Goal: Task Accomplishment & Management: Use online tool/utility

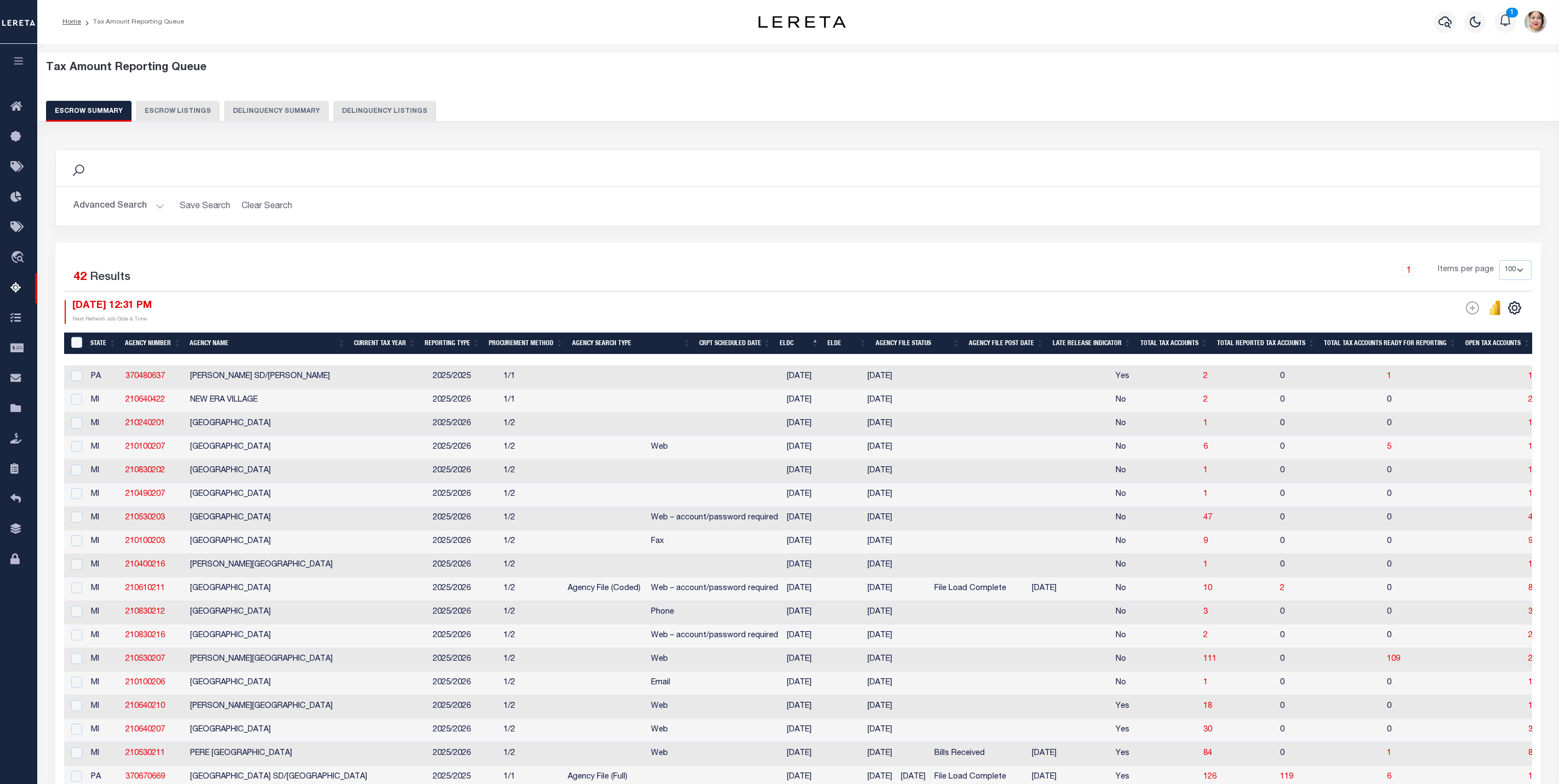
select select "100"
click at [22, 59] on icon "button" at bounding box center [19, 60] width 13 height 10
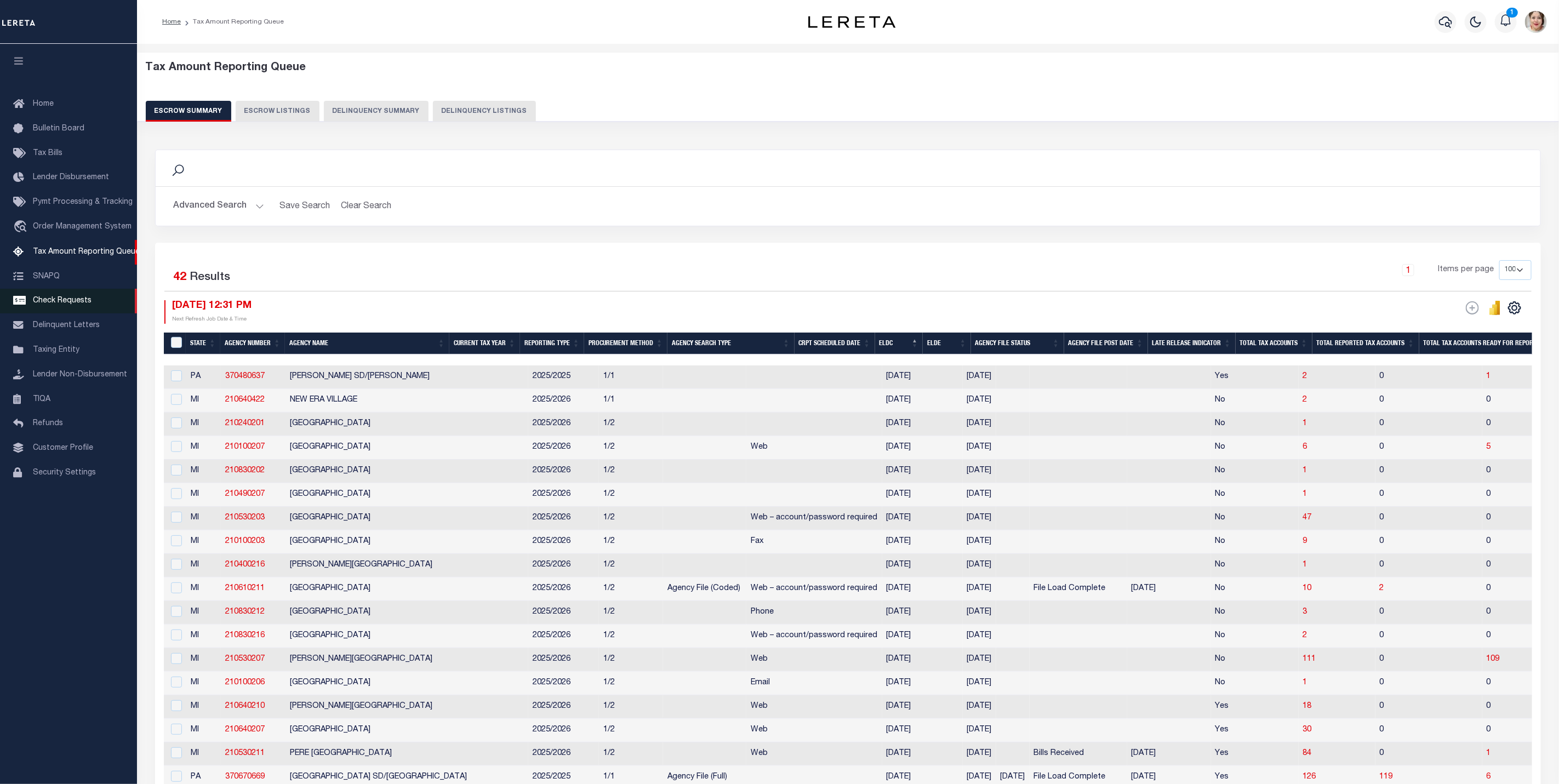
click at [43, 304] on span "Check Requests" at bounding box center [62, 301] width 59 height 8
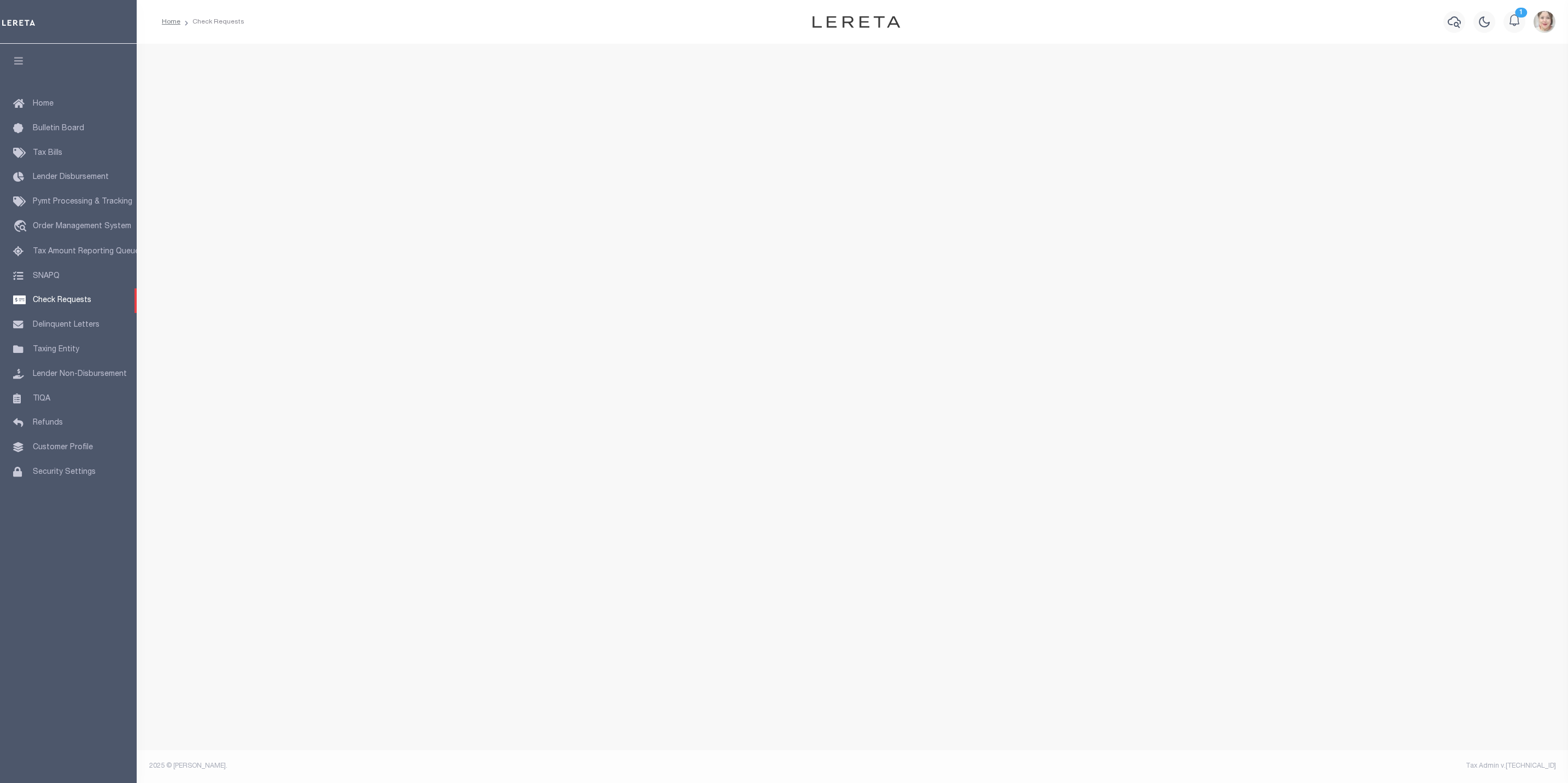
select select "50"
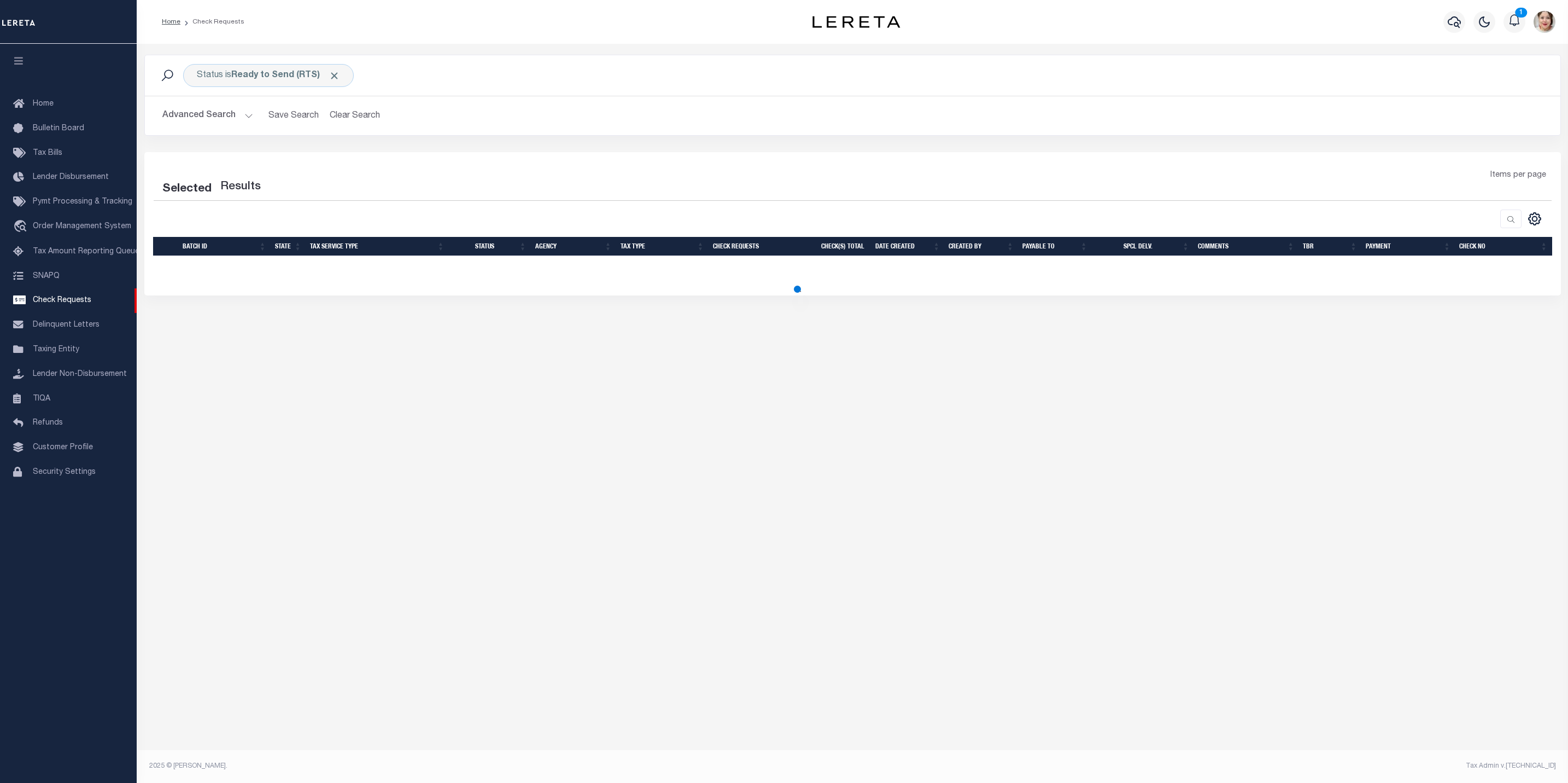
select select "50"
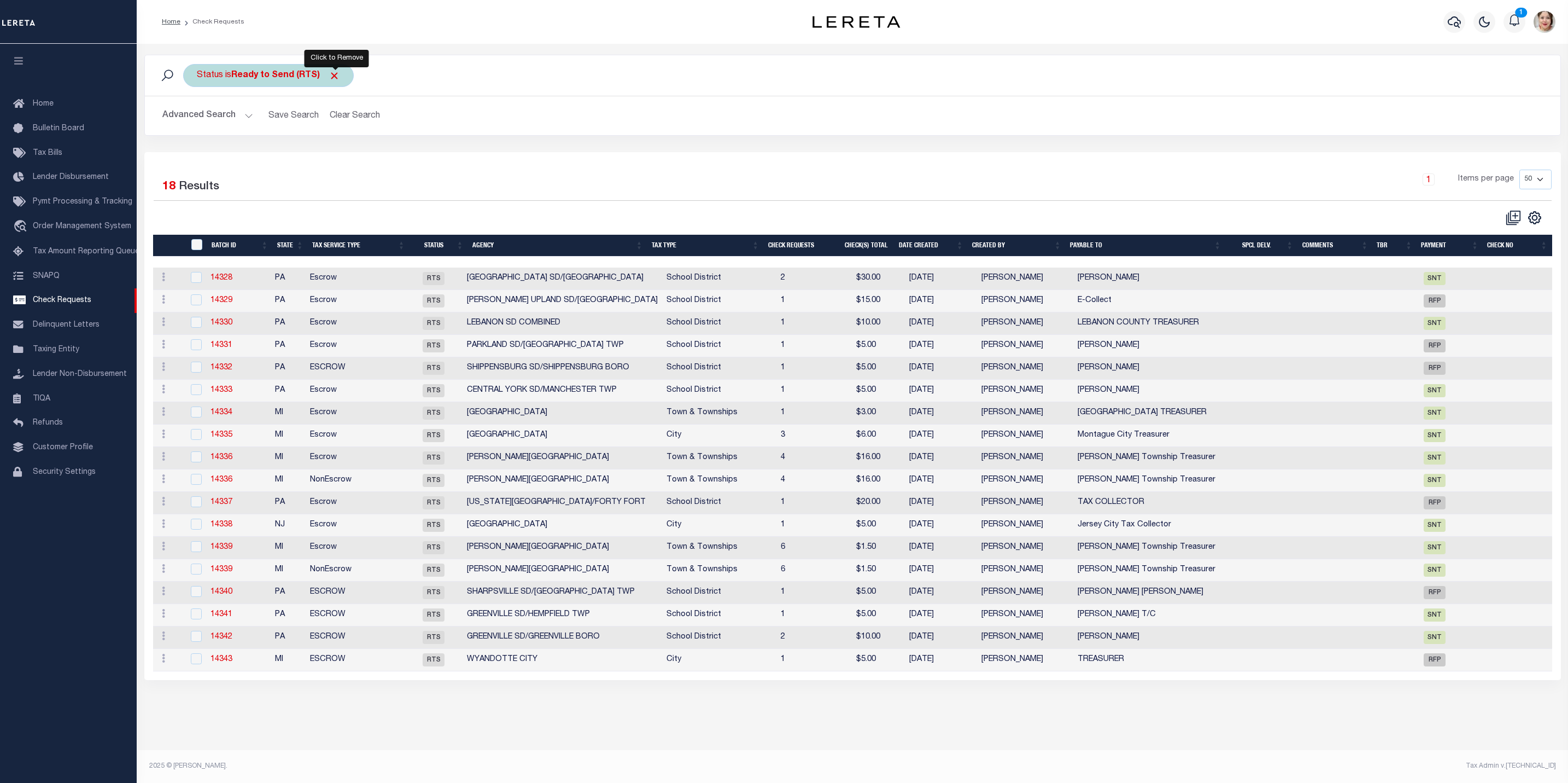
click at [335, 76] on span "Click to Remove" at bounding box center [334, 76] width 12 height 12
click at [208, 117] on button "Advanced Search" at bounding box center [208, 116] width 91 height 22
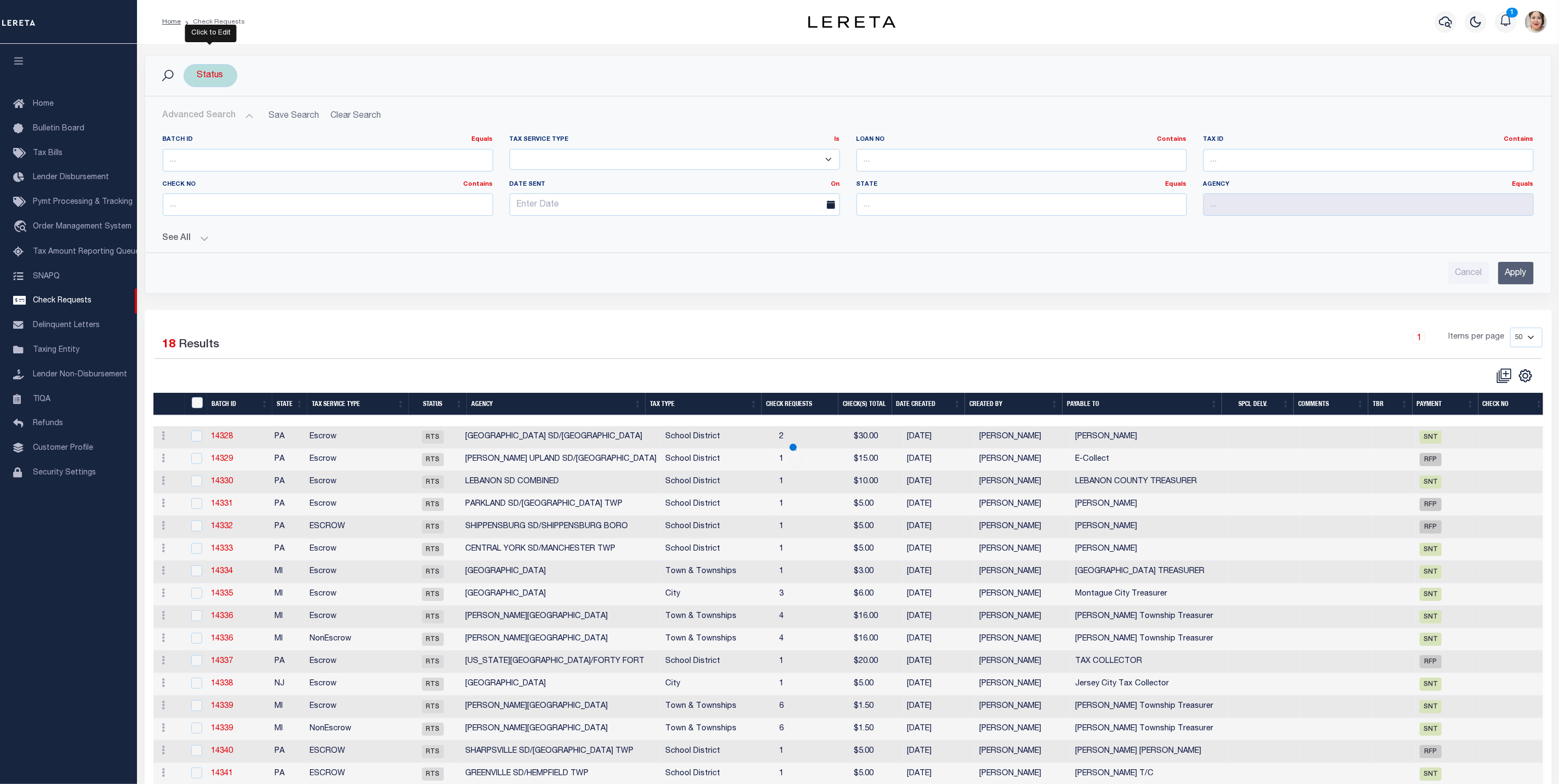
click at [196, 77] on div "Status" at bounding box center [211, 76] width 54 height 23
click at [272, 131] on select "Approval Needed (APN) Batching In Progress (BIP) Check Returned (CKR) Cleared a…" at bounding box center [278, 129] width 161 height 21
select select "BIP"
click at [198, 120] on select "Approval Needed (APN) Batching In Progress (BIP) Check Returned (CKR) Cleared a…" at bounding box center [278, 129] width 161 height 21
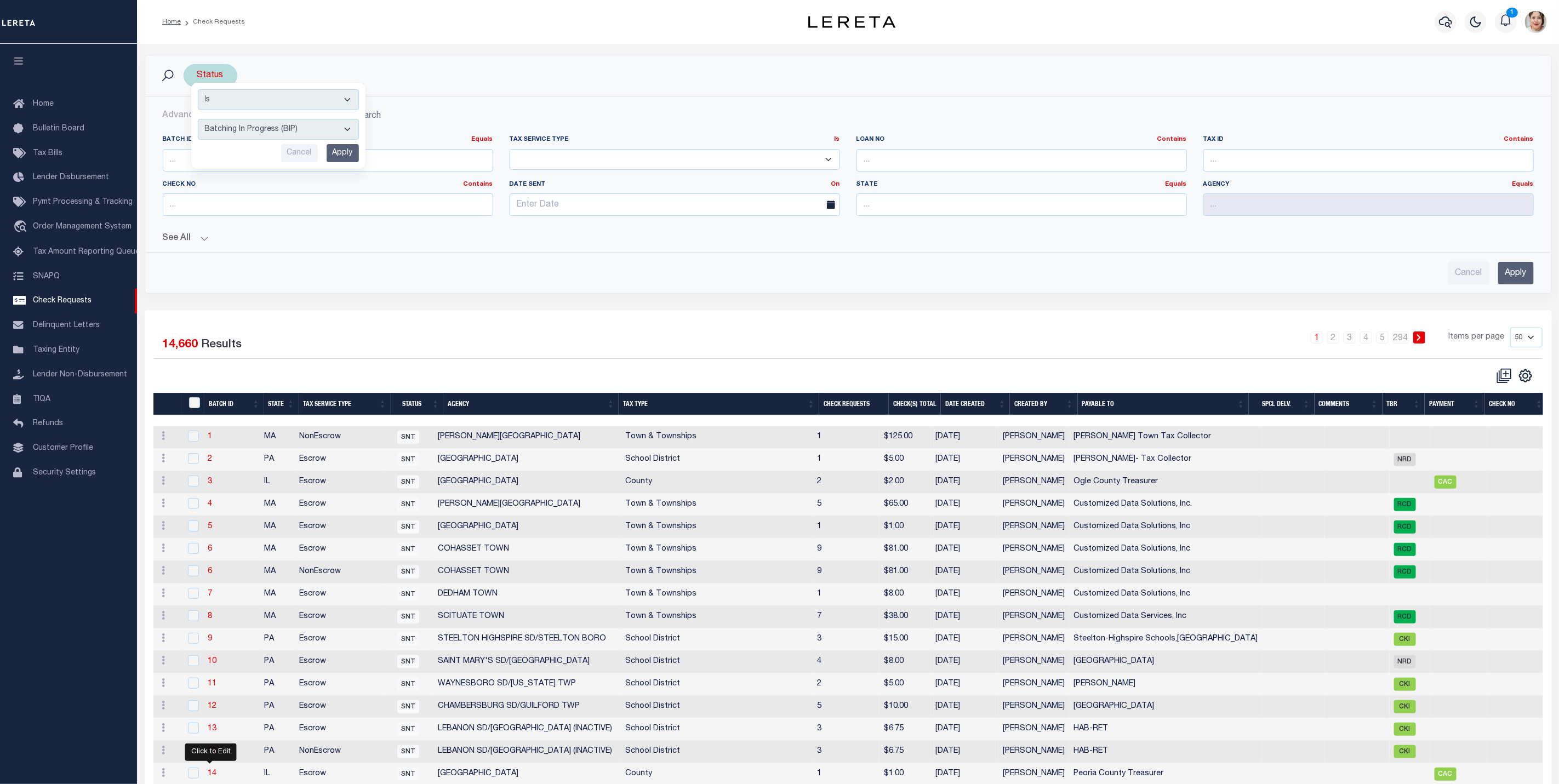
click at [354, 162] on input "Apply" at bounding box center [343, 153] width 32 height 18
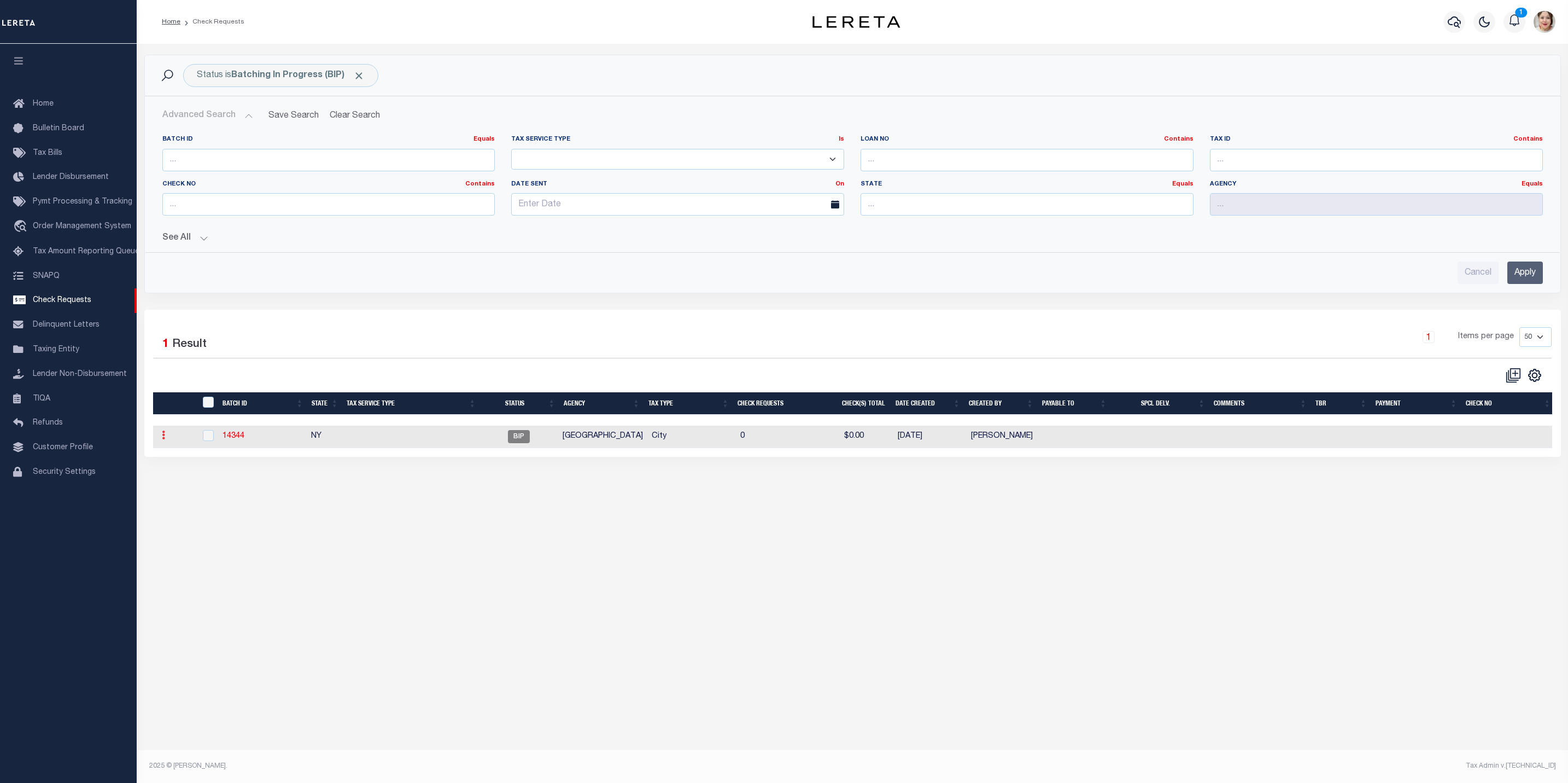
click at [164, 440] on link at bounding box center [163, 437] width 12 height 9
click at [234, 439] on link "14344" at bounding box center [234, 436] width 22 height 8
select select "BIP"
type input "No"
type input "$0.00"
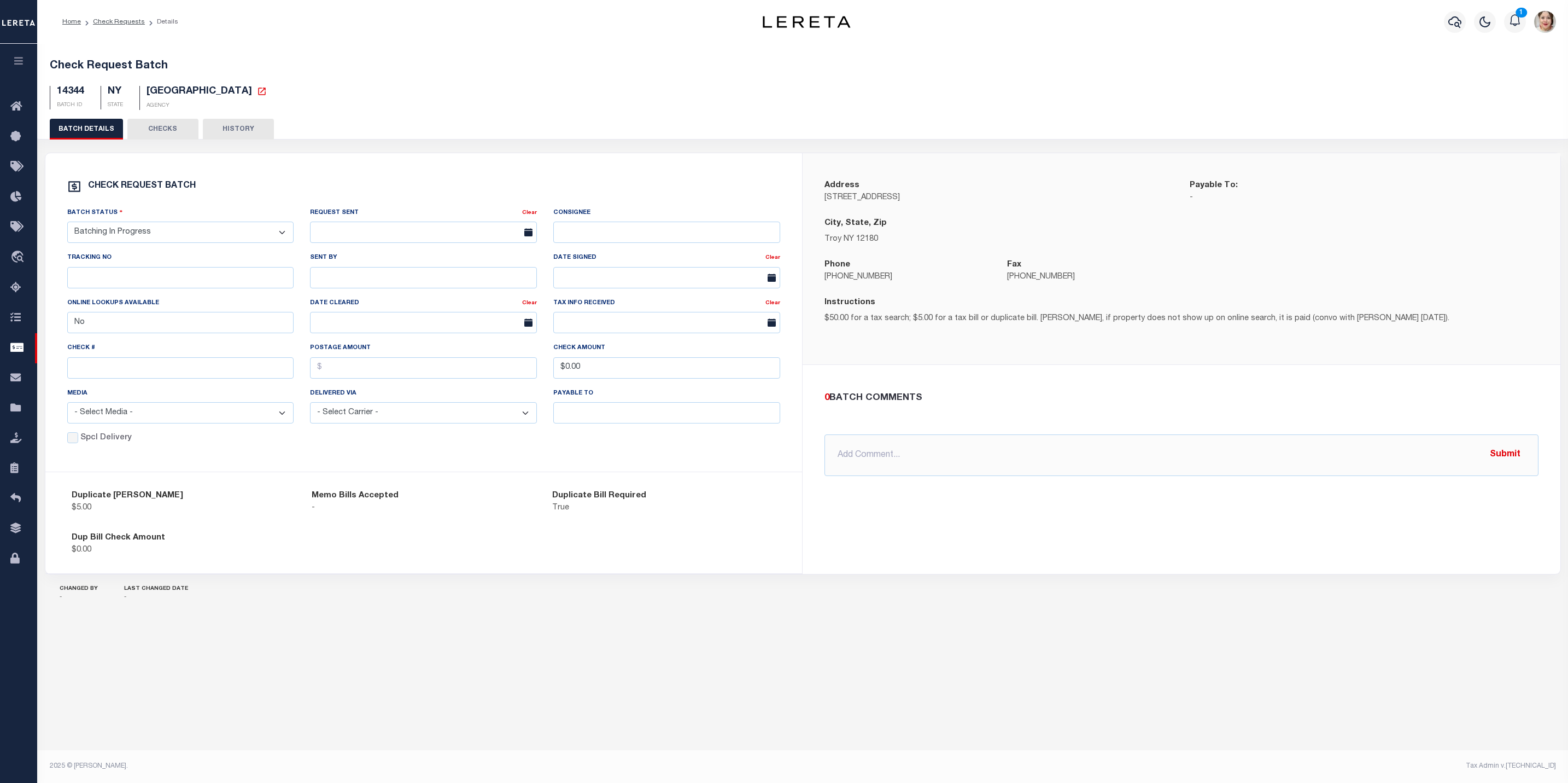
click at [156, 130] on button "CHECKS" at bounding box center [163, 129] width 71 height 21
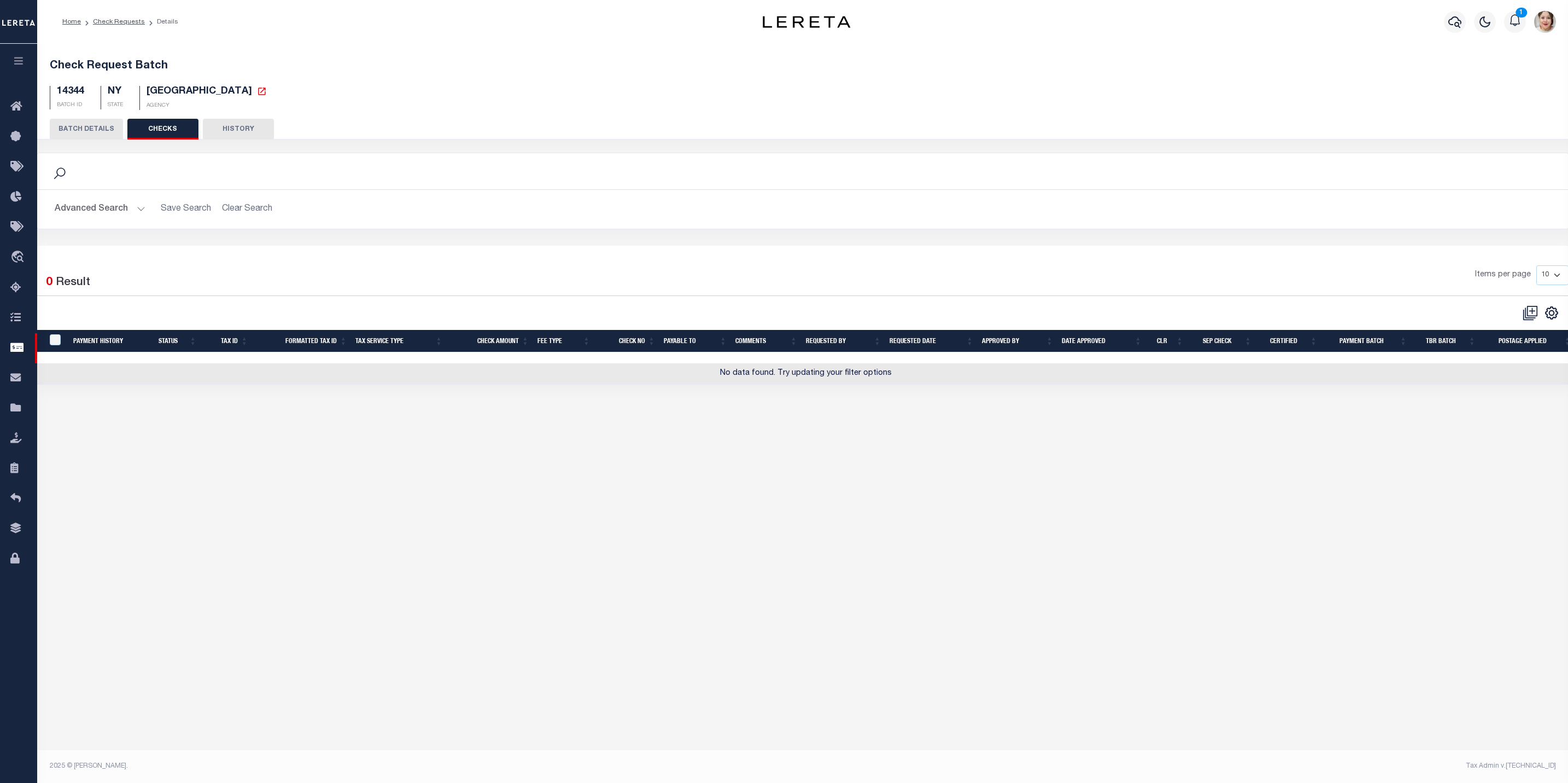
click at [97, 137] on button "BATCH DETAILS" at bounding box center [86, 129] width 74 height 21
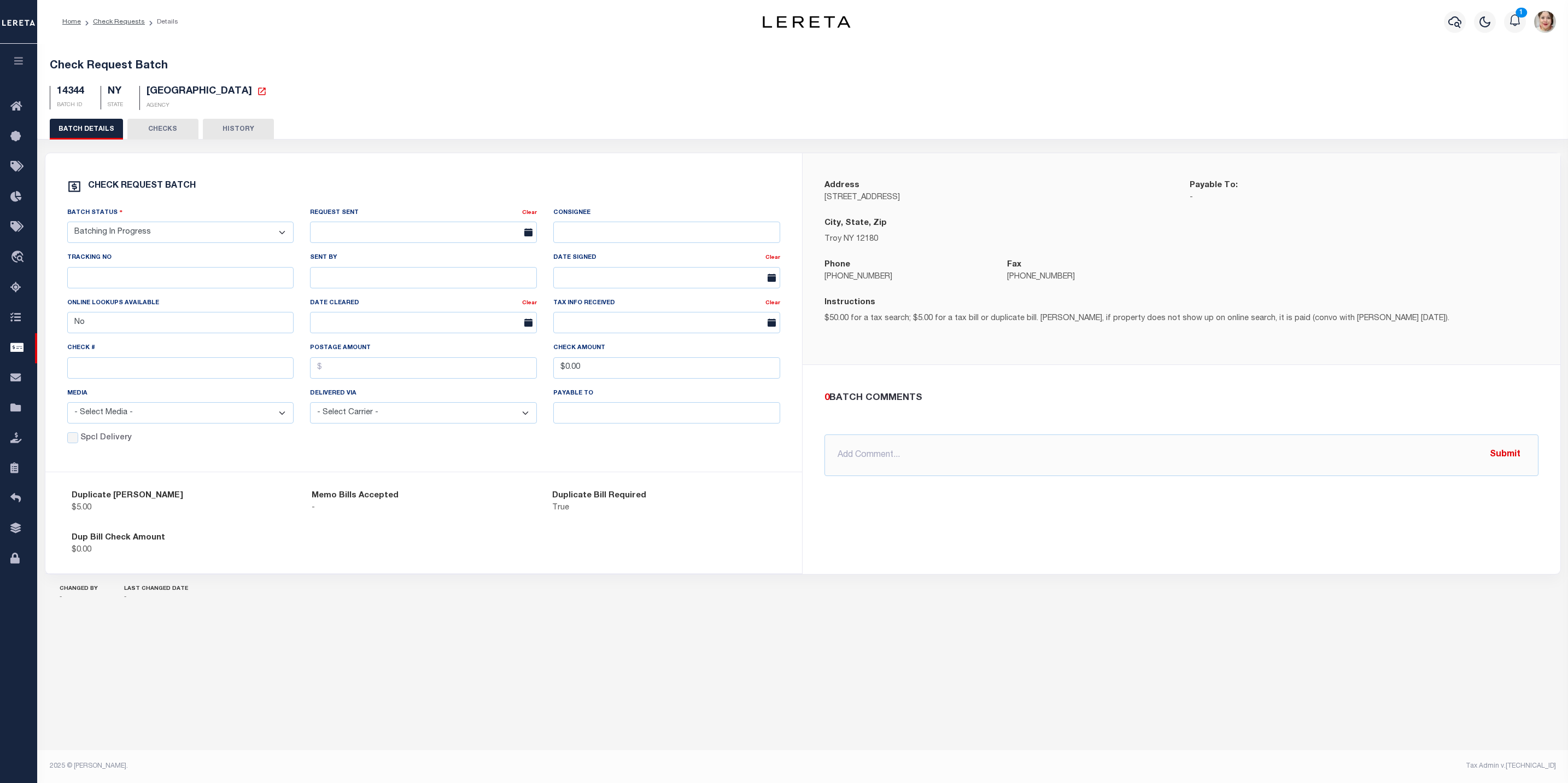
click at [180, 129] on button "CHECKS" at bounding box center [163, 129] width 71 height 21
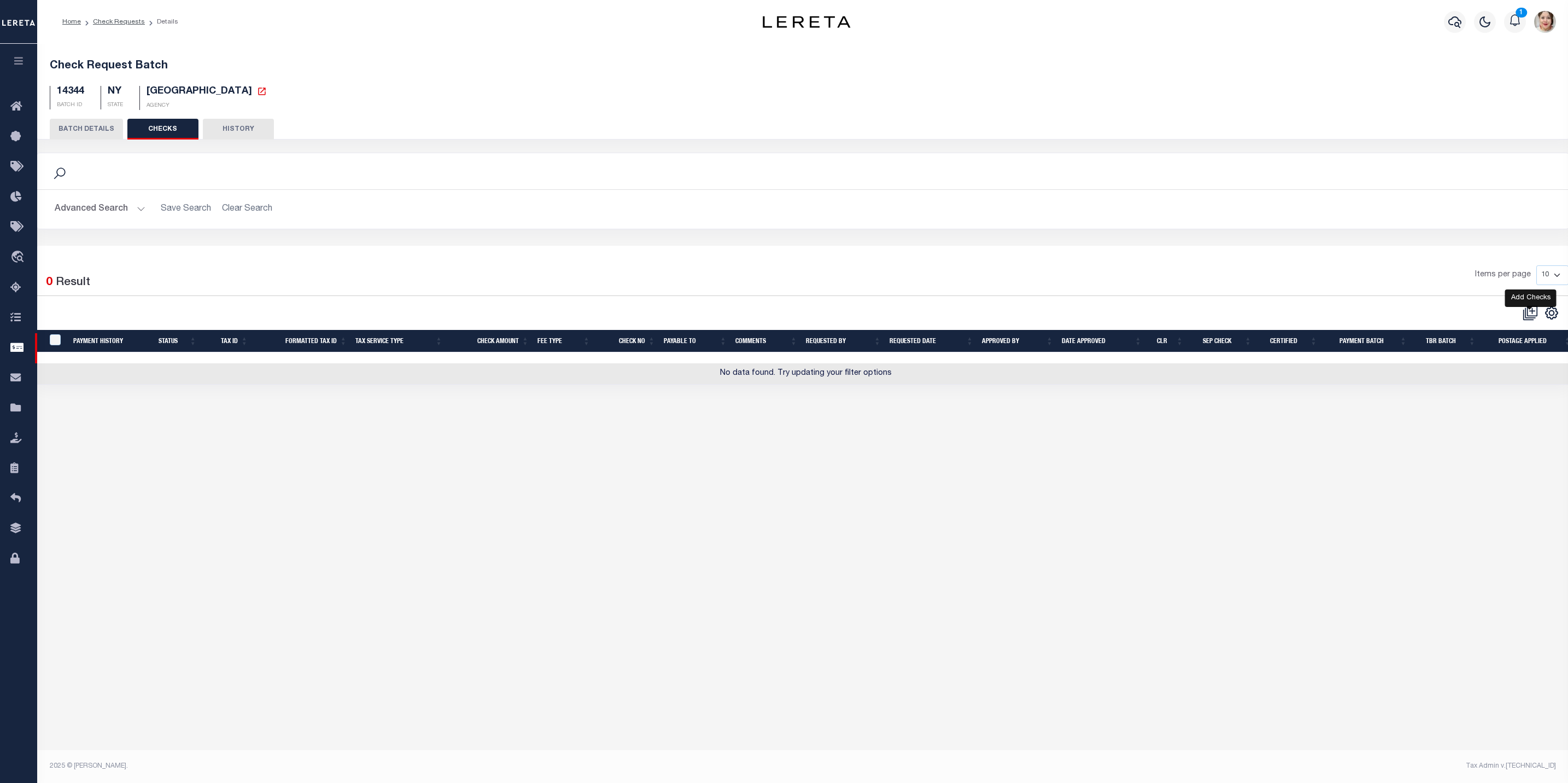
click at [1524, 318] on icon at bounding box center [1530, 313] width 15 height 15
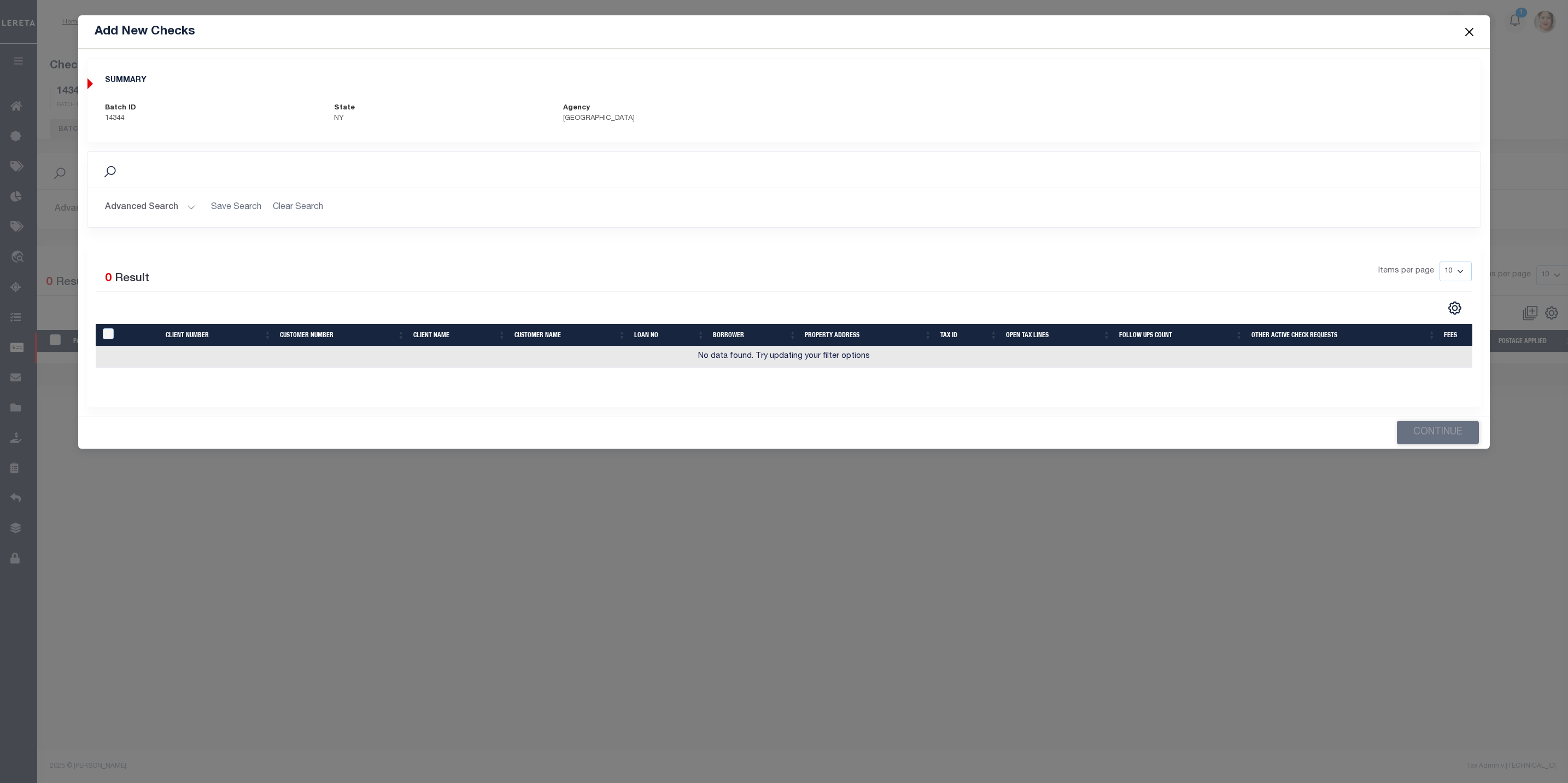
click at [145, 210] on button "Advanced Search" at bounding box center [150, 208] width 91 height 22
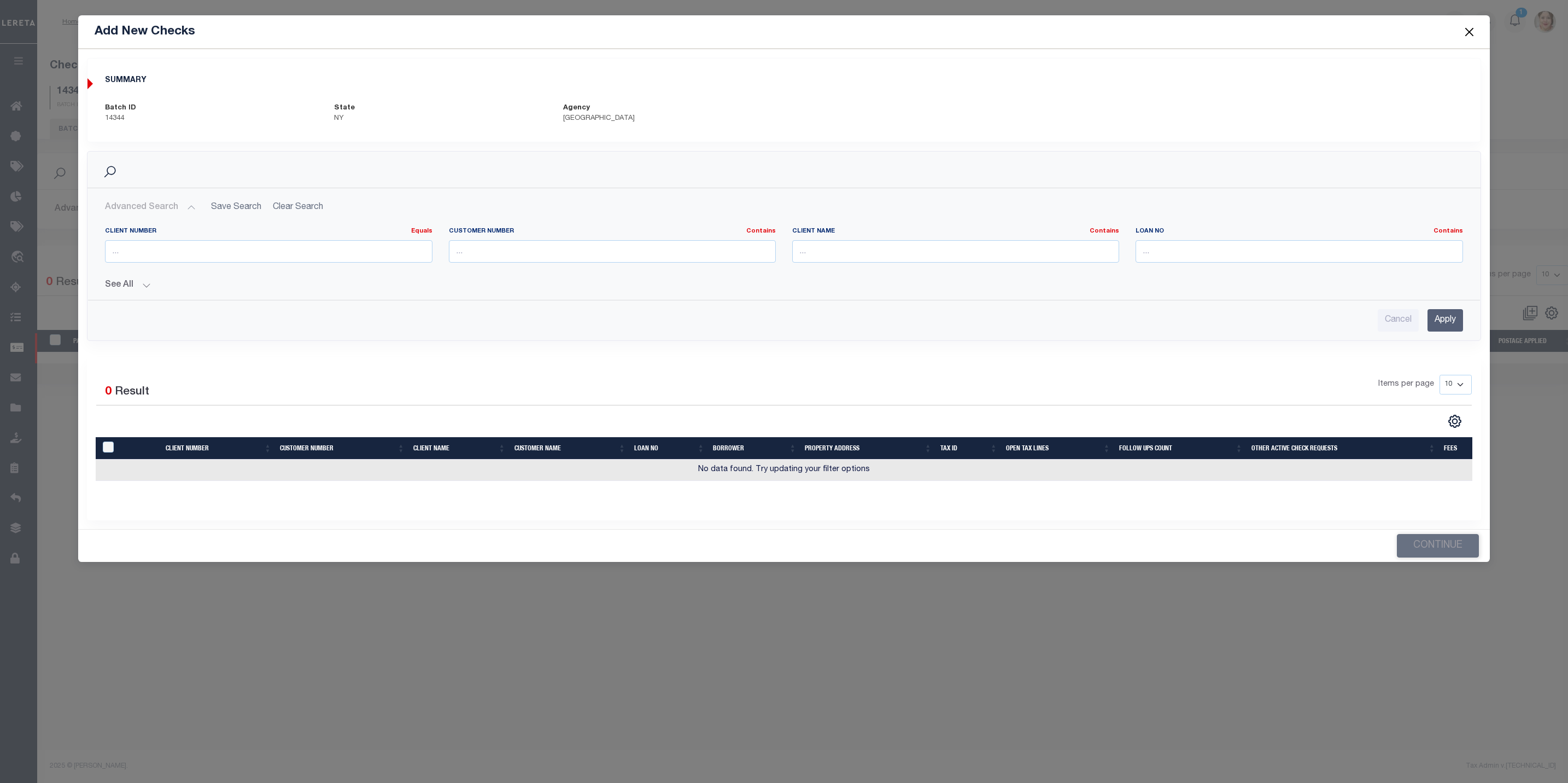
click at [146, 282] on button "See All" at bounding box center [784, 286] width 1358 height 11
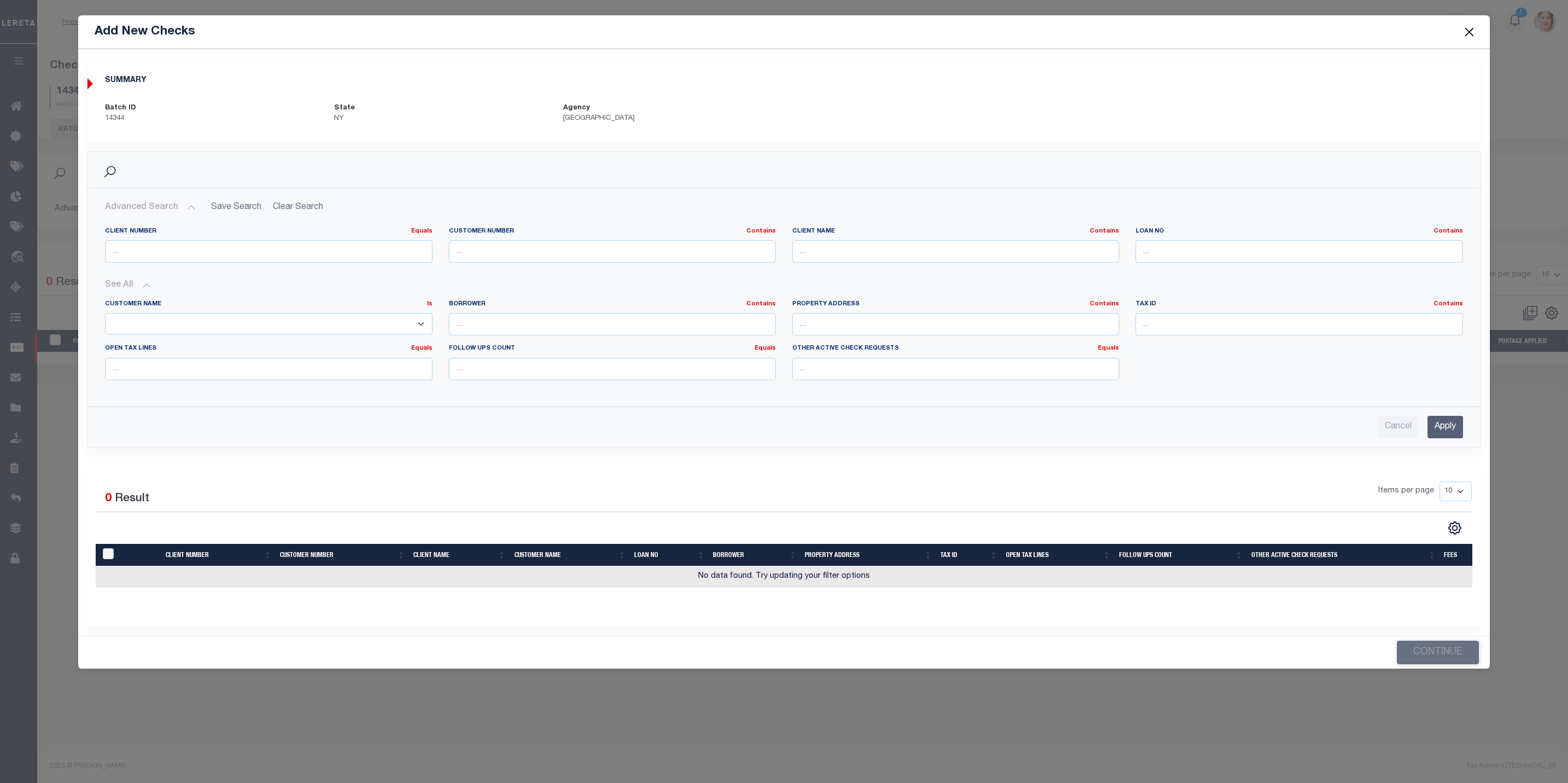
click at [1471, 30] on button "Close" at bounding box center [1469, 31] width 14 height 14
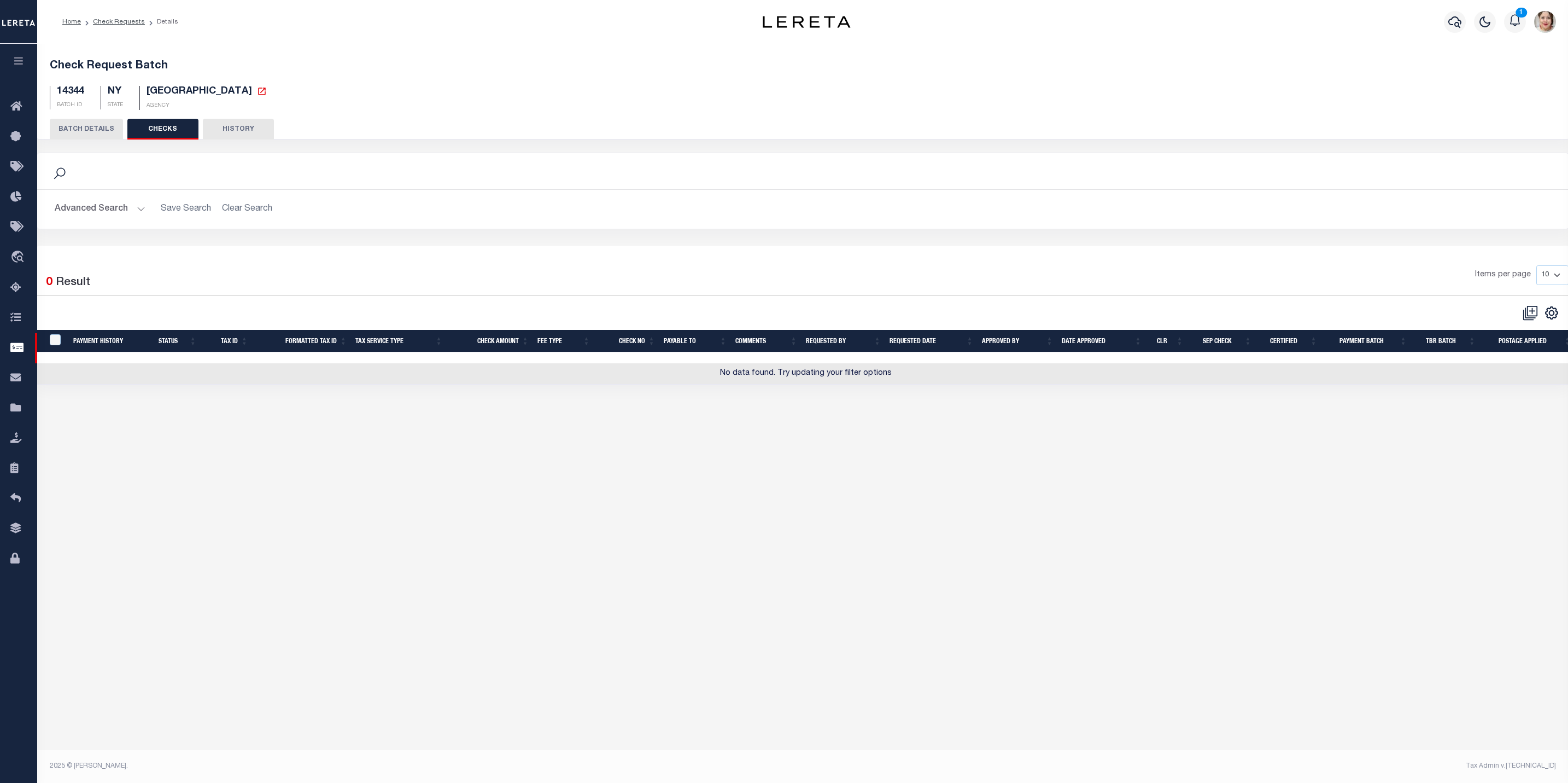
click at [29, 62] on button "button" at bounding box center [18, 62] width 37 height 37
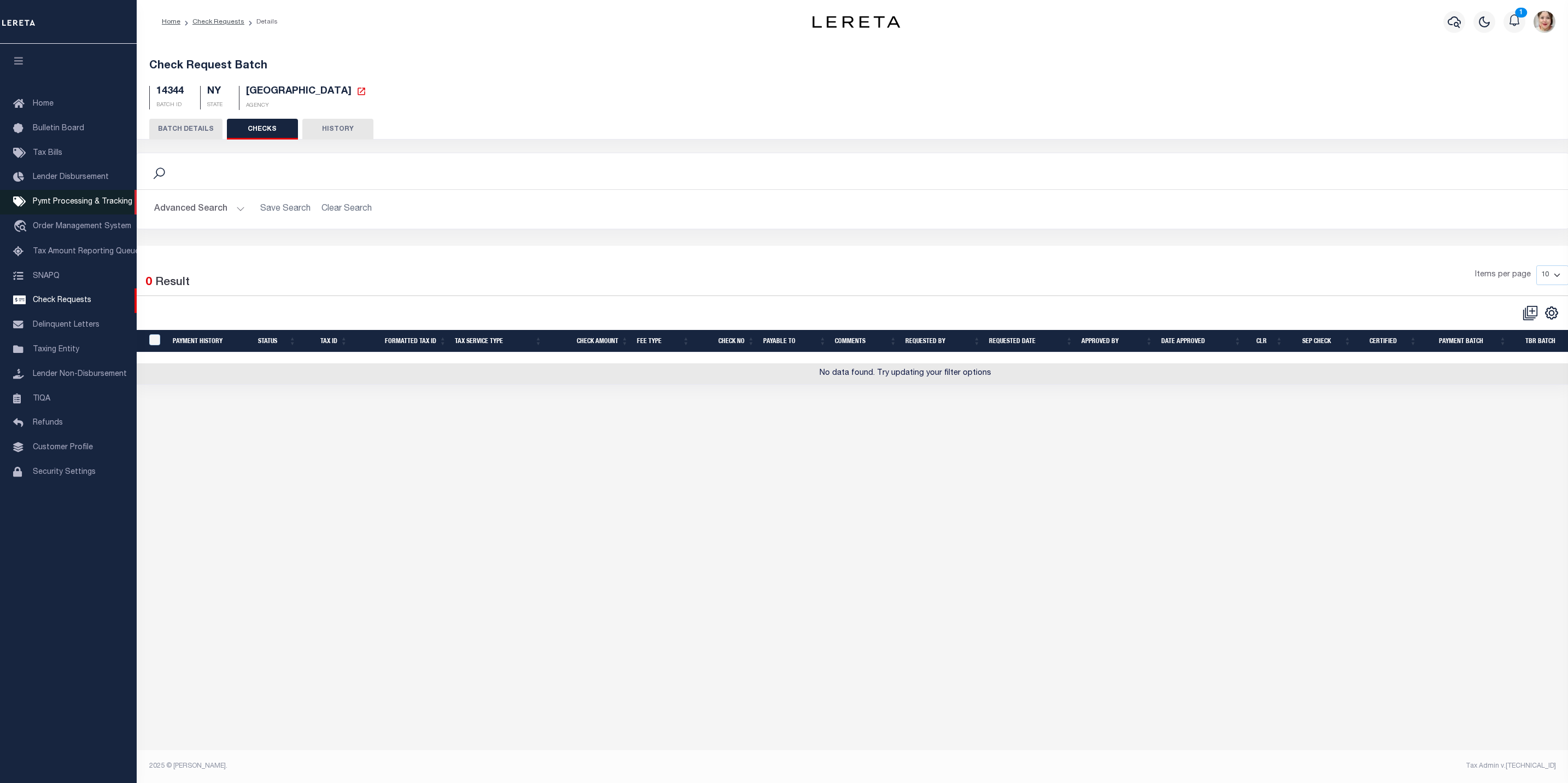
click at [65, 206] on span "Pymt Processing & Tracking" at bounding box center [83, 201] width 100 height 8
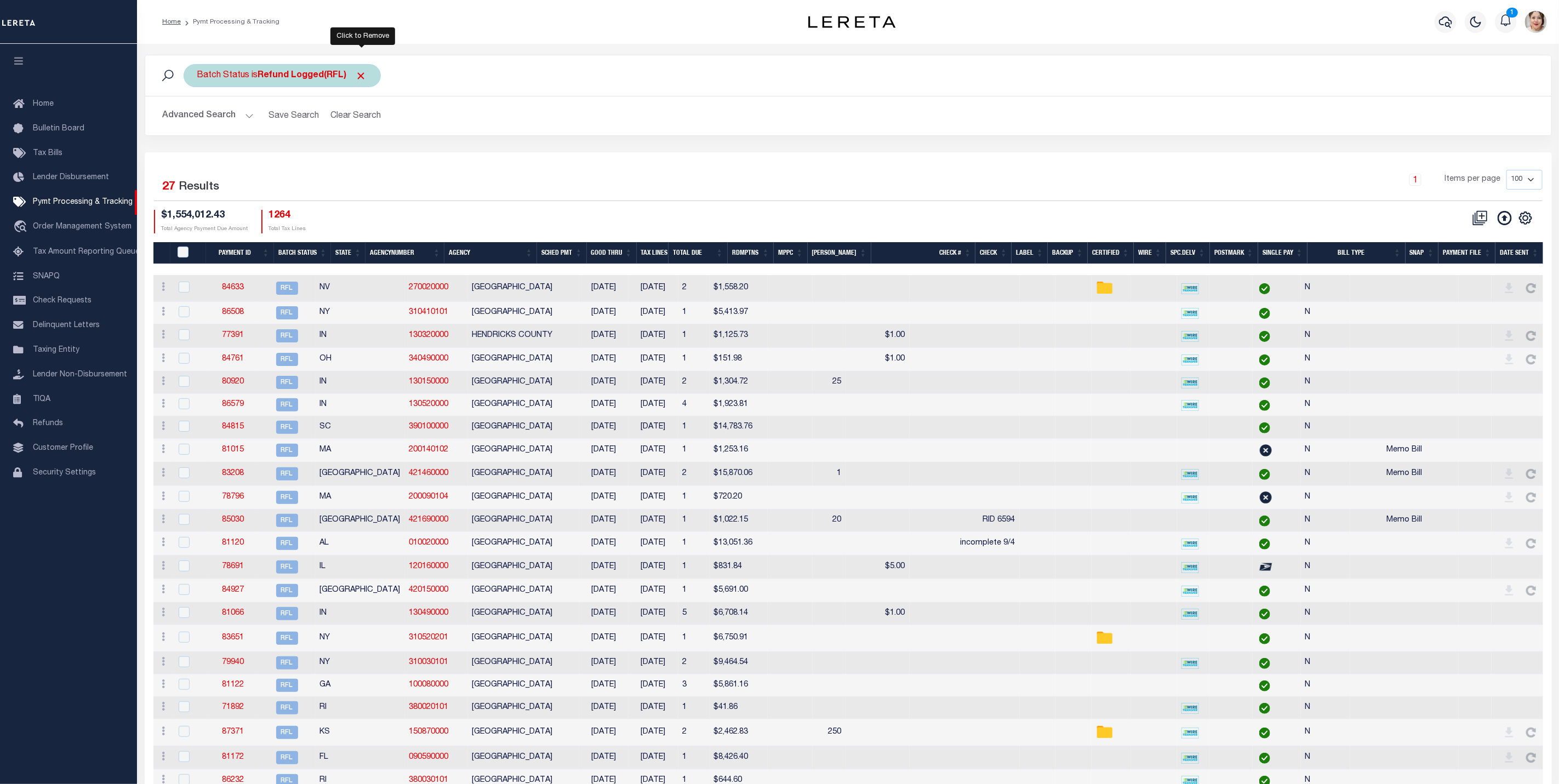
click at [359, 76] on span "Click to Remove" at bounding box center [361, 76] width 12 height 12
click at [239, 77] on div "Batch Status" at bounding box center [223, 76] width 80 height 23
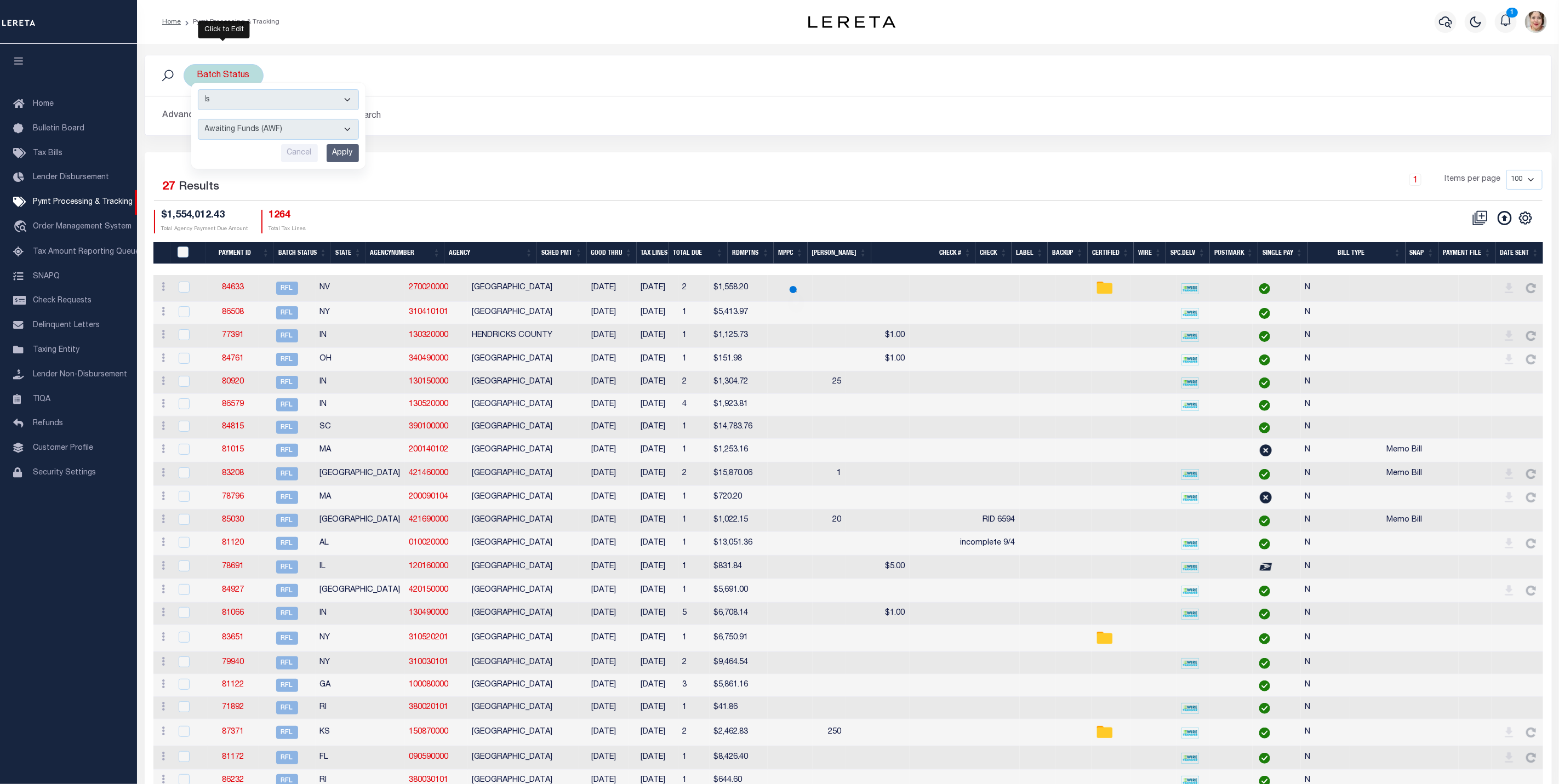
click at [250, 131] on select "Awaiting Funds (AWF) Cleared and Complete (CAC) New Check Needed (NCN) Payment …" at bounding box center [278, 129] width 161 height 21
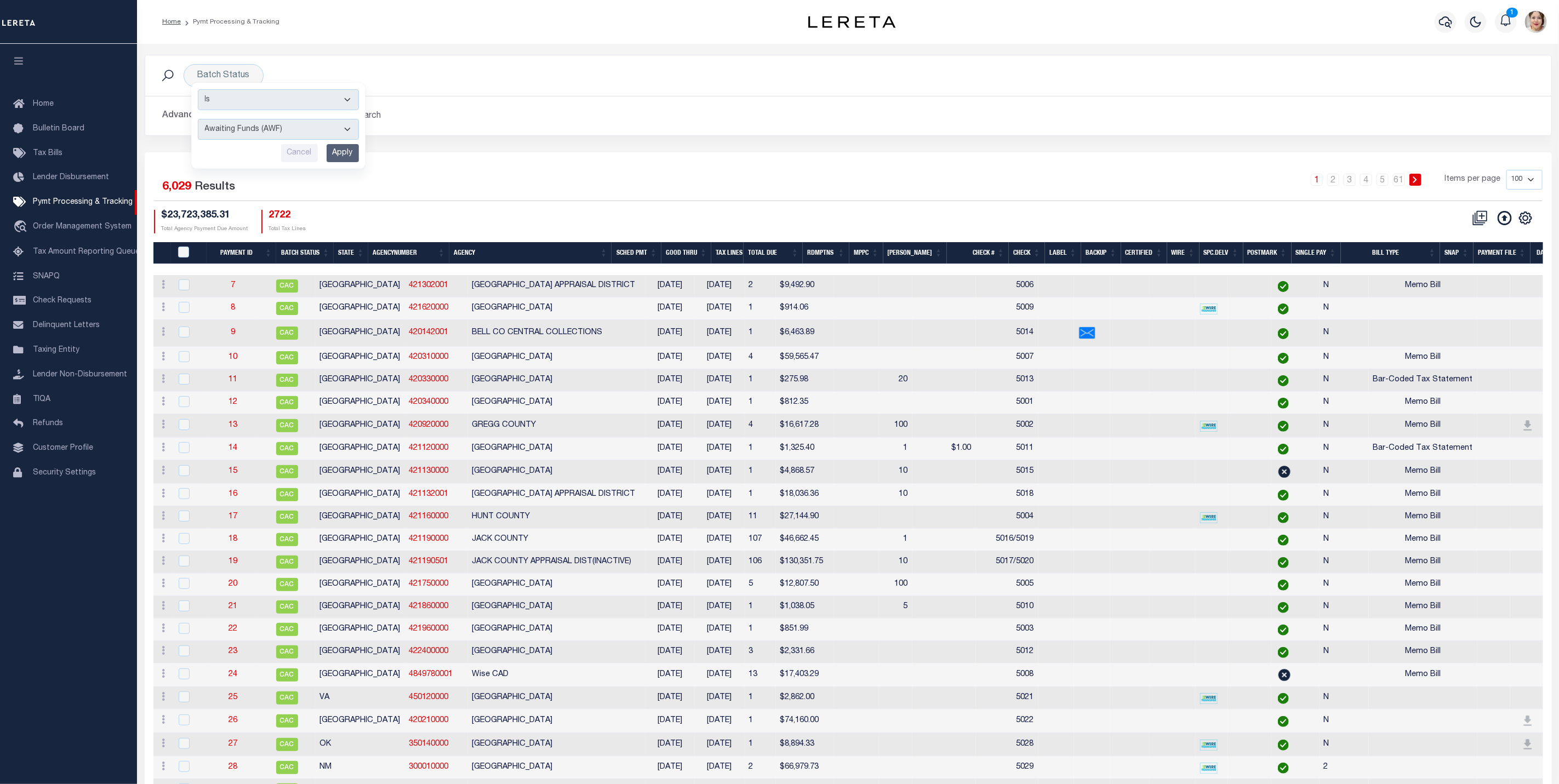
select select "SFP"
click at [198, 120] on select "Awaiting Funds (AWF) Cleared and Complete (CAC) New Check Needed (NCN) Payment …" at bounding box center [278, 129] width 161 height 21
click at [341, 150] on input "Apply" at bounding box center [343, 153] width 32 height 18
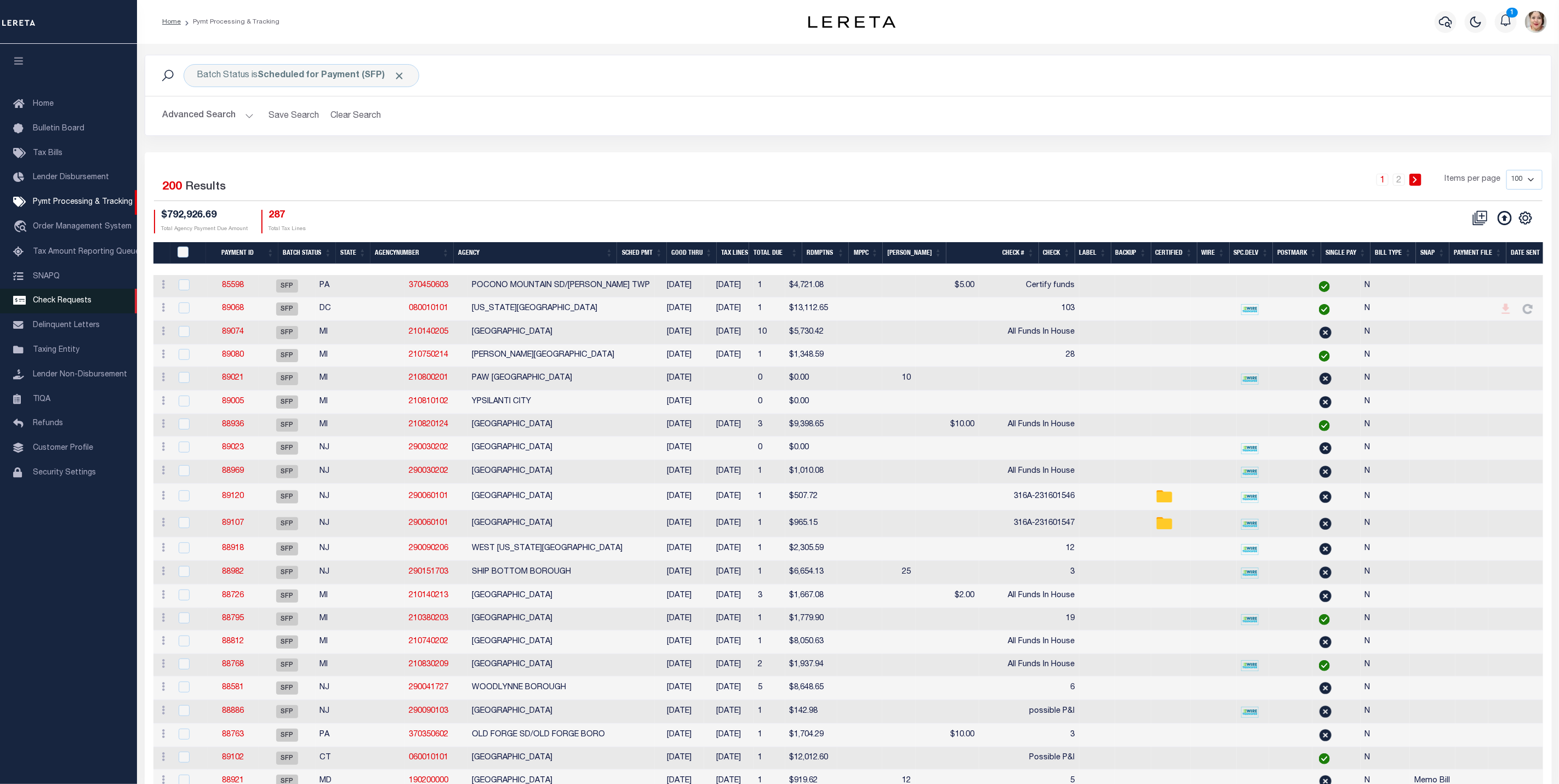
click at [52, 302] on span "Check Requests" at bounding box center [62, 301] width 59 height 8
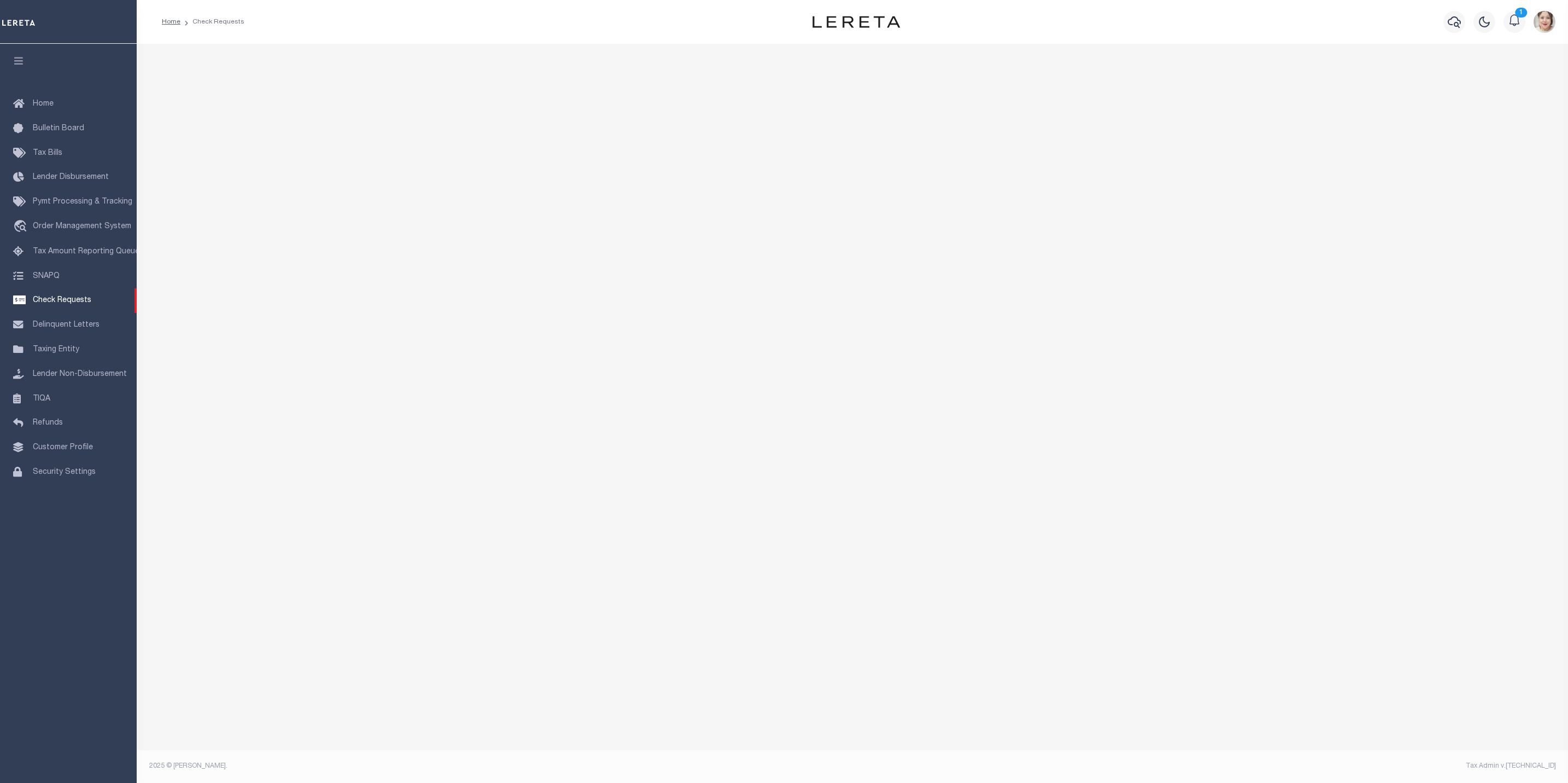
select select "50"
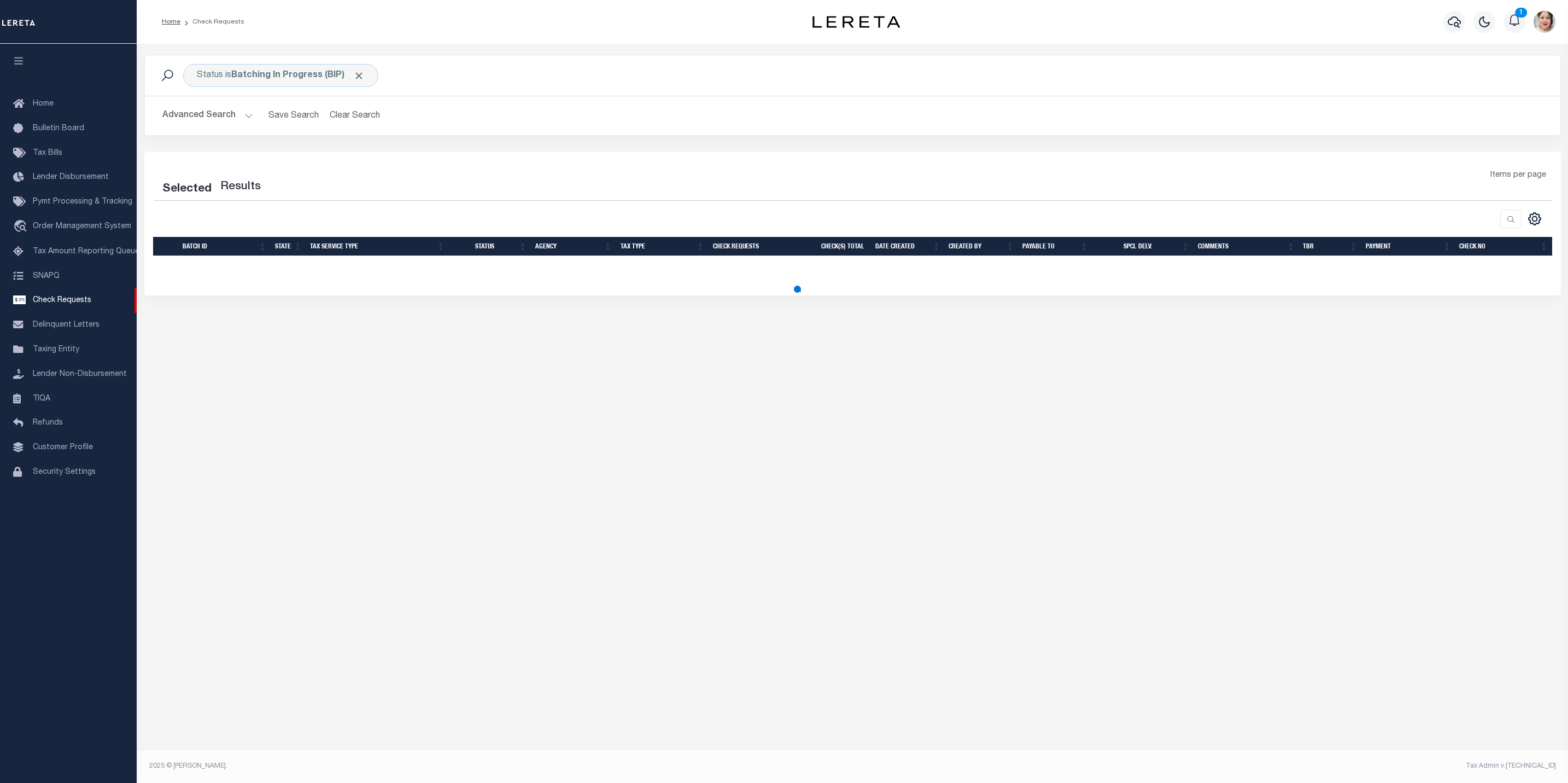
select select "50"
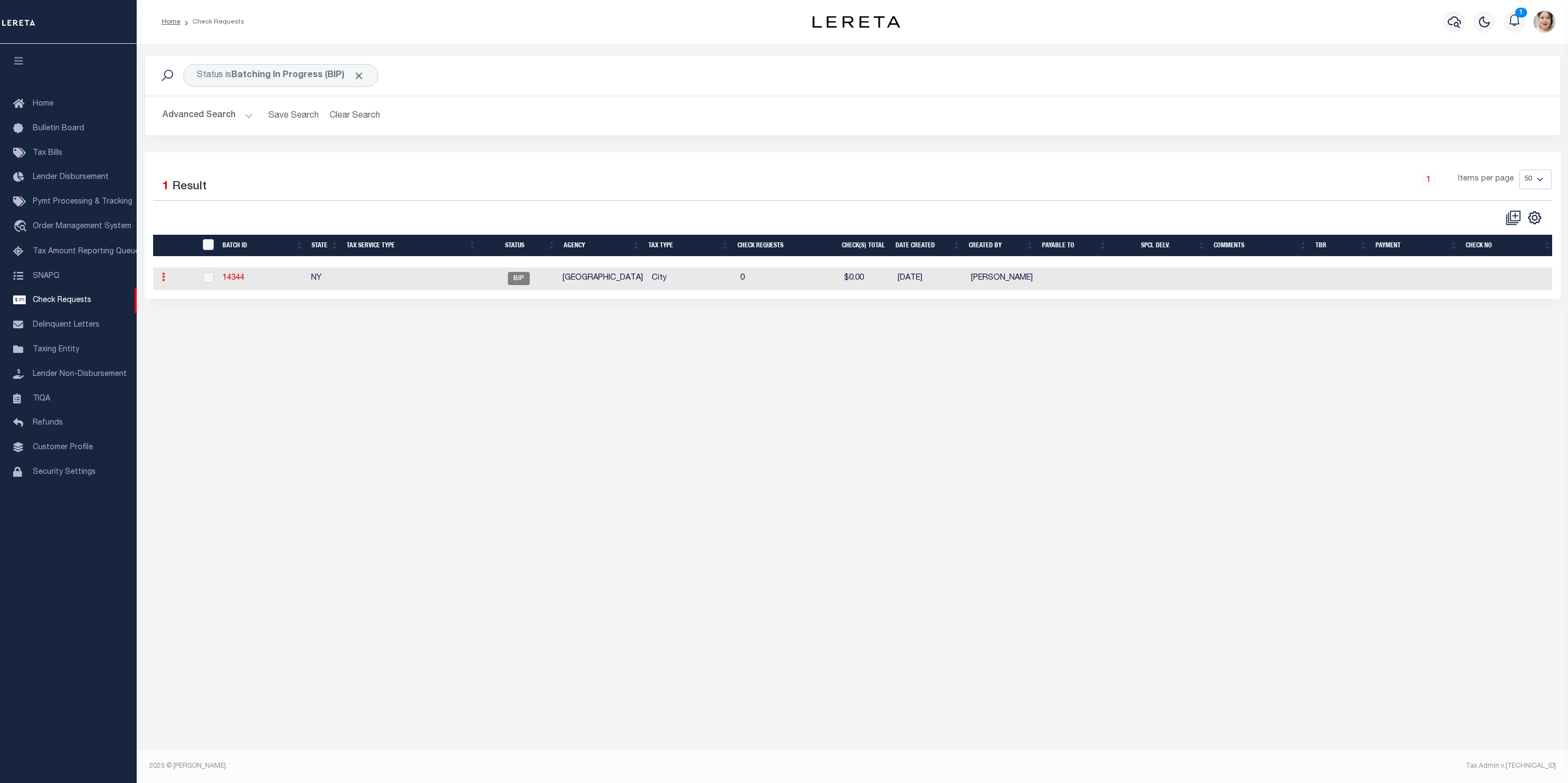
click at [160, 283] on link at bounding box center [163, 279] width 12 height 9
click at [192, 334] on link "Delete" at bounding box center [182, 331] width 49 height 18
checkbox input "true"
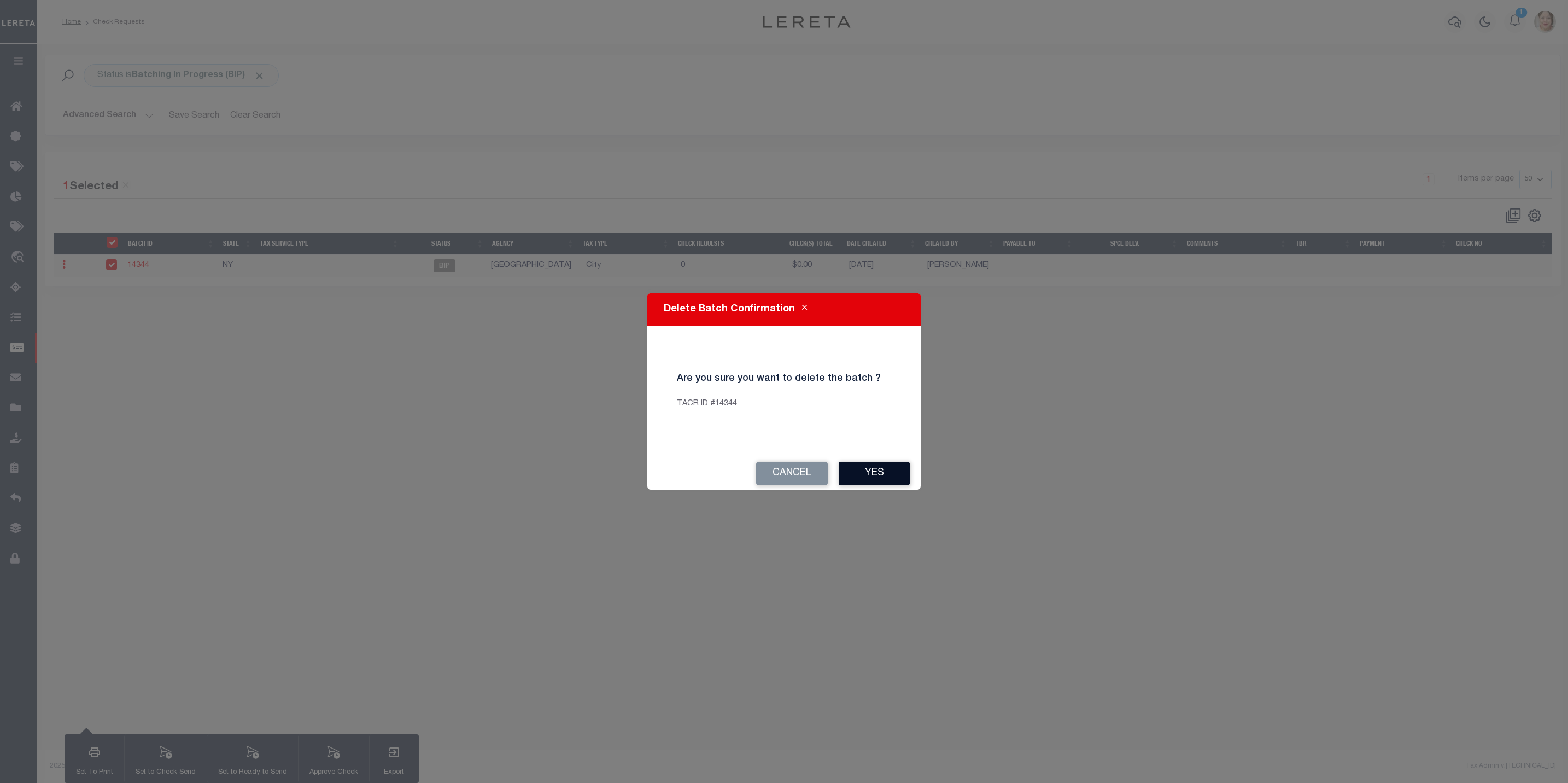
click at [888, 469] on button "Yes" at bounding box center [874, 474] width 71 height 23
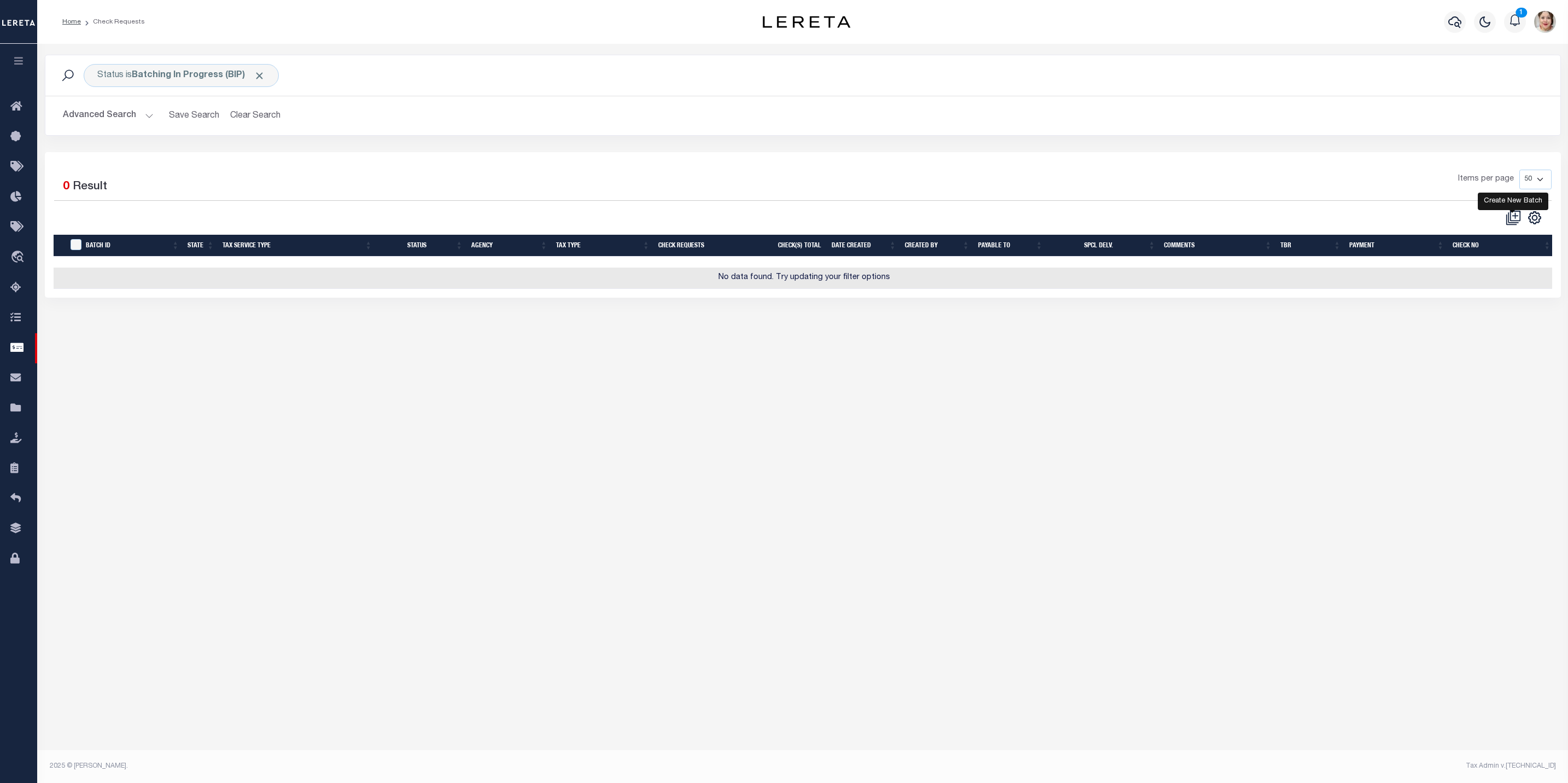
click at [1514, 222] on icon at bounding box center [1513, 218] width 15 height 15
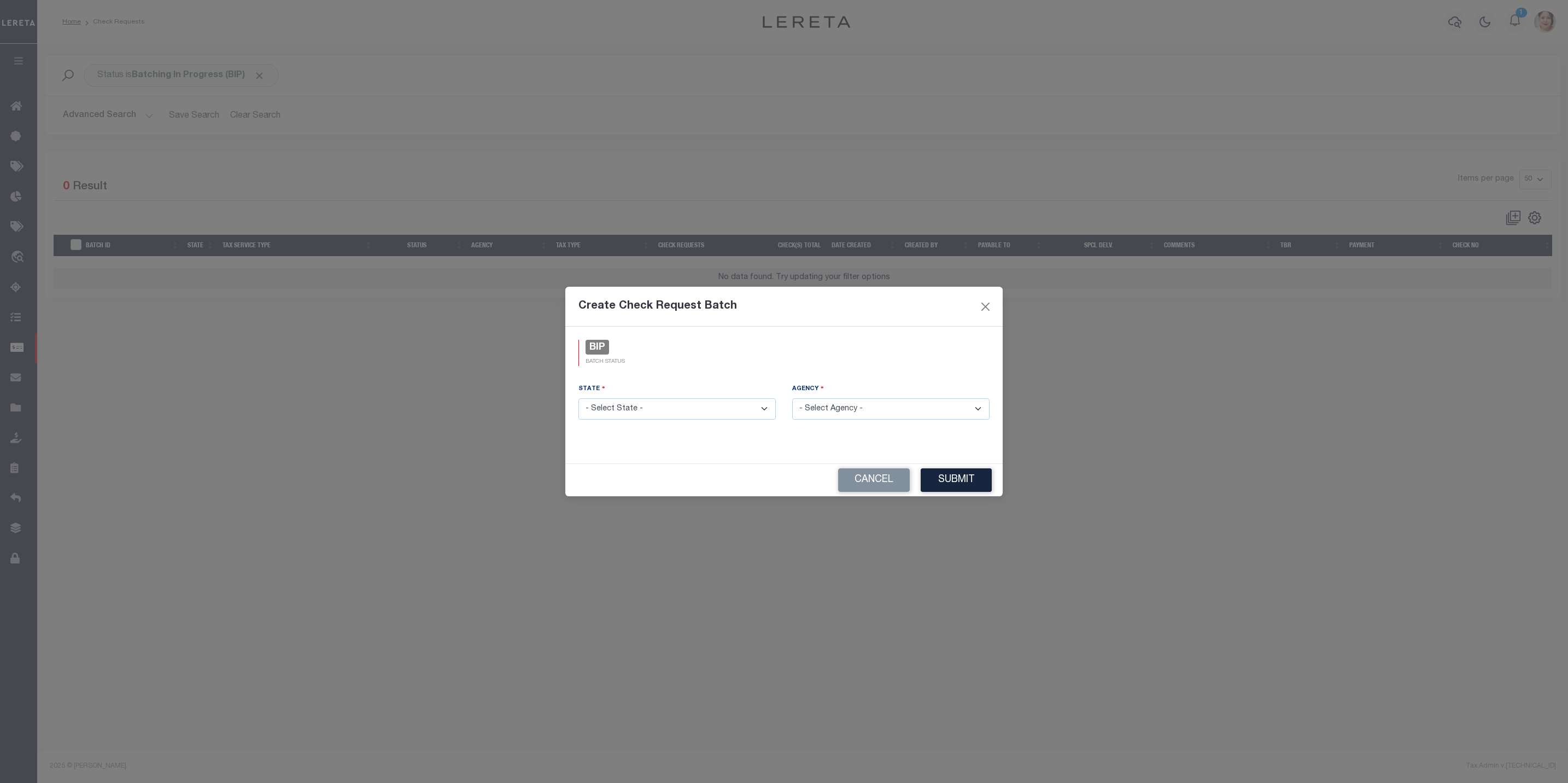
click at [679, 411] on select "- Select State - AK AL AR AZ CA CO CT DC DE FL GA GU HI IA ID IL IN KS KY LA MA…" at bounding box center [678, 409] width 198 height 22
select select "MI"
click at [579, 398] on select "- Select State - AK AL AR AZ CA CO CT DC DE FL GA GU HI IA ID IL IN KS KY LA MA…" at bounding box center [678, 409] width 198 height 22
click at [837, 412] on select "- Select Agency -" at bounding box center [891, 409] width 198 height 22
select select "2616304006"
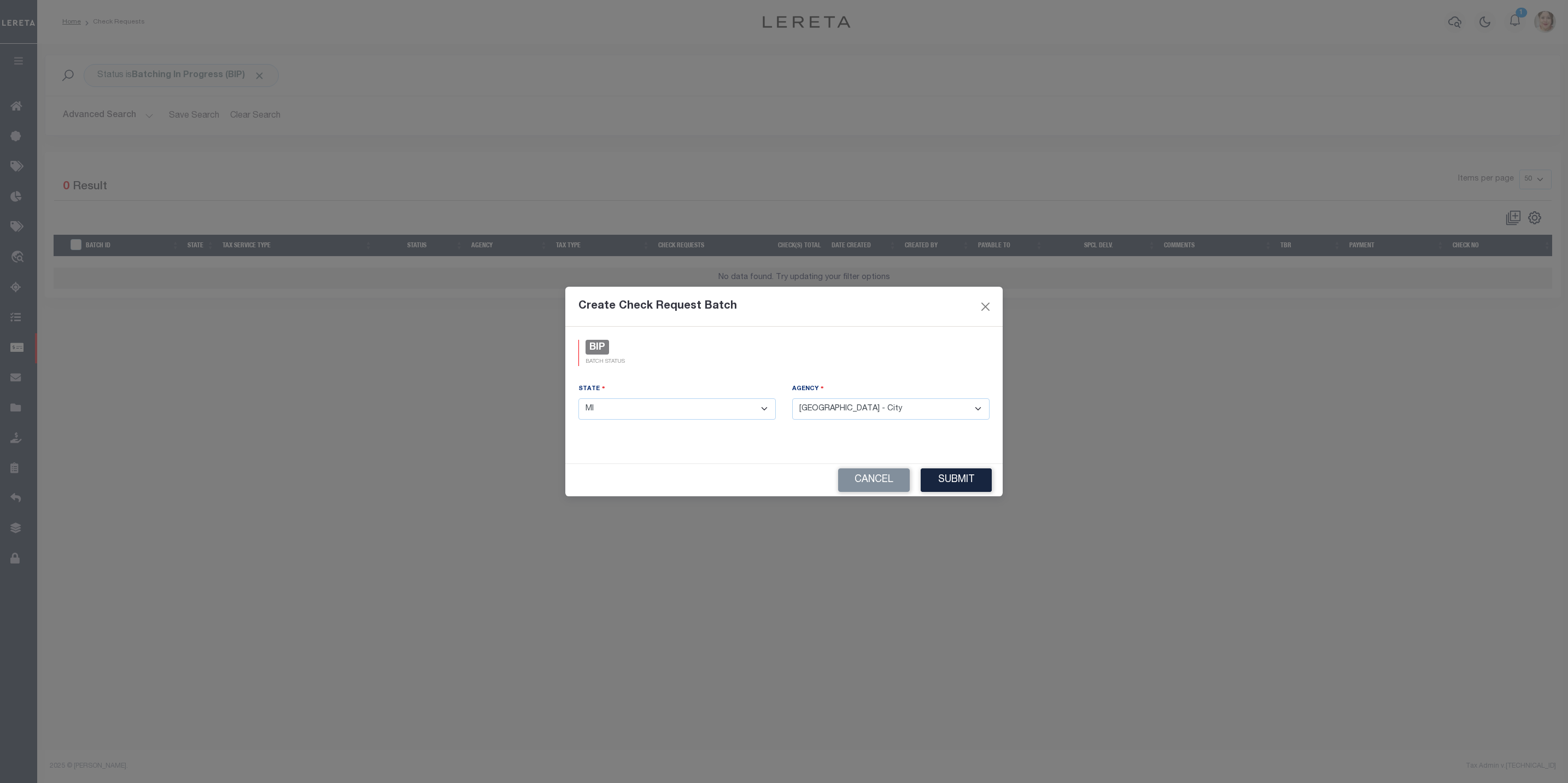
click at [793, 398] on select "- Select Agency - ACME TOWNSHIP - Town & Townships ADA TOWNSHIP - Town & Townsh…" at bounding box center [891, 409] width 198 height 22
click at [970, 479] on button "Submit" at bounding box center [956, 480] width 71 height 23
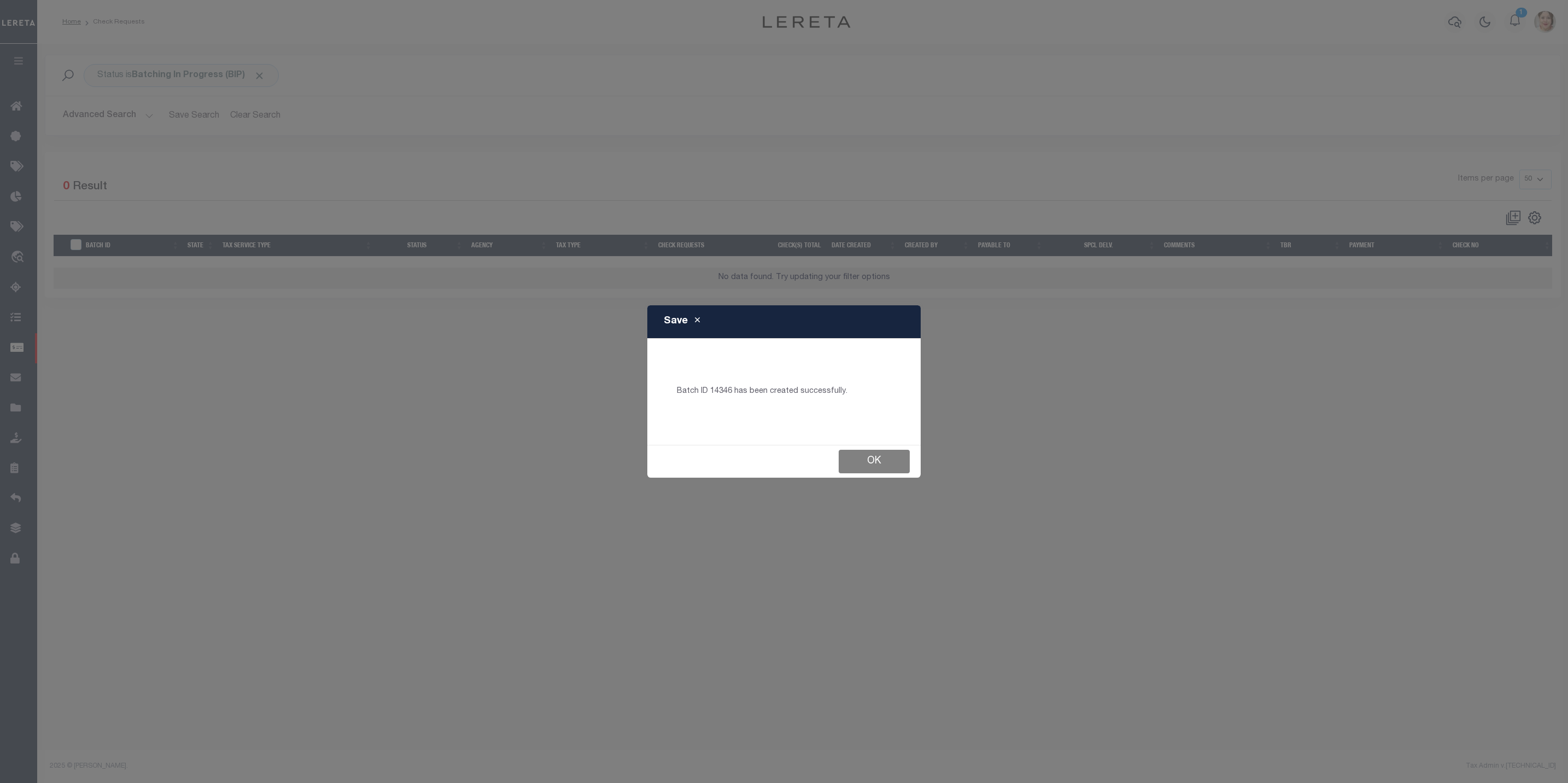
drag, startPoint x: 856, startPoint y: 458, endPoint x: 402, endPoint y: 422, distance: 455.4
click at [856, 457] on button "Ok" at bounding box center [874, 461] width 71 height 23
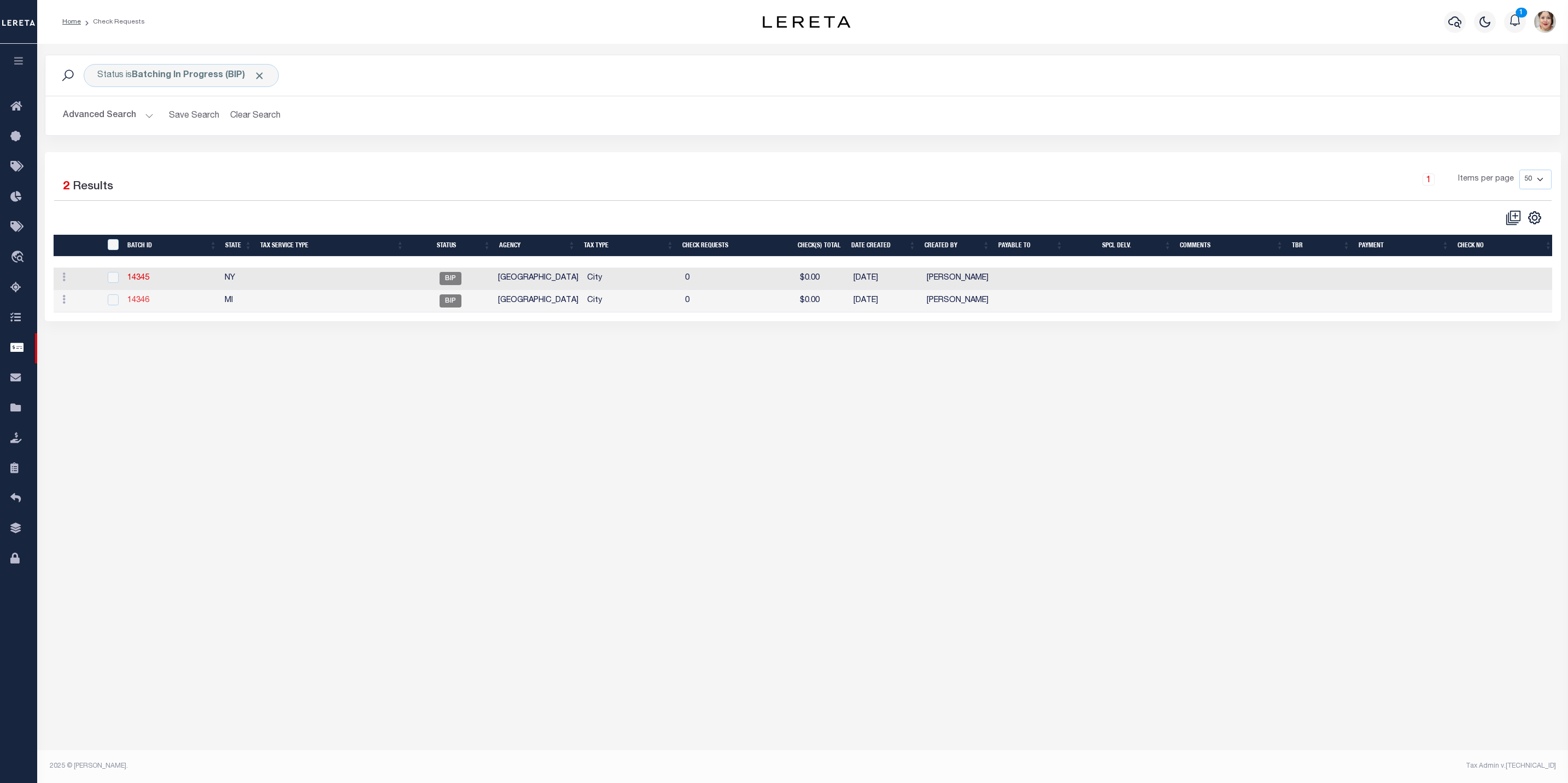
click at [137, 304] on link "14346" at bounding box center [138, 300] width 22 height 8
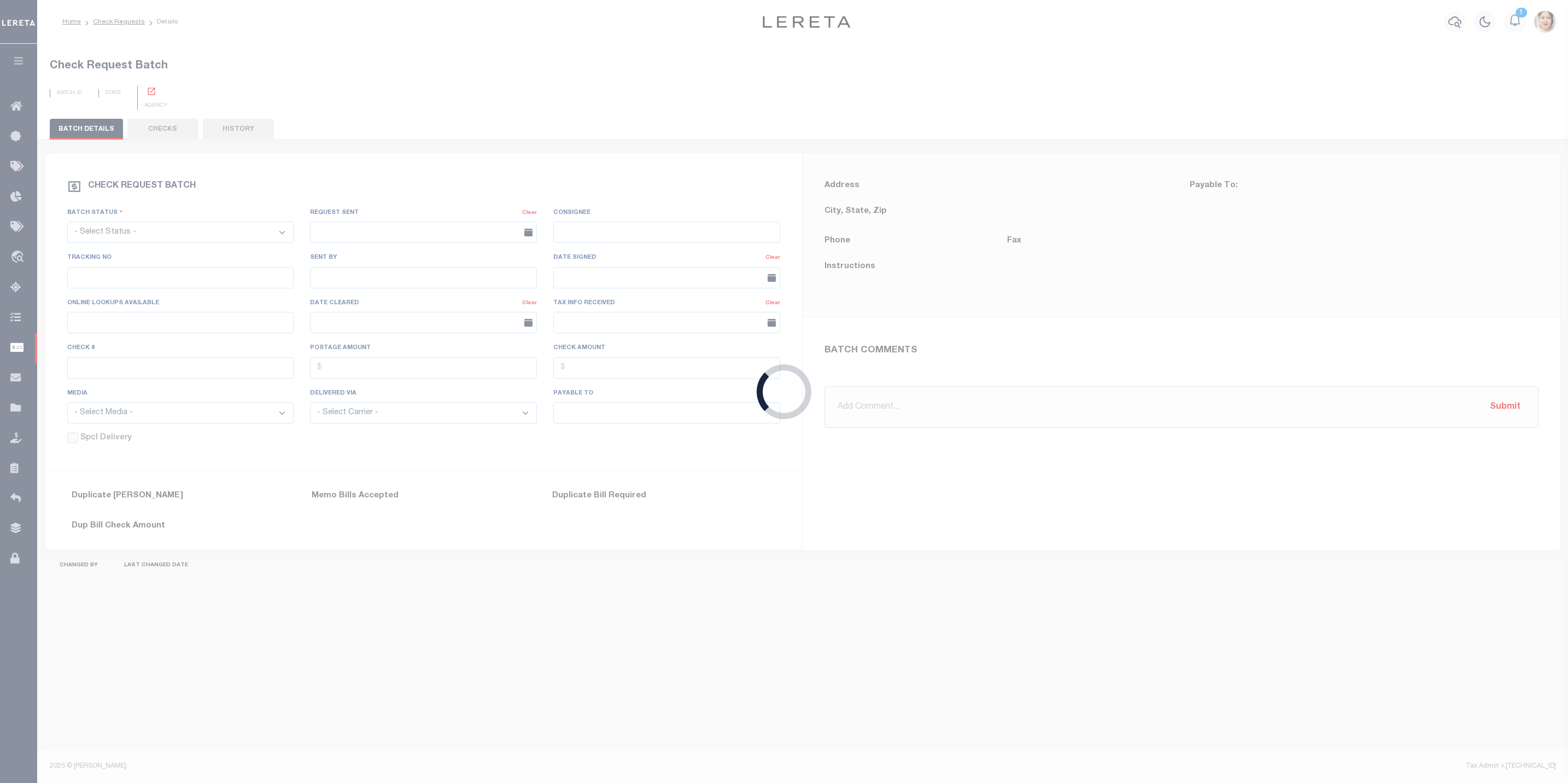
select select "BIP"
type input "No"
type input "$0.00"
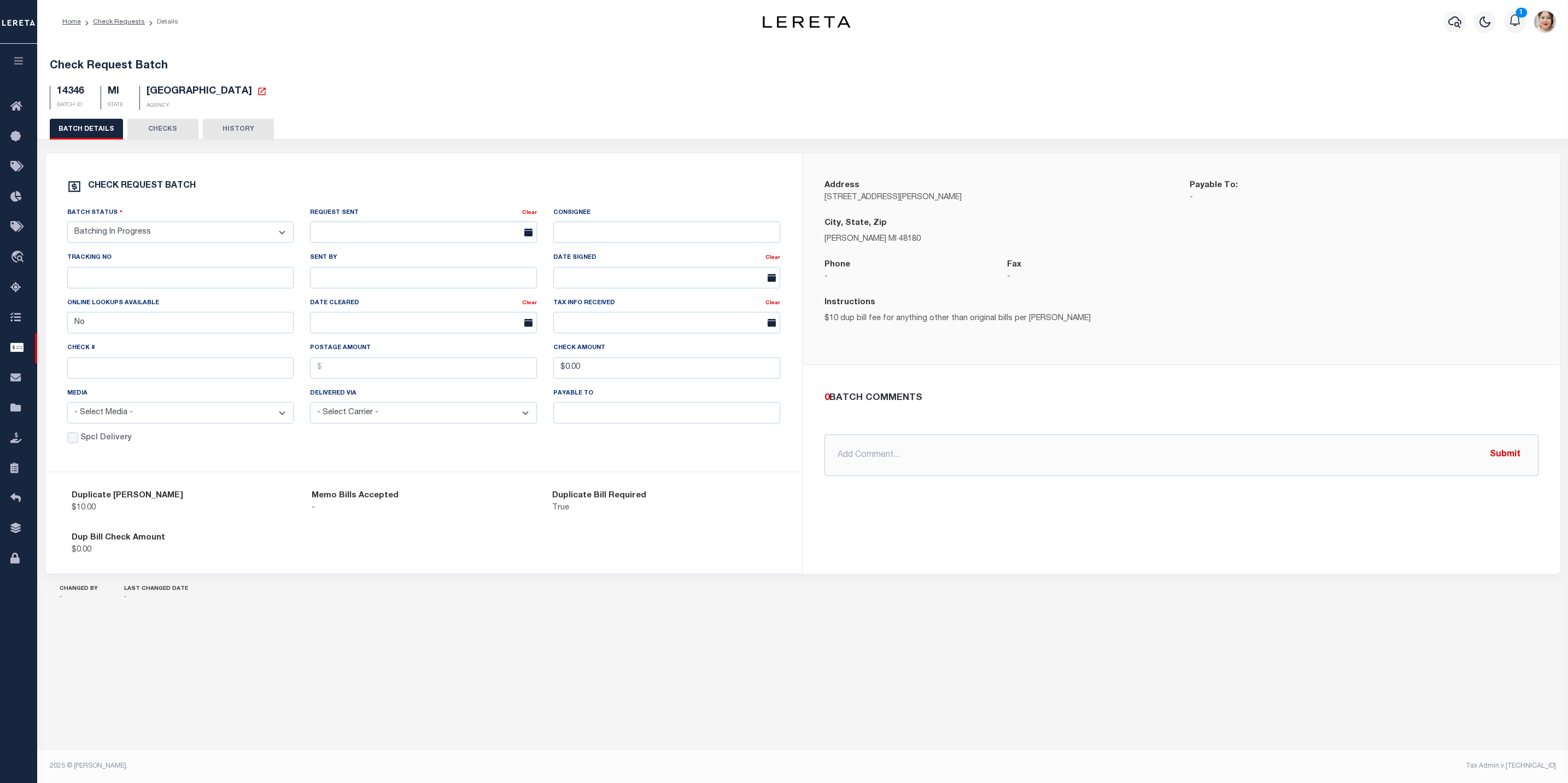
click at [164, 130] on button "CHECKS" at bounding box center [163, 129] width 71 height 21
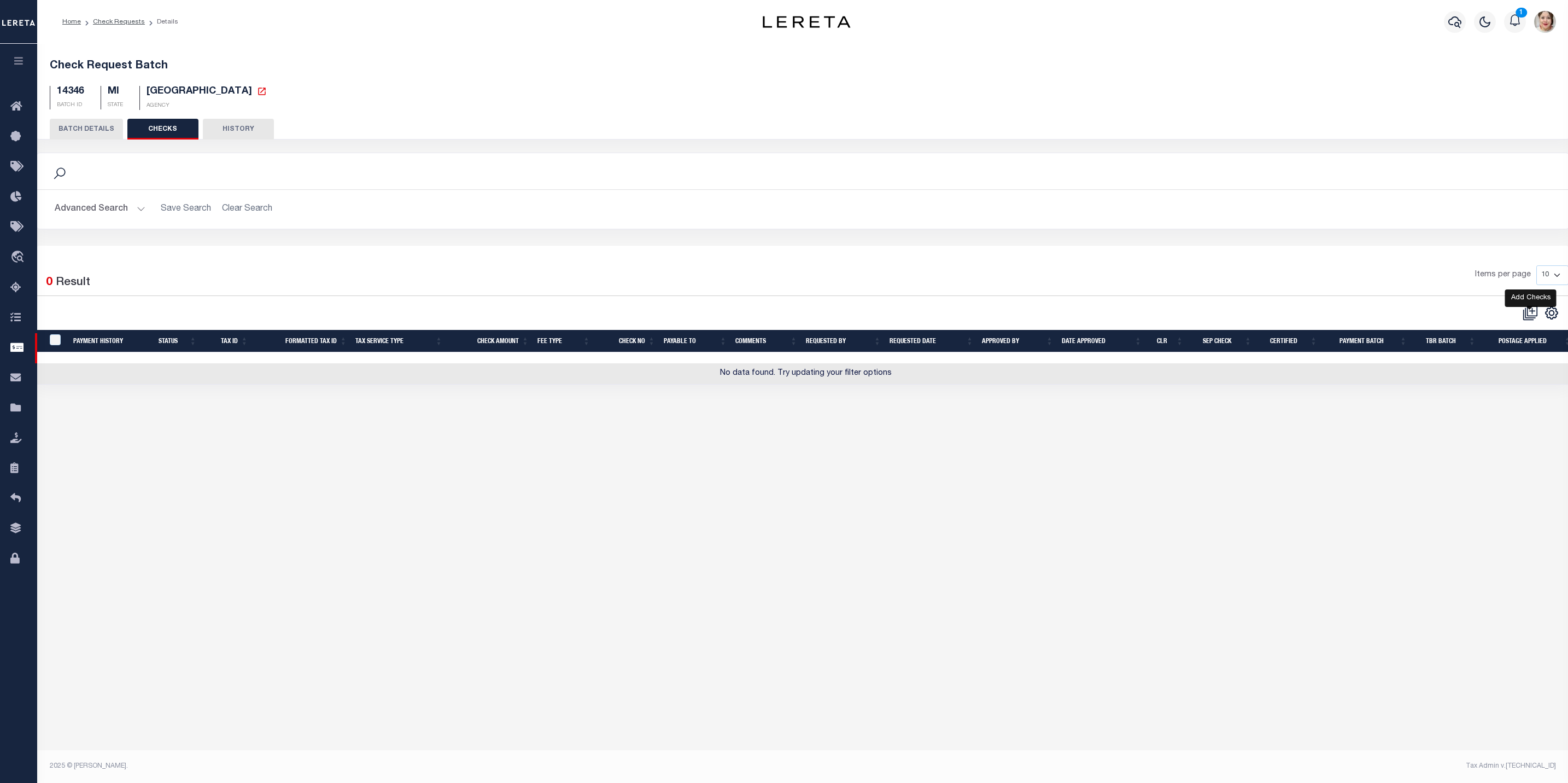
click at [1529, 318] on icon at bounding box center [1530, 313] width 15 height 15
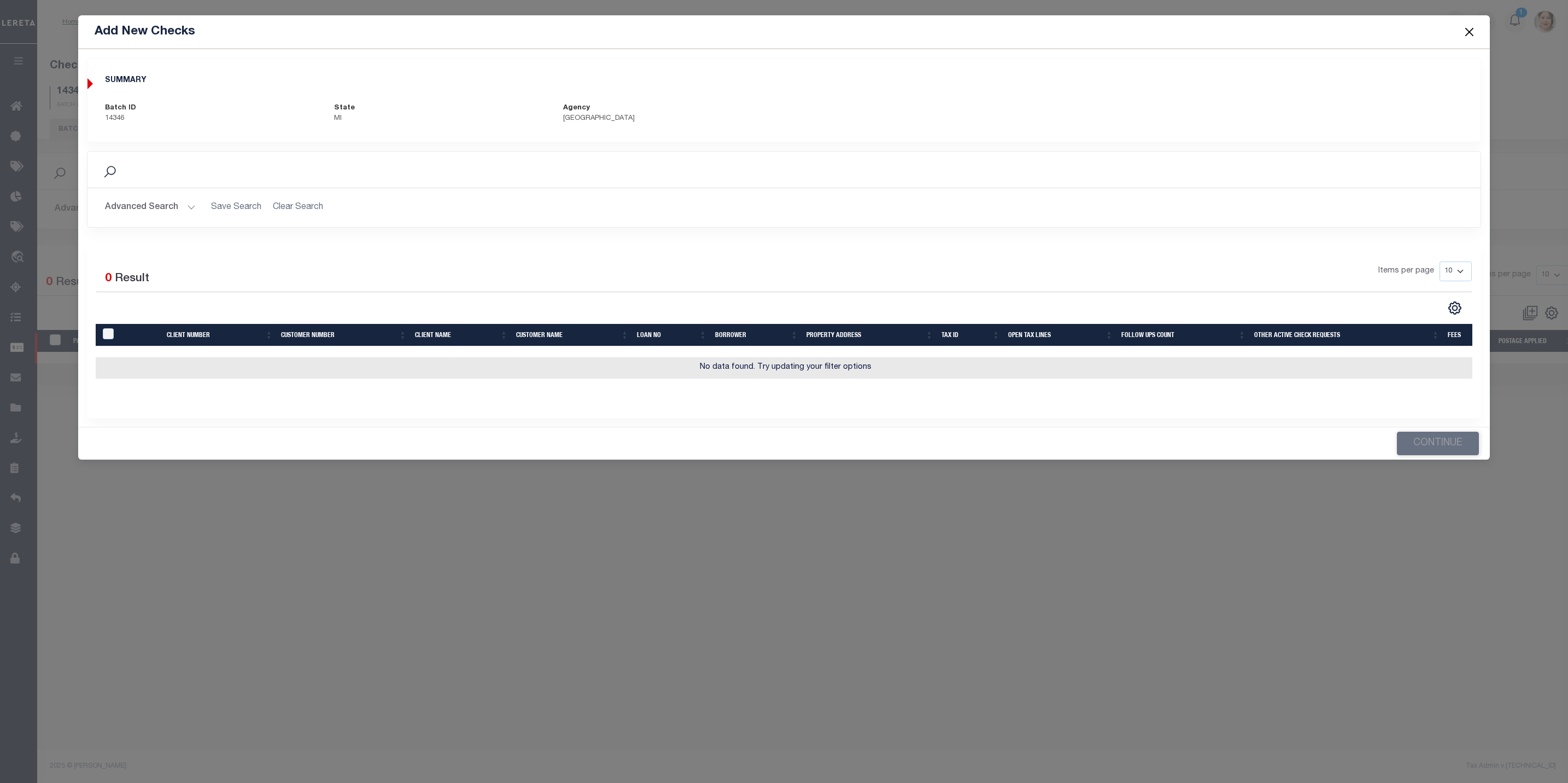
click at [162, 207] on button "Advanced Search" at bounding box center [150, 208] width 91 height 22
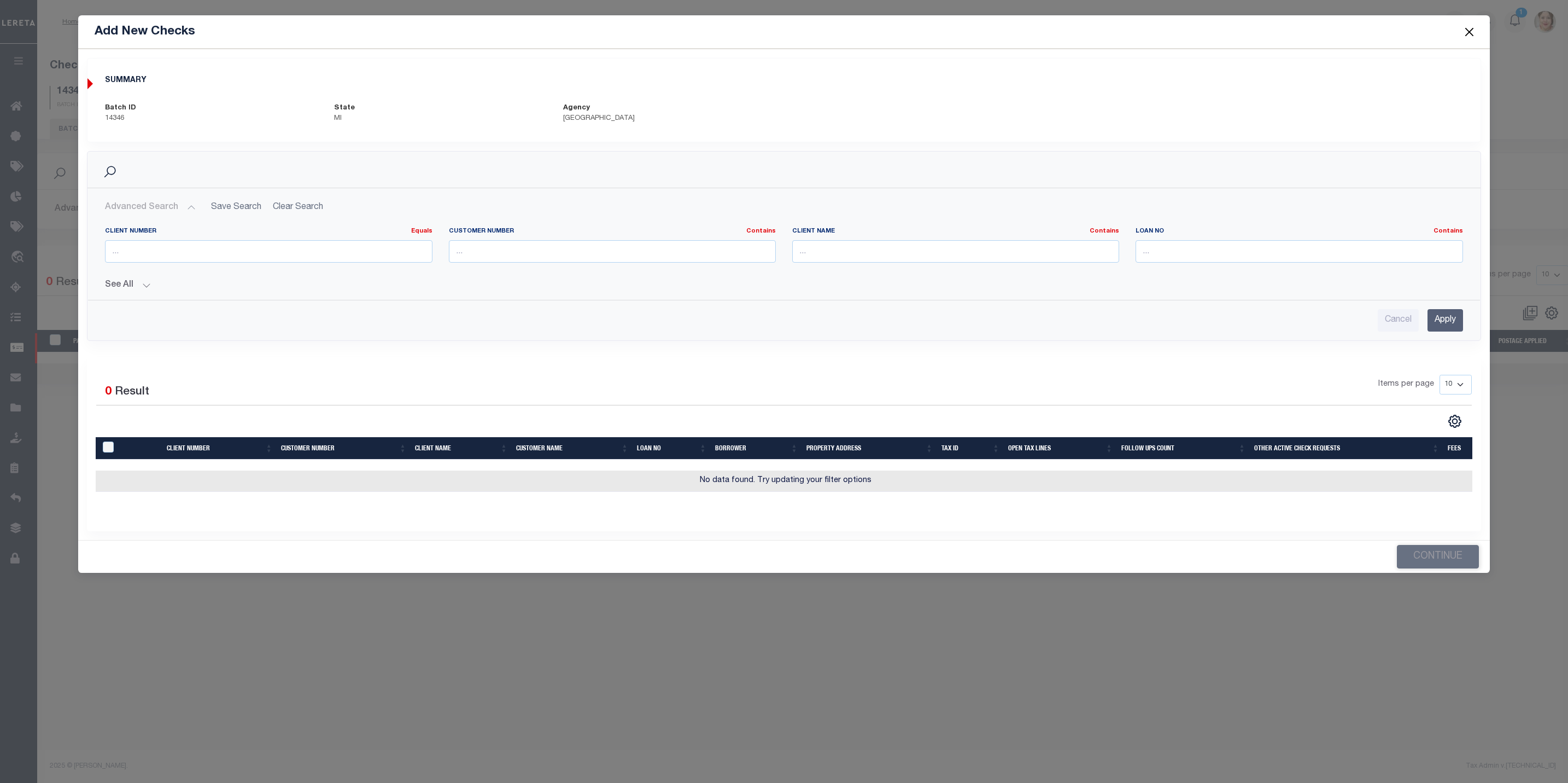
click at [119, 290] on button "See All" at bounding box center [784, 286] width 1358 height 11
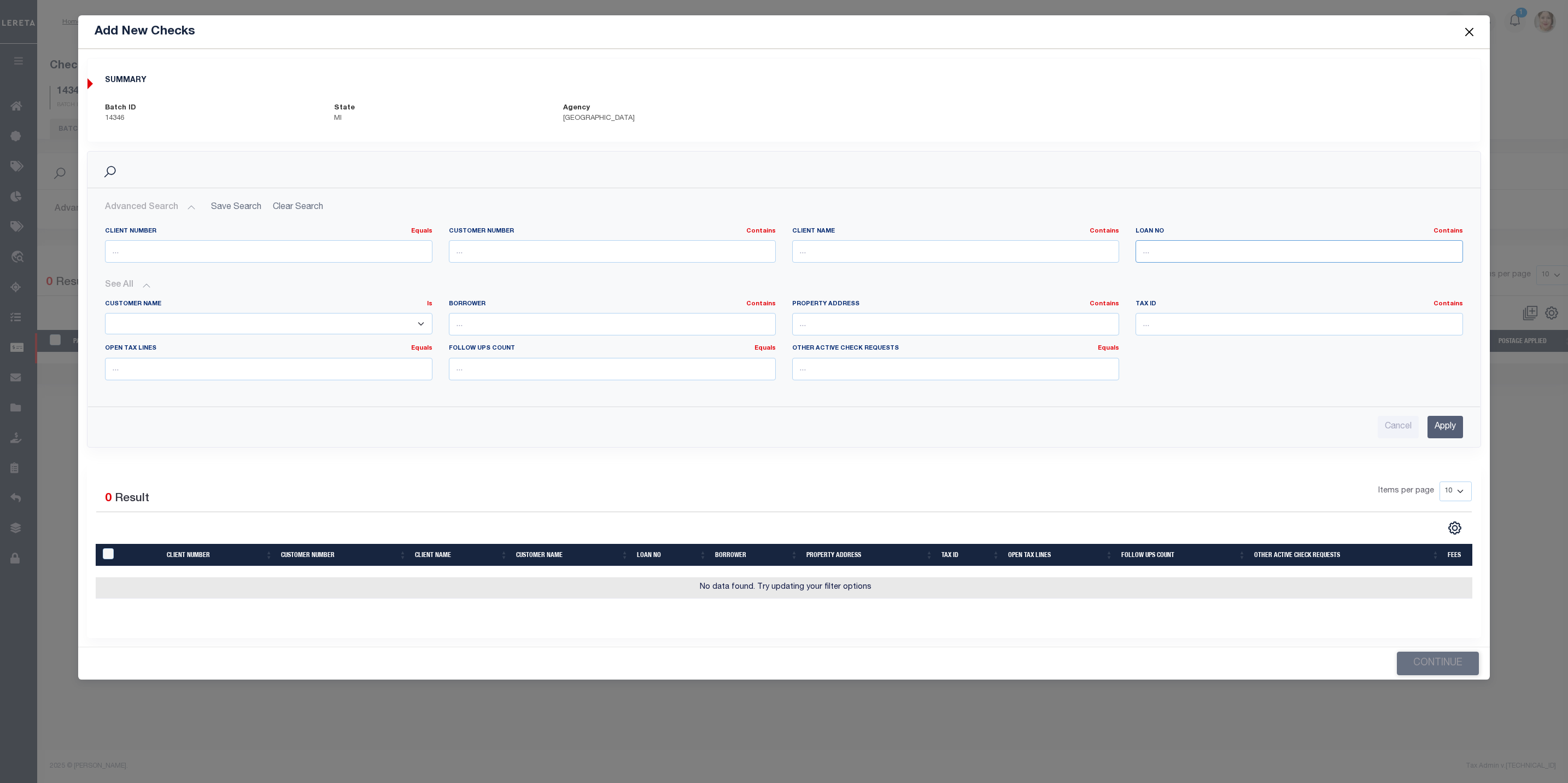
click at [1193, 255] on input "text" at bounding box center [1299, 251] width 327 height 22
click at [278, 401] on div "Client Number Equals Equals Is Not Equal To Is Greater Than Is Less Than Custom…" at bounding box center [784, 328] width 1376 height 220
click at [1469, 30] on button "Close" at bounding box center [1469, 31] width 14 height 14
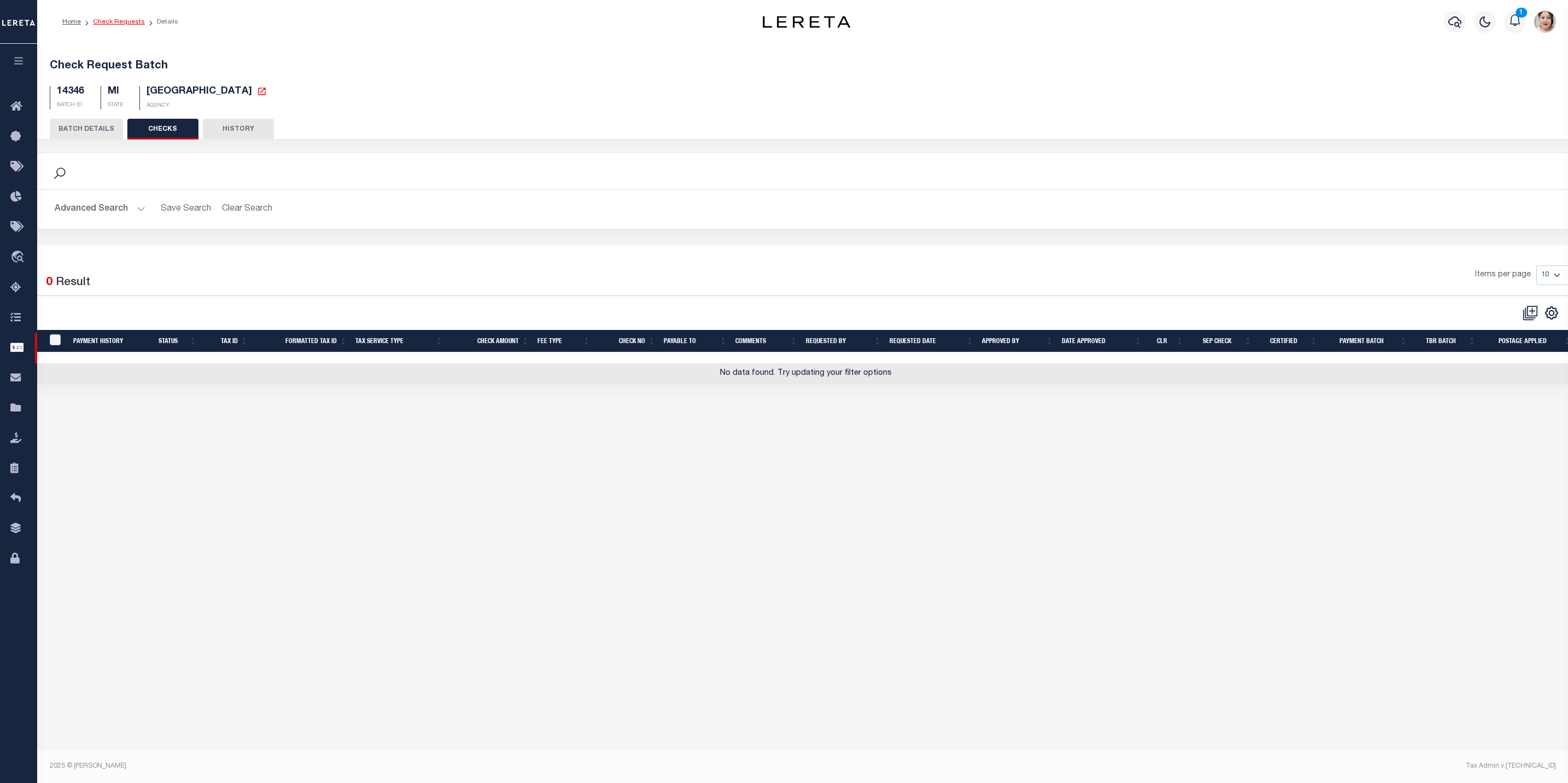
click at [111, 21] on link "Check Requests" at bounding box center [119, 22] width 52 height 6
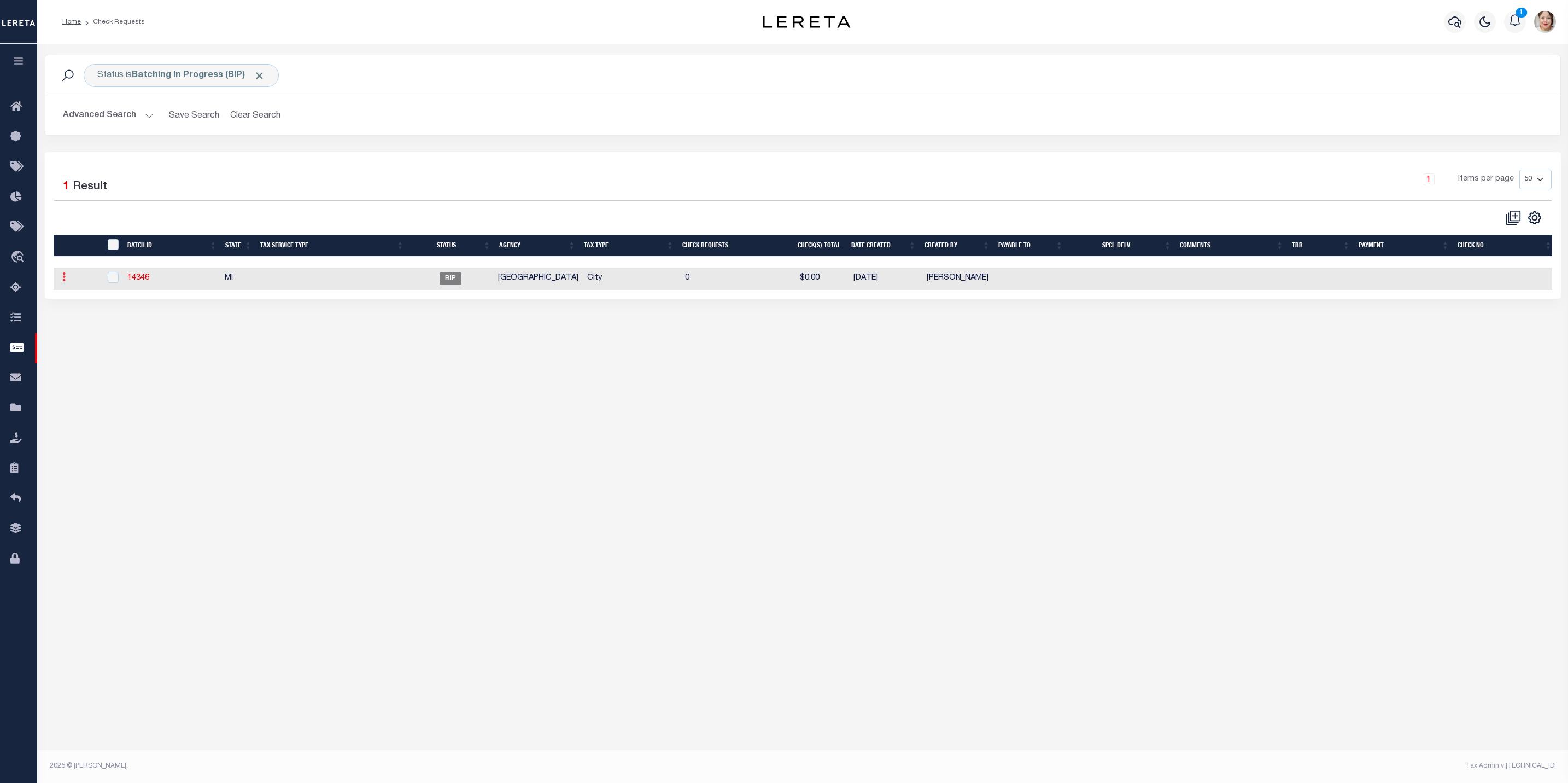
click at [59, 282] on link at bounding box center [64, 279] width 12 height 9
drag, startPoint x: 465, startPoint y: 348, endPoint x: 159, endPoint y: 121, distance: 381.0
click at [465, 346] on div "Status is Batching In Progress (BIP) Search Advanced Search Save Search Clear S…" at bounding box center [802, 396] width 1531 height 705
click at [20, 59] on icon "button" at bounding box center [19, 60] width 13 height 10
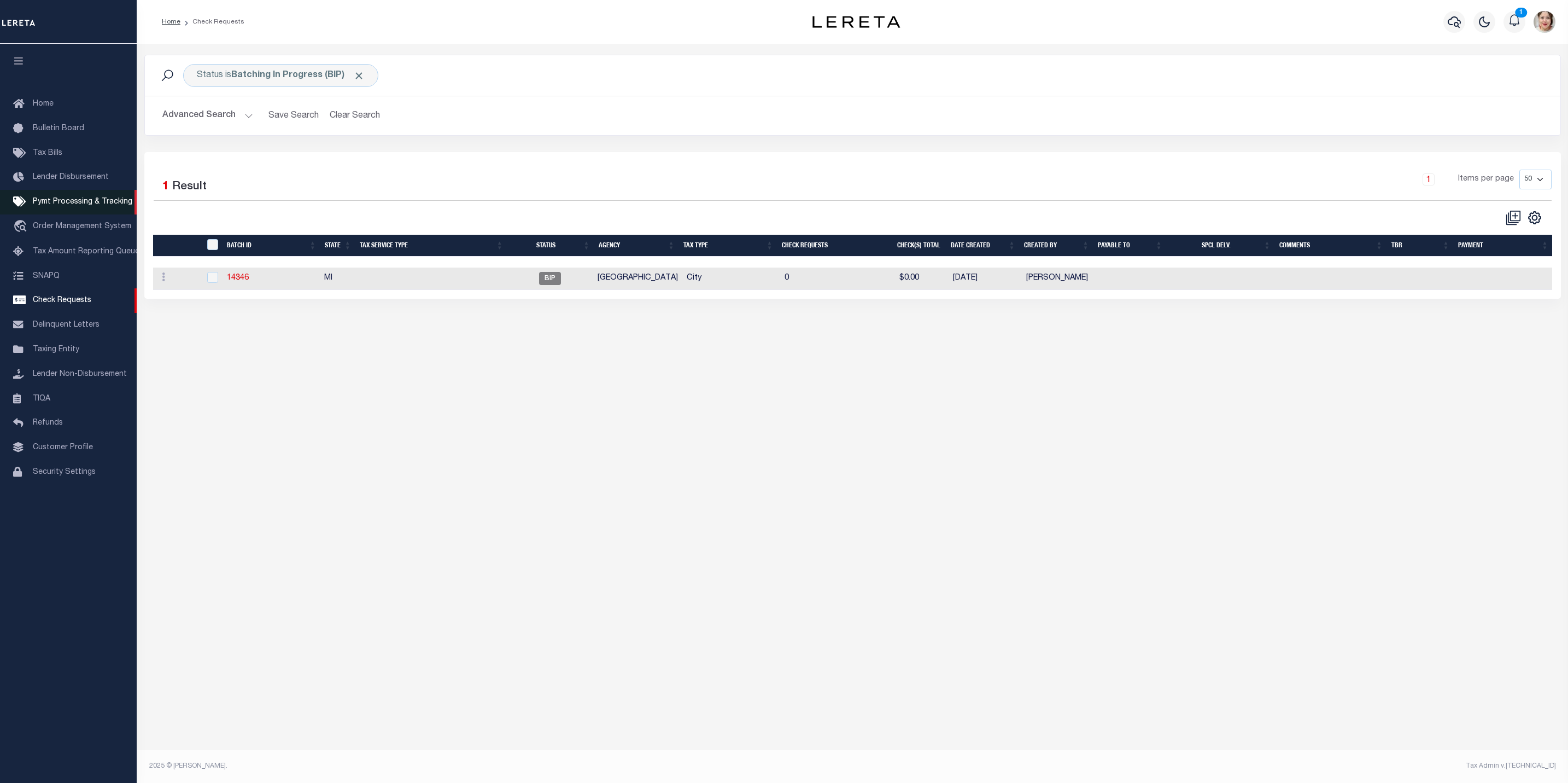
click at [54, 205] on span "Pymt Processing & Tracking" at bounding box center [83, 201] width 100 height 8
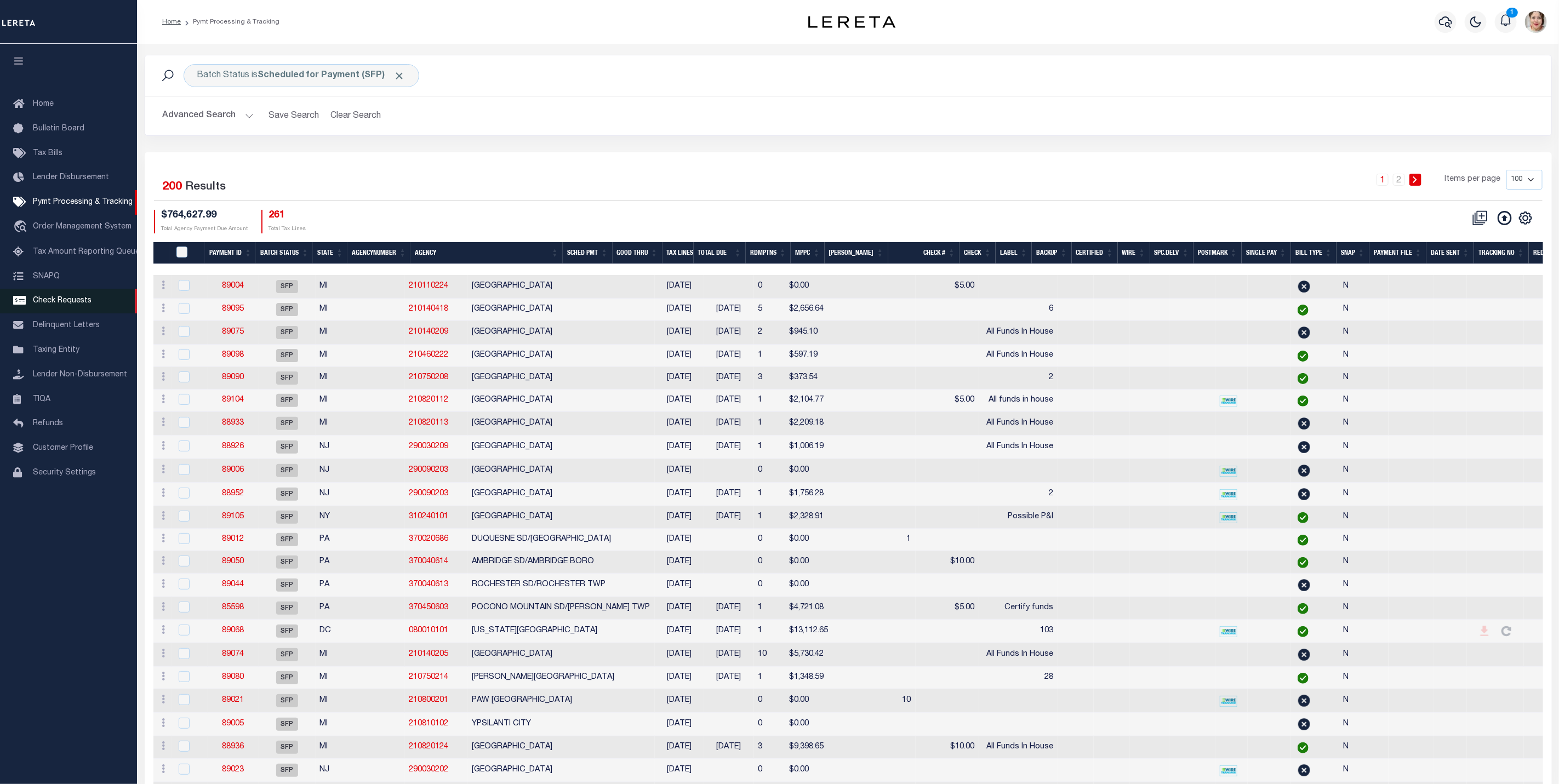
click at [50, 304] on span "Check Requests" at bounding box center [62, 301] width 59 height 8
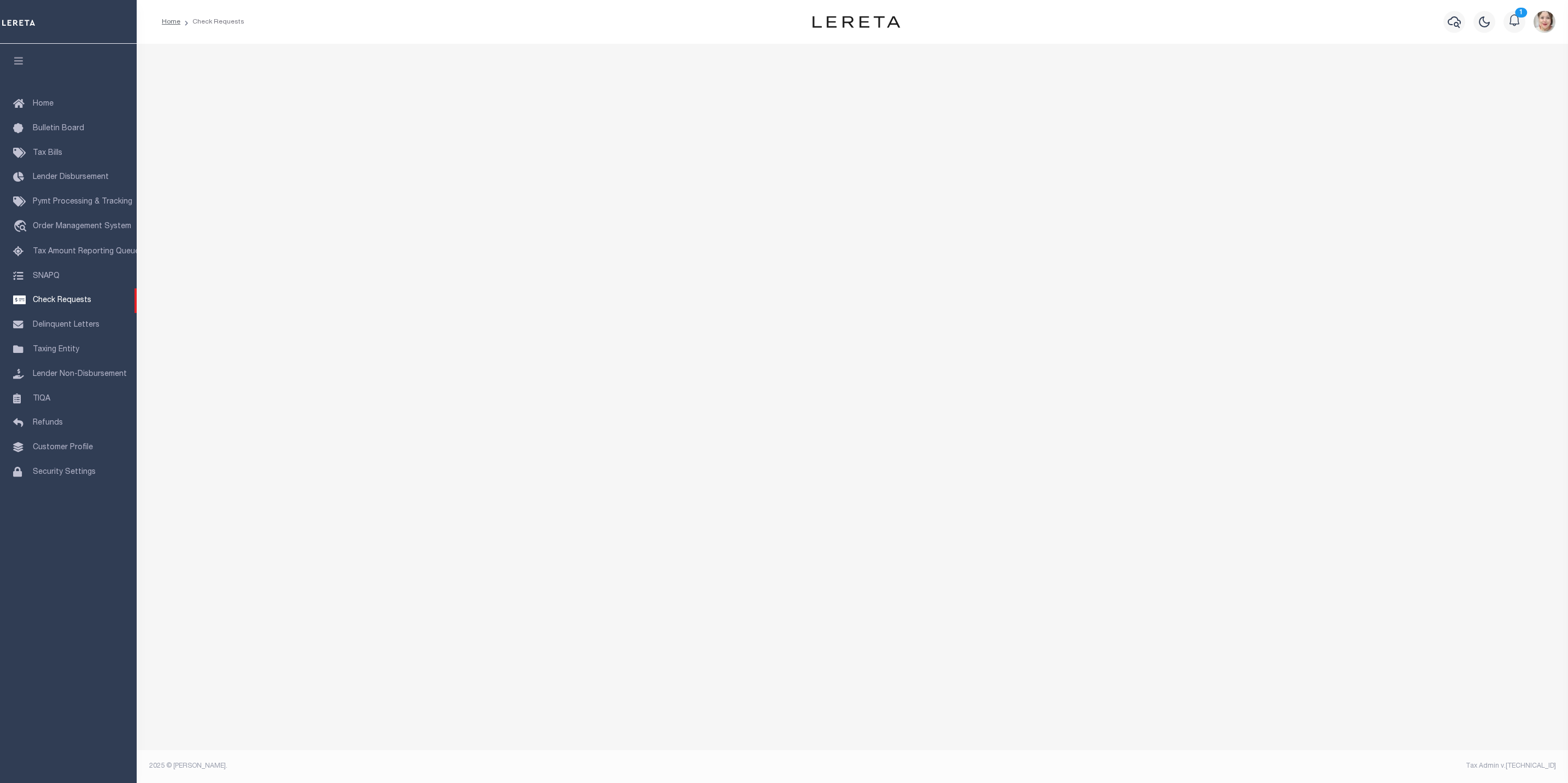
select select "50"
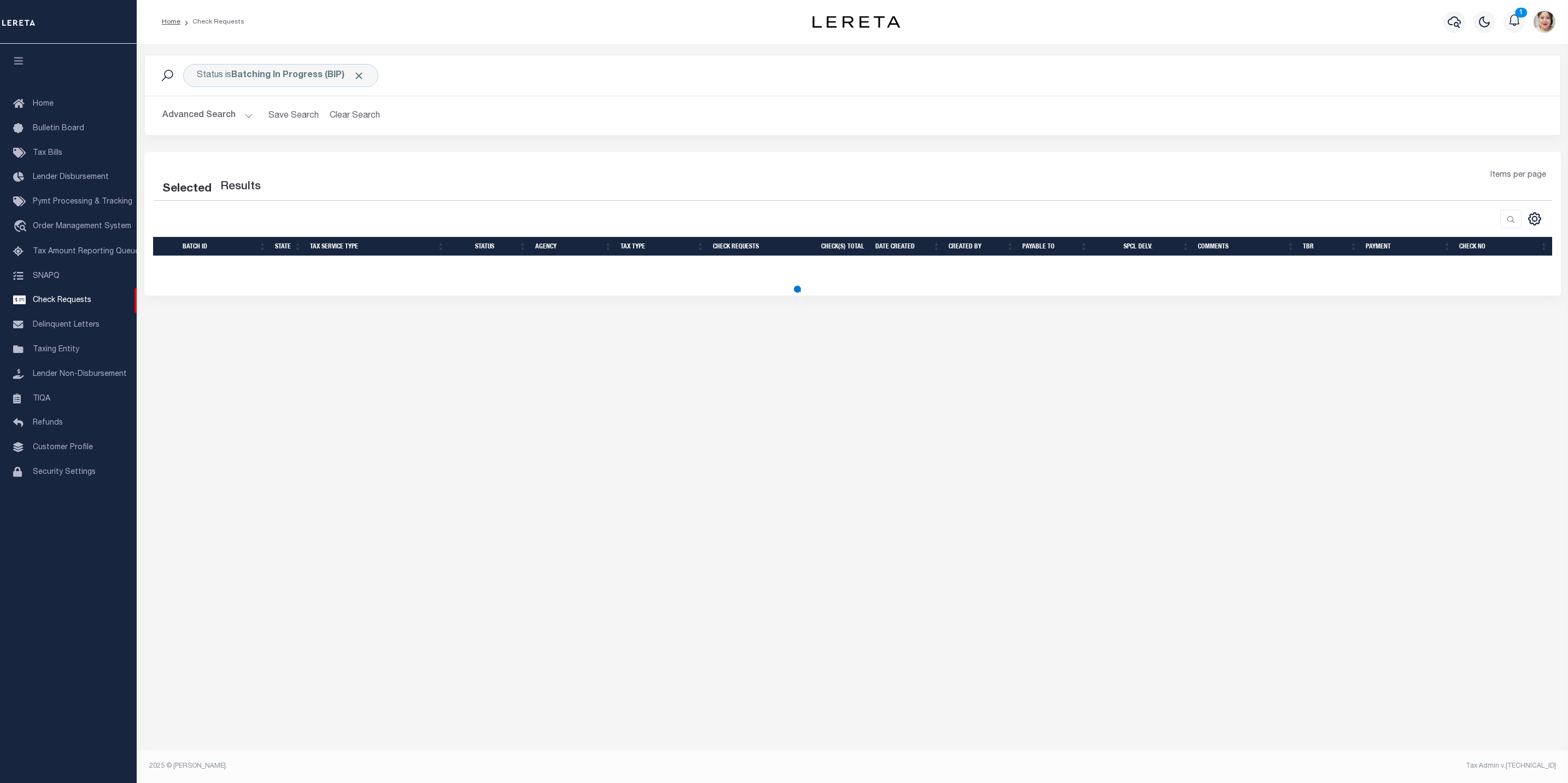
select select "50"
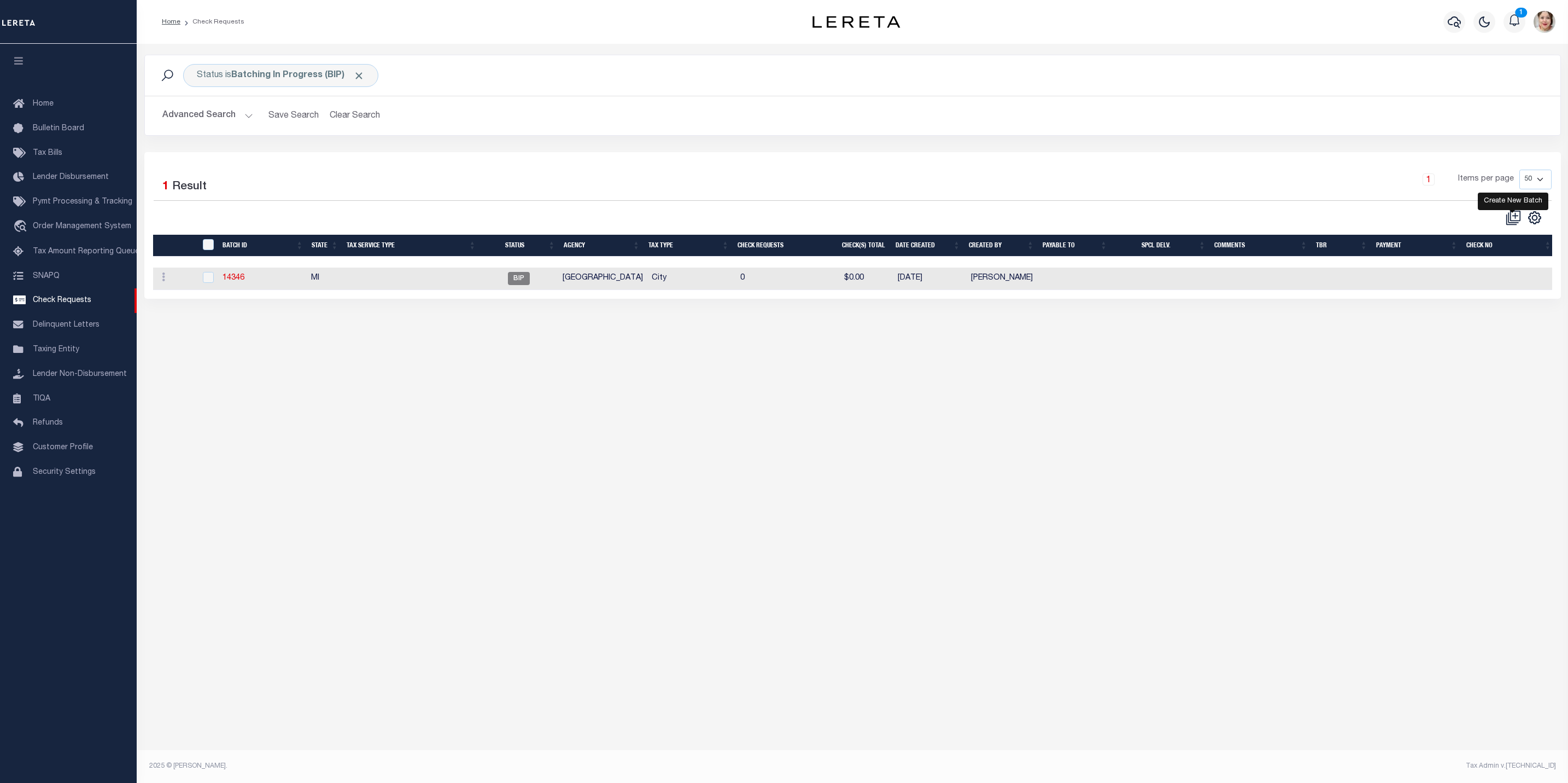
click at [1510, 220] on icon at bounding box center [1513, 218] width 15 height 15
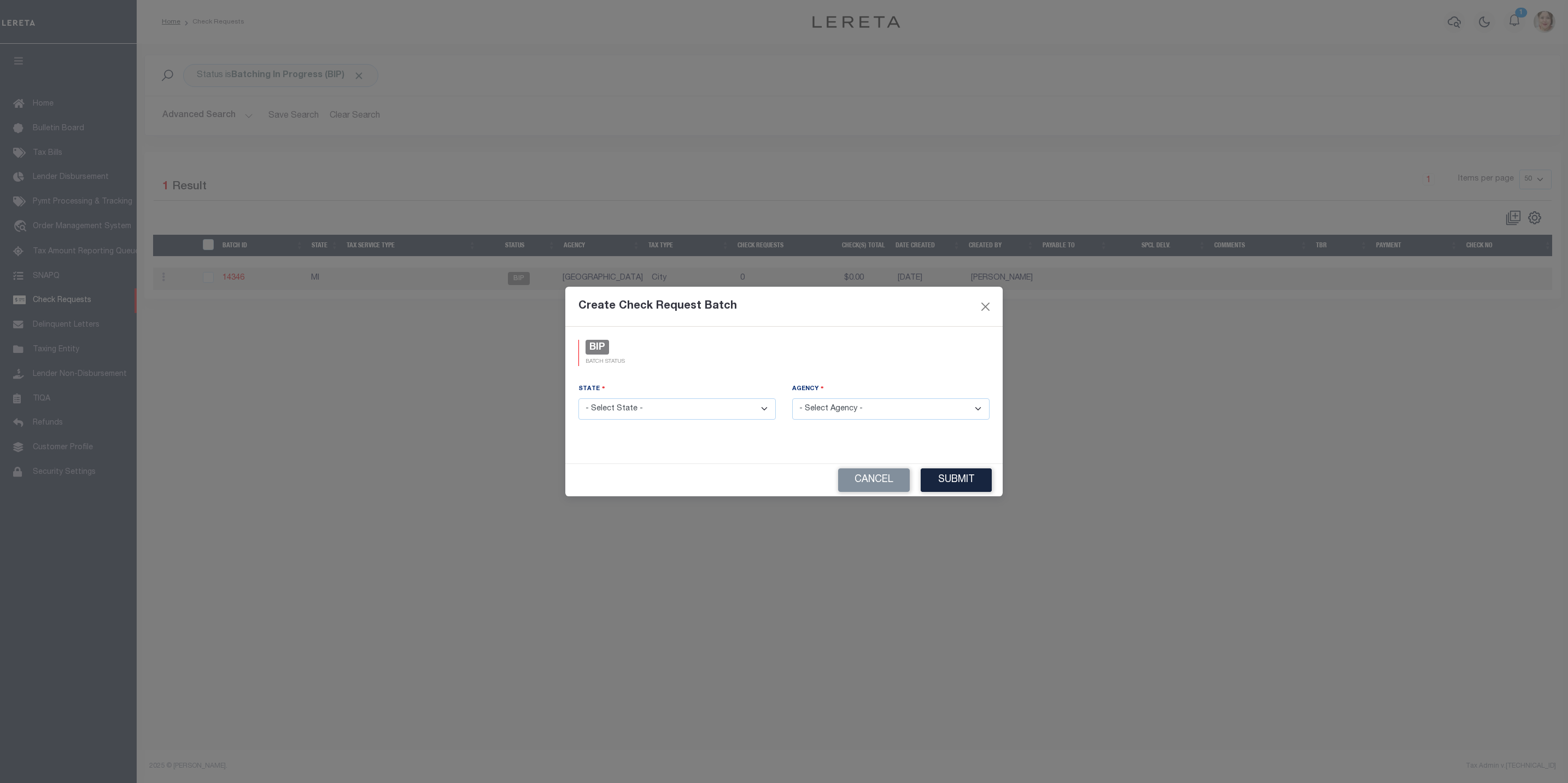
click at [675, 406] on select "- Select State - [US_STATE] AL AR AZ CA CO [GEOGRAPHIC_DATA] [GEOGRAPHIC_DATA] …" at bounding box center [678, 409] width 198 height 22
select select "MI"
click at [579, 398] on select "- Select State - AK AL AR AZ CA CO CT DC DE FL GA GU HI IA ID IL IN KS KY LA MA…" at bounding box center [678, 409] width 198 height 22
click at [870, 407] on select "- Select Agency - ACME TOWNSHIP - Town & Townships ADA TOWNSHIP - Town & Townsh…" at bounding box center [891, 409] width 198 height 22
select select "2616304013"
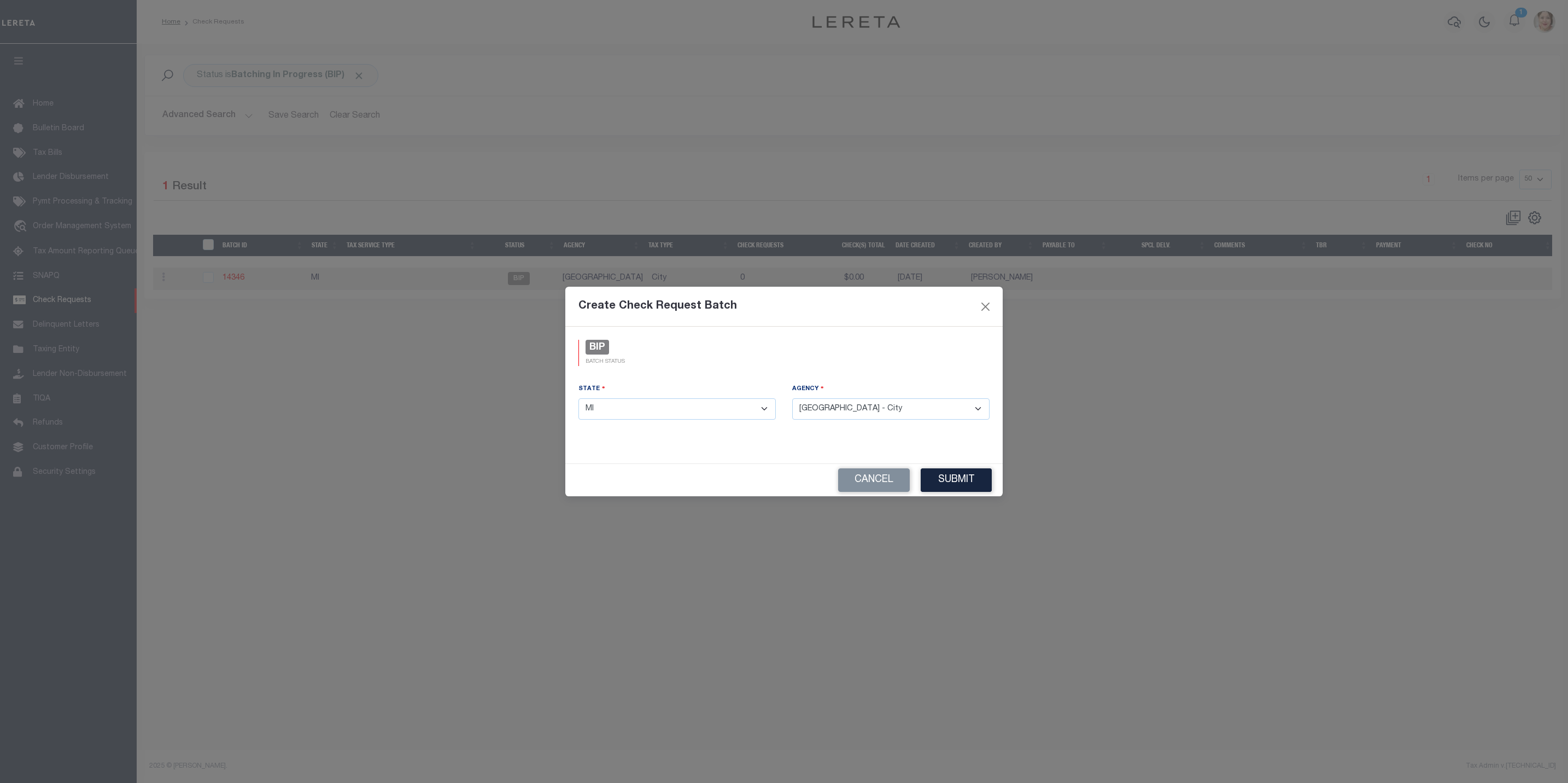
click at [793, 398] on select "- Select Agency - ACME TOWNSHIP - Town & Townships ADA TOWNSHIP - Town & Townsh…" at bounding box center [891, 409] width 198 height 22
click at [957, 475] on button "Submit" at bounding box center [956, 480] width 71 height 23
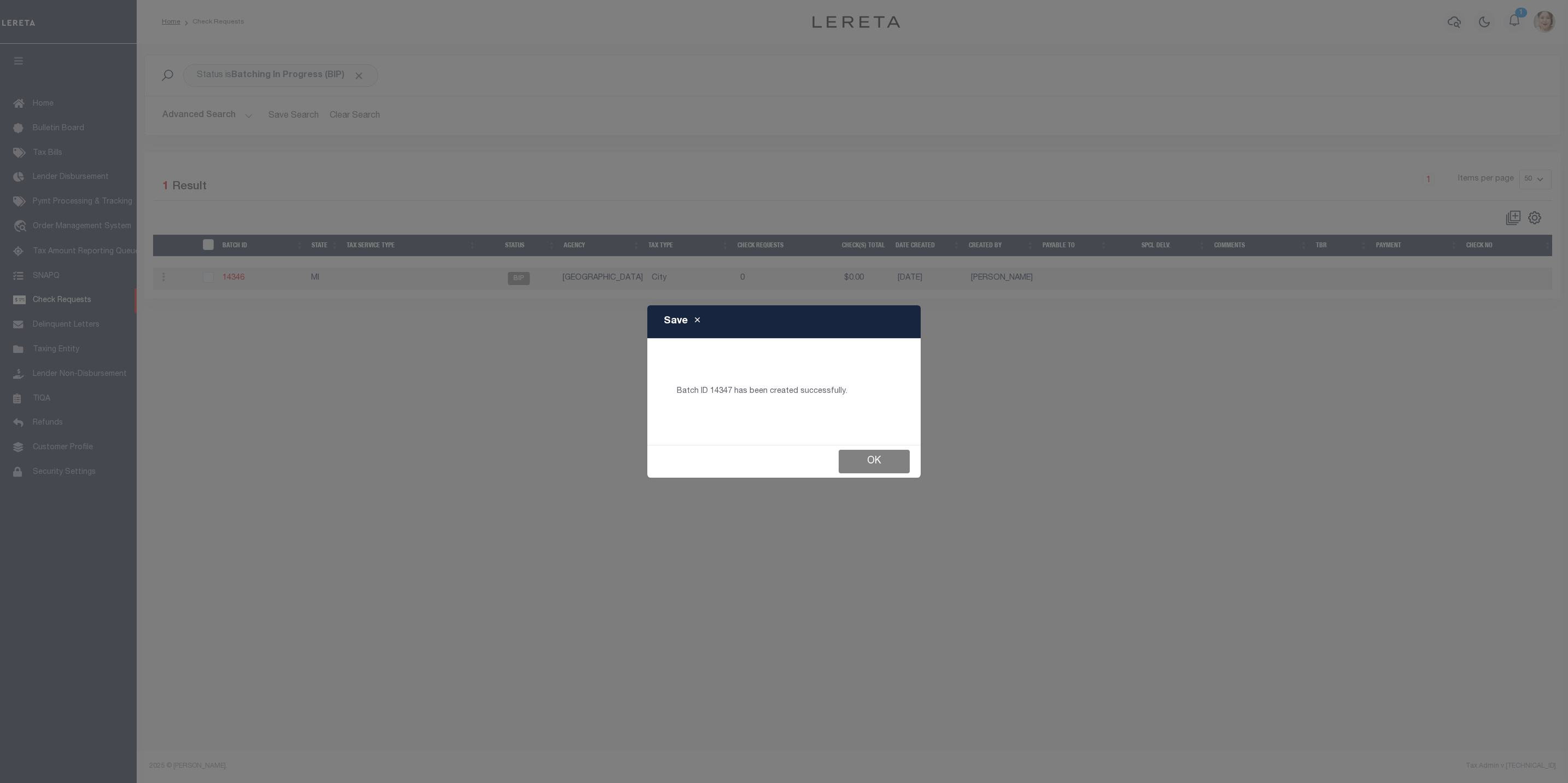
click at [864, 451] on button "Ok" at bounding box center [874, 461] width 71 height 23
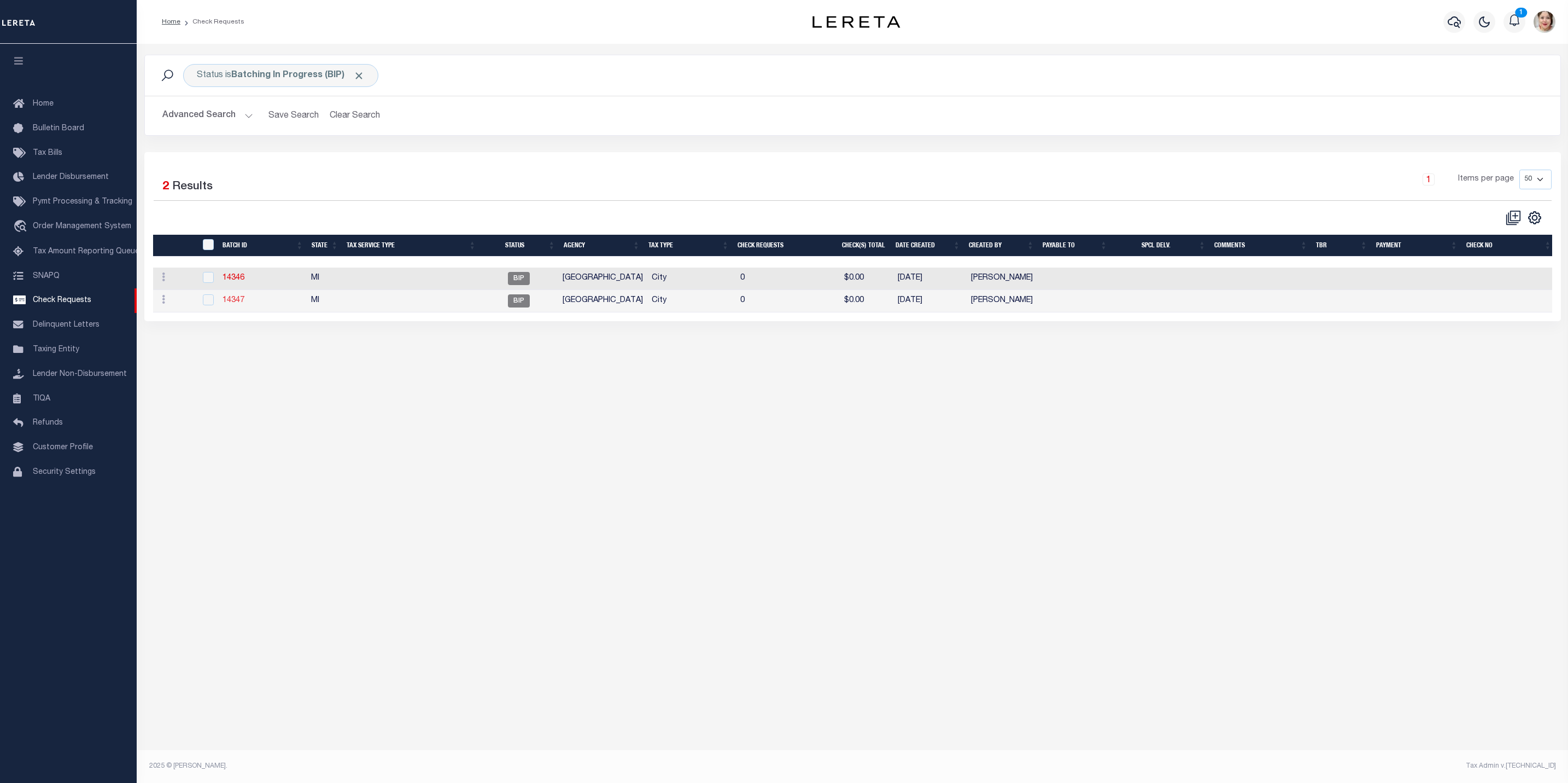
click at [244, 303] on link "14347" at bounding box center [234, 300] width 22 height 8
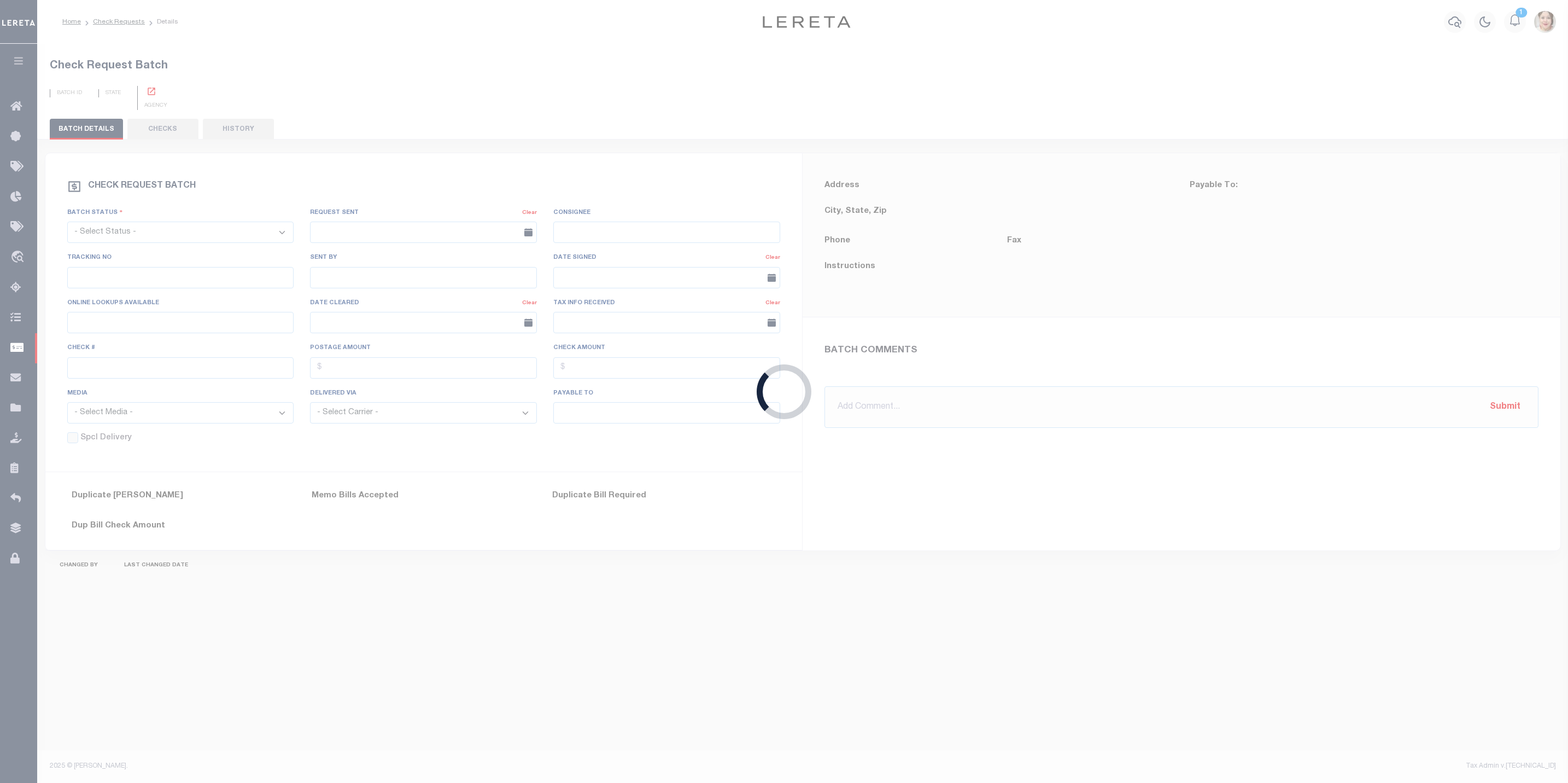
select select "BIP"
type input "Yes"
type input "$0.00"
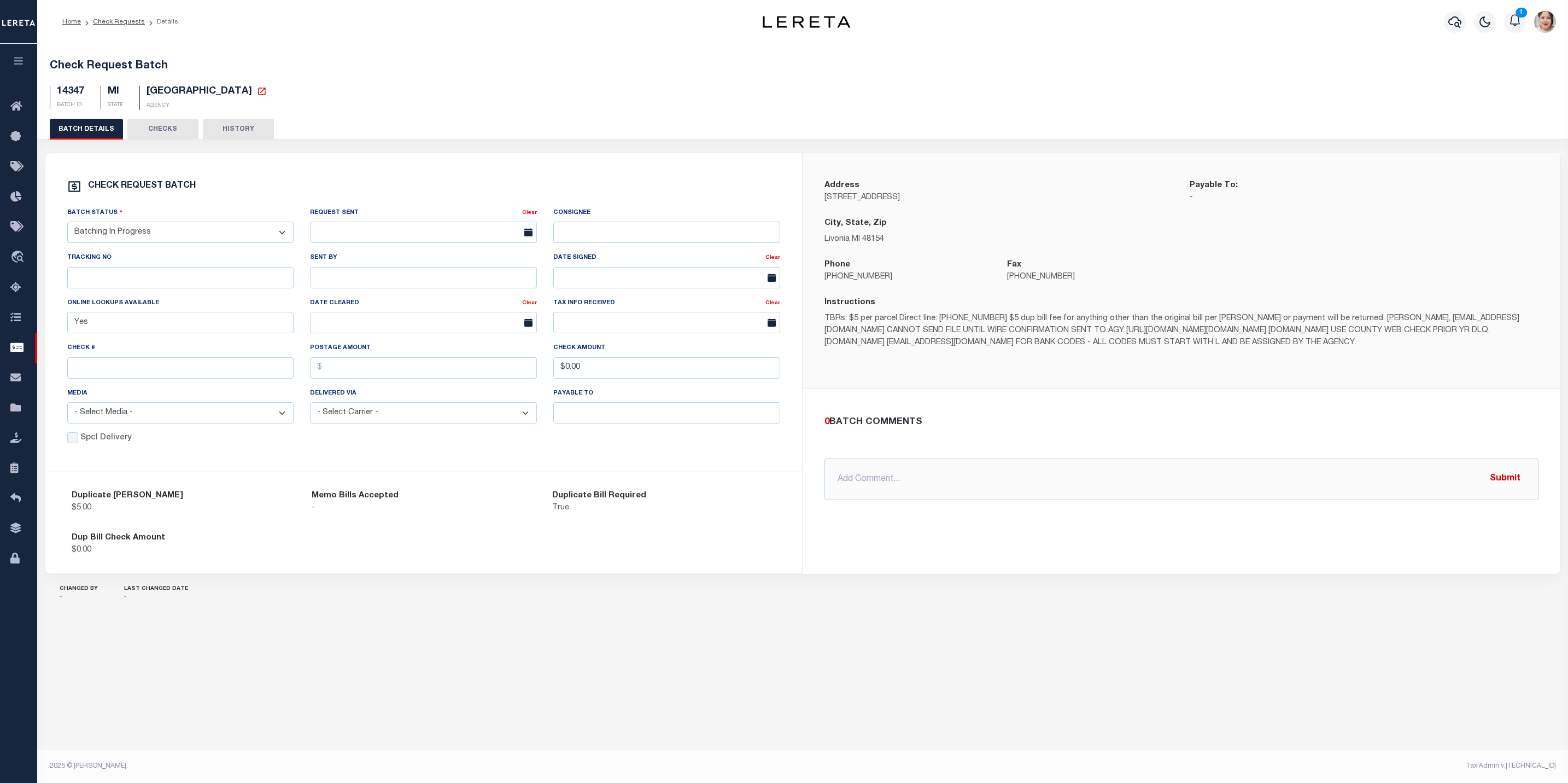
click at [160, 128] on button "CHECKS" at bounding box center [163, 129] width 71 height 21
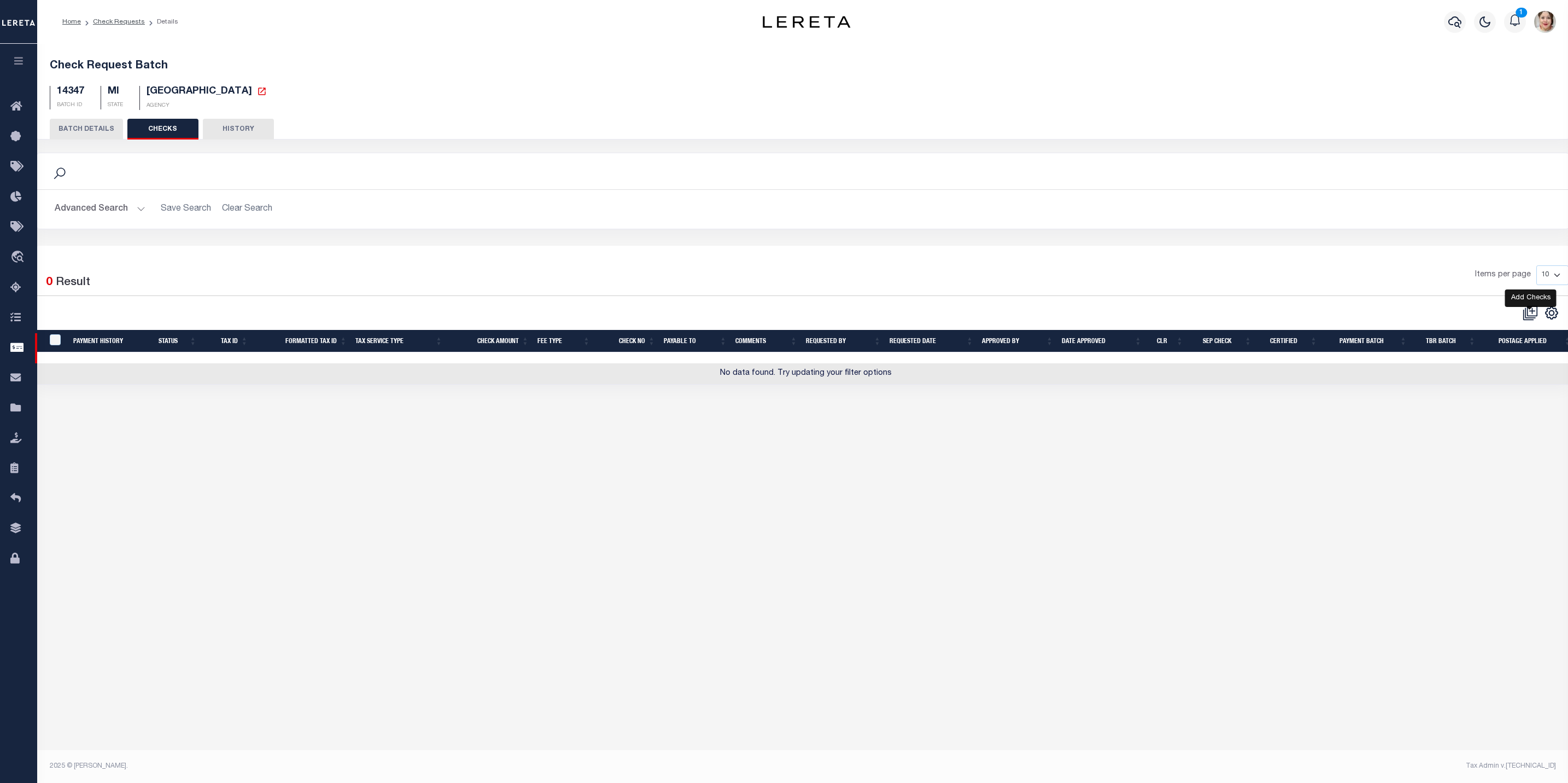
click at [1537, 316] on icon at bounding box center [1532, 311] width 11 height 11
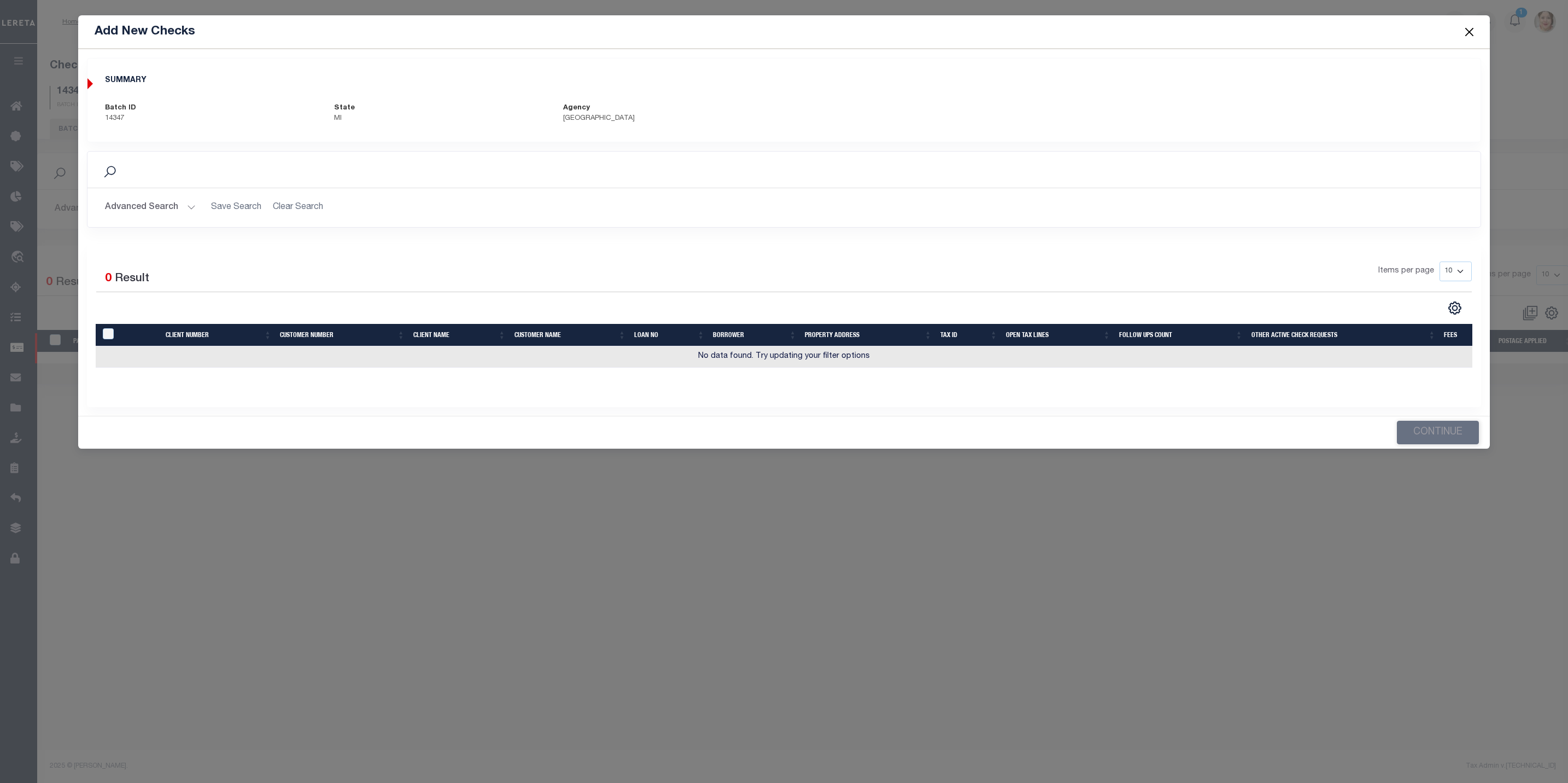
click at [165, 200] on button "Advanced Search" at bounding box center [150, 208] width 91 height 22
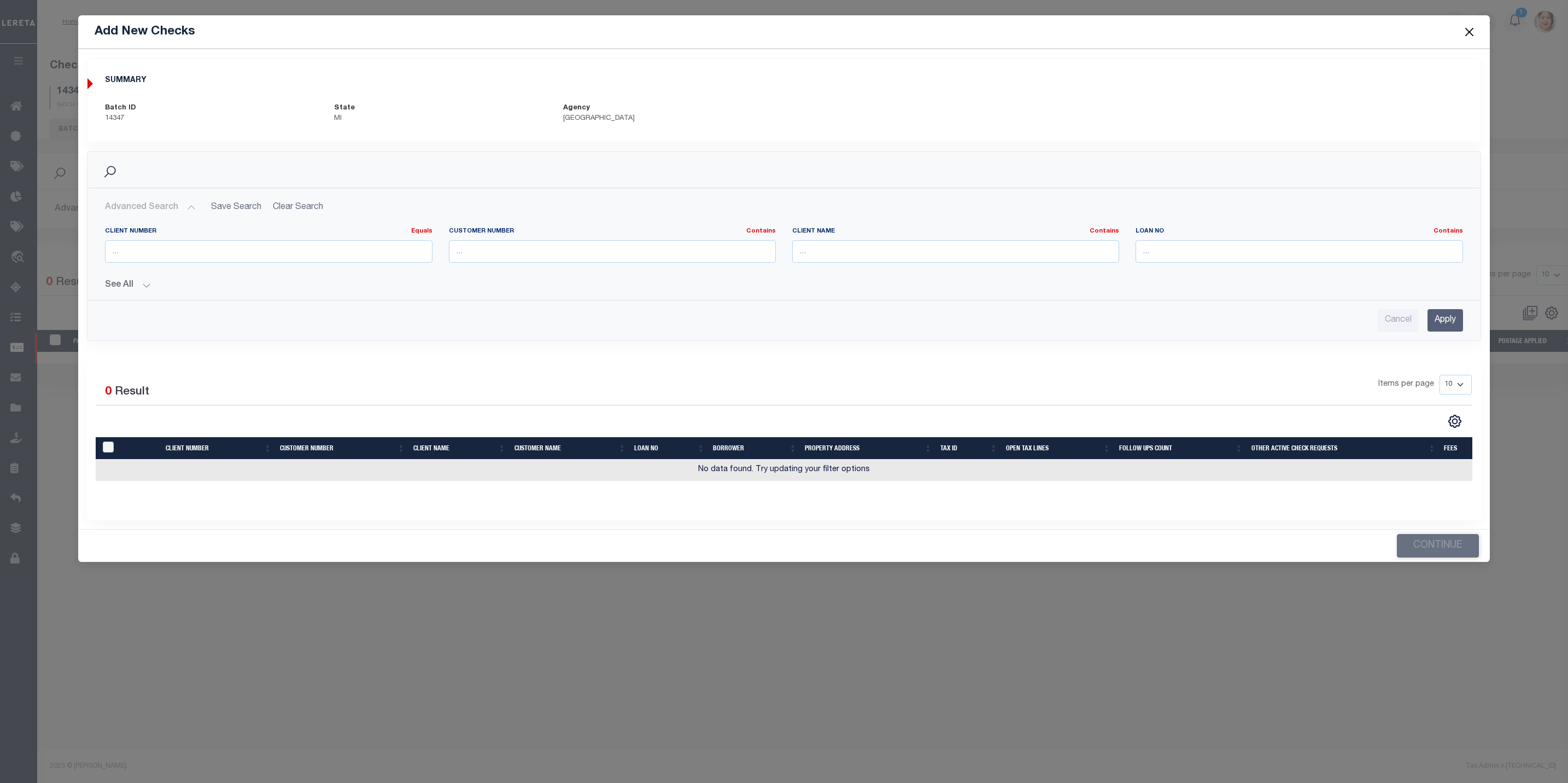
click at [127, 286] on button "See All" at bounding box center [784, 286] width 1358 height 11
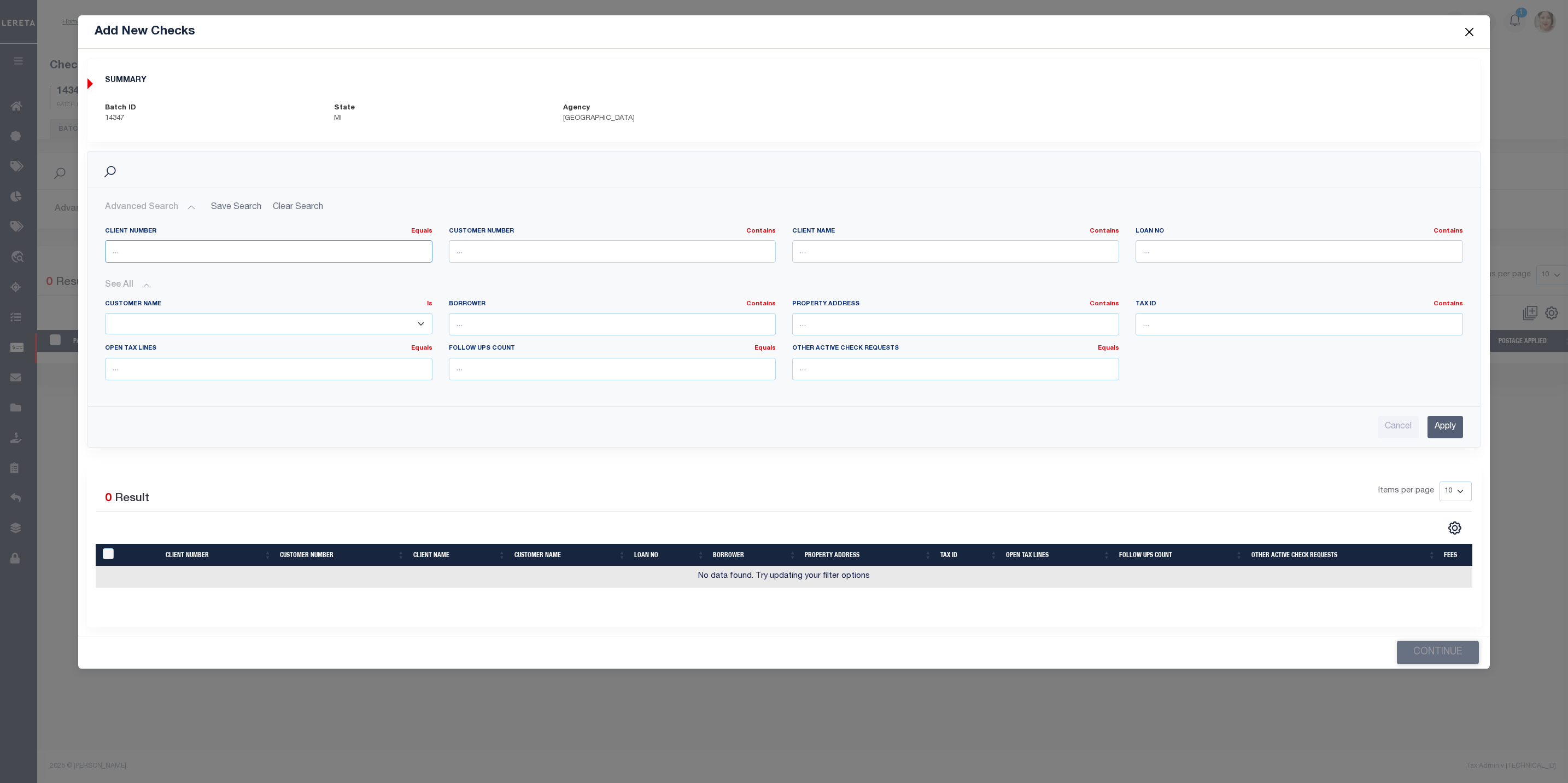
click at [187, 258] on input "number" at bounding box center [269, 251] width 327 height 22
type input "2241"
click at [1444, 433] on input "Apply" at bounding box center [1446, 427] width 36 height 22
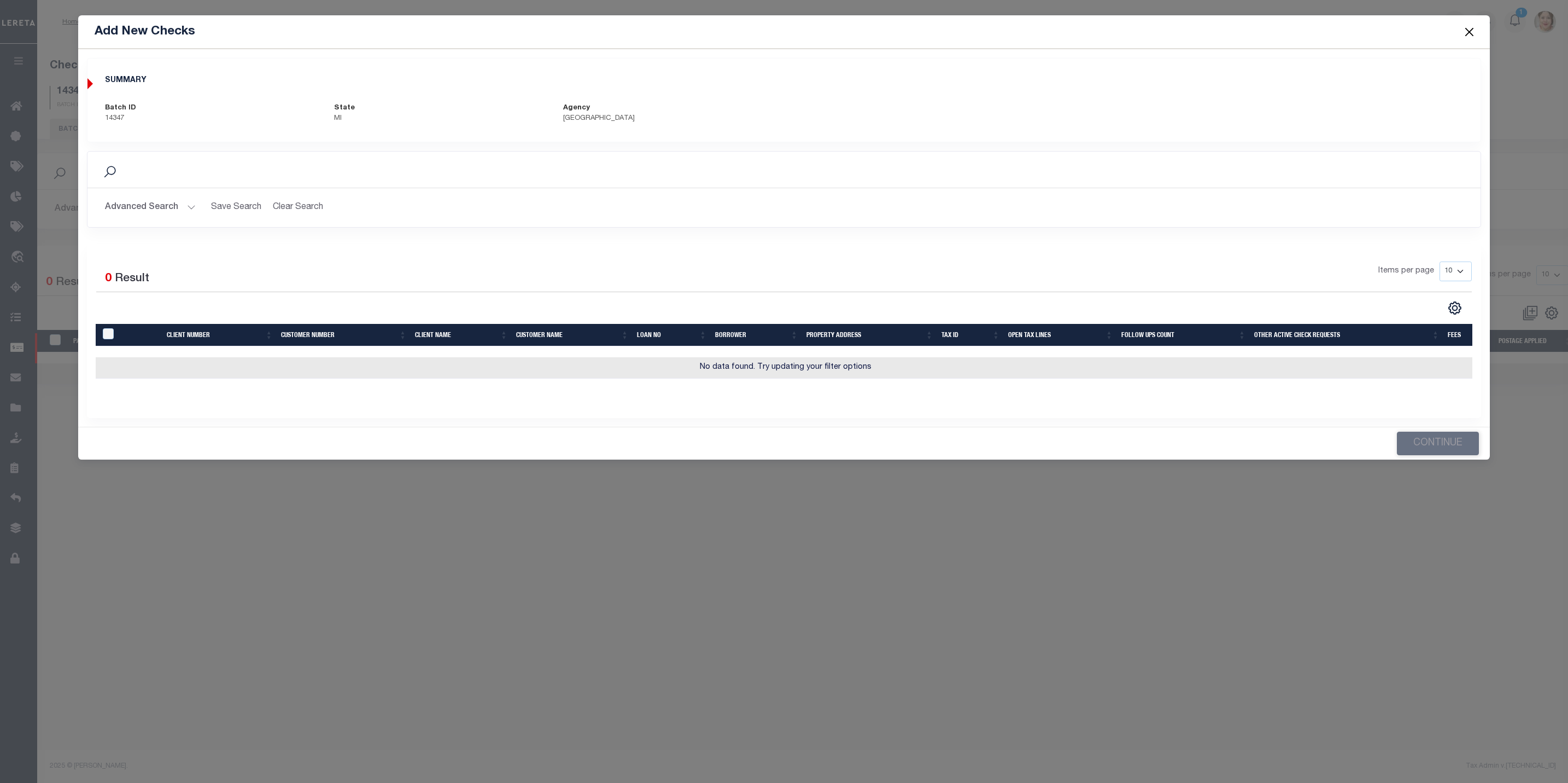
click at [107, 191] on div "Advanced Search Save Search Clear Search CheckRequestAddNewCheckGridWrapper_dyn…" at bounding box center [784, 207] width 1393 height 39
click at [127, 207] on button "Advanced Search" at bounding box center [150, 208] width 91 height 22
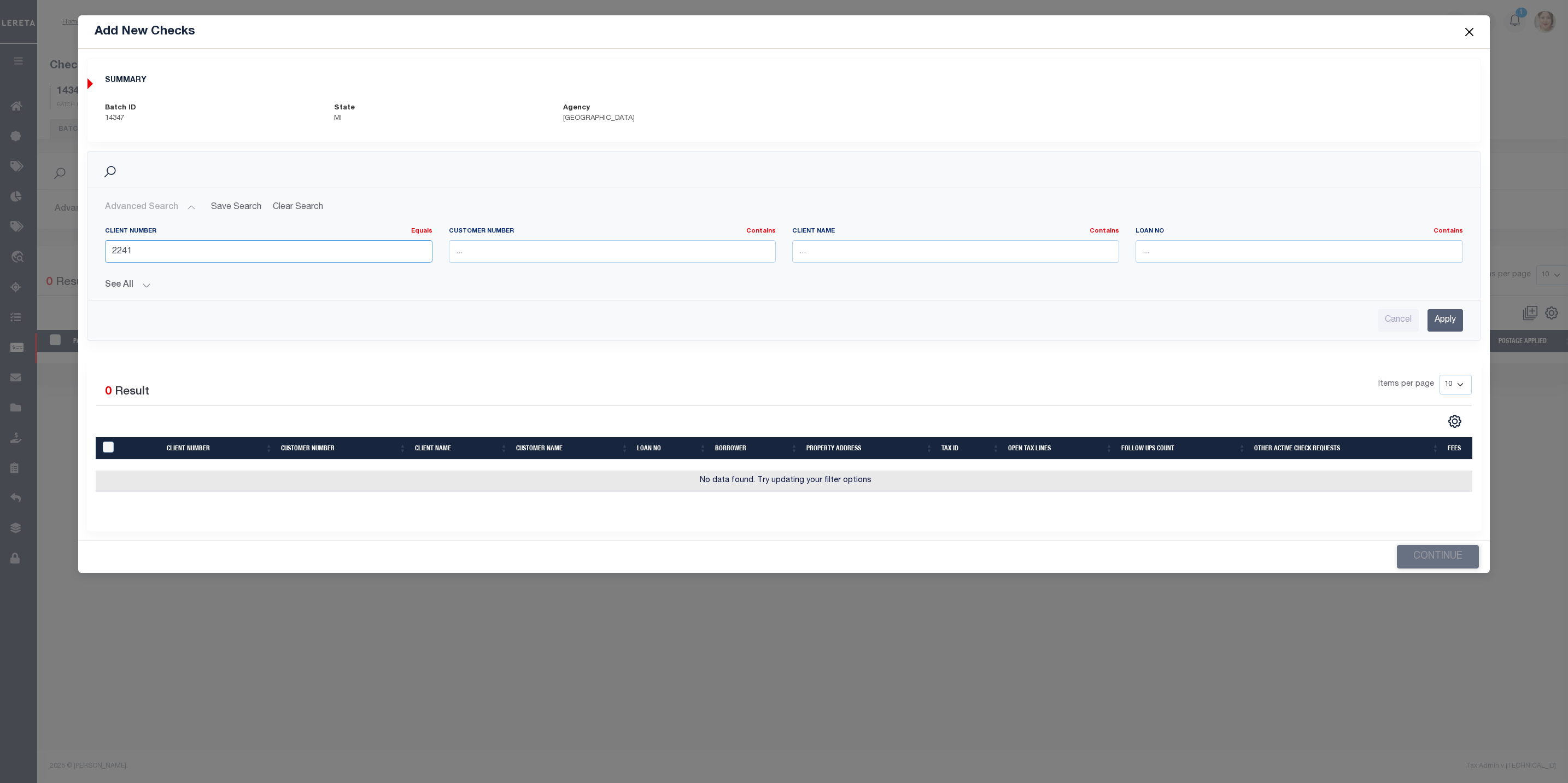
drag, startPoint x: 152, startPoint y: 255, endPoint x: 87, endPoint y: 261, distance: 65.3
click at [87, 261] on div "Search Advanced Search Save Search Clear Search CheckRequestAddNewCheckGridWrap…" at bounding box center [784, 245] width 1394 height 190
click at [1464, 31] on button "Close" at bounding box center [1469, 31] width 14 height 14
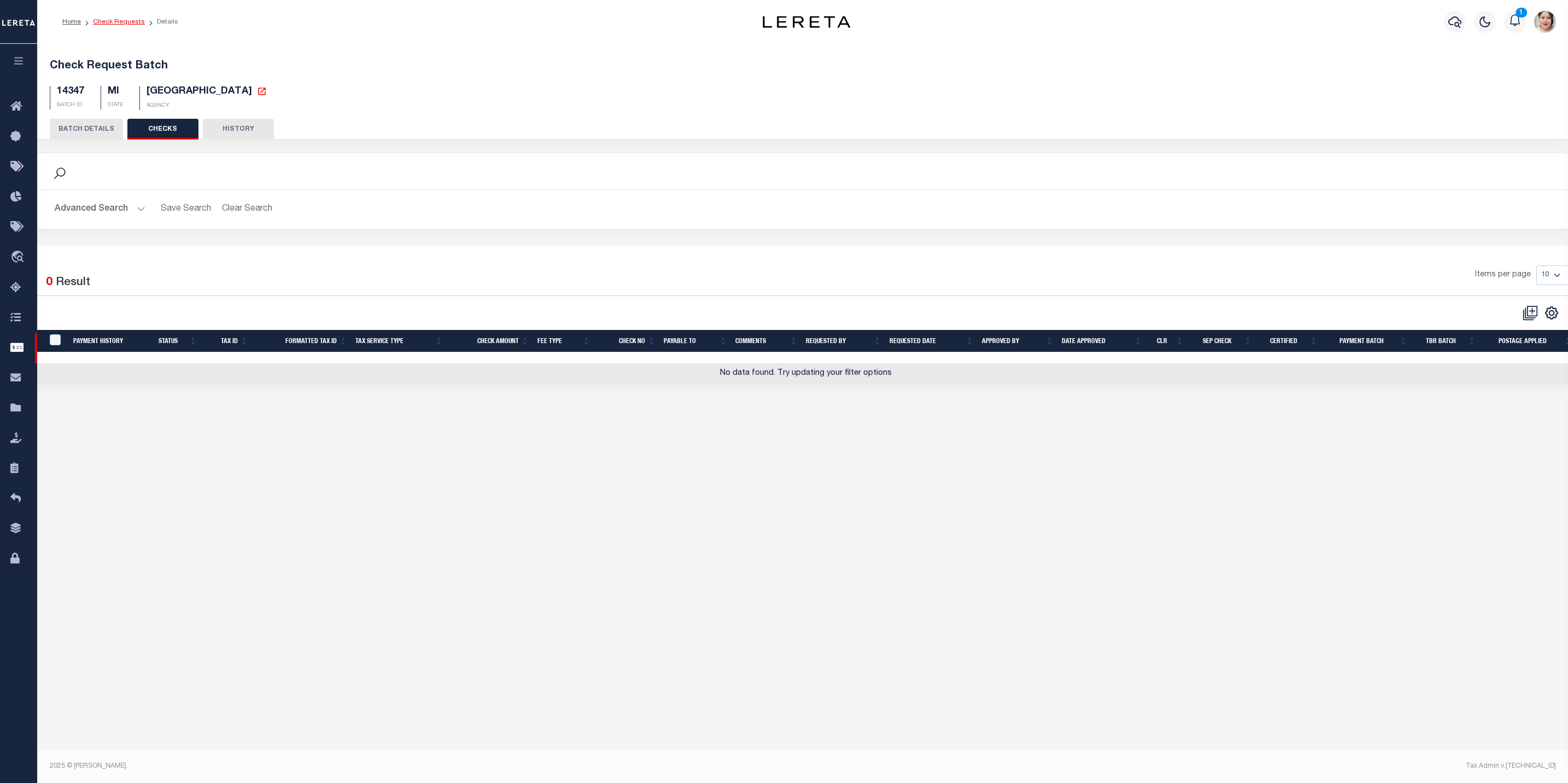
click at [125, 25] on li "Check Requests" at bounding box center [112, 22] width 64 height 10
click at [110, 19] on link "Check Requests" at bounding box center [119, 22] width 52 height 6
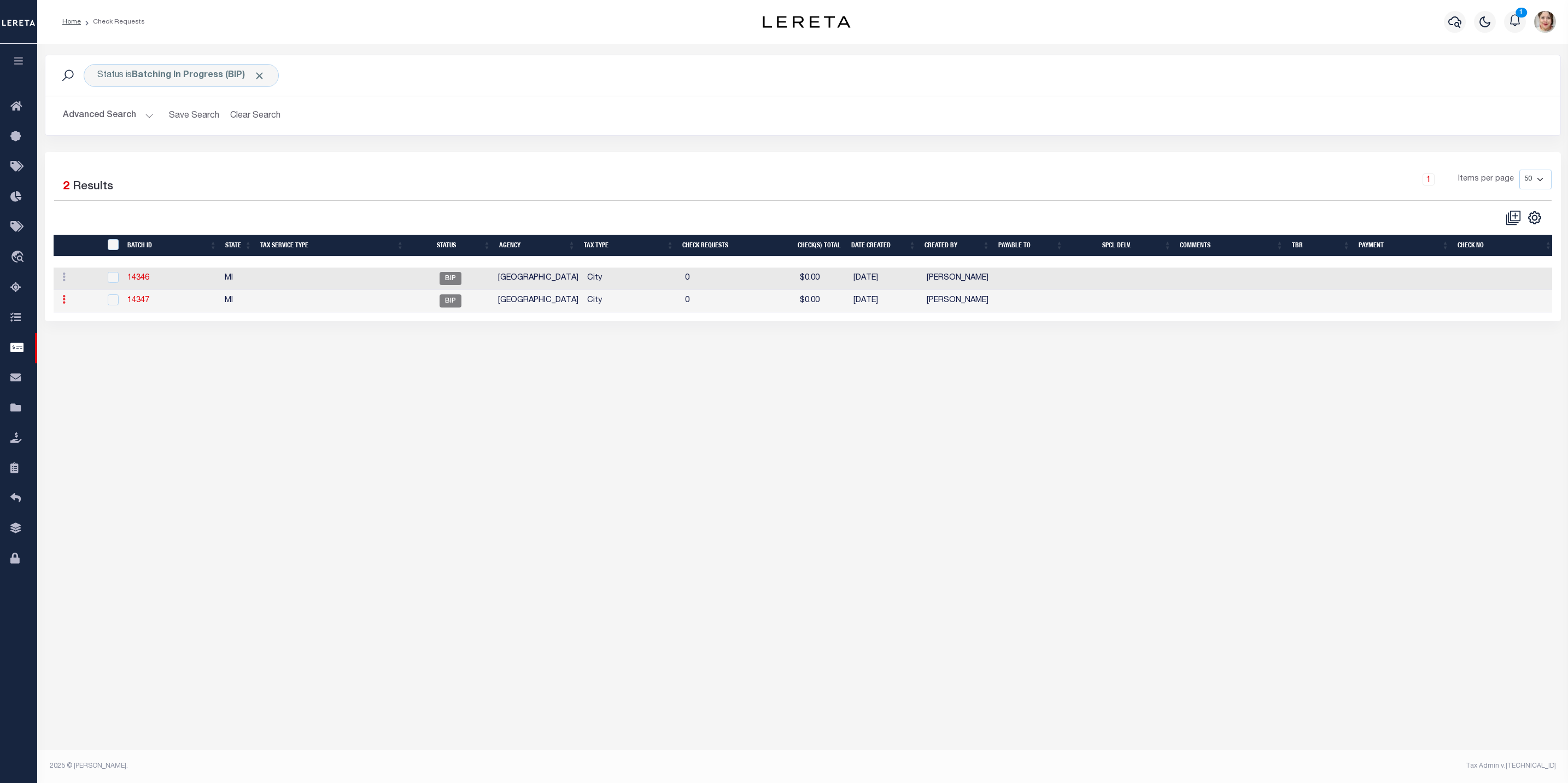
click at [66, 302] on link at bounding box center [64, 301] width 12 height 9
click at [81, 361] on link "Delete" at bounding box center [83, 353] width 49 height 18
checkbox input "true"
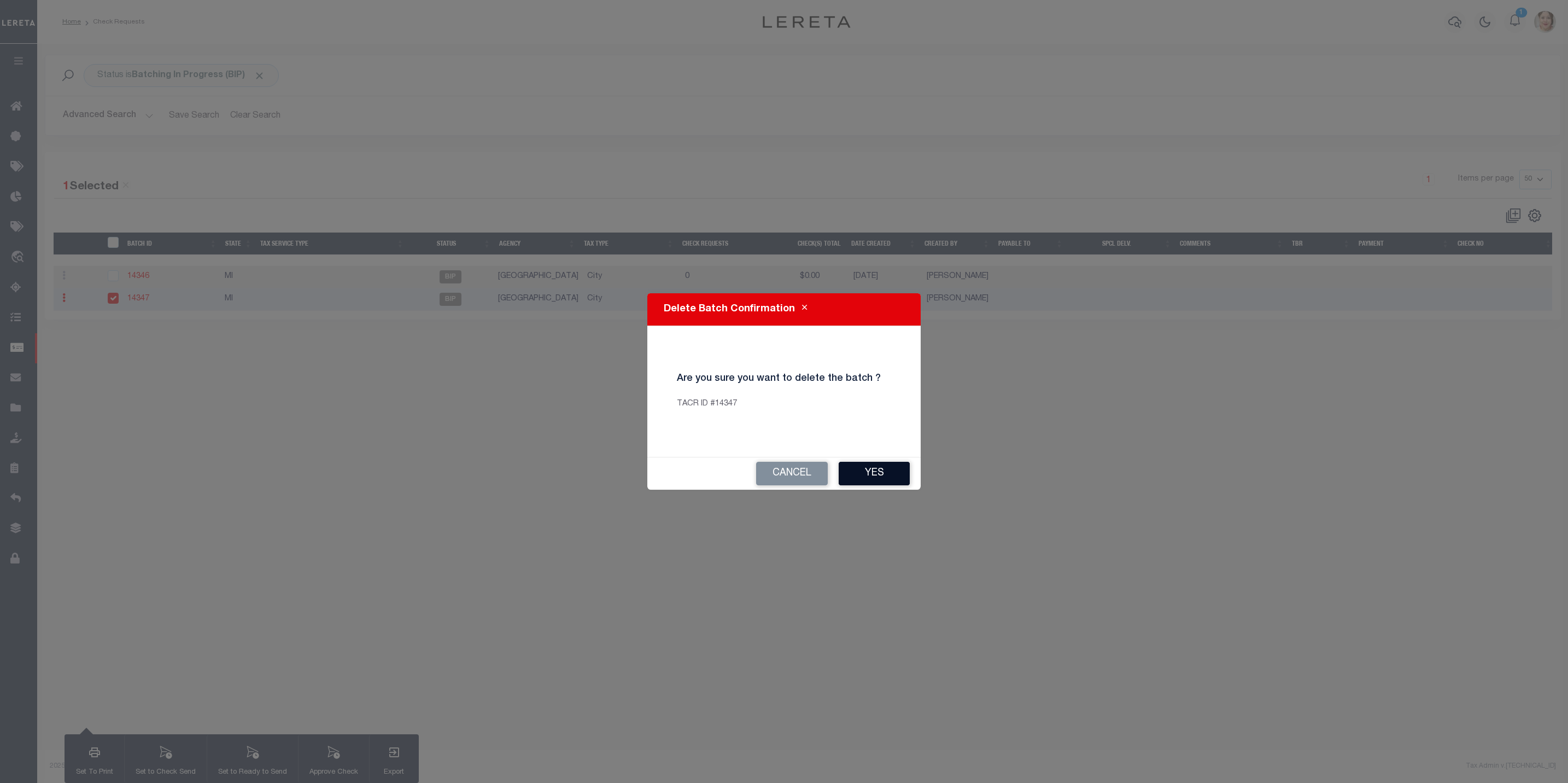
click at [867, 473] on button "Yes" at bounding box center [874, 474] width 71 height 23
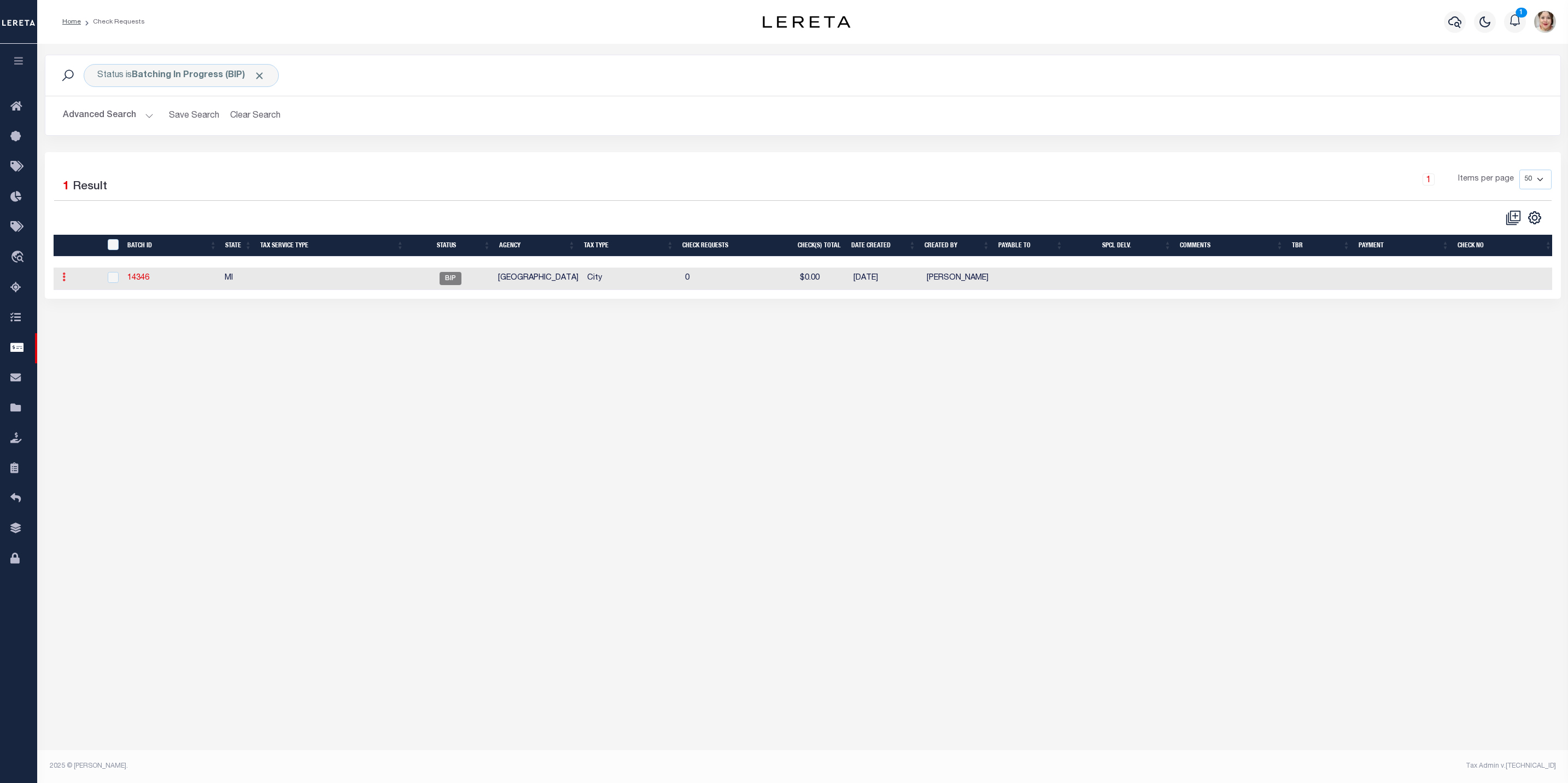
click at [62, 281] on icon at bounding box center [64, 277] width 4 height 9
click at [100, 335] on link "Delete" at bounding box center [83, 331] width 49 height 18
checkbox input "true"
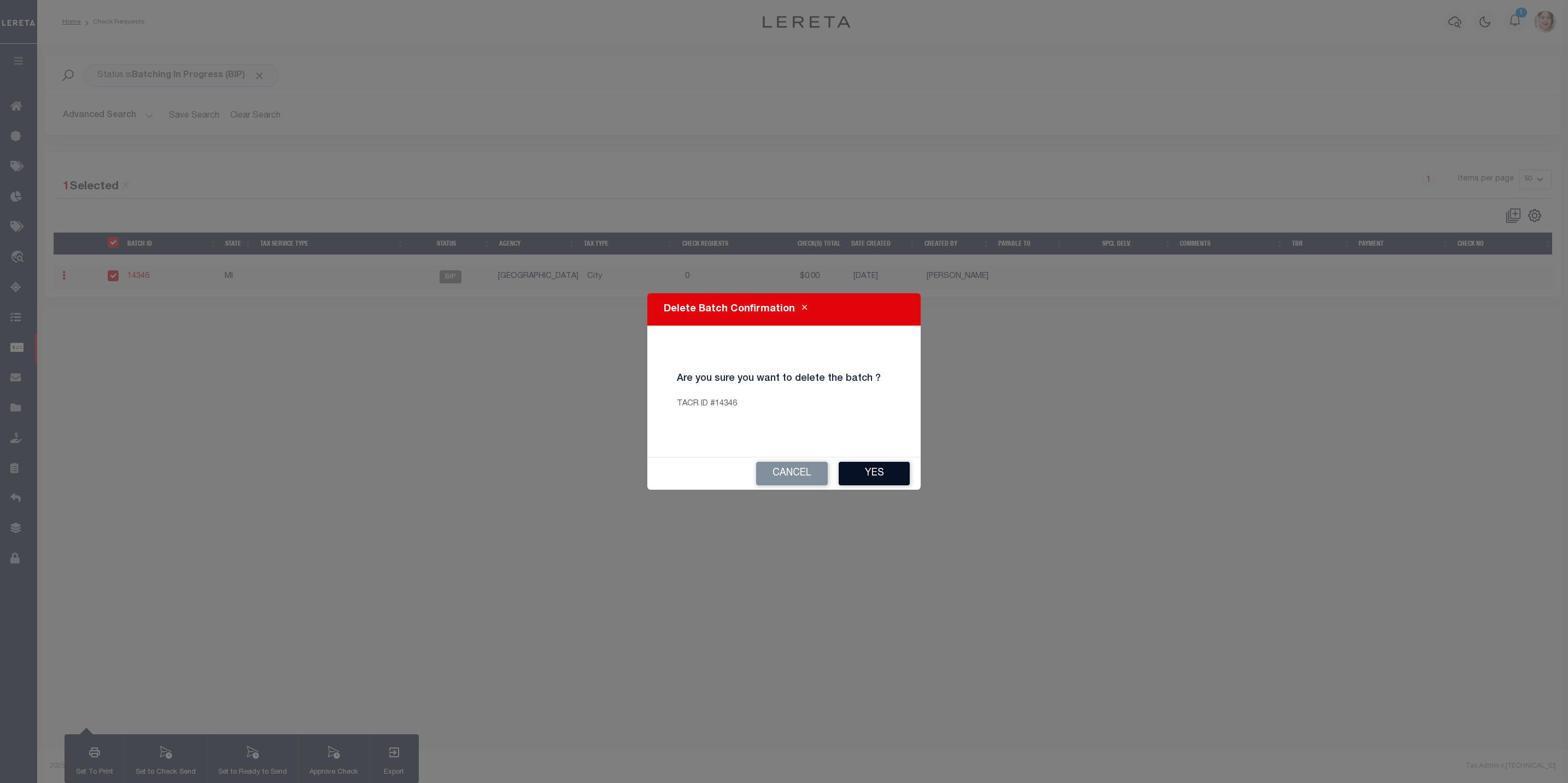
click at [884, 467] on button "Yes" at bounding box center [874, 474] width 71 height 23
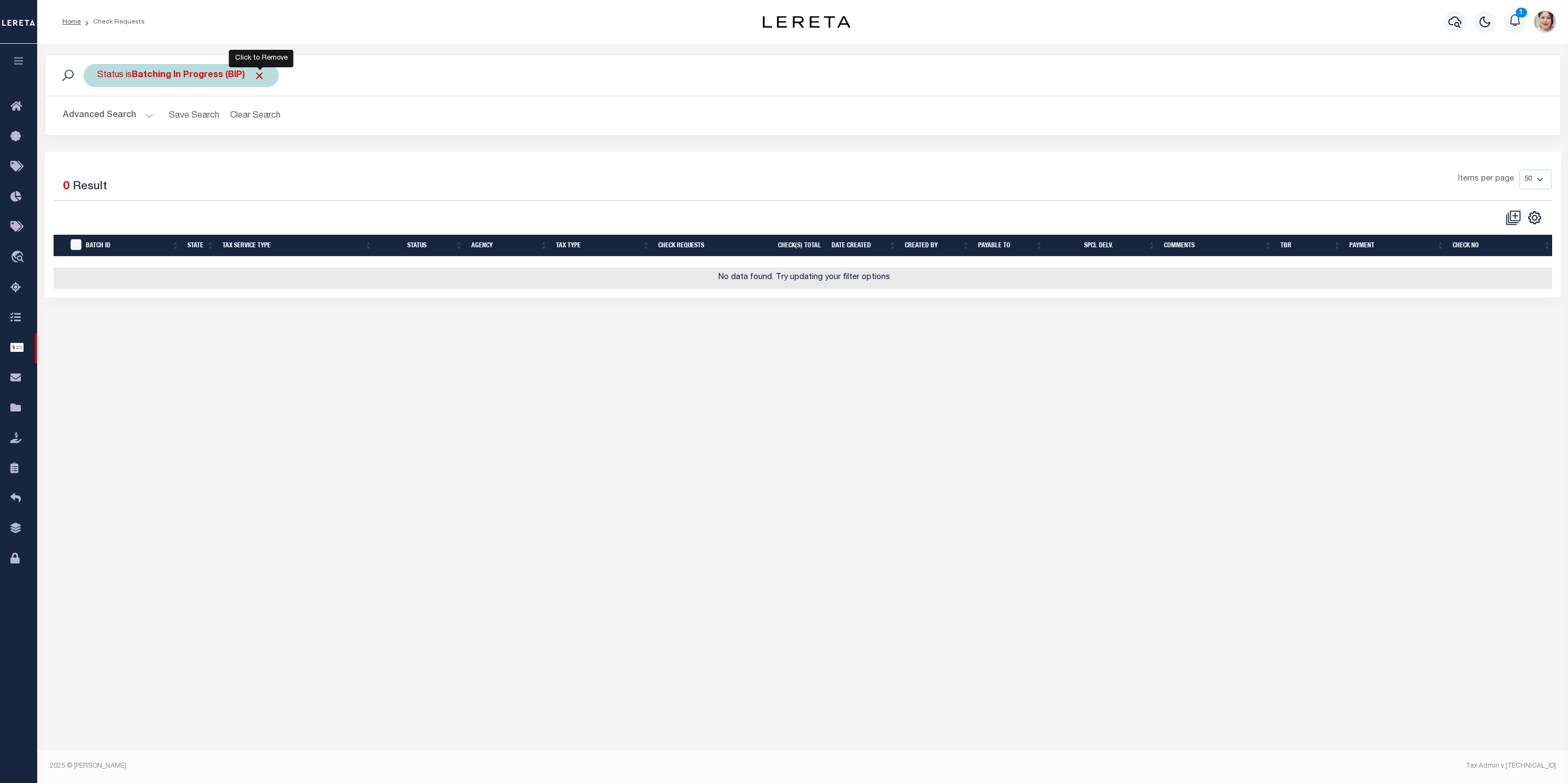
click at [256, 80] on span "Click to Remove" at bounding box center [259, 76] width 12 height 12
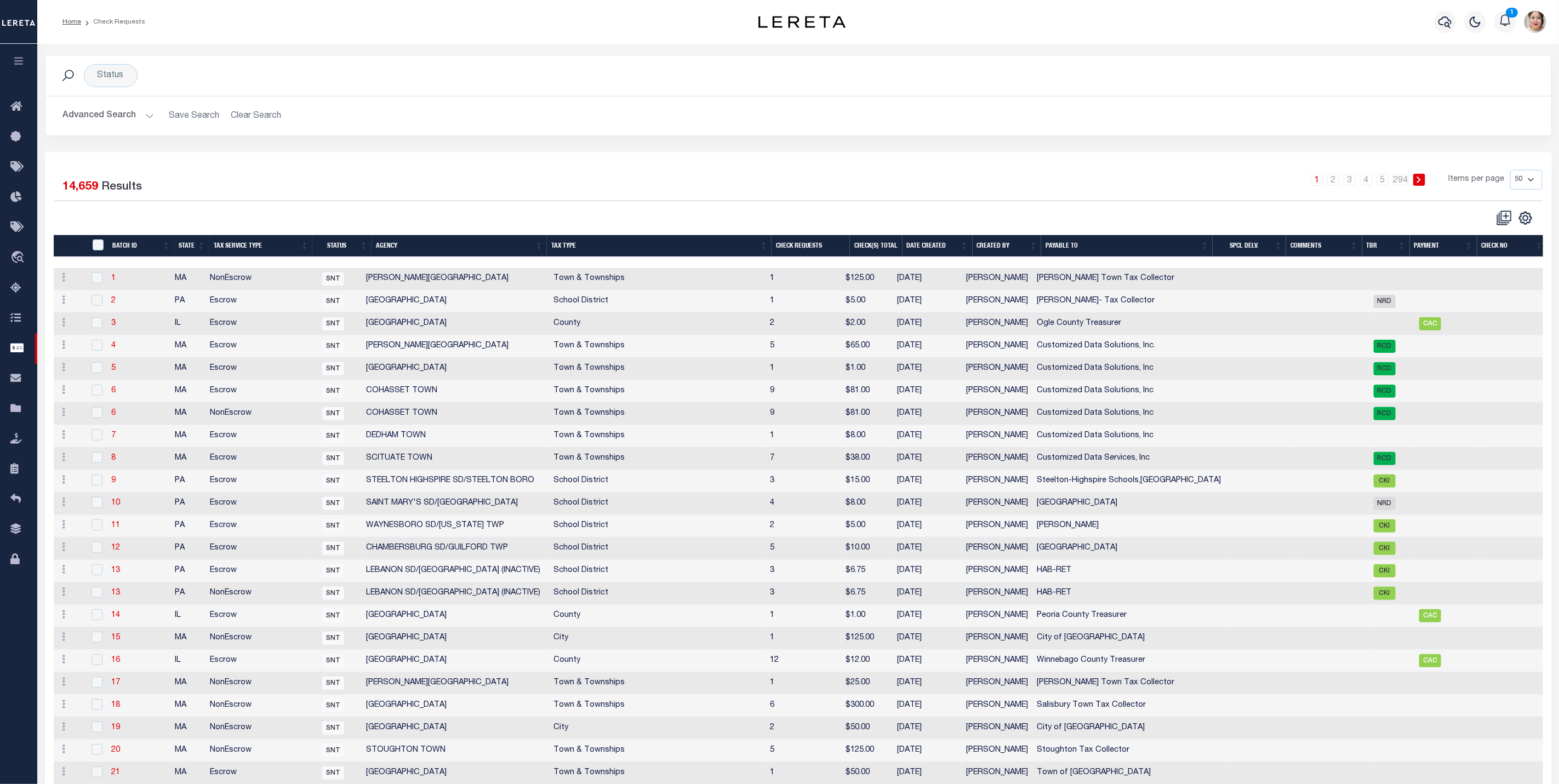
click at [928, 255] on th "Date Created" at bounding box center [938, 246] width 70 height 23
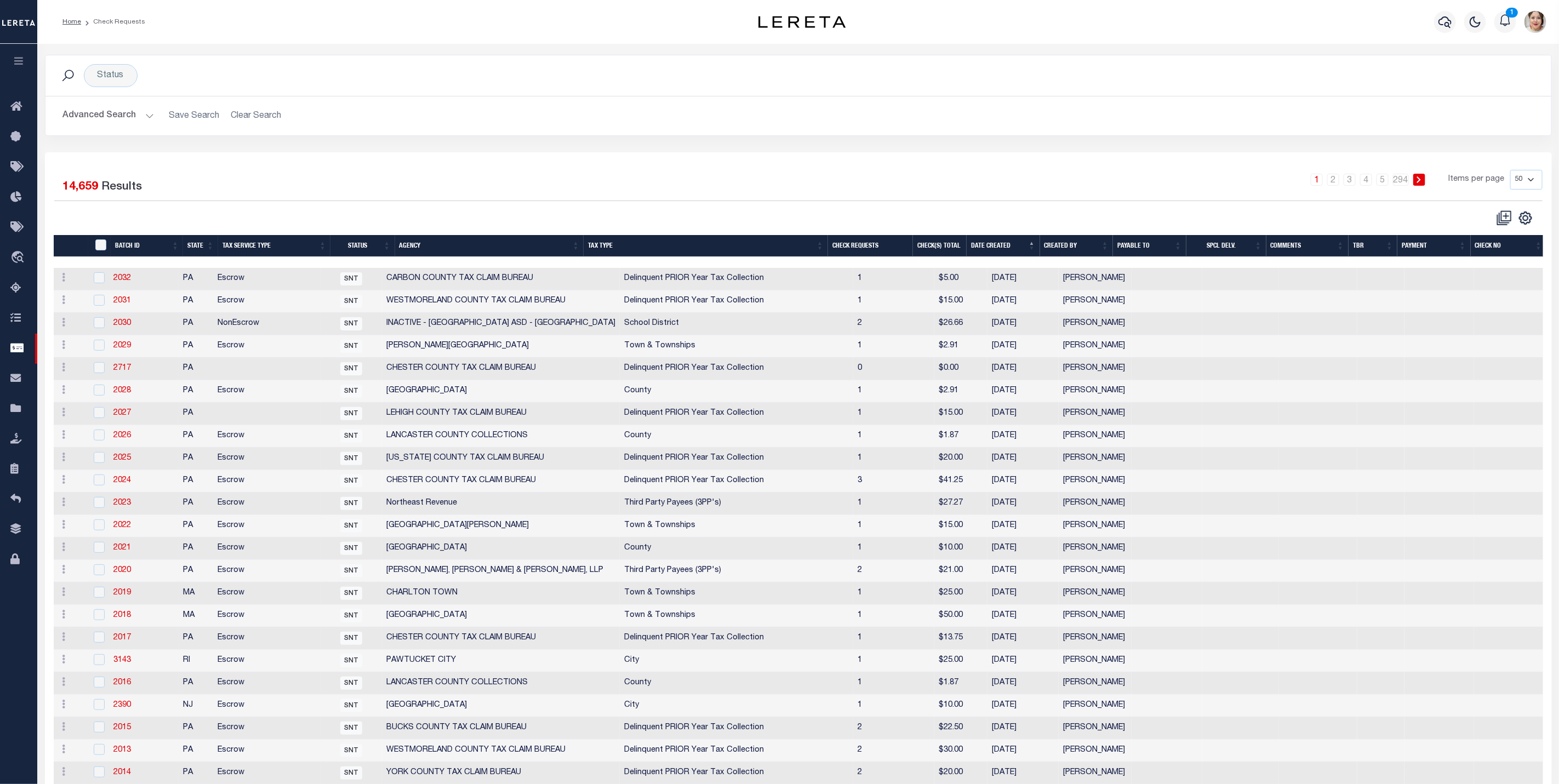
click at [1006, 246] on th "Date Created" at bounding box center [1004, 246] width 74 height 23
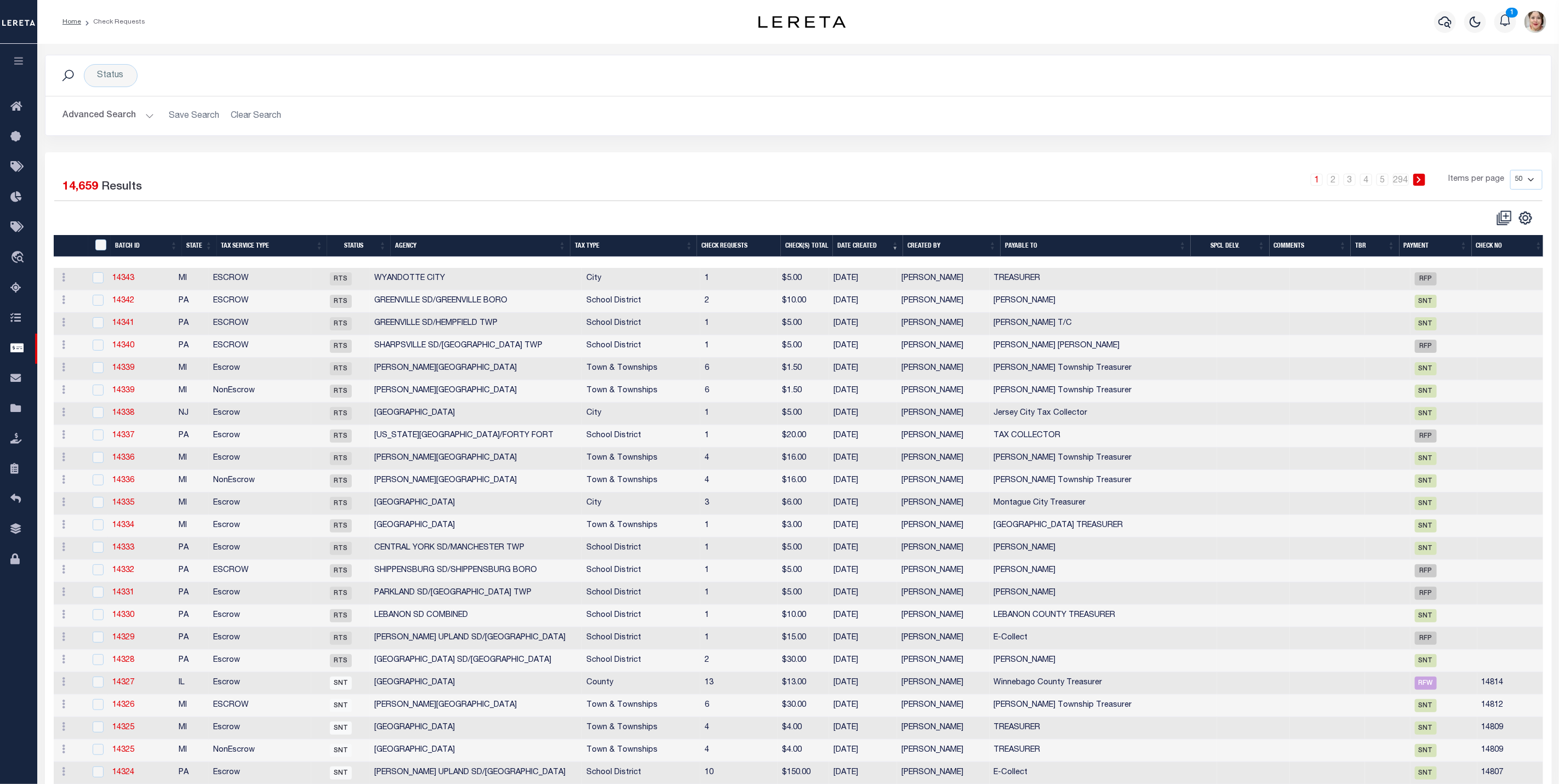
click at [24, 61] on icon "button" at bounding box center [19, 60] width 13 height 10
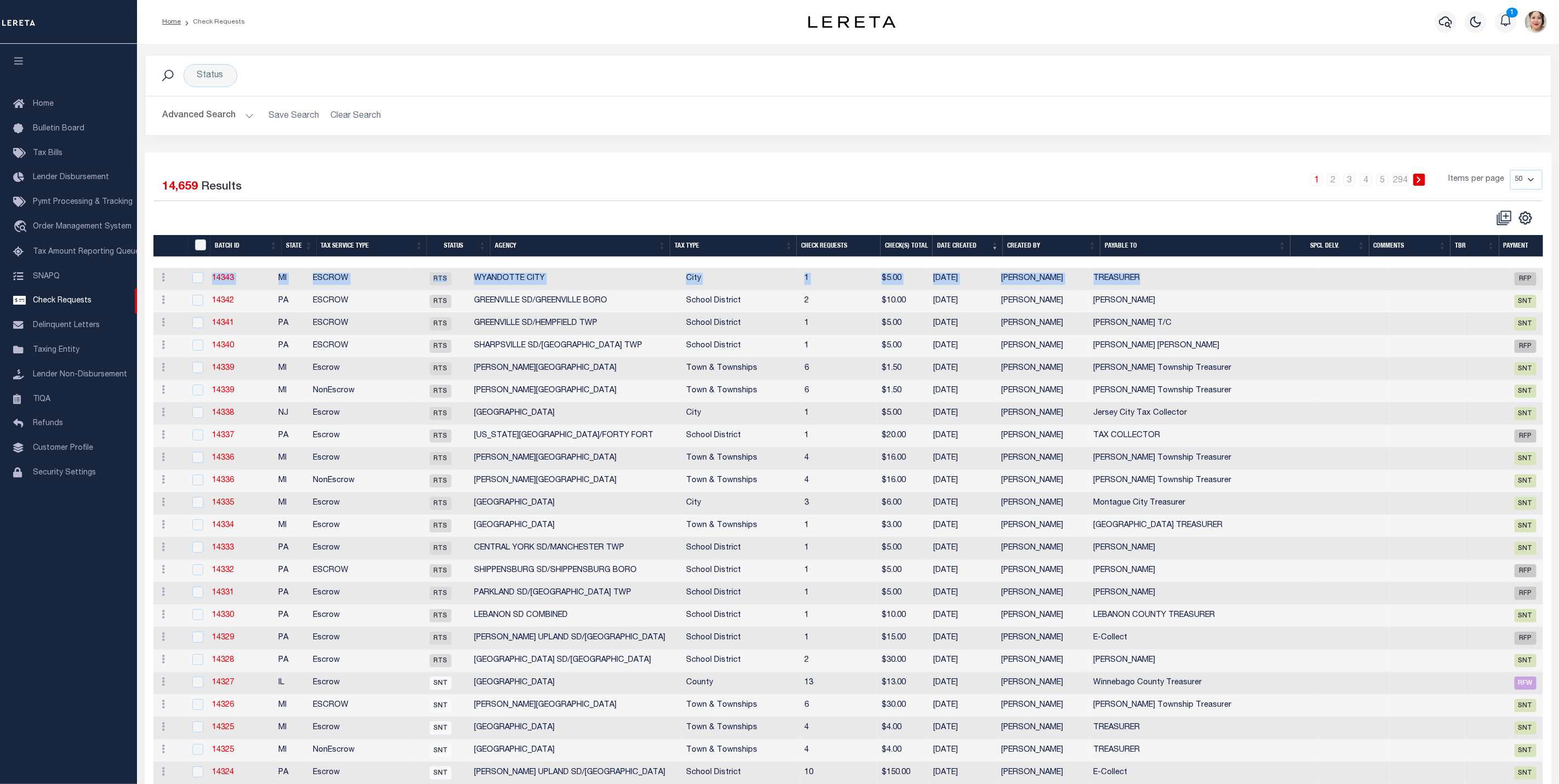
drag, startPoint x: 1199, startPoint y: 280, endPoint x: 203, endPoint y: 289, distance: 996.0
click at [203, 289] on tr "ACTIONS View Delete 14343 MI ESCROW RTS WYANDOTTE CITY City 1 $5.00 09/04/2025 …" at bounding box center [900, 279] width 1493 height 23
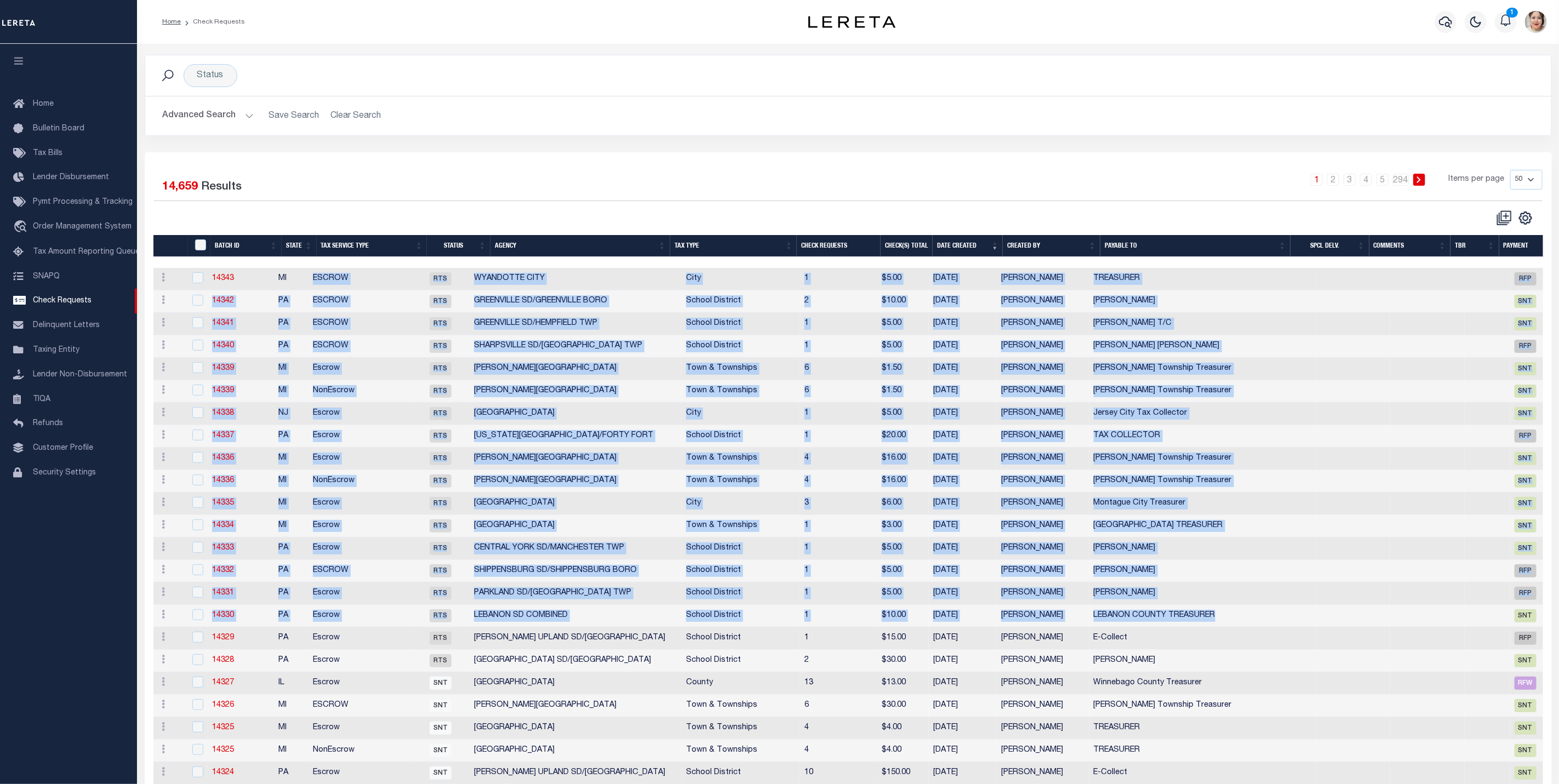
drag, startPoint x: 1383, startPoint y: 635, endPoint x: 311, endPoint y: 275, distance: 1130.8
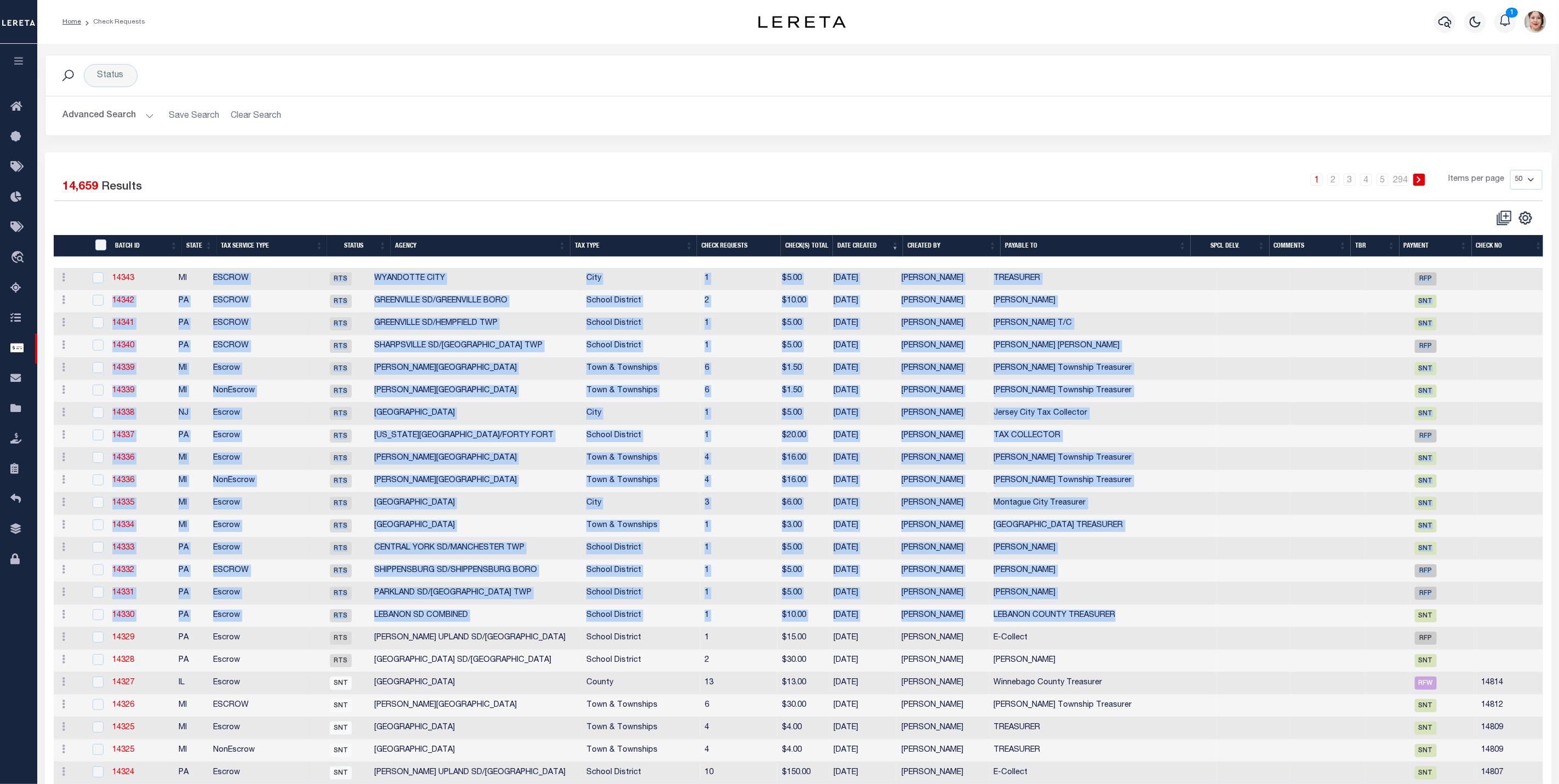
click at [23, 50] on button "button" at bounding box center [18, 62] width 37 height 37
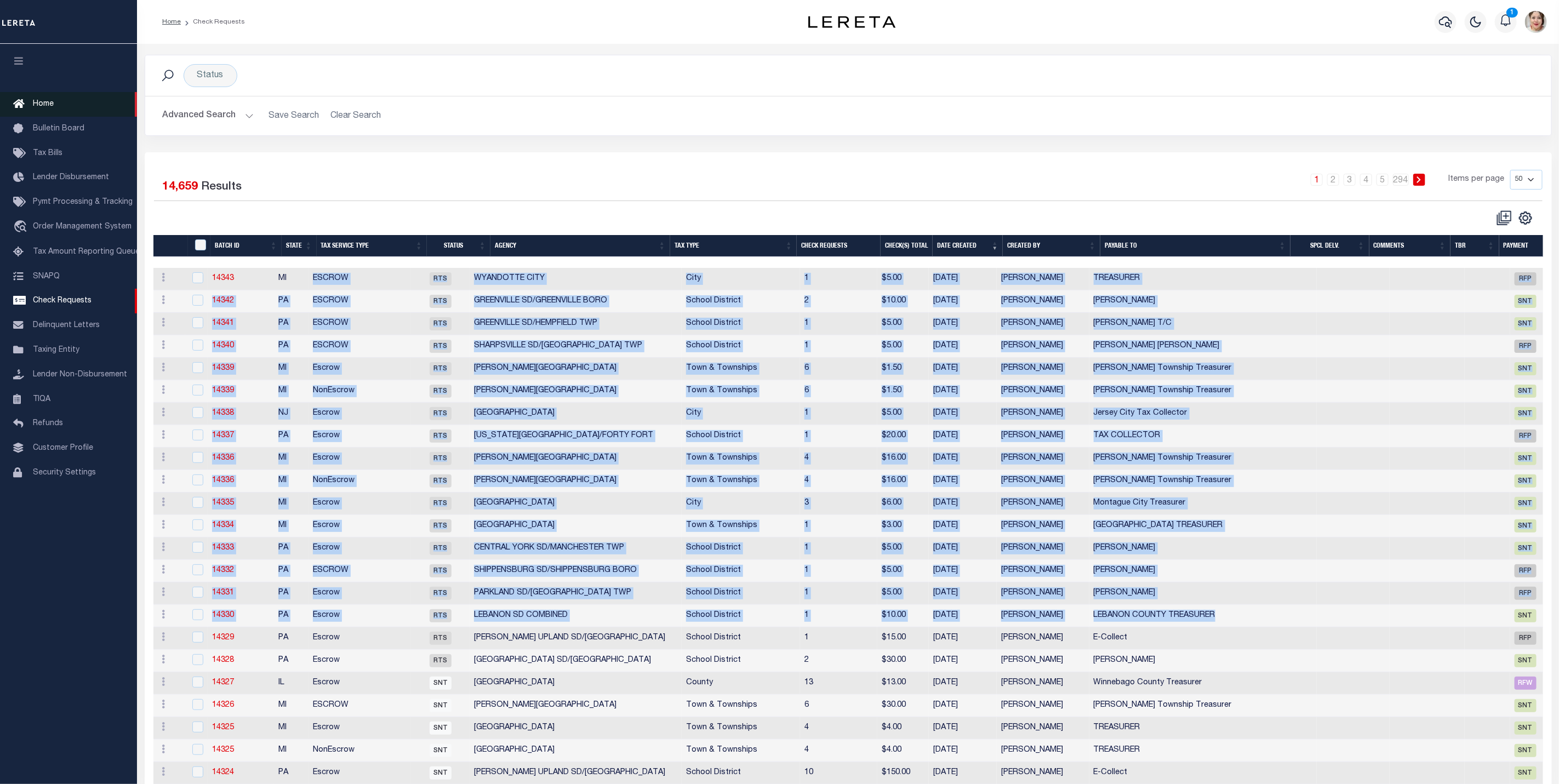
click at [45, 107] on span "Home" at bounding box center [43, 104] width 21 height 8
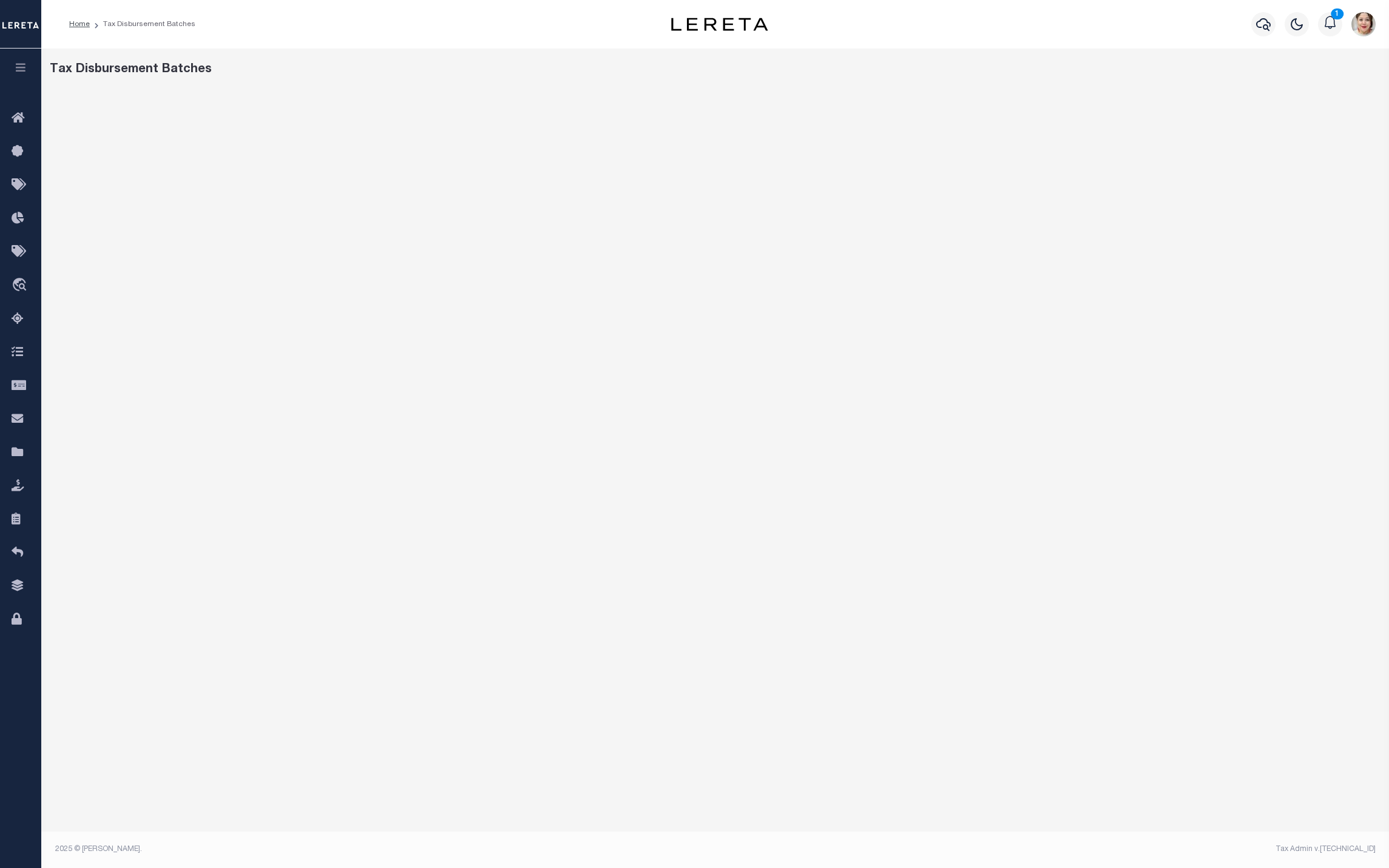
click at [21, 69] on icon "button" at bounding box center [21, 67] width 14 height 11
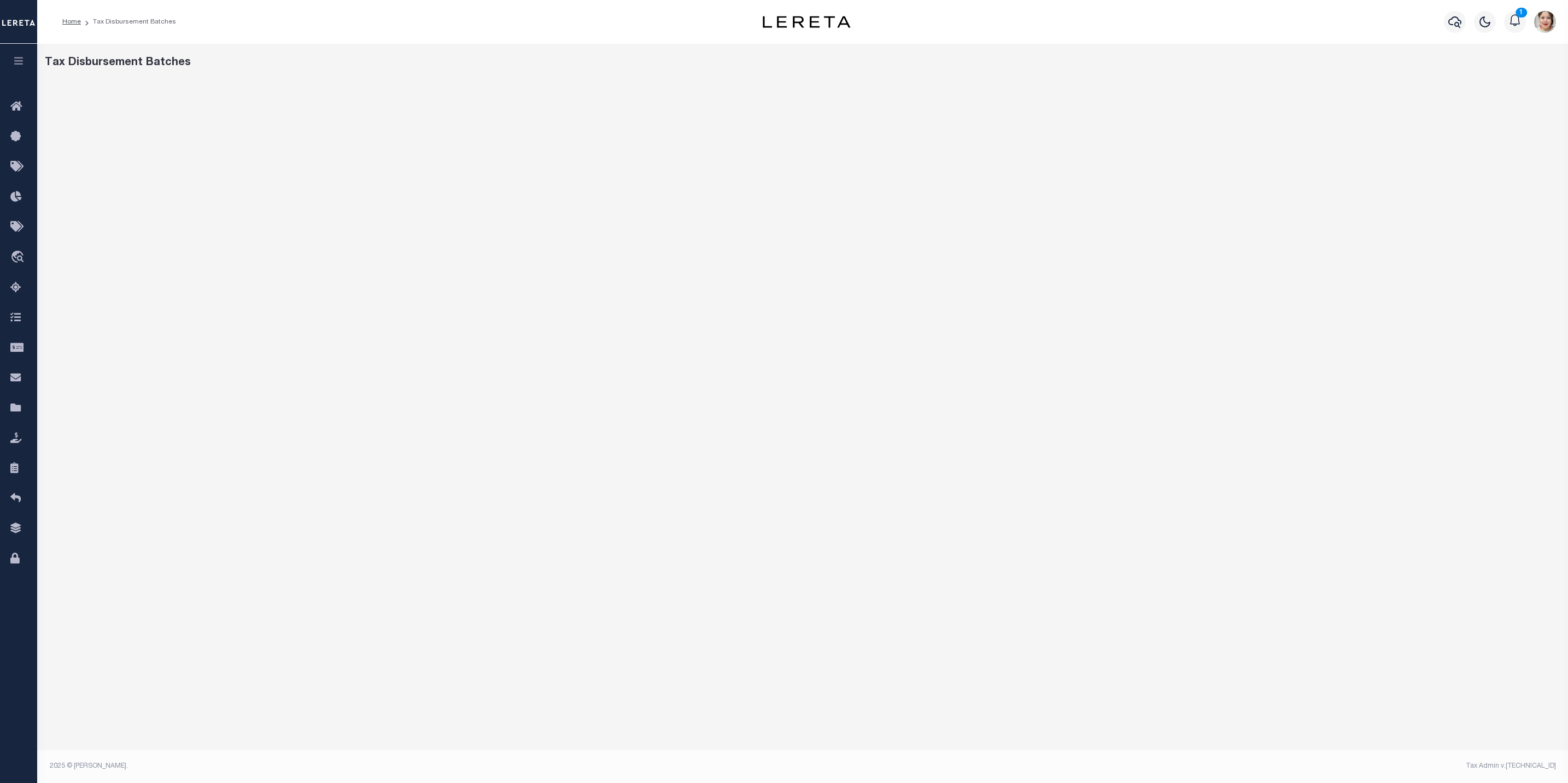
click at [19, 66] on icon "button" at bounding box center [19, 60] width 13 height 10
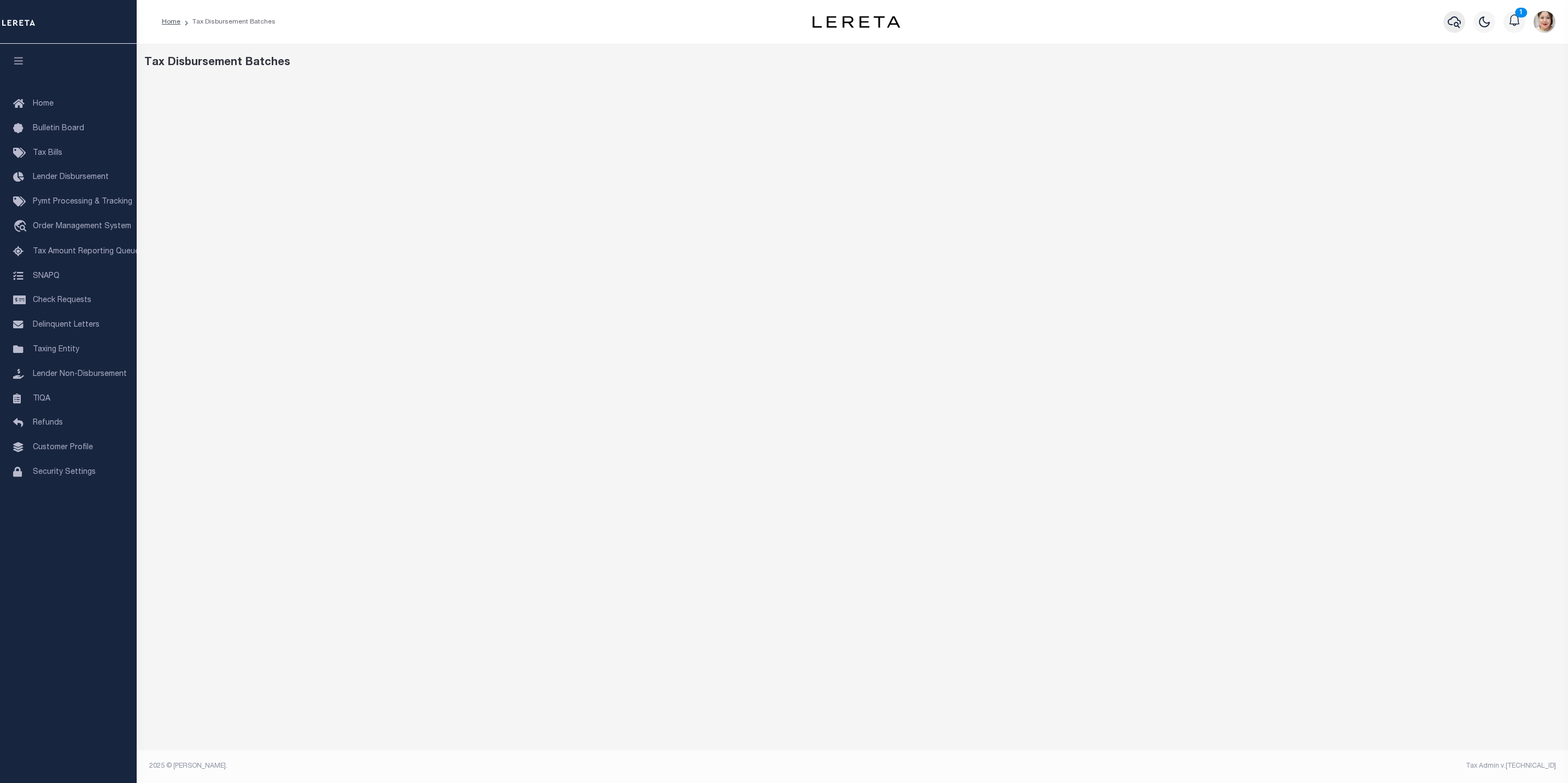
click at [980, 20] on button "button" at bounding box center [1455, 22] width 22 height 22
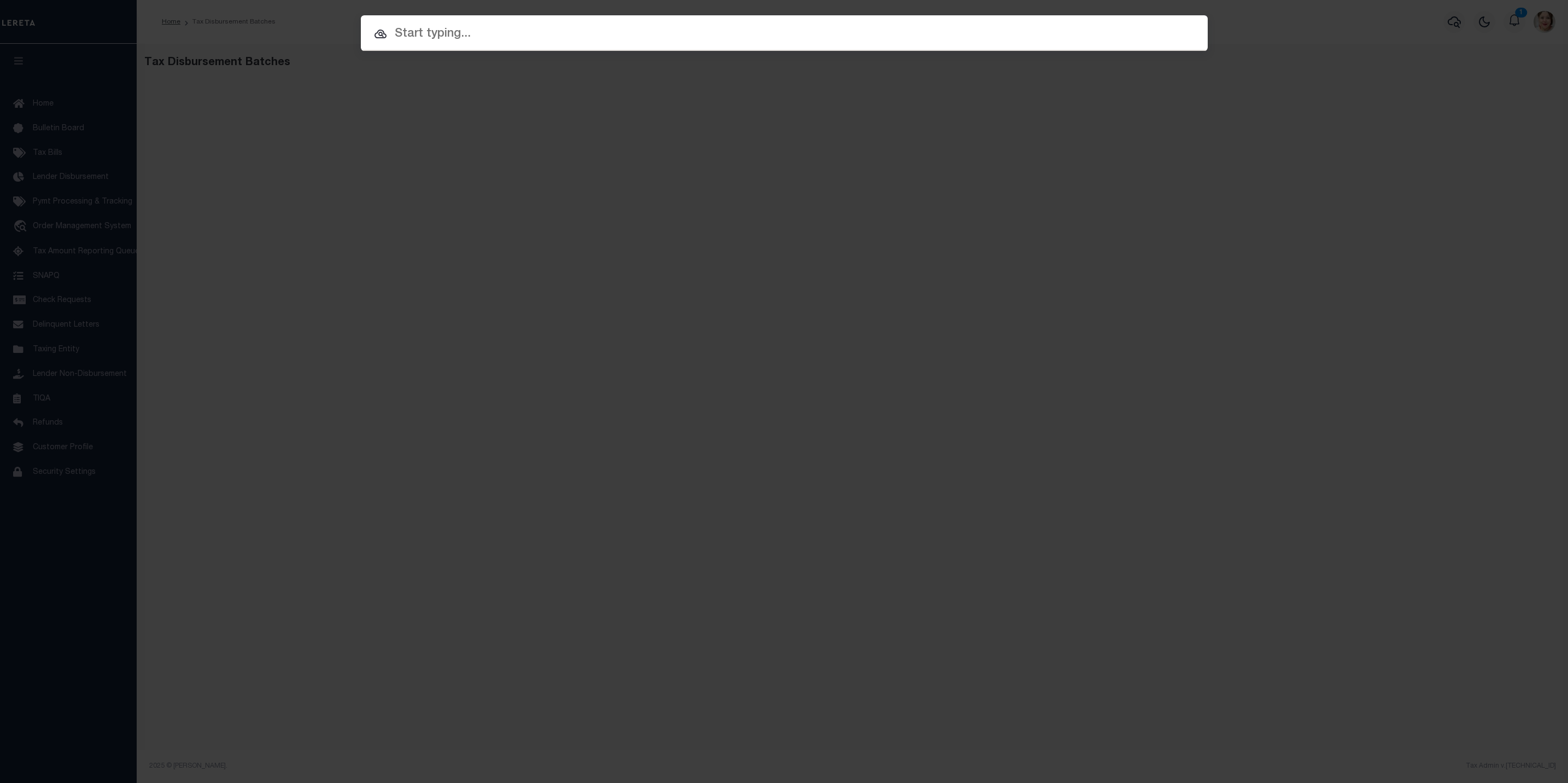
paste input "320020626000"
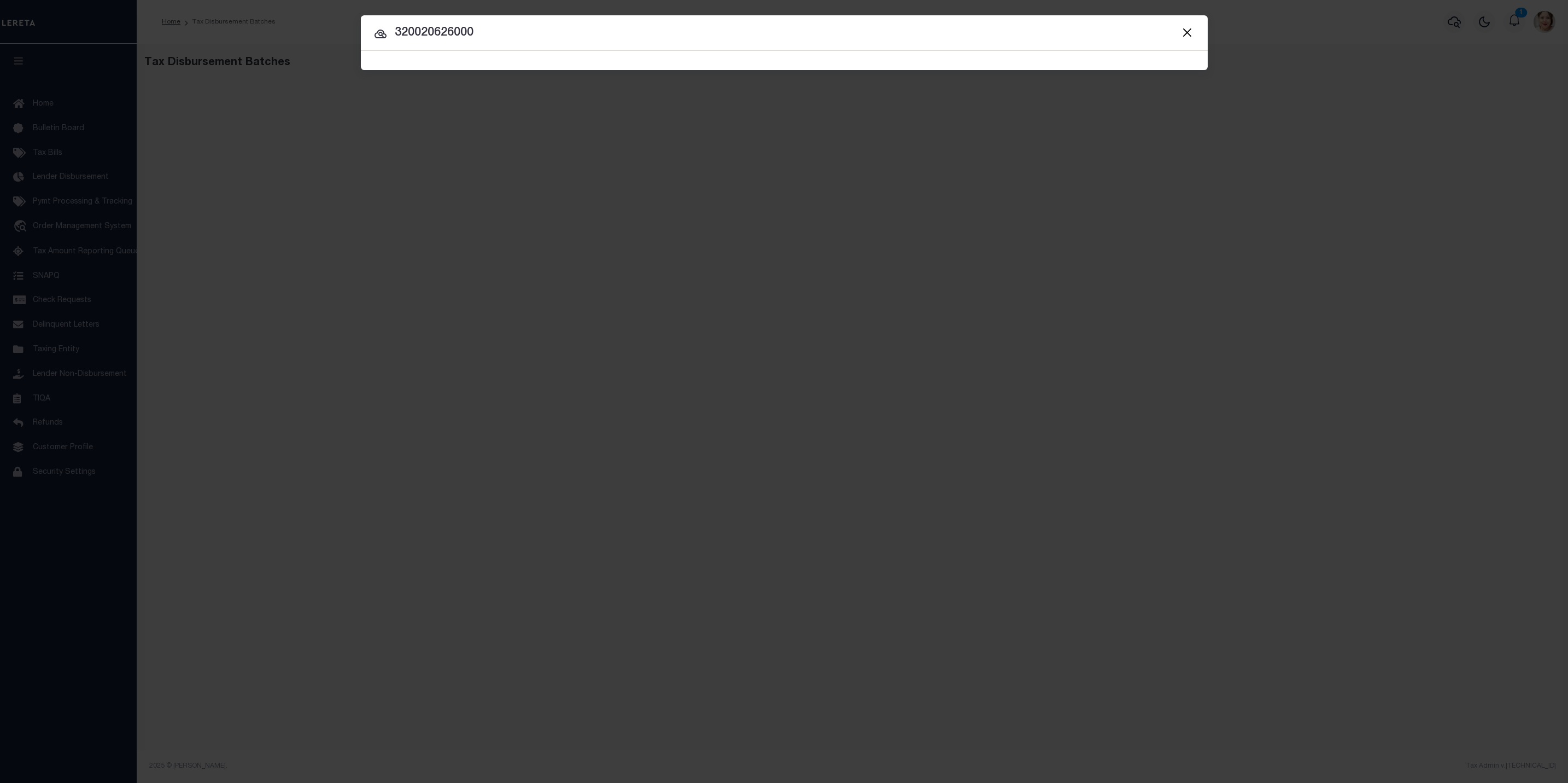
type input "320020626000"
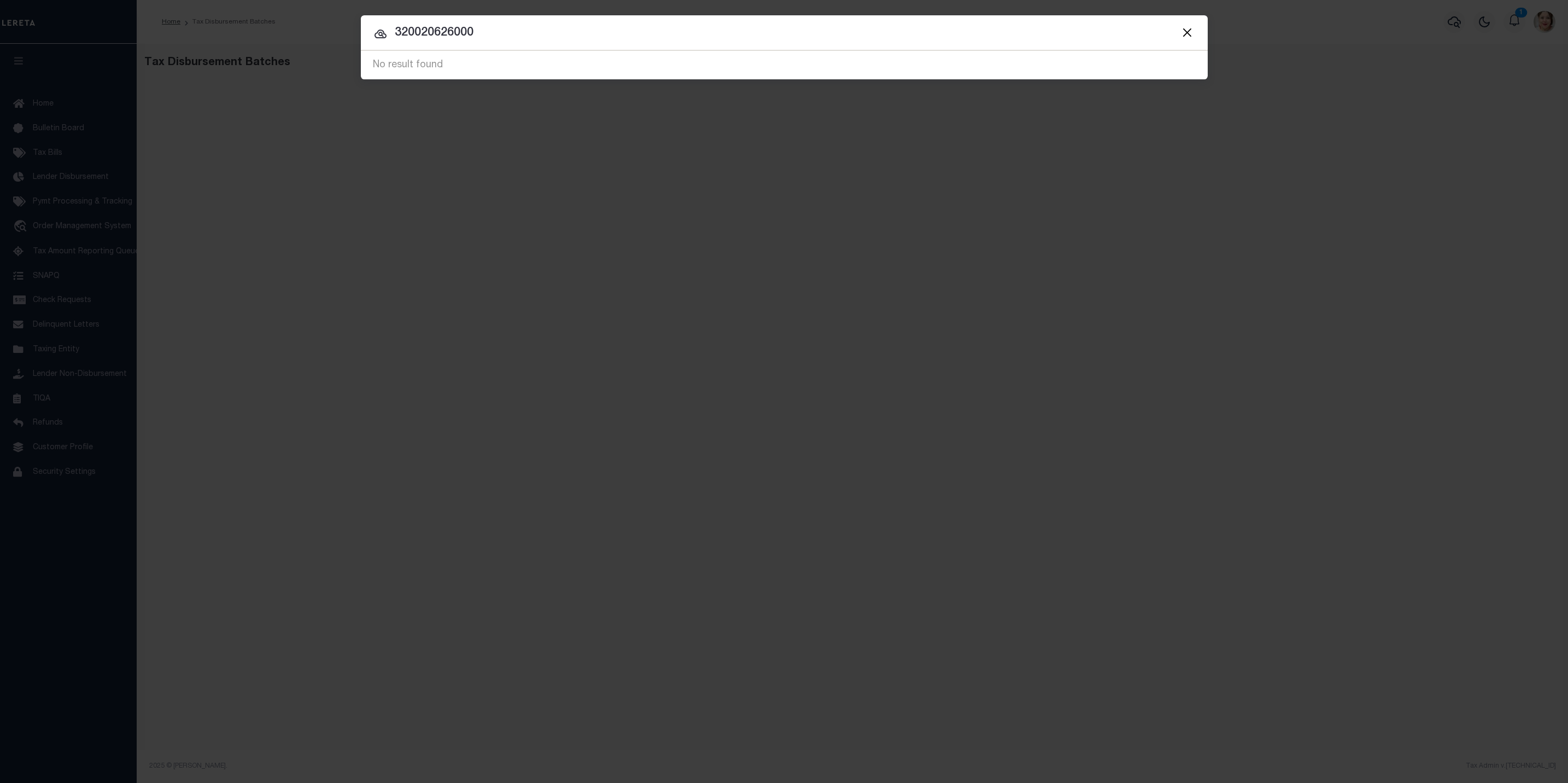
click at [586, 20] on div at bounding box center [784, 32] width 847 height 35
click at [582, 31] on input "320020626000" at bounding box center [784, 32] width 847 height 19
drag, startPoint x: 1183, startPoint y: 36, endPoint x: 1117, endPoint y: 57, distance: 69.3
click at [980, 35] on button "Close" at bounding box center [1188, 32] width 14 height 14
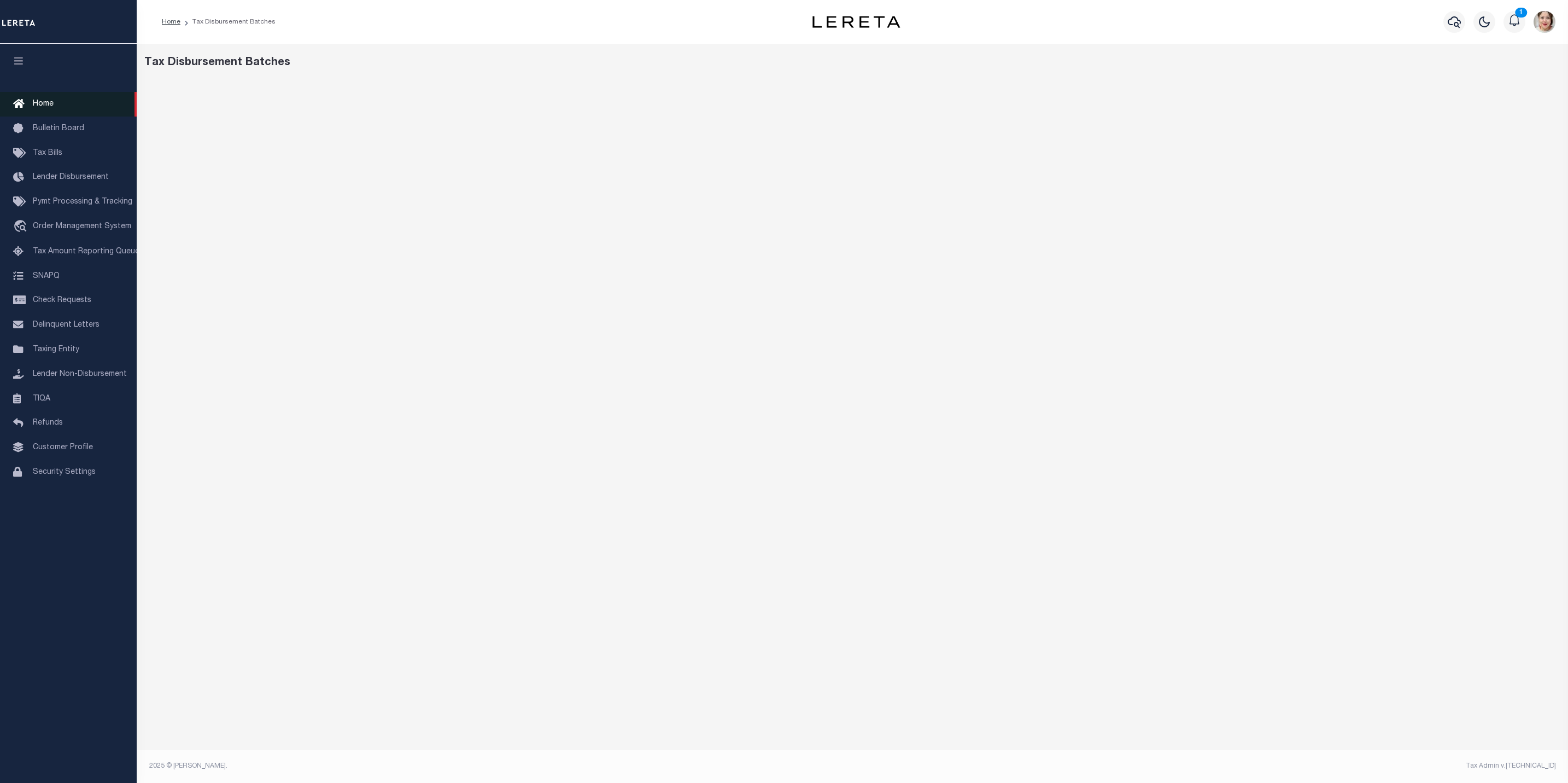
click at [51, 105] on span "Home" at bounding box center [43, 103] width 21 height 8
click at [1447, 22] on button "button" at bounding box center [1455, 22] width 22 height 22
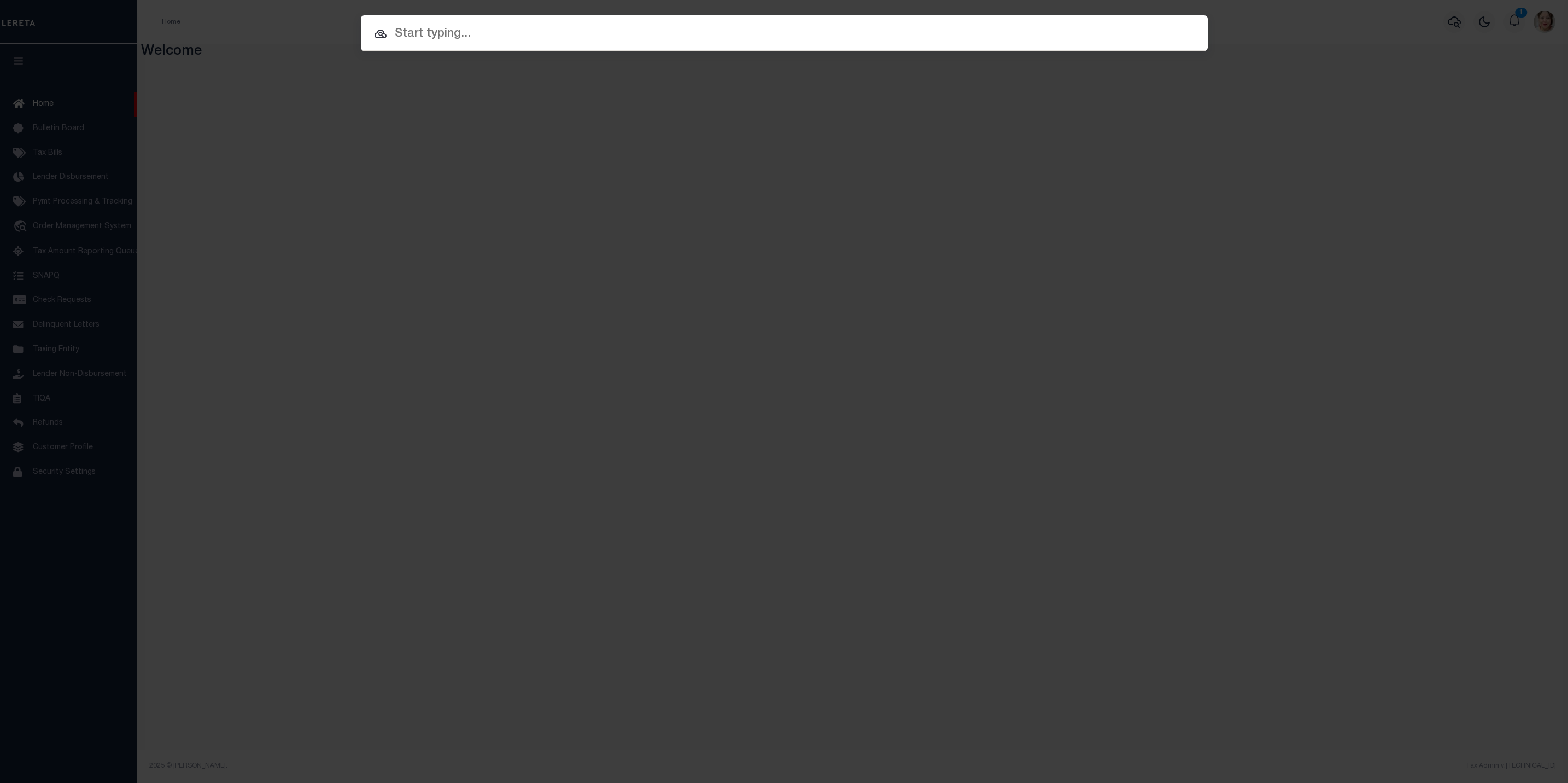
paste input "57-111646"
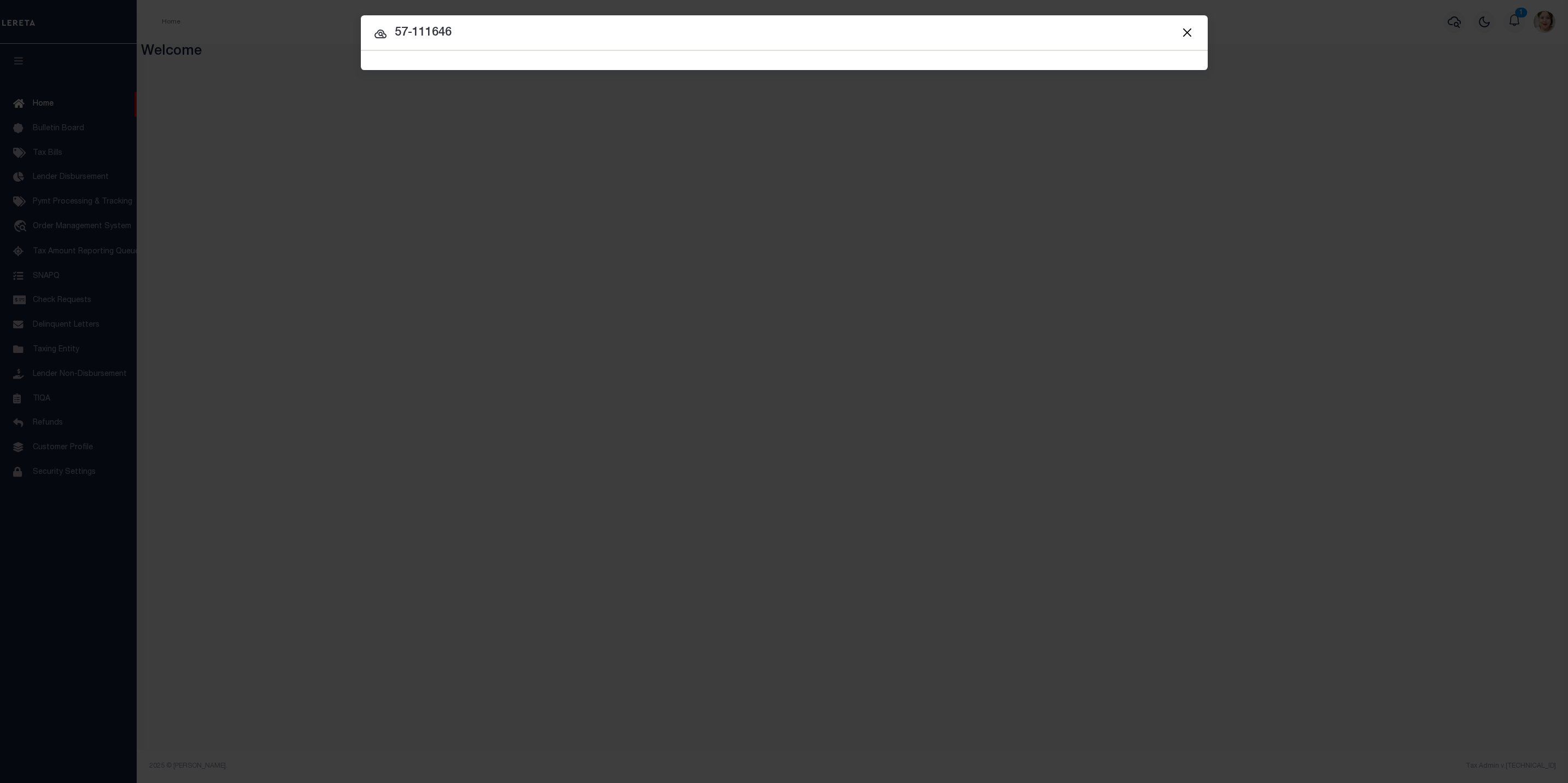
type input "57-111646"
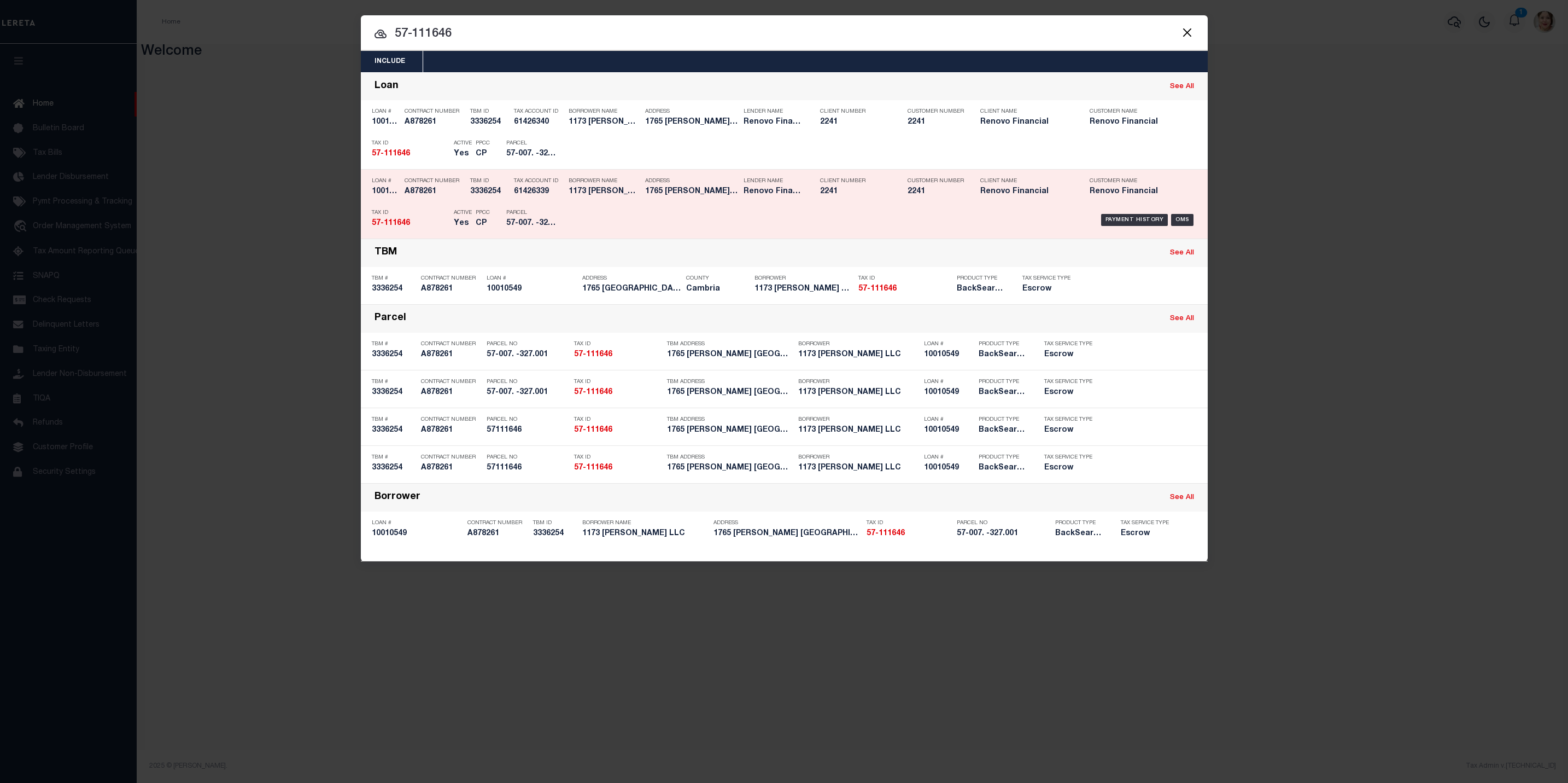
click at [870, 215] on div "Payment History OMS" at bounding box center [885, 219] width 625 height 31
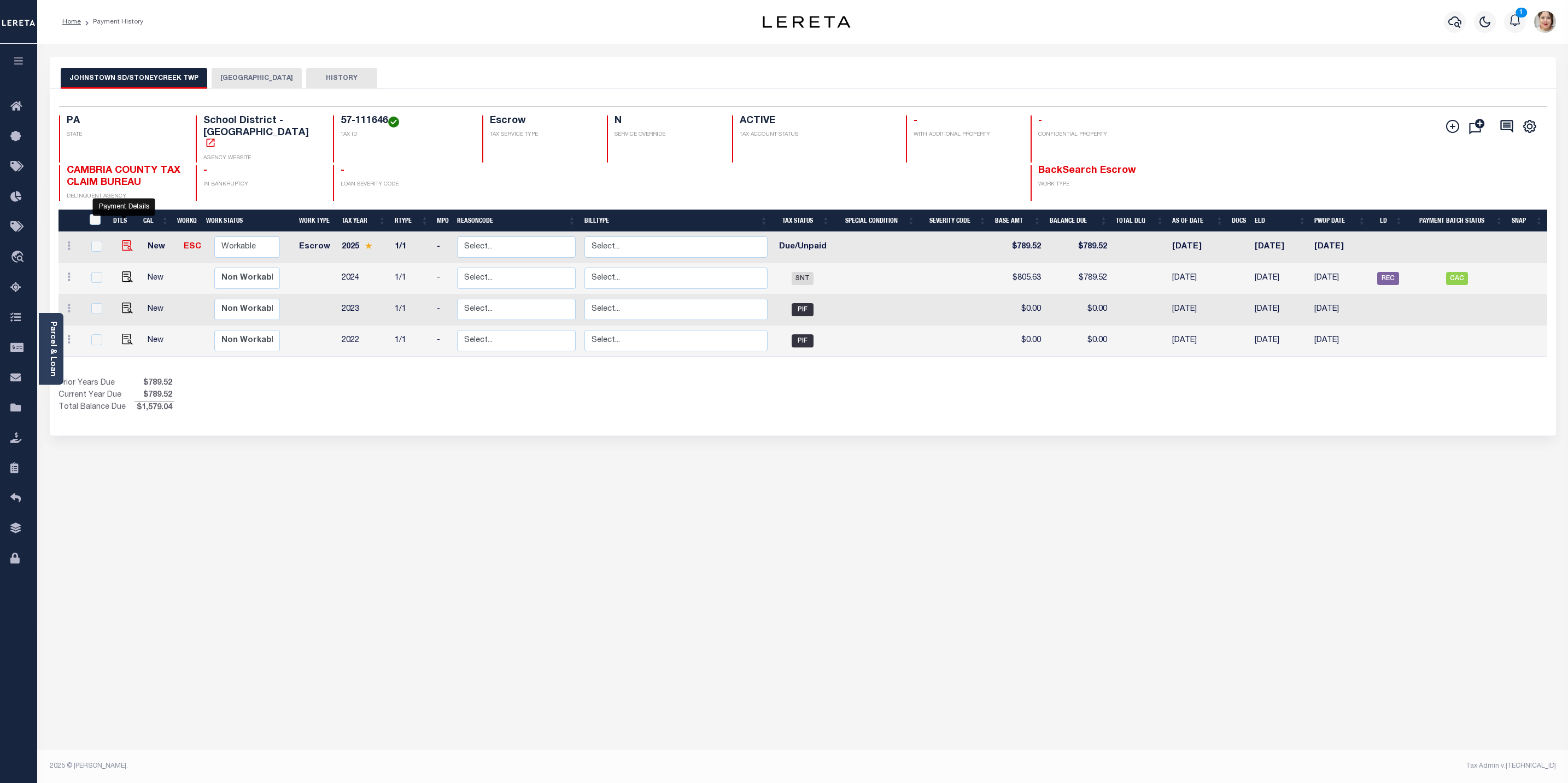
click at [127, 240] on img "" at bounding box center [128, 245] width 11 height 11
checkbox input "true"
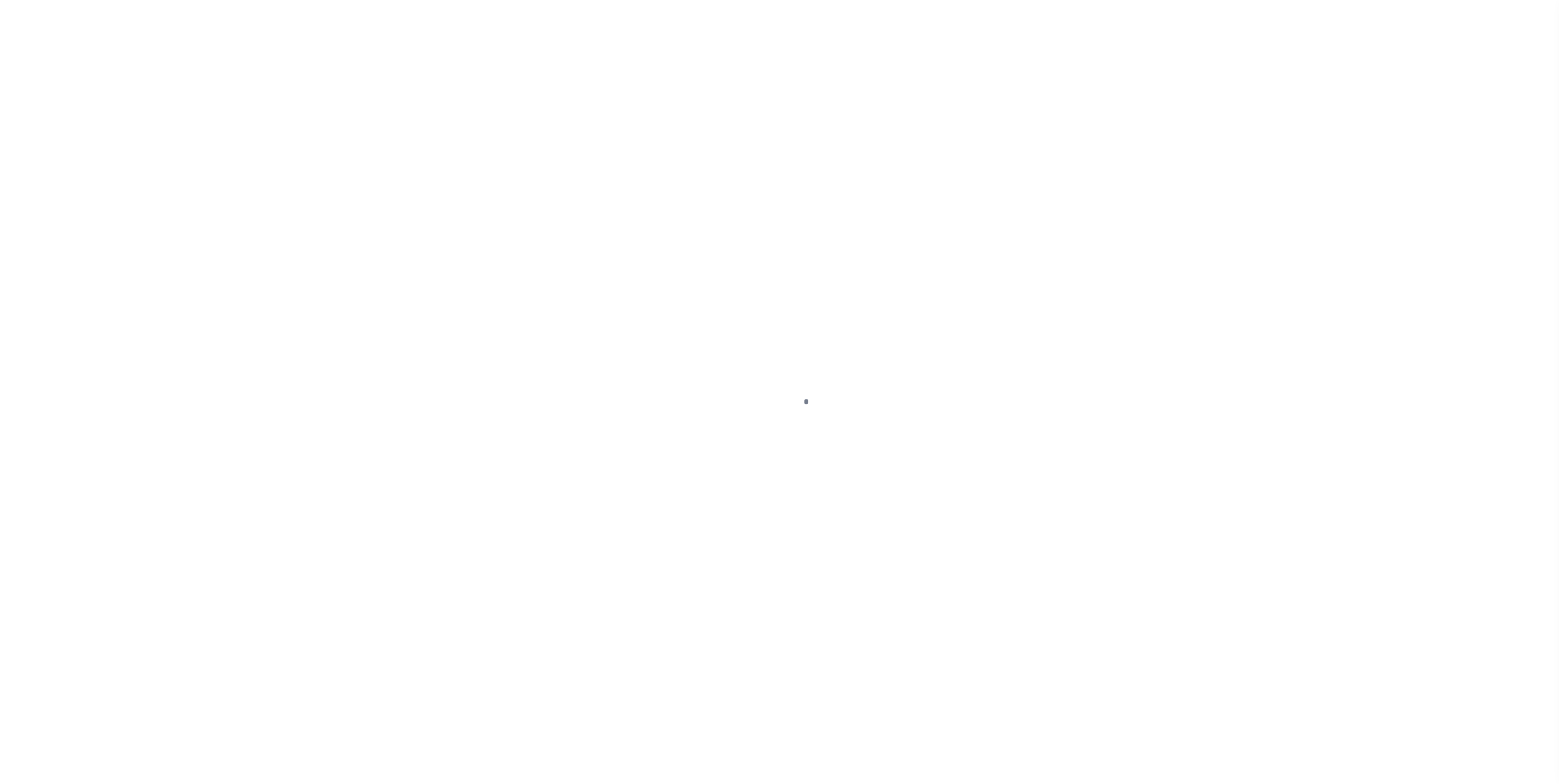
select select "DUE"
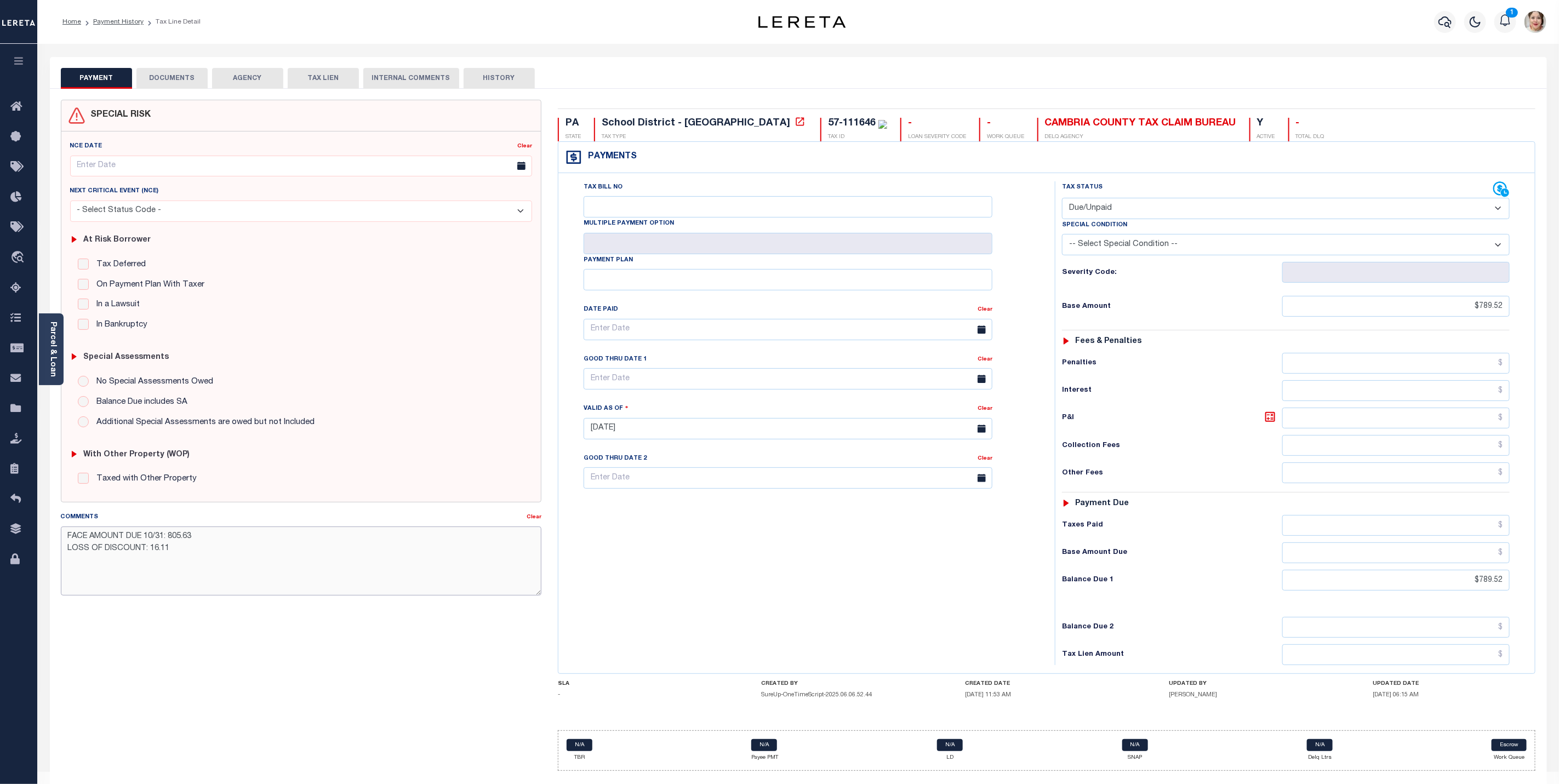
click at [196, 559] on textarea "FACE AMOUNT DUE 10/31: 805.63 LOSS OF DISCOUNT: 16.11" at bounding box center [302, 561] width 481 height 69
drag, startPoint x: 292, startPoint y: 572, endPoint x: 65, endPoint y: 567, distance: 227.1
click at [65, 567] on textarea "FACE AMOUNT DUE 10/31: 805.63 LOSS OF DISCOUNT: 16.11 LERETA Liable for Loss of…" at bounding box center [302, 561] width 481 height 69
type textarea "FACE AMOUNT DUE 10/31: 805.63 LOSS OF DISCOUNT: 16.11 LERETA Liable for Loss of…"
type input "09/04/2025"
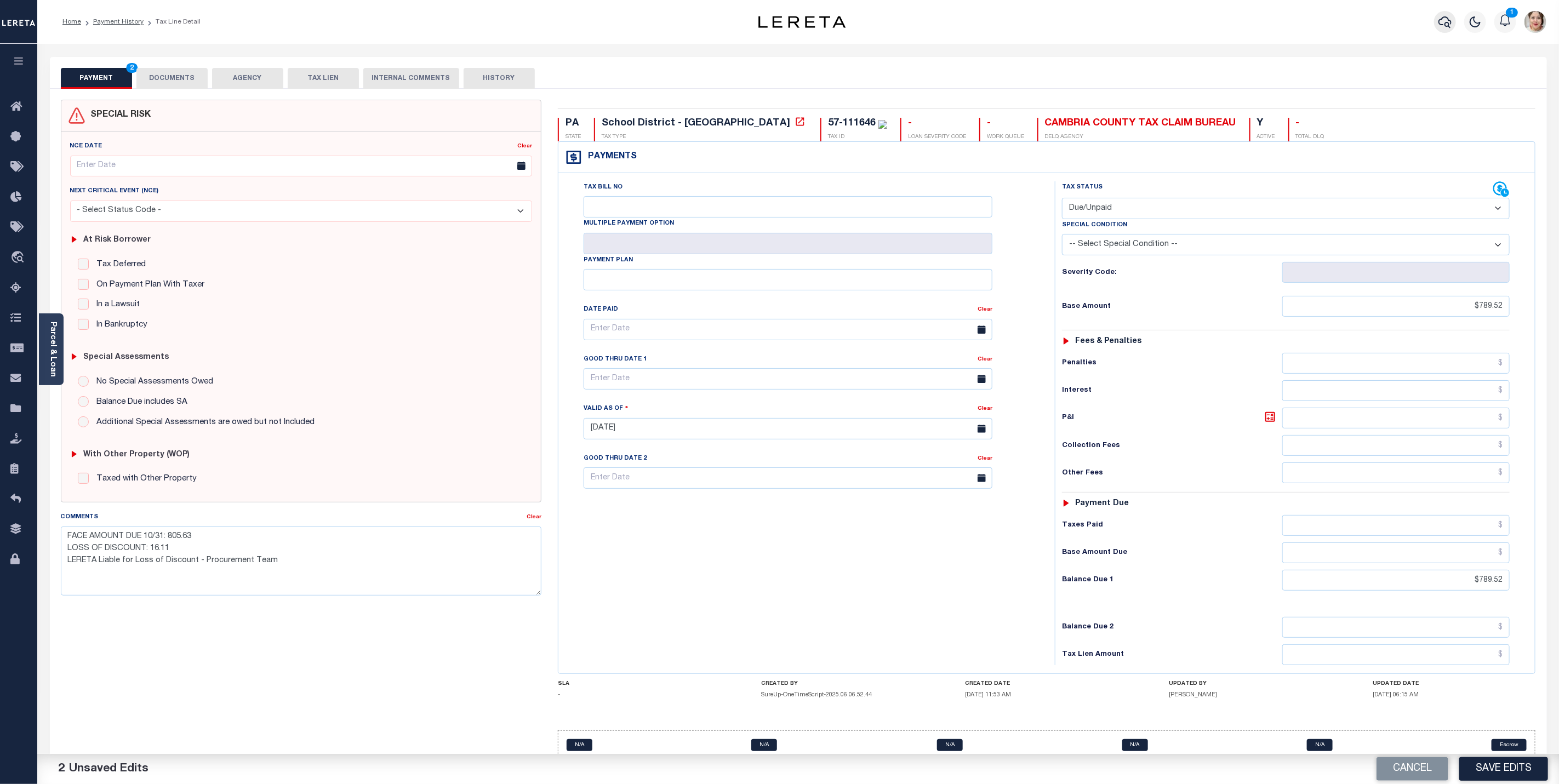
click at [1439, 20] on icon "button" at bounding box center [1446, 22] width 14 height 14
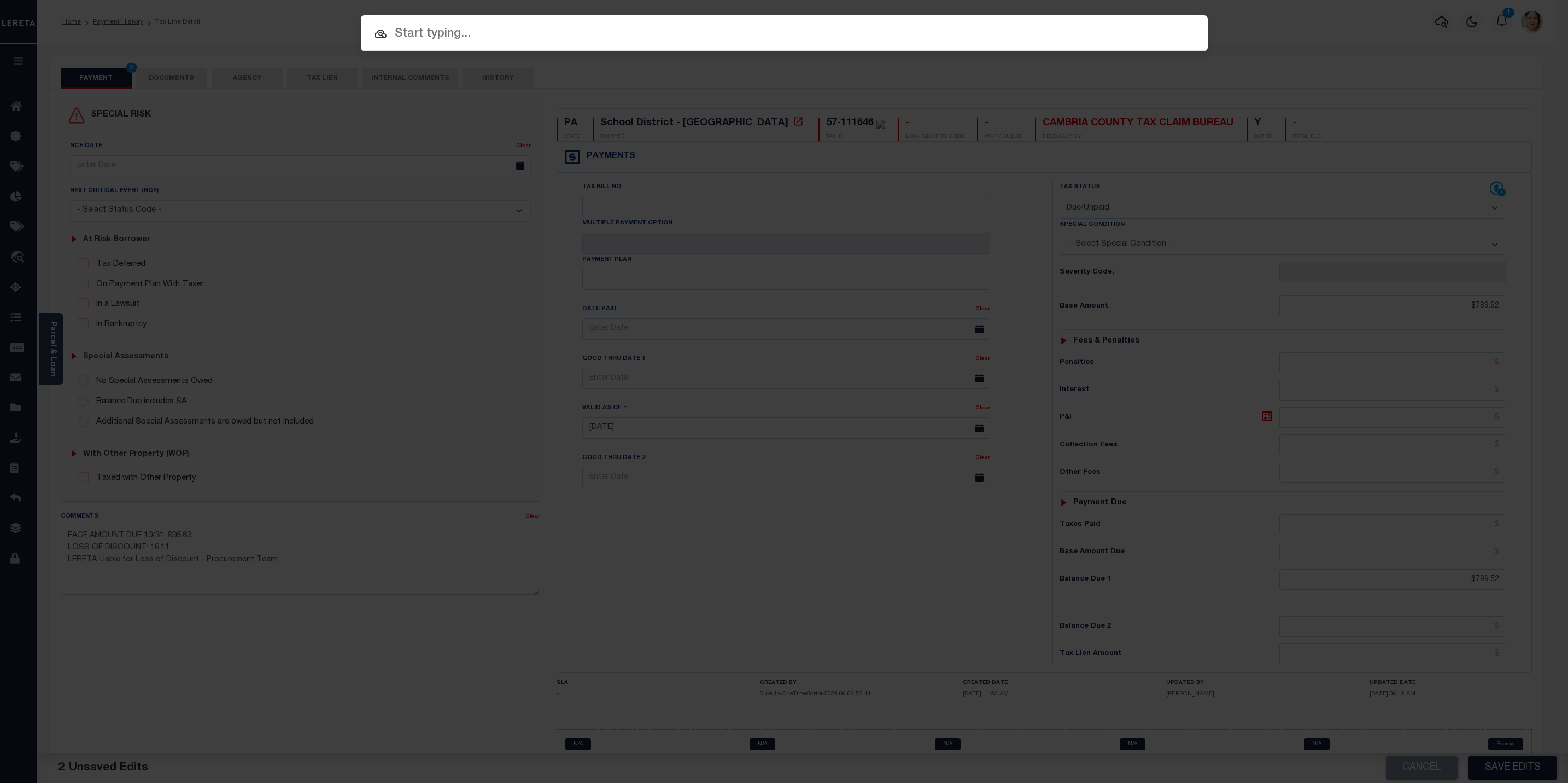
paste input "320020626000"
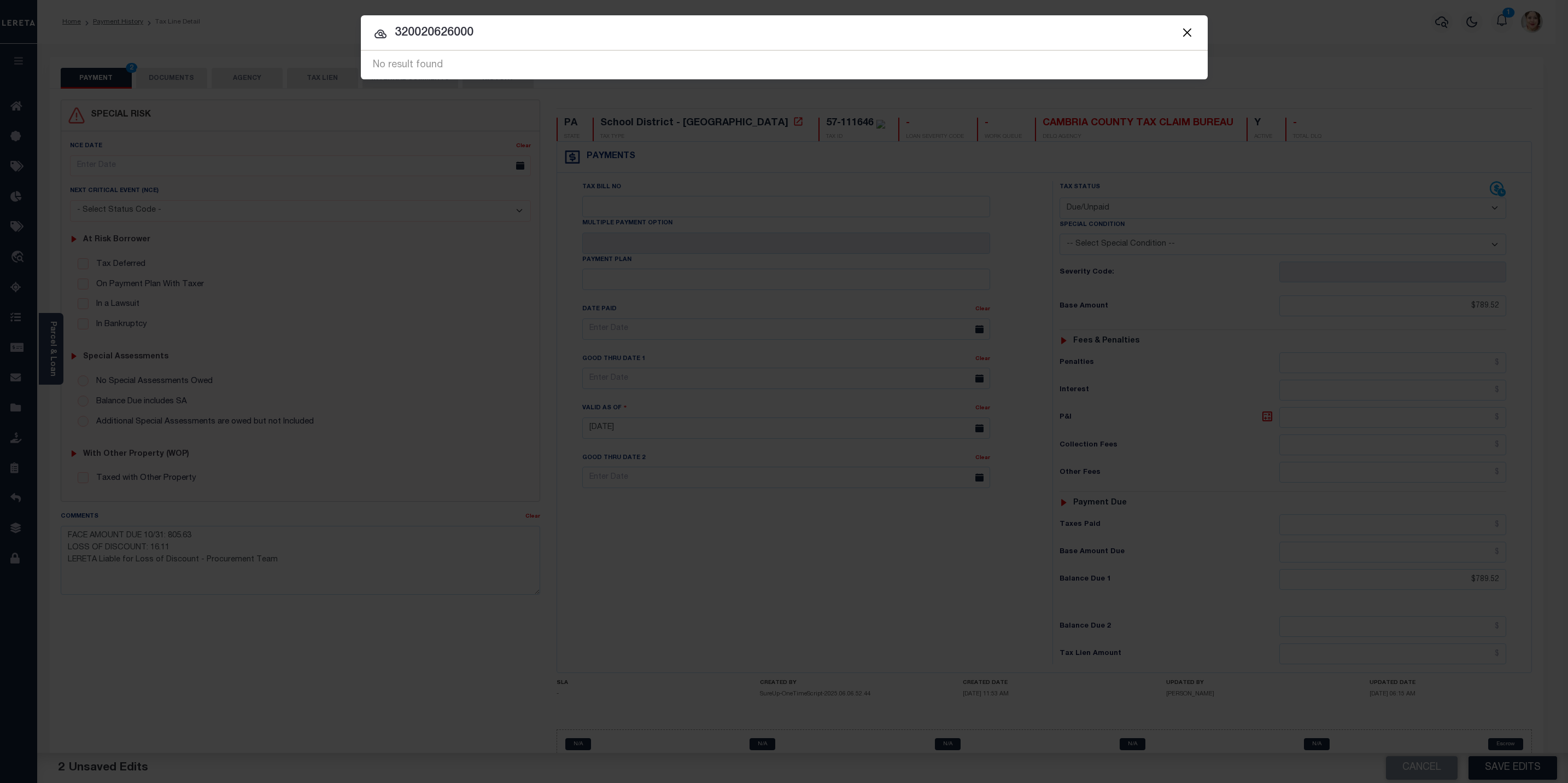
click at [495, 30] on input "320020626000" at bounding box center [784, 32] width 847 height 19
drag, startPoint x: 504, startPoint y: 30, endPoint x: 333, endPoint y: 30, distance: 171.0
click at [333, 30] on div "Include Loans TBM Customers Borrowers Payments (Lender Non-Disb) Payments (Lend…" at bounding box center [784, 391] width 1568 height 783
paste input "10030068"
type input "10030068"
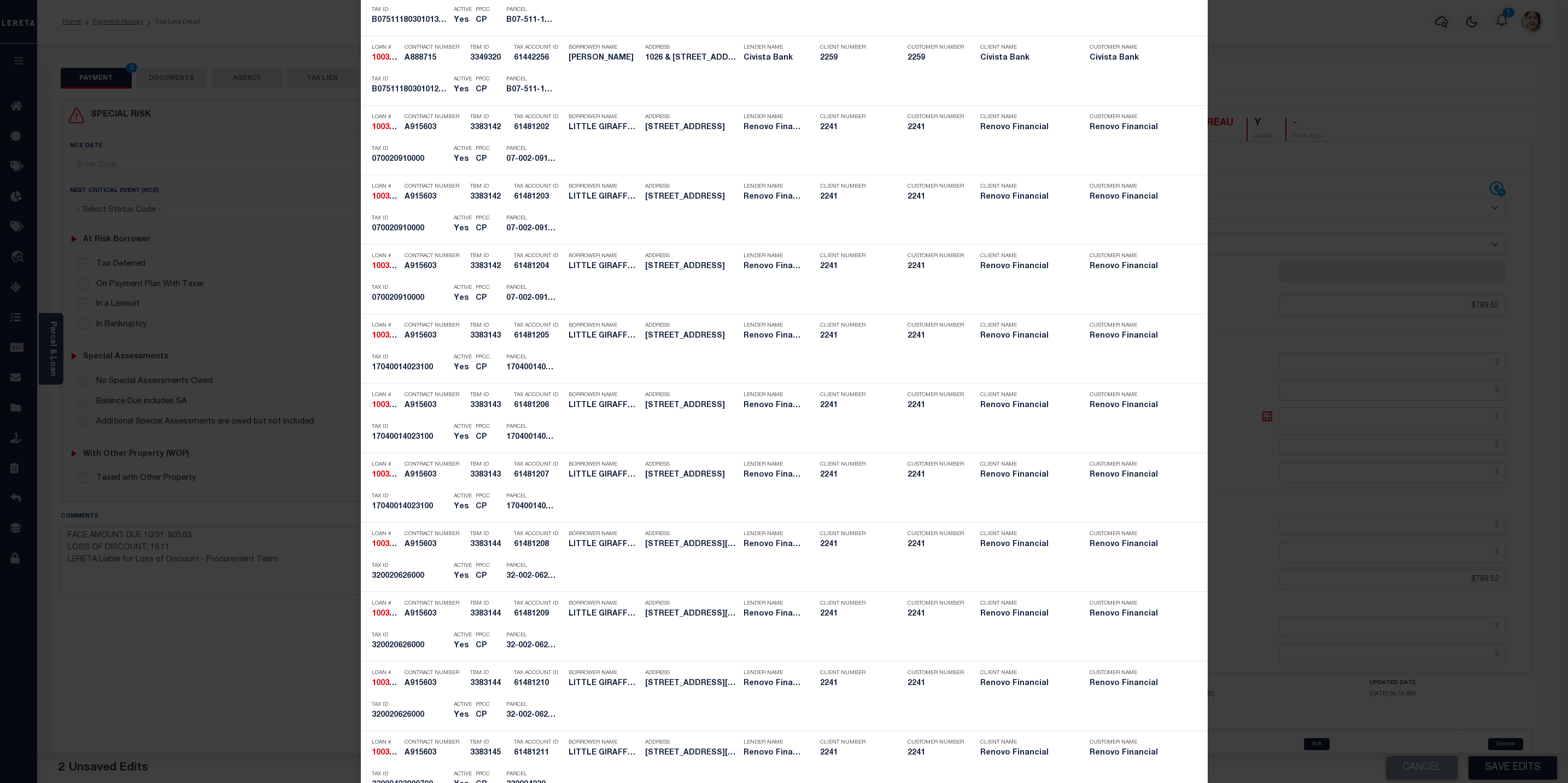
scroll to position [739, 0]
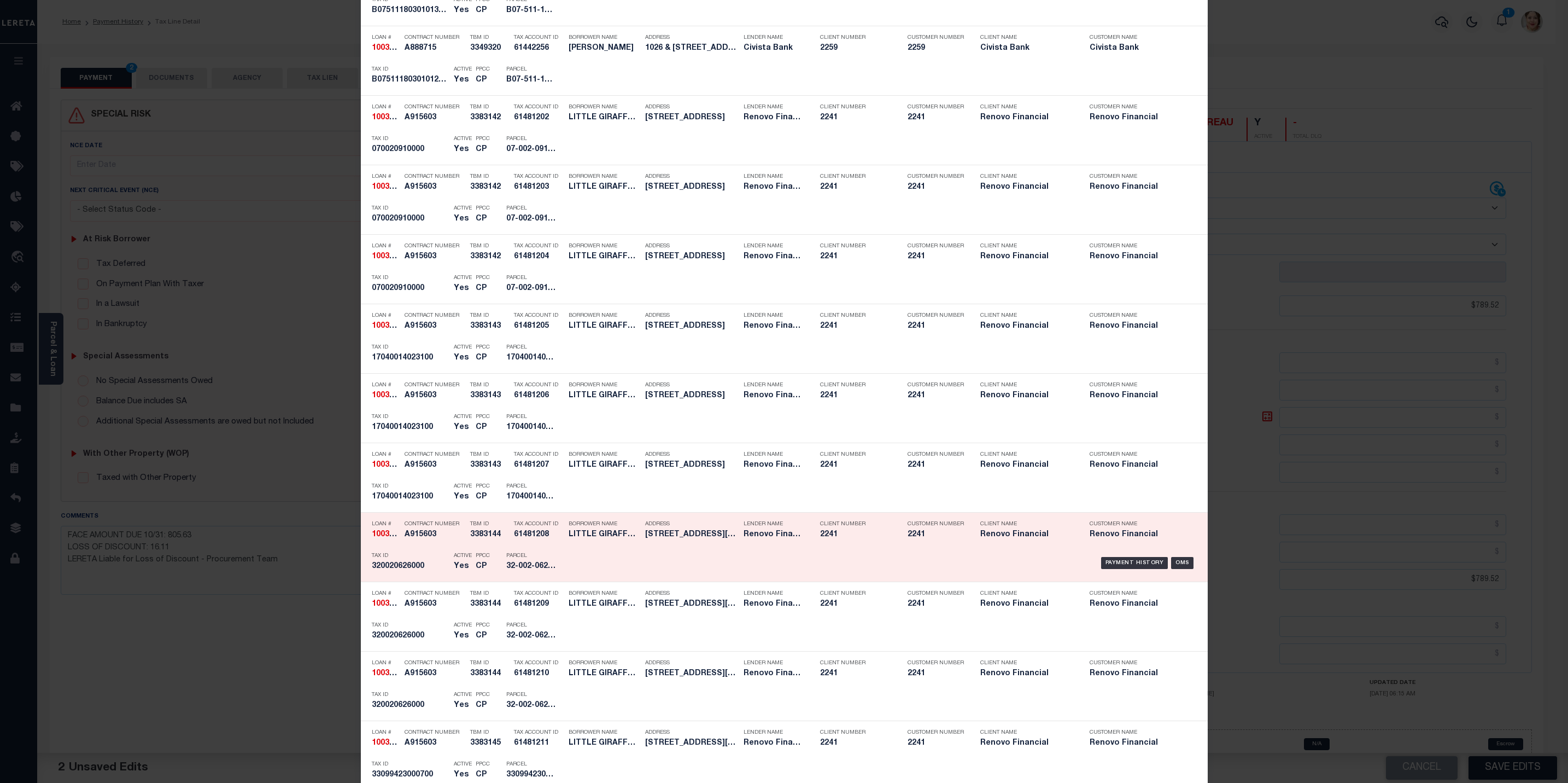
click at [742, 558] on div "Payment History OMS" at bounding box center [885, 563] width 625 height 31
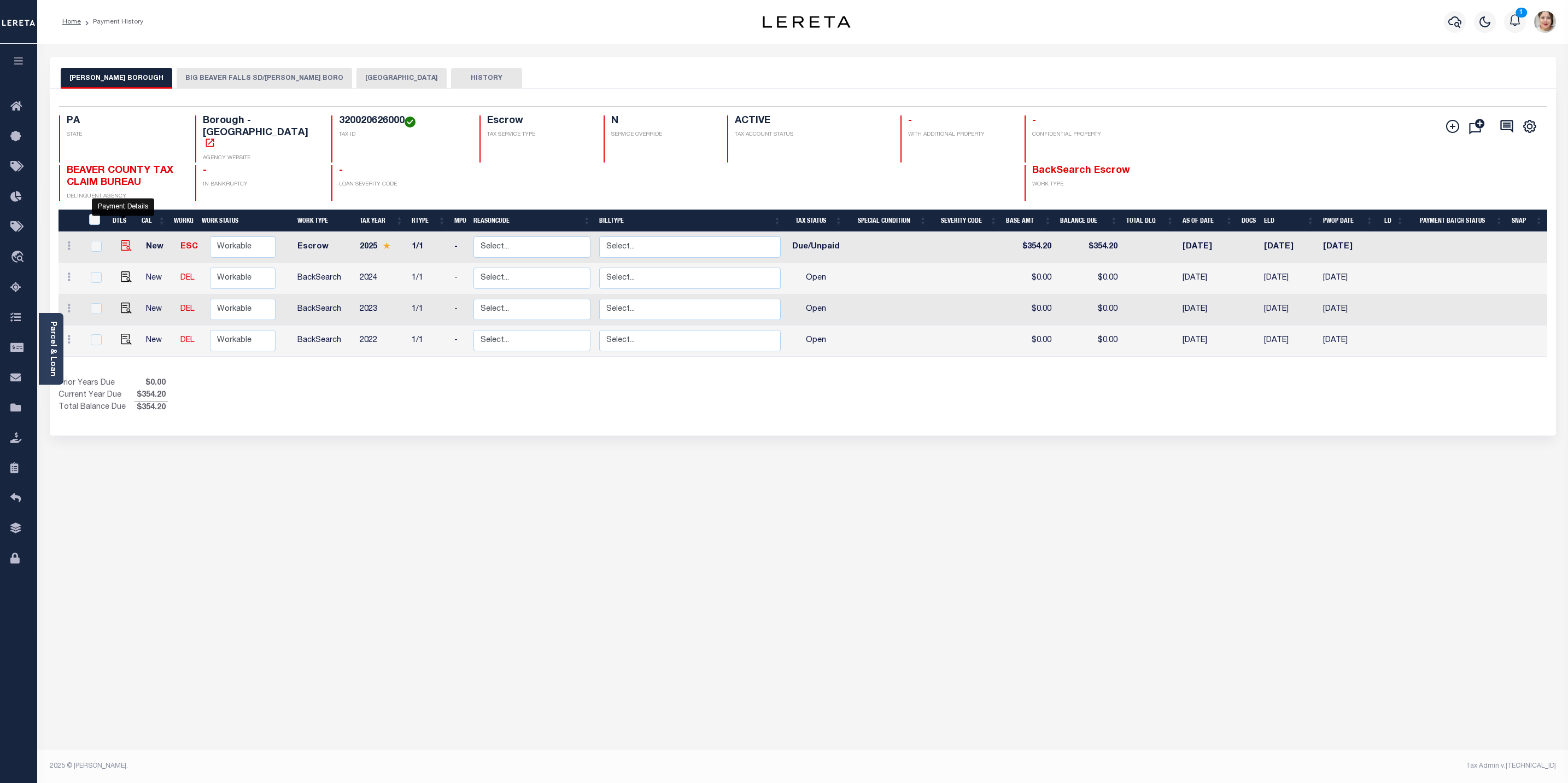
click at [123, 240] on img "" at bounding box center [127, 245] width 11 height 11
checkbox input "true"
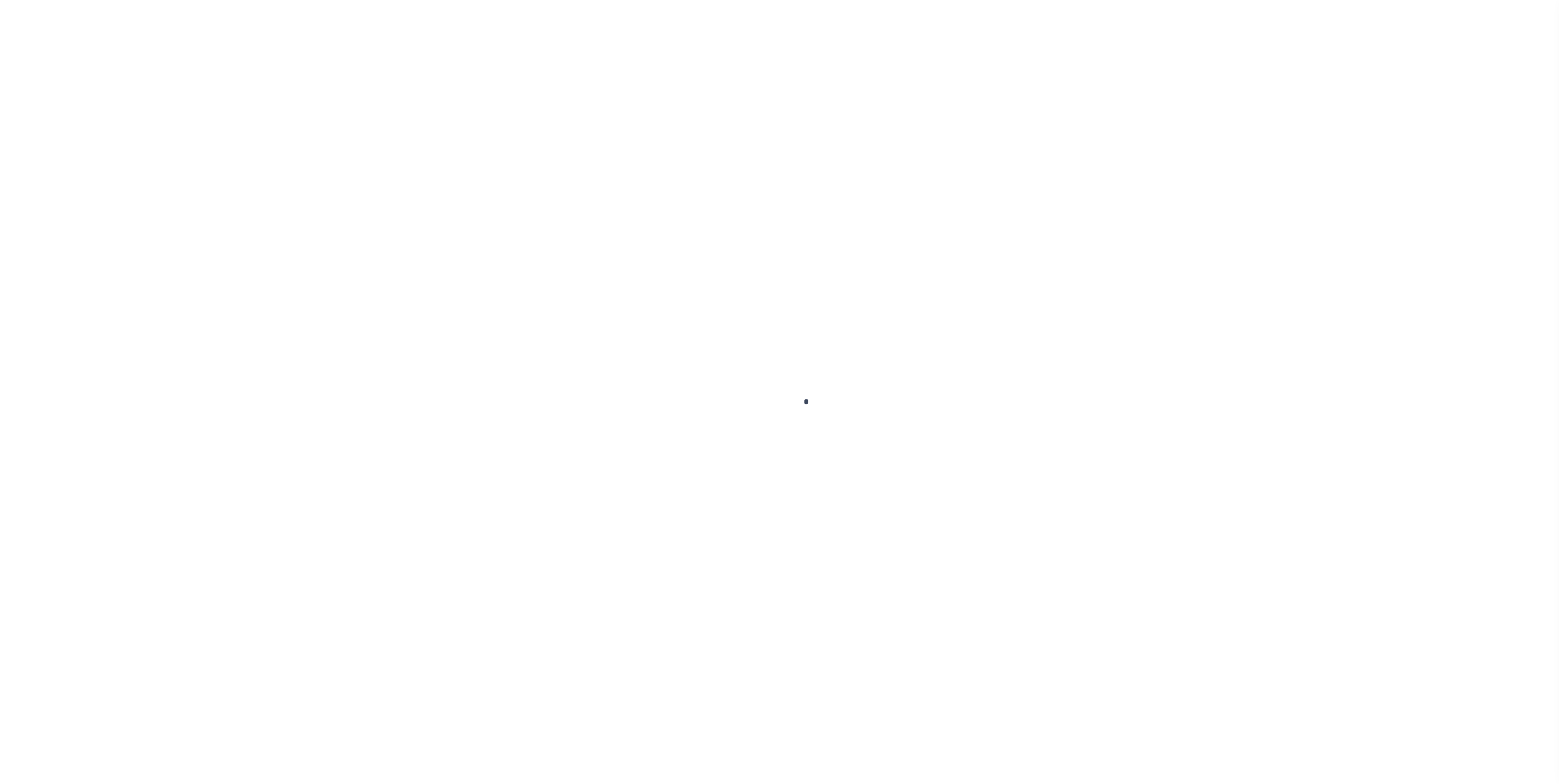
select select "DUE"
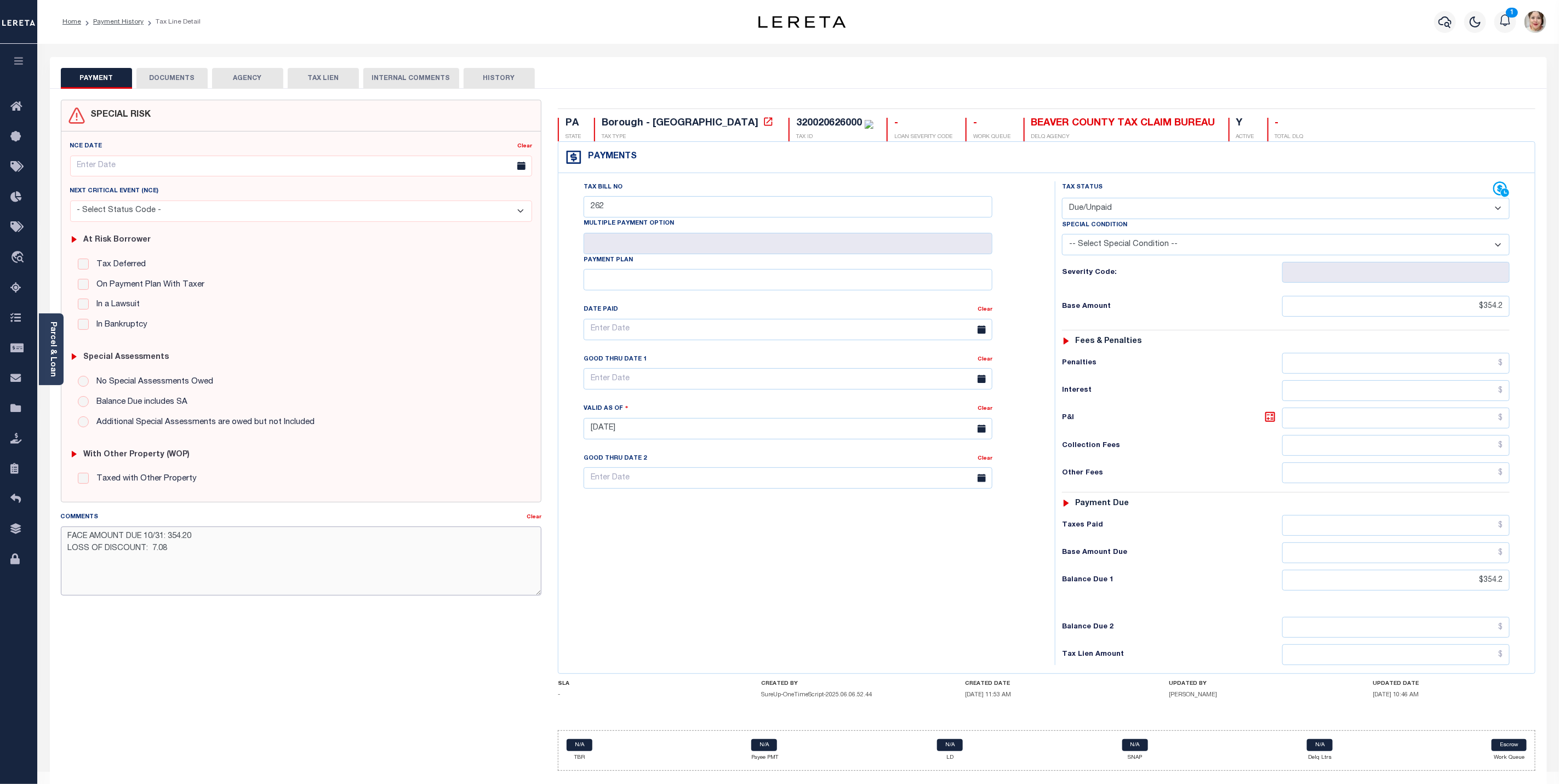
click at [233, 562] on textarea "FACE AMOUNT DUE 10/31: 354.20 LOSS OF DISCOUNT: 7.08" at bounding box center [302, 561] width 481 height 69
type textarea "FACE AMOUNT DUE 10/31: 354.20 LOSS OF DISCOUNT: 7.08"
type input "[DATE]"
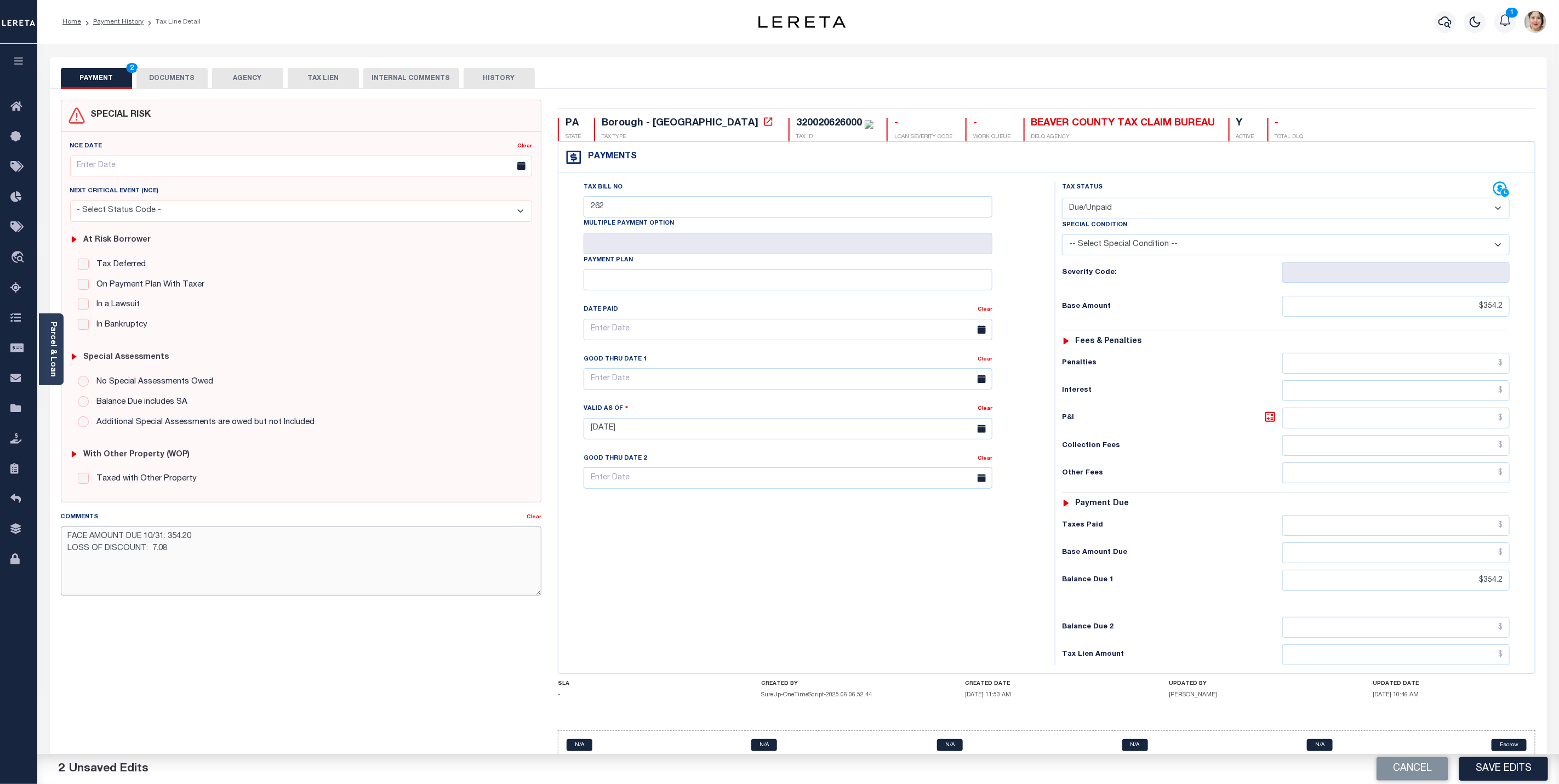
click at [237, 581] on textarea "FACE AMOUNT DUE 10/31: 354.20 LOSS OF DISCOUNT: 7.08" at bounding box center [302, 561] width 481 height 69
paste textarea "LERETA Liable for Loss of Discount - Procurement Team"
type textarea "FACE AMOUNT DUE 10/31: 354.20 LOSS OF DISCOUNT: 7.08 LERETA Liable for Loss of …"
click at [1520, 764] on button "Save Edits" at bounding box center [1504, 769] width 89 height 23
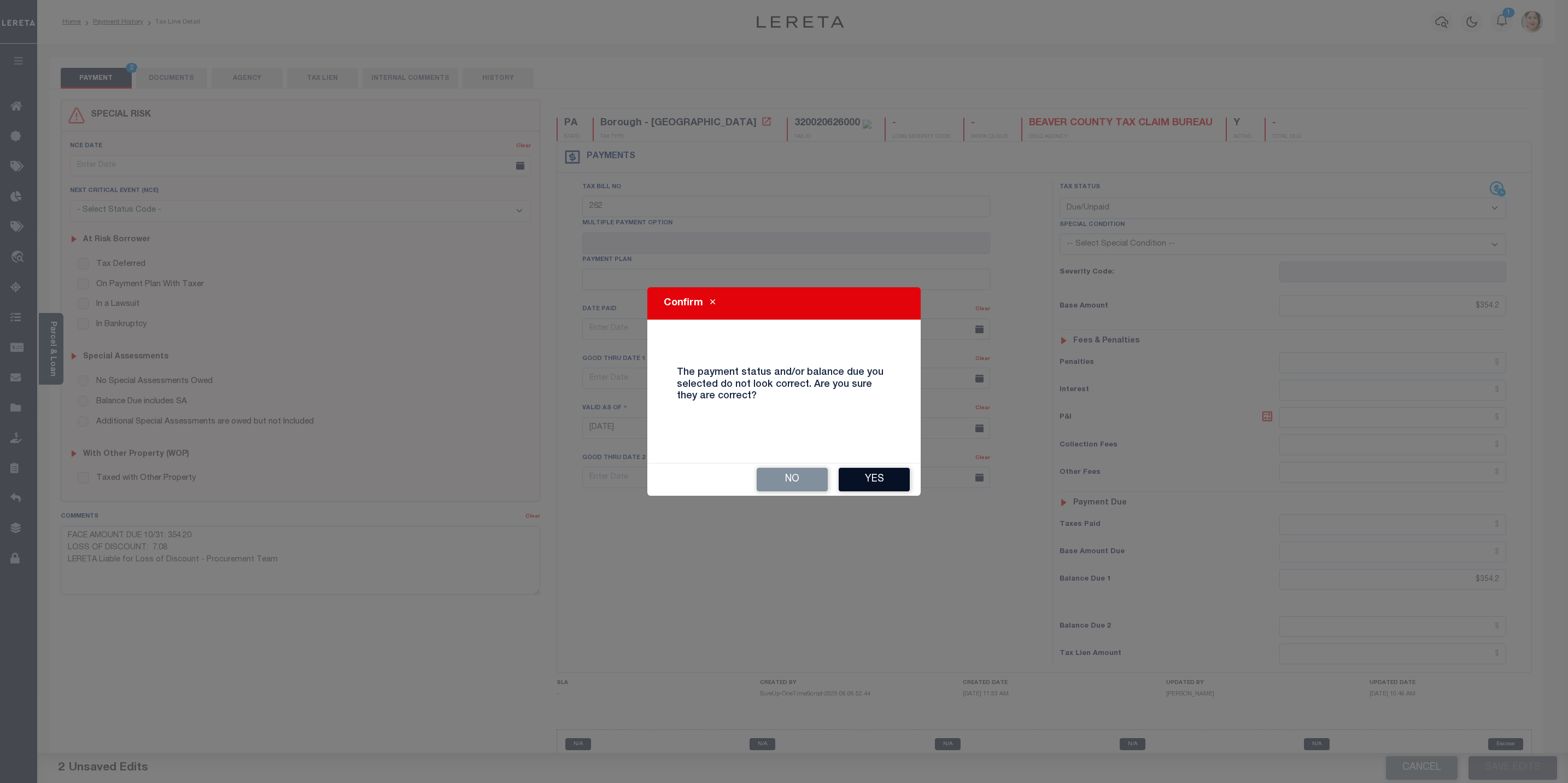
click at [874, 485] on button "Yes" at bounding box center [874, 479] width 71 height 23
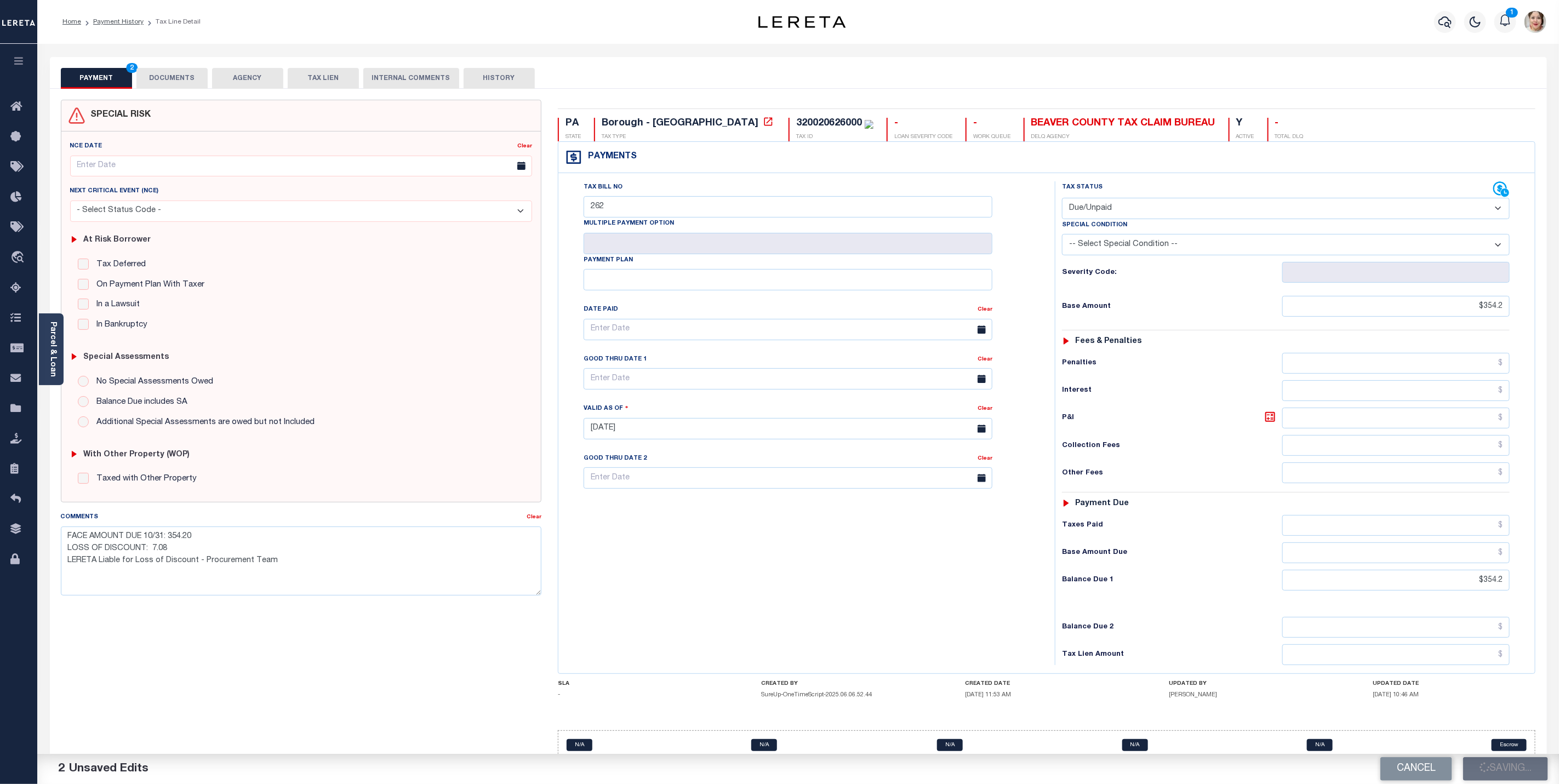
checkbox input "false"
type textarea "FACE AMOUNT DUE 10/31: 354.20 LOSS OF DISCOUNT: 7.08 LERETA Liable for Loss of …"
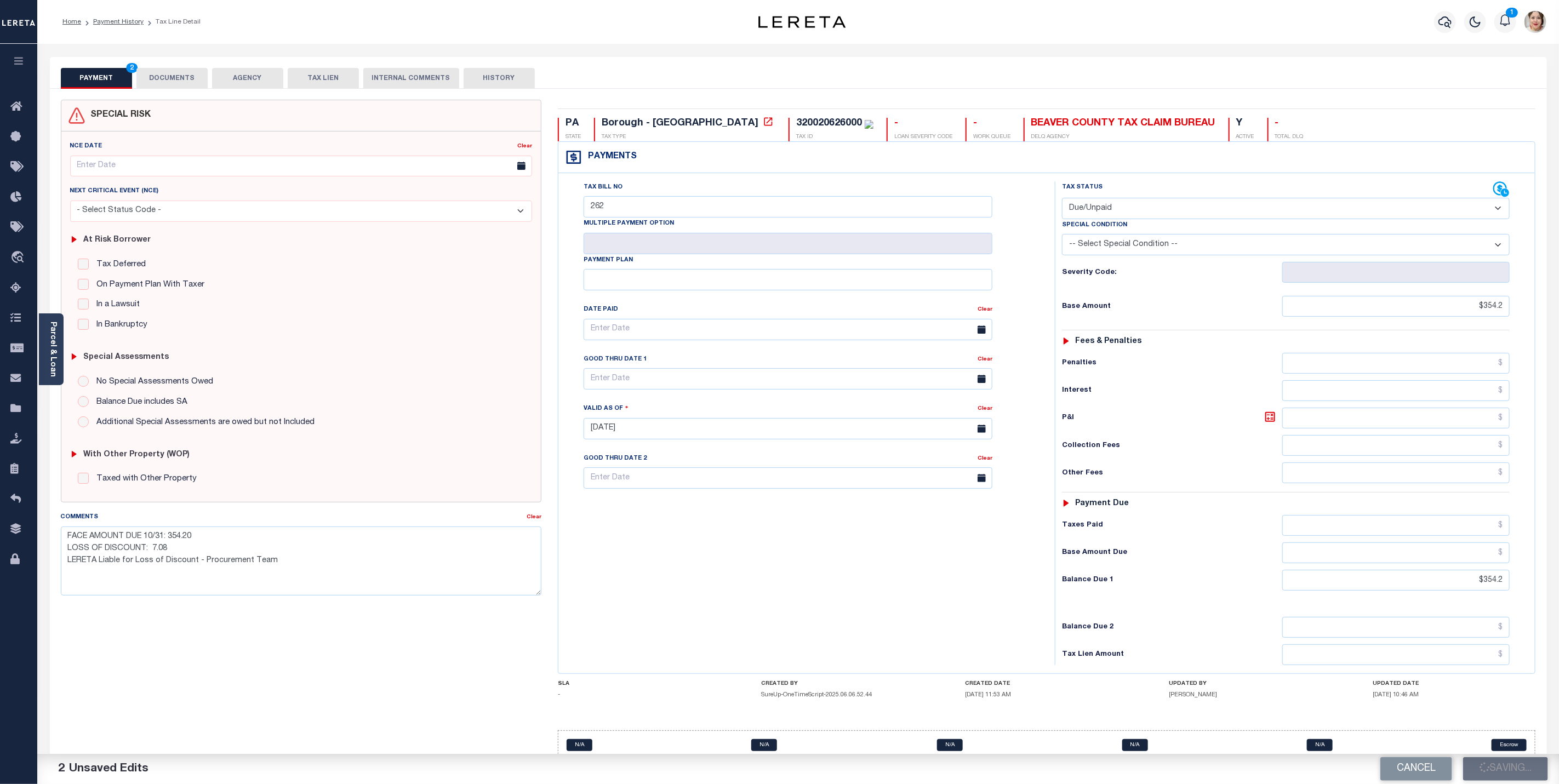
type input "$354.2"
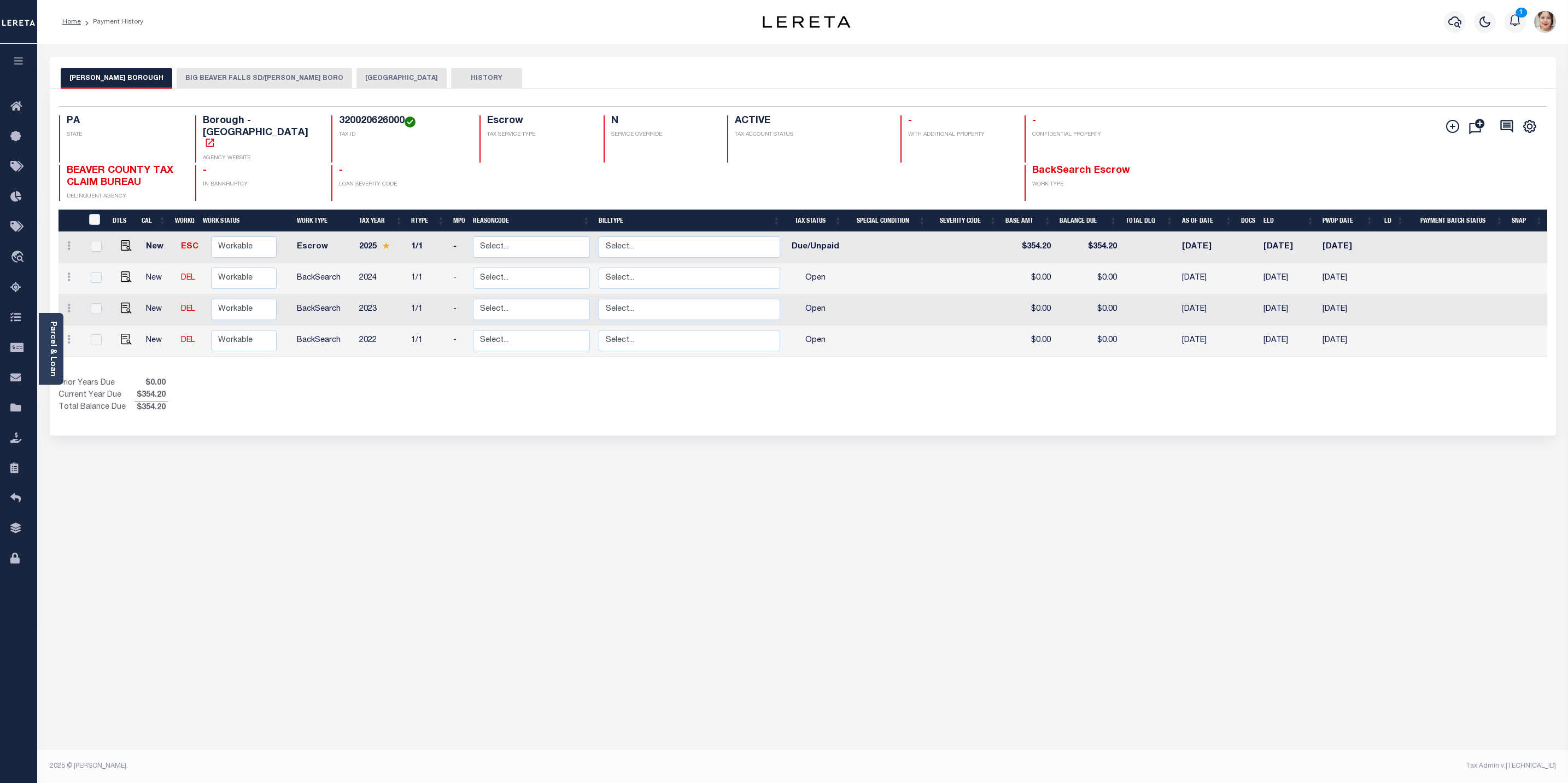
click at [184, 75] on button "BIG BEAVER FALLS SD/KOPPEL BORO" at bounding box center [264, 77] width 175 height 21
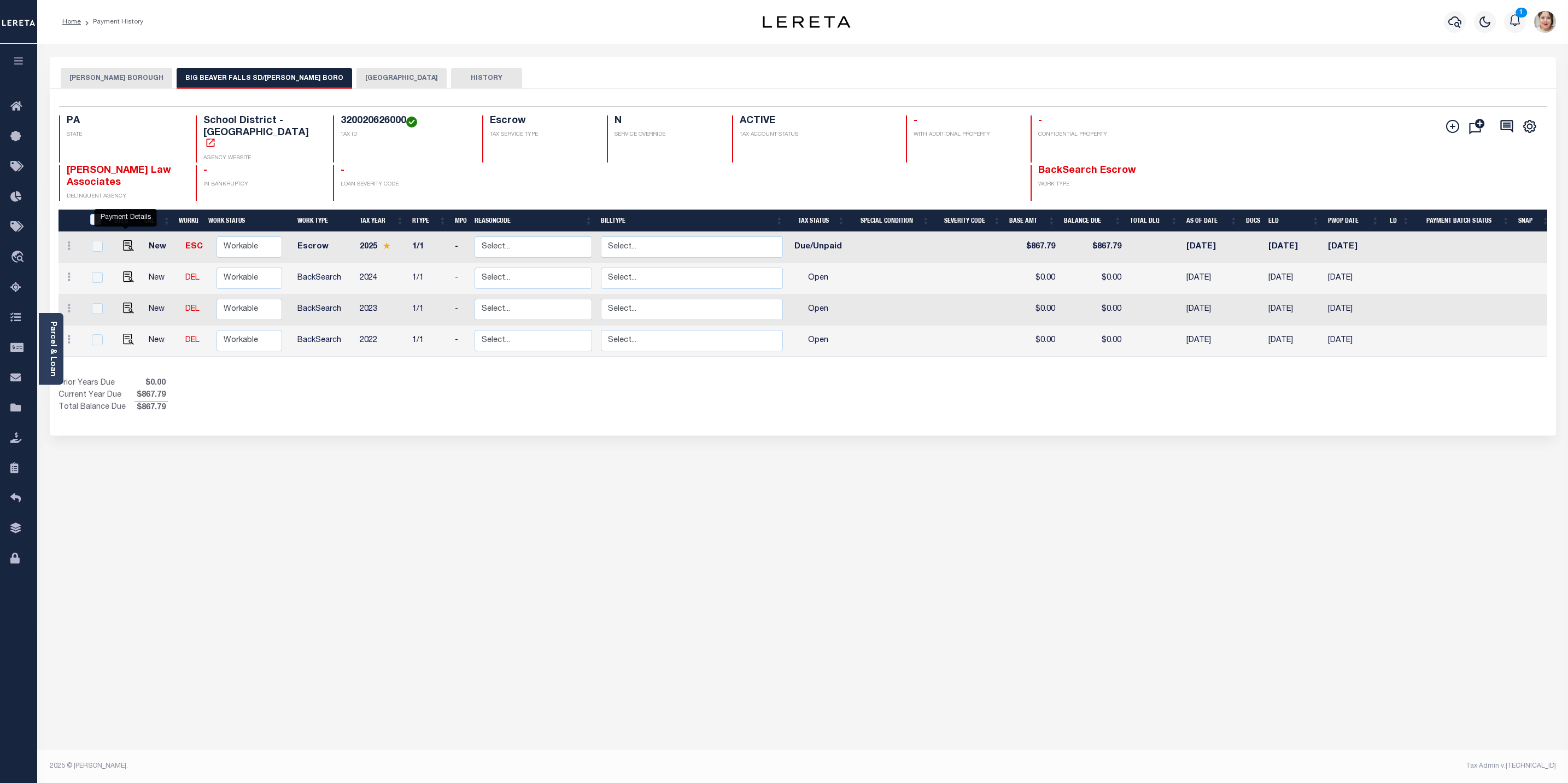
click at [118, 243] on link at bounding box center [126, 246] width 16 height 8
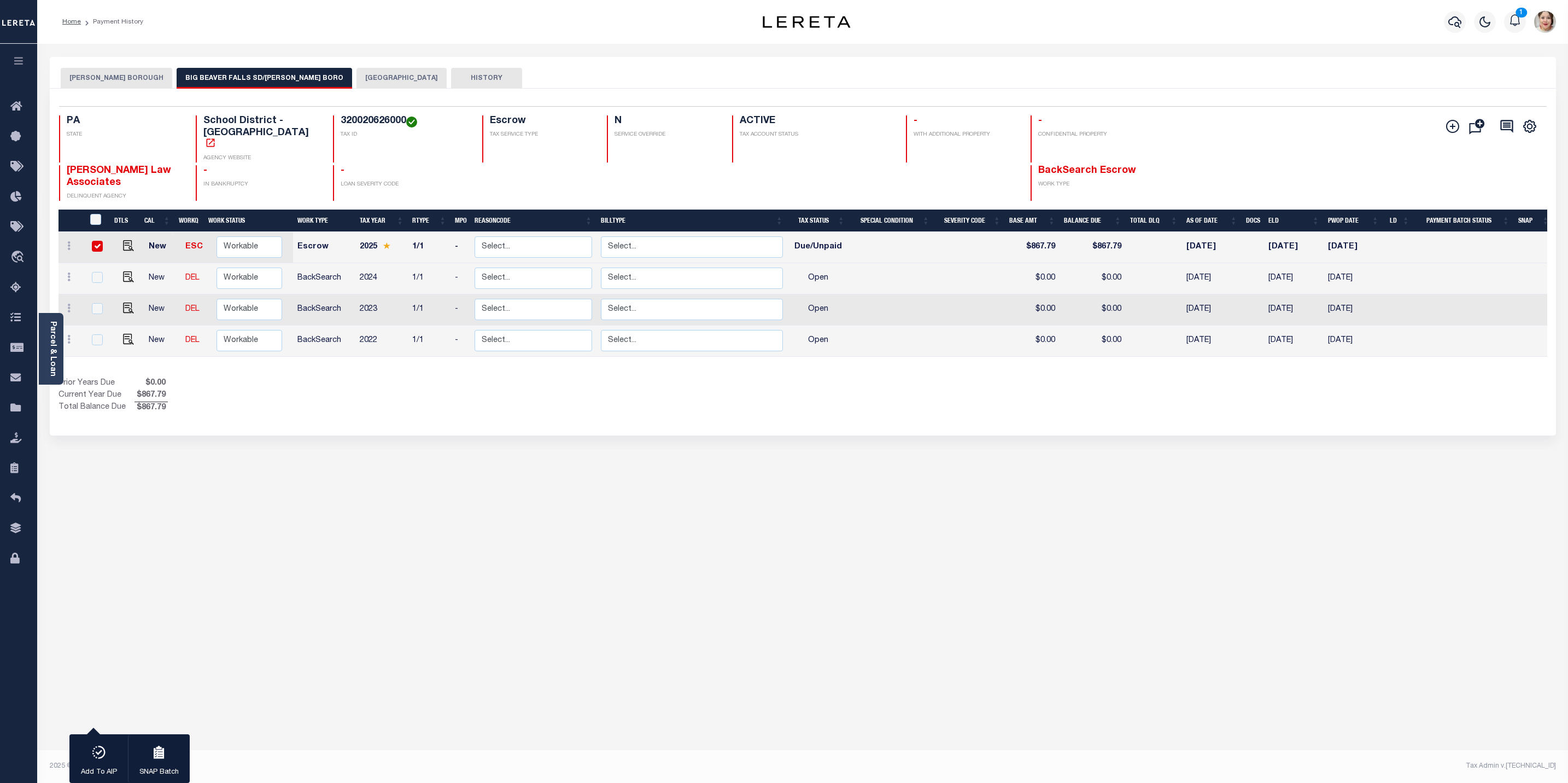
checkbox input "true"
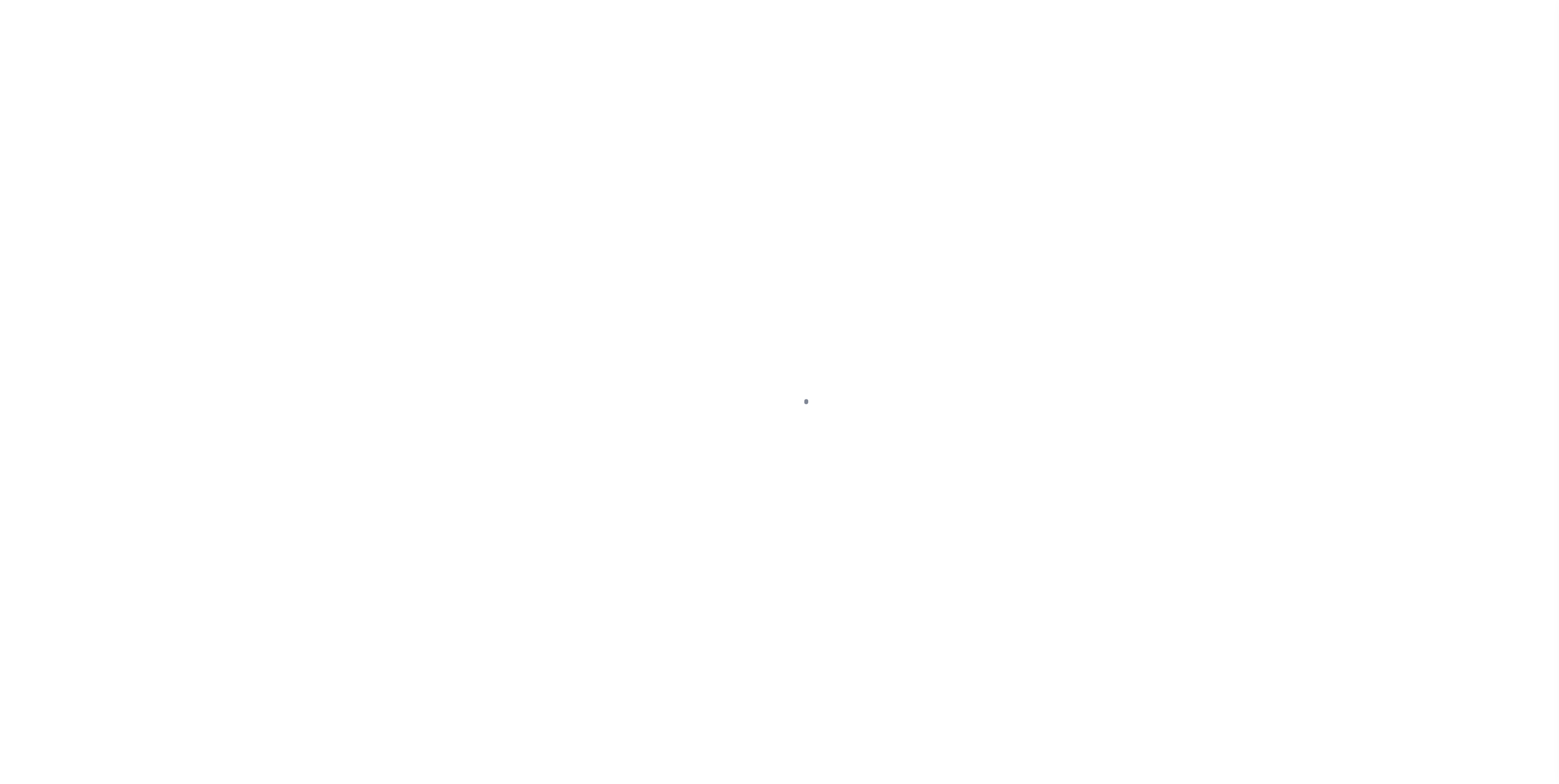
select select "DUE"
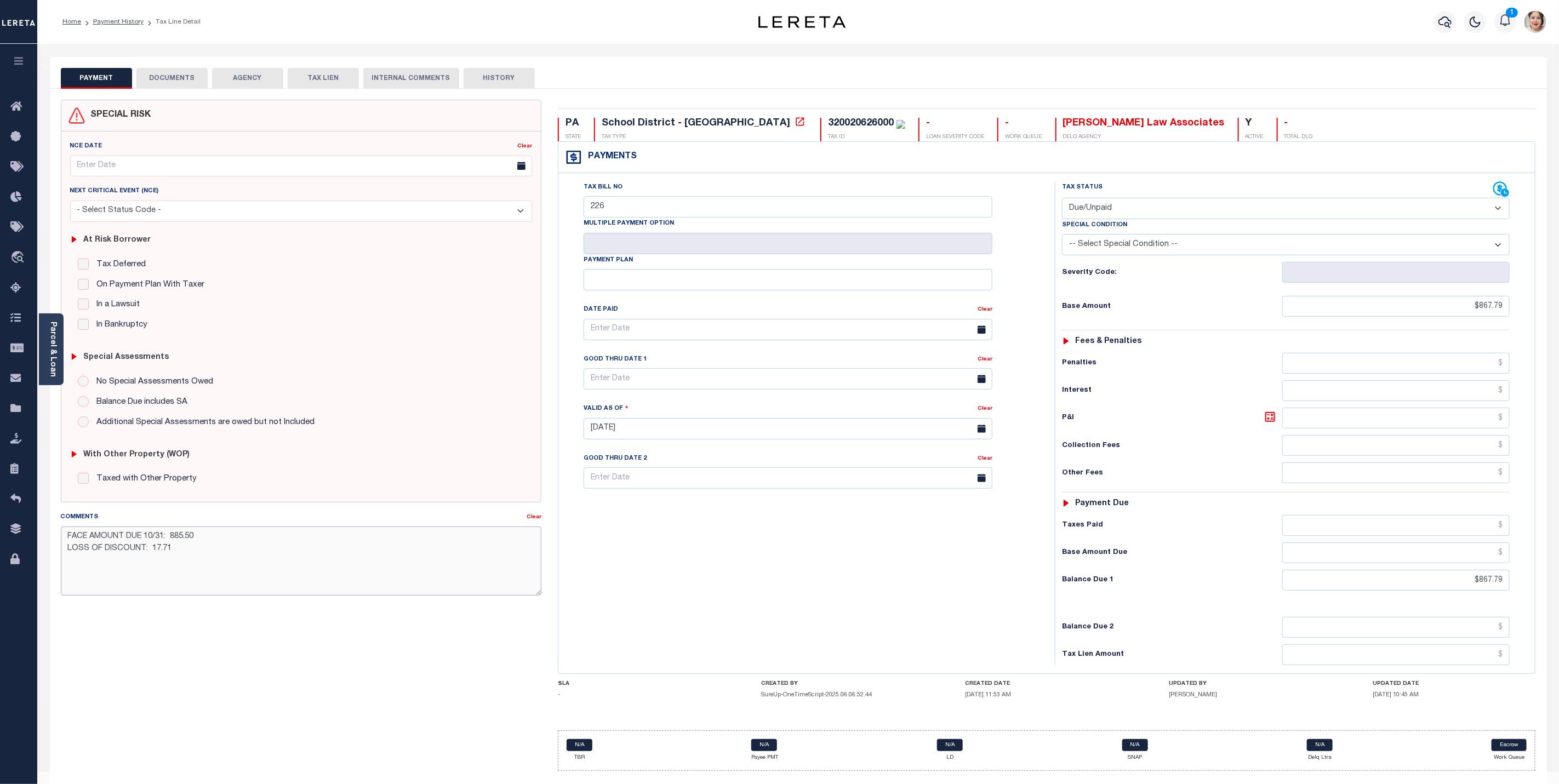
click at [193, 561] on textarea "FACE AMOUNT DUE 10/31: 885.50 LOSS OF DISCOUNT: 17.71" at bounding box center [302, 561] width 481 height 69
paste textarea "LERETA Liable for Loss of Discount - Procurement Team"
type textarea "FACE AMOUNT DUE 10/31: 885.50 LOSS OF DISCOUNT: 17.71 LERETA Liable for Loss of…"
type input "[DATE]"
click at [1354, 724] on div "PA STATE School District - PA TAX TYPE 320020626000 TAX ID - LOAN SEVERITY CODE…" at bounding box center [1047, 444] width 978 height 653
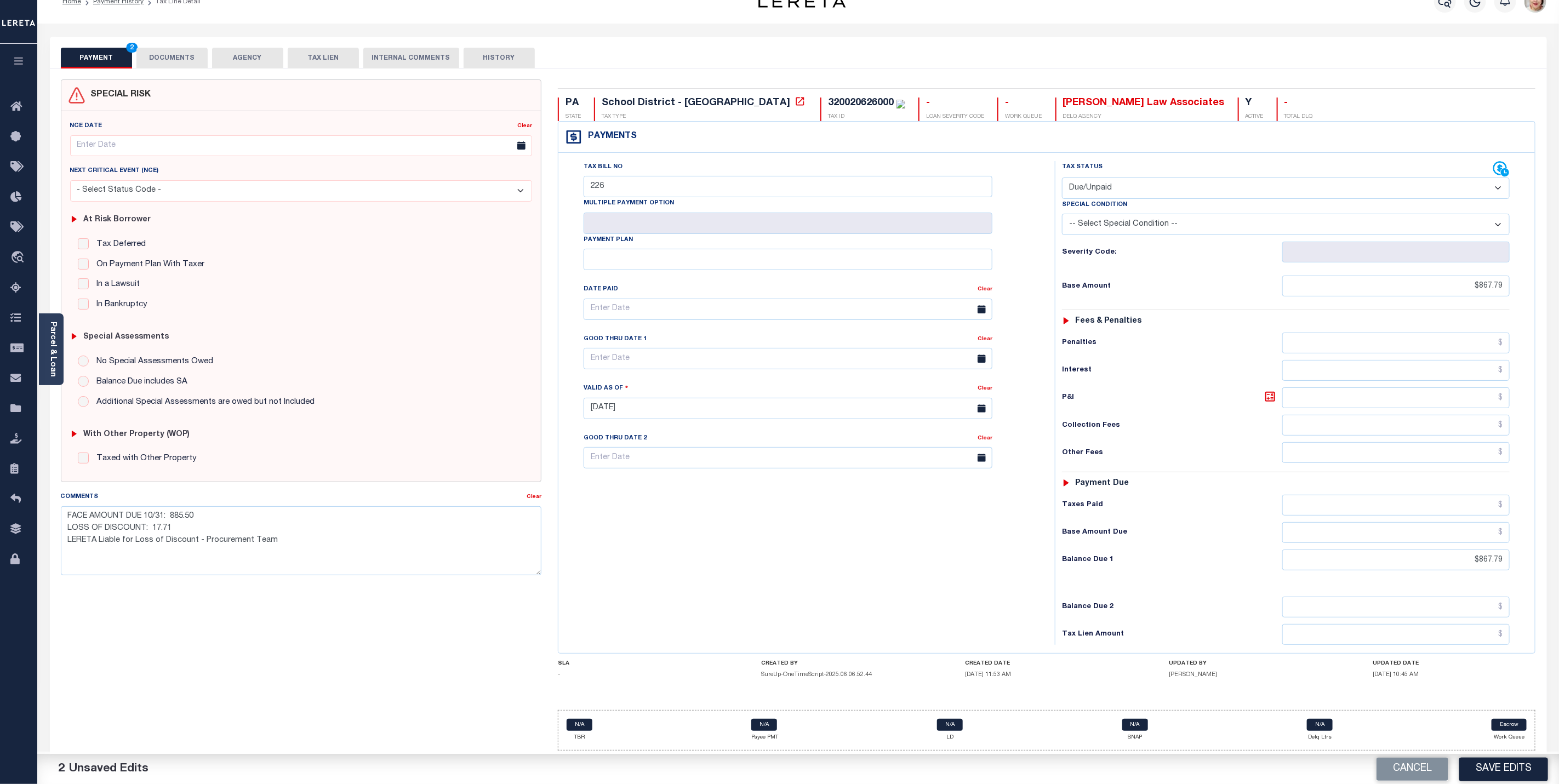
scroll to position [32, 0]
click at [1523, 766] on button "Save Edits" at bounding box center [1504, 769] width 89 height 23
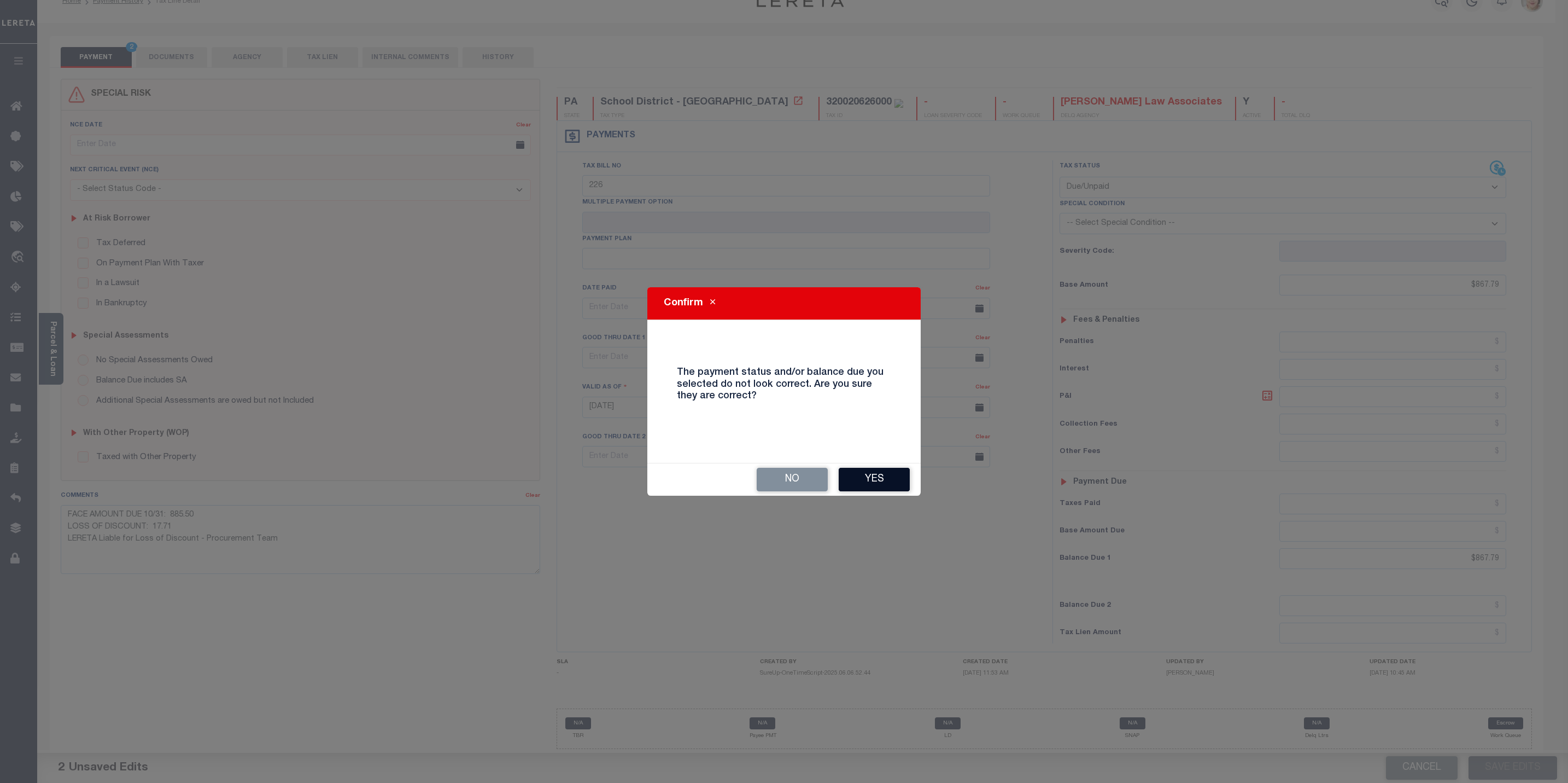
click at [872, 473] on button "Yes" at bounding box center [874, 479] width 71 height 23
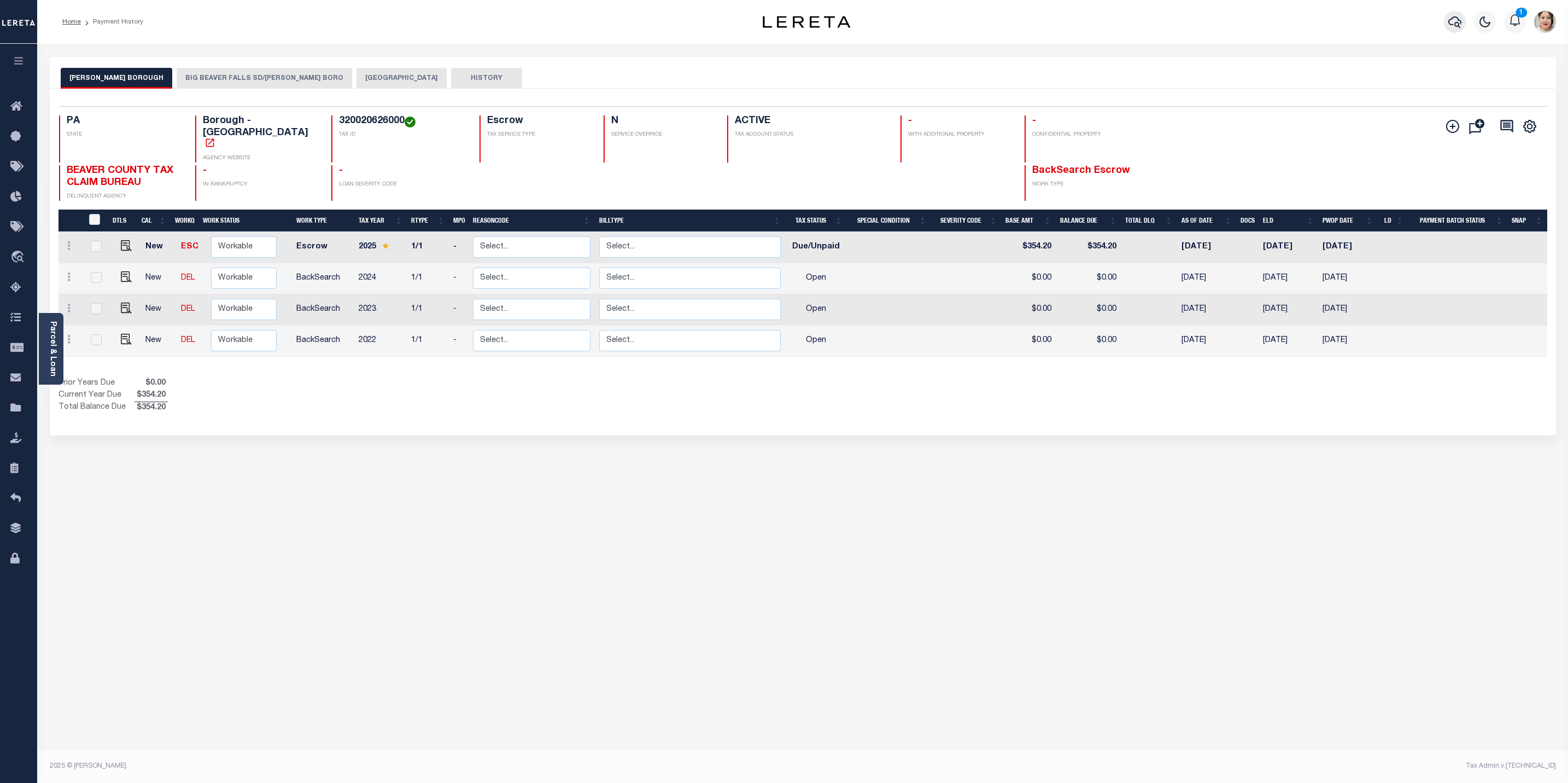
click at [1460, 20] on icon "button" at bounding box center [1455, 22] width 13 height 13
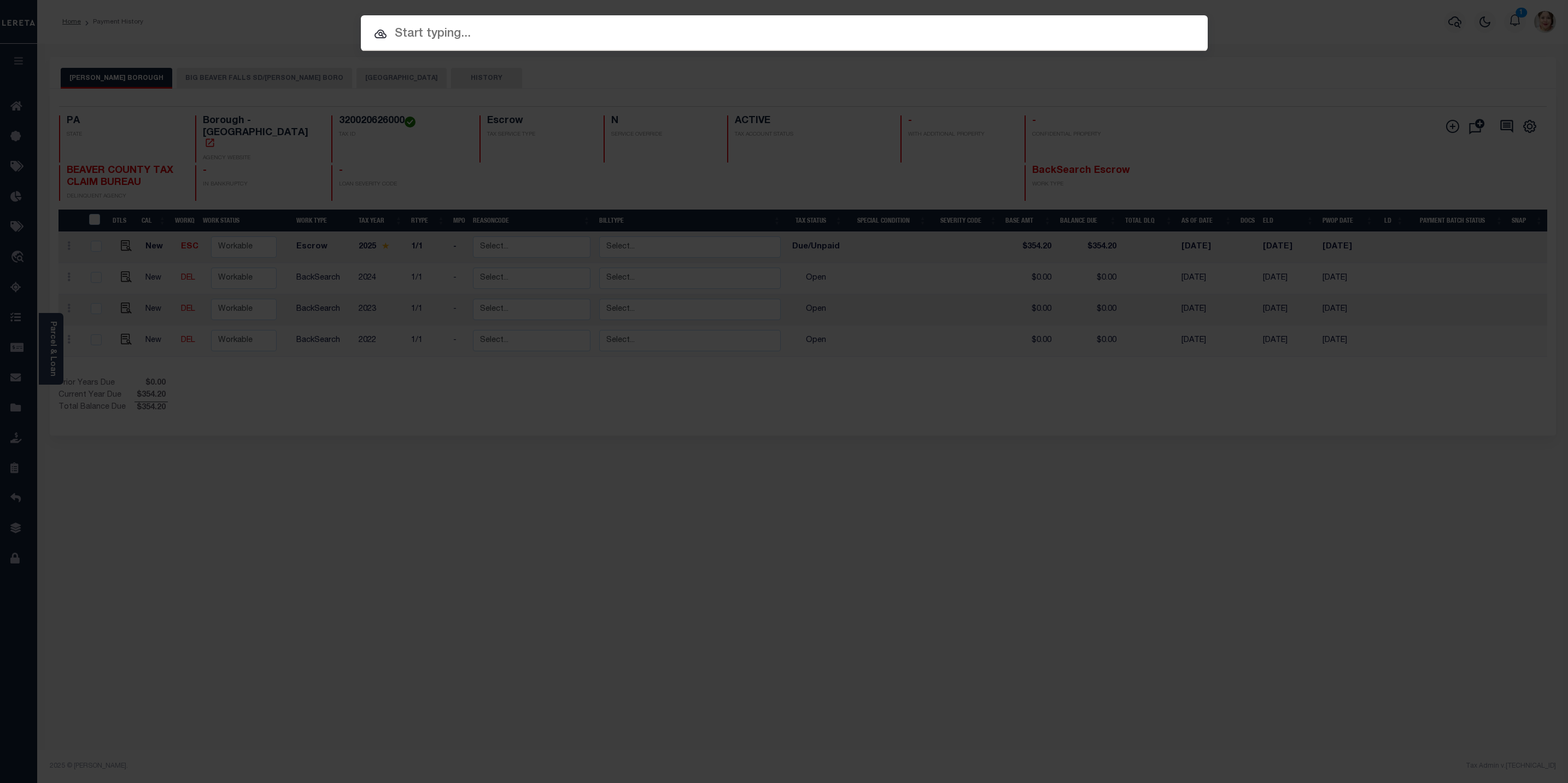
paste input "10010549"
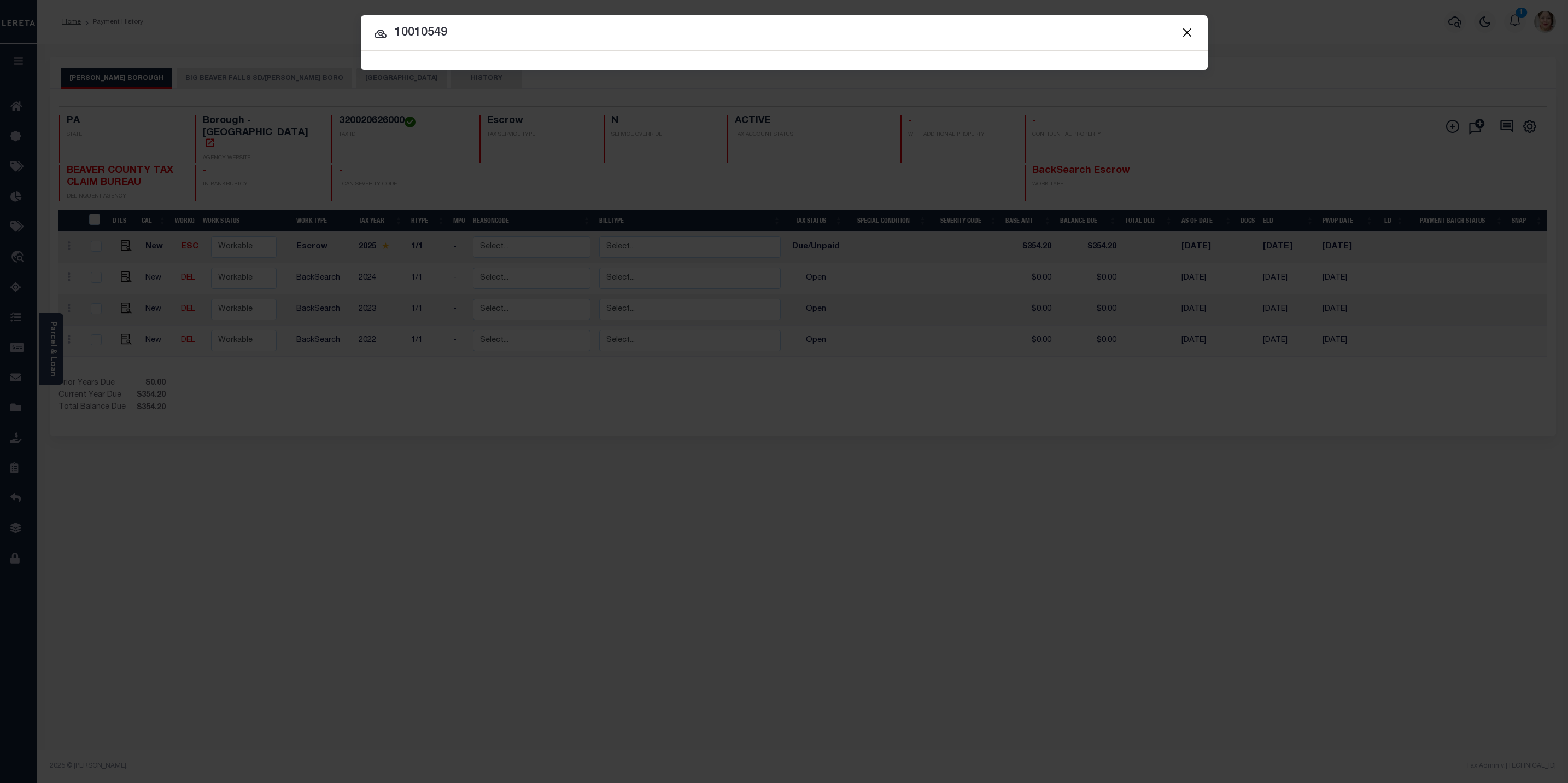
type input "10010549"
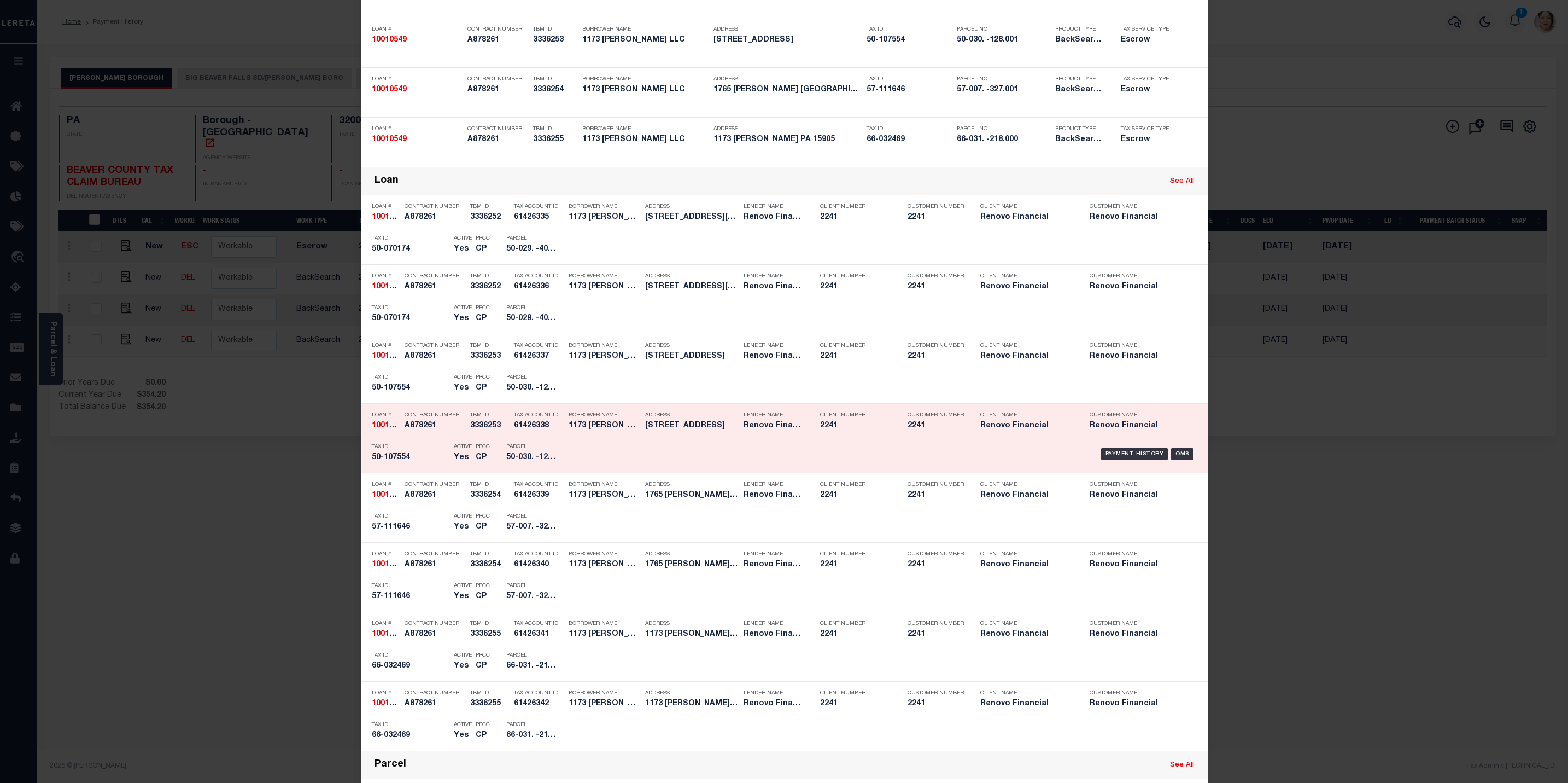
scroll to position [246, 0]
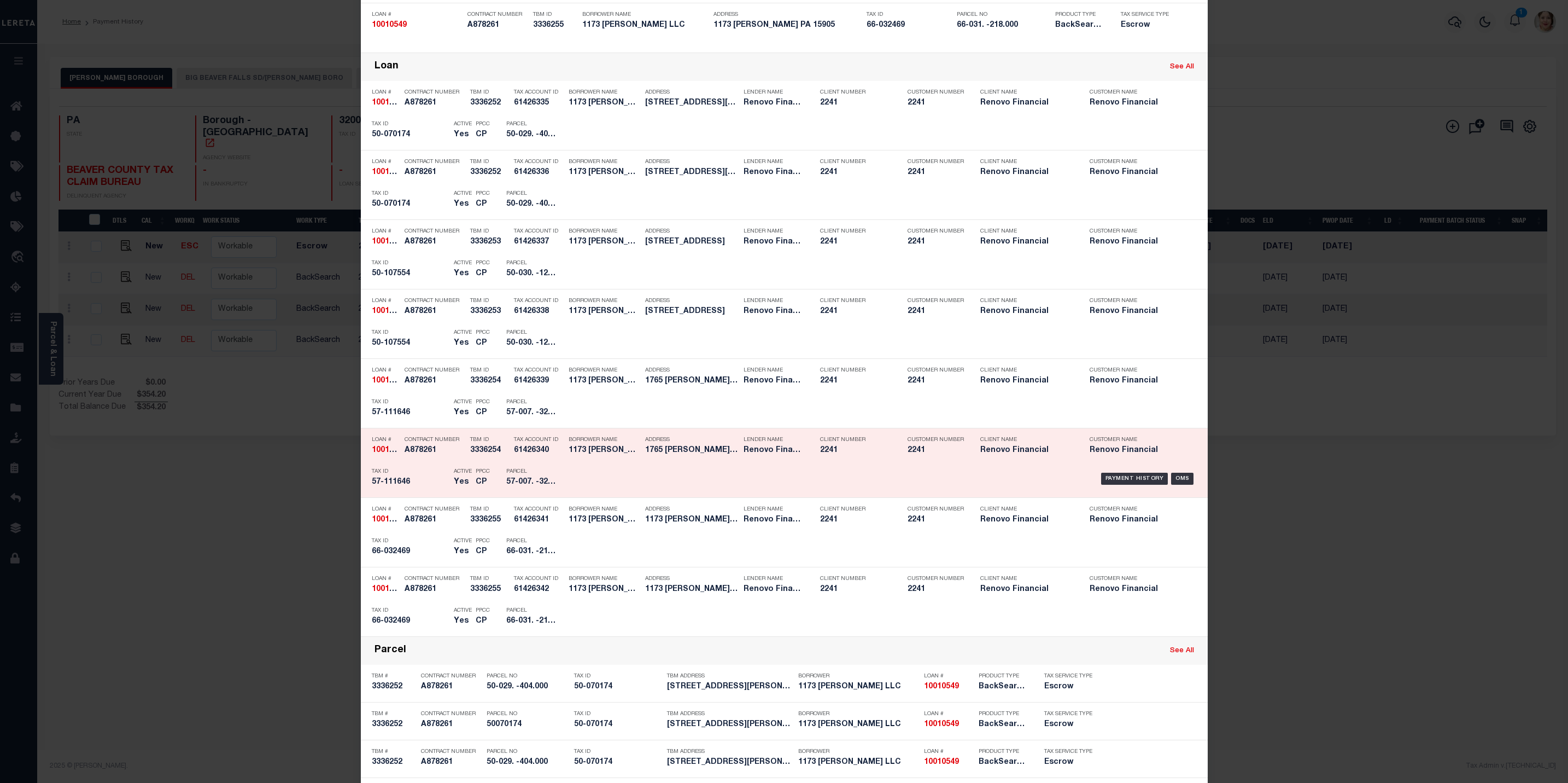
click at [741, 476] on div "Payment History OMS" at bounding box center [885, 478] width 625 height 31
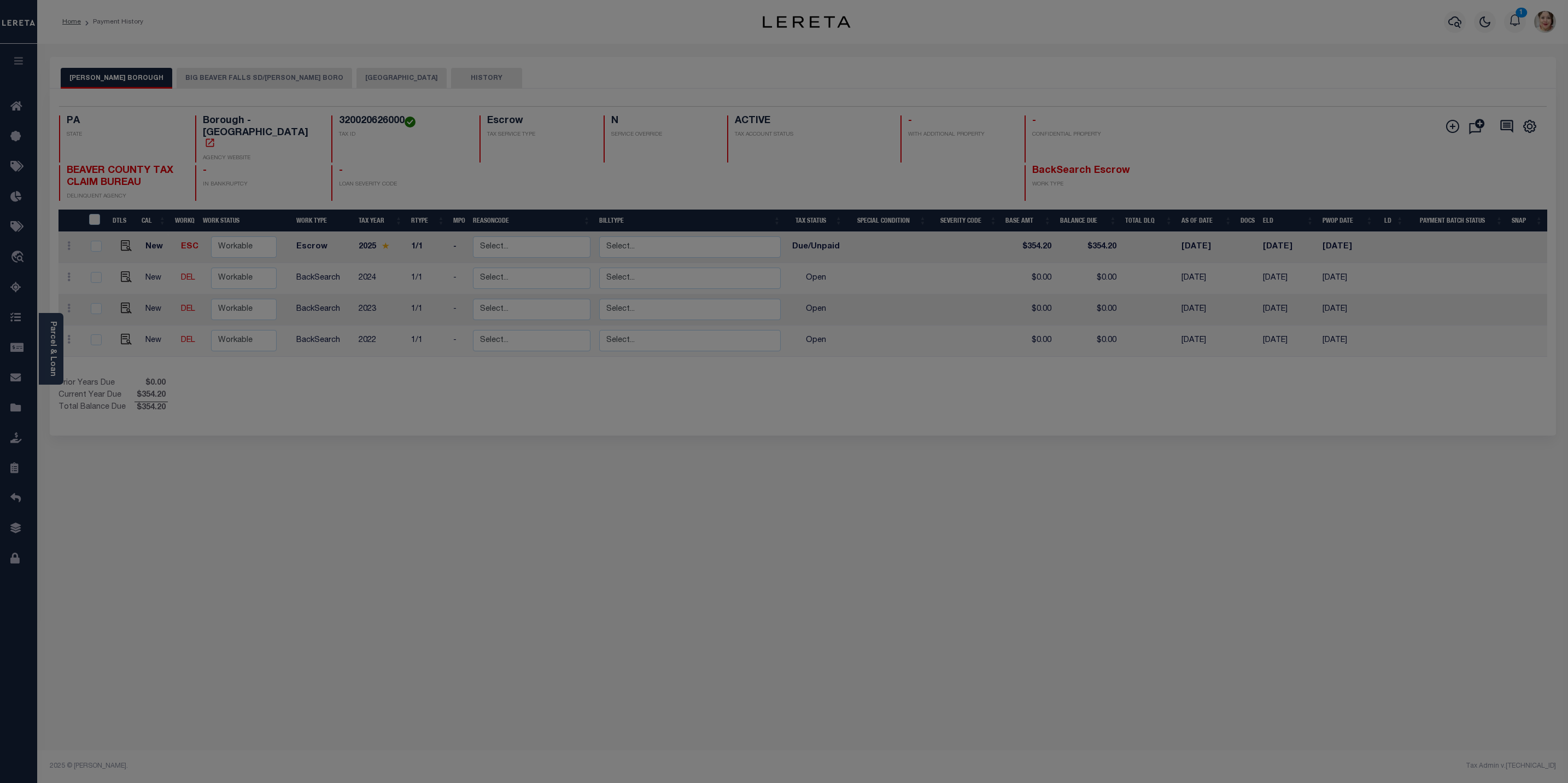
scroll to position [0, 0]
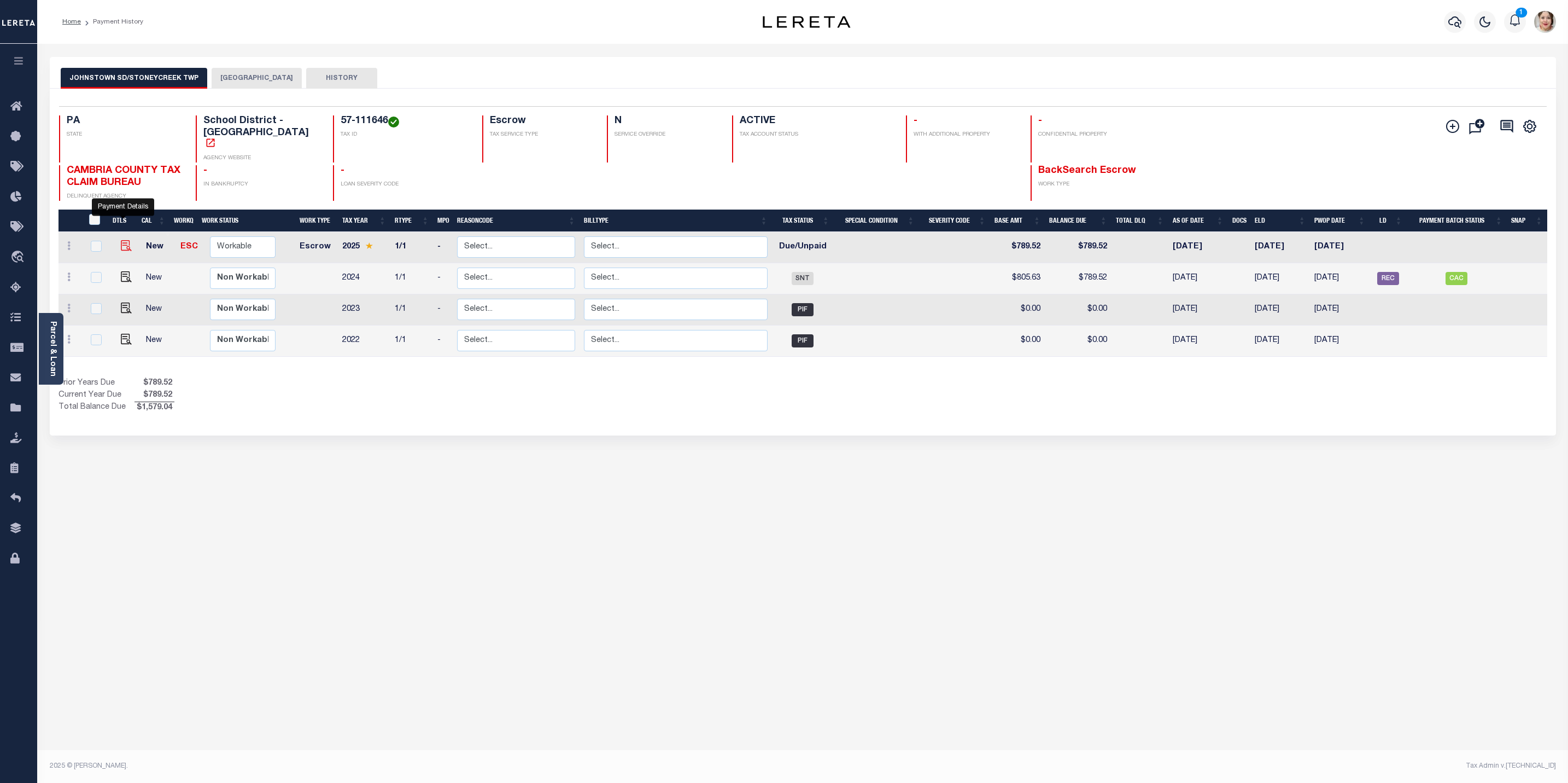
click at [121, 240] on img "" at bounding box center [127, 245] width 11 height 11
checkbox input "true"
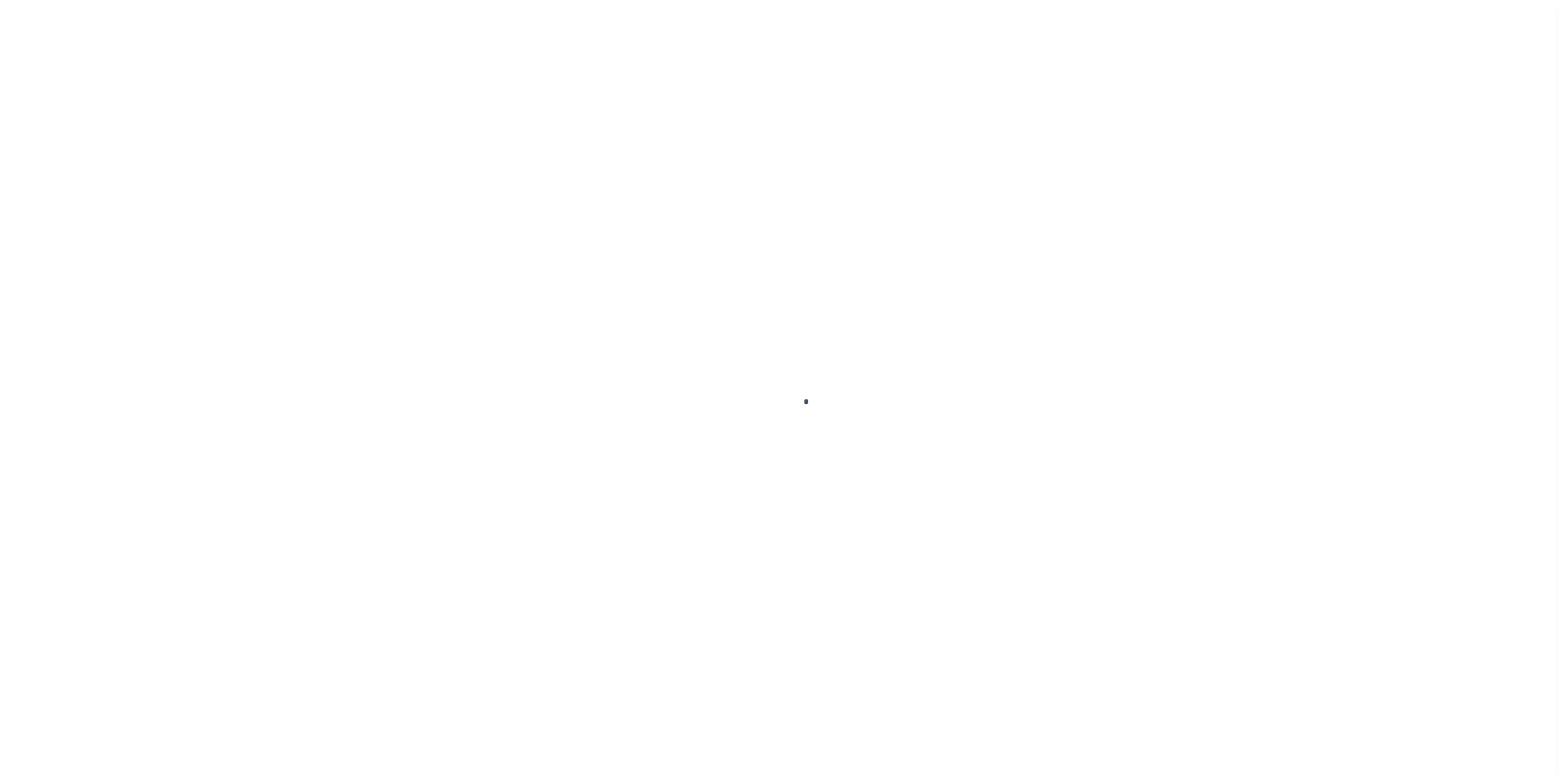
select select "DUE"
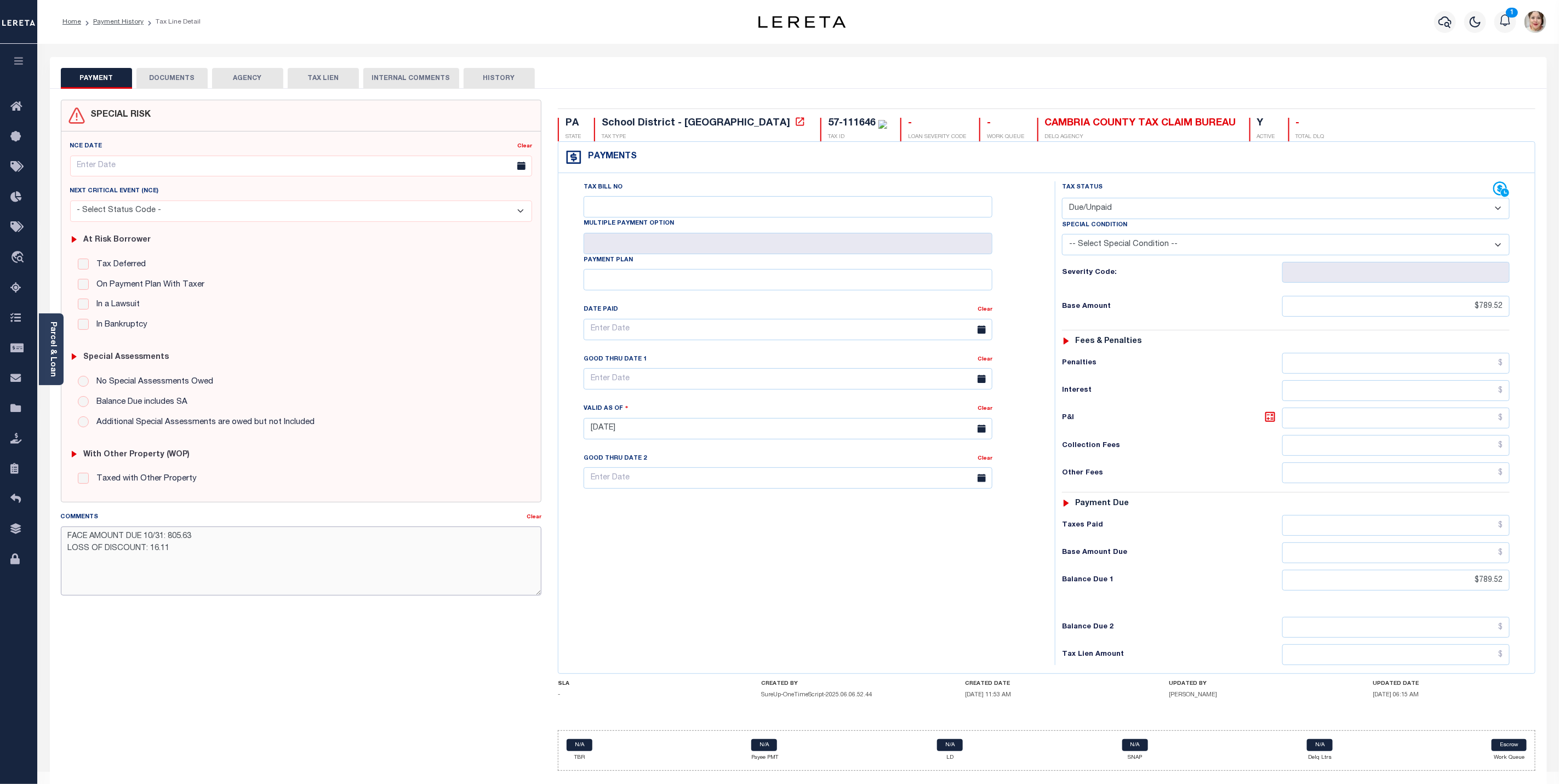
click at [400, 595] on textarea "FACE AMOUNT DUE 10/31: 805.63 LOSS OF DISCOUNT: 16.11" at bounding box center [302, 561] width 481 height 69
paste textarea "LERETA Liable for Loss of Discount - Procurement Team"
type textarea "FACE AMOUNT DUE 10/31: 805.63 LOSS OF DISCOUNT: 16.11 LERETA Liable for Loss of…"
type input "[DATE]"
click at [1301, 723] on div "PA STATE School District - PA TAX TYPE 57-111646 TAX ID - LOAN SEVERITY CODE - …" at bounding box center [1047, 444] width 978 height 653
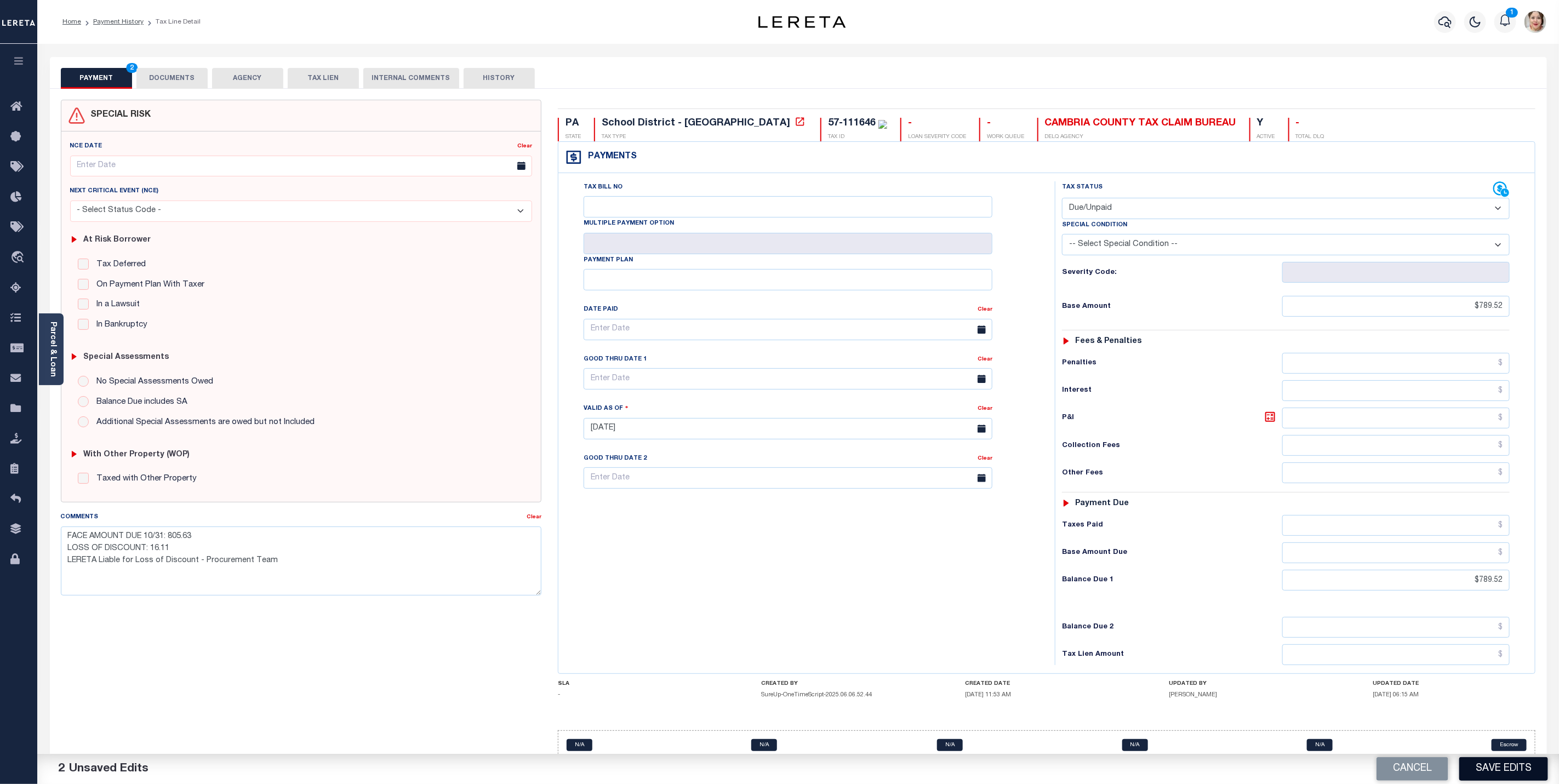
click at [1491, 770] on button "Save Edits" at bounding box center [1504, 769] width 89 height 23
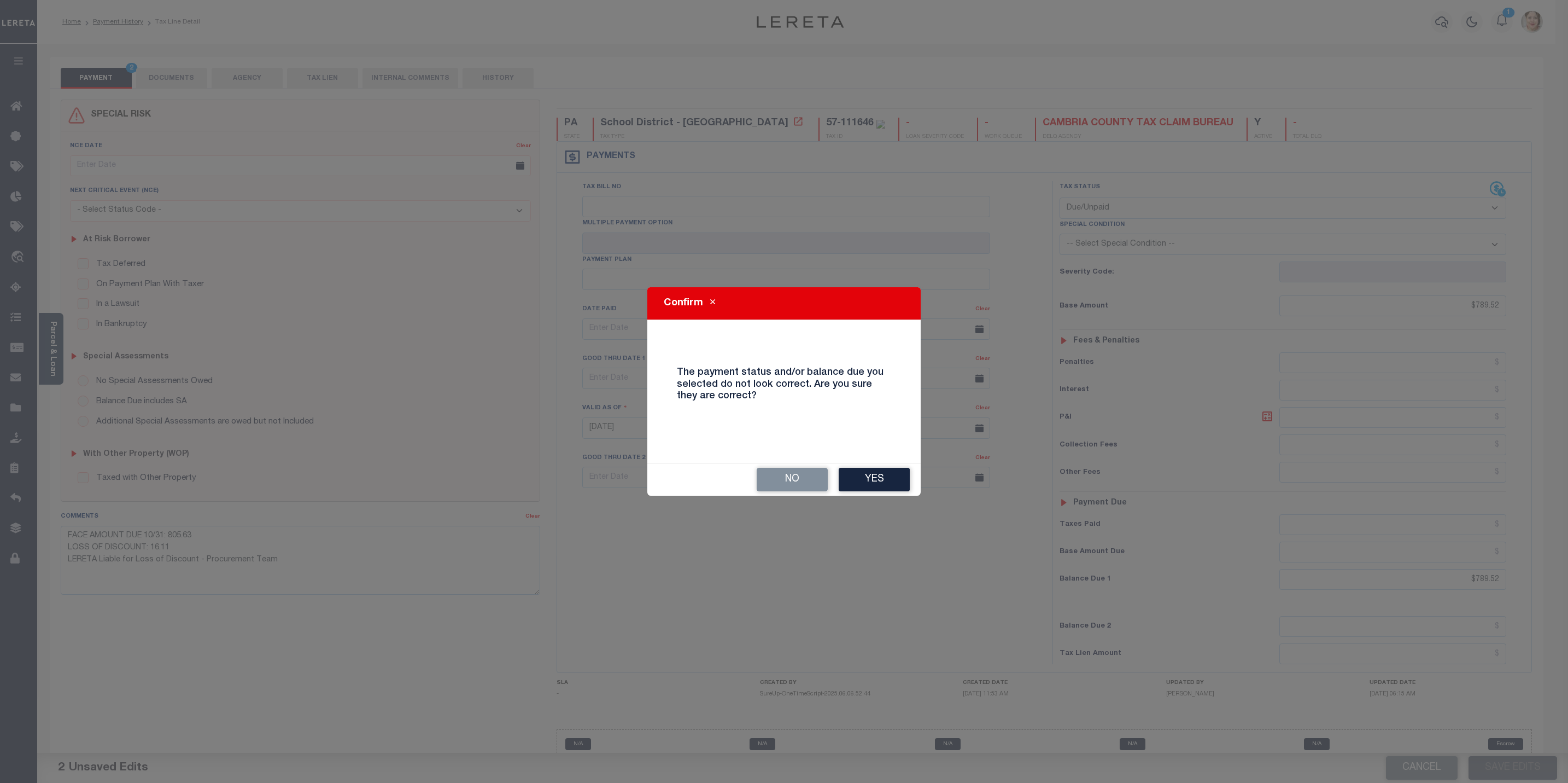
click at [876, 477] on button "Yes" at bounding box center [874, 479] width 71 height 23
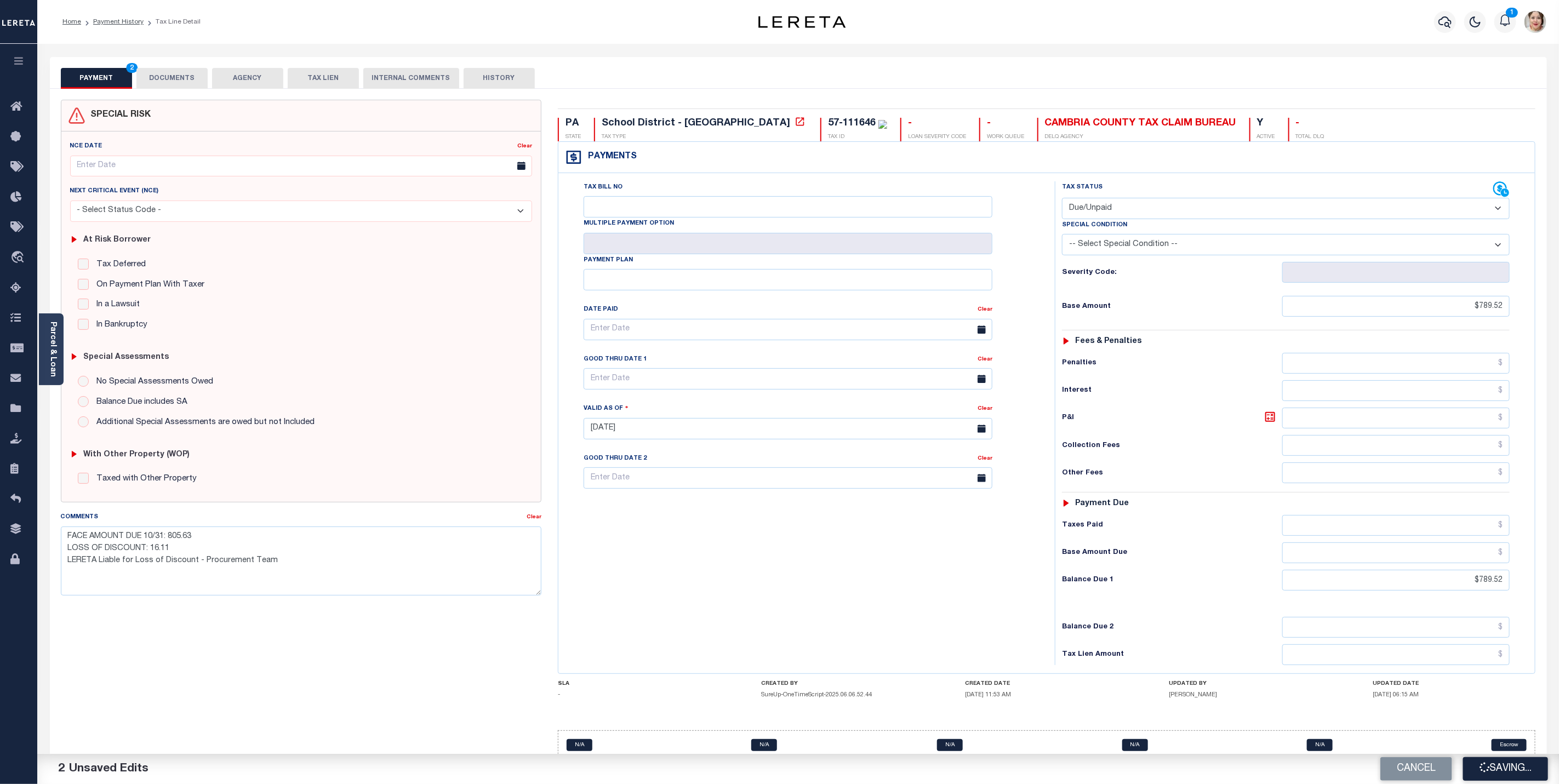
checkbox input "false"
type textarea "FACE AMOUNT DUE 10/31: 805.63 LOSS OF DISCOUNT: 16.11 LERETA Liable for Loss of…"
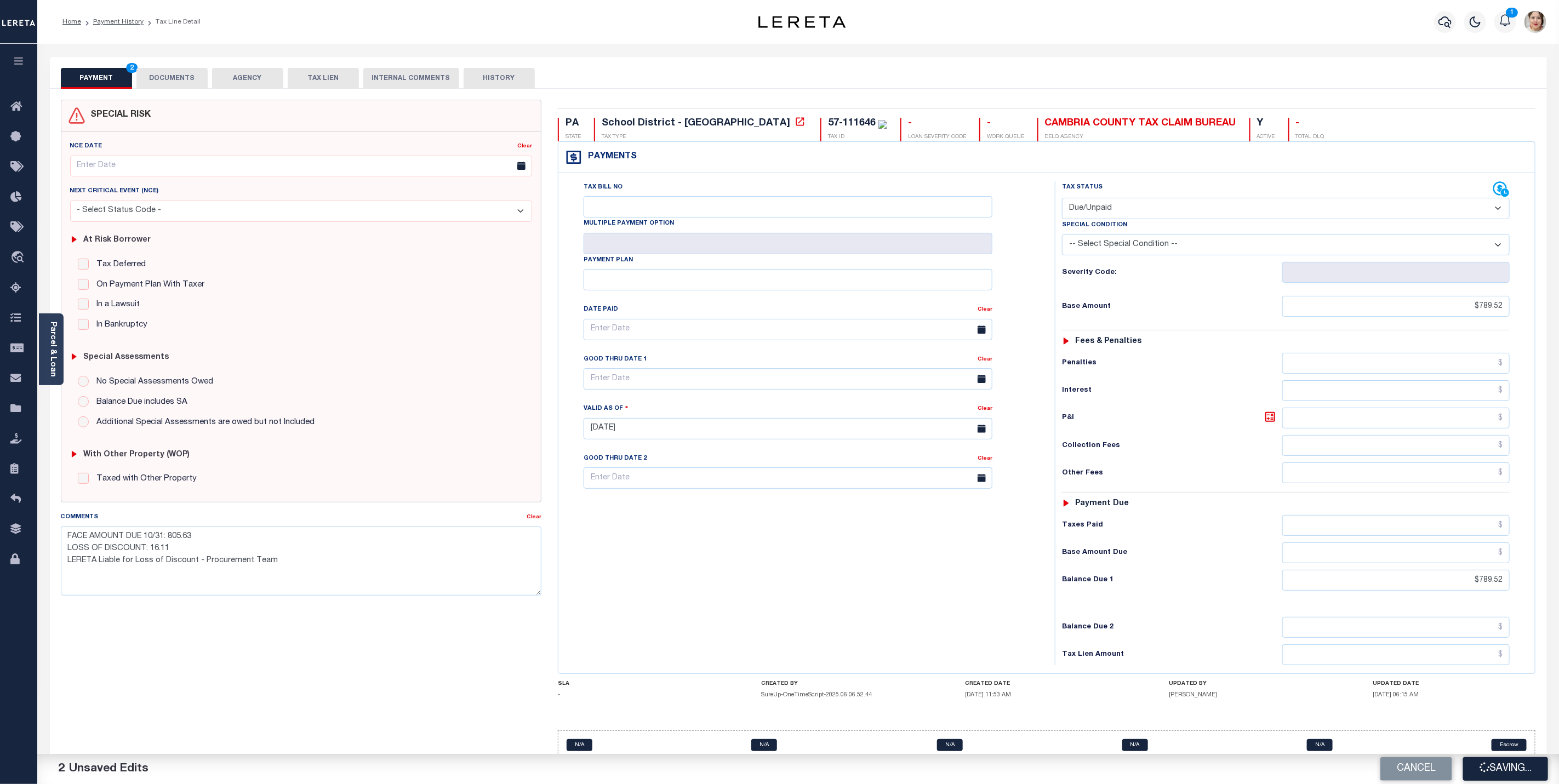
type input "$789.52"
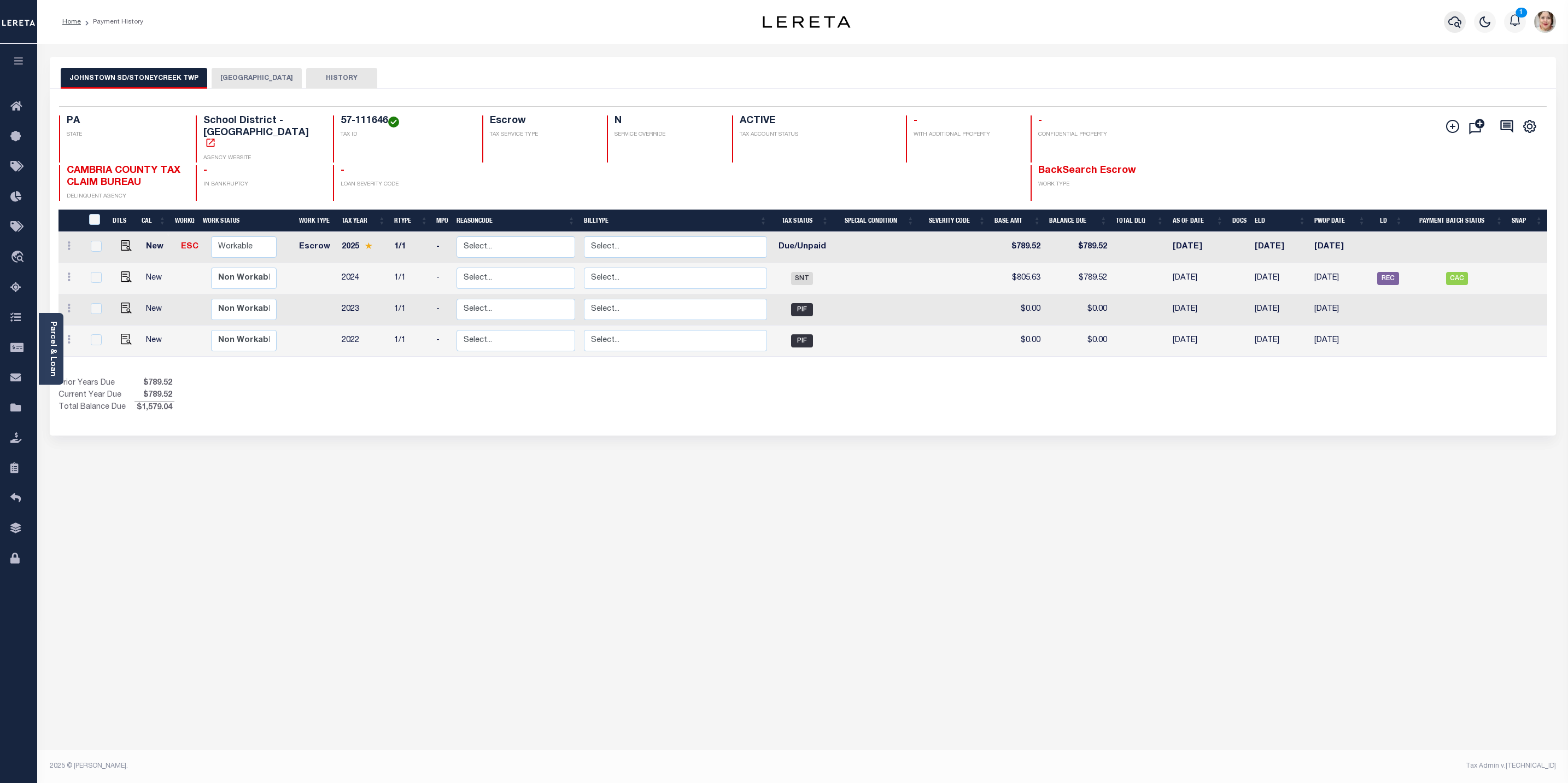
click at [1457, 27] on icon "button" at bounding box center [1455, 22] width 13 height 13
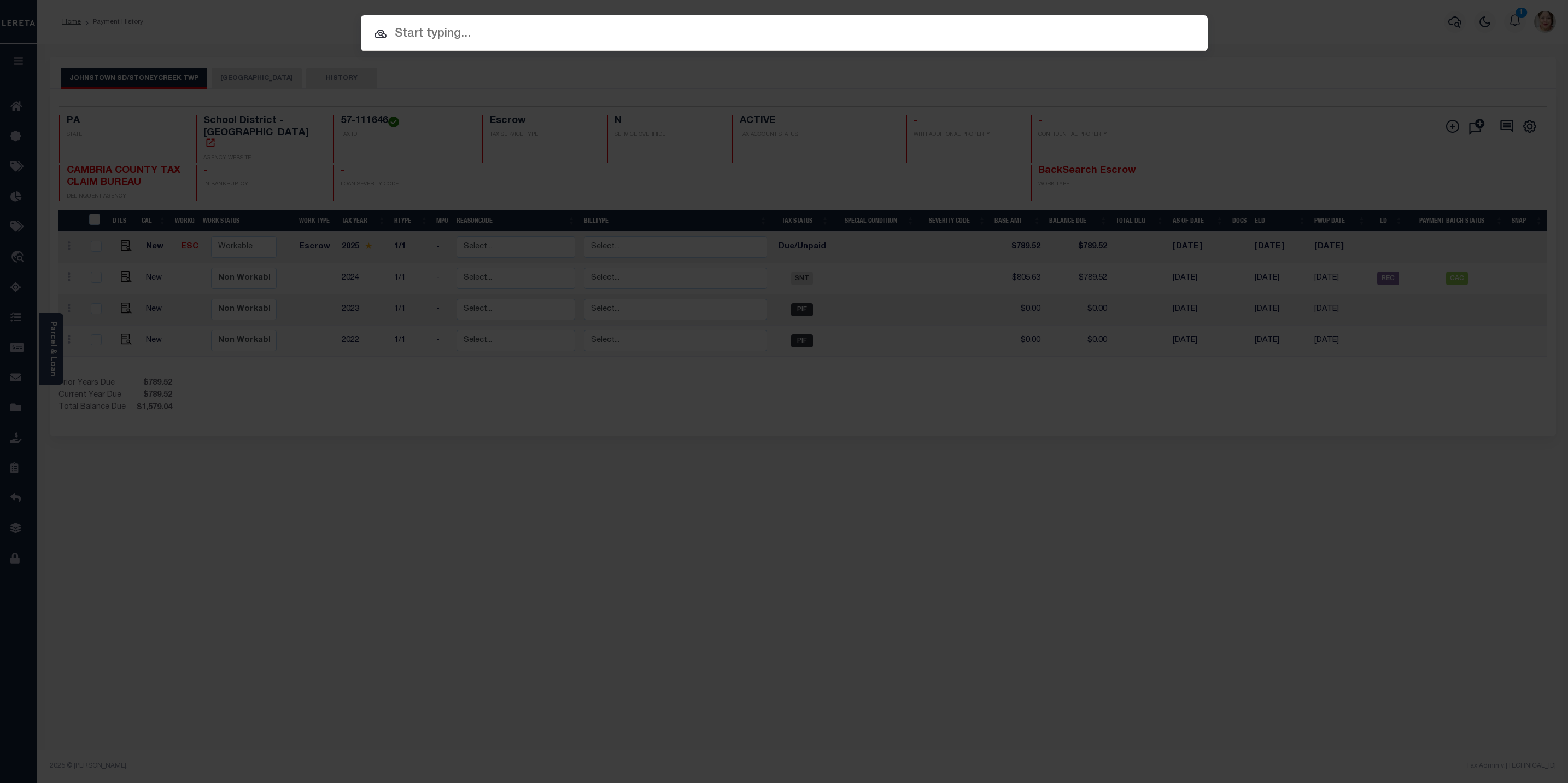
paste input "8770390P00354000000"
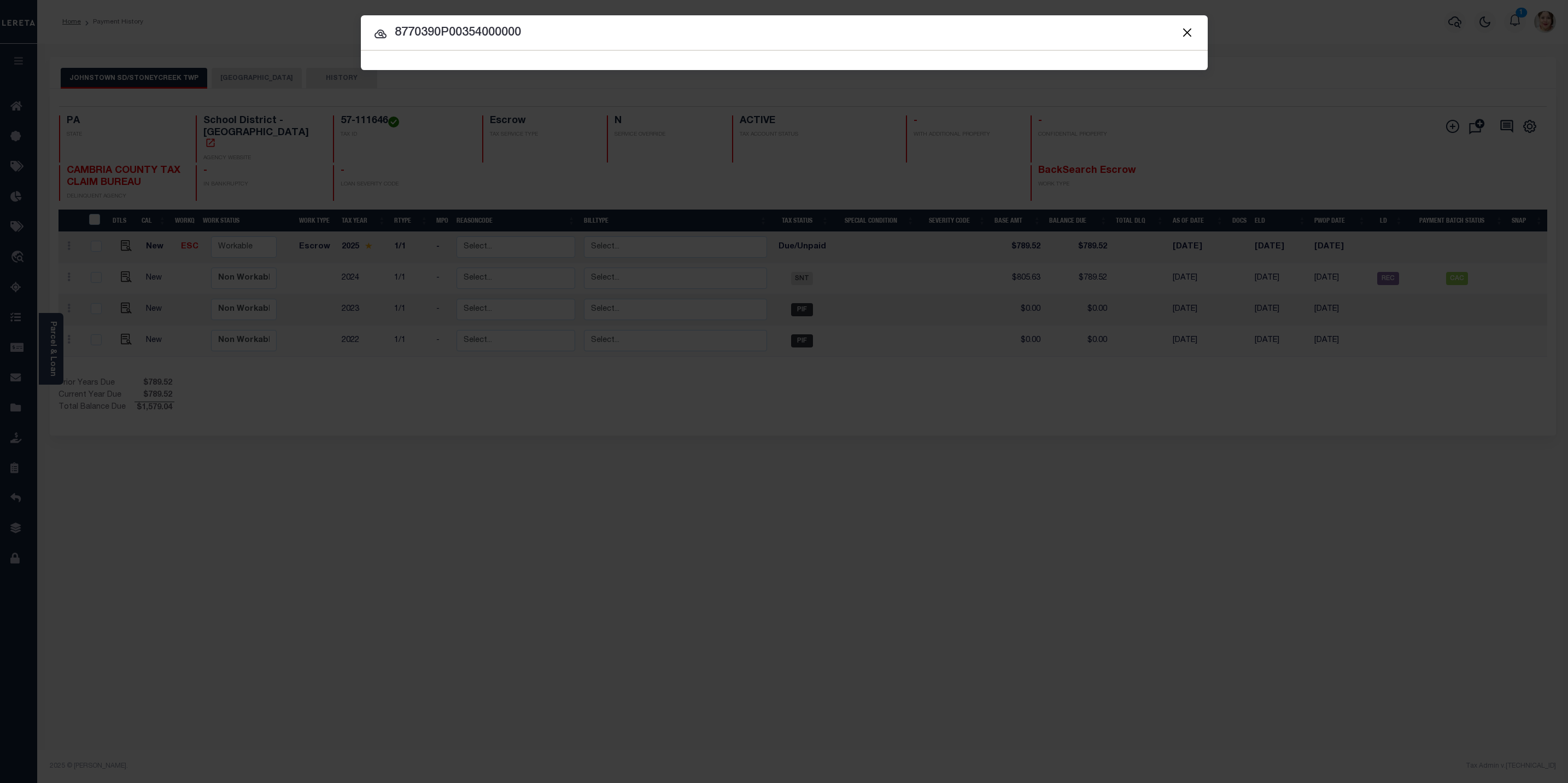
type input "8770390P00354000000"
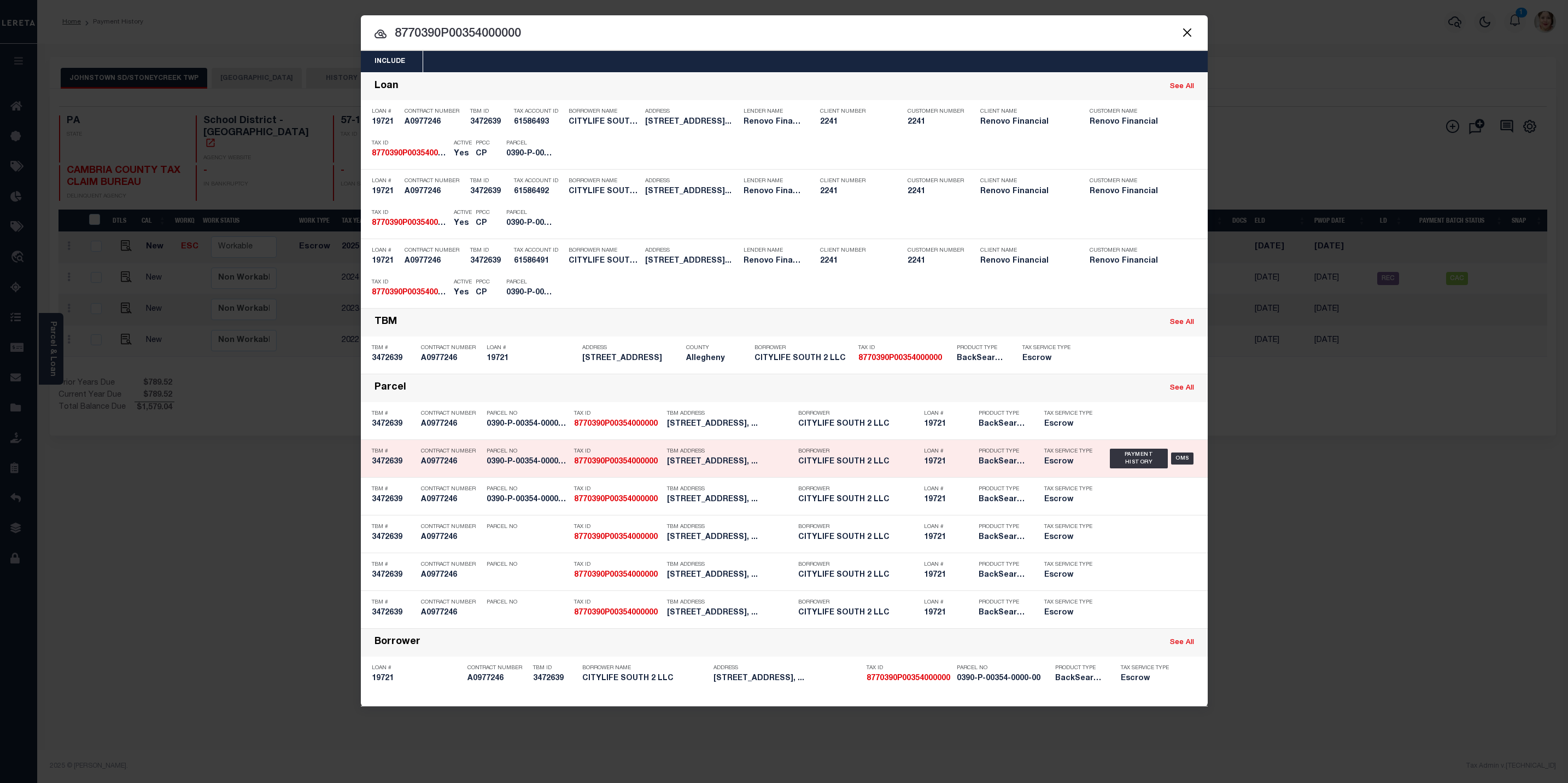
click at [909, 462] on h5 "CITYLIFE SOUTH 2 LLC" at bounding box center [859, 462] width 120 height 9
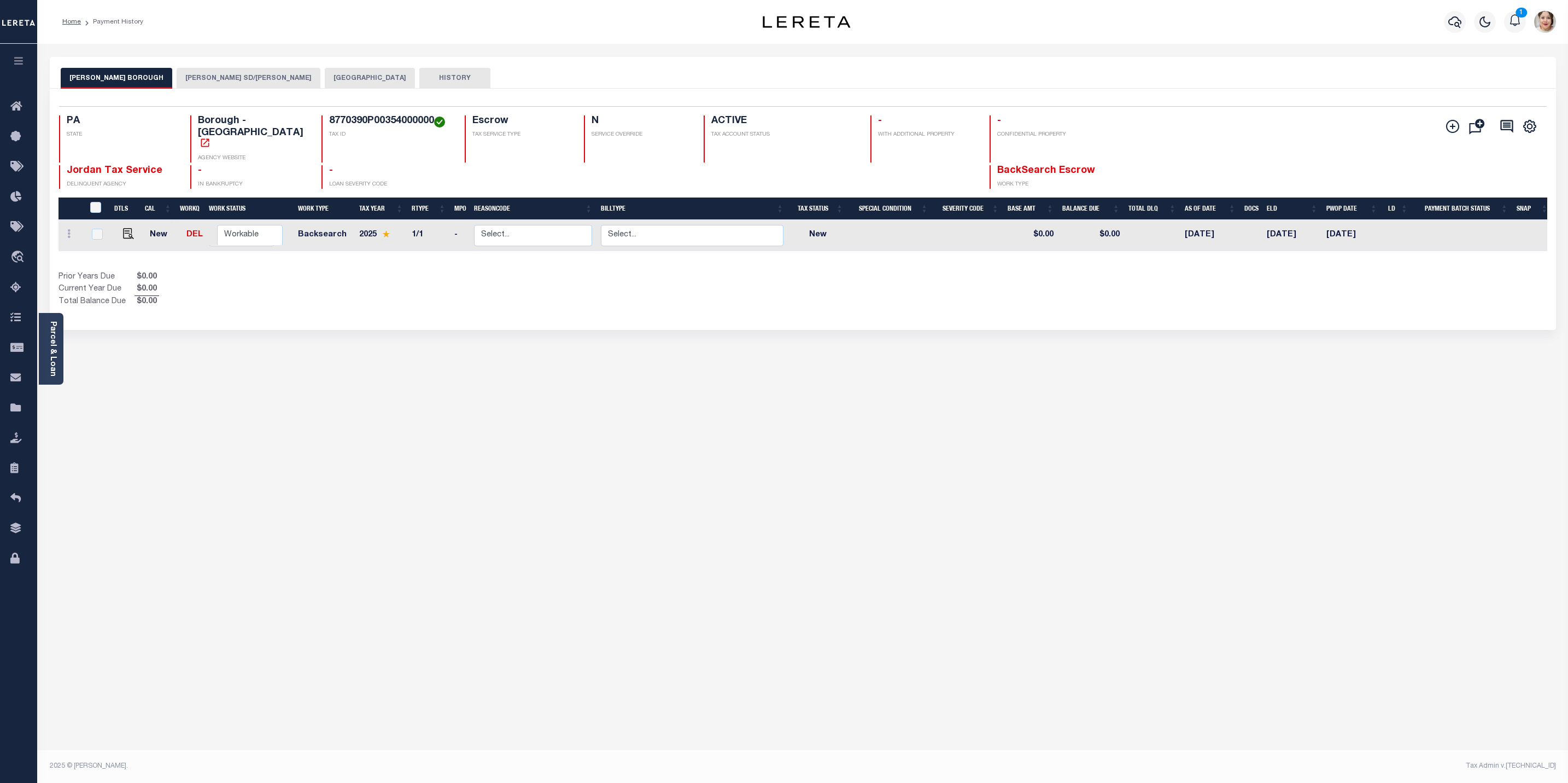
click at [258, 79] on button "[PERSON_NAME] SD/[PERSON_NAME]" at bounding box center [249, 77] width 144 height 21
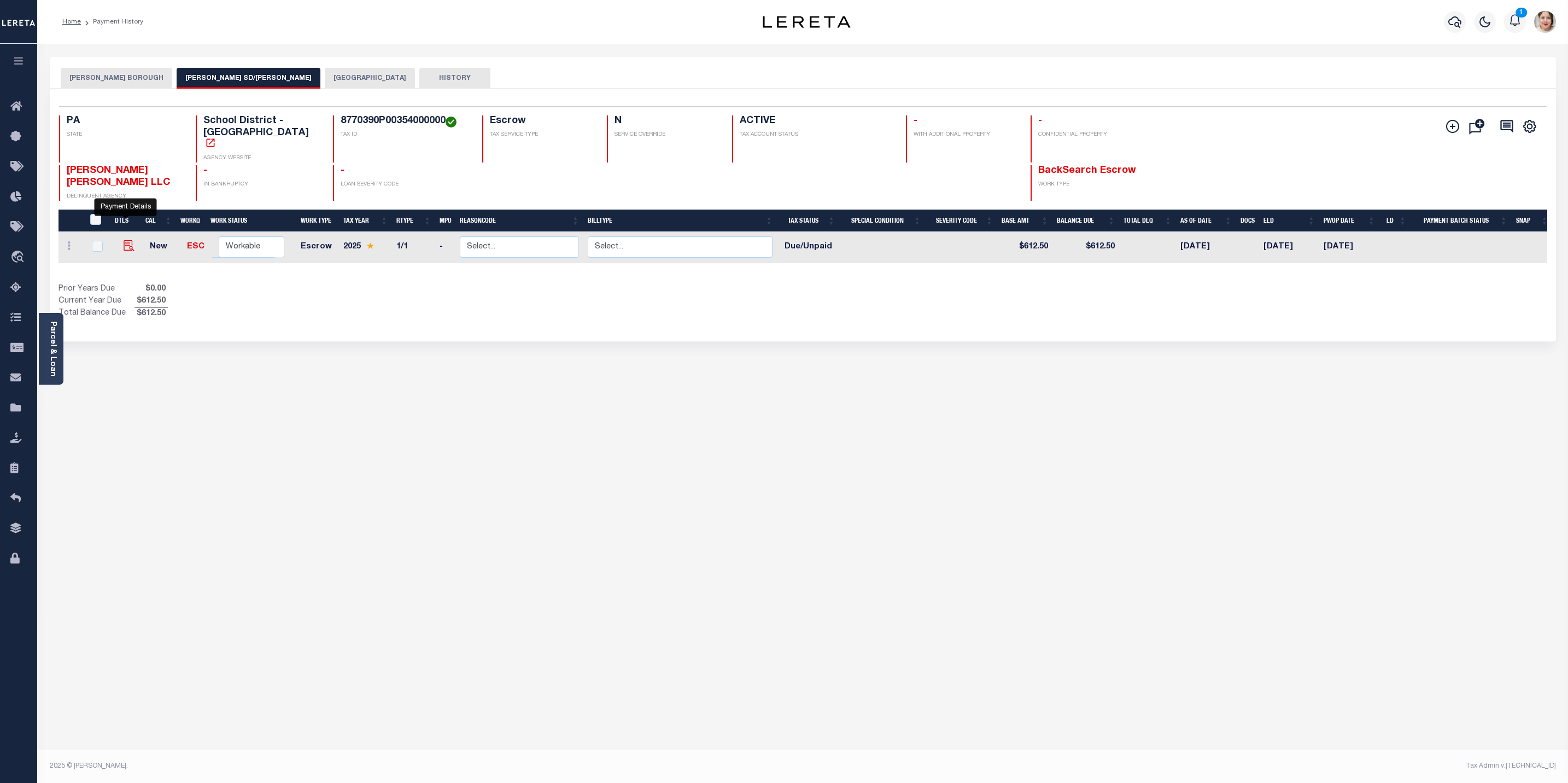
click at [124, 240] on img "" at bounding box center [129, 245] width 11 height 11
checkbox input "true"
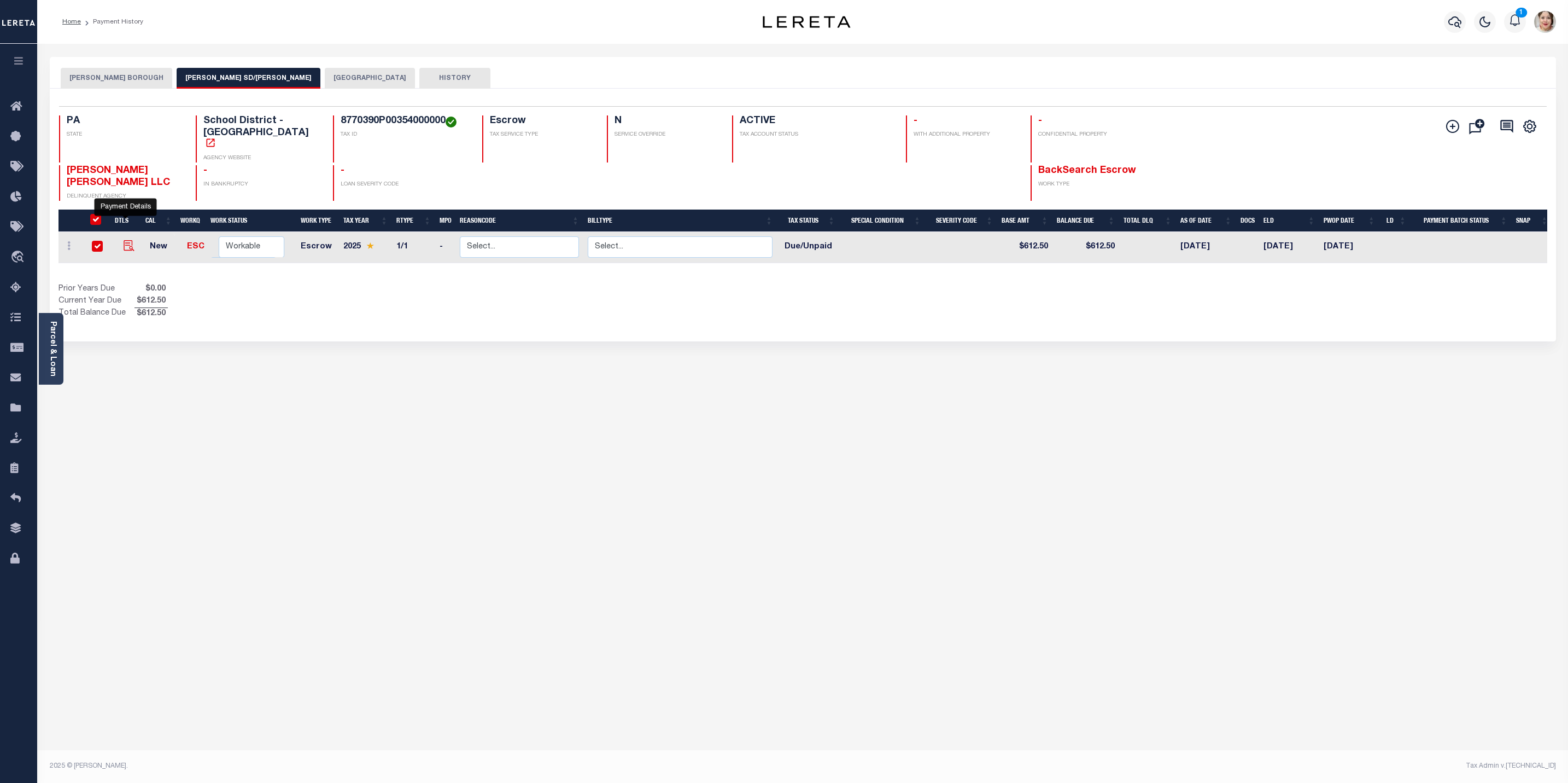
checkbox input "true"
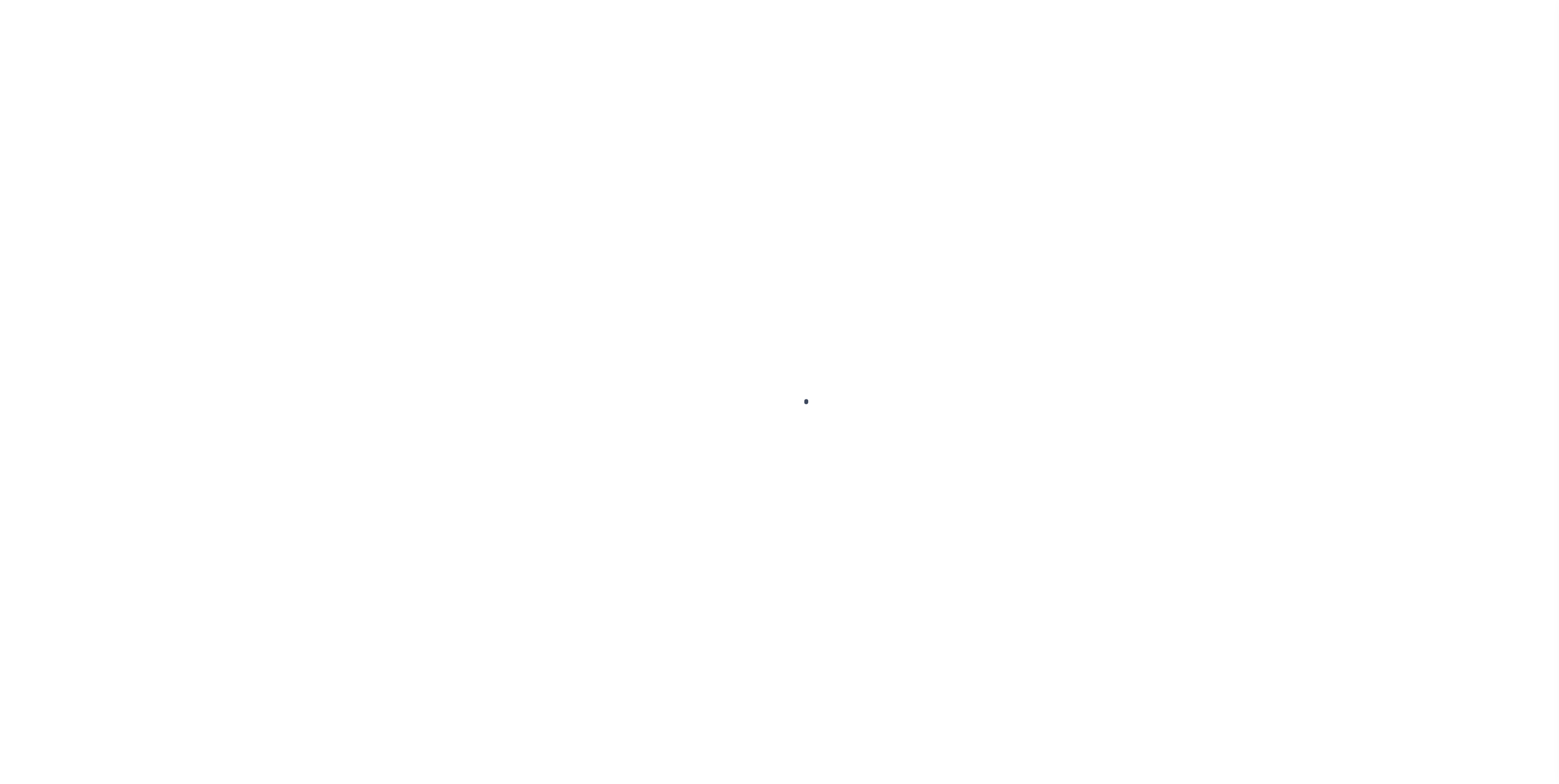
select select "DUE"
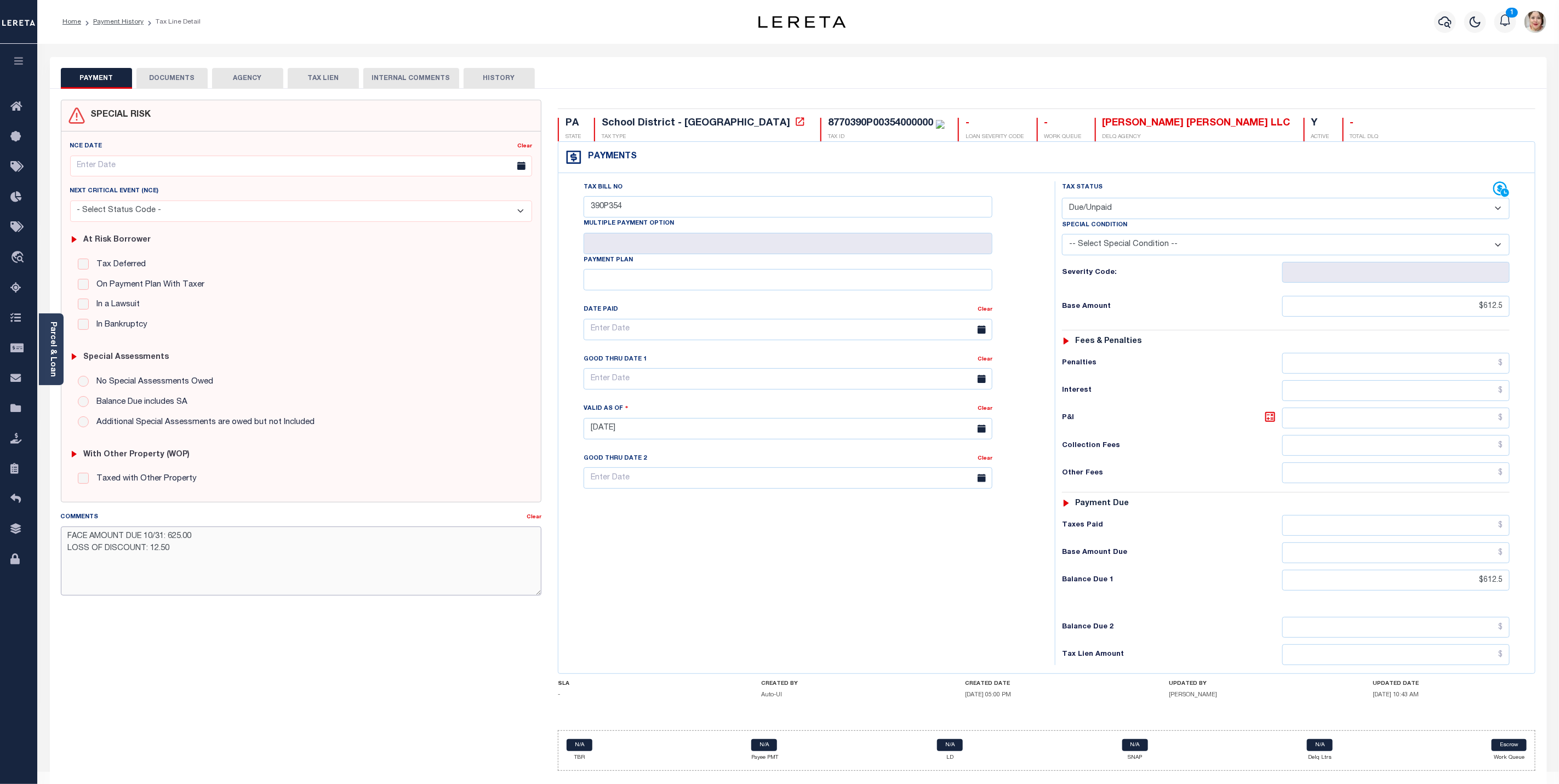
click at [224, 559] on textarea "FACE AMOUNT DUE 10/31: 625.00 LOSS OF DISCOUNT: 12.50" at bounding box center [302, 561] width 481 height 69
paste textarea "LERETA Liable for Loss of Discount - Procurement Team"
type textarea "FACE AMOUNT DUE 10/31: 625.00 LOSS OF DISCOUNT: 12.50 LERETA Liable for Loss of…"
drag, startPoint x: 878, startPoint y: 634, endPoint x: 1566, endPoint y: 768, distance: 700.9
click at [880, 634] on div "Tax Bill No 390P354 Multiple Payment Option Payment Plan" at bounding box center [803, 422] width 485 height 483
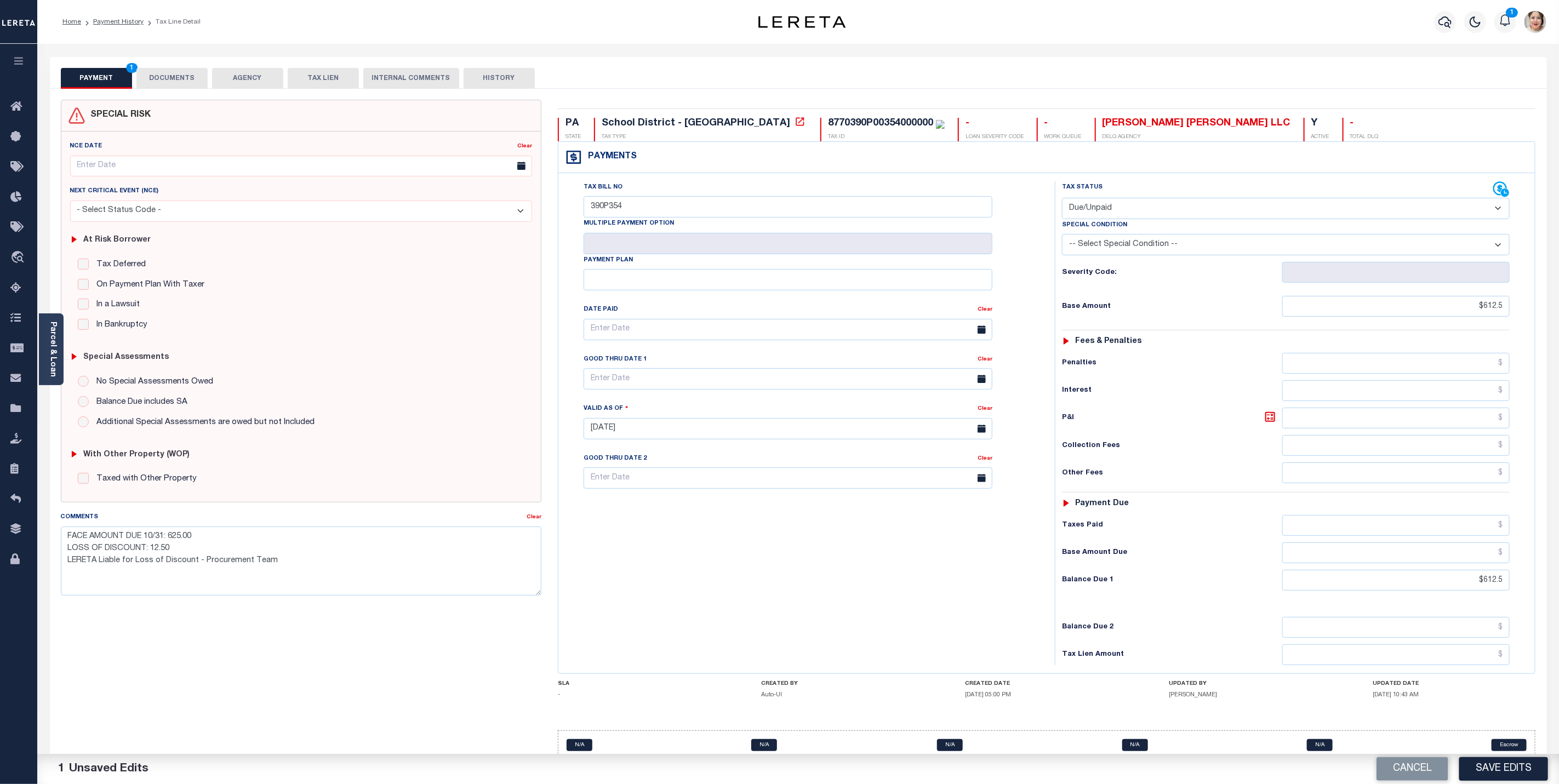
scroll to position [32, 0]
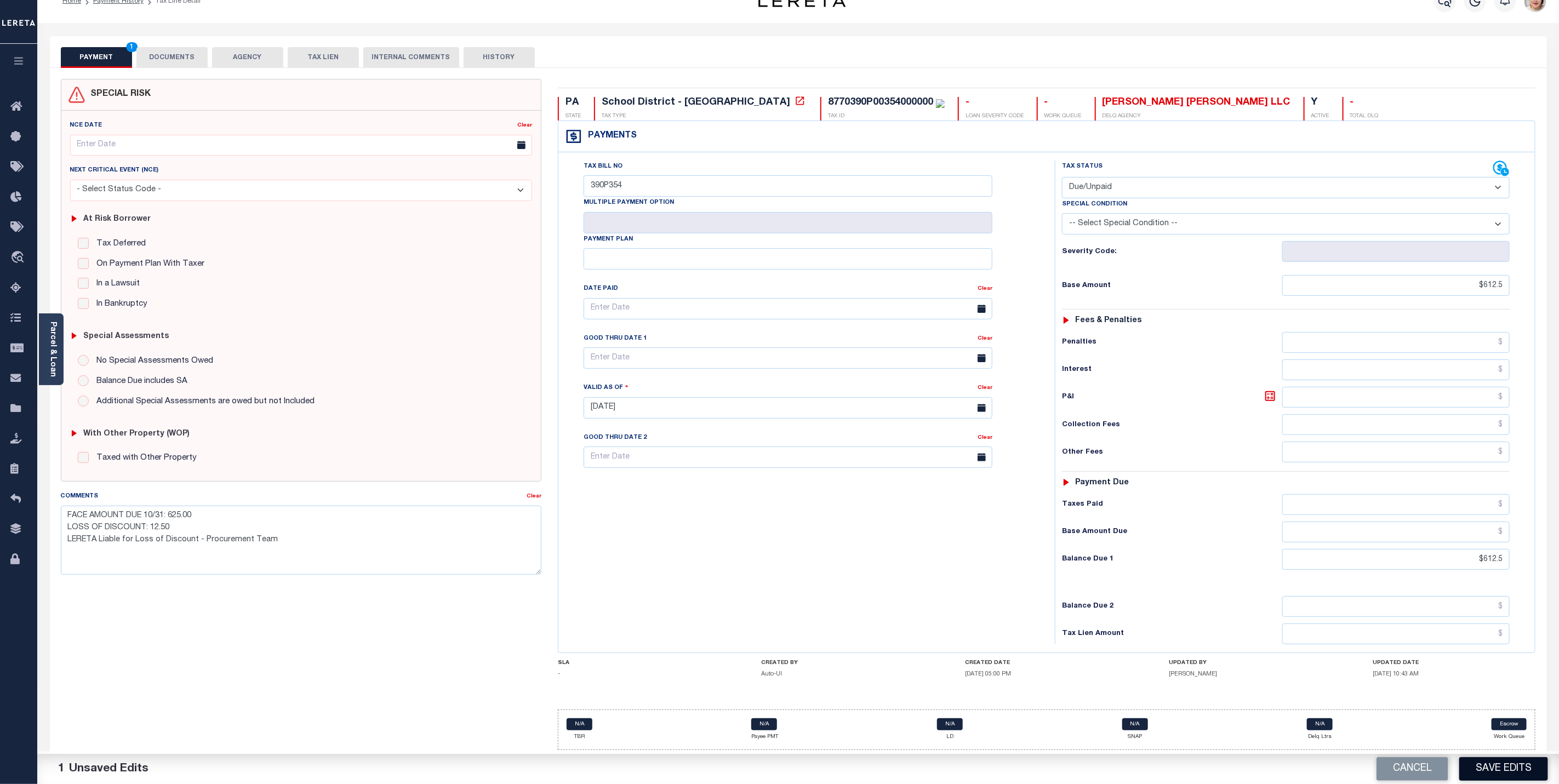
click at [1509, 766] on button "Save Edits" at bounding box center [1504, 769] width 89 height 23
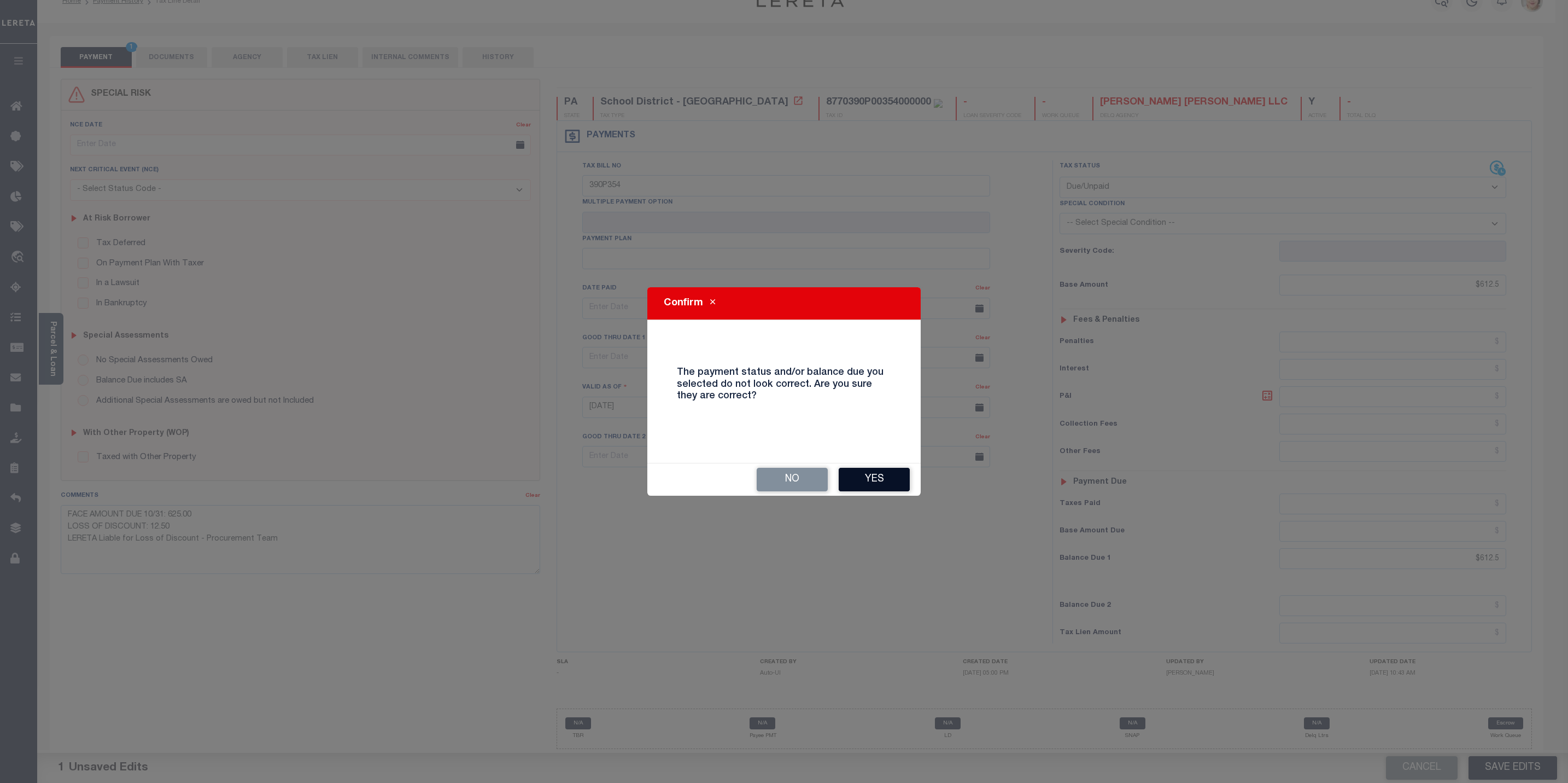
click at [877, 473] on button "Yes" at bounding box center [874, 479] width 71 height 23
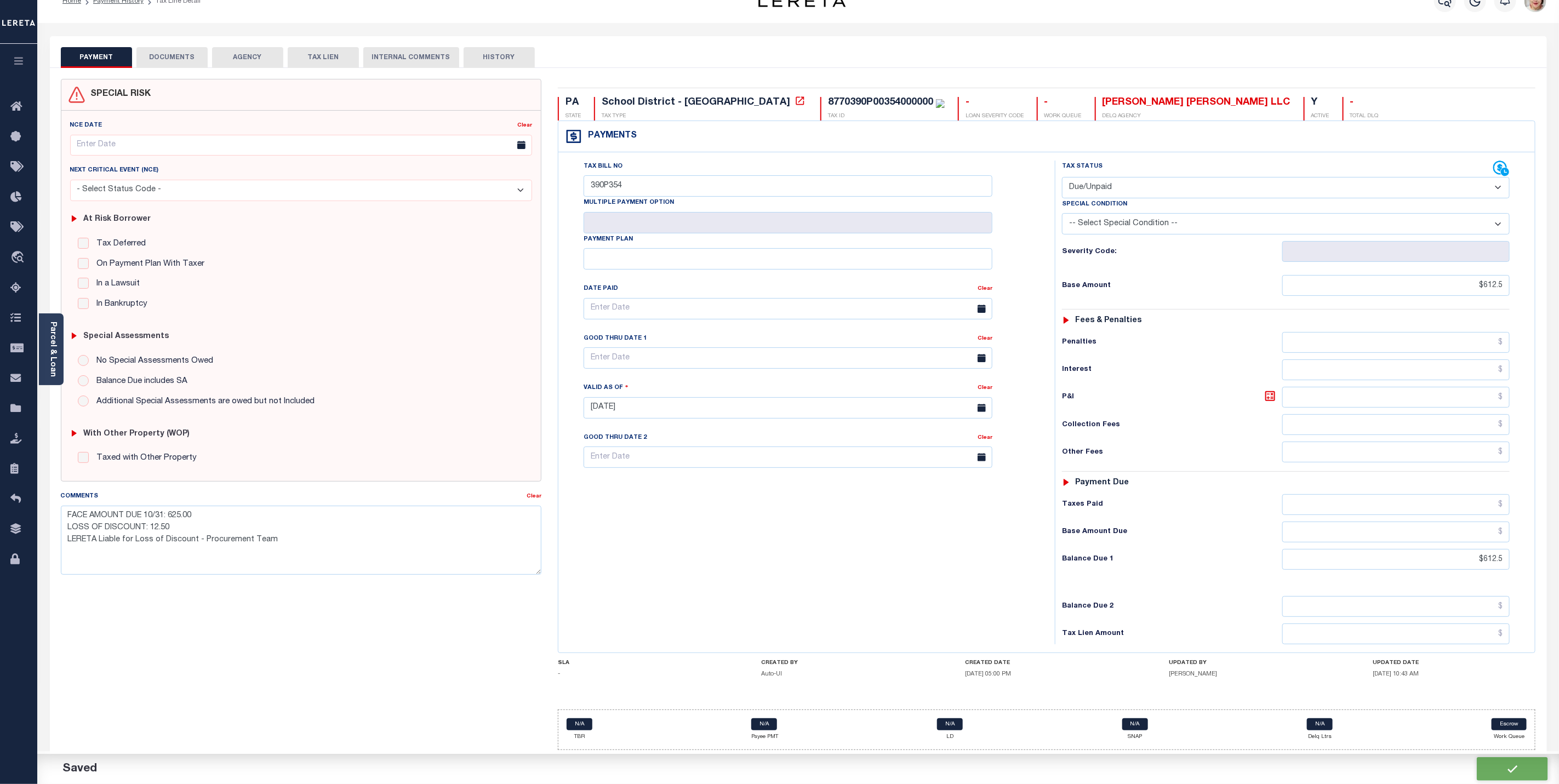
checkbox input "false"
type textarea "FACE AMOUNT DUE 10/31: 625.00 LOSS OF DISCOUNT: 12.50 LERETA Liable for Loss of…"
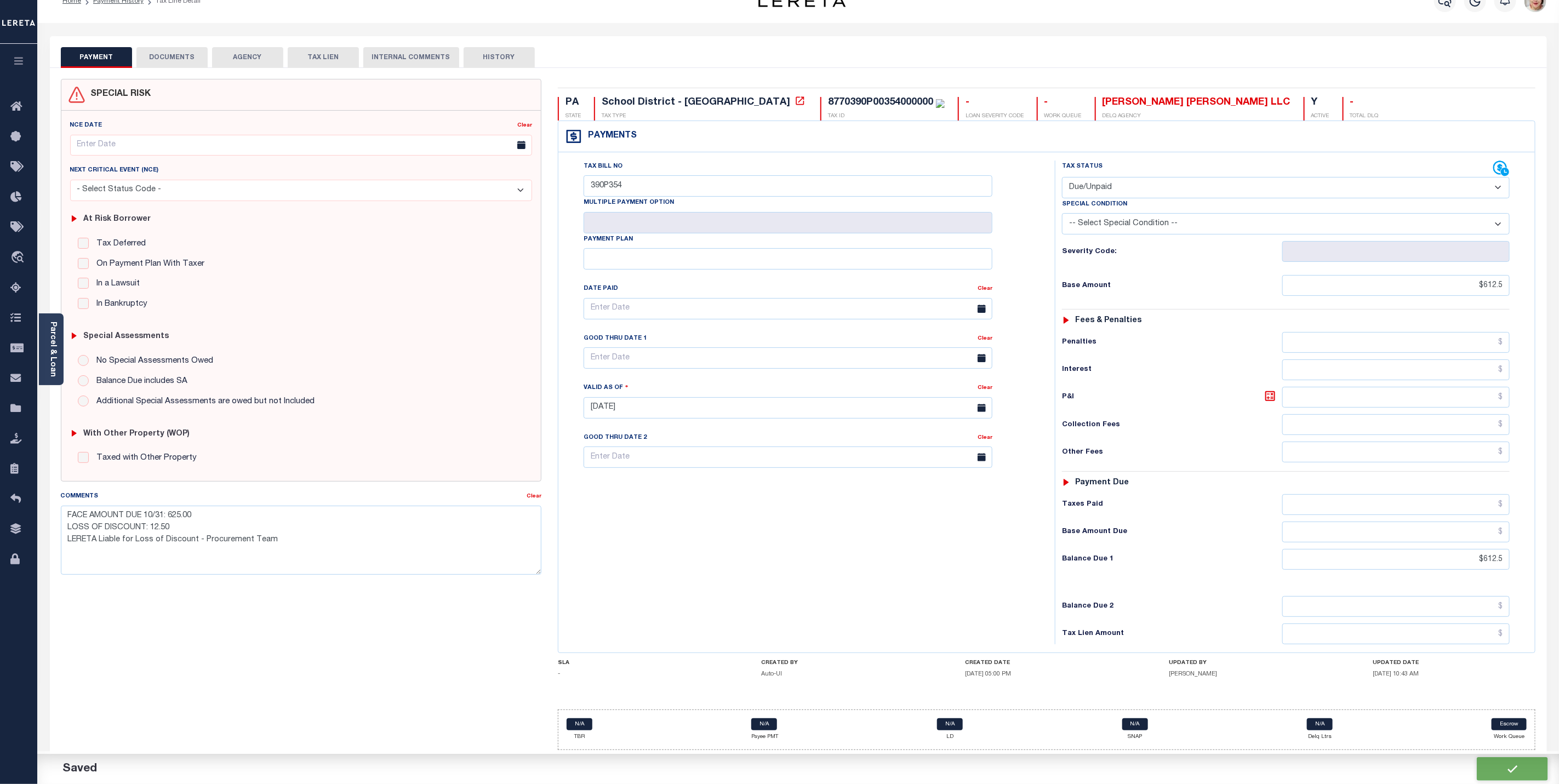
type input "$612.5"
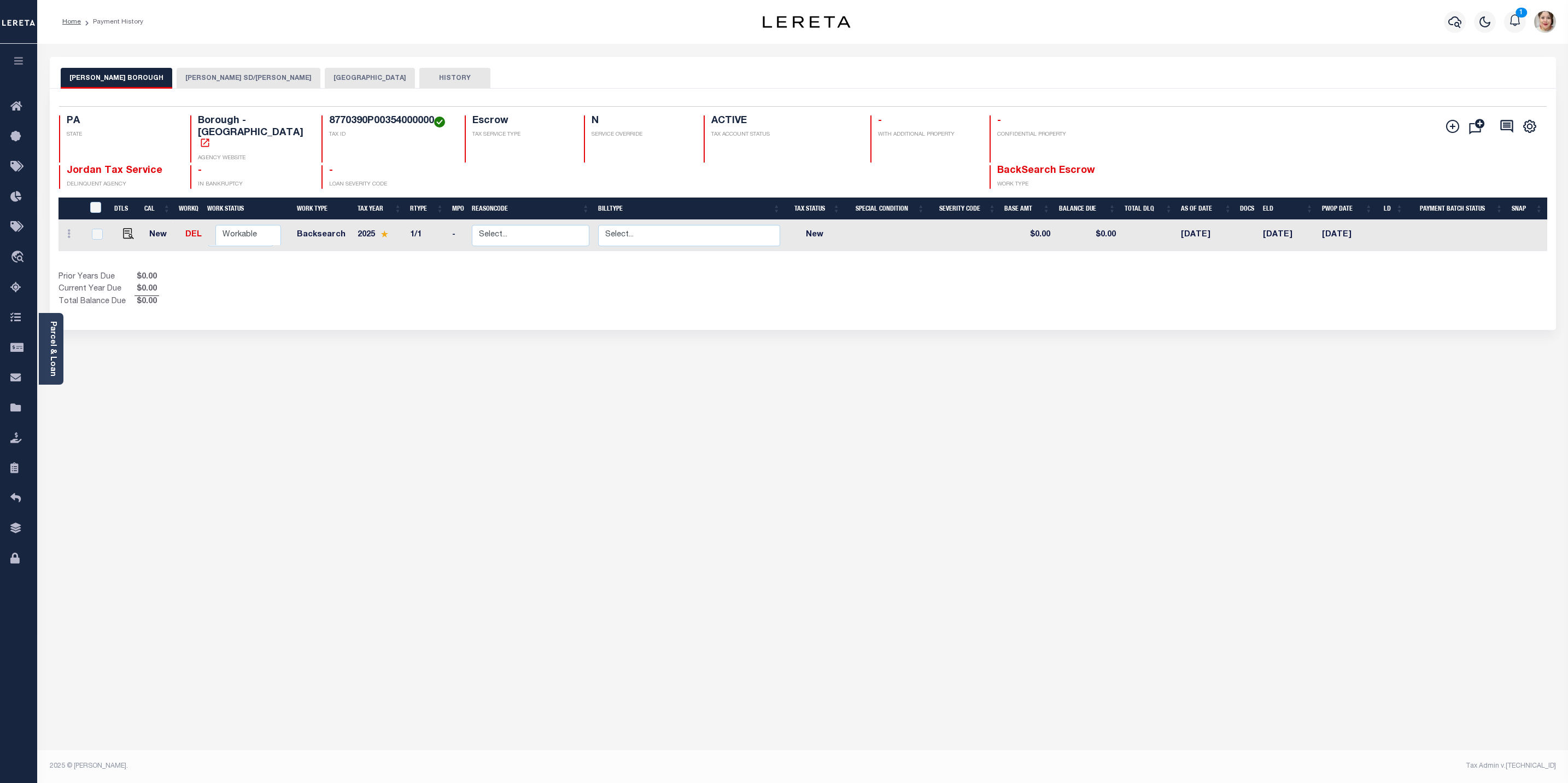
click at [200, 73] on button "[PERSON_NAME] SD/[PERSON_NAME]" at bounding box center [249, 77] width 144 height 21
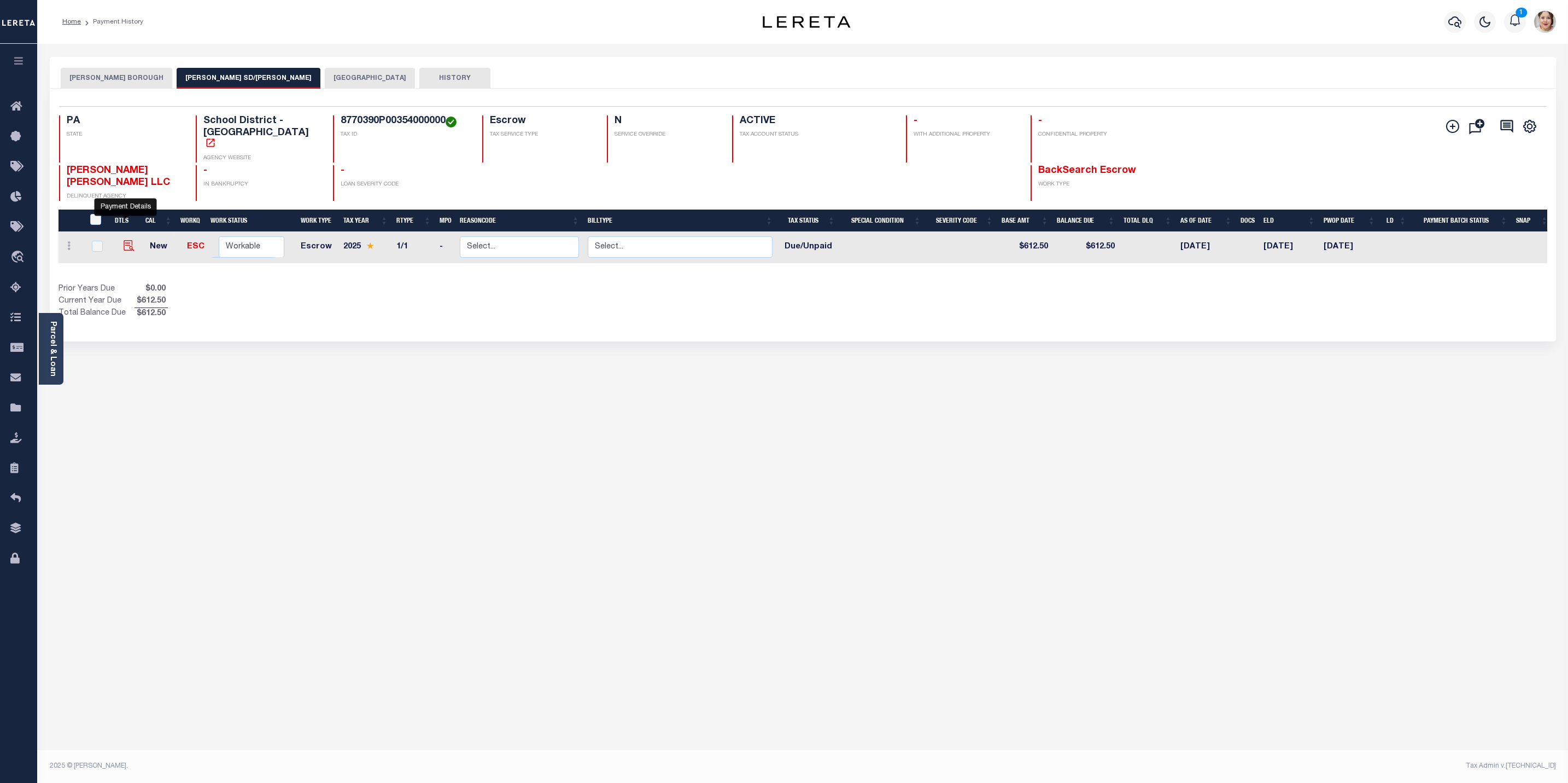
click at [129, 240] on img "" at bounding box center [129, 245] width 11 height 11
checkbox input "true"
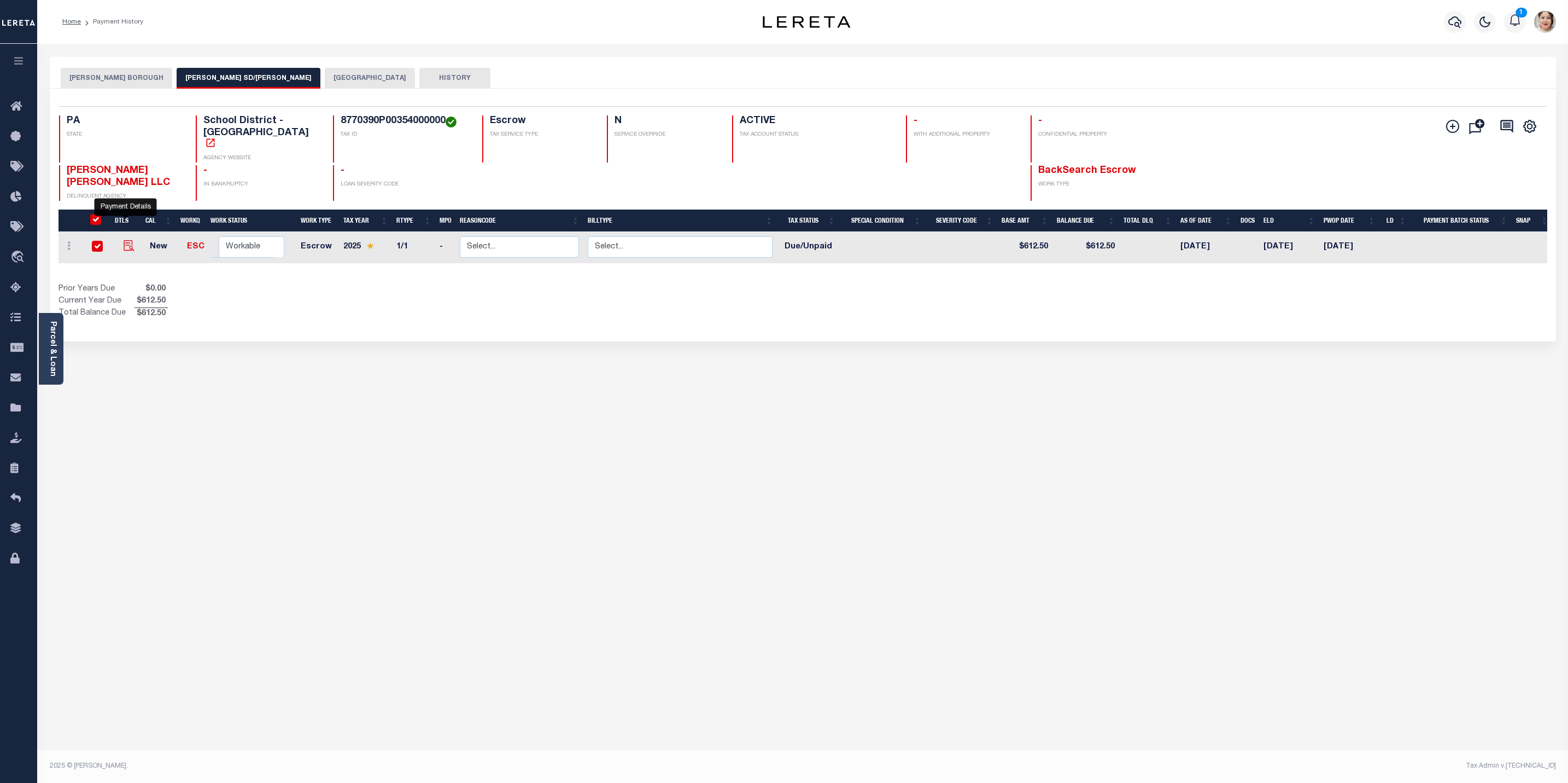
checkbox input "true"
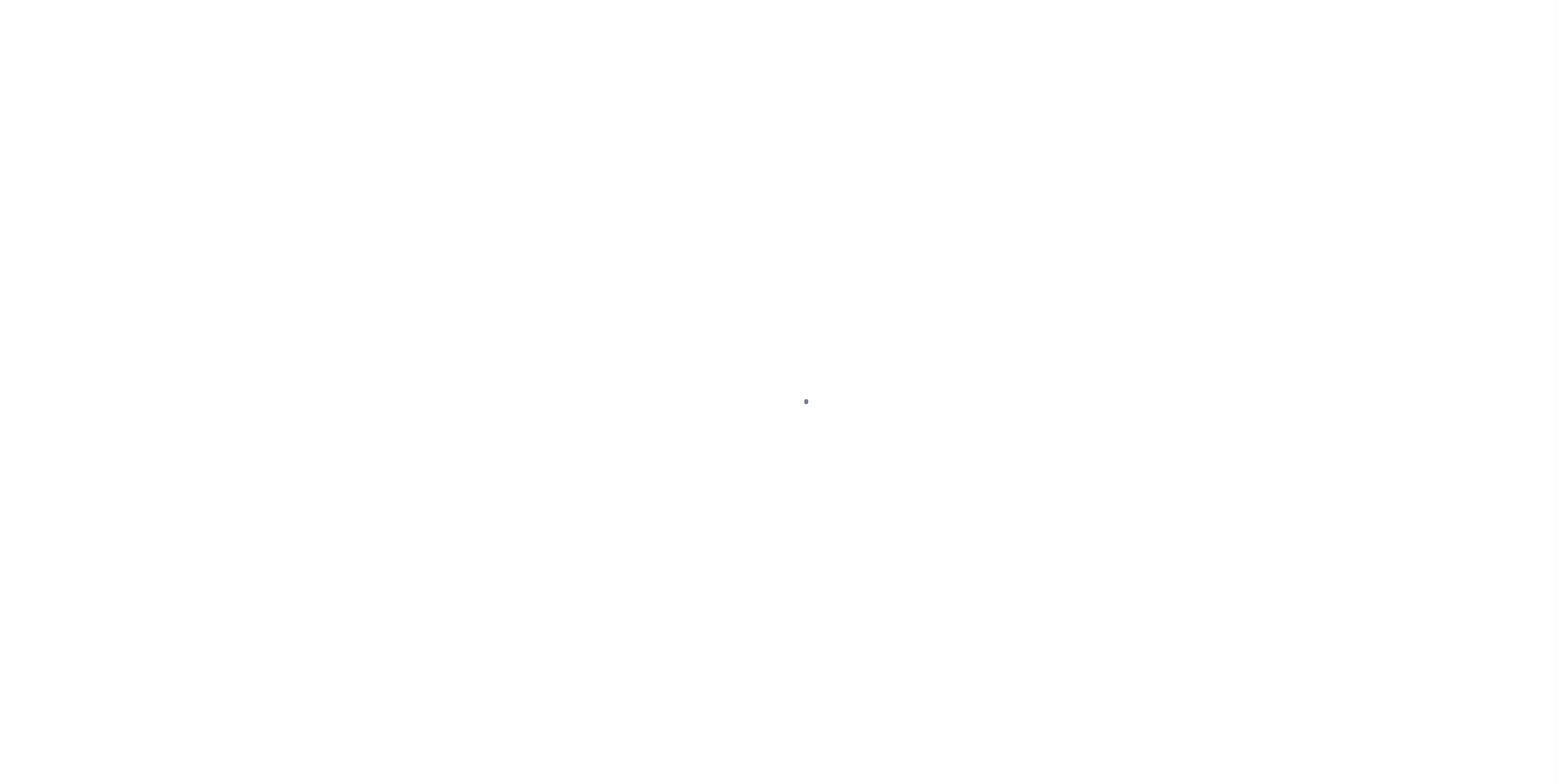
select select "DUE"
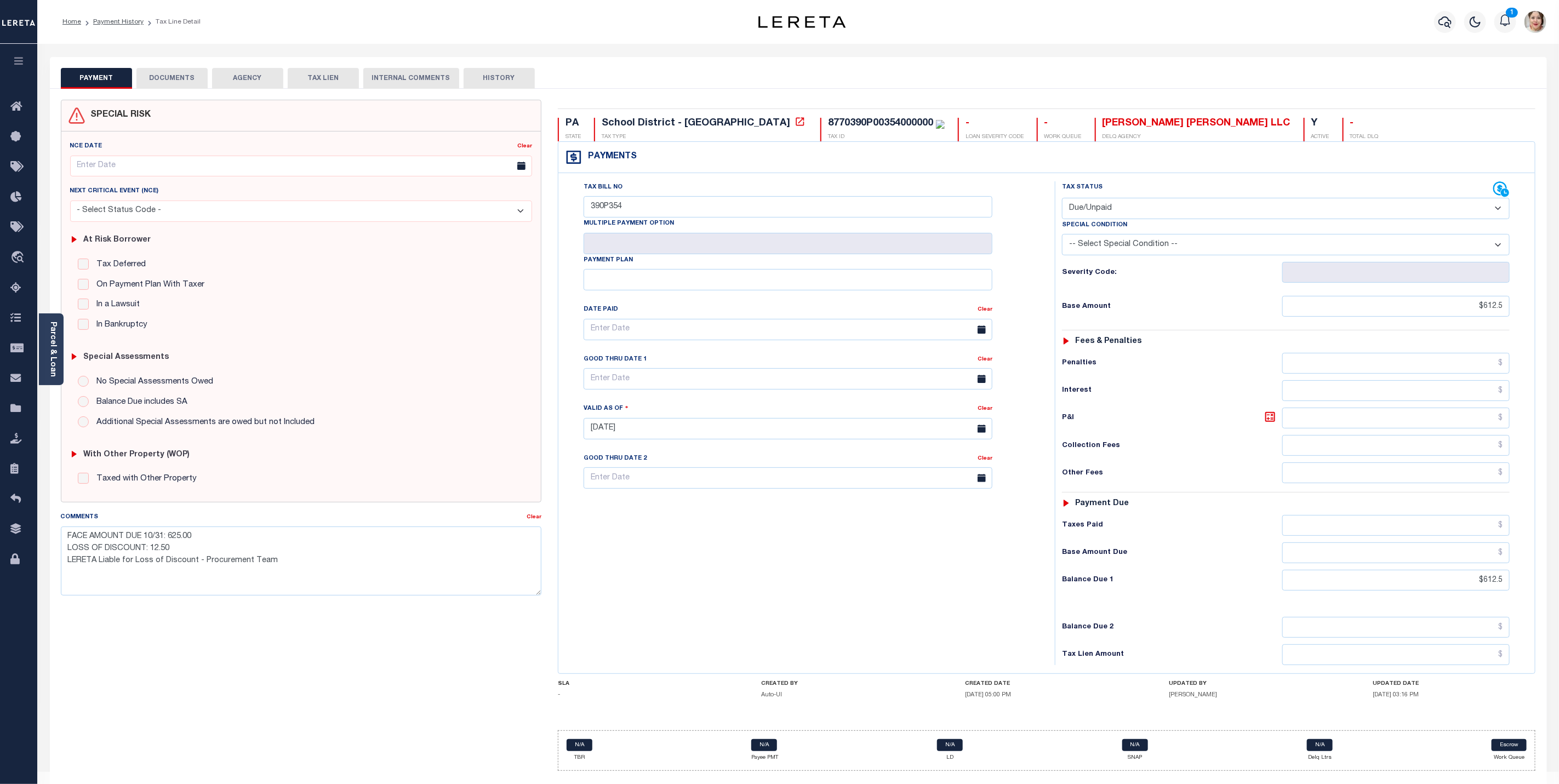
click at [1440, 11] on div at bounding box center [1445, 22] width 30 height 39
click at [1444, 22] on icon "button" at bounding box center [1446, 22] width 14 height 14
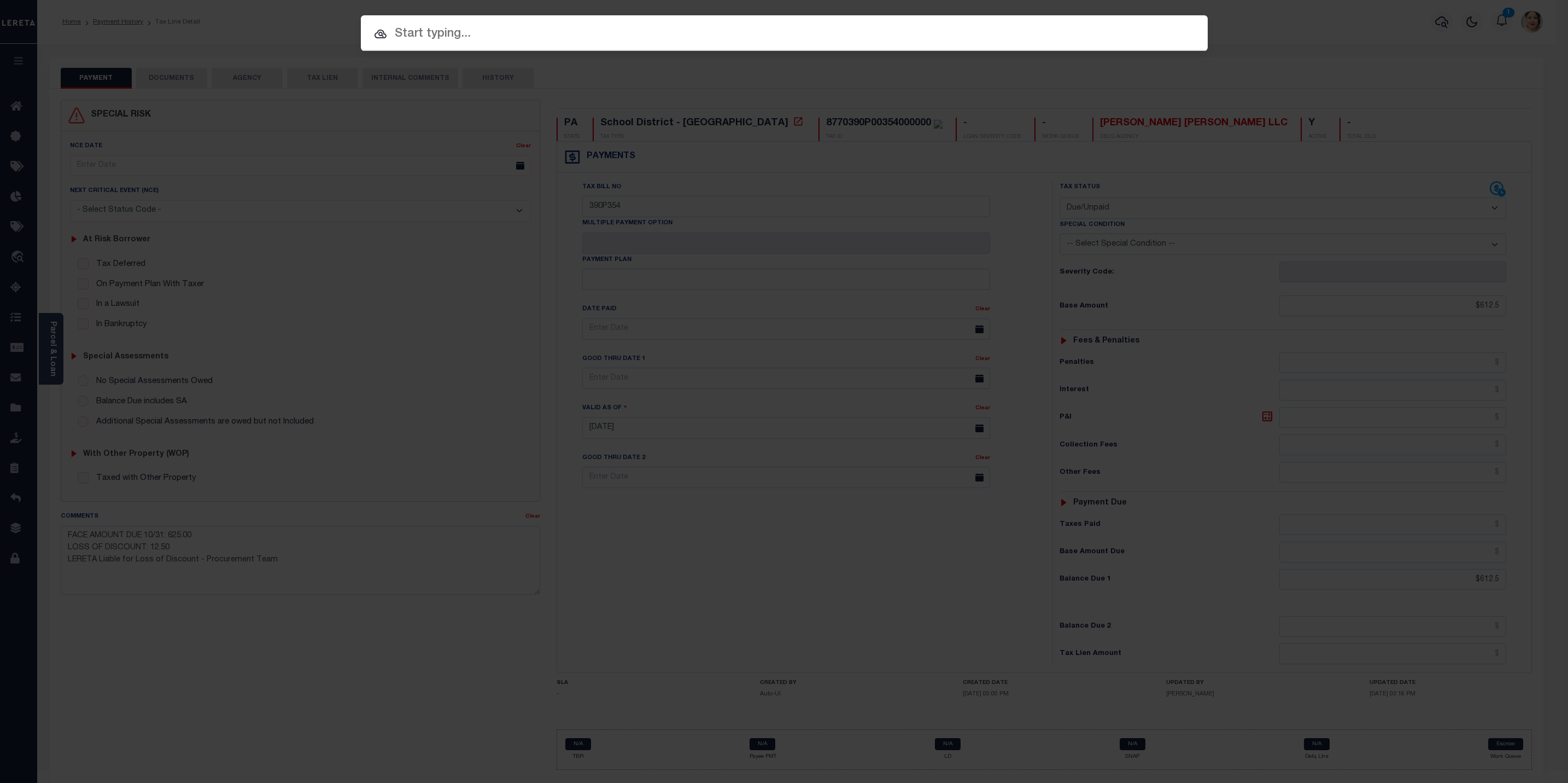
paste input "8770390P00355000000"
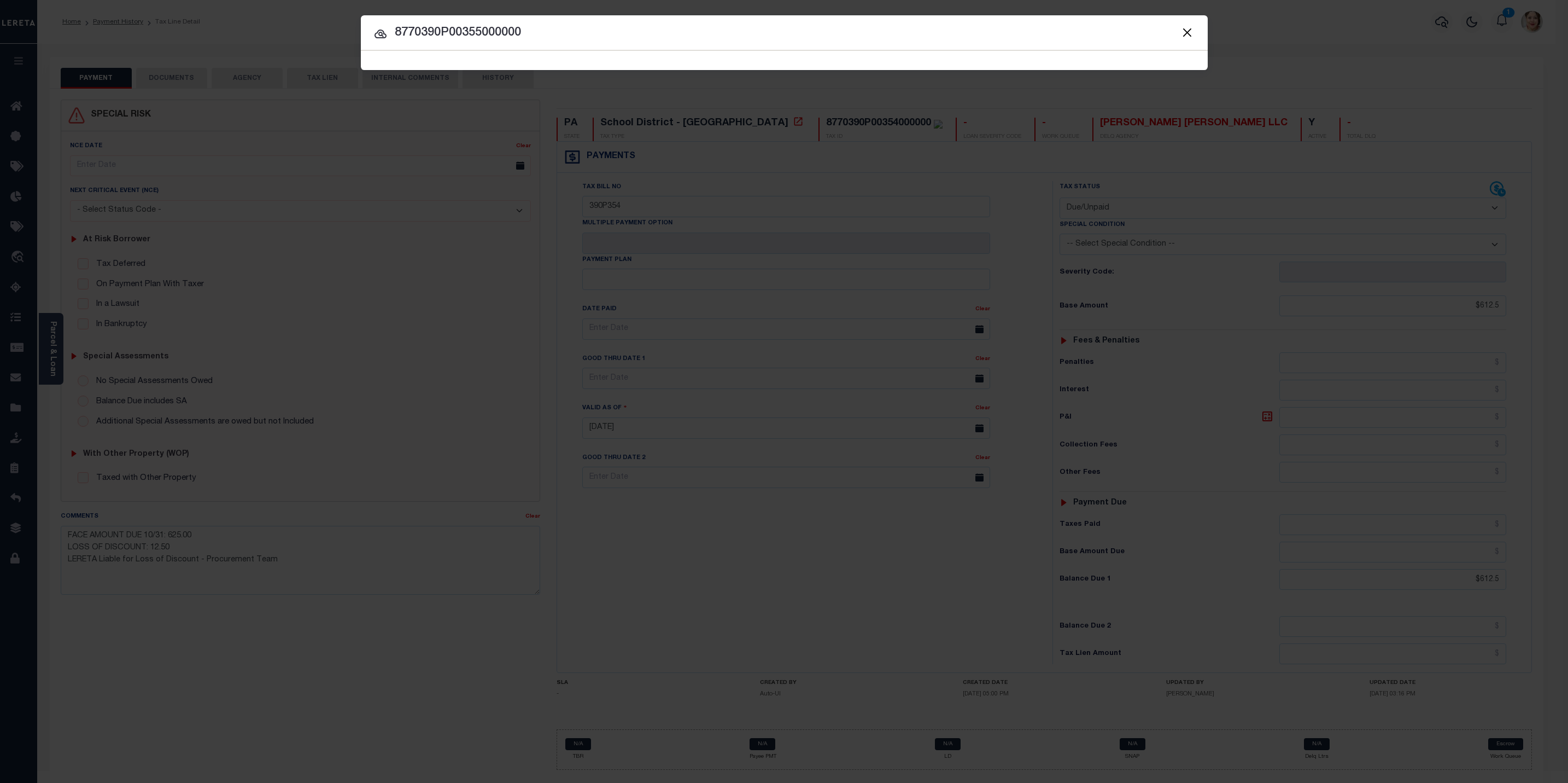
type input "8770390P00355000000"
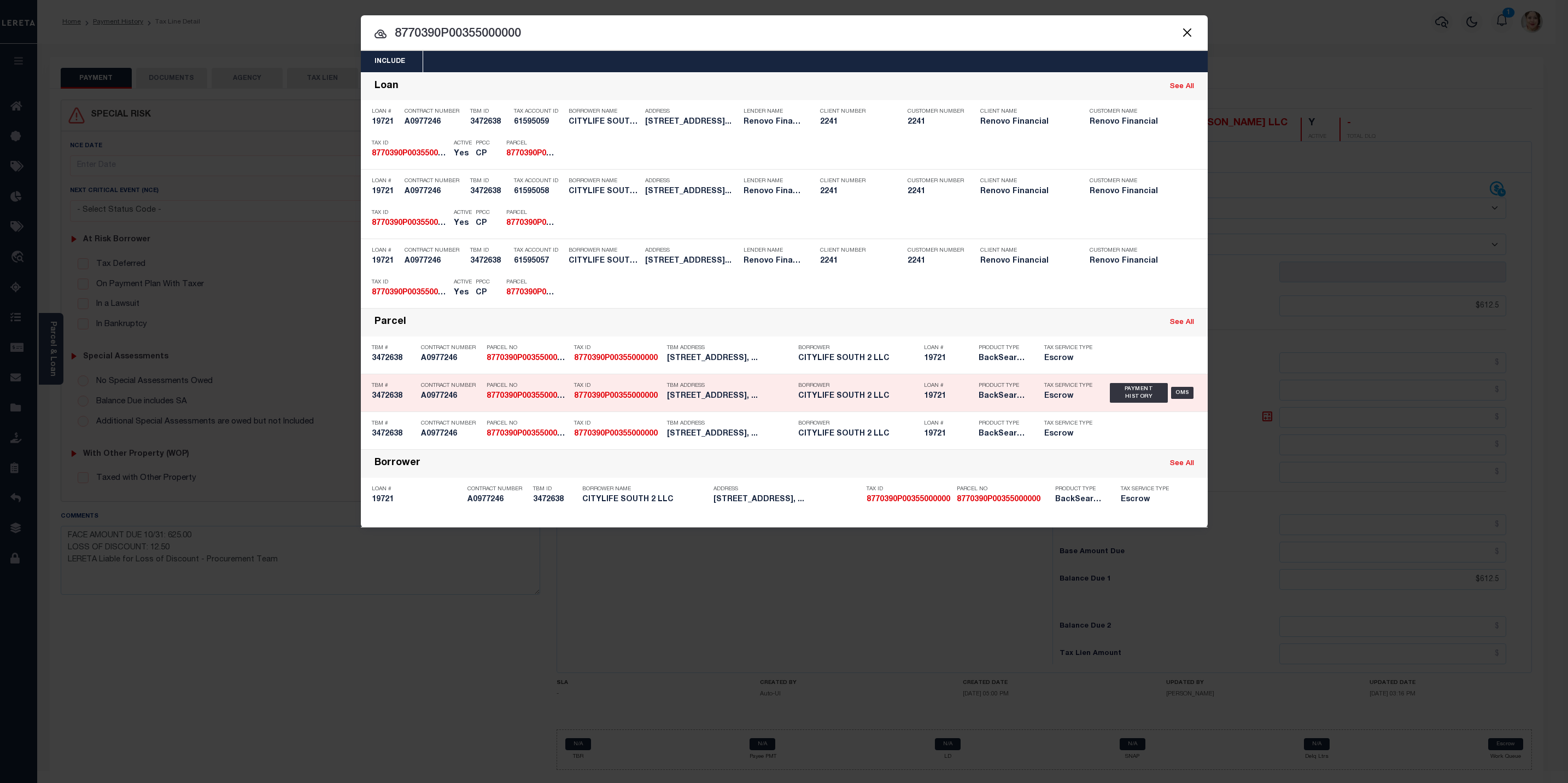
click at [988, 401] on h5 "BackSearch,Escrow" at bounding box center [1003, 396] width 49 height 9
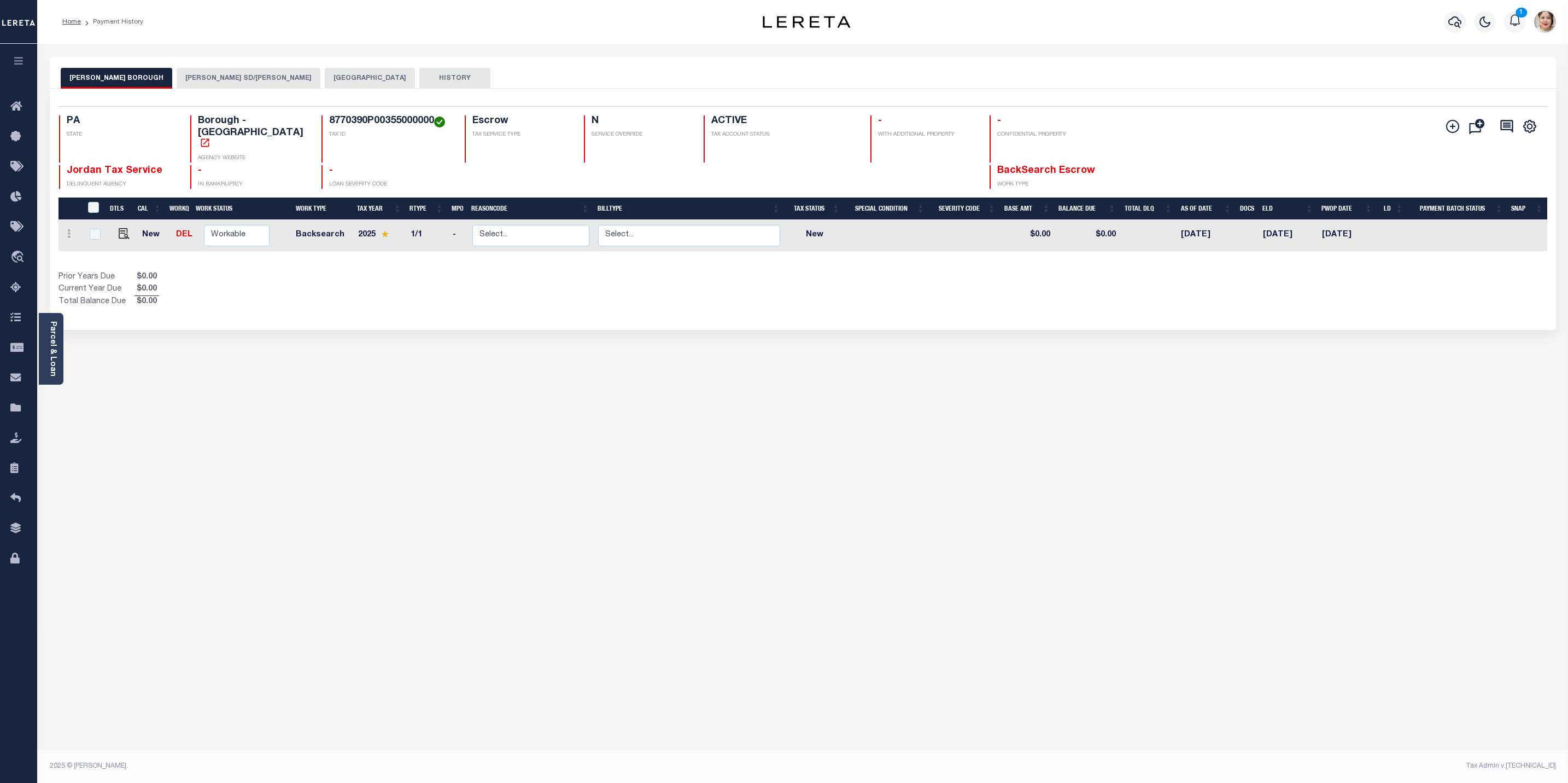
click at [216, 83] on button "BALDWIN-WHITEHALL SD/BALDWIN BORO" at bounding box center [249, 77] width 144 height 21
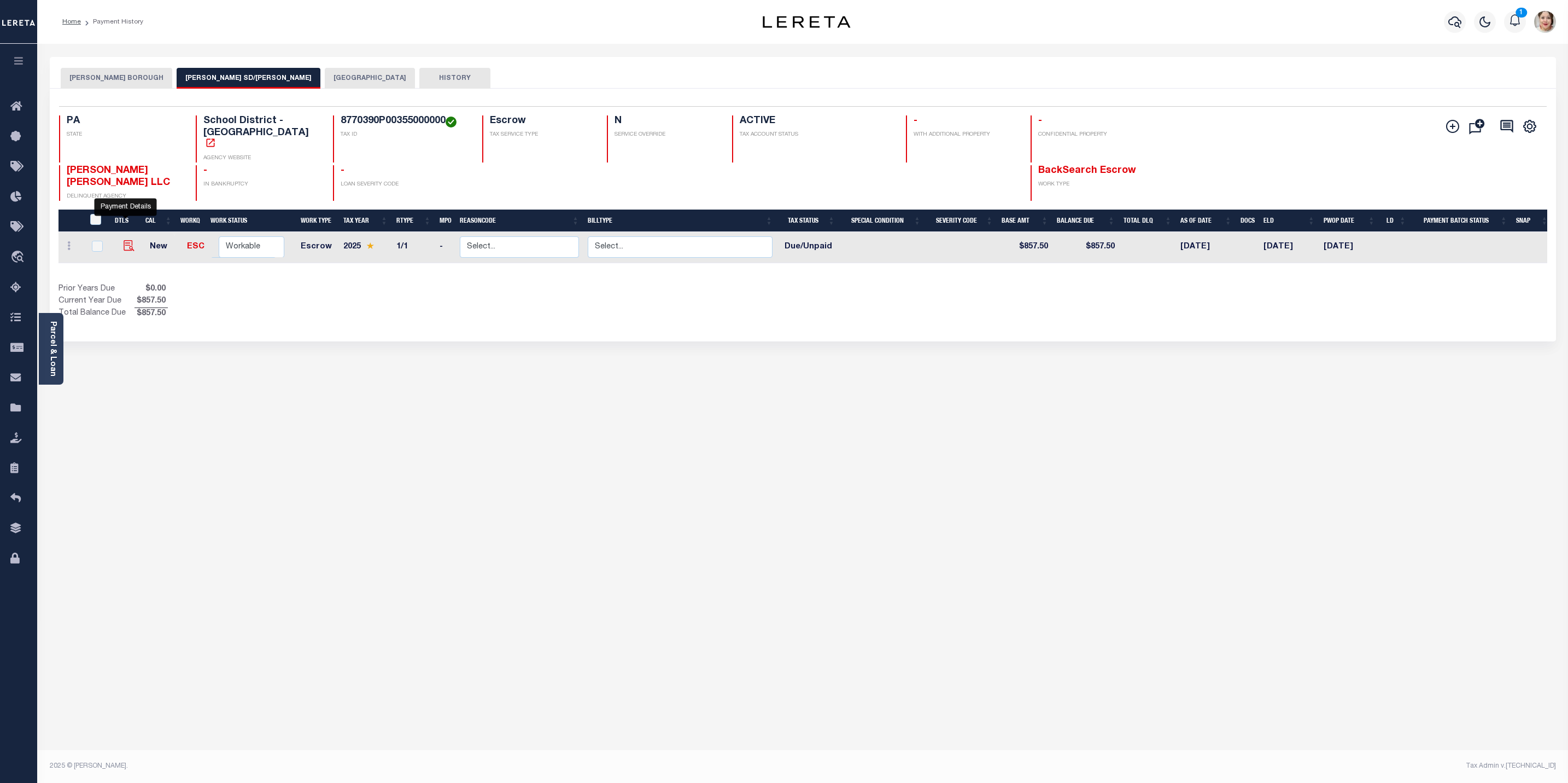
click at [125, 240] on img "" at bounding box center [129, 245] width 11 height 11
checkbox input "true"
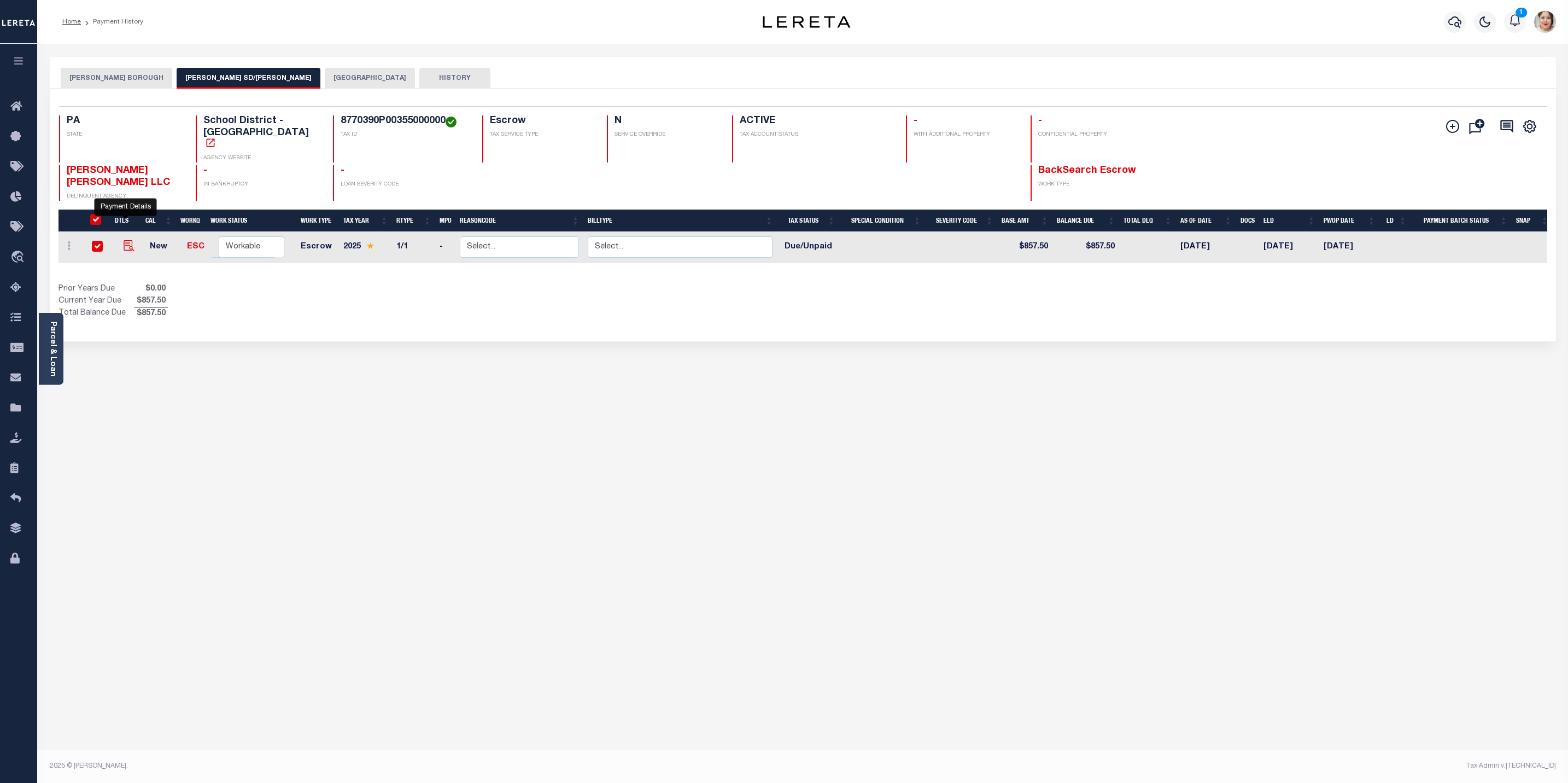
checkbox input "true"
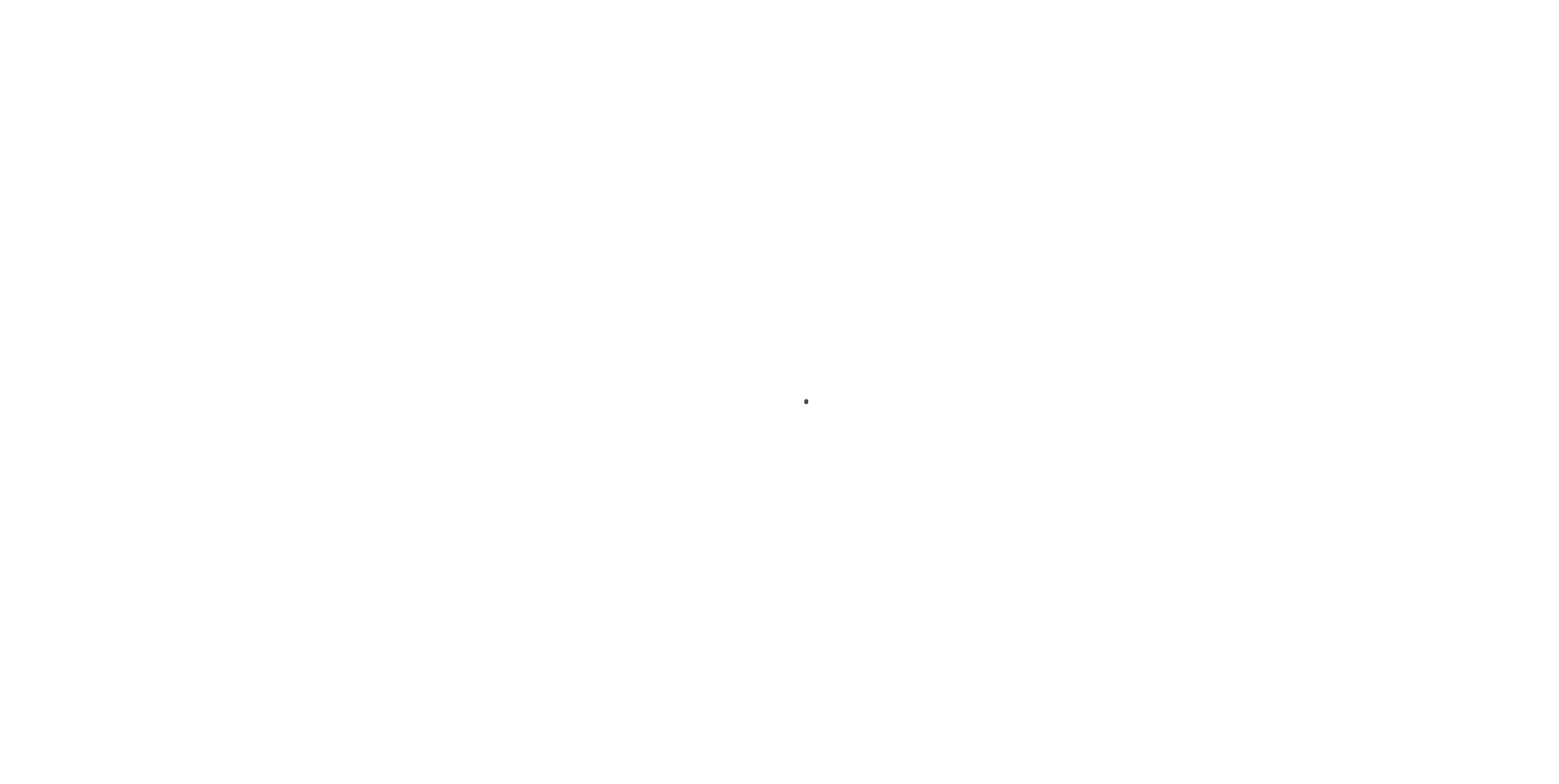
select select "DUE"
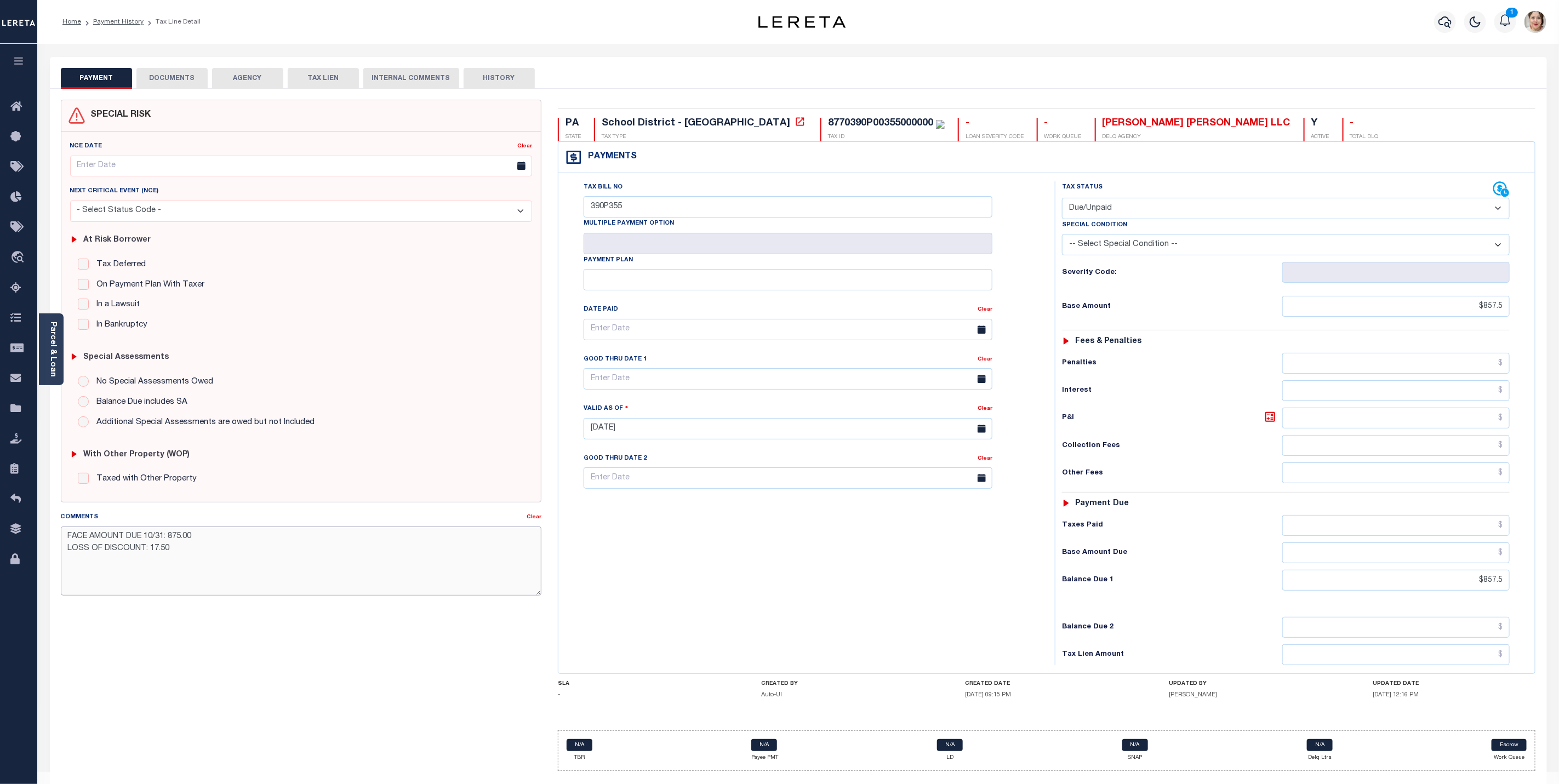
click at [191, 569] on textarea "FACE AMOUNT DUE 10/31: 875.00 LOSS OF DISCOUNT: 17.50" at bounding box center [302, 561] width 481 height 69
paste textarea "LERETA Liable for Loss of Discount - Procurement Team"
type textarea "FACE AMOUNT DUE 10/31: 875.00 LOSS OF DISCOUNT: 17.50 LERETA Liable for Loss of…"
click at [1378, 714] on div "PA STATE School District - PA TAX TYPE 8770390P00355000000 TAX ID - LOAN SEVERI…" at bounding box center [1047, 444] width 978 height 653
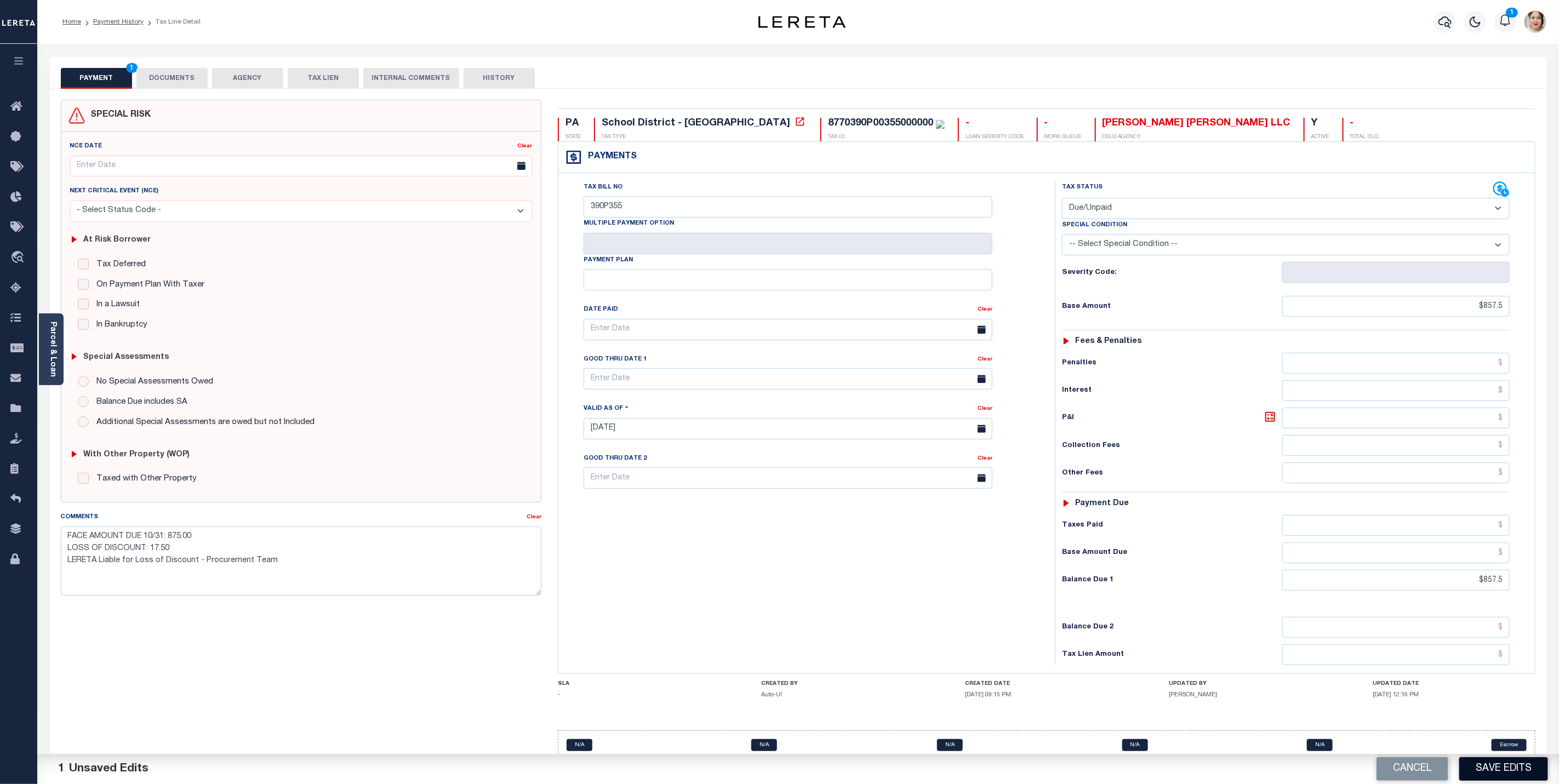
scroll to position [32, 0]
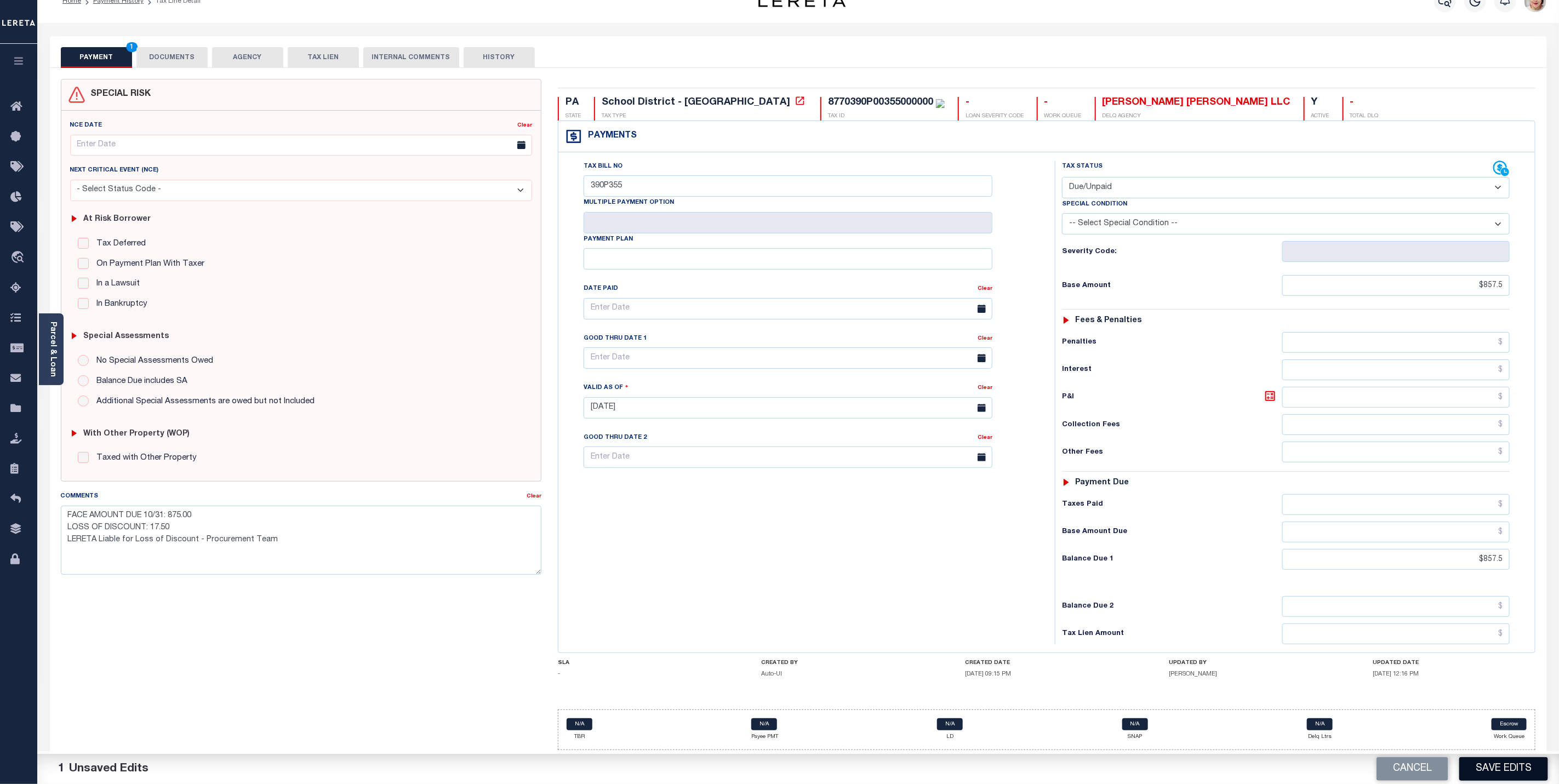
click at [1483, 766] on button "Save Edits" at bounding box center [1504, 769] width 89 height 23
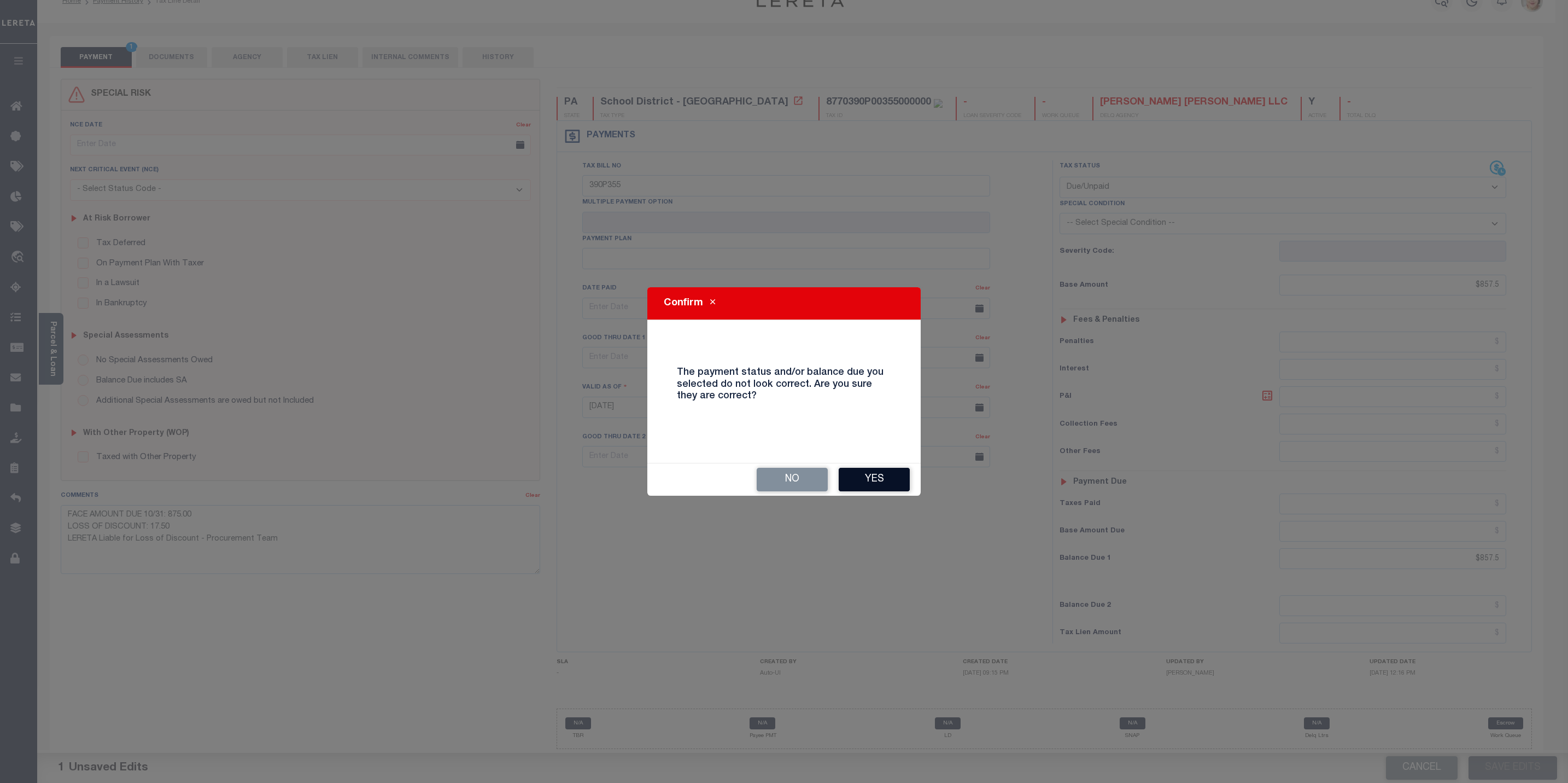
click at [888, 473] on button "Yes" at bounding box center [874, 479] width 71 height 23
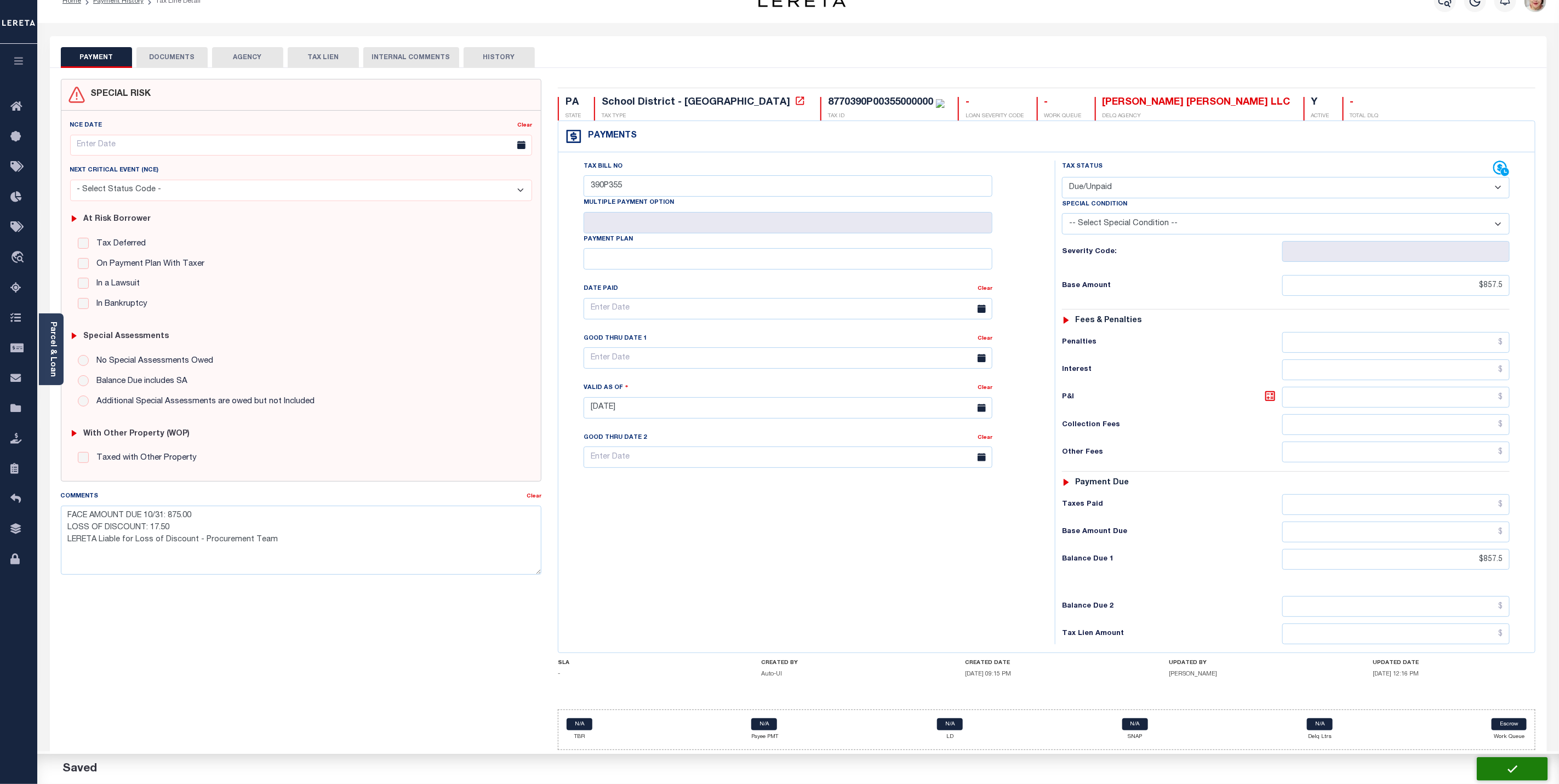
checkbox input "false"
type textarea "FACE AMOUNT DUE 10/31: 875.00 LOSS OF DISCOUNT: 17.50 LERETA Liable for Loss of…"
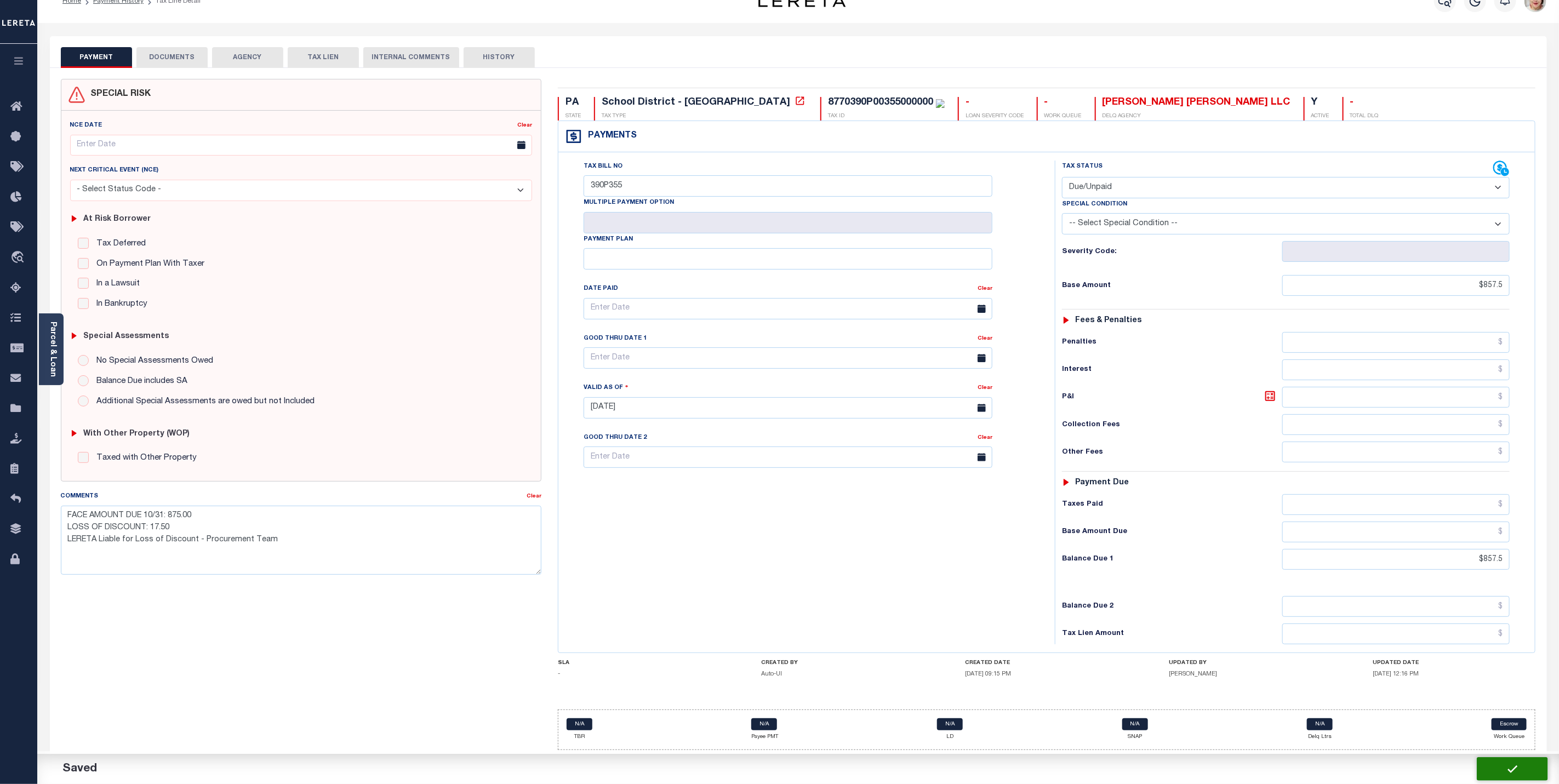
type input "$857.5"
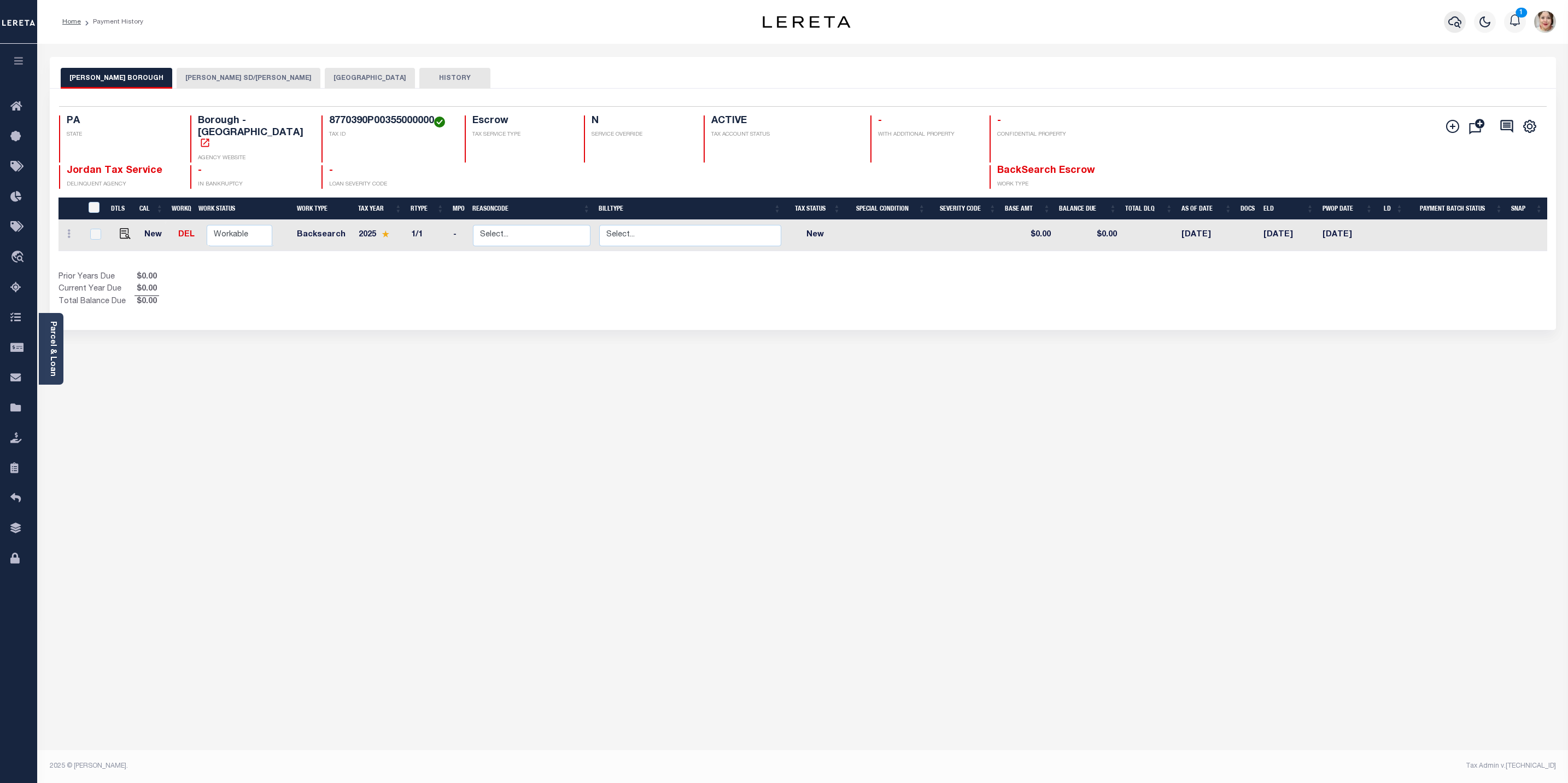
click at [1452, 20] on icon "button" at bounding box center [1455, 22] width 13 height 12
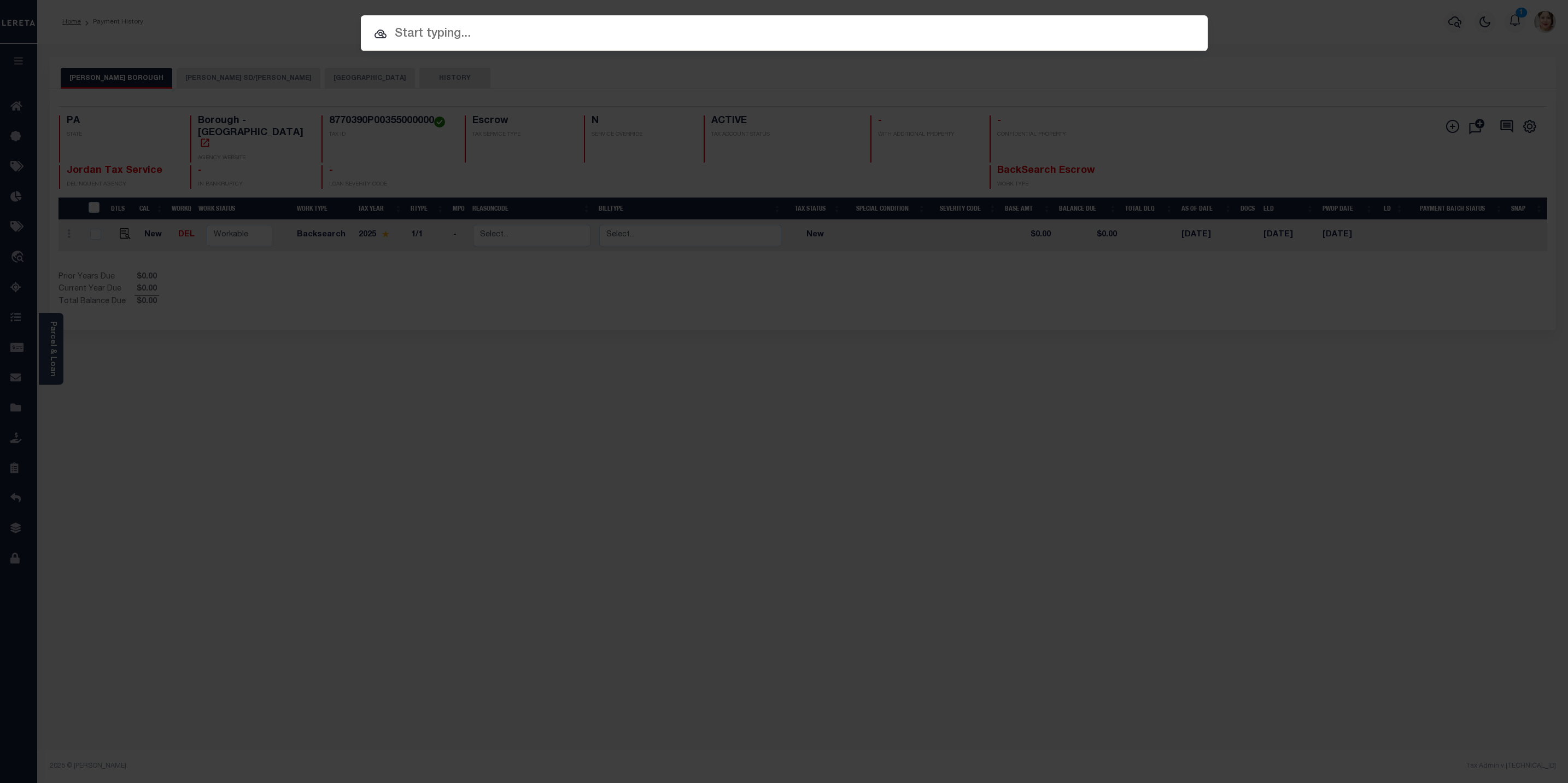
paste input "8770390P00296000000"
type input "8770390P00296000000"
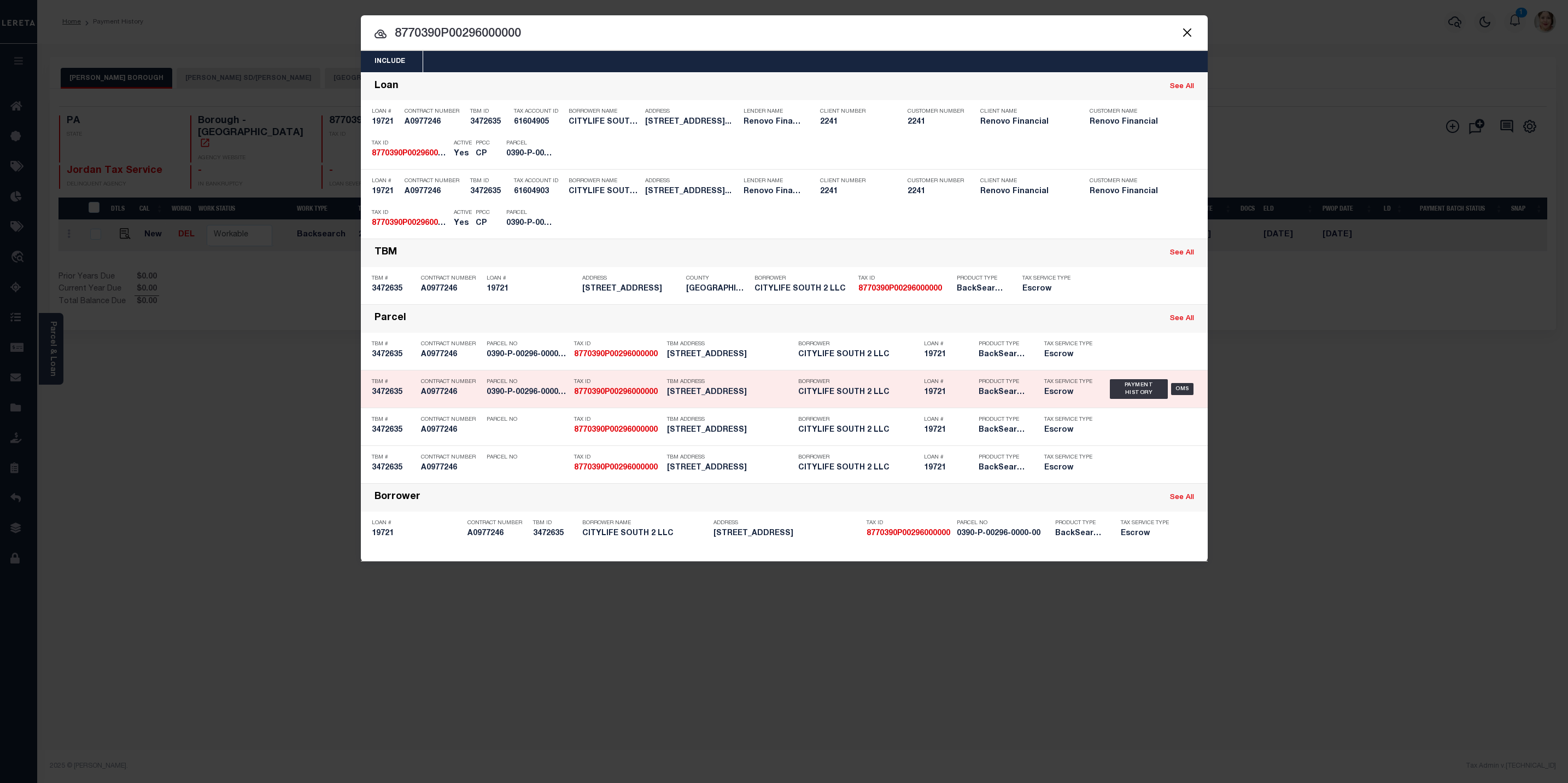
click at [905, 385] on p "Borrower" at bounding box center [859, 381] width 120 height 6
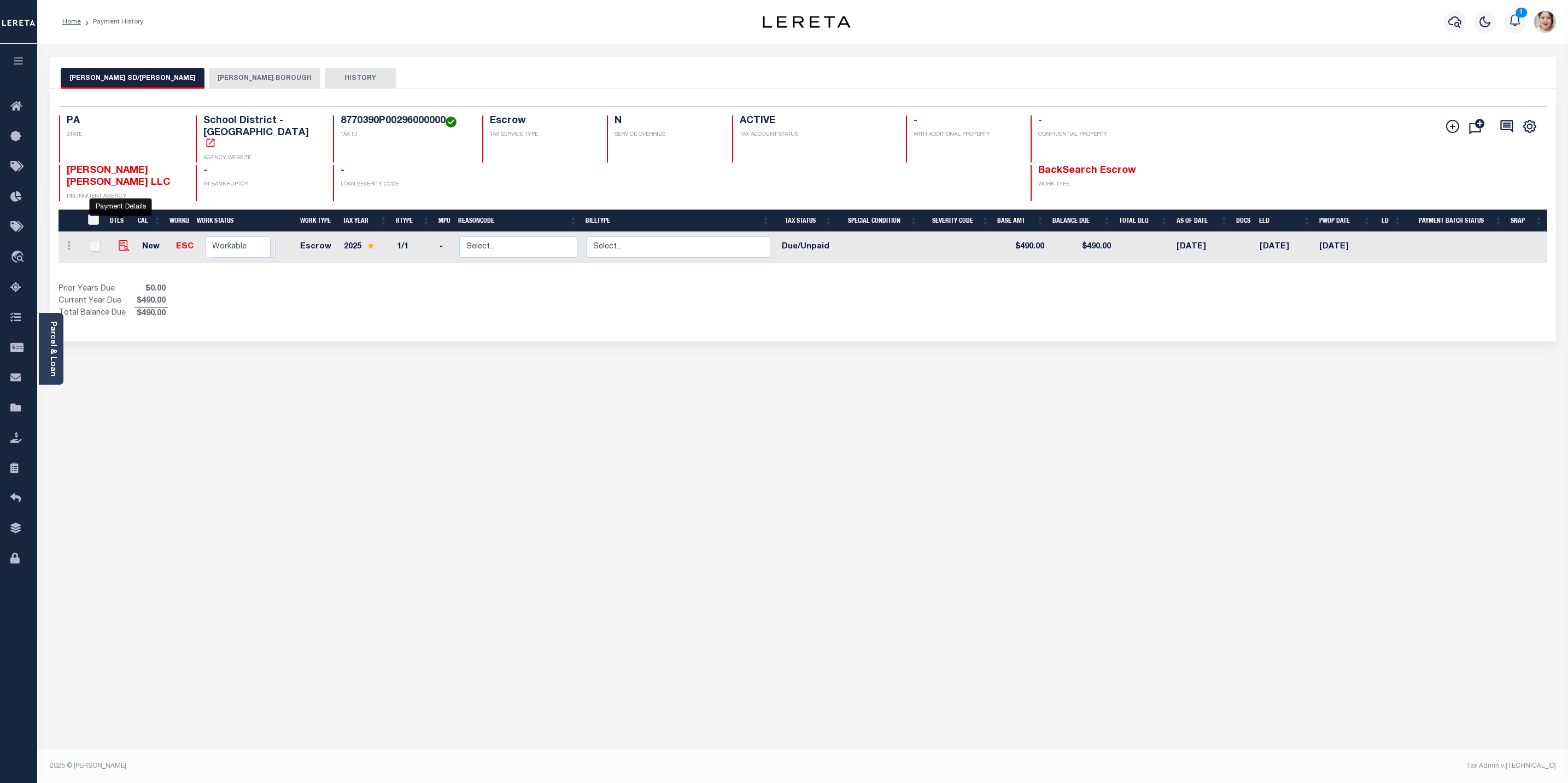
click at [122, 240] on img "" at bounding box center [124, 245] width 11 height 11
checkbox input "true"
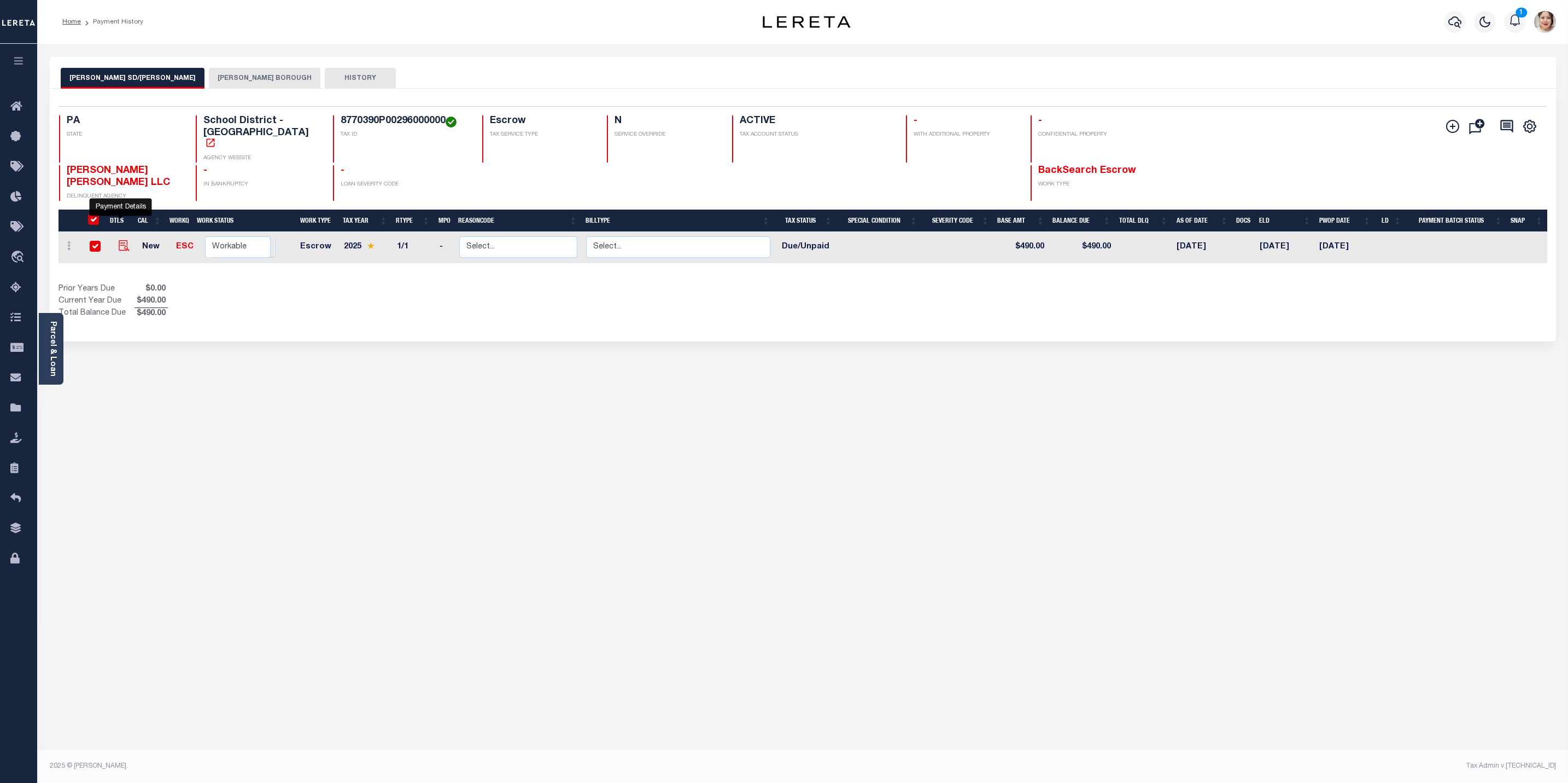
checkbox input "true"
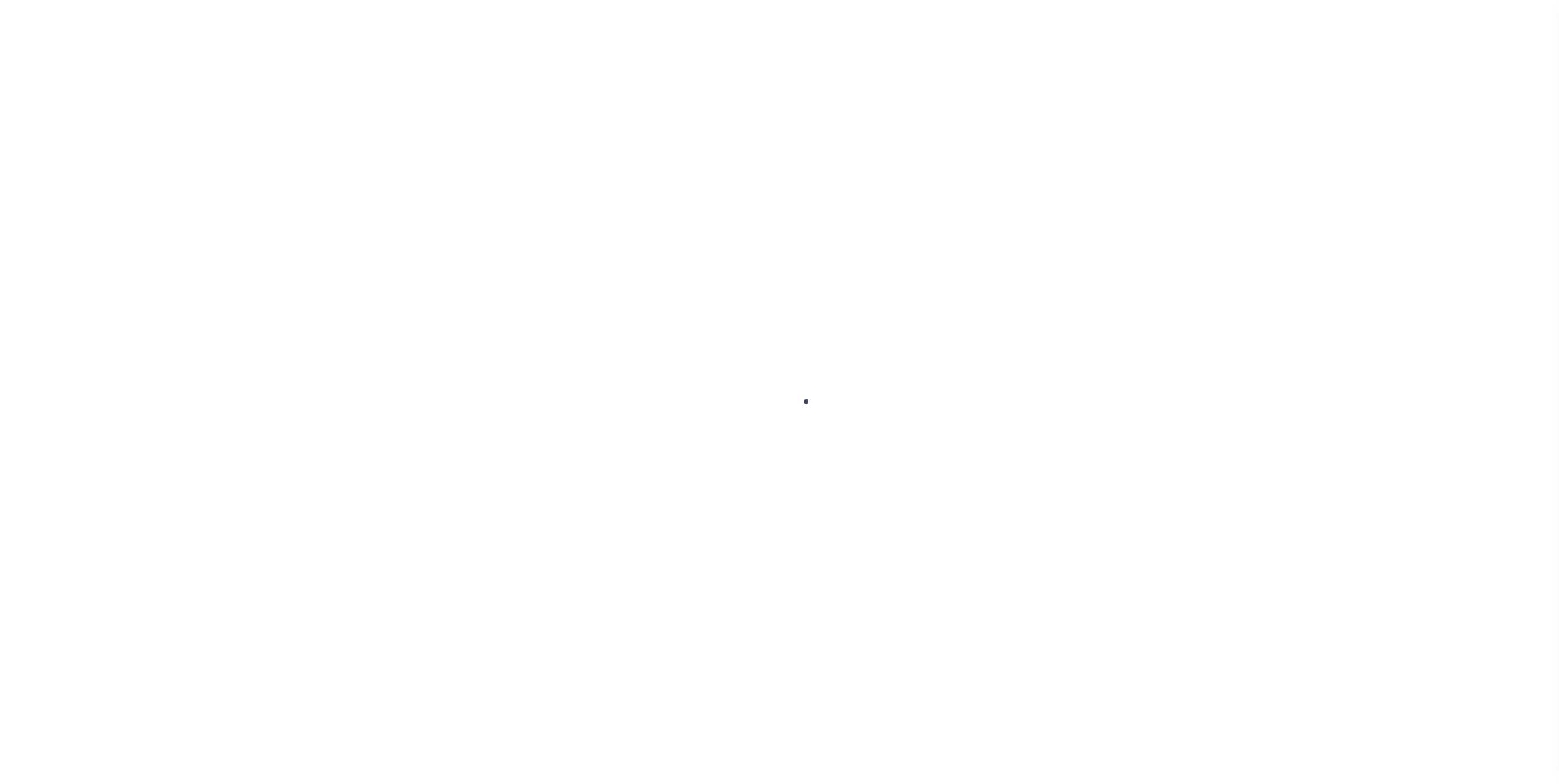
select select "DUE"
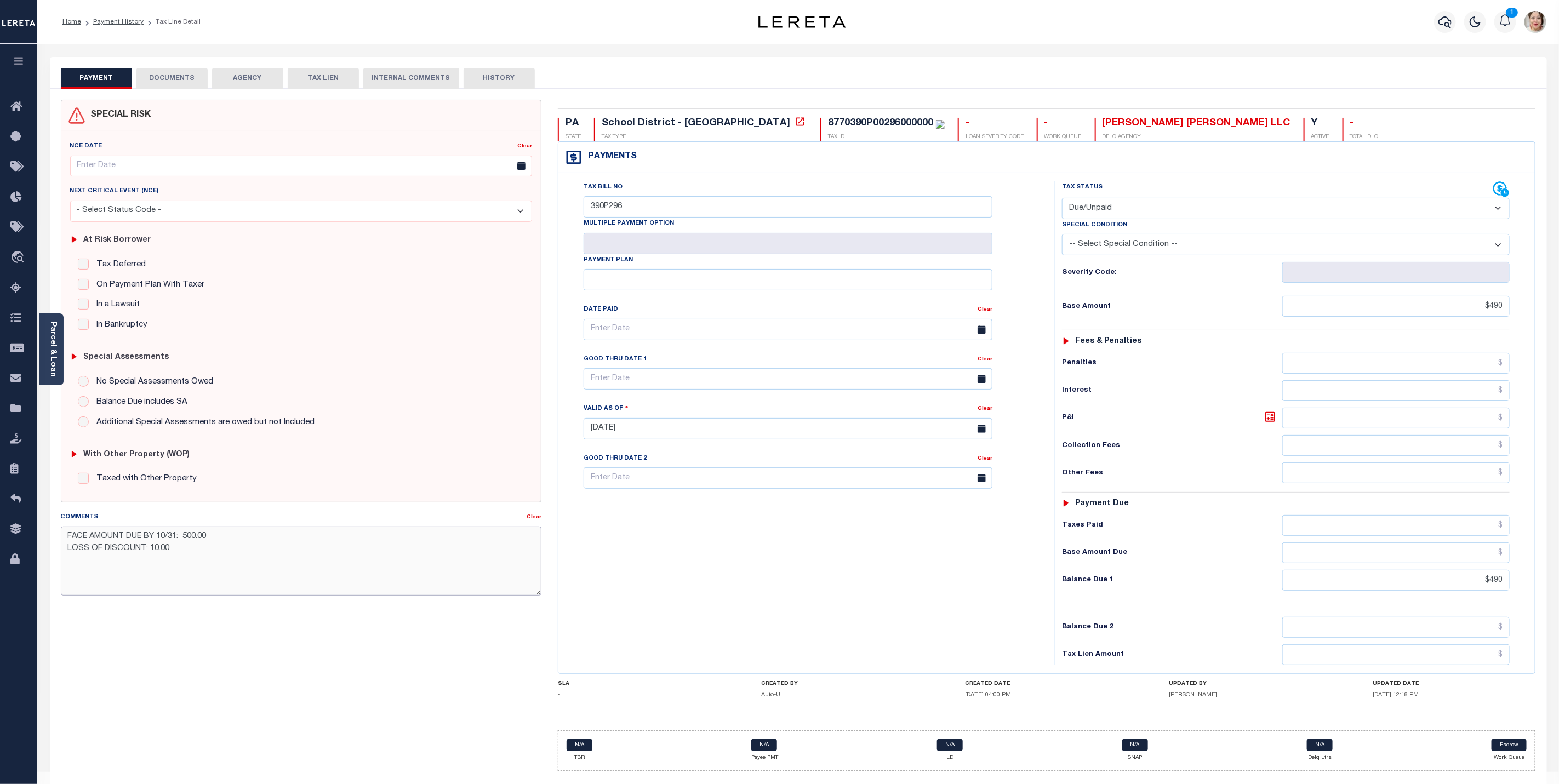
click at [205, 571] on textarea "FACE AMOUNT DUE BY 10/31: 500.00 LOSS OF DISCOUNT: 10.00" at bounding box center [302, 561] width 481 height 69
paste textarea "8770390P00296000000"
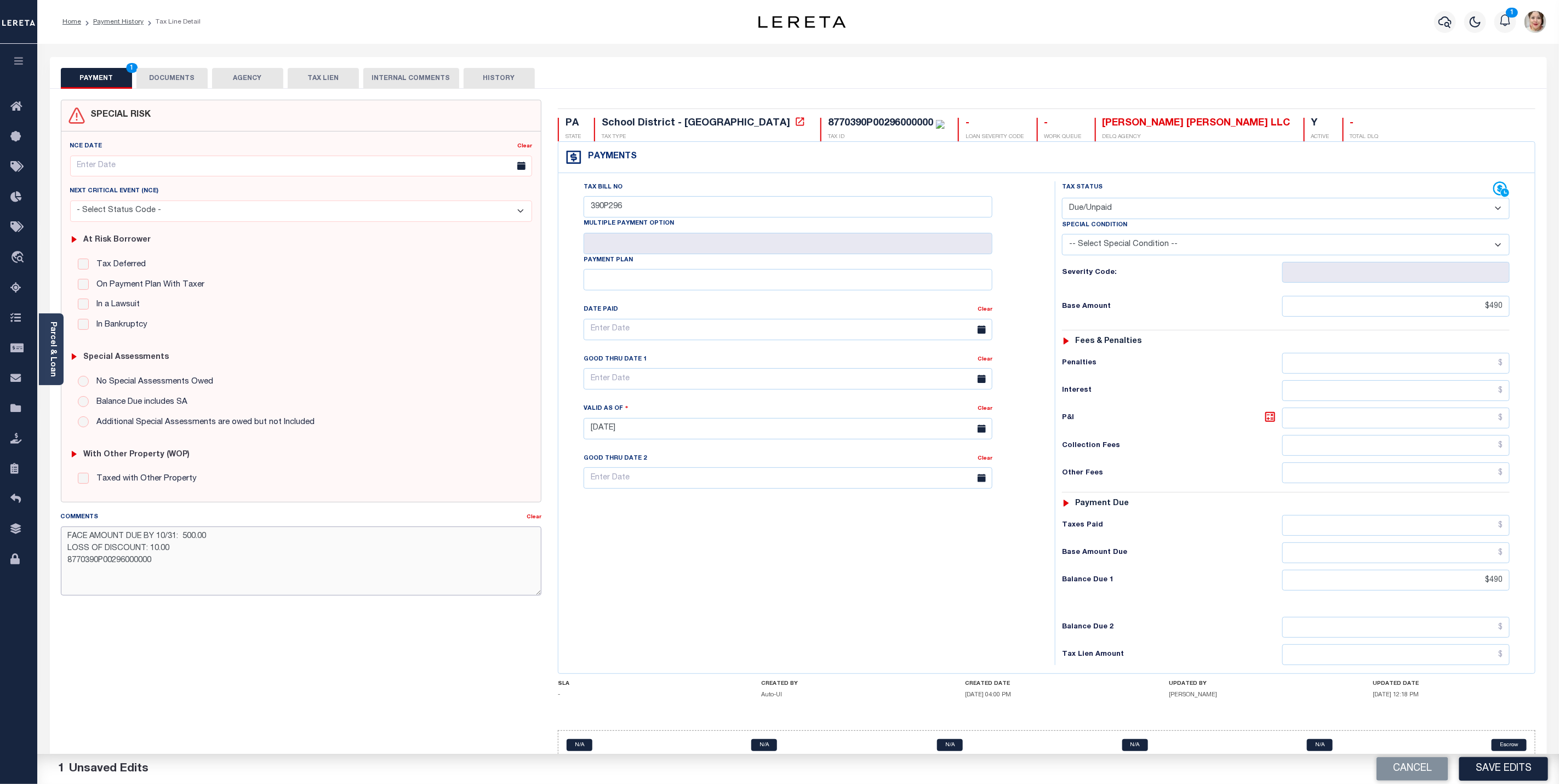
click at [296, 596] on textarea "FACE AMOUNT DUE BY 10/31: 500.00 LOSS OF DISCOUNT: 10.00 8770390P00296000000" at bounding box center [302, 561] width 481 height 69
drag, startPoint x: 163, startPoint y: 571, endPoint x: 66, endPoint y: 563, distance: 97.3
click at [66, 563] on textarea "FACE AMOUNT DUE BY 10/31: 500.00 LOSS OF DISCOUNT: 10.00 8770390P00296000000" at bounding box center [302, 561] width 481 height 69
paste textarea "LERETA Liable for Loss of Discount - Procurement Team"
type textarea "FACE AMOUNT DUE BY 10/31: 500.00 LOSS OF DISCOUNT: 10.00 LERETA Liable for Loss…"
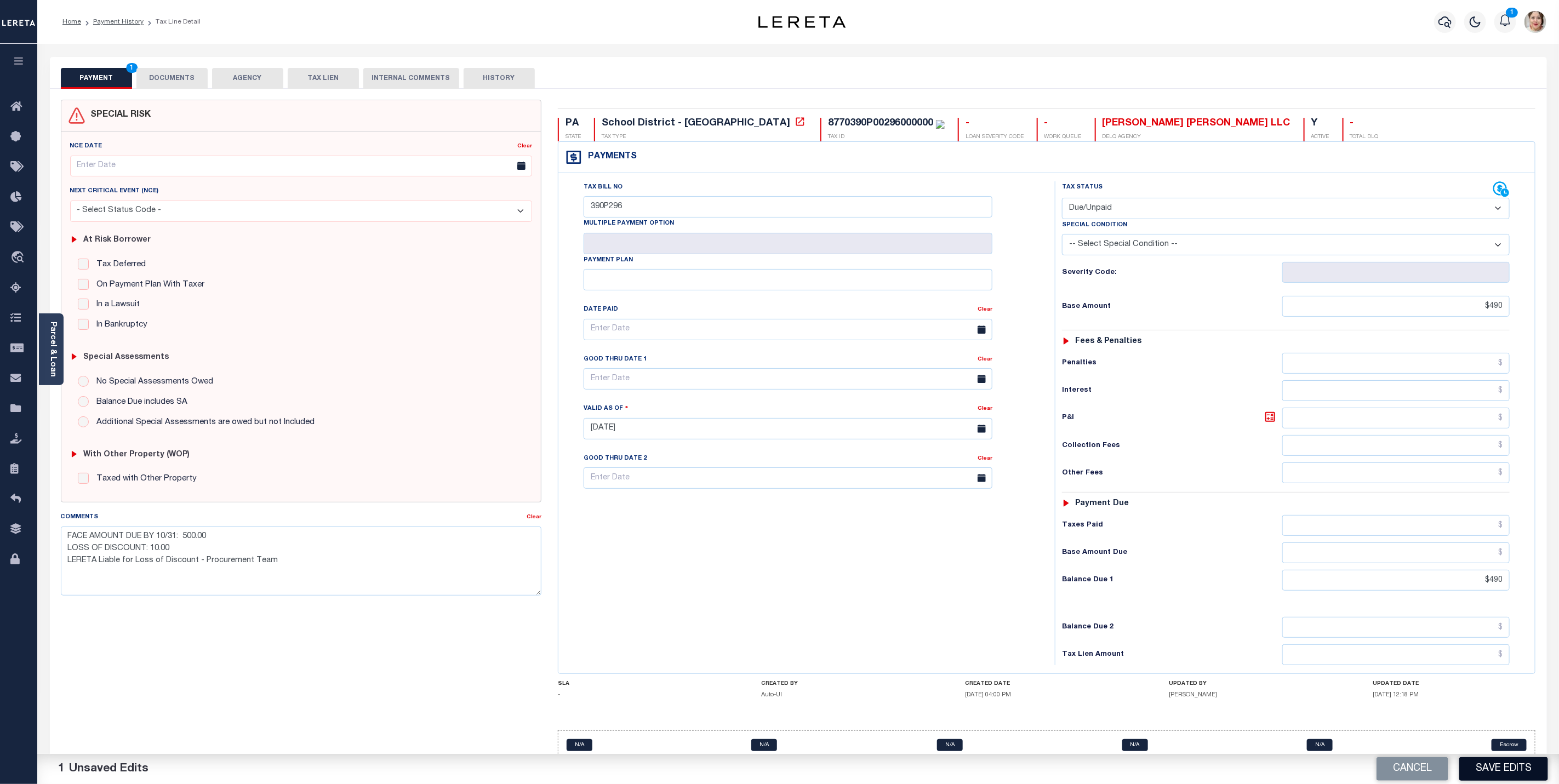
click at [1503, 766] on button "Save Edits" at bounding box center [1504, 769] width 89 height 23
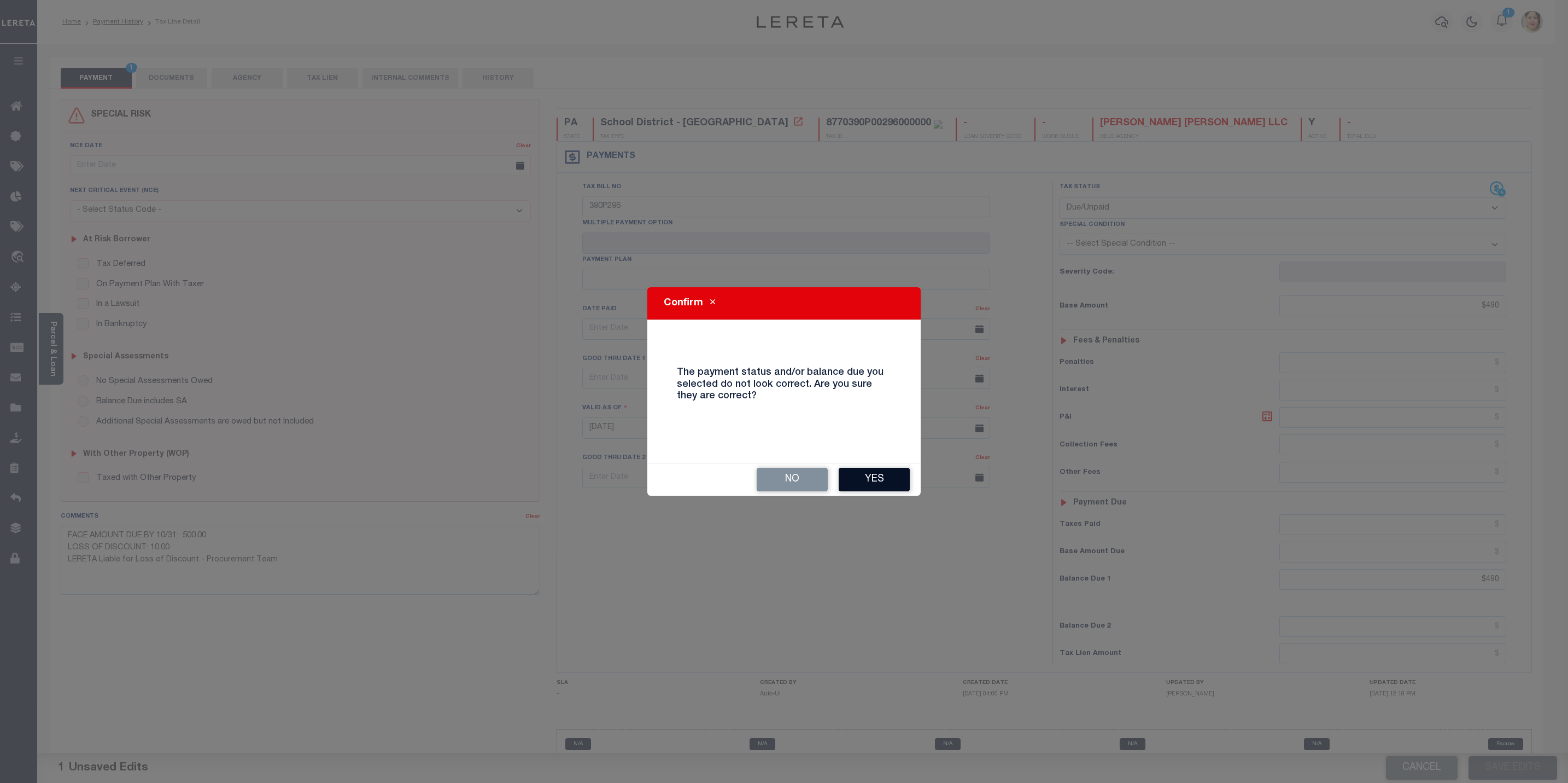
click at [888, 471] on button "Yes" at bounding box center [874, 479] width 71 height 23
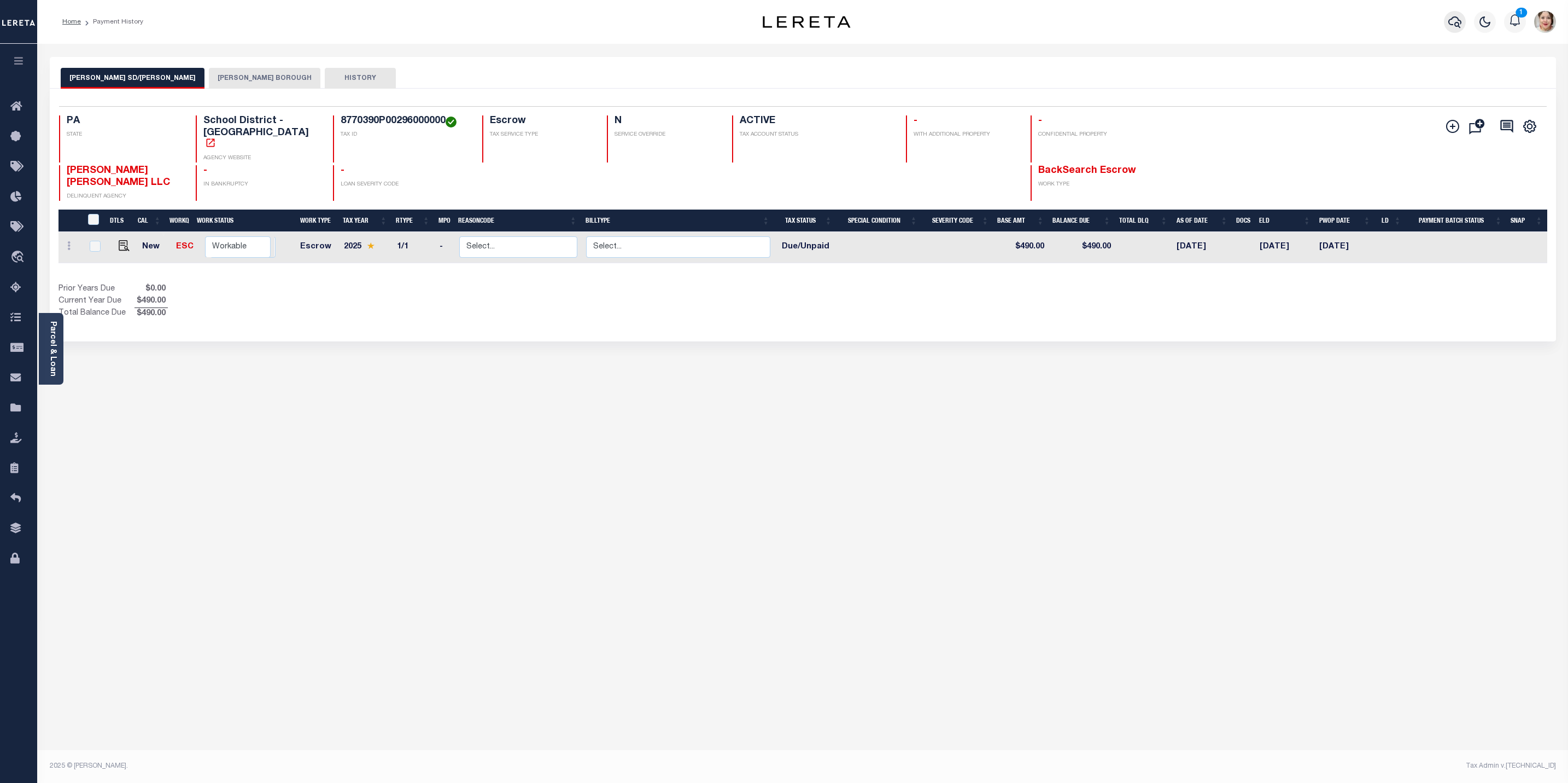
click at [1450, 23] on icon "button" at bounding box center [1455, 22] width 13 height 13
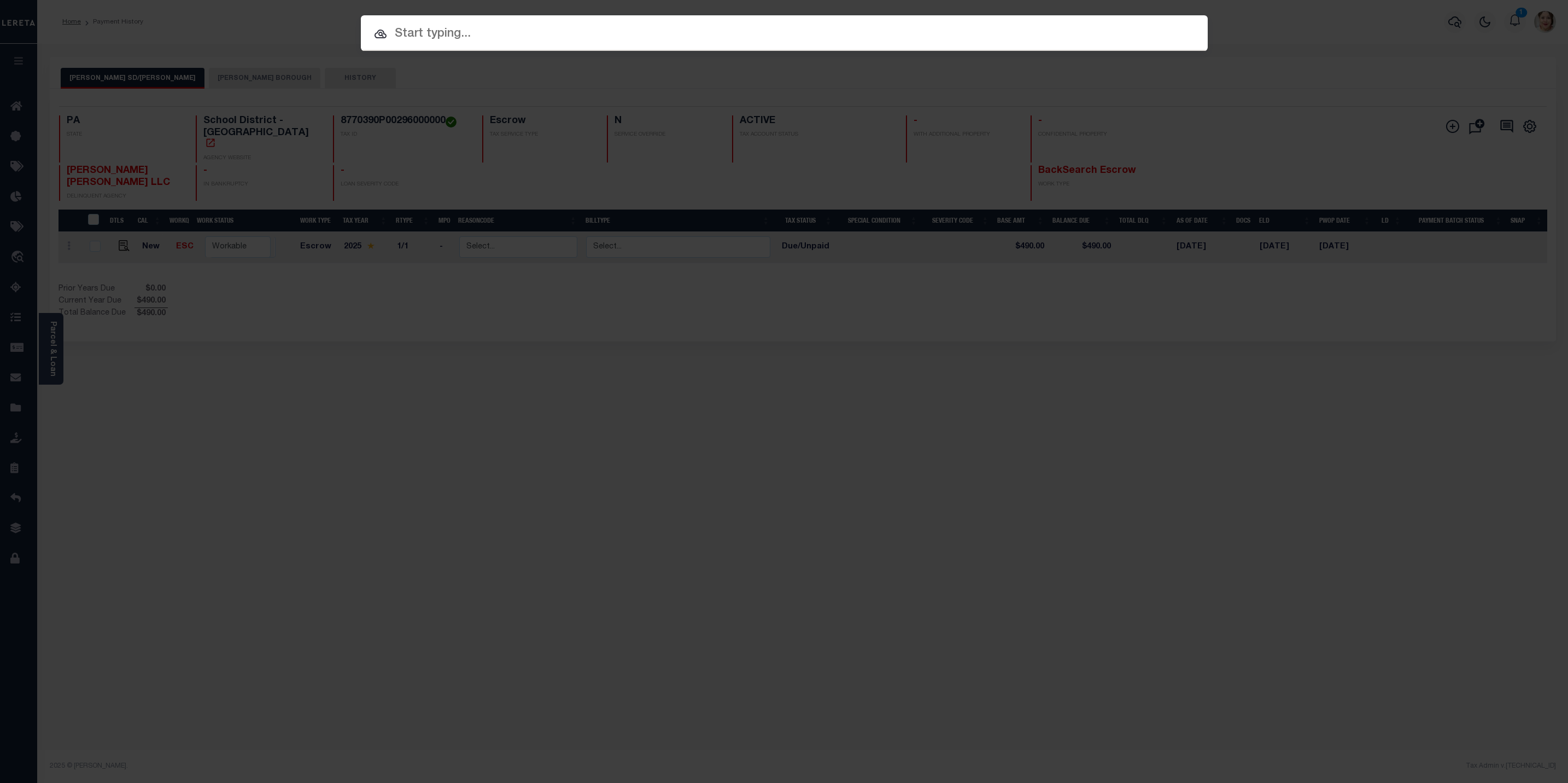
click at [810, 41] on input "text" at bounding box center [784, 33] width 847 height 19
paste input "8770390P00304000000"
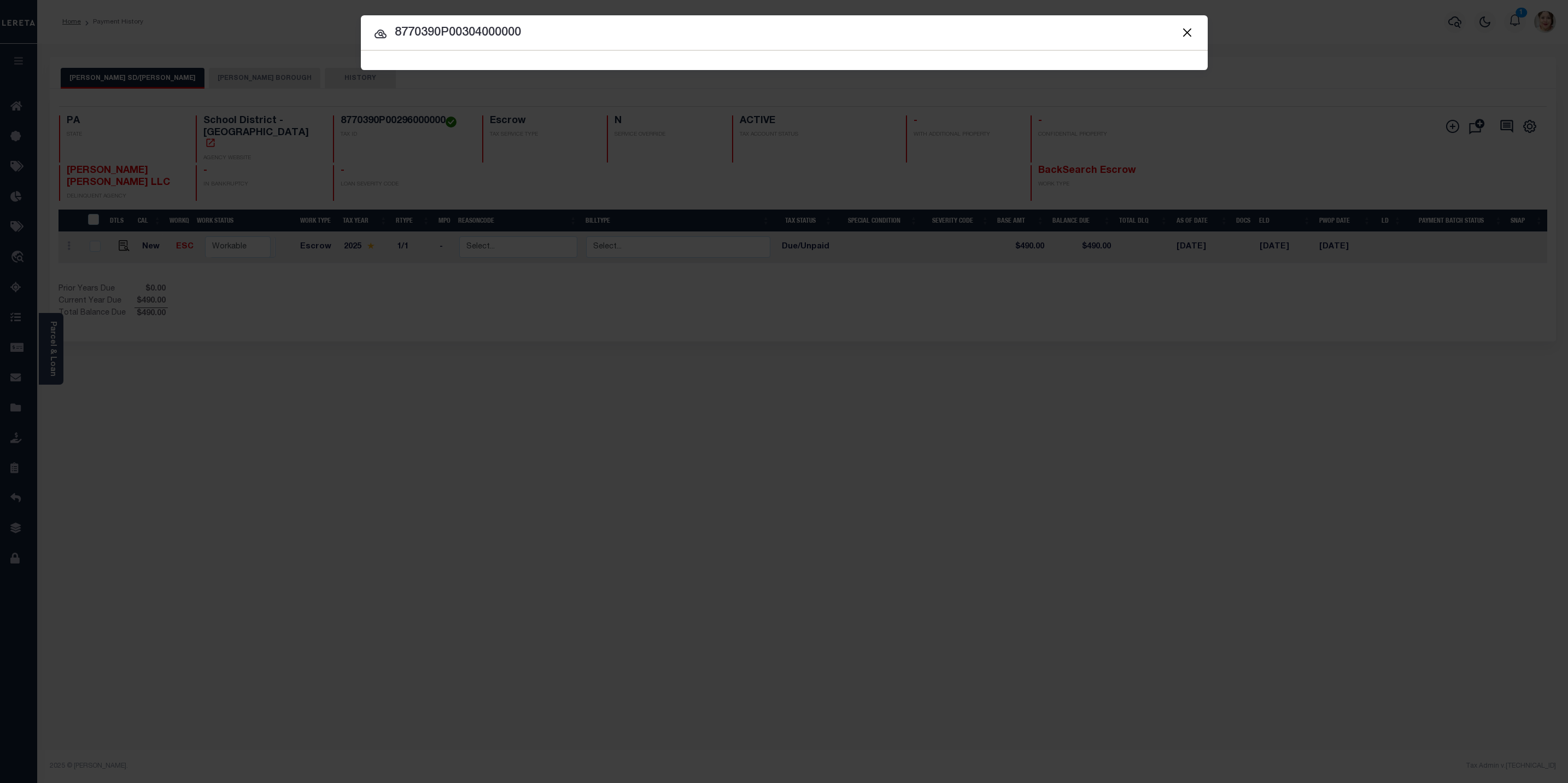
type input "8770390P00304000000"
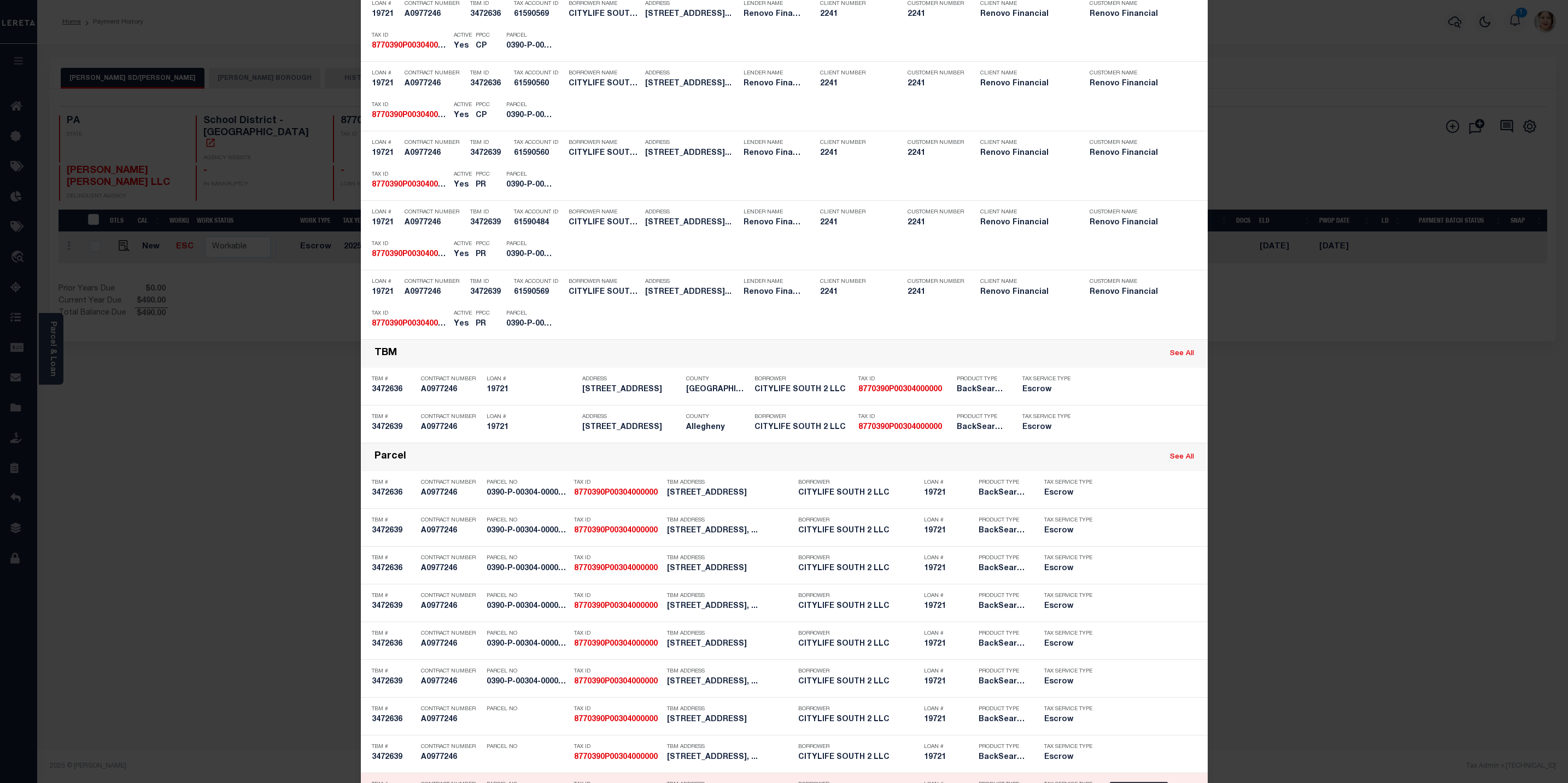
scroll to position [410, 0]
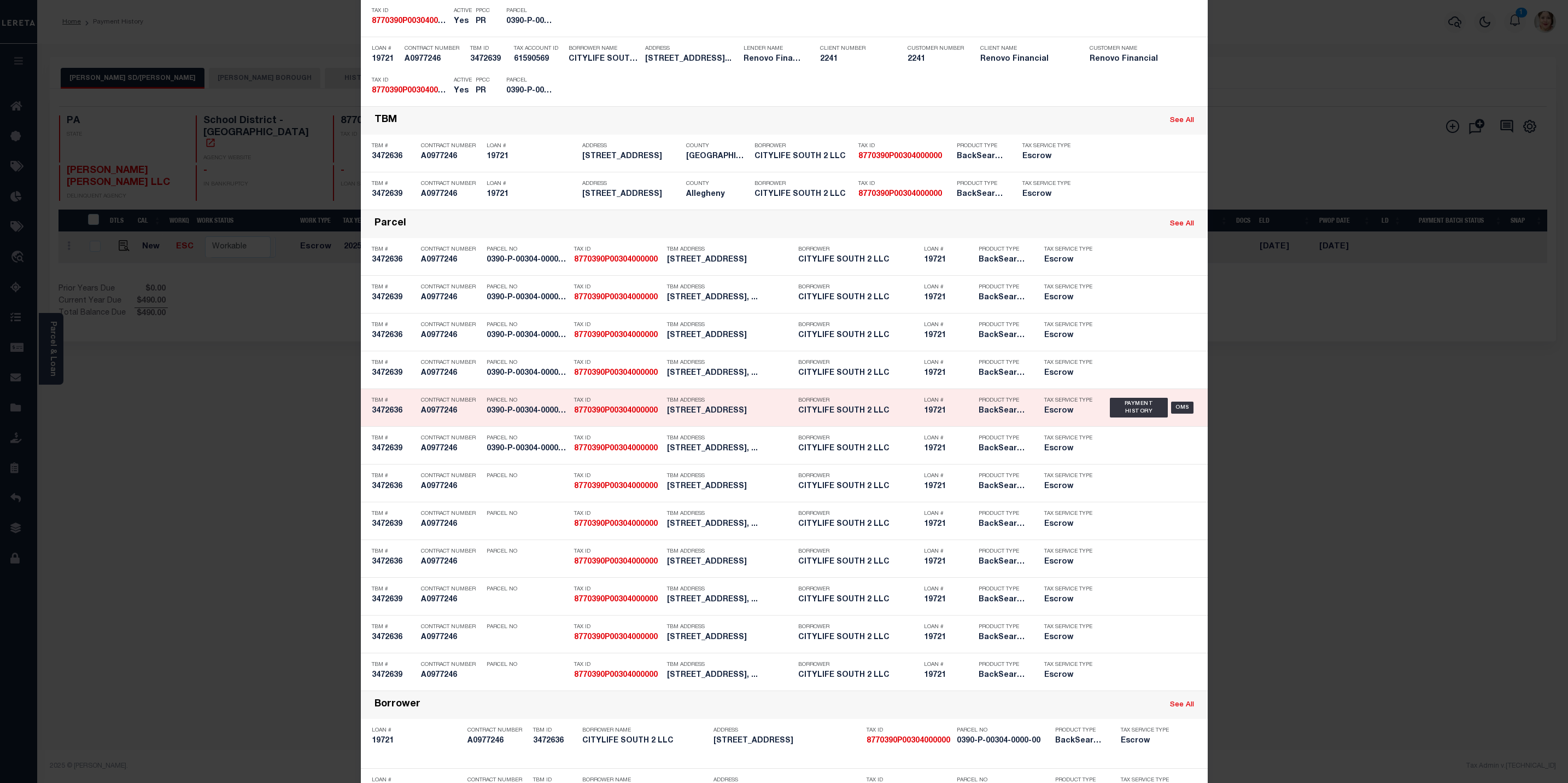
click at [714, 412] on h5 "[STREET_ADDRESS]" at bounding box center [731, 411] width 126 height 9
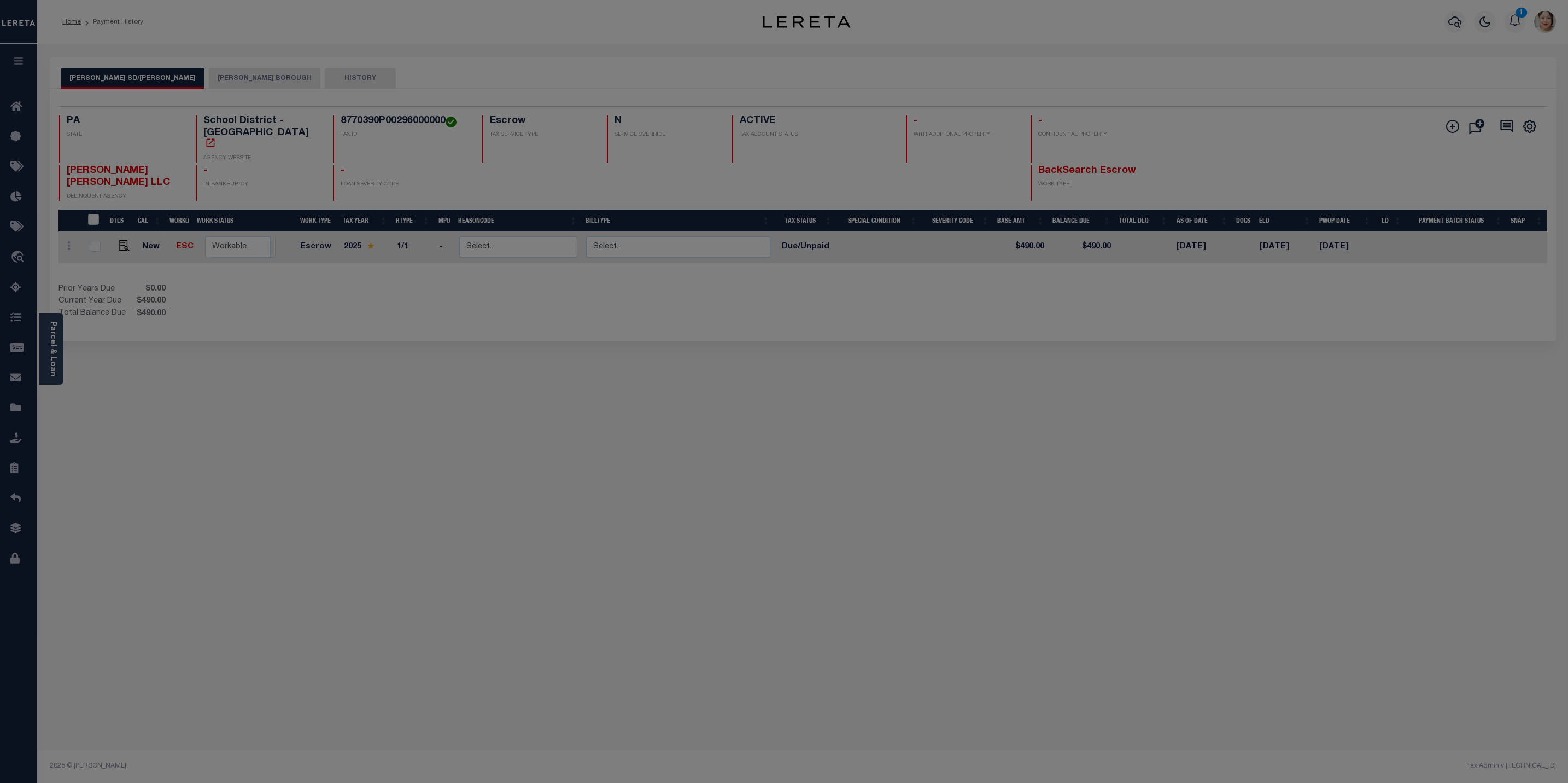
scroll to position [0, 0]
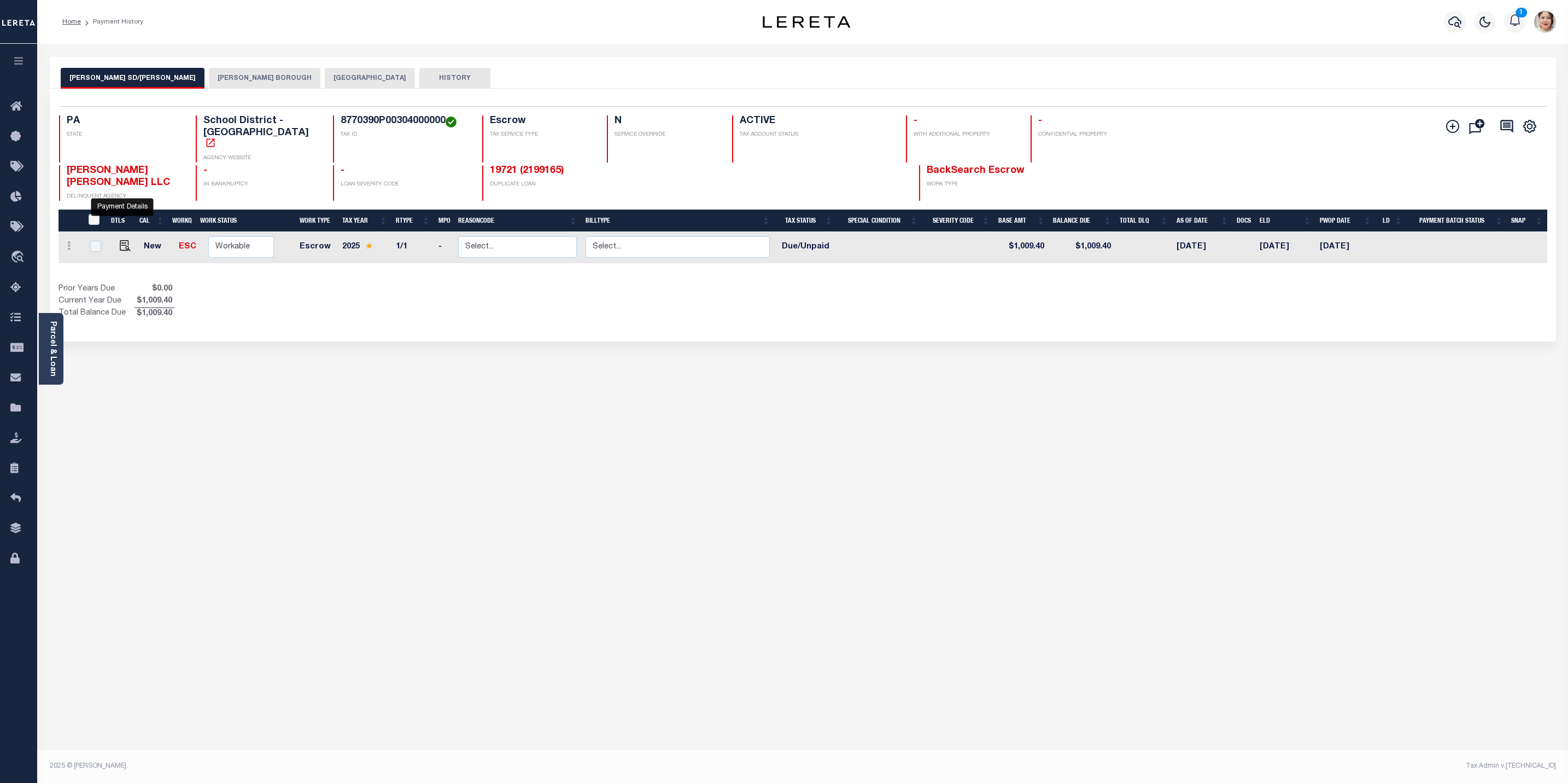
drag, startPoint x: 122, startPoint y: 220, endPoint x: 152, endPoint y: 227, distance: 30.8
click at [122, 240] on img "" at bounding box center [125, 245] width 11 height 11
checkbox input "true"
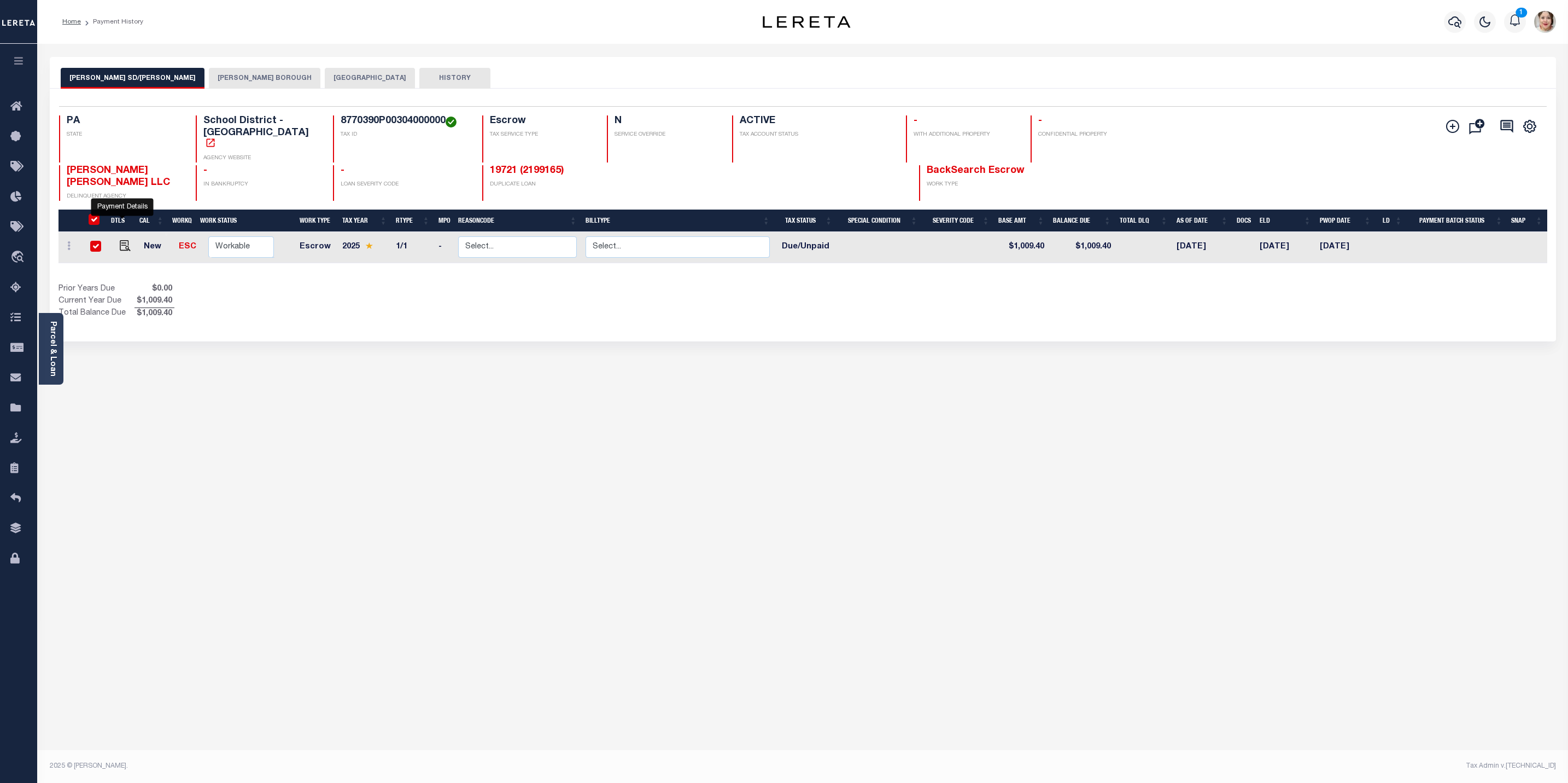
checkbox input "true"
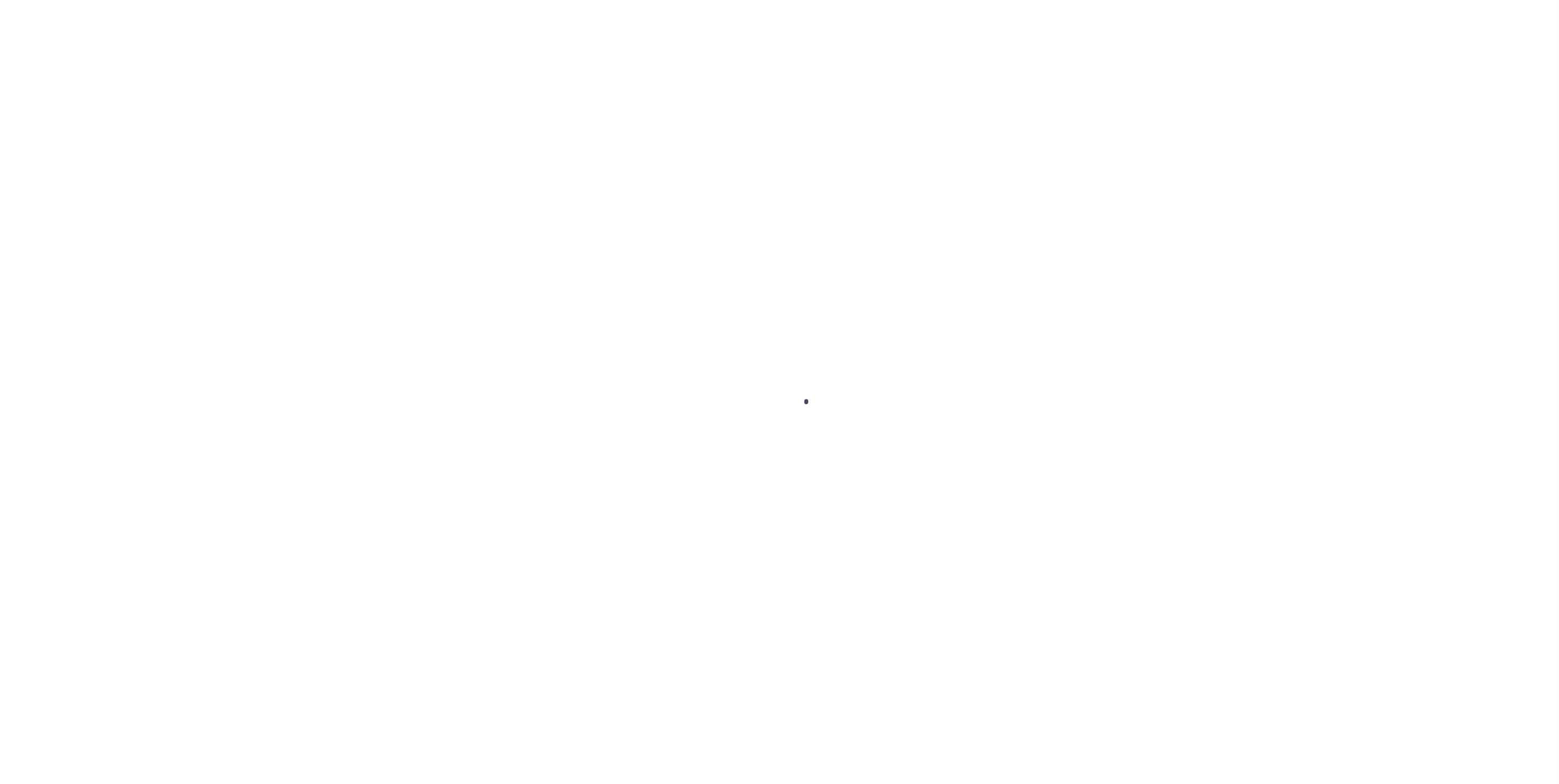
select select "DUE"
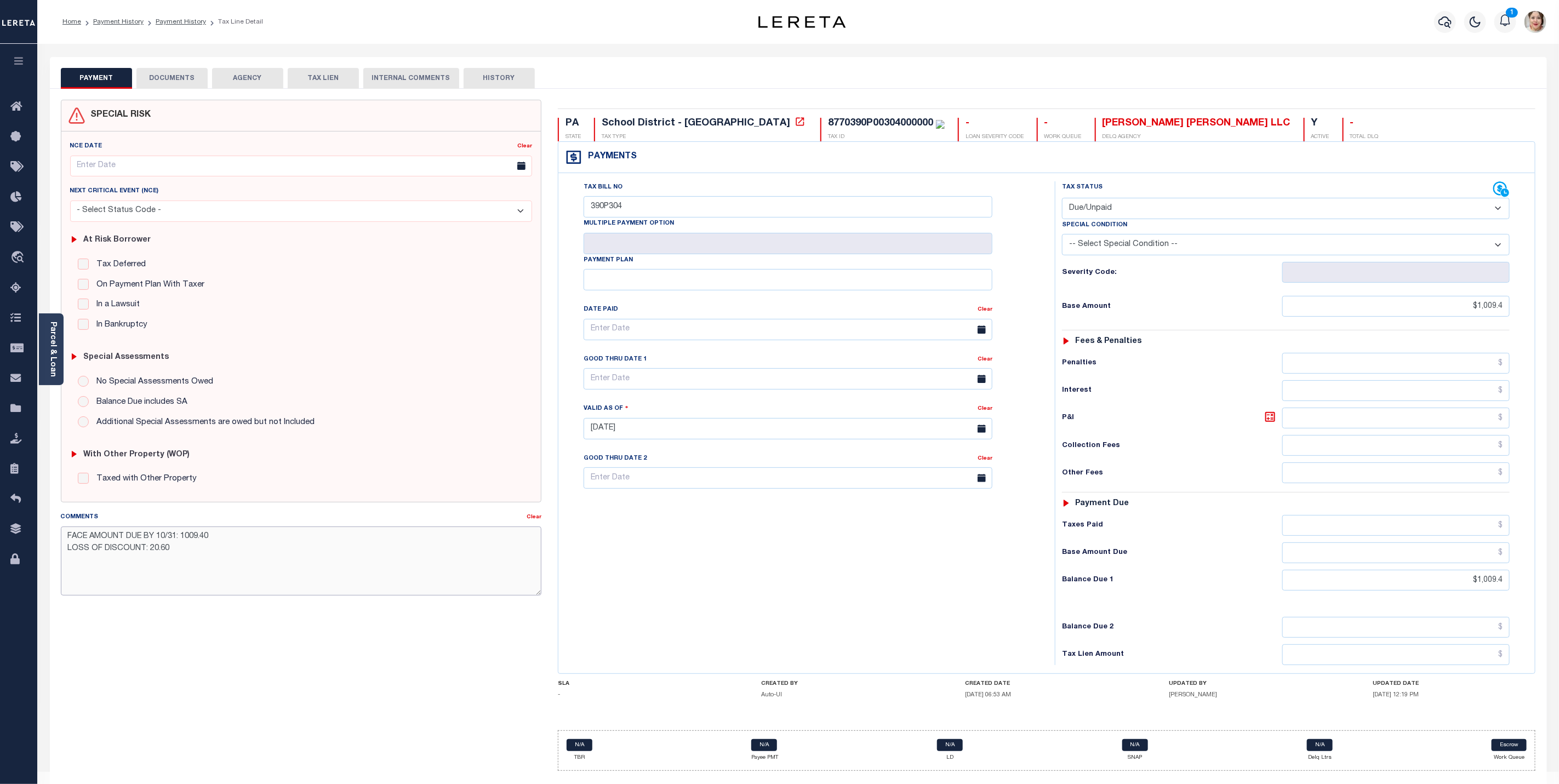
click at [264, 552] on textarea "FACE AMOUNT DUE BY 10/31: 1009.40 LOSS OF DISCOUNT: 20.60" at bounding box center [302, 561] width 481 height 69
paste textarea "LERETA Liable for Loss of Discount - Procurement Team"
type textarea "FACE AMOUNT DUE BY 10/31: 1009.40 LOSS OF DISCOUNT: 20.60 LERETA Liable for Los…"
click at [864, 630] on div "Tax Bill No 390P304 Multiple Payment Option Payment Plan" at bounding box center [803, 422] width 485 height 483
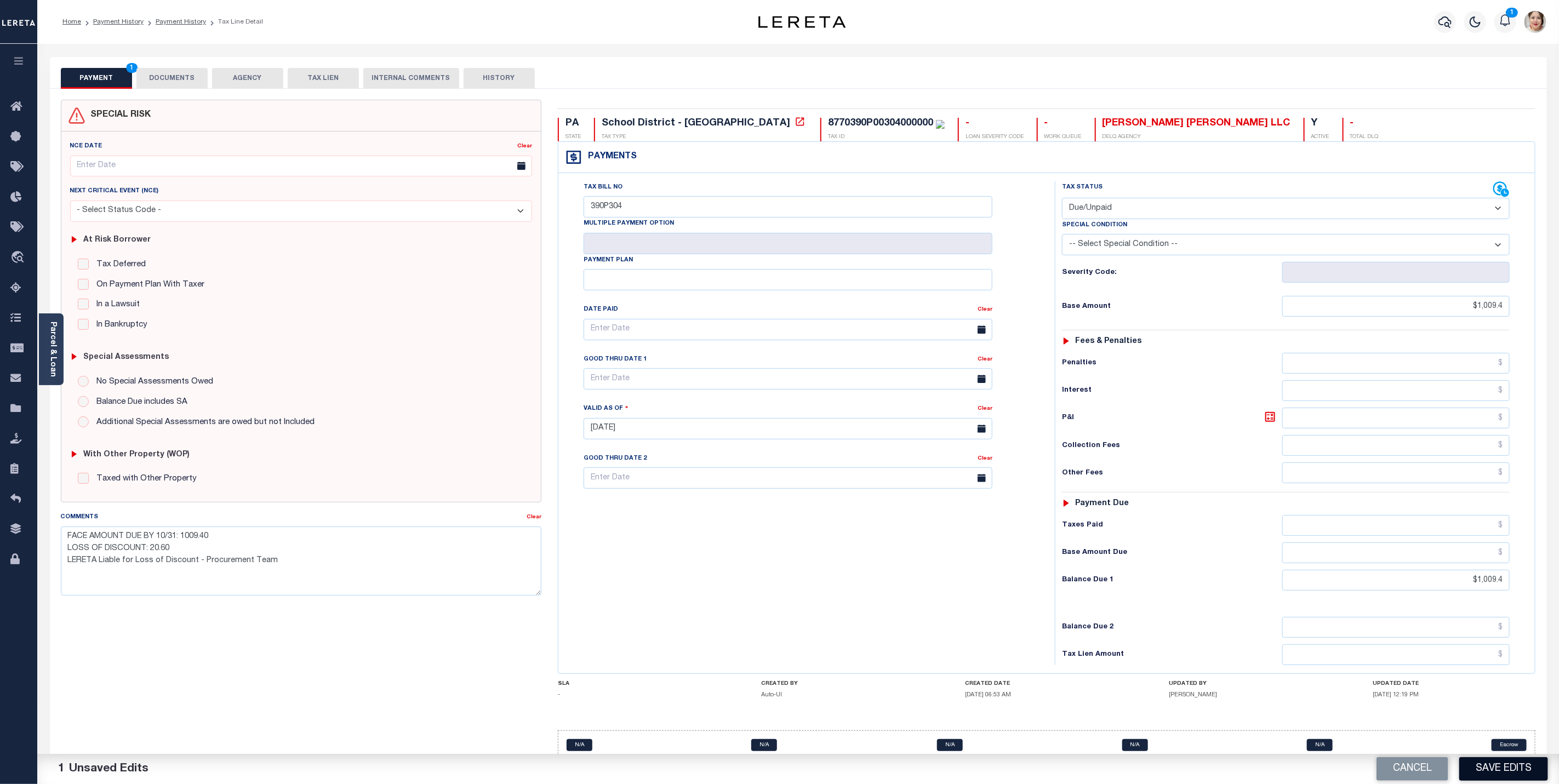
click at [1498, 768] on button "Save Edits" at bounding box center [1504, 769] width 89 height 23
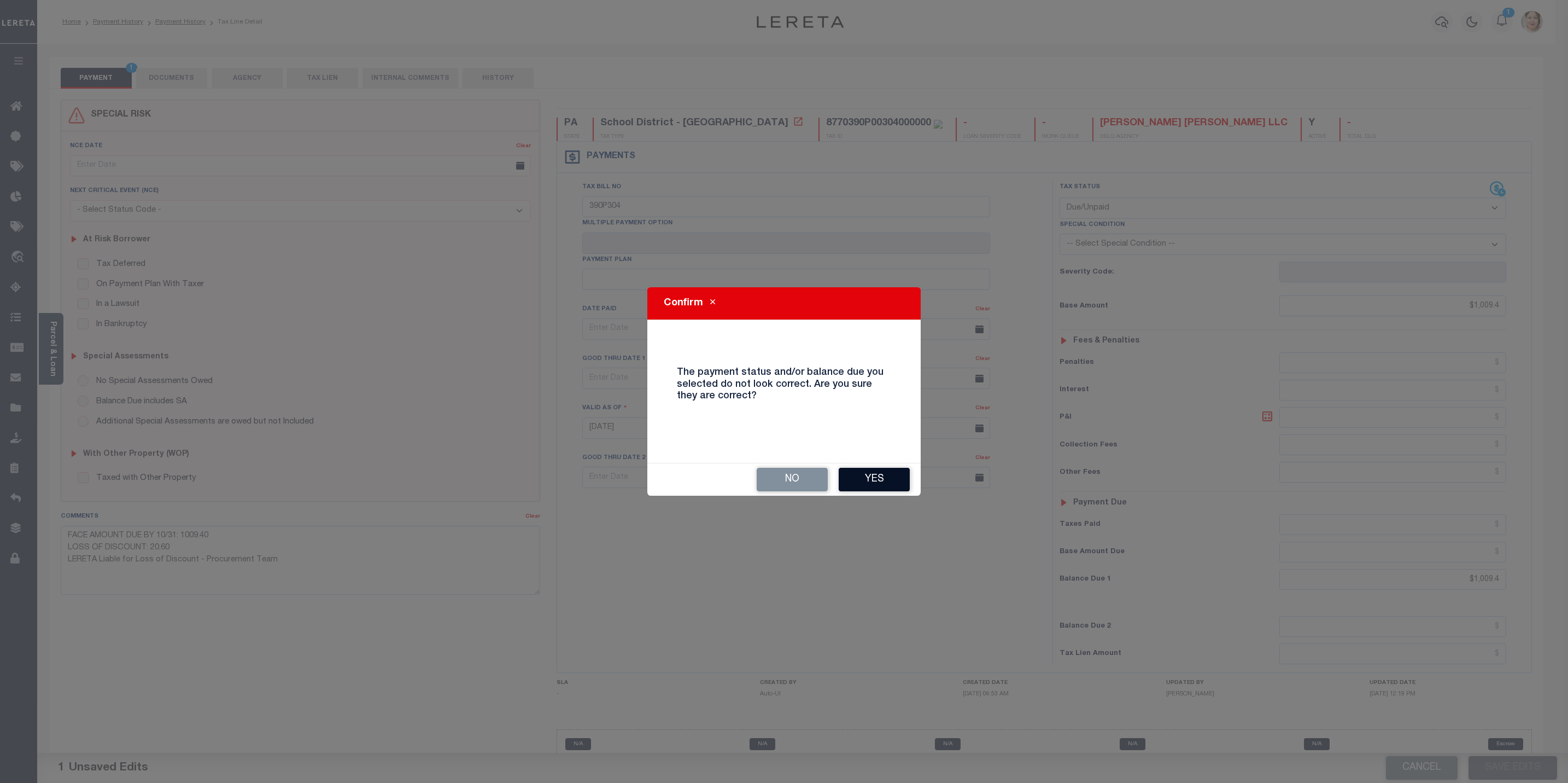
click at [876, 485] on button "Yes" at bounding box center [874, 479] width 71 height 23
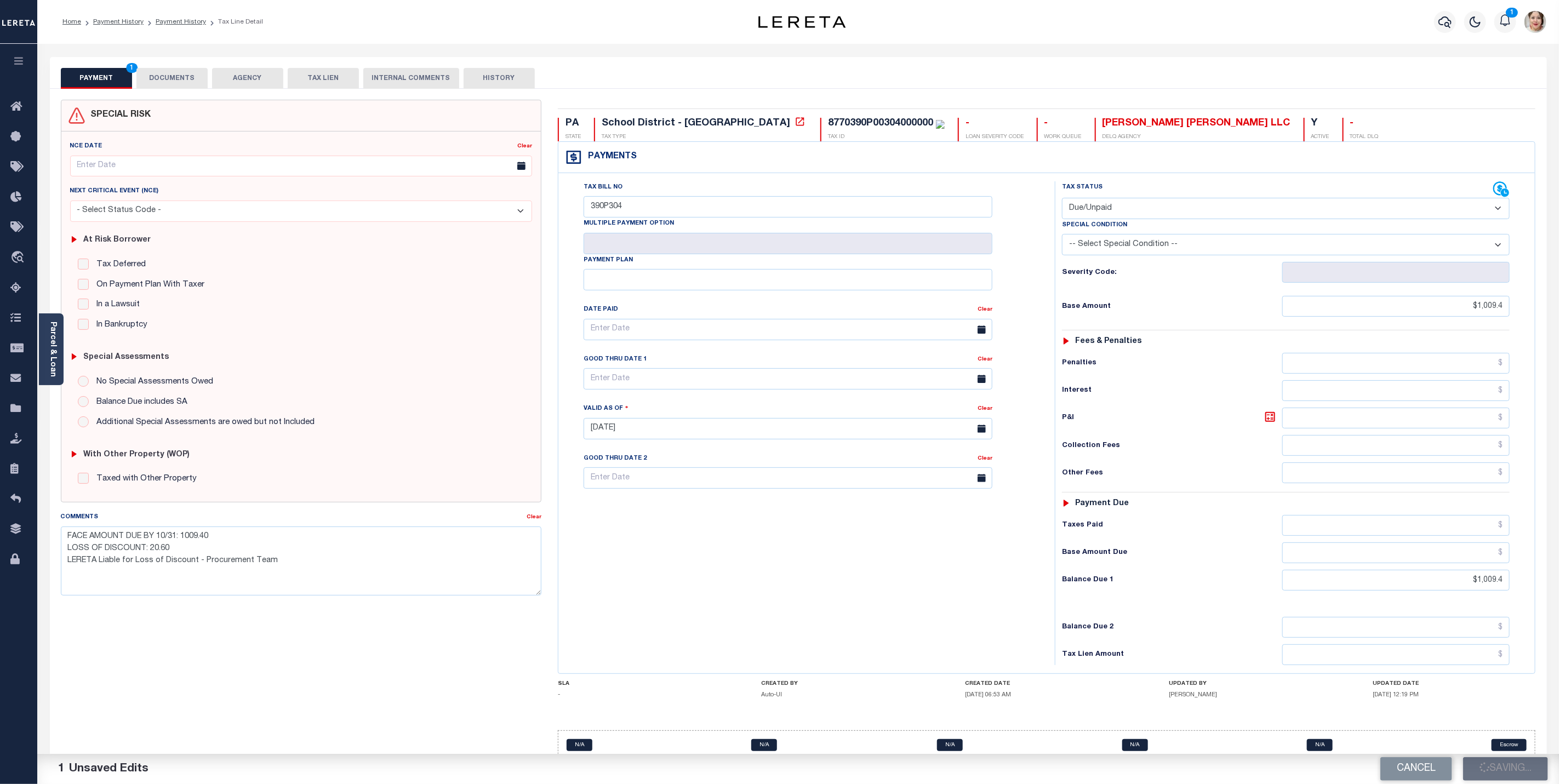
checkbox input "false"
type textarea "FACE AMOUNT DUE BY 10/31: 1009.40 LOSS OF DISCOUNT: 20.60 LERETA Liable for Los…"
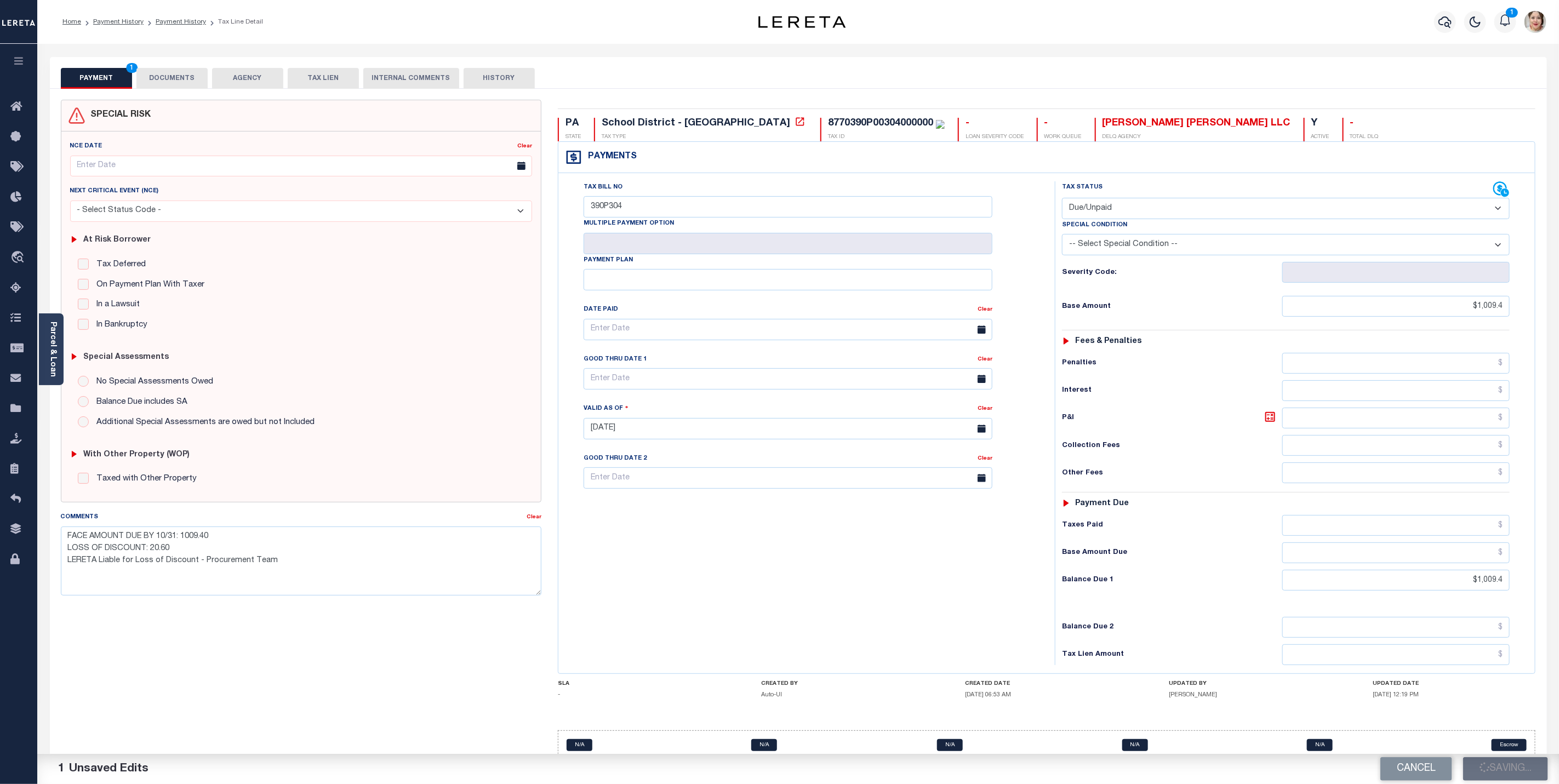
type input "$1,009.4"
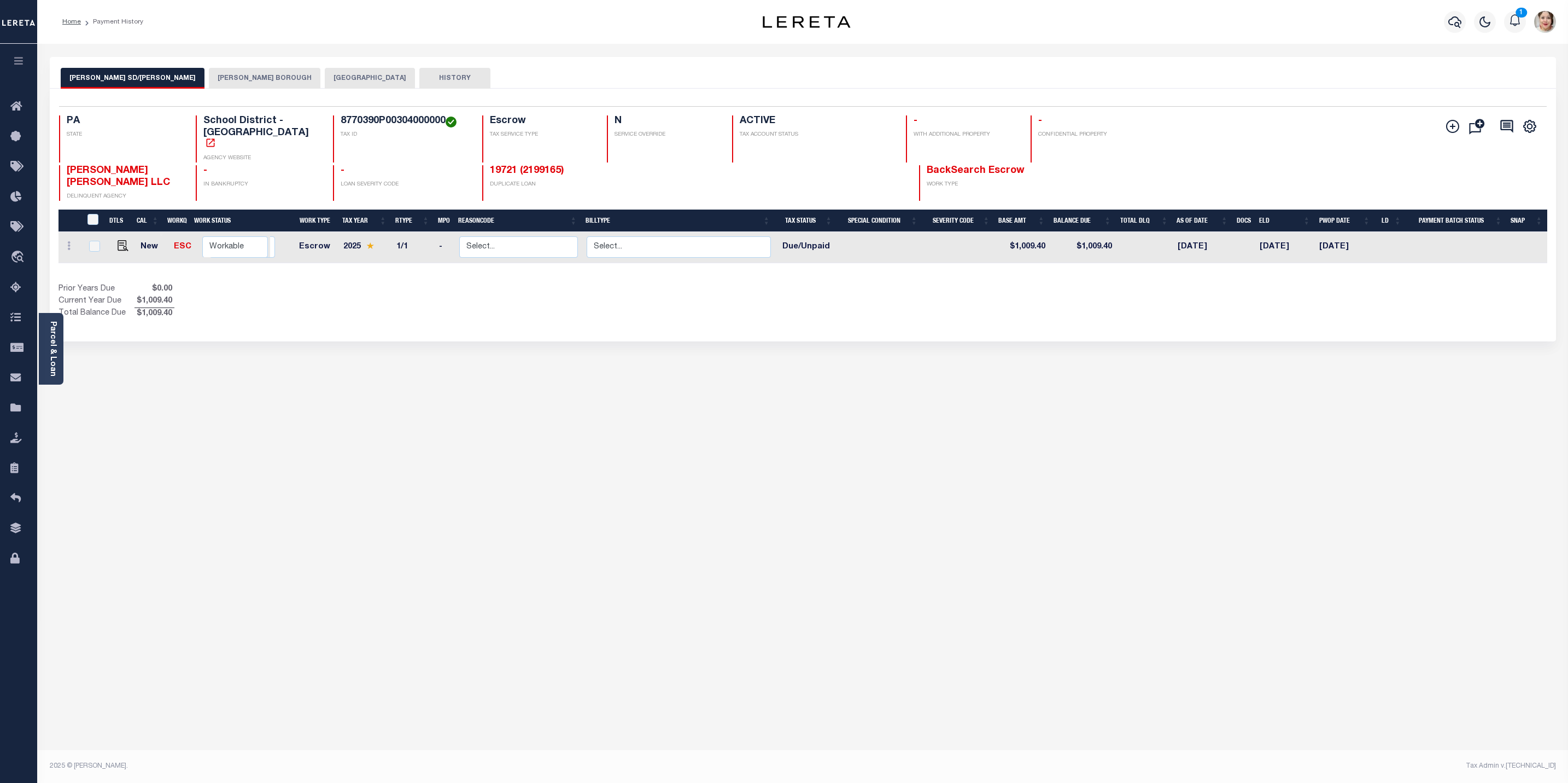
drag, startPoint x: 1036, startPoint y: 493, endPoint x: 1295, endPoint y: 39, distance: 522.7
click at [1036, 493] on div "[PERSON_NAME] SD/[PERSON_NAME] BORO [PERSON_NAME][GEOGRAPHIC_DATA] ALLEGHENY CO…" at bounding box center [802, 365] width 1523 height 618
click at [1457, 16] on icon "button" at bounding box center [1455, 22] width 13 height 13
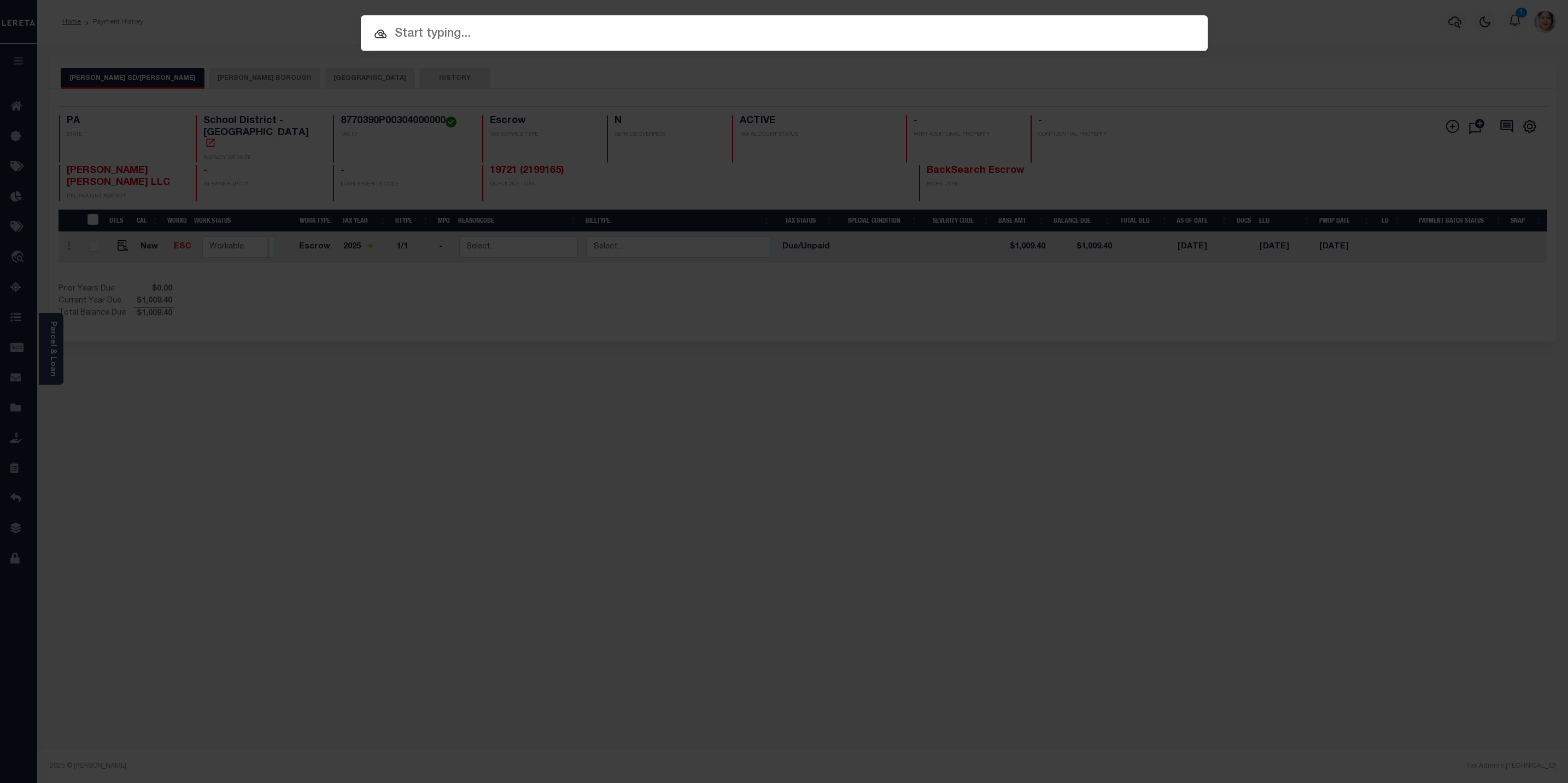
paste input "0255-M-00294-0000-00"
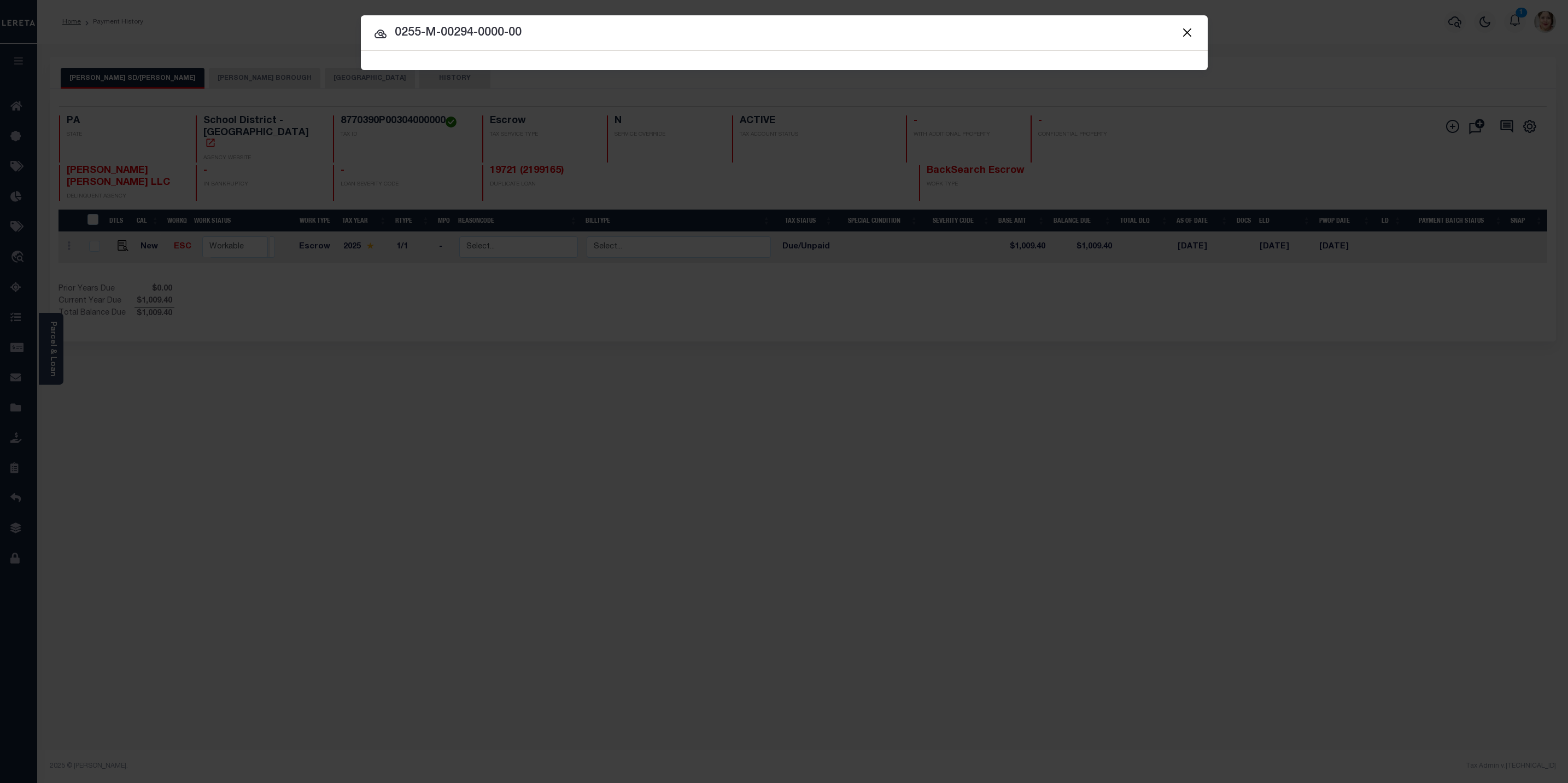
type input "0255-M-00294-0000-00"
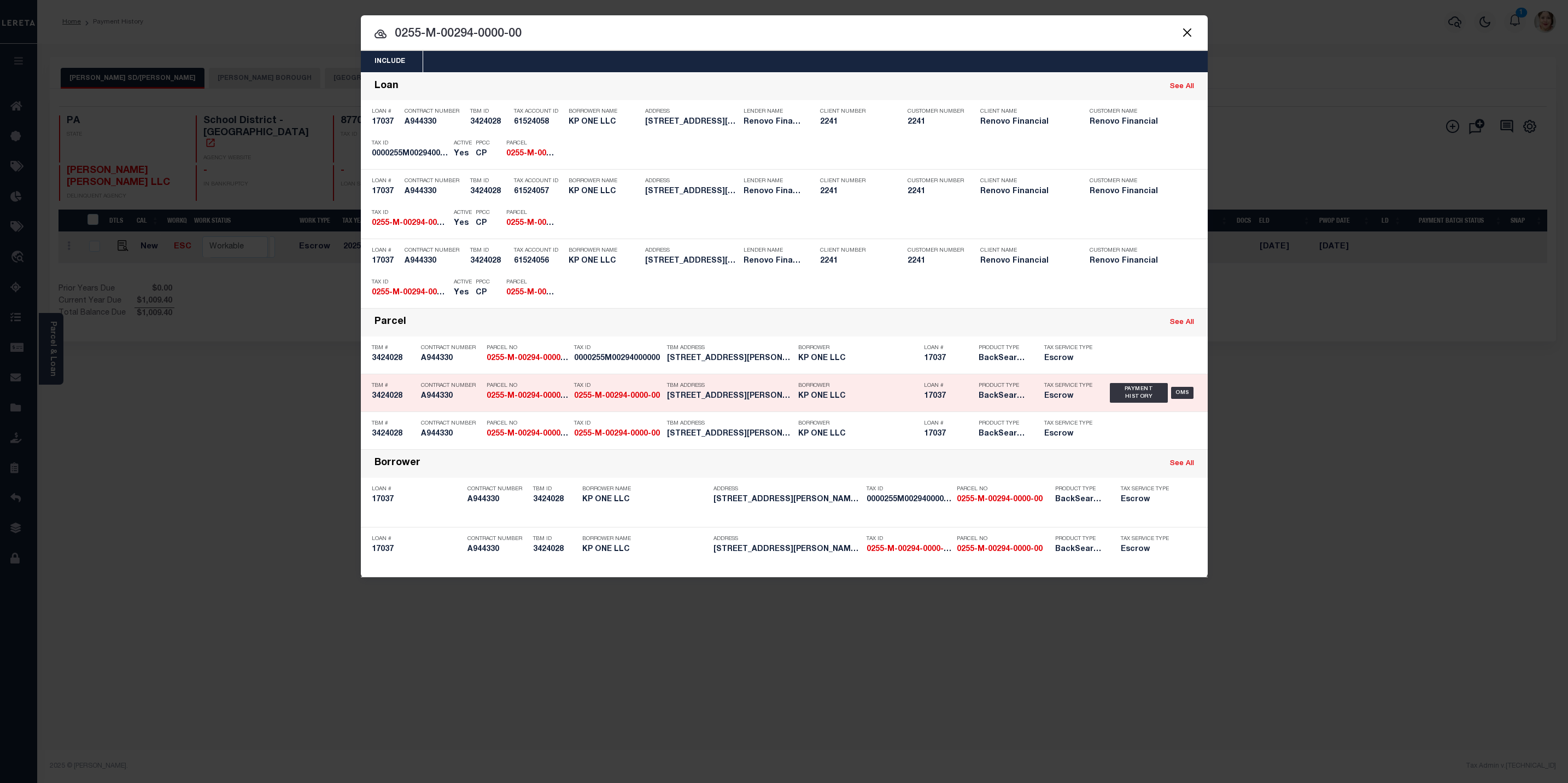
click at [747, 412] on div "17037 A944330 TBM # 3424028 Contract Number A944330 2124846 Parcel No 0255-M-00…" at bounding box center [784, 393] width 847 height 38
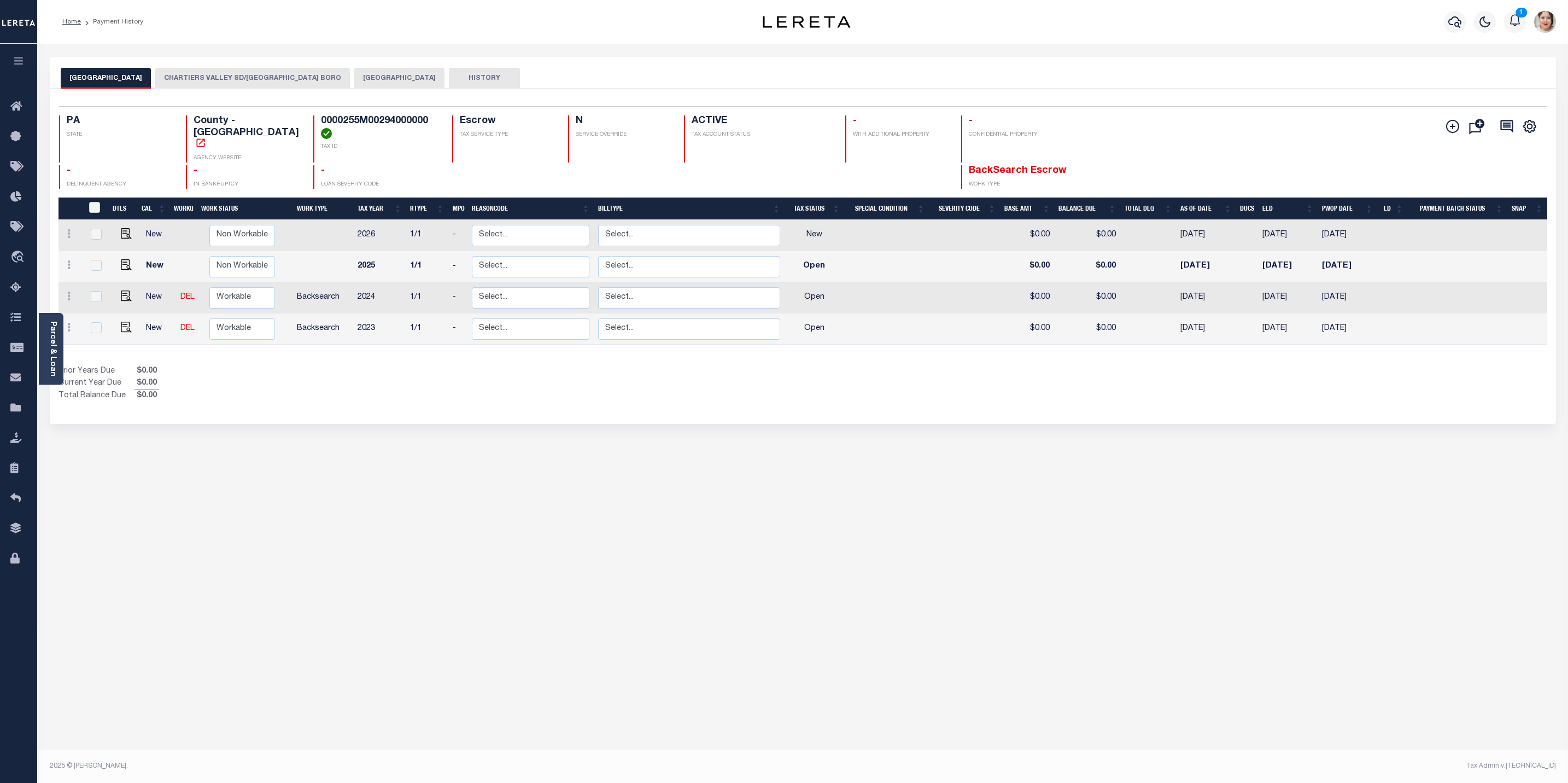
click at [226, 77] on button "CHARTIERS VALLEY SD/[GEOGRAPHIC_DATA] BORO" at bounding box center [252, 77] width 195 height 21
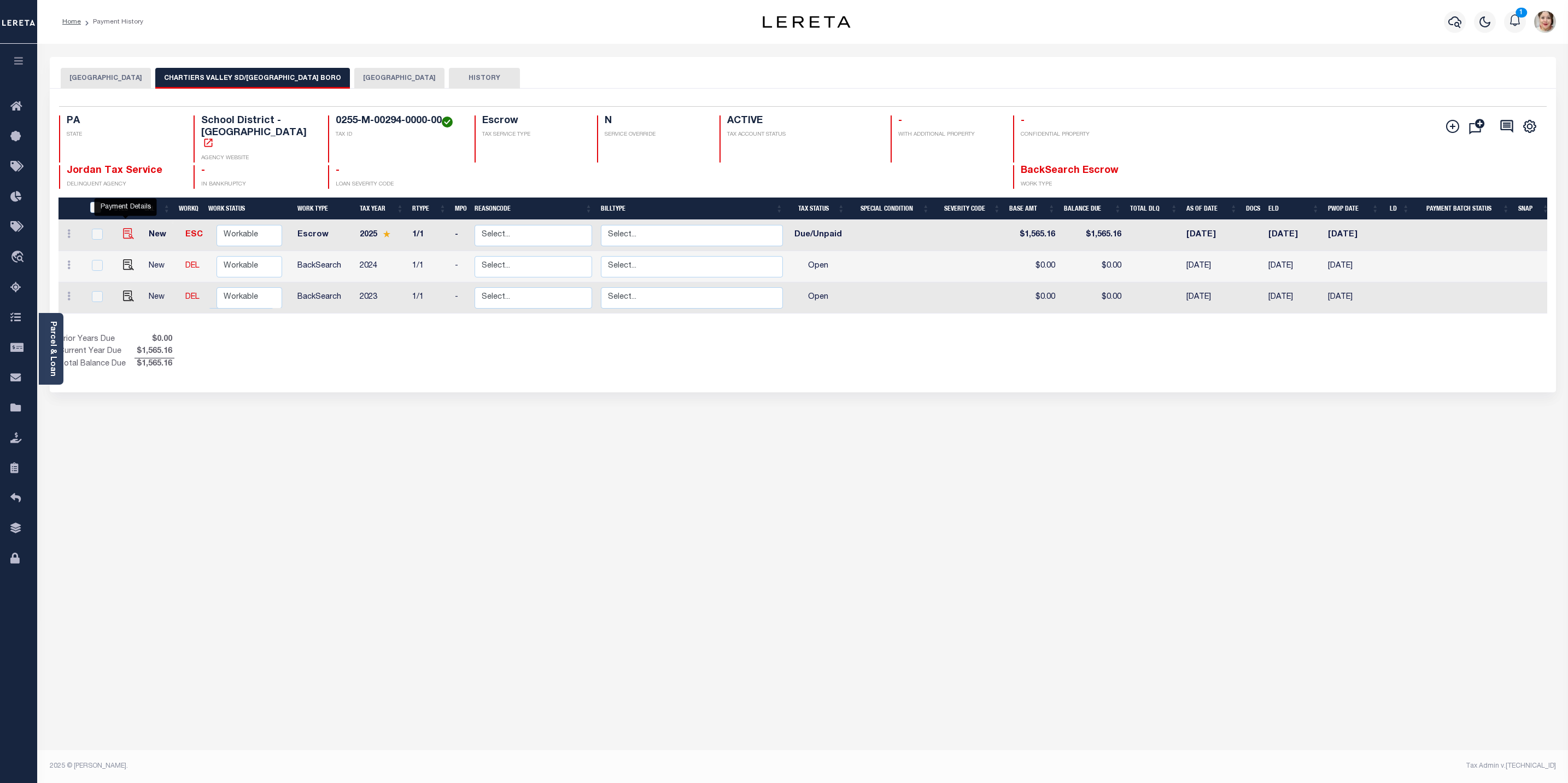
click at [130, 228] on img "" at bounding box center [128, 234] width 11 height 11
checkbox input "true"
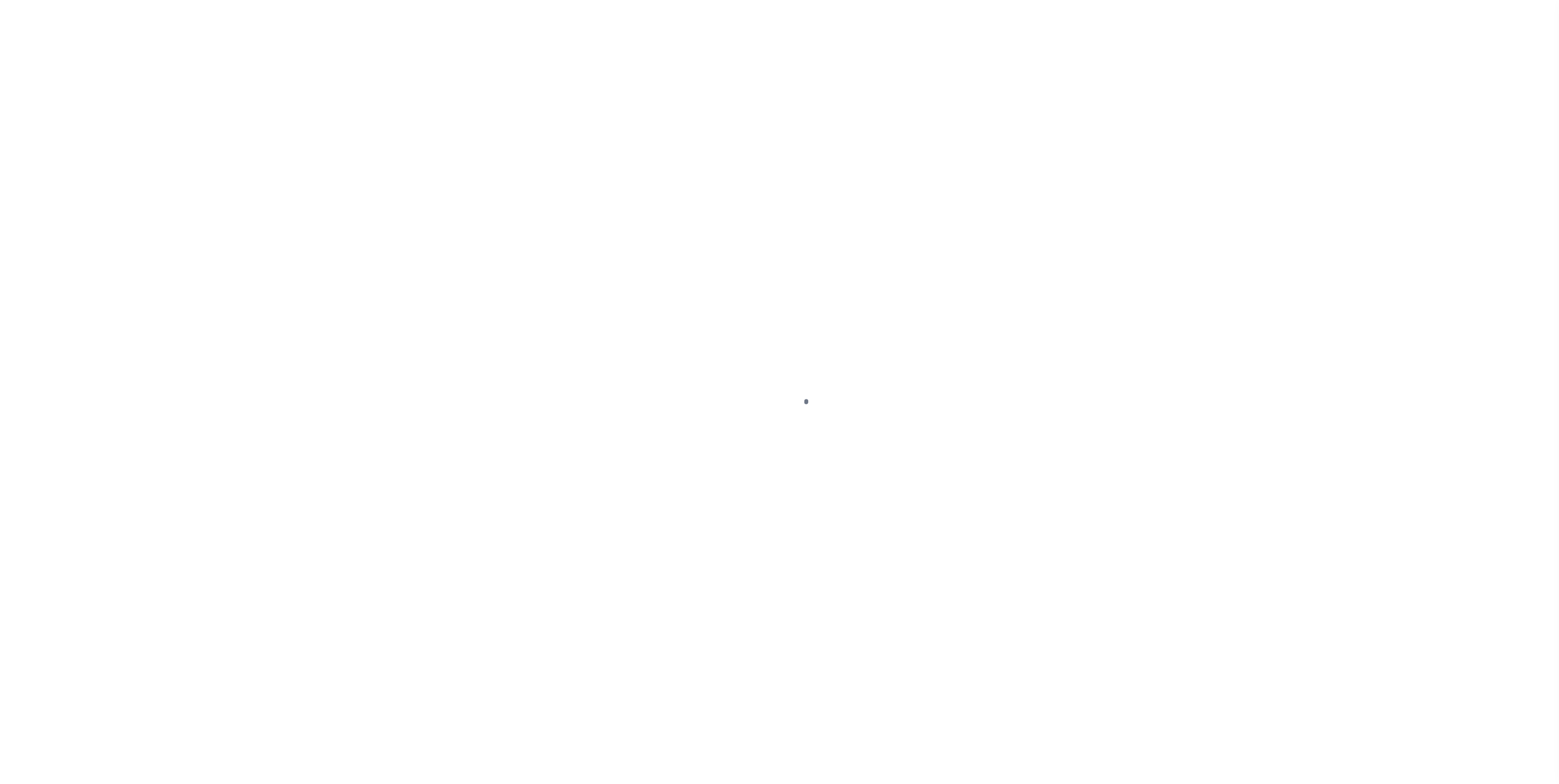
select select "DUE"
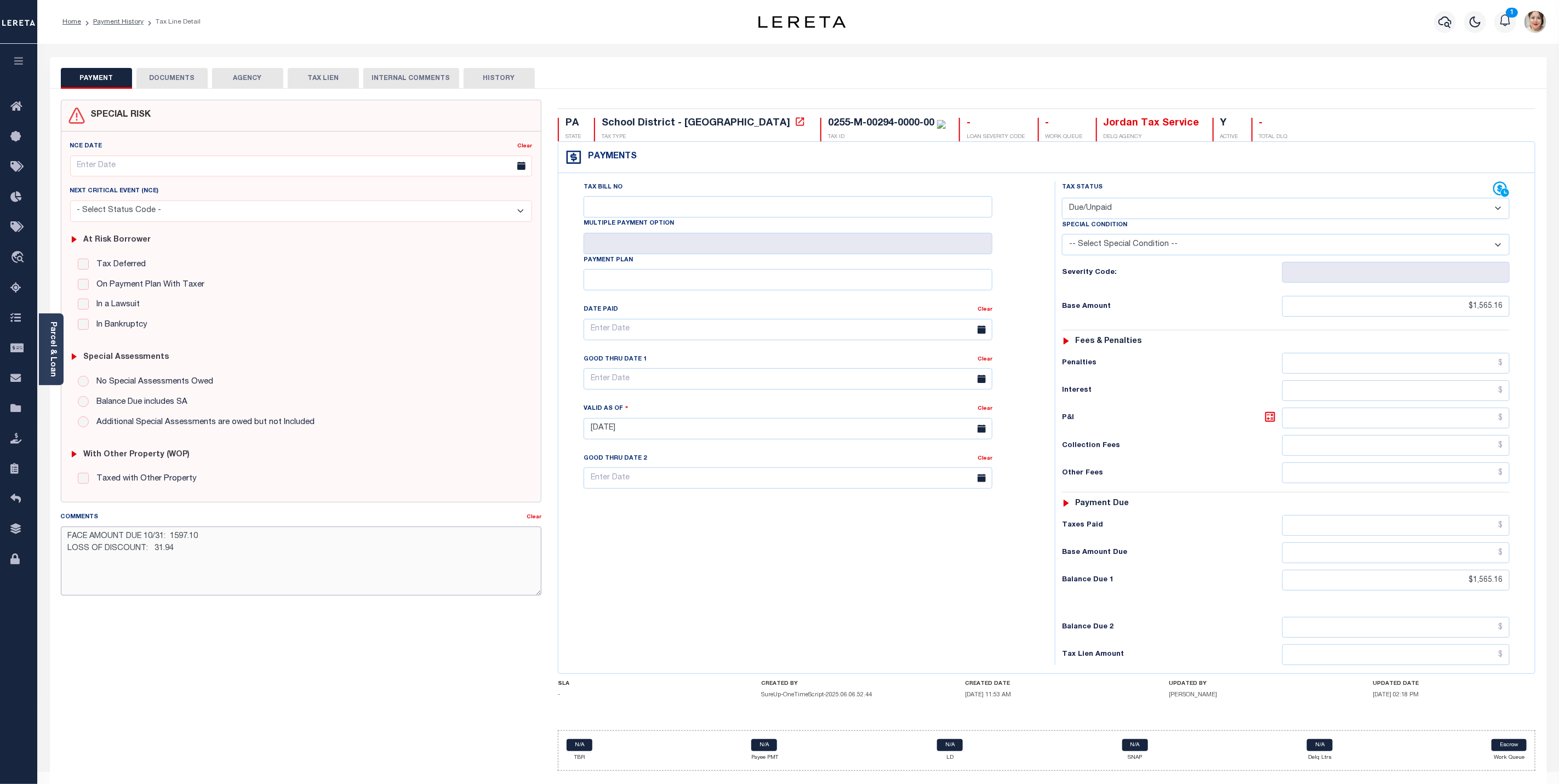
click at [201, 557] on textarea "FACE AMOUNT DUE 10/31: 1597.10 LOSS OF DISCOUNT: 31.94" at bounding box center [302, 561] width 481 height 69
paste textarea "LERETA Liable for Loss of Discount - Procurement Team"
type textarea "FACE AMOUNT DUE 10/31: 1597.10 LOSS OF DISCOUNT: 31.94 LERETA Liable for Loss o…"
click at [1319, 703] on div "UPDATED BY Graham, Della" at bounding box center [1250, 691] width 163 height 23
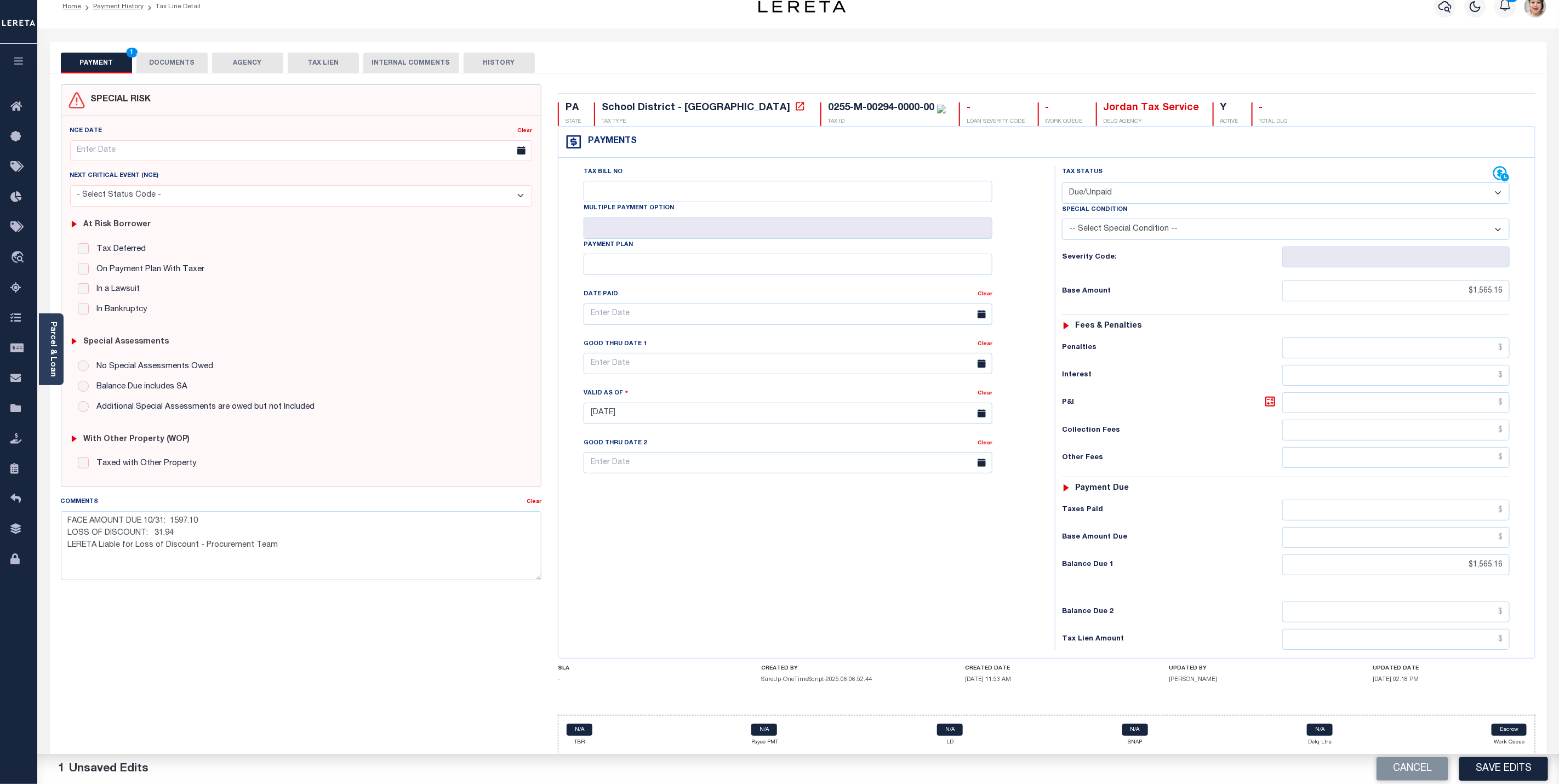
scroll to position [32, 0]
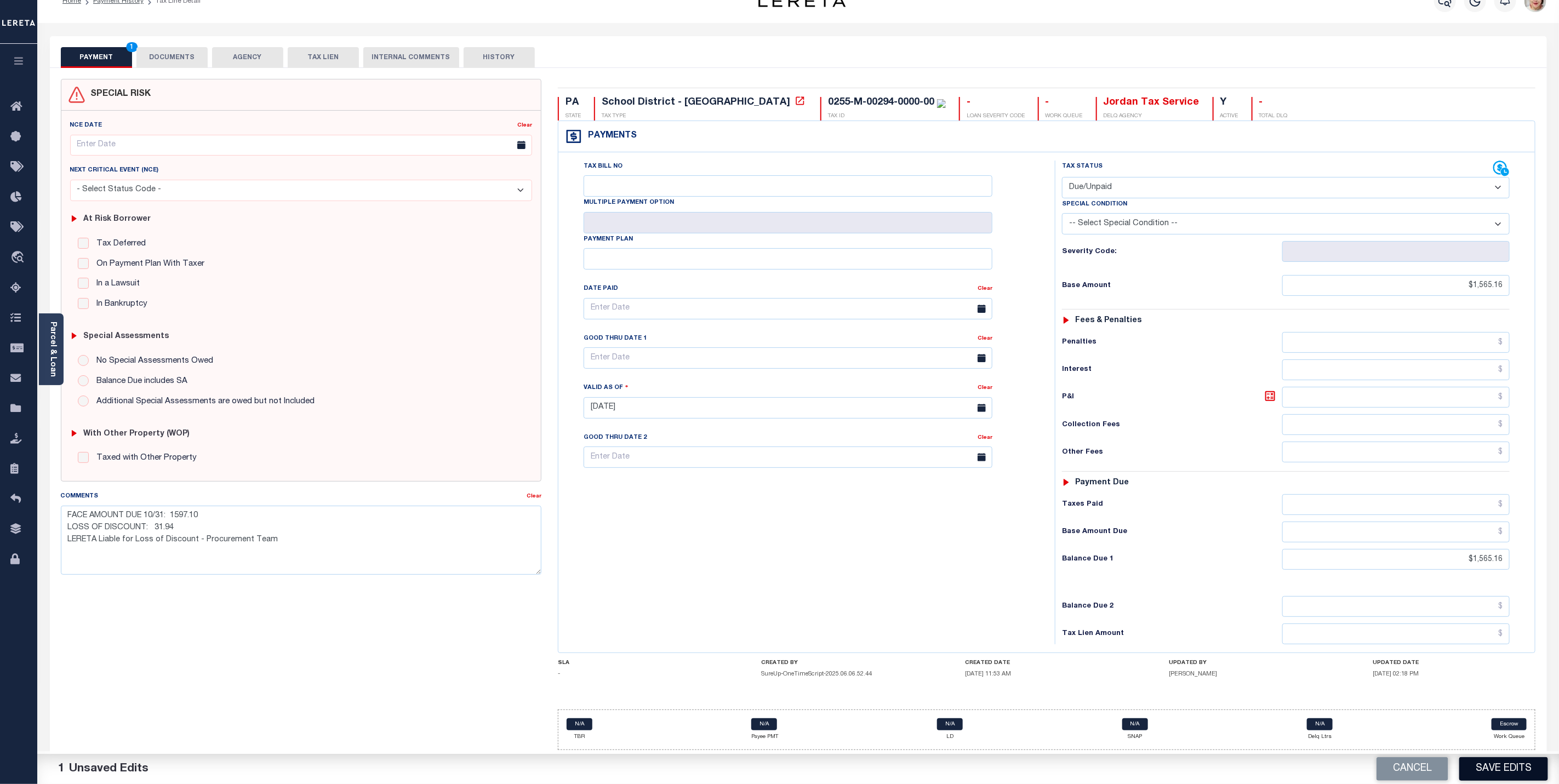
click at [1501, 768] on button "Save Edits" at bounding box center [1504, 769] width 89 height 23
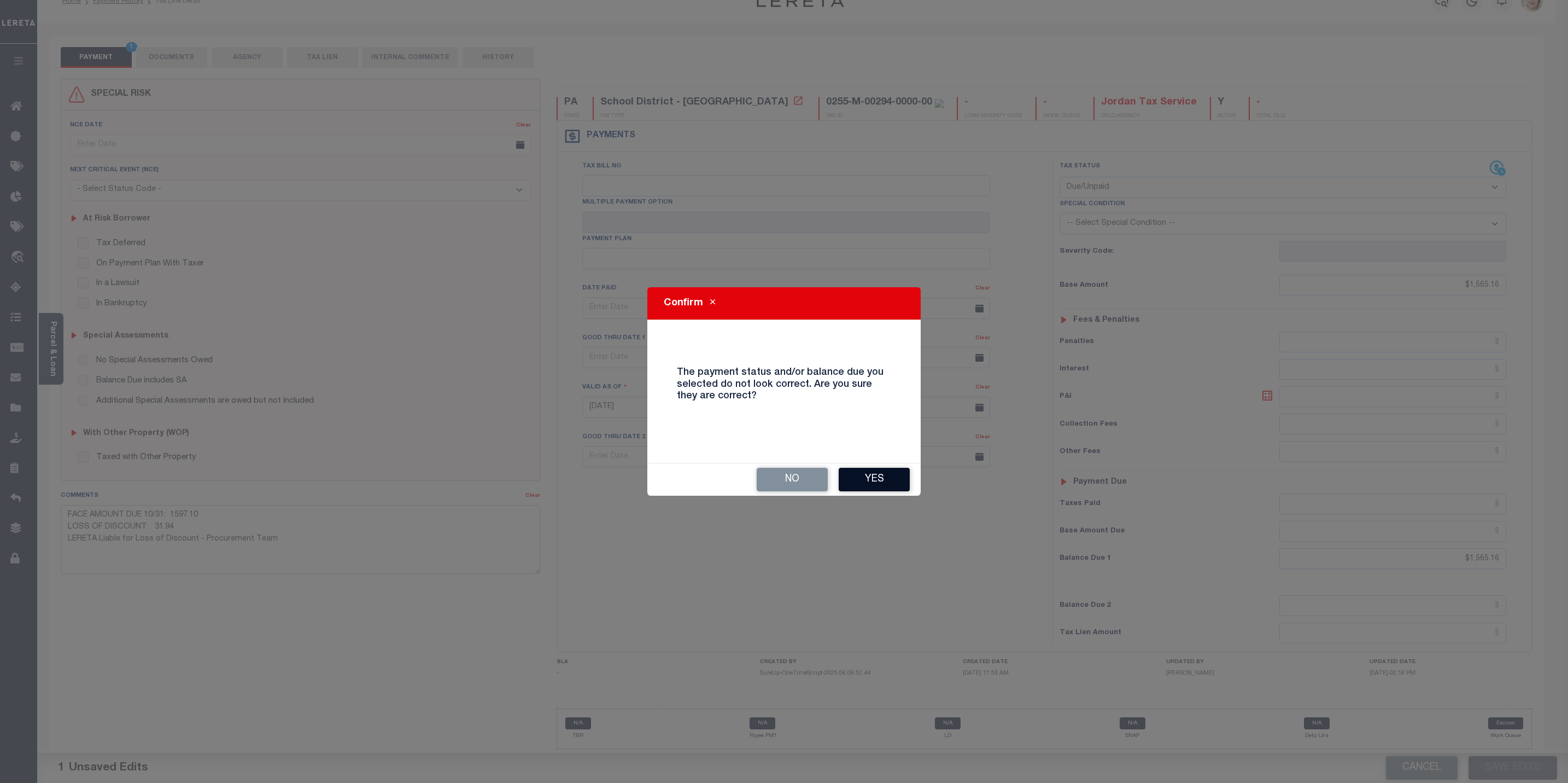
click at [862, 482] on button "Yes" at bounding box center [874, 479] width 71 height 23
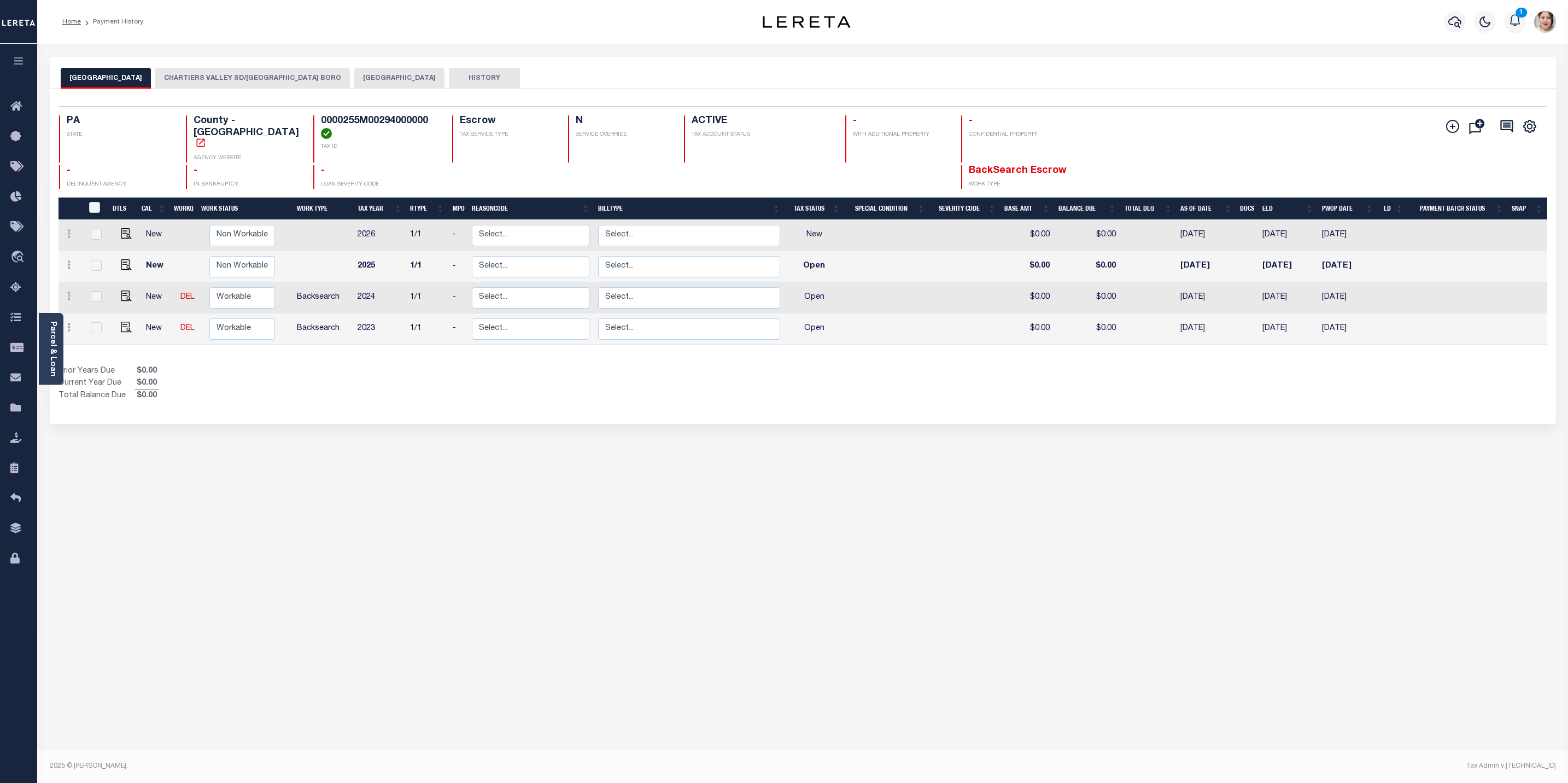
click at [354, 77] on button "[GEOGRAPHIC_DATA]" at bounding box center [399, 77] width 90 height 21
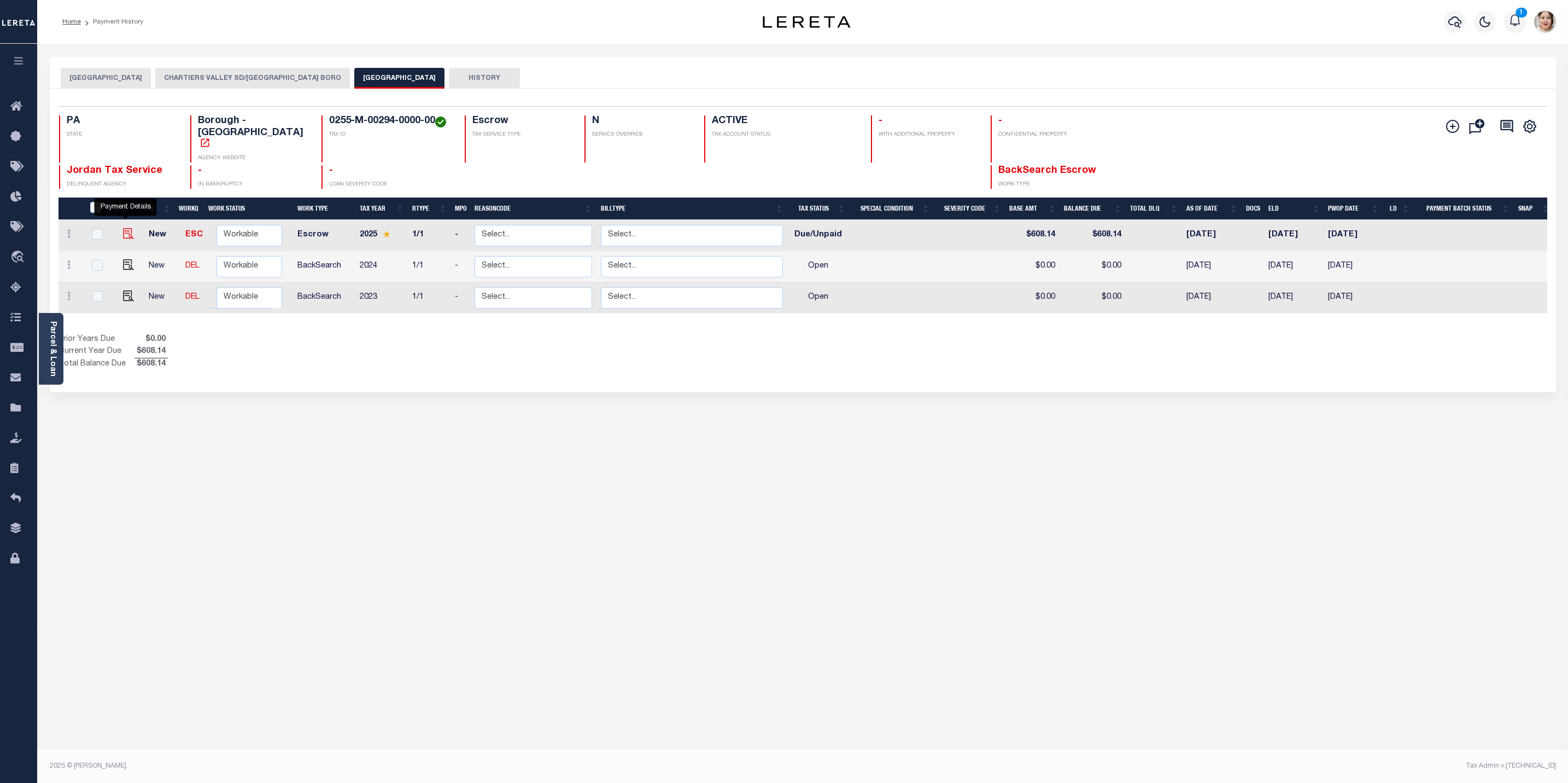
click at [123, 228] on img "" at bounding box center [128, 234] width 11 height 11
checkbox input "true"
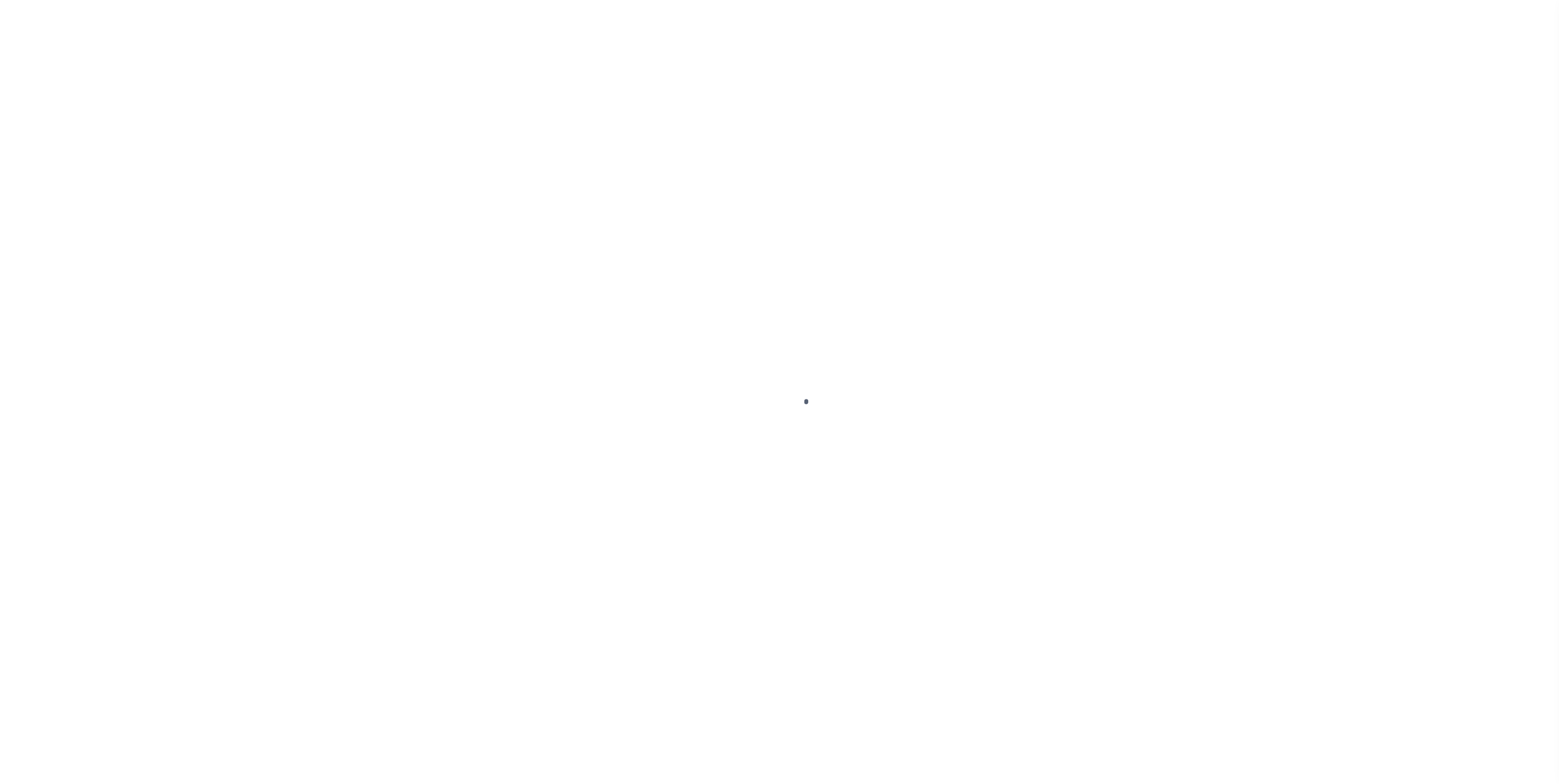
select select "DUE"
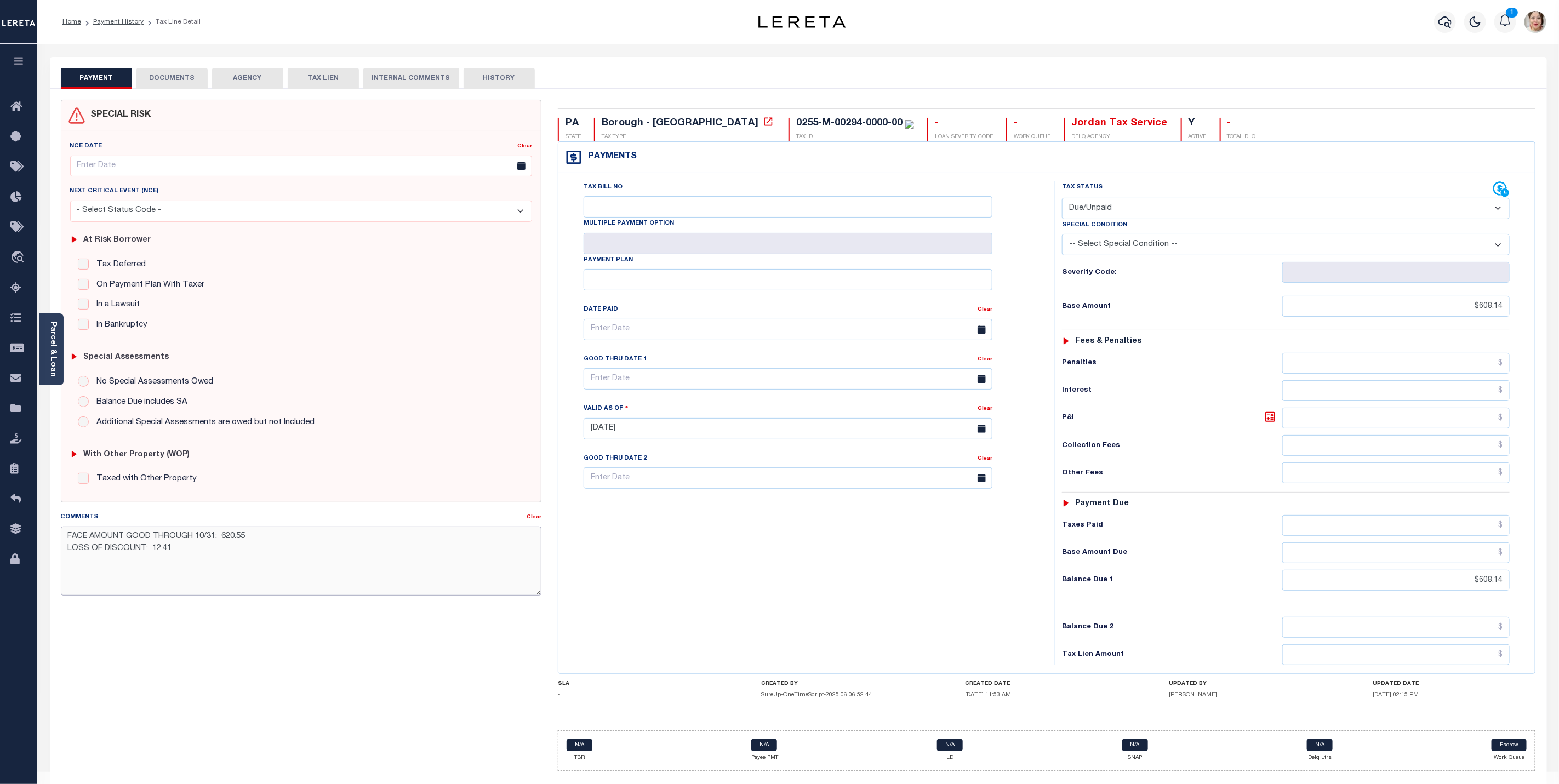
click at [223, 562] on textarea "FACE AMOUNT GOOD THROUGH 10/31: 620.55 LOSS OF DISCOUNT: 12.41" at bounding box center [302, 561] width 481 height 69
paste textarea "LERETA Liable for Loss of Discount - Procurement Team"
type textarea "FACE AMOUNT GOOD THROUGH 10/31: 620.55 LOSS OF DISCOUNT: 12.41 LERETA Liable fo…"
click at [1293, 703] on div "UPDATED BY Graham, Della" at bounding box center [1250, 691] width 163 height 23
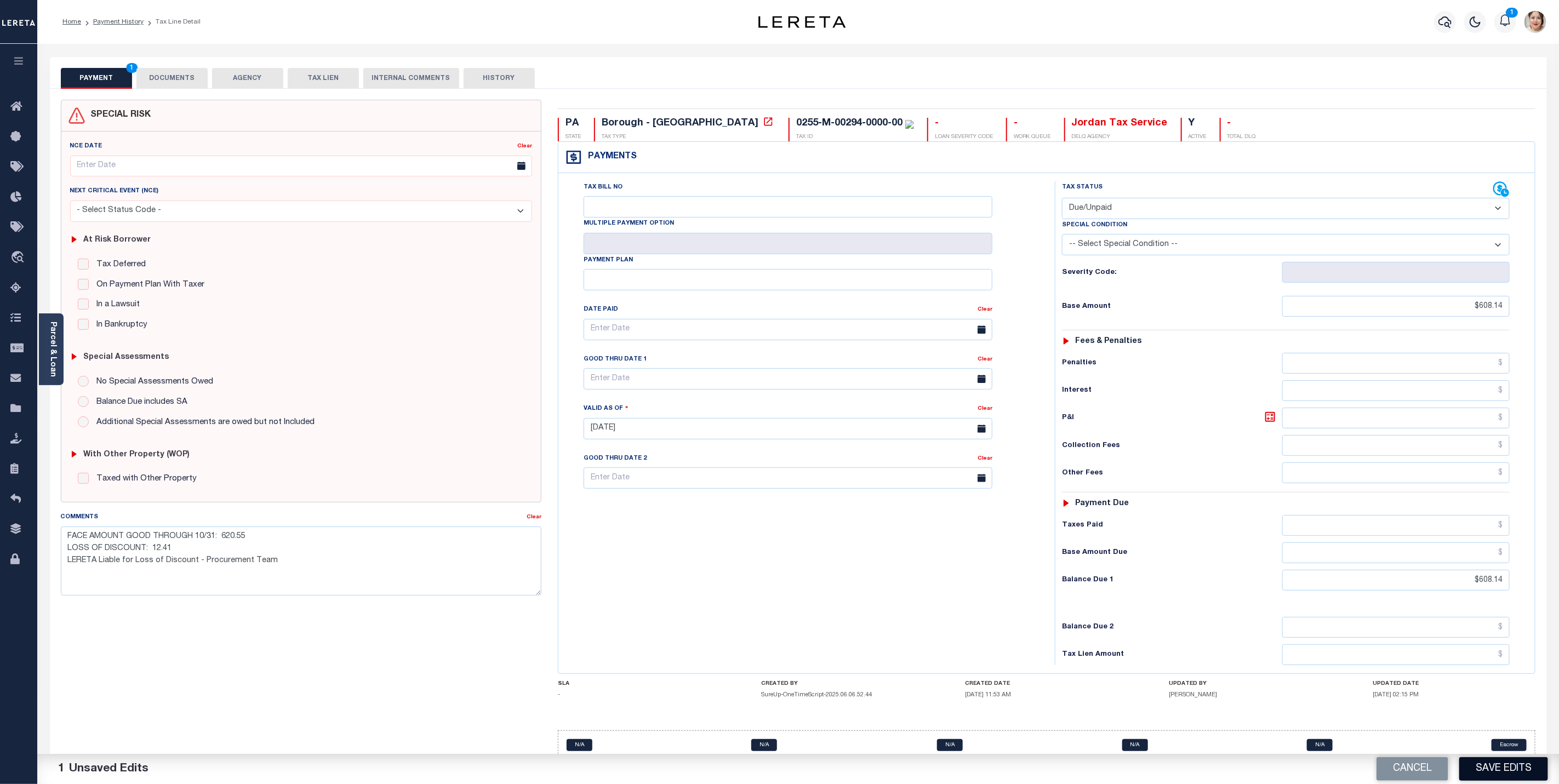
scroll to position [32, 0]
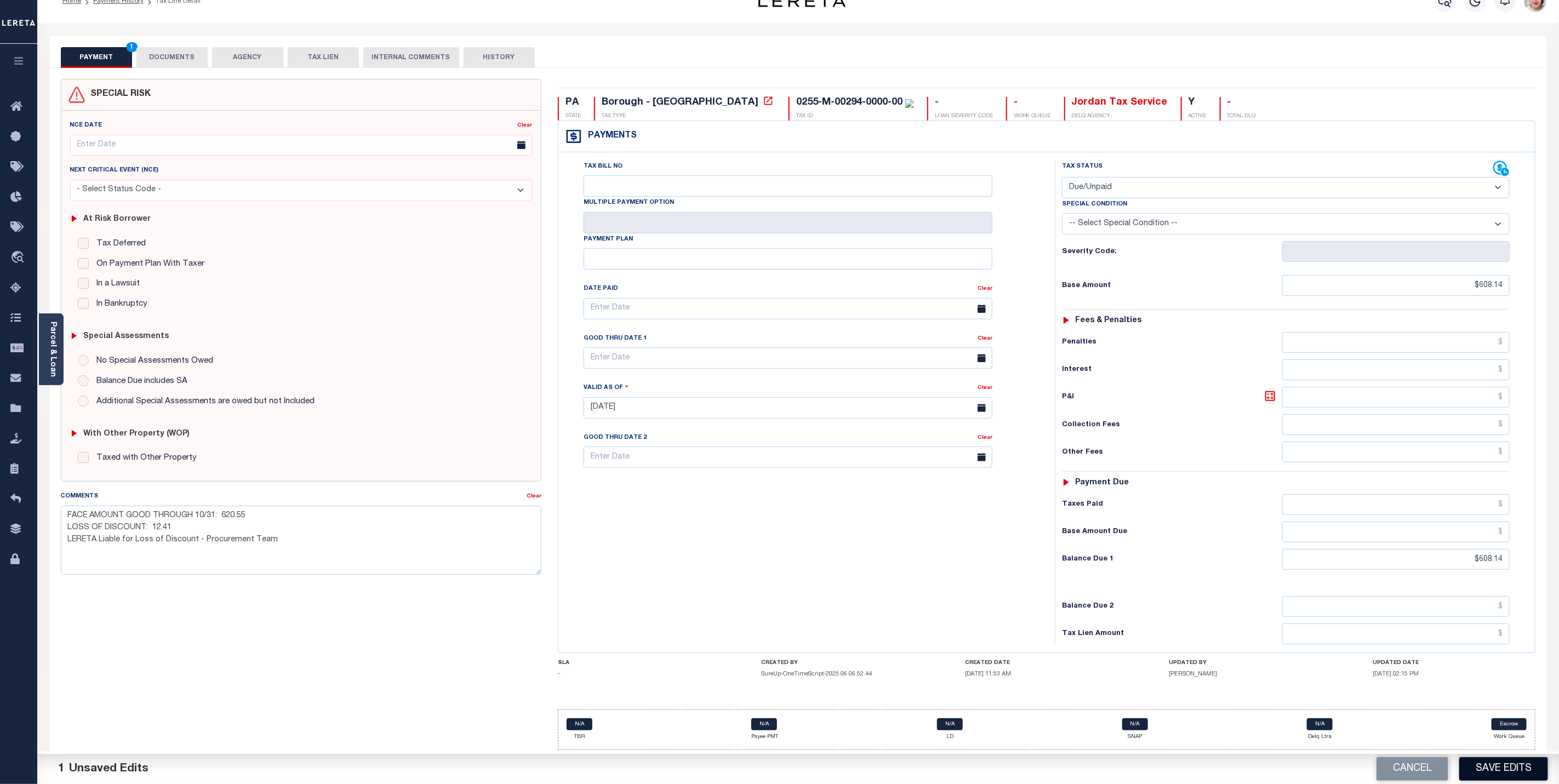
click at [1505, 776] on button "Save Edits" at bounding box center [1504, 769] width 89 height 23
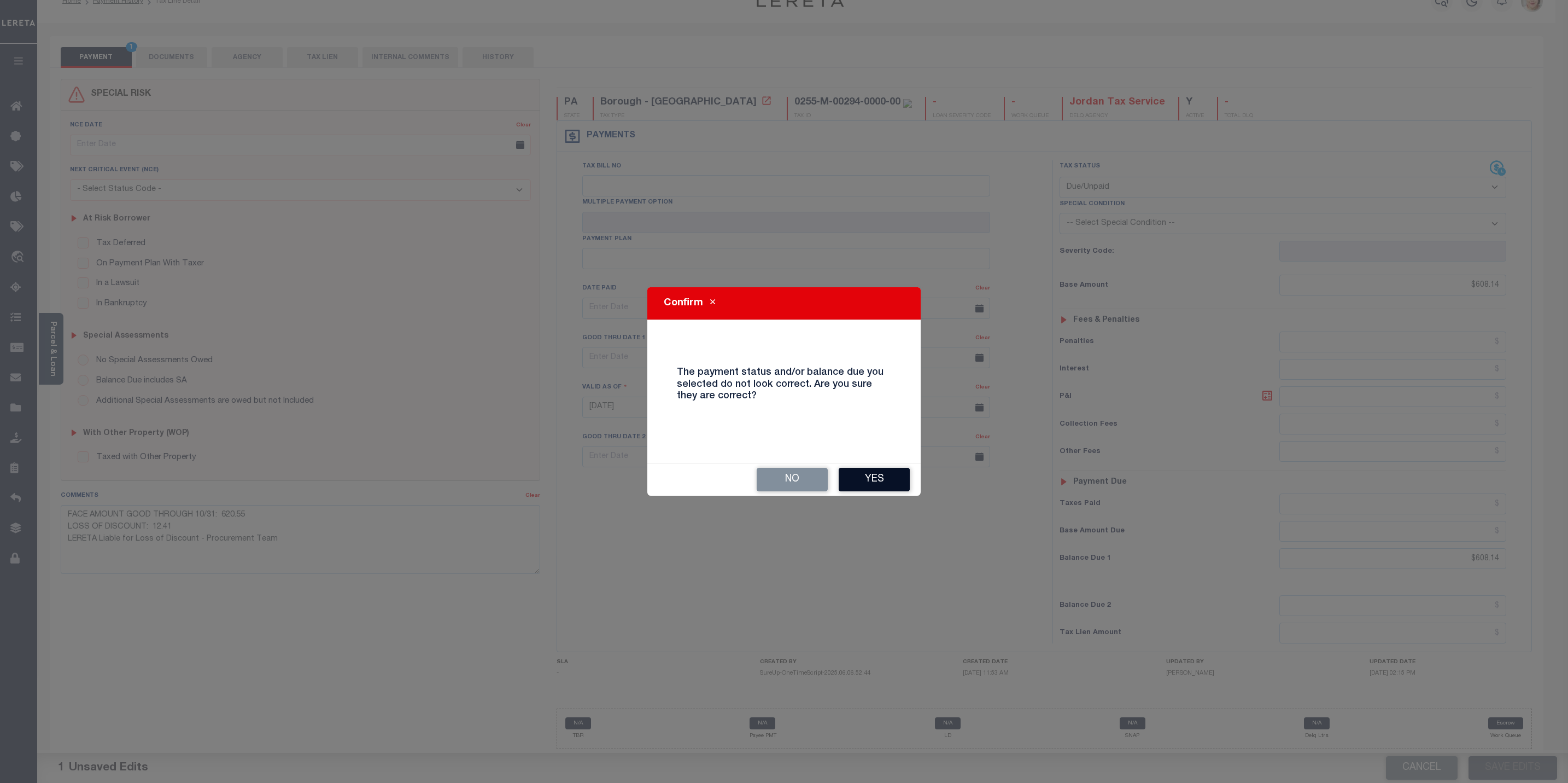
click at [875, 478] on button "Yes" at bounding box center [874, 479] width 71 height 23
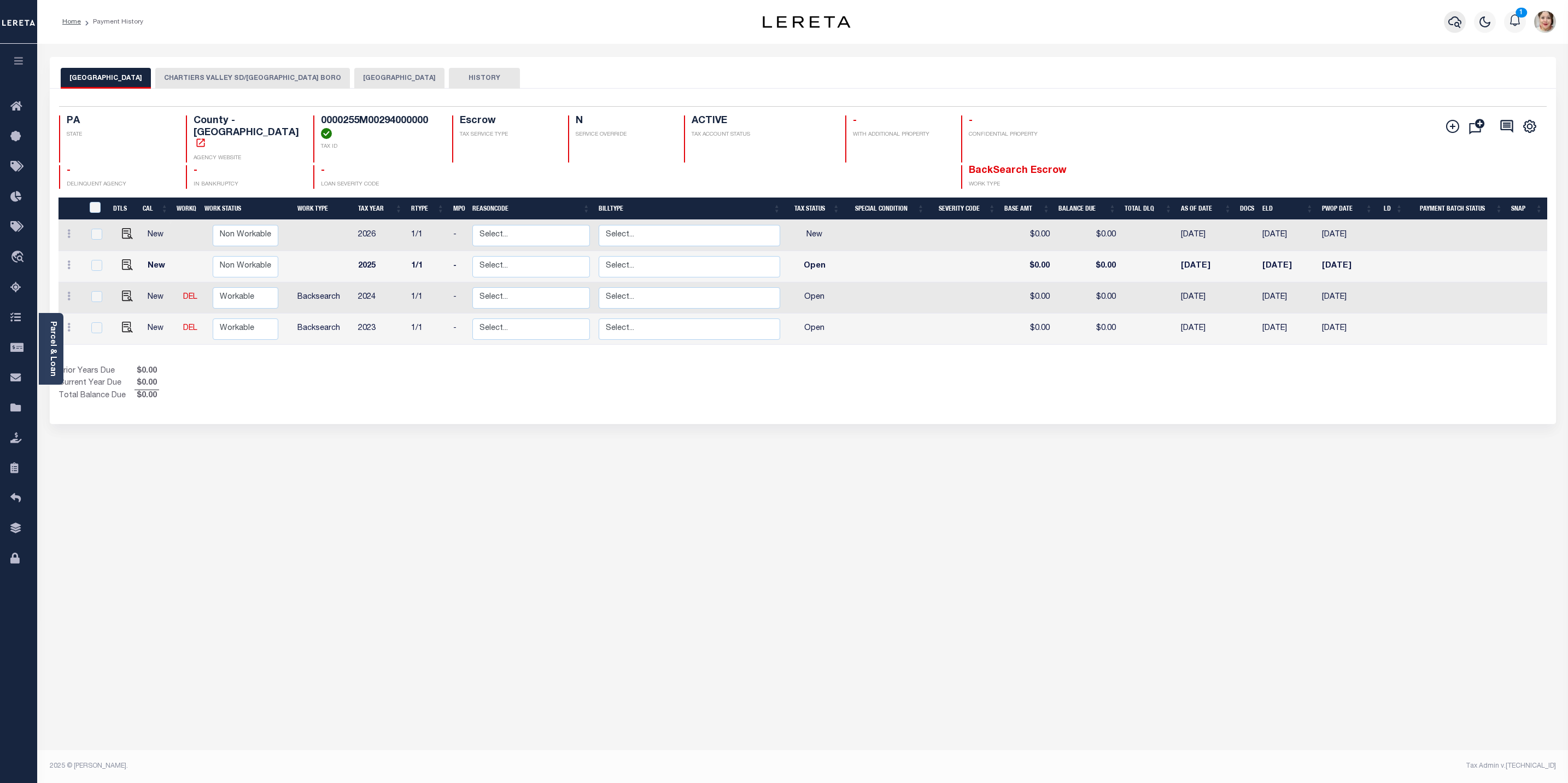
click at [1456, 23] on icon "button" at bounding box center [1455, 22] width 13 height 12
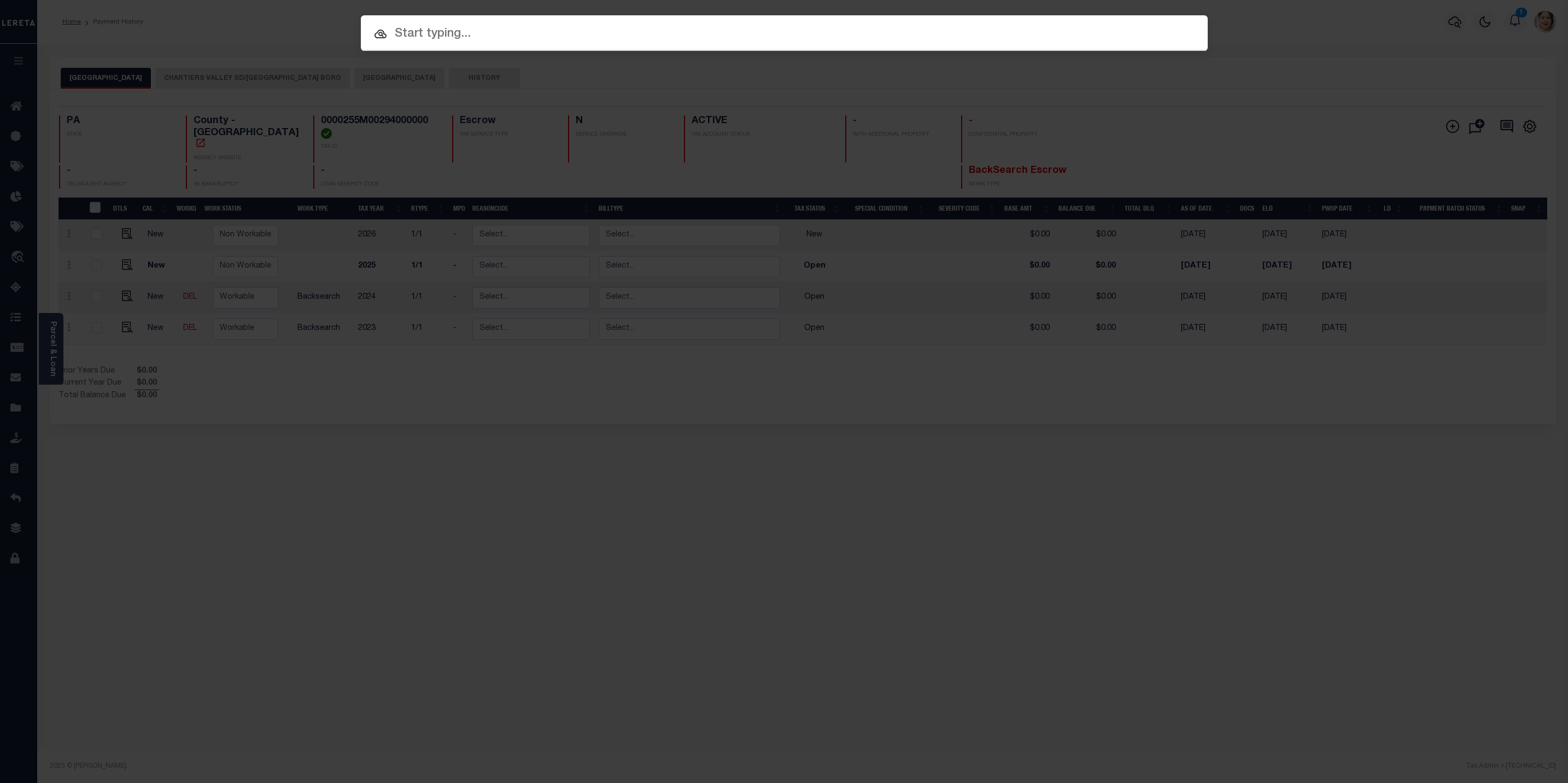
click at [693, 39] on input "text" at bounding box center [784, 33] width 847 height 19
paste input "61-00-05464-00-1"
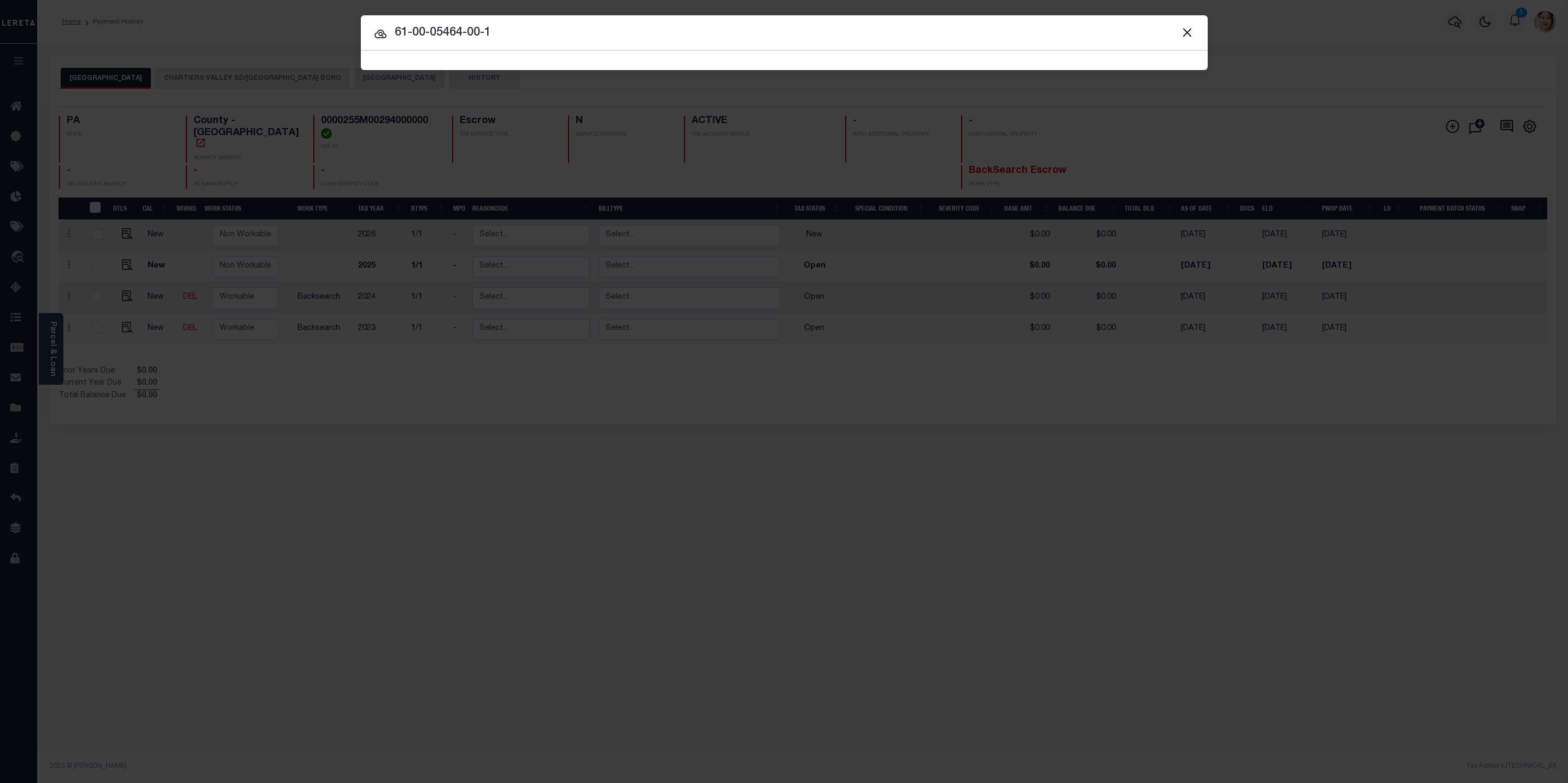
type input "61-00-05464-00-1"
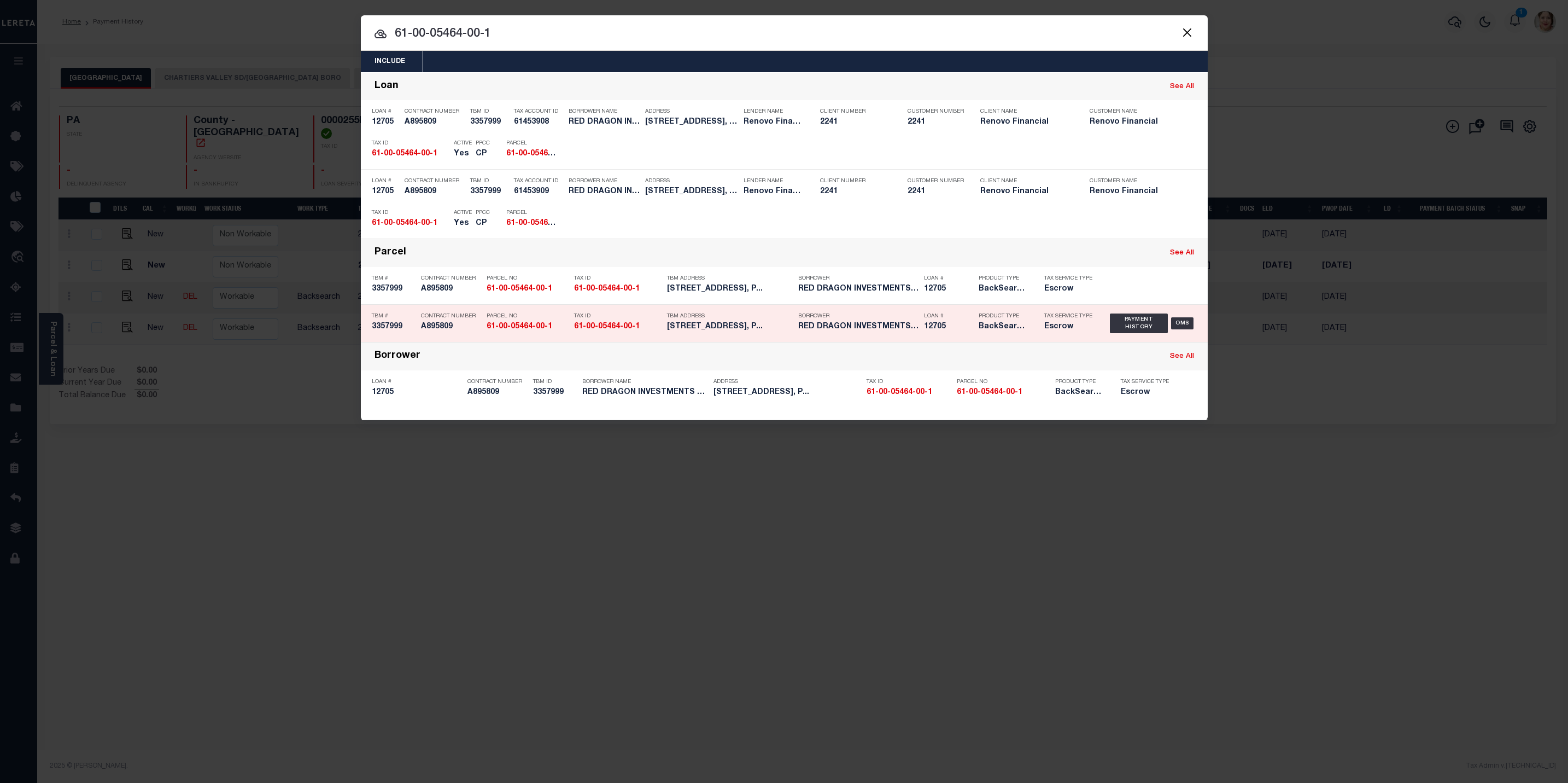
click at [804, 325] on h5 "RED DRAGON INVESTMENTS LLC" at bounding box center [859, 326] width 120 height 9
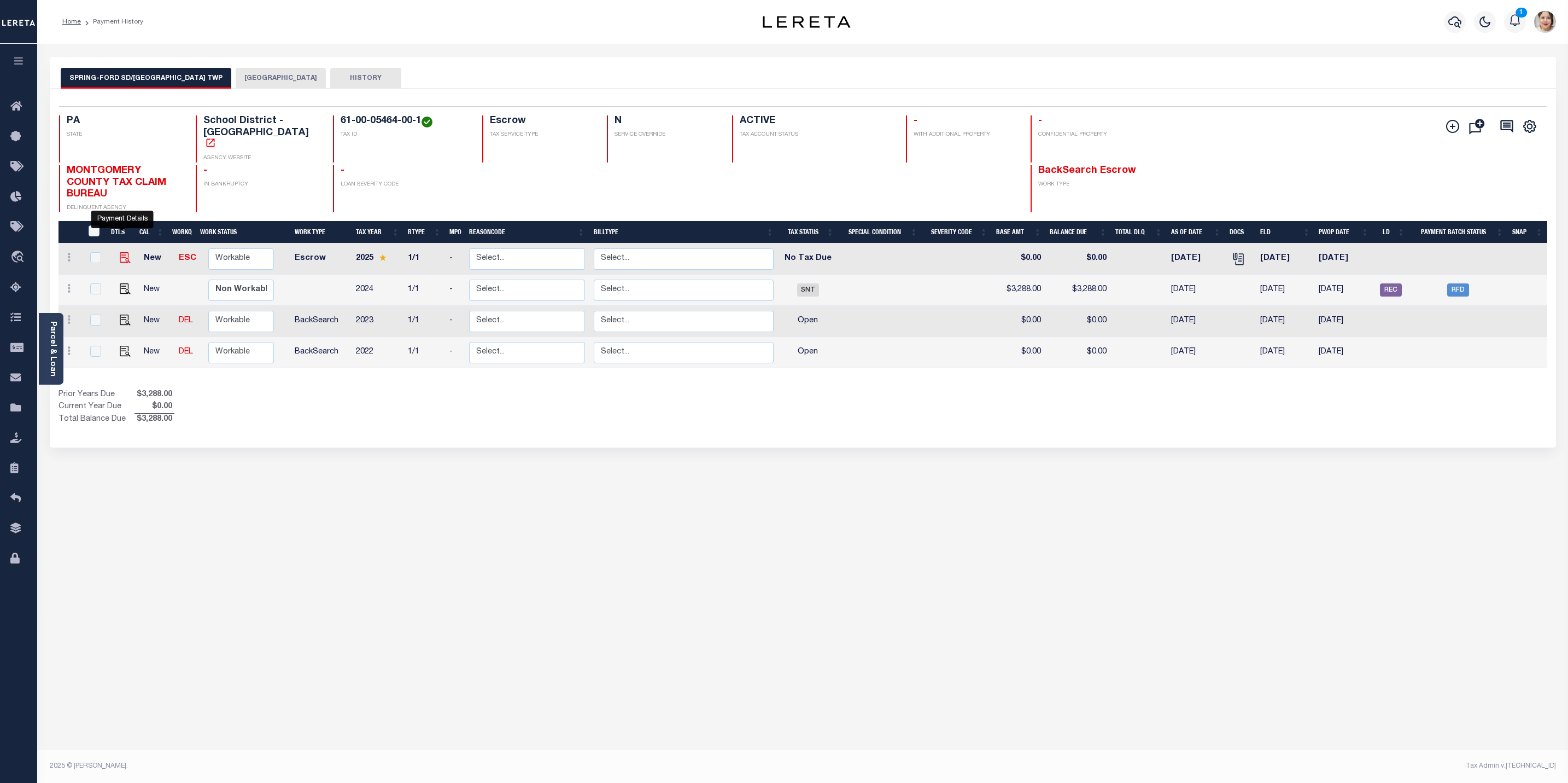
click at [120, 253] on img "" at bounding box center [125, 258] width 11 height 11
checkbox input "true"
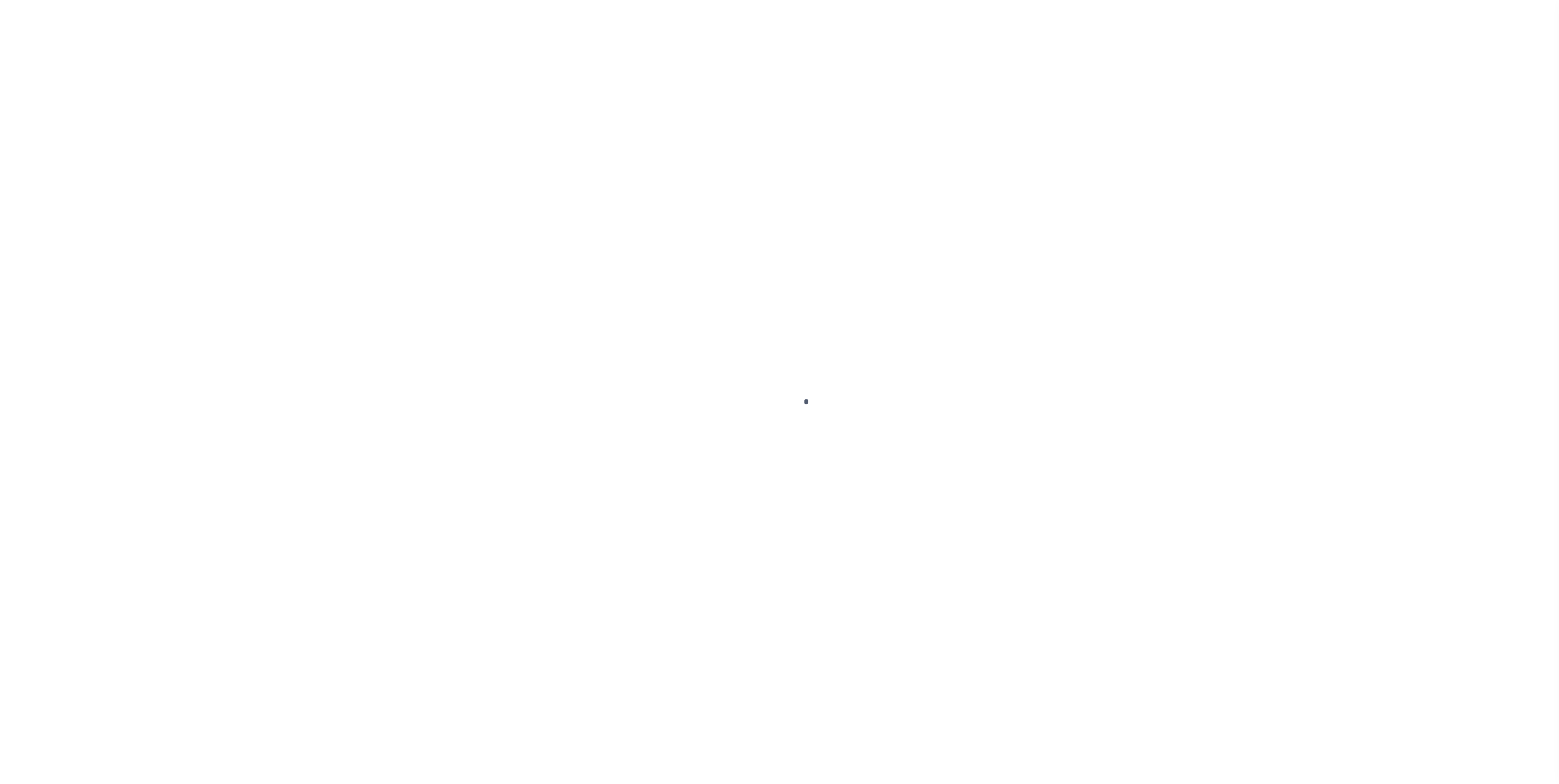
select select "NTX"
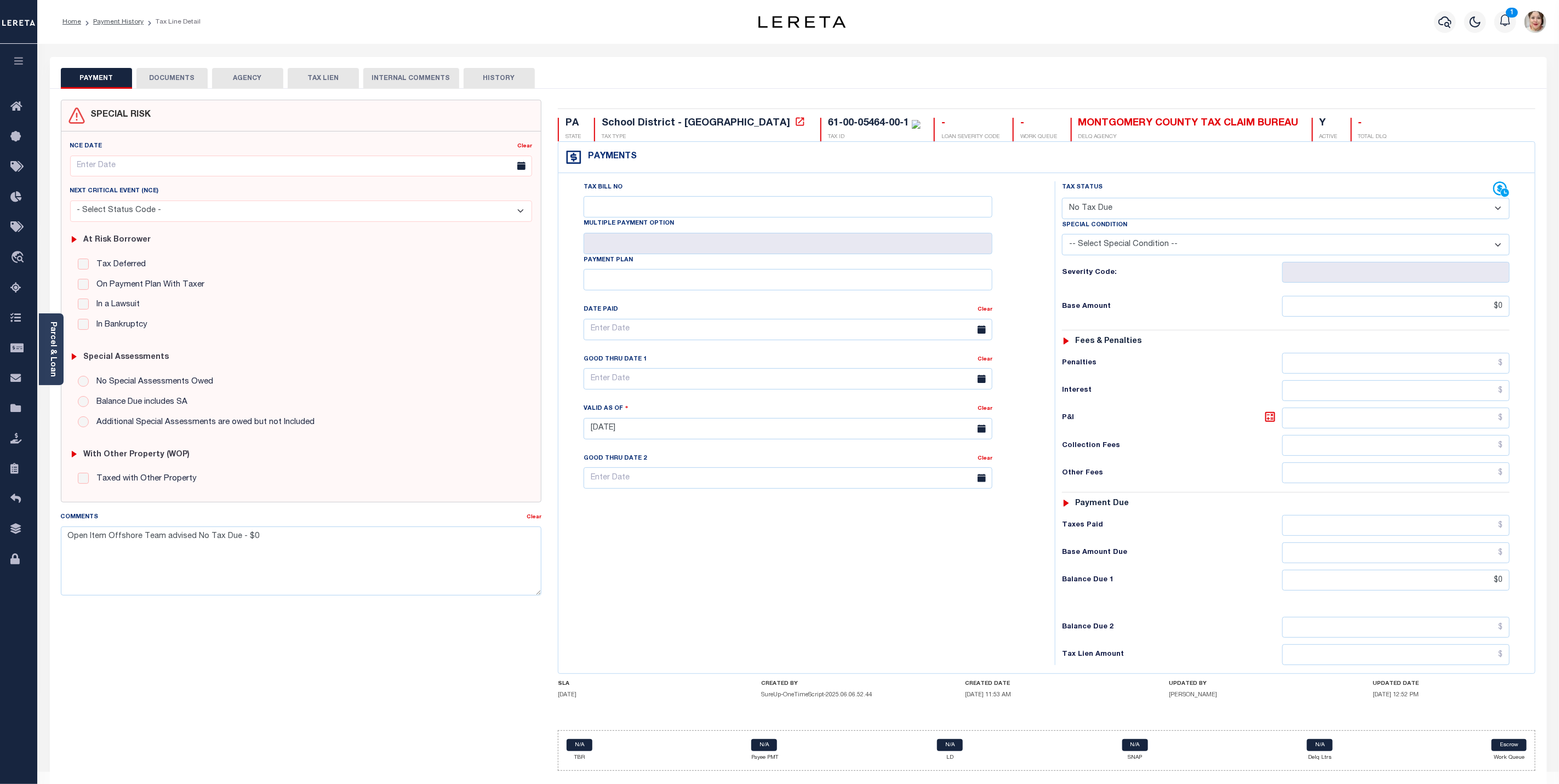
click at [17, 64] on icon "button" at bounding box center [19, 60] width 13 height 10
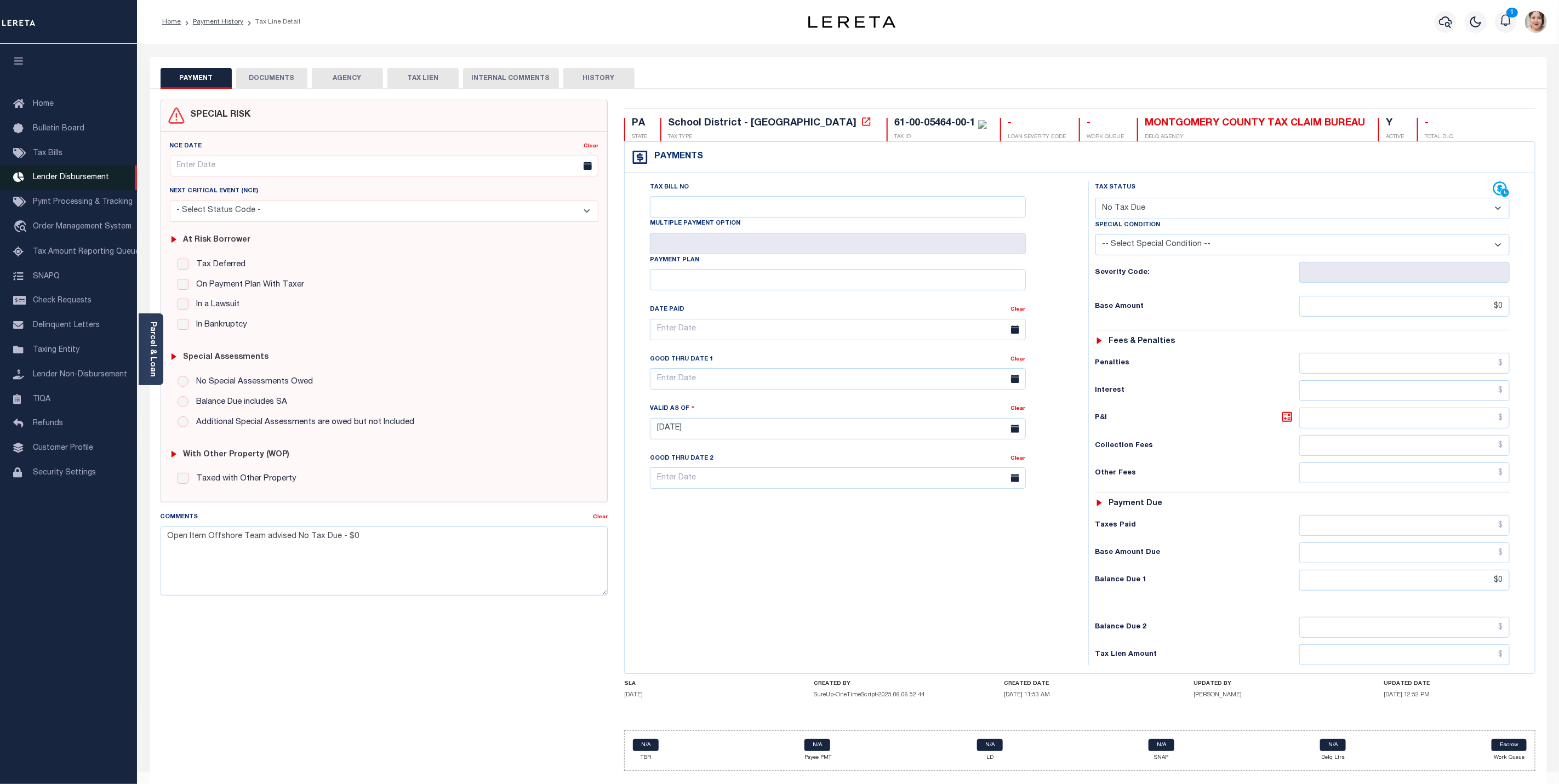
click at [56, 179] on span "Lender Disbursement" at bounding box center [71, 177] width 77 height 8
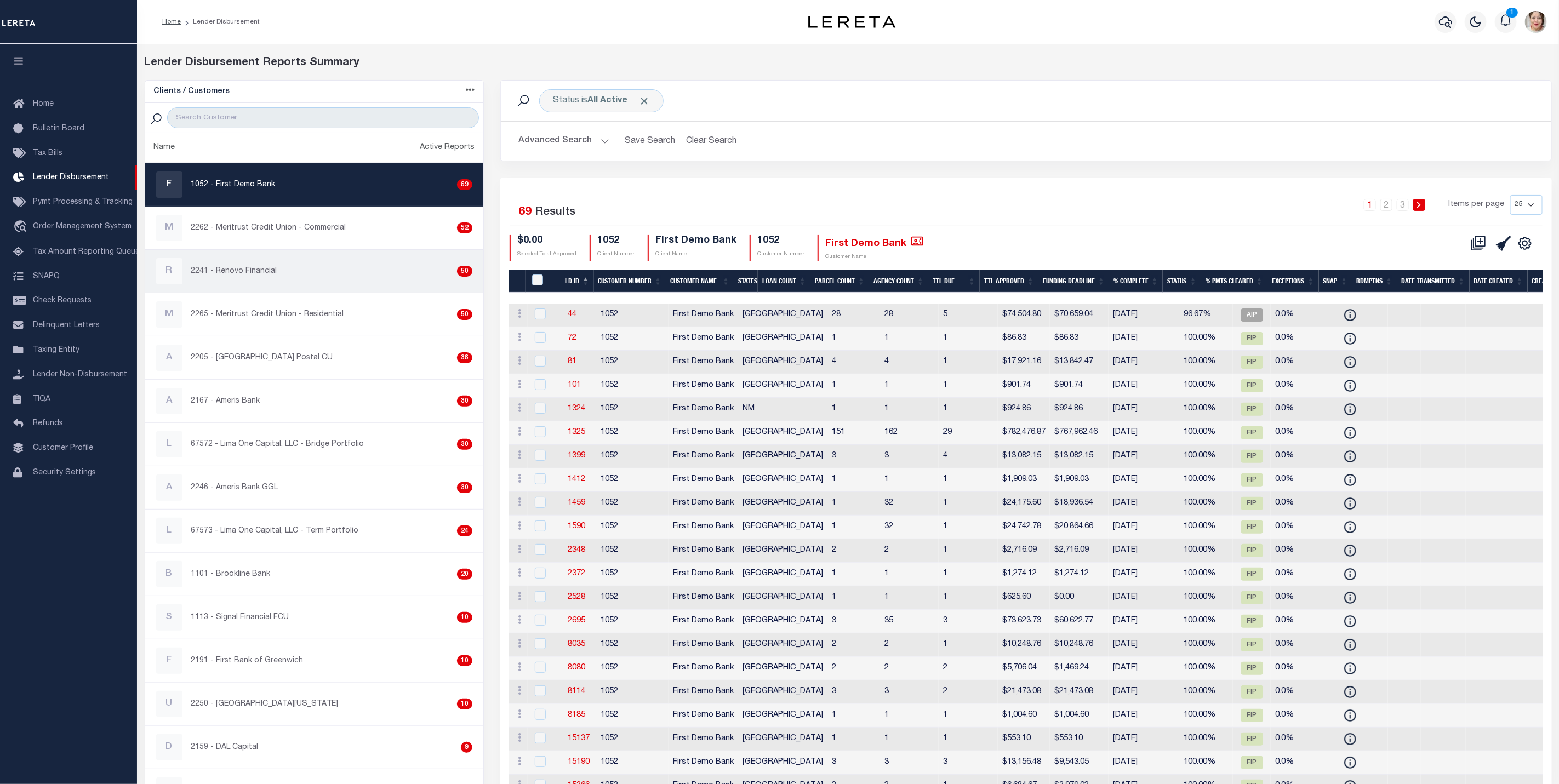
click at [272, 275] on p "2241 - Renovo Financial" at bounding box center [234, 271] width 86 height 12
checkbox input "true"
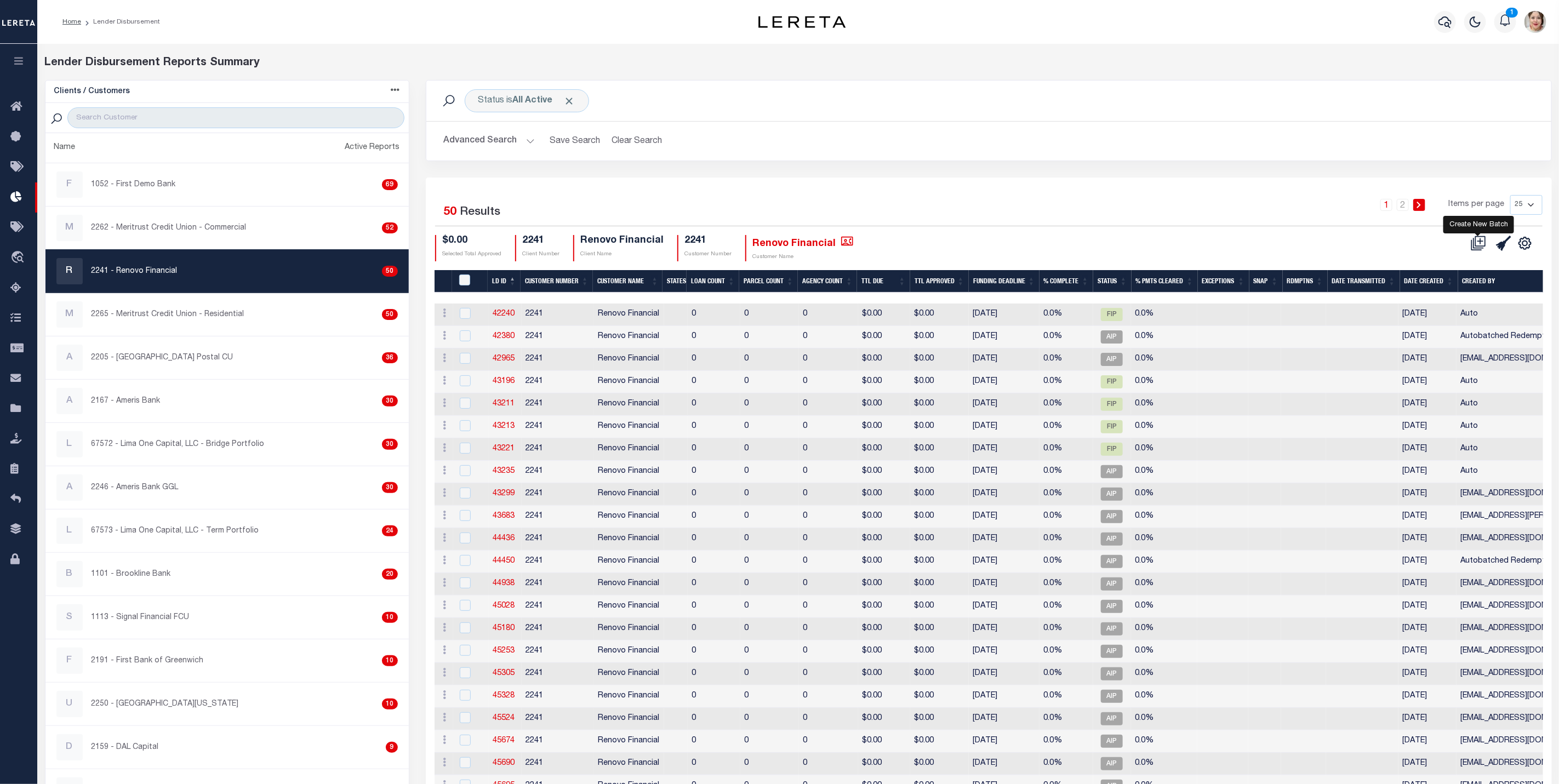
click at [1478, 247] on icon at bounding box center [1479, 243] width 15 height 15
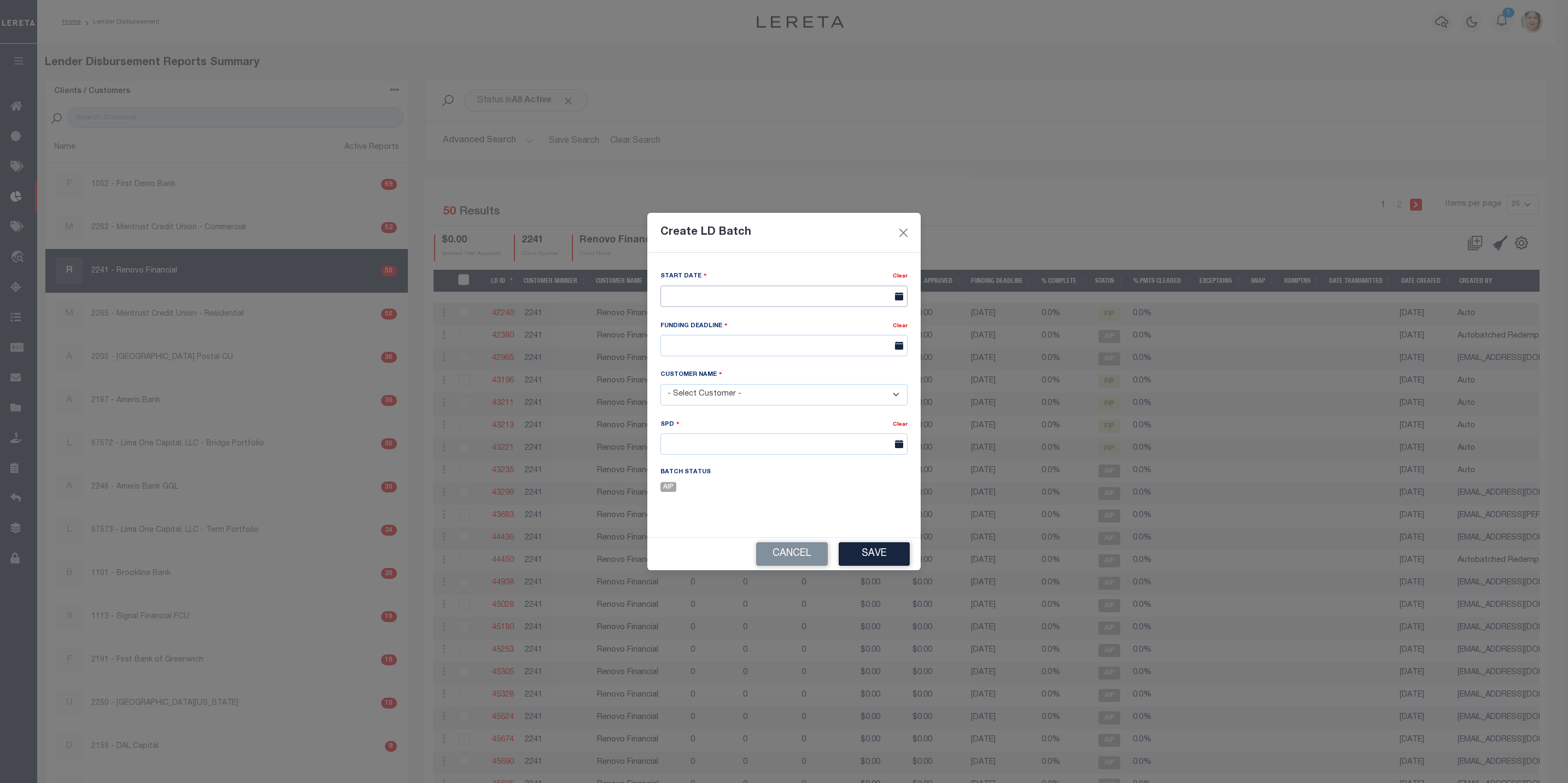
click at [719, 293] on input "text" at bounding box center [784, 297] width 247 height 22
click at [766, 360] on span "4" at bounding box center [769, 357] width 22 height 22
type input "[DATE]"
click at [746, 343] on input "text" at bounding box center [784, 345] width 247 height 22
click at [768, 432] on span "11" at bounding box center [769, 429] width 22 height 22
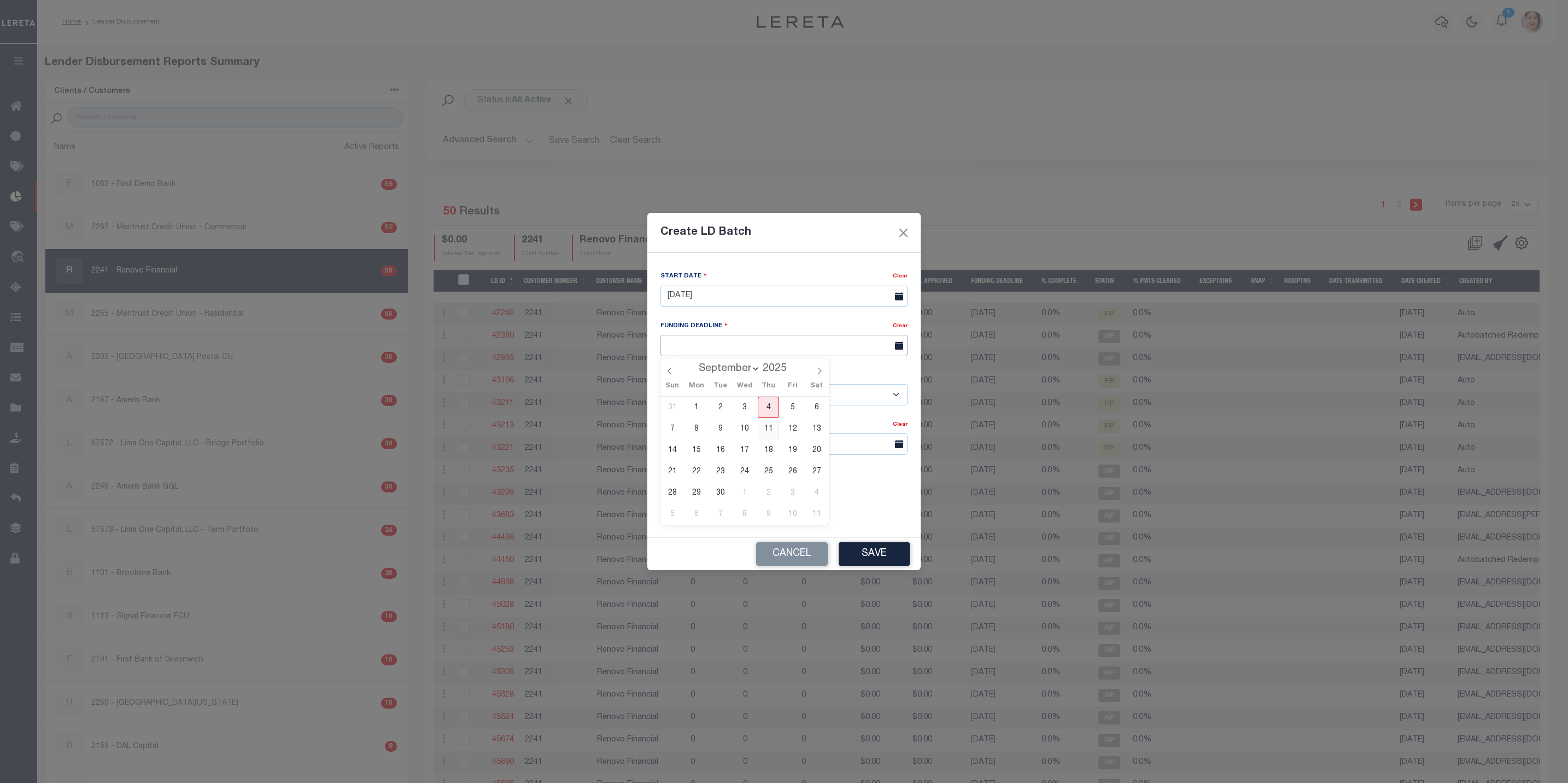
type input "09/11/25"
click at [733, 395] on select "- Select Customer - Accumatch - Refunds All In Credit Union Amarillo National B…" at bounding box center [784, 395] width 247 height 22
select select "2241"
click at [660, 384] on select "- Select Customer - Accumatch - Refunds All In Credit Union Amarillo National B…" at bounding box center [784, 395] width 247 height 22
click at [716, 447] on input "text" at bounding box center [784, 444] width 247 height 22
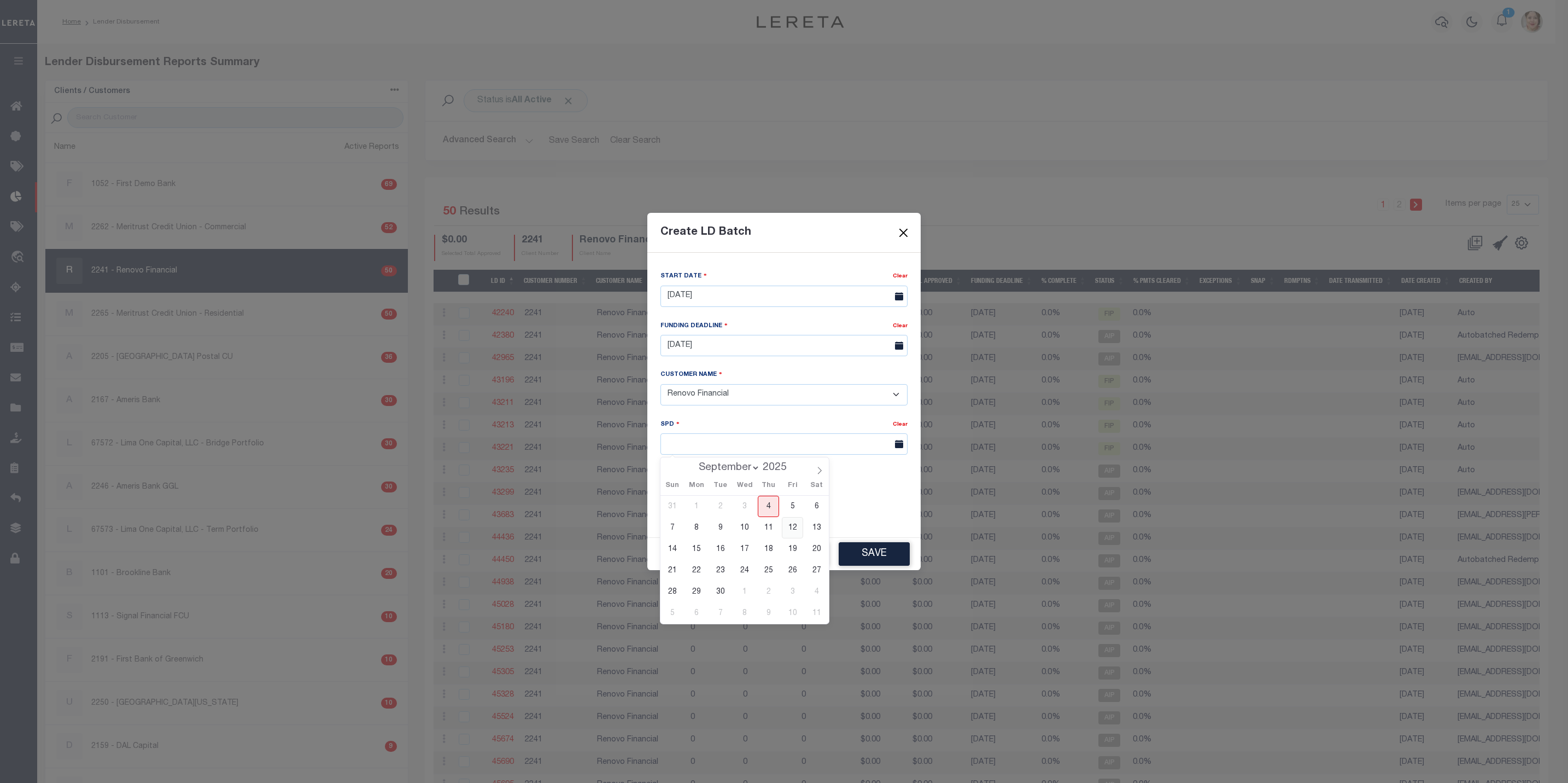
click at [794, 532] on span "12" at bounding box center [793, 528] width 22 height 22
type input "[DATE]"
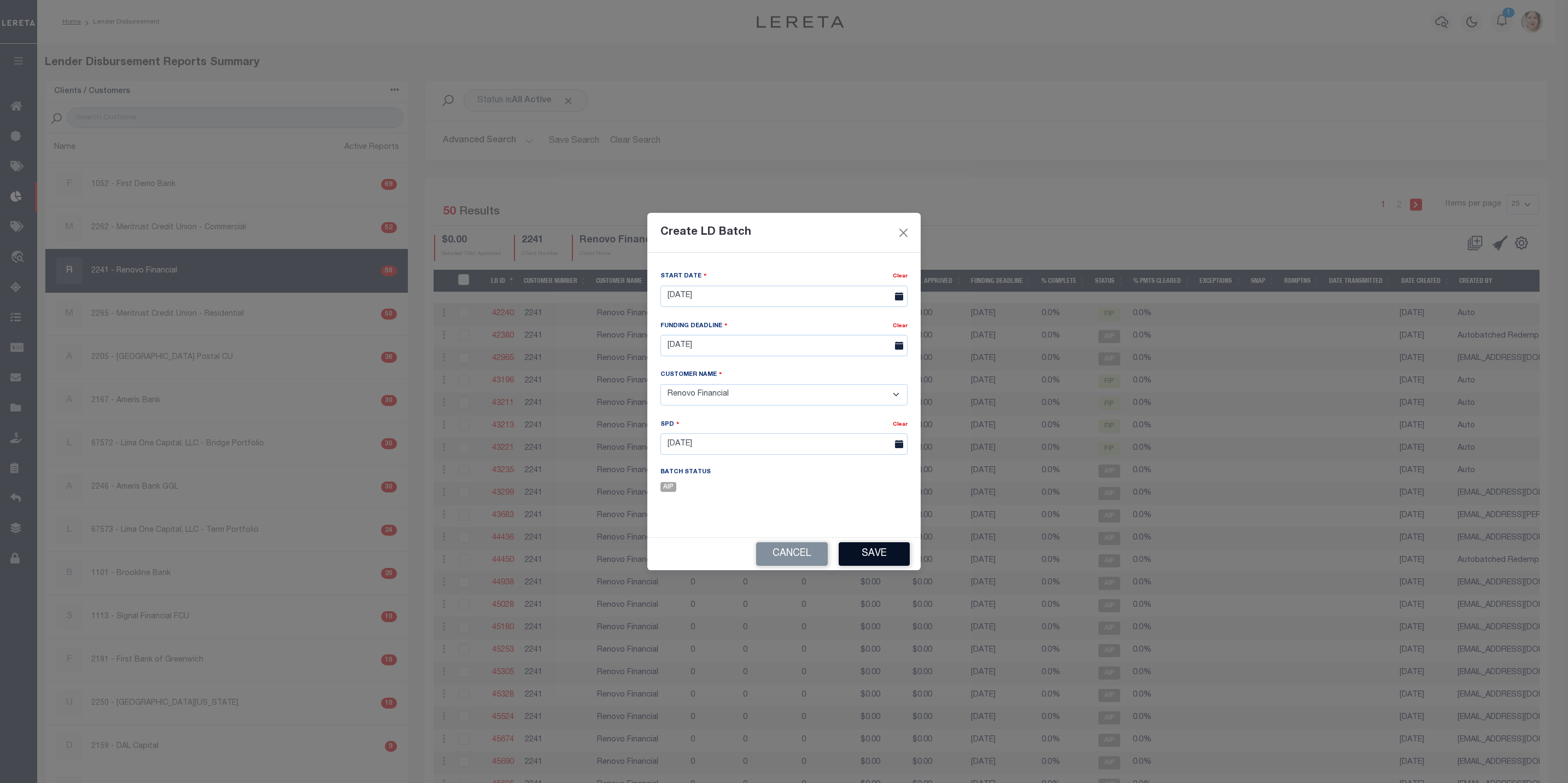
click at [870, 556] on button "Save" at bounding box center [874, 554] width 71 height 23
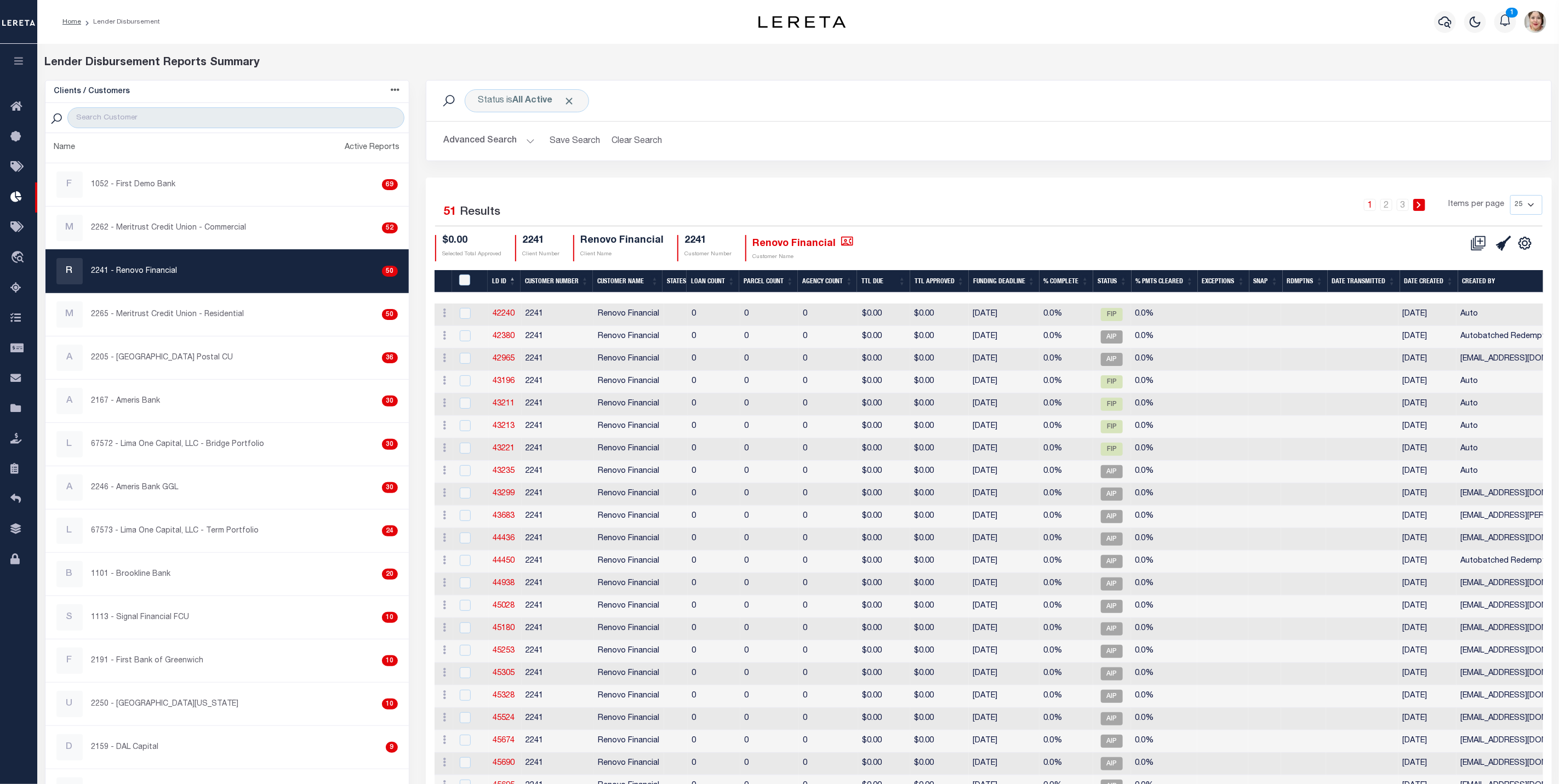
click at [999, 281] on th "Funding Deadline" at bounding box center [1004, 281] width 71 height 23
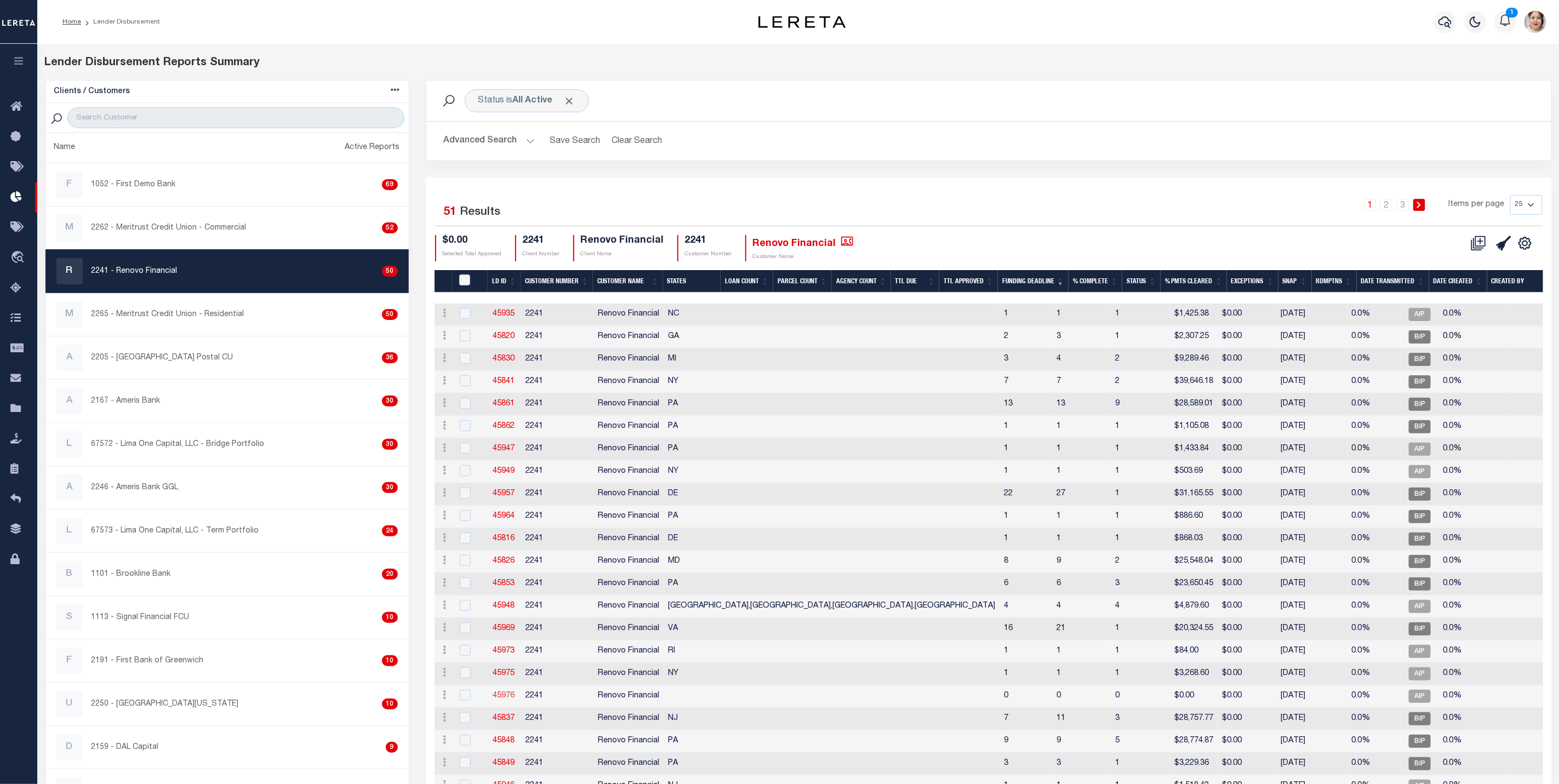
click at [508, 699] on link "45976" at bounding box center [504, 696] width 22 height 8
checkbox input "true"
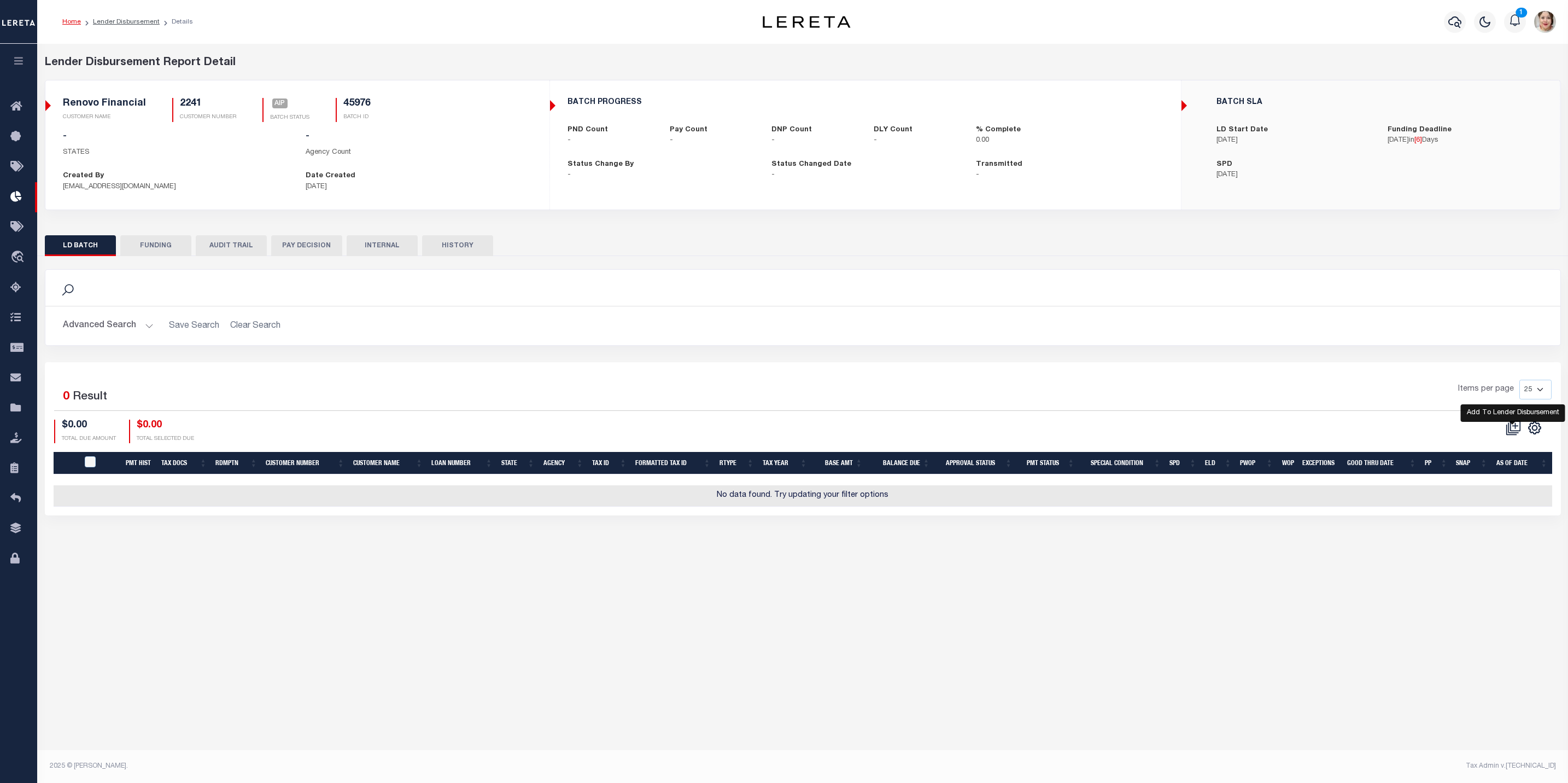
click at [1513, 435] on icon at bounding box center [1513, 427] width 15 height 15
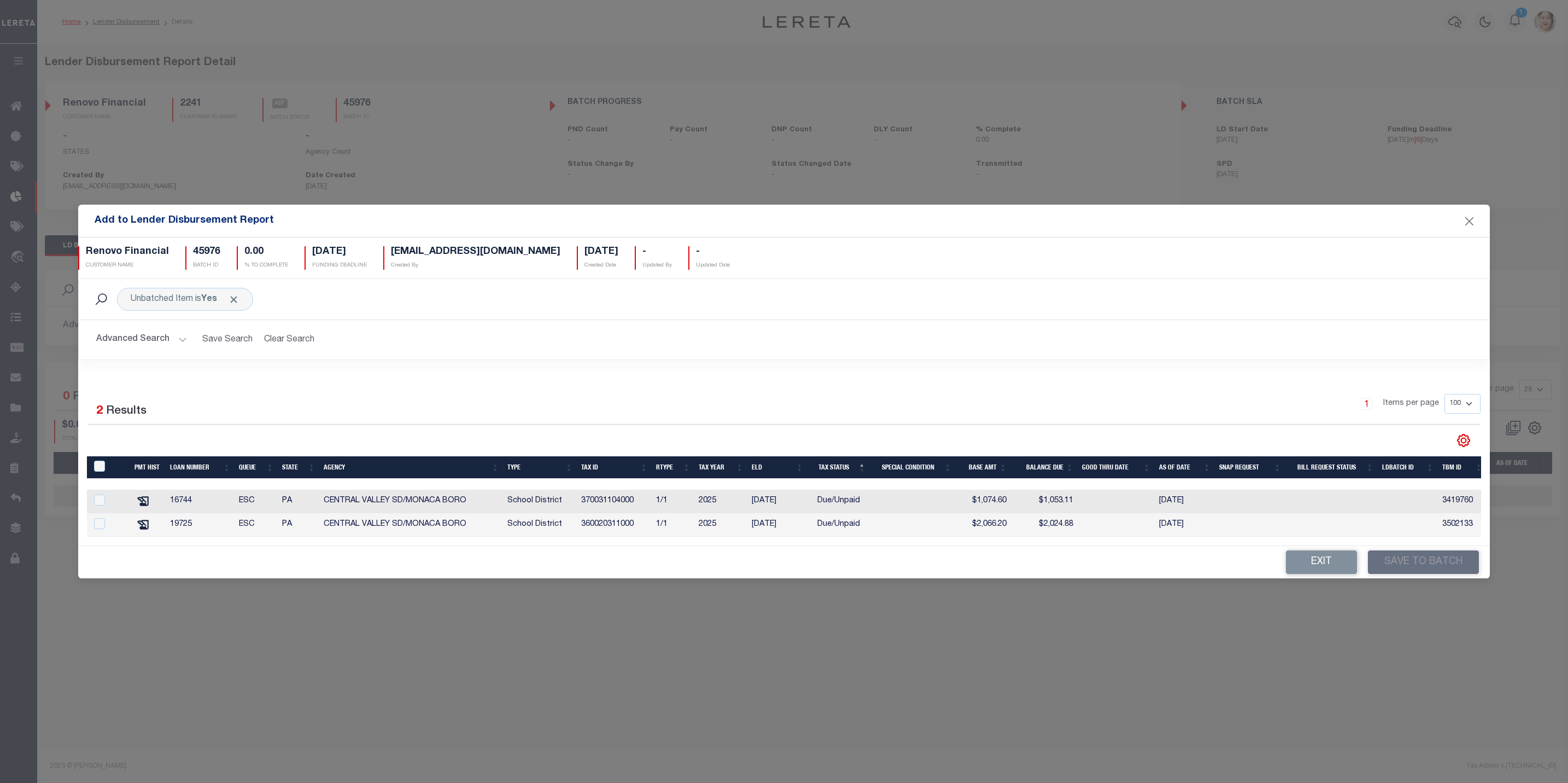
click at [157, 334] on button "Advanced Search" at bounding box center [141, 340] width 91 height 22
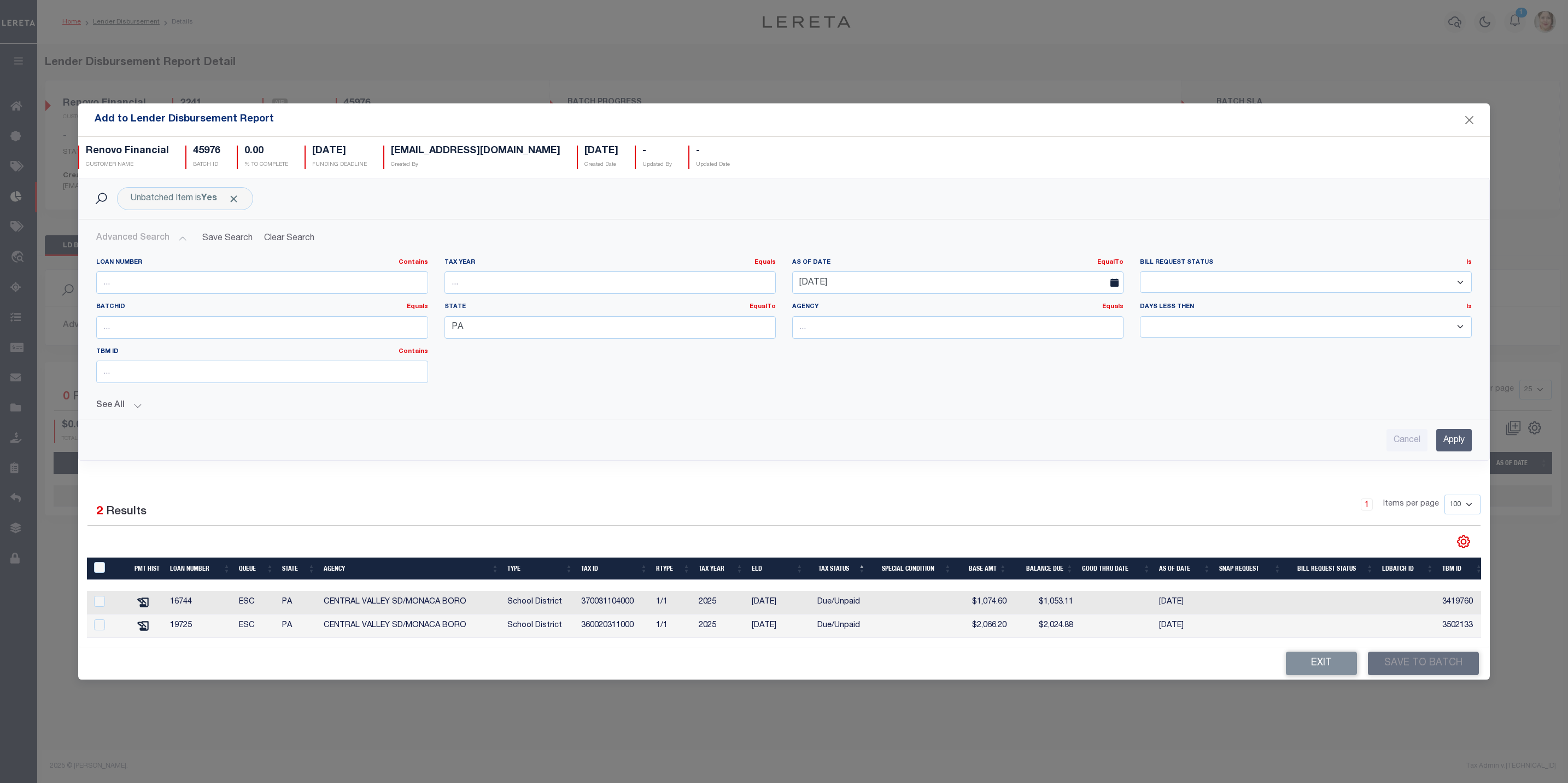
click at [111, 401] on button "See All" at bounding box center [784, 406] width 1376 height 11
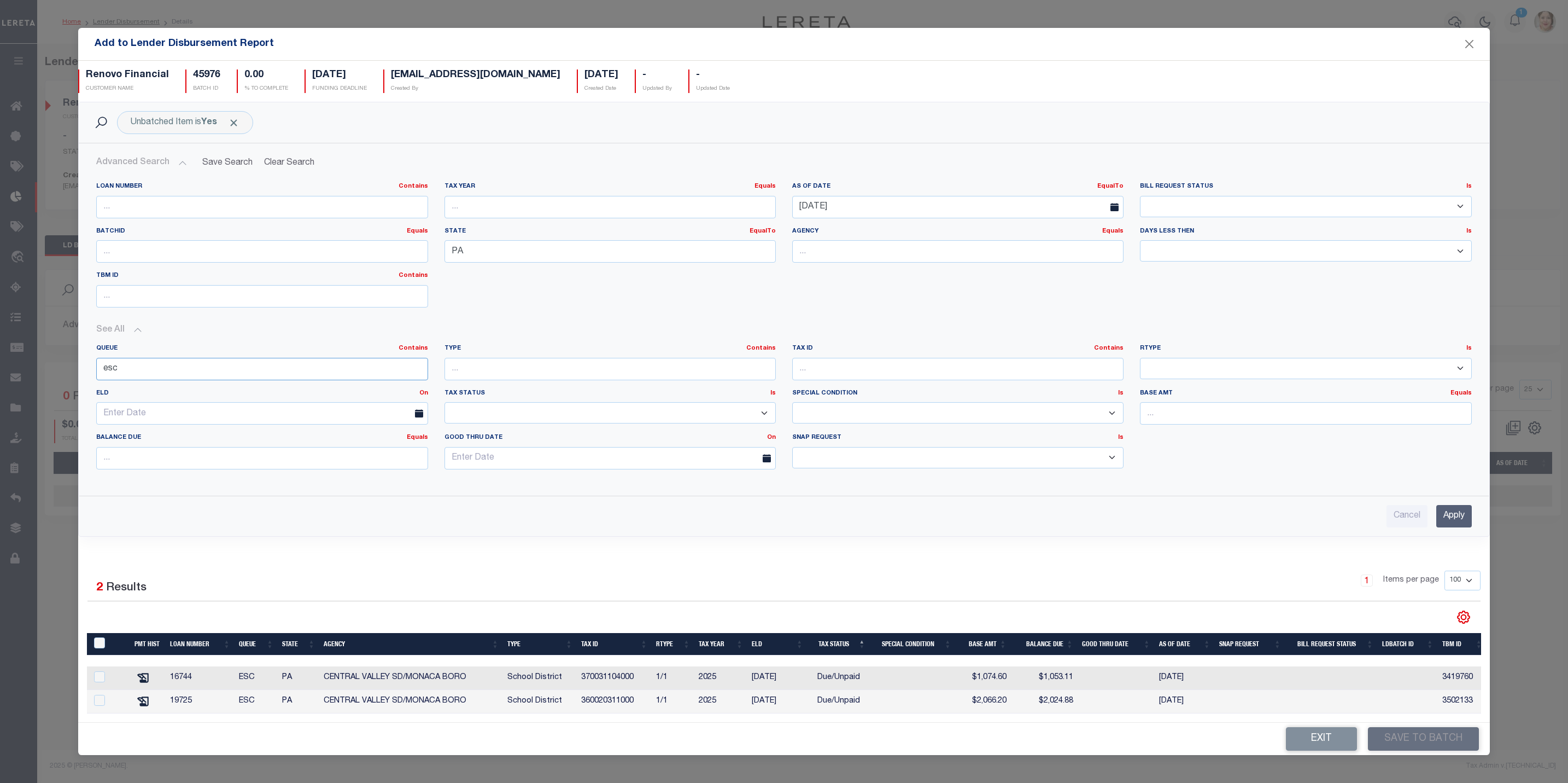
drag, startPoint x: 143, startPoint y: 365, endPoint x: 94, endPoint y: 359, distance: 49.4
click at [94, 359] on div "Queue Contains Contains Is esc" at bounding box center [261, 367] width 348 height 45
click at [875, 196] on input "[DATE]" at bounding box center [958, 207] width 332 height 22
drag, startPoint x: 882, startPoint y: 202, endPoint x: 787, endPoint y: 200, distance: 95.0
click at [787, 200] on div "[DATE]" at bounding box center [958, 207] width 348 height 22
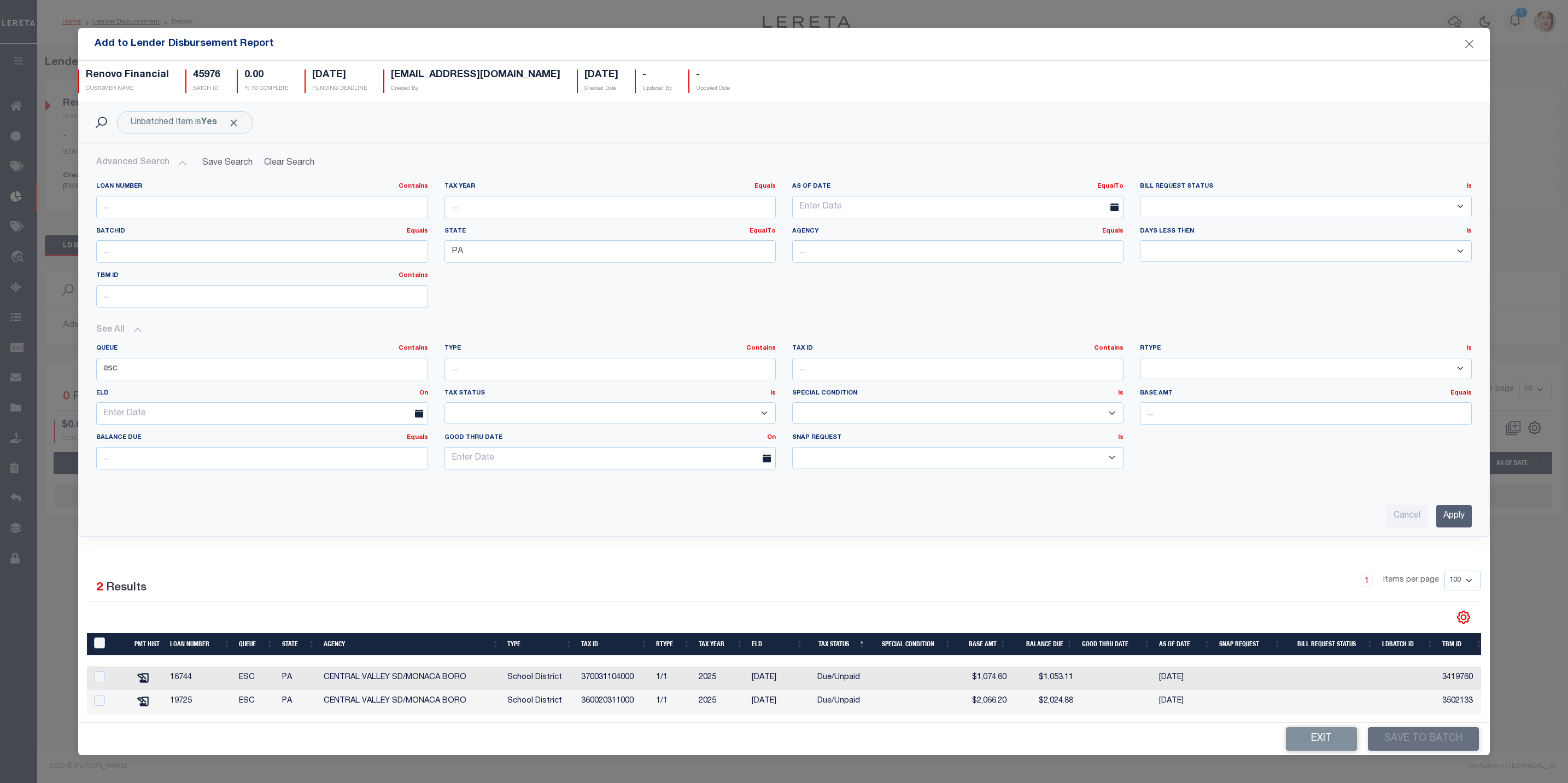
click at [1442, 508] on input "Apply" at bounding box center [1455, 516] width 36 height 22
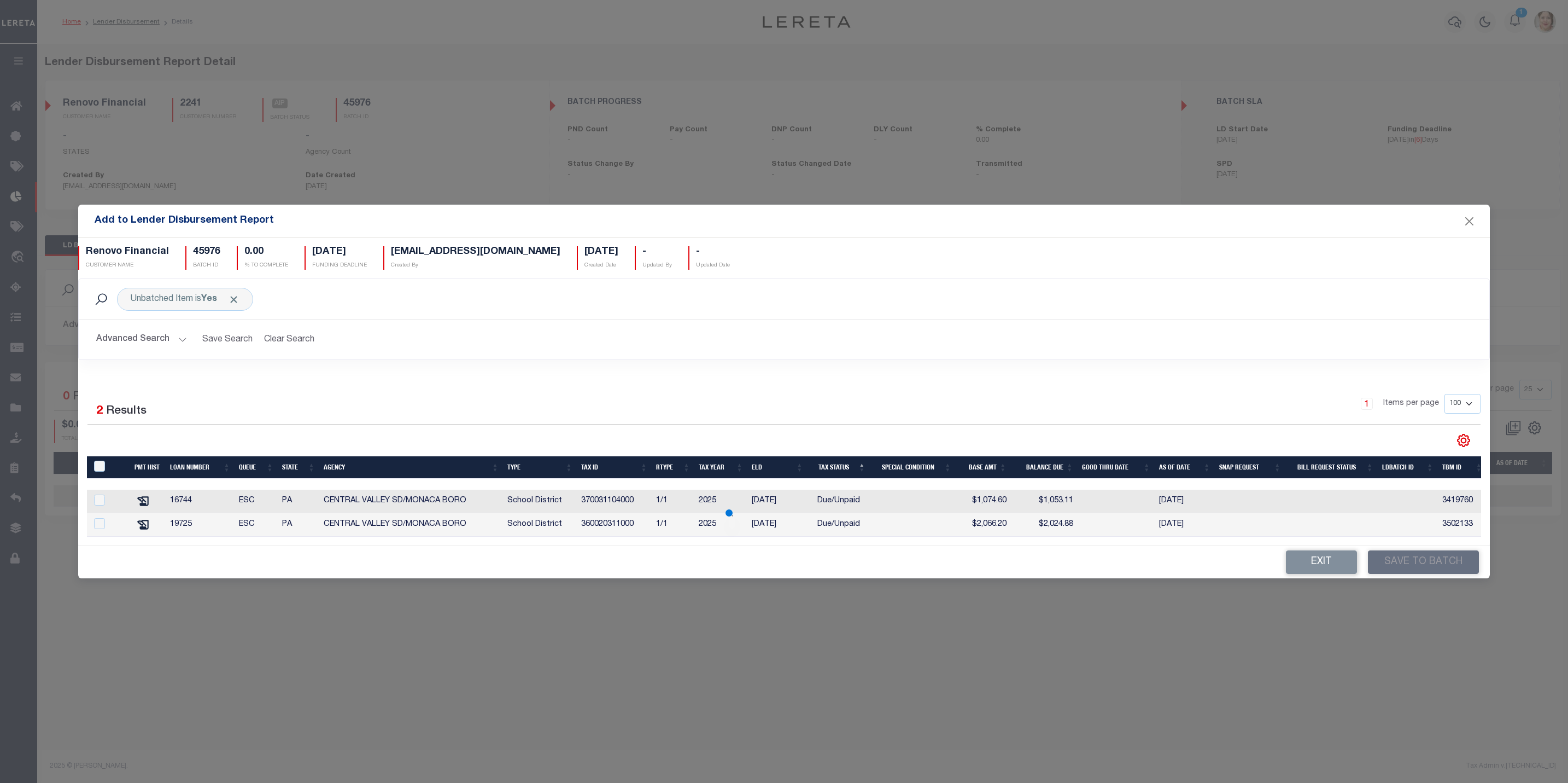
click at [153, 329] on button "Advanced Search" at bounding box center [141, 340] width 91 height 22
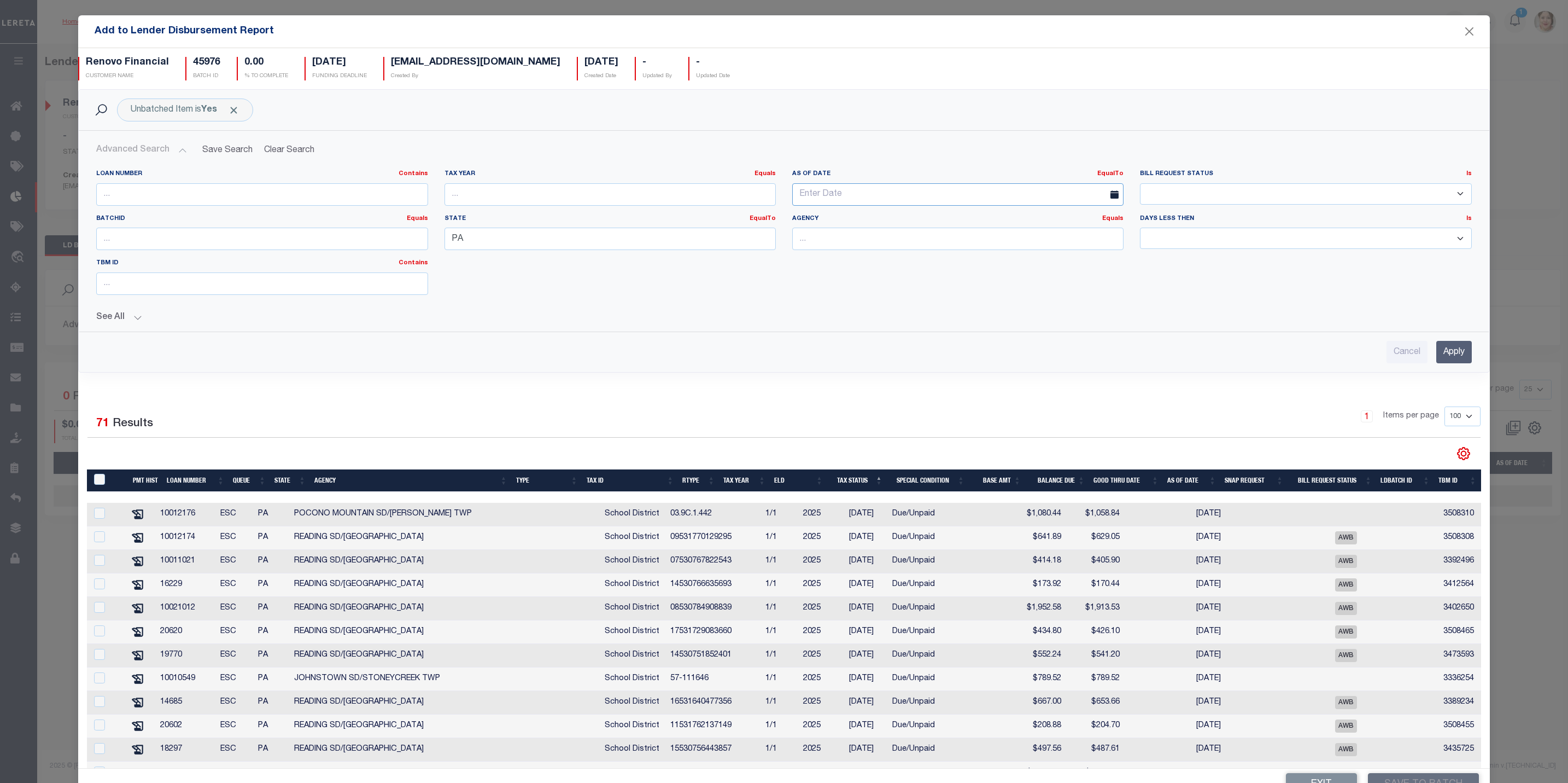
click at [852, 199] on input "text" at bounding box center [958, 194] width 332 height 22
click at [1097, 174] on link "EqualTo" at bounding box center [1110, 174] width 26 height 6
click at [1076, 238] on link "Between" at bounding box center [1080, 234] width 86 height 16
click at [875, 194] on input "text" at bounding box center [871, 194] width 157 height 22
click at [864, 258] on span "3" at bounding box center [866, 257] width 22 height 22
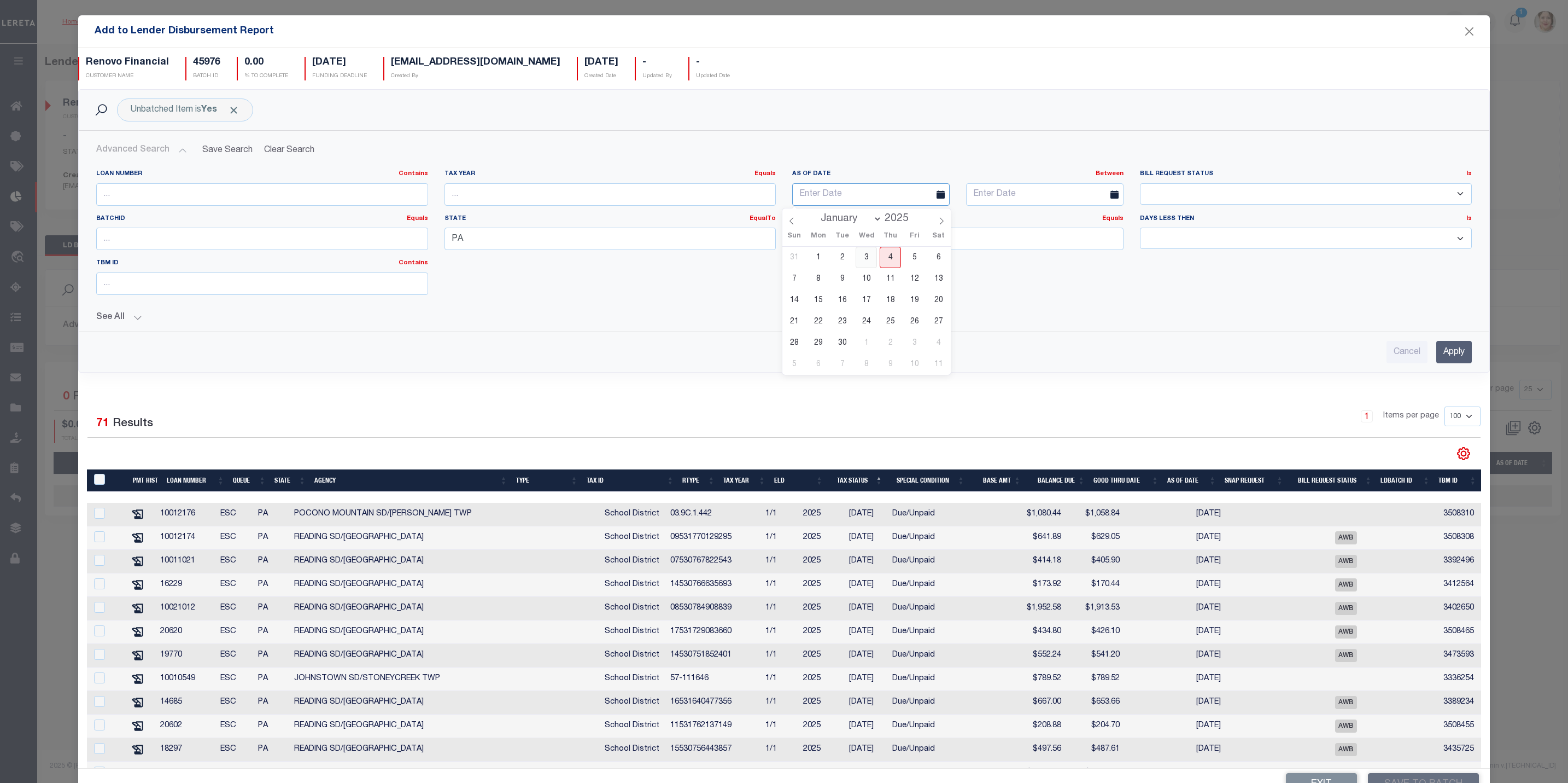
type input "09-03-2025"
click at [973, 195] on input "text" at bounding box center [1044, 194] width 157 height 22
click at [1061, 254] on span "4" at bounding box center [1062, 257] width 22 height 22
type input "09-04-2025"
click at [1437, 351] on input "Apply" at bounding box center [1455, 351] width 36 height 22
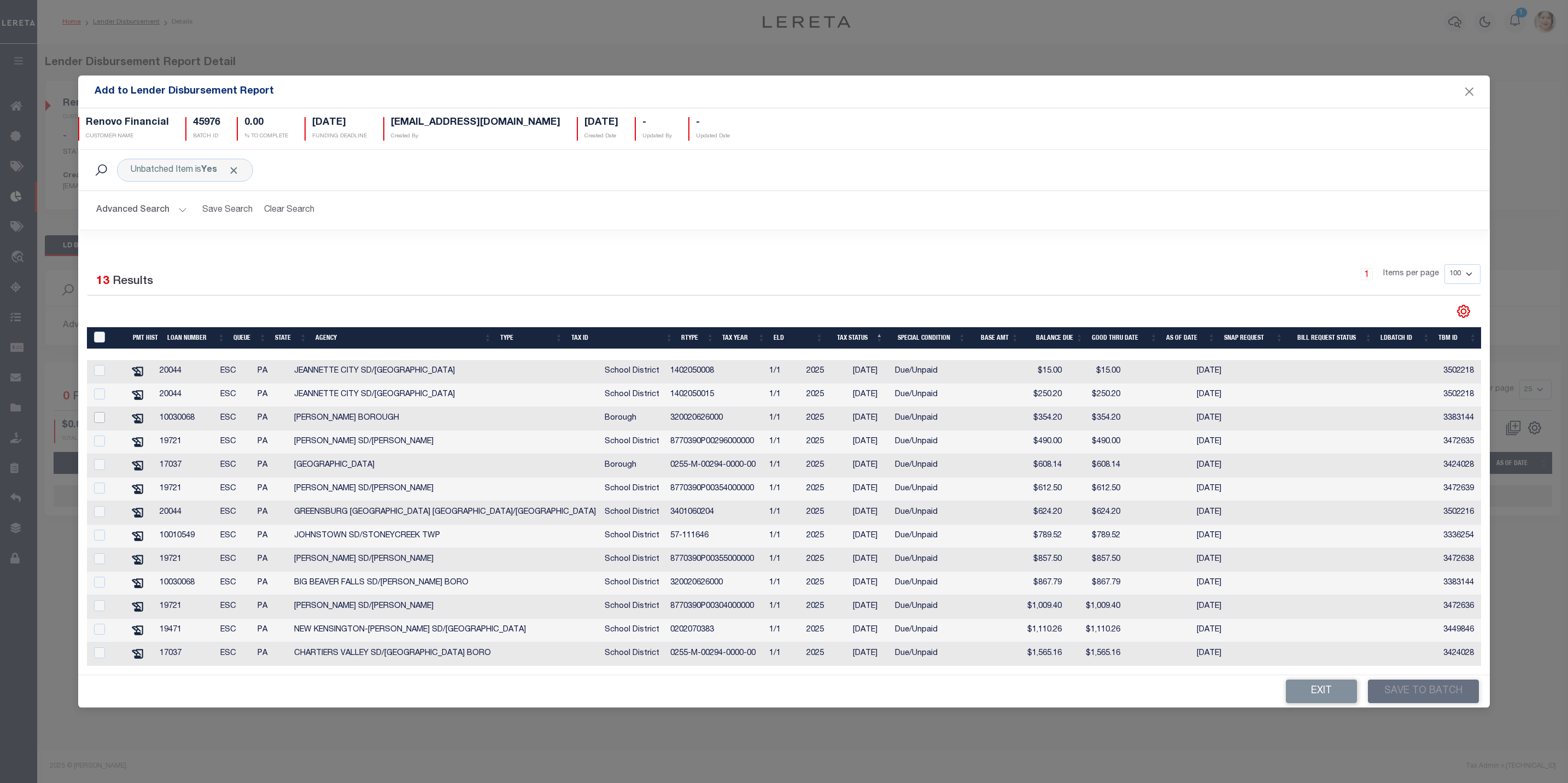
drag, startPoint x: 103, startPoint y: 417, endPoint x: 105, endPoint y: 431, distance: 14.1
click at [103, 417] on input "checkbox" at bounding box center [100, 417] width 11 height 11
checkbox input "true"
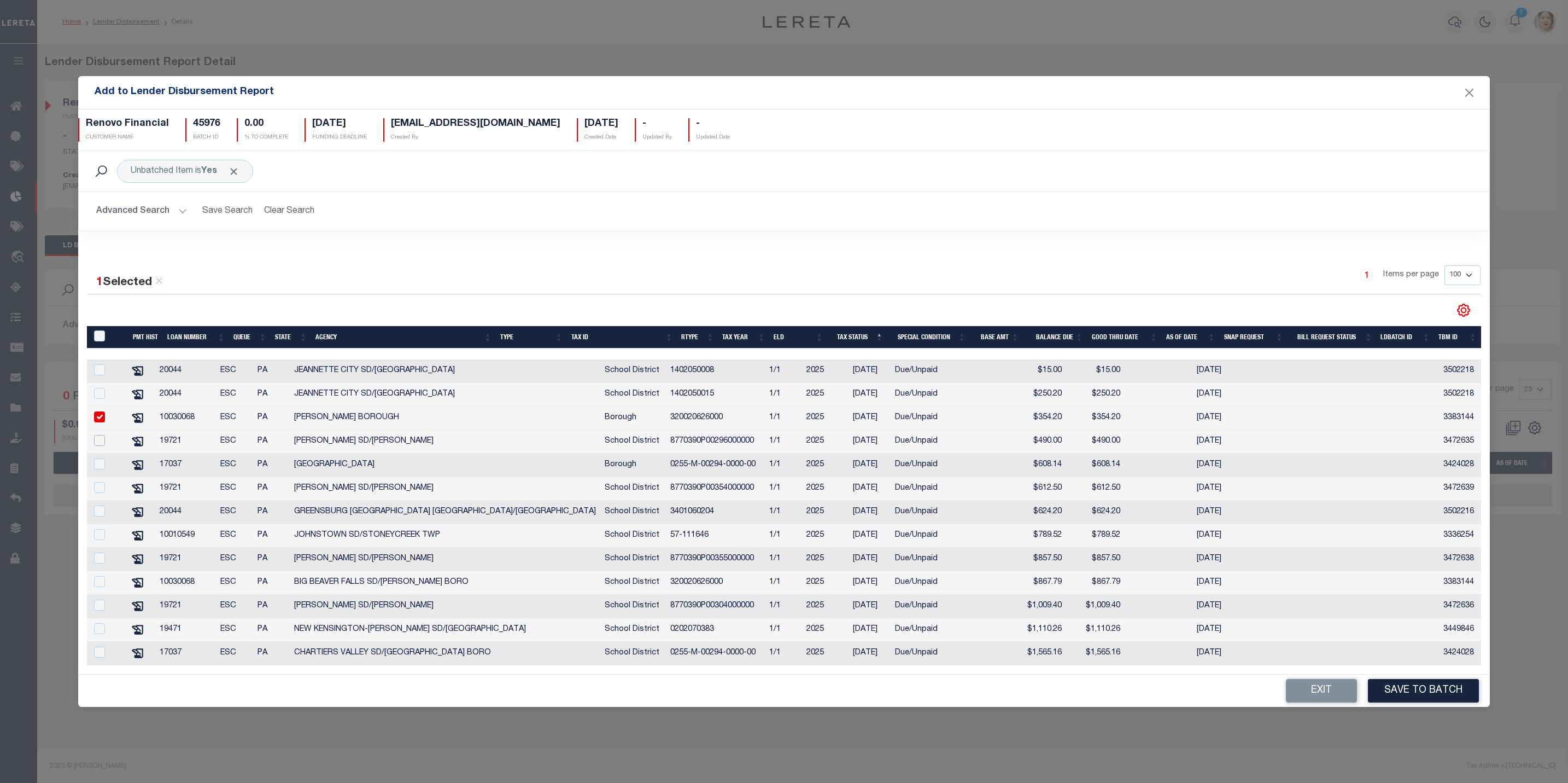
click at [104, 443] on input "checkbox" at bounding box center [100, 440] width 11 height 11
checkbox input "true"
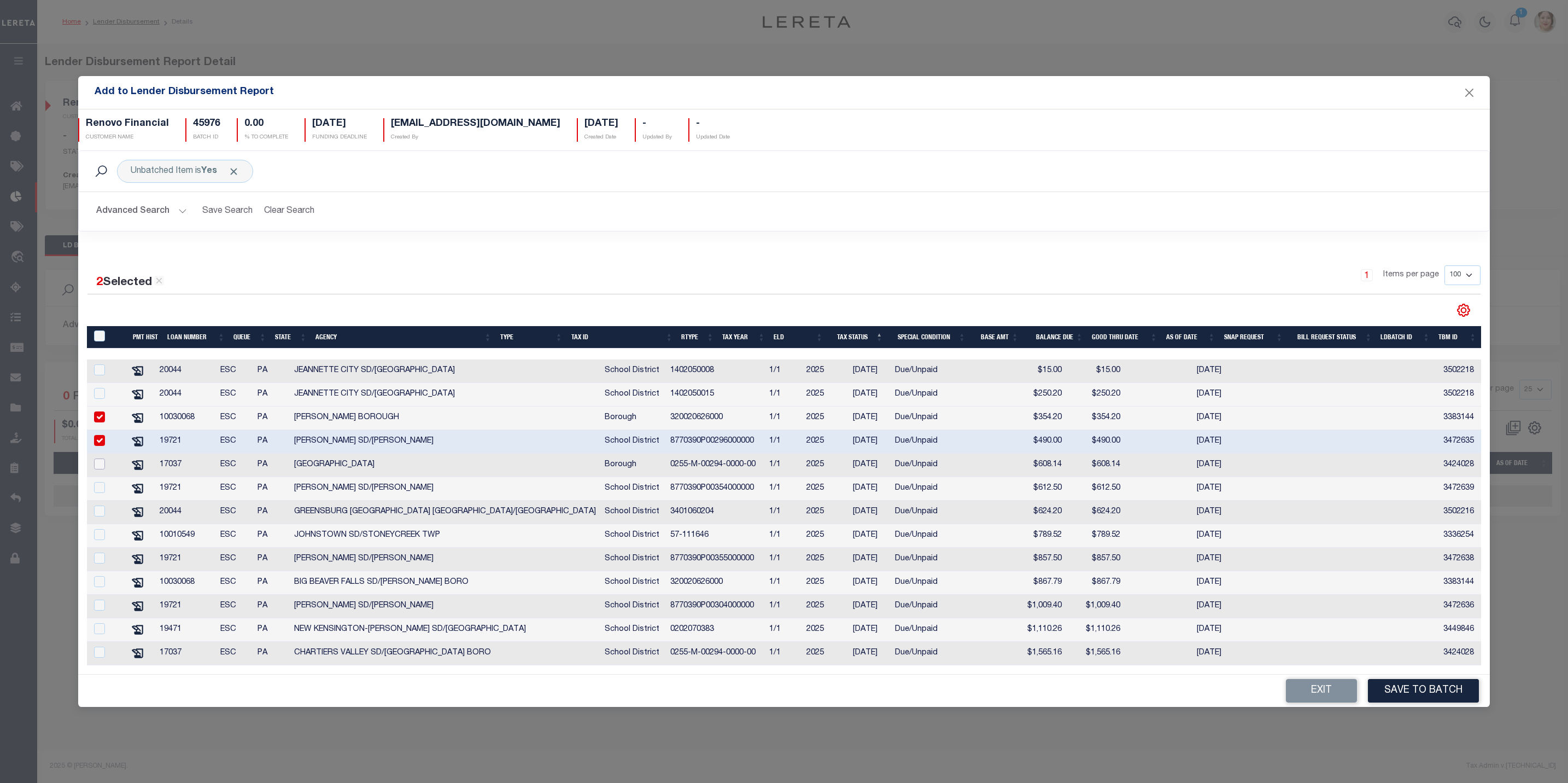
click at [104, 467] on input "checkbox" at bounding box center [100, 464] width 11 height 11
checkbox input "true"
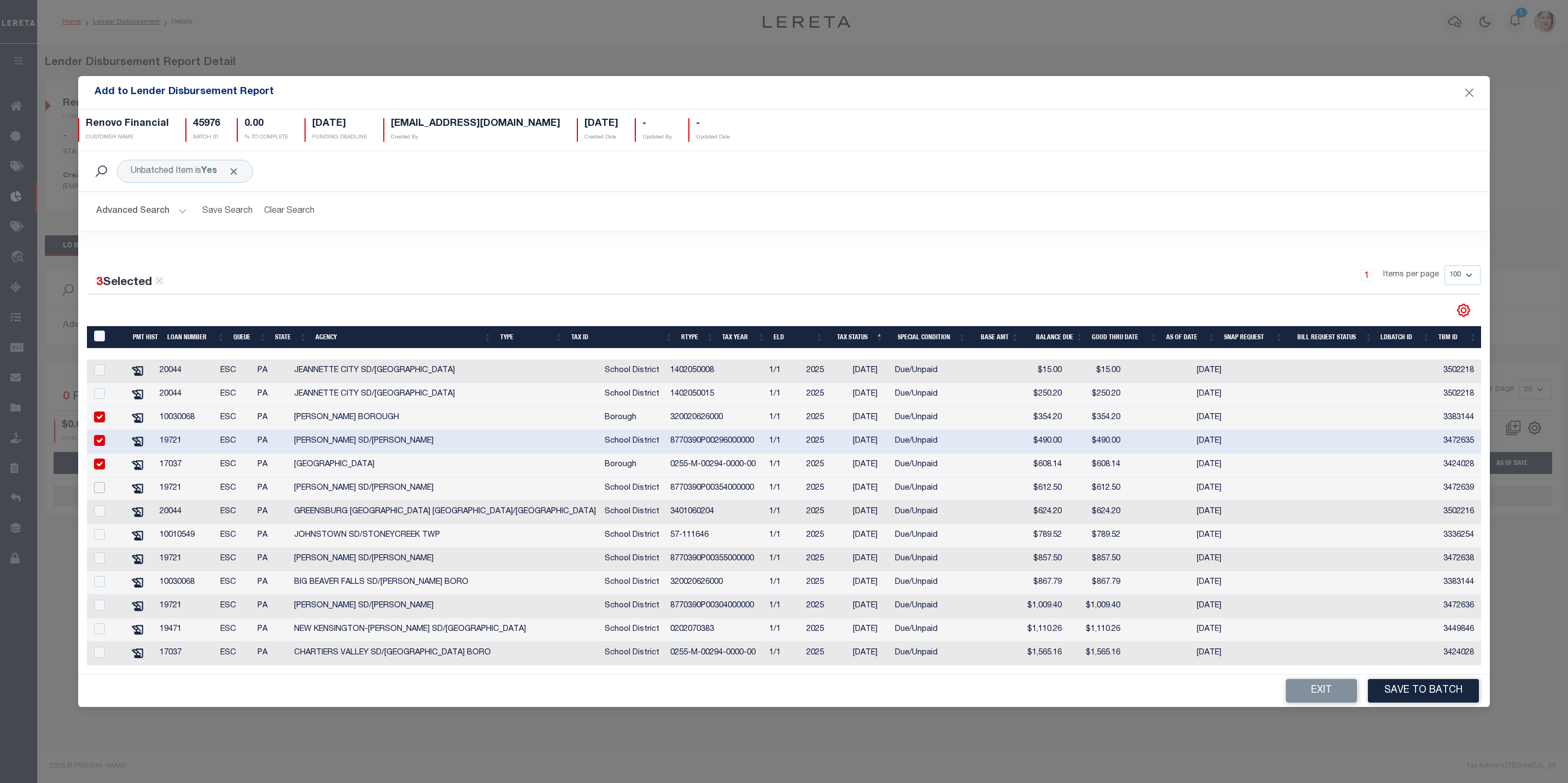
click at [104, 485] on input "checkbox" at bounding box center [100, 487] width 11 height 11
checkbox input "true"
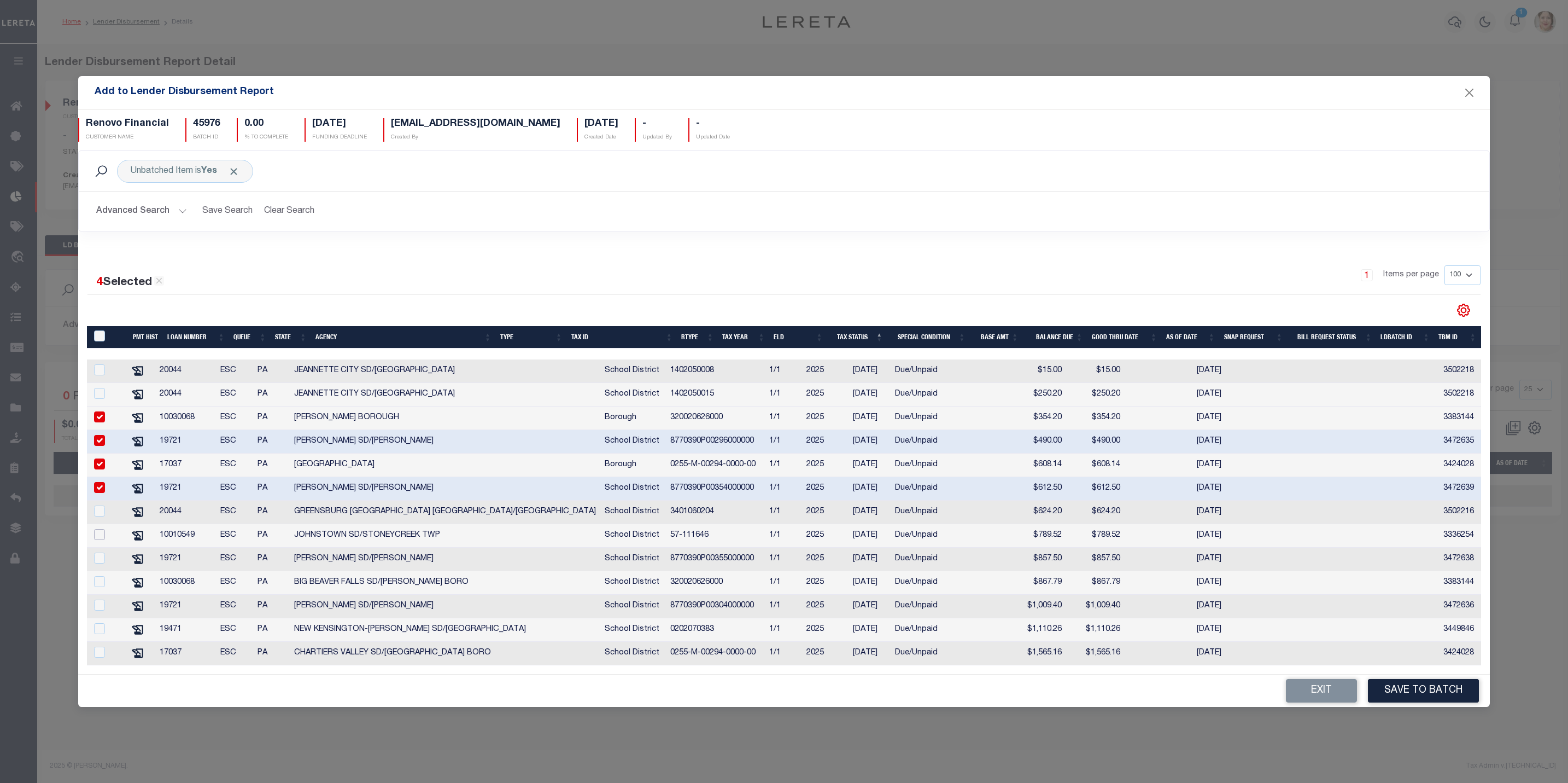
click at [94, 538] on input "checkbox" at bounding box center [100, 535] width 11 height 11
checkbox input "true"
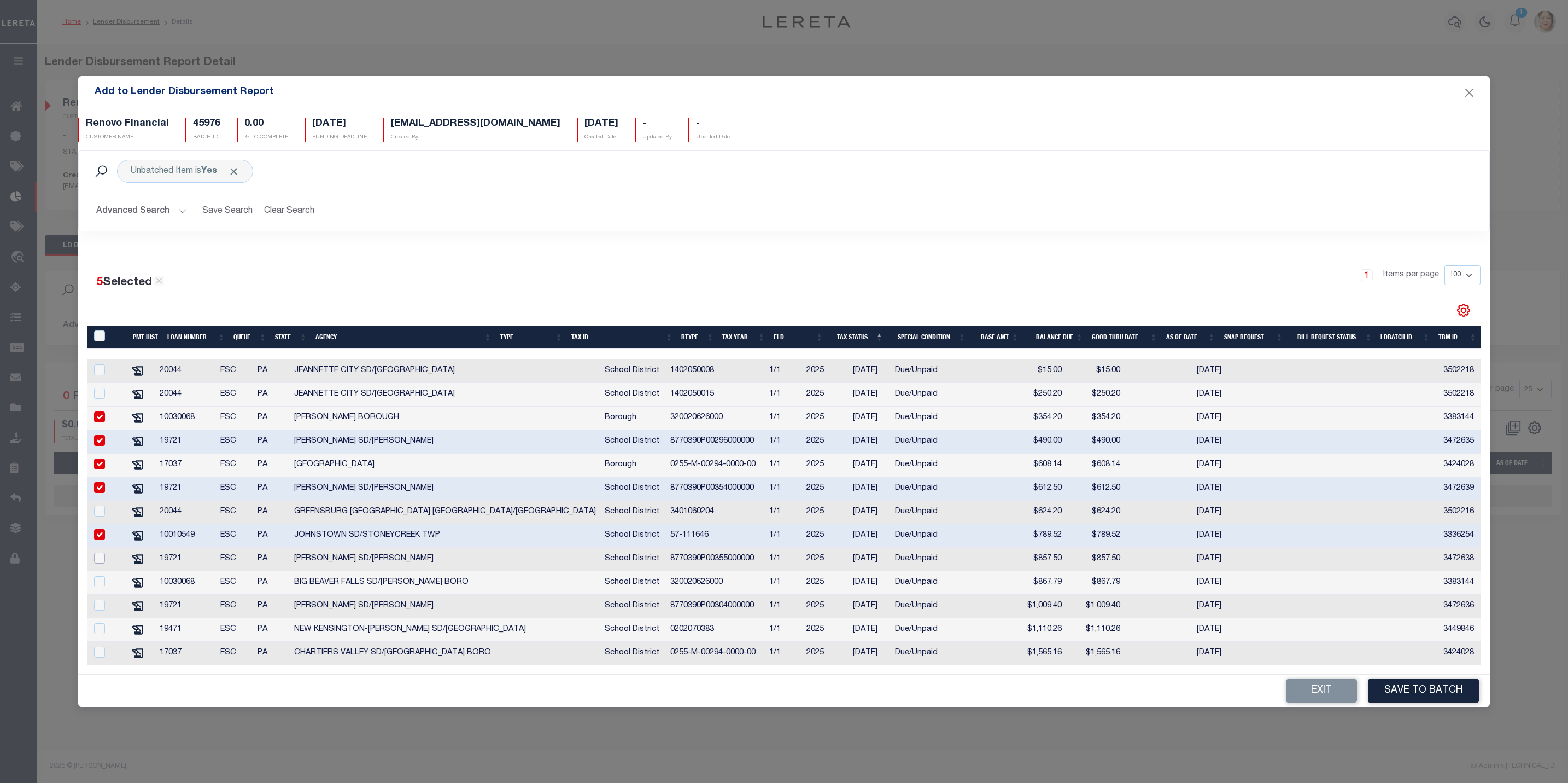
click at [100, 563] on input "checkbox" at bounding box center [100, 558] width 11 height 11
checkbox input "true"
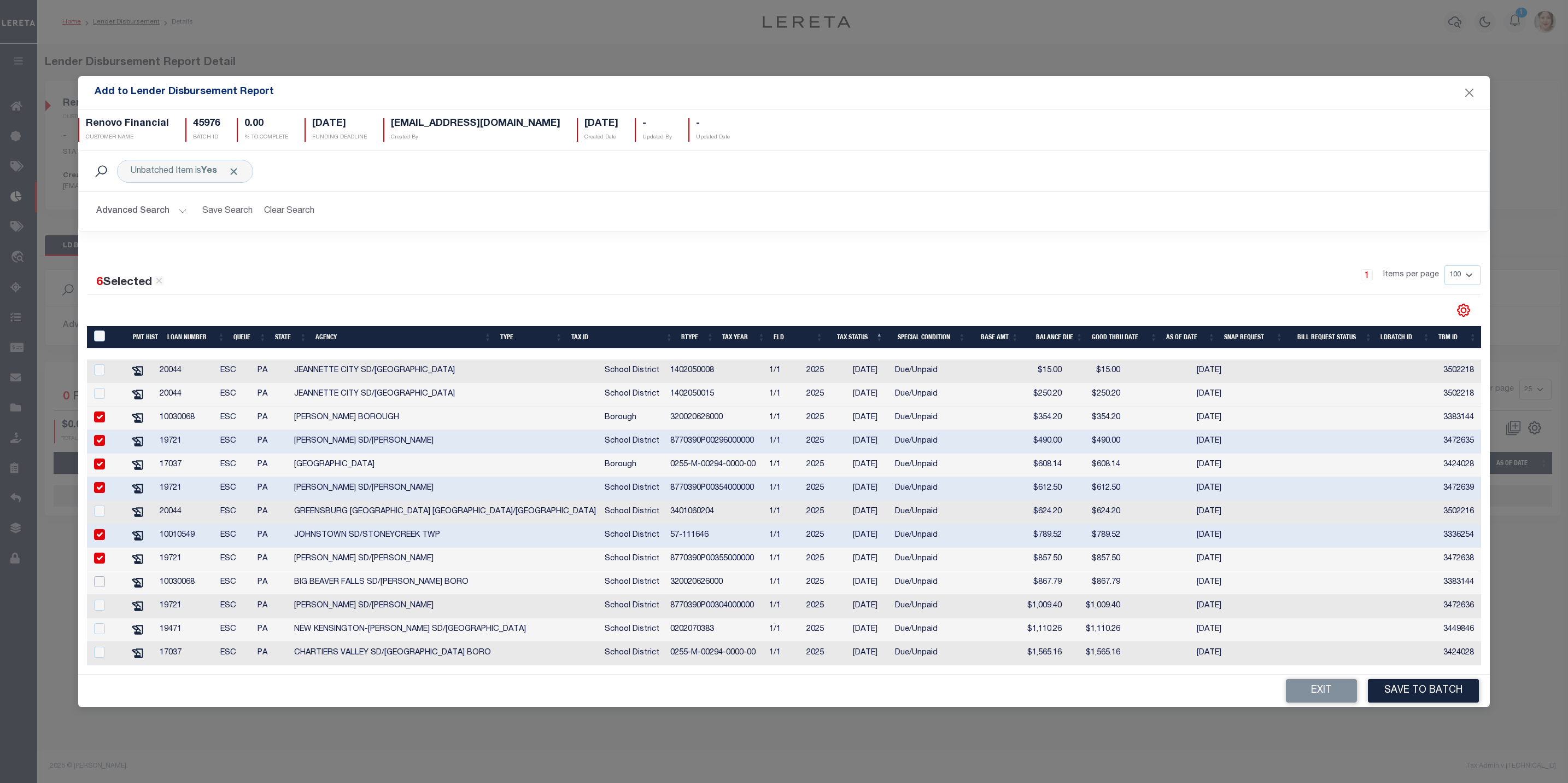
click at [102, 586] on input "checkbox" at bounding box center [100, 582] width 11 height 11
checkbox input "true"
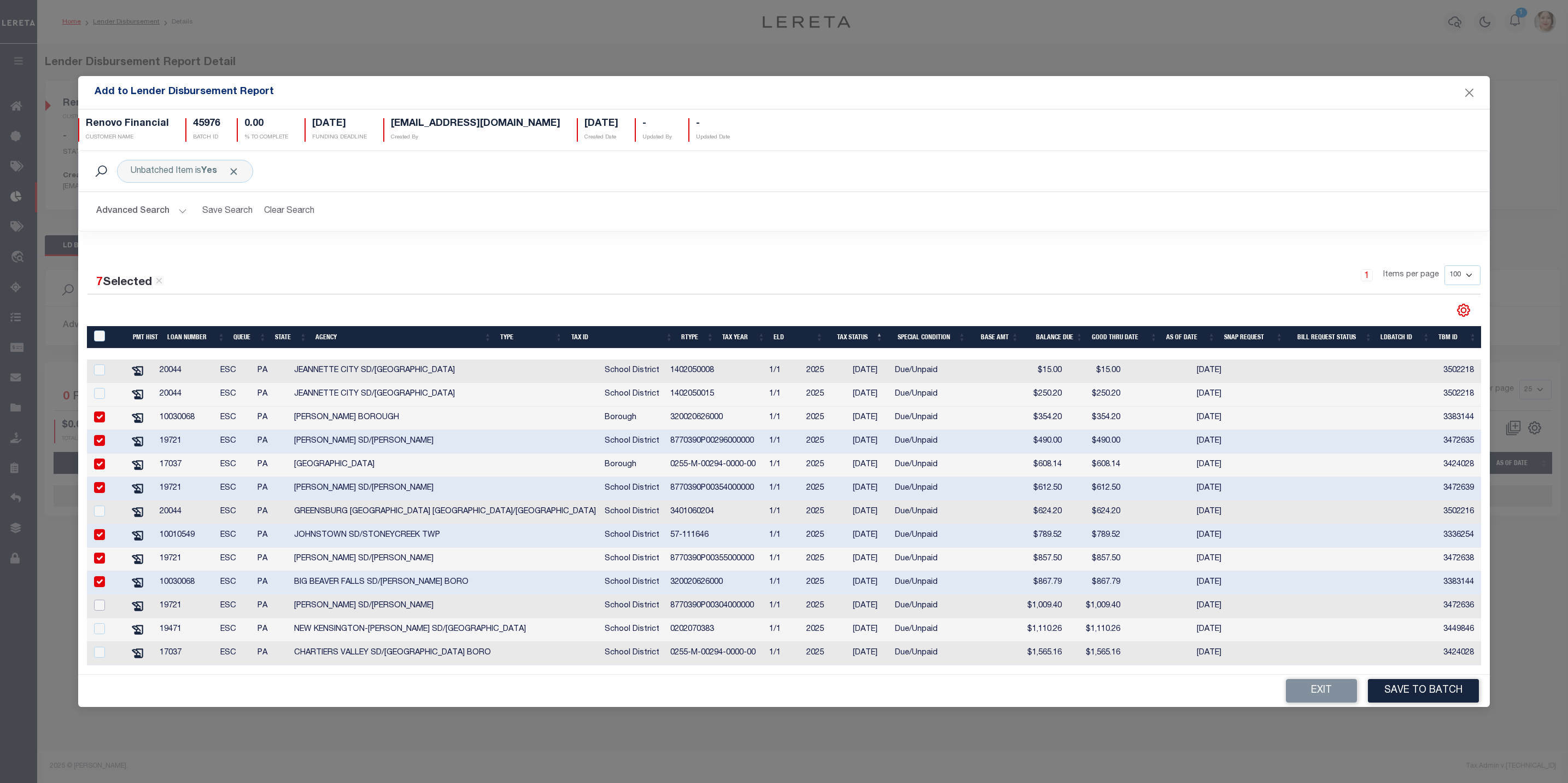
click at [97, 609] on input "checkbox" at bounding box center [100, 605] width 11 height 11
checkbox input "true"
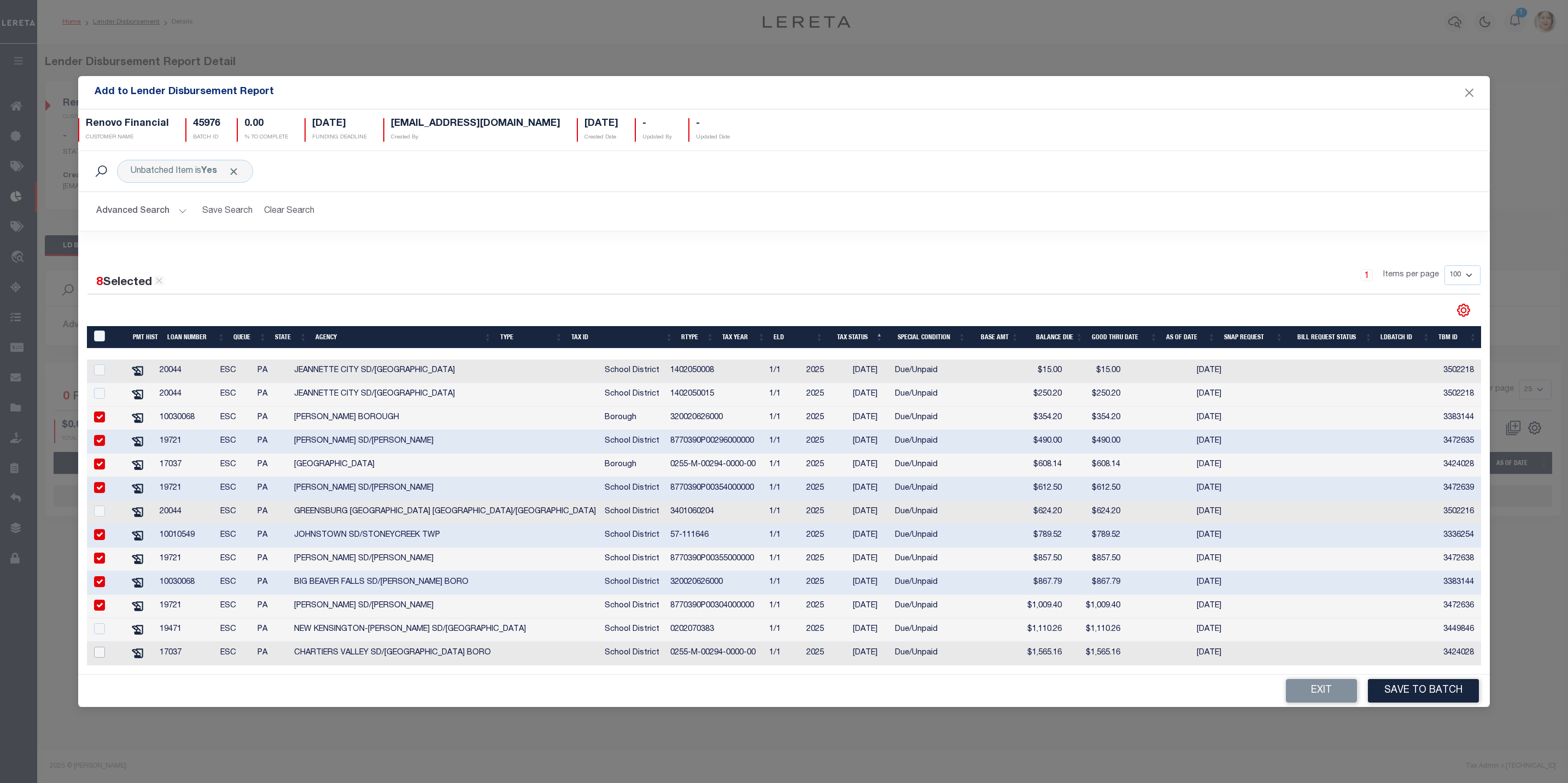
click at [101, 654] on input "checkbox" at bounding box center [100, 652] width 11 height 11
checkbox input "true"
click at [1406, 701] on button "Save to Batch" at bounding box center [1424, 690] width 111 height 23
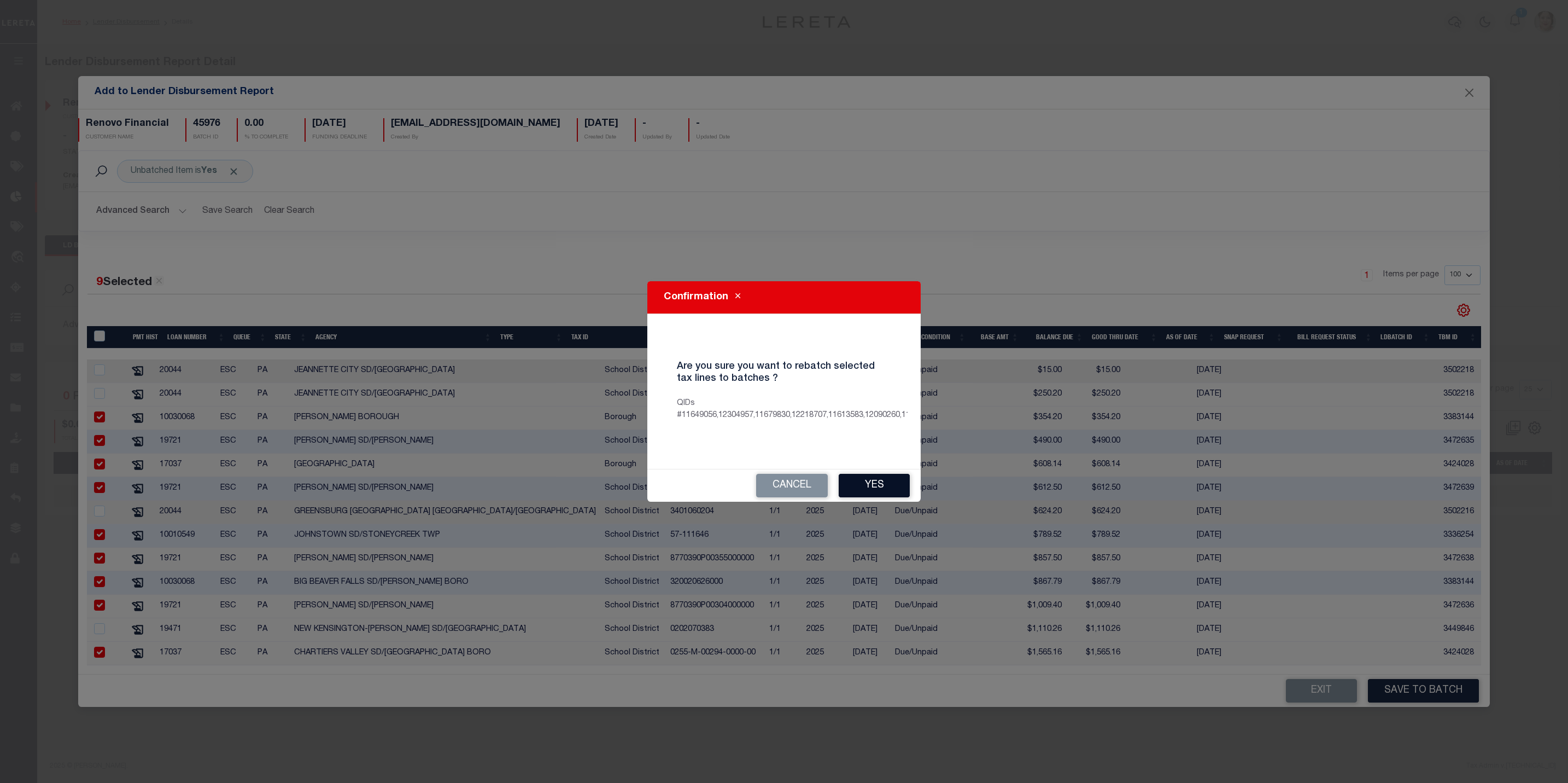
click at [887, 487] on button "Yes" at bounding box center [874, 485] width 71 height 23
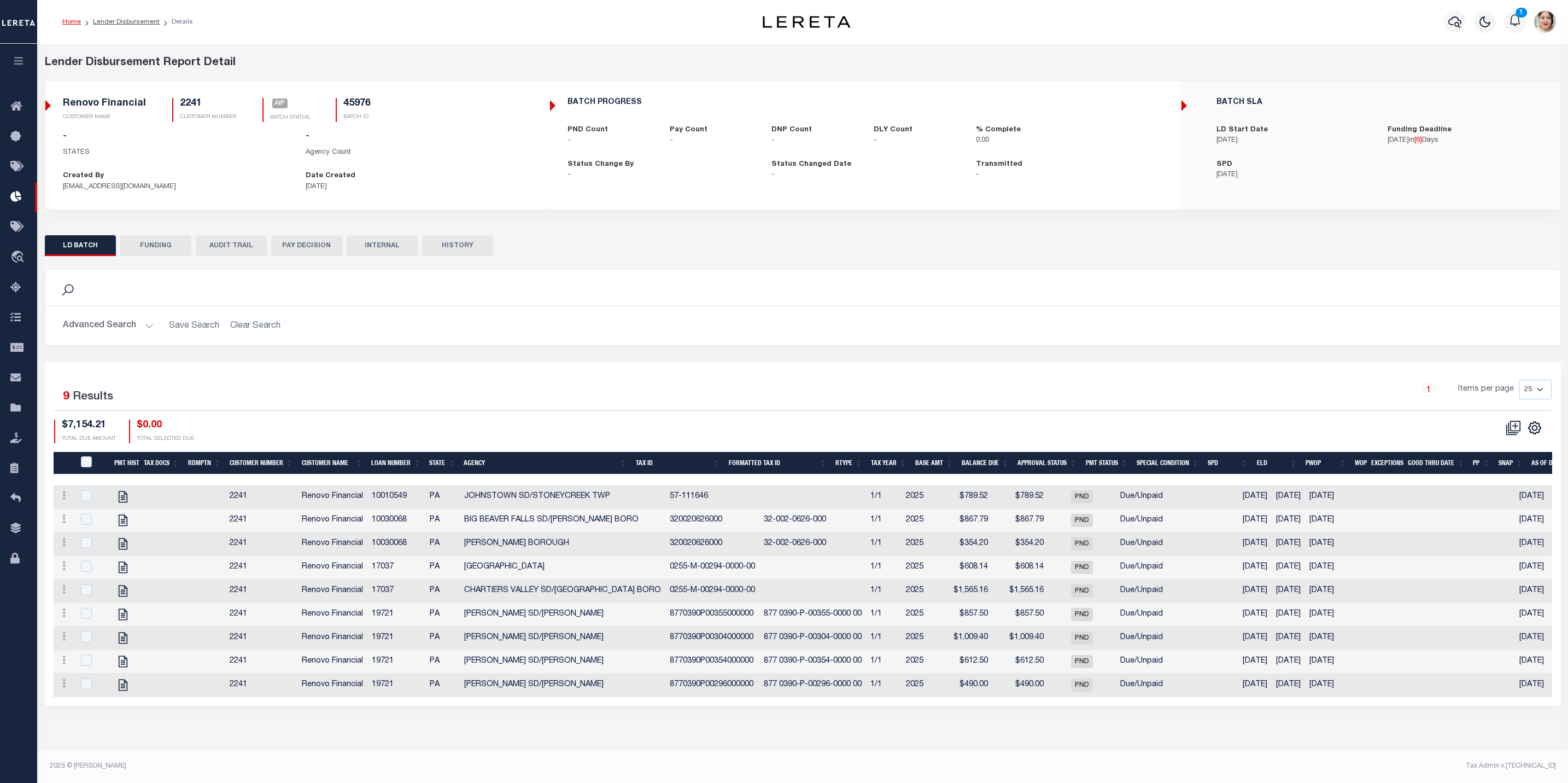
click at [13, 58] on icon "button" at bounding box center [19, 60] width 13 height 10
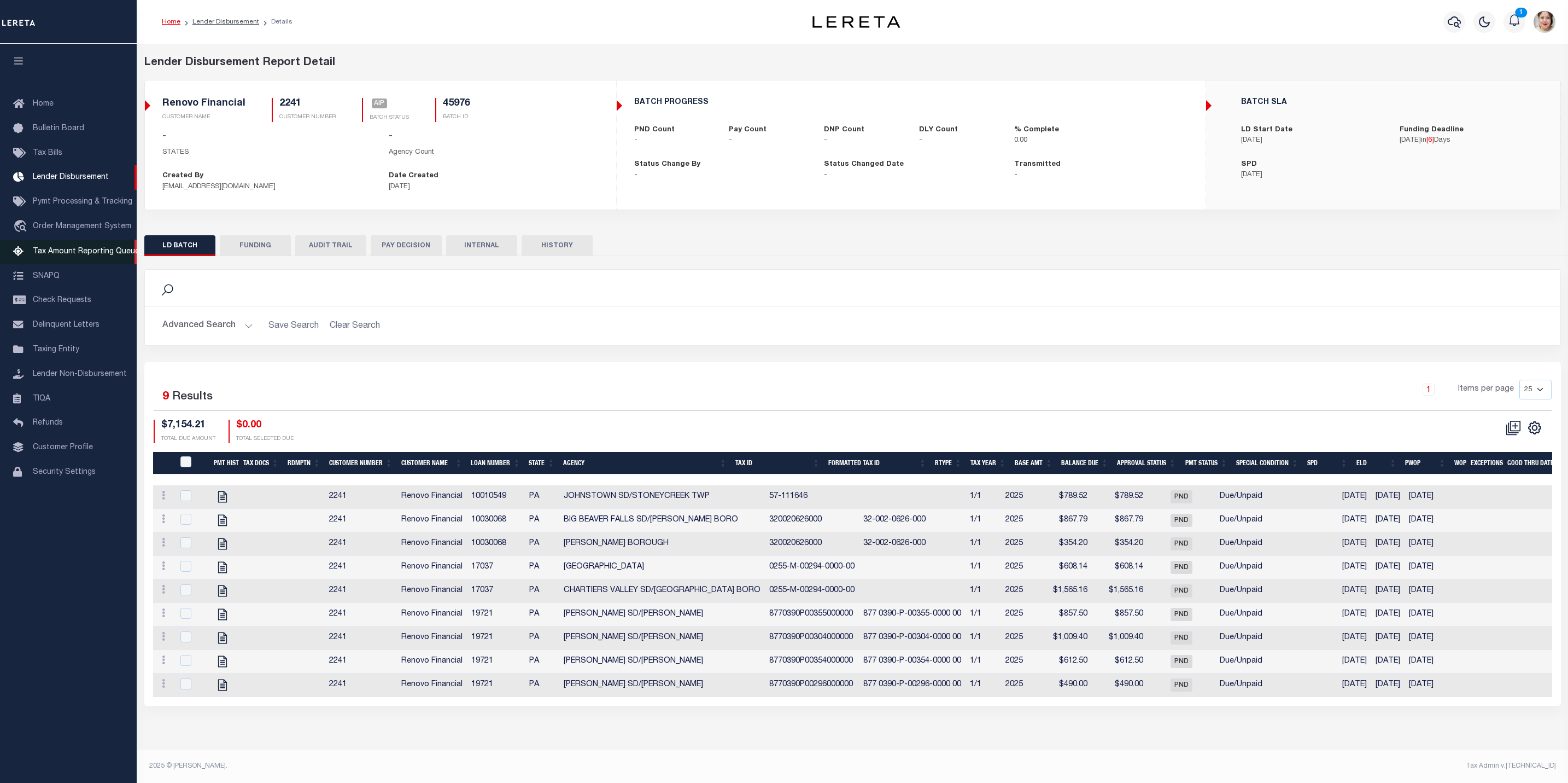
click at [64, 254] on span "Tax Amount Reporting Queue" at bounding box center [86, 252] width 107 height 8
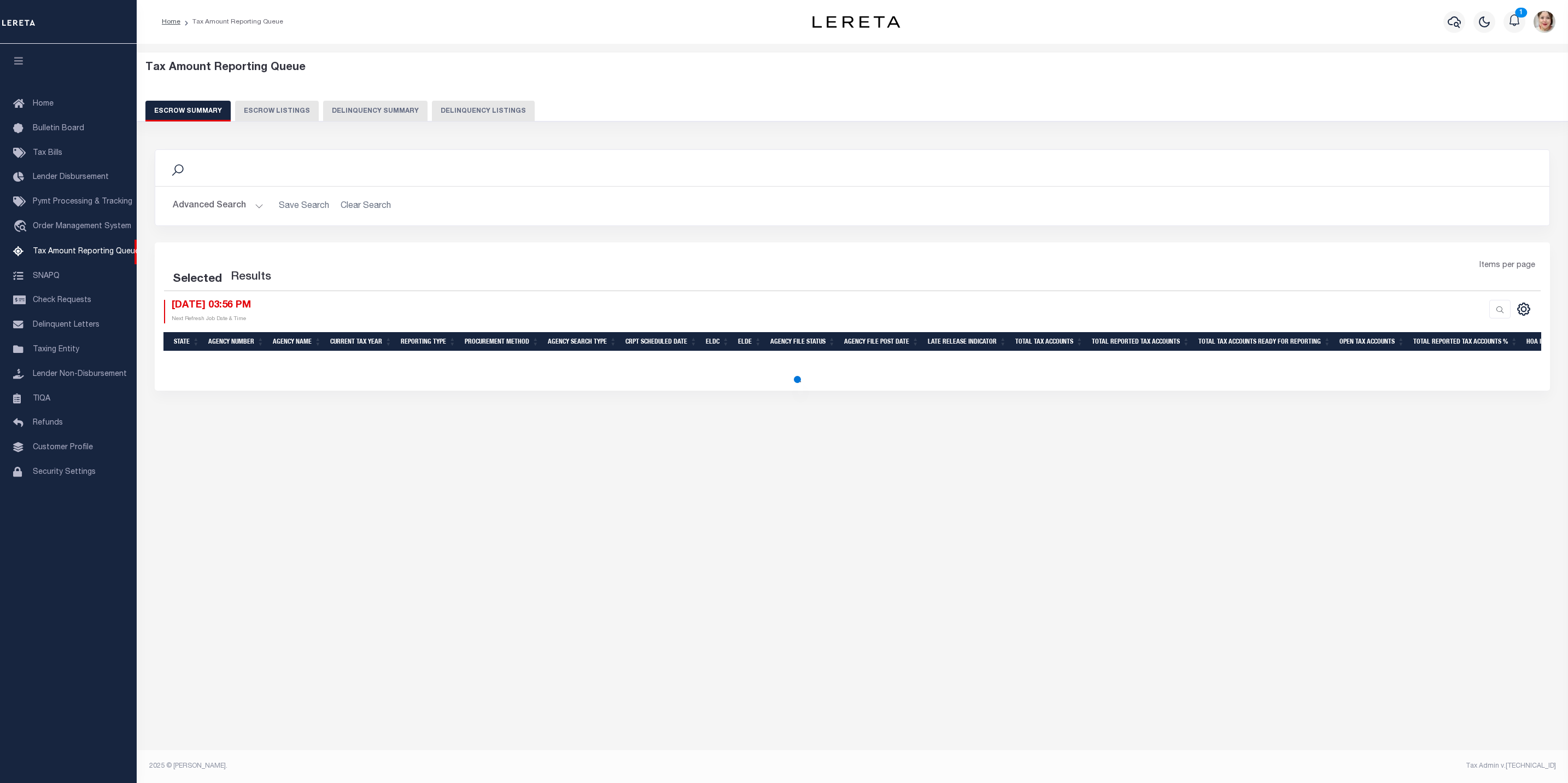
select select
select select "100"
click at [221, 200] on button "Advanced Search" at bounding box center [217, 206] width 91 height 22
select select "100"
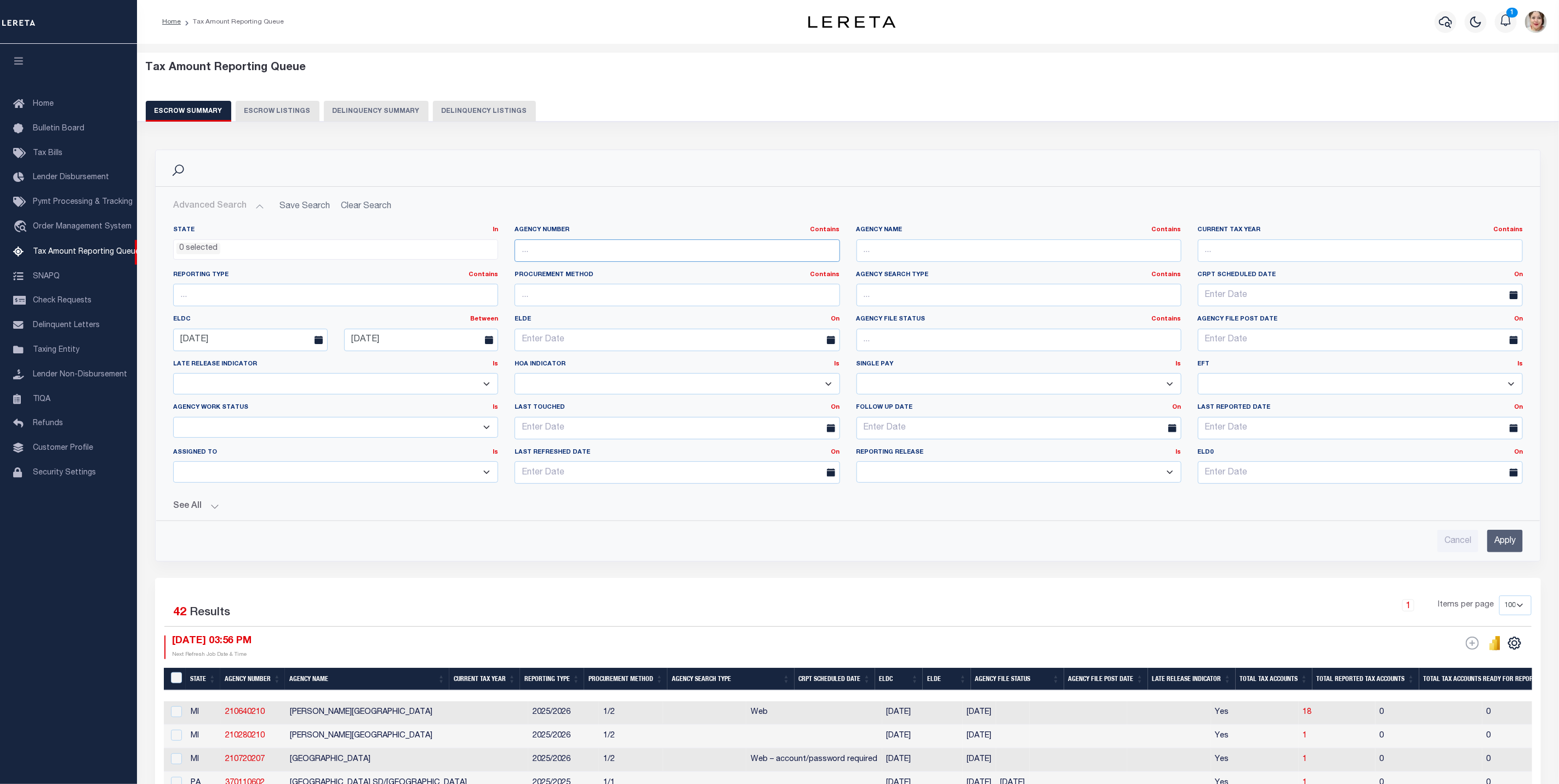
click at [595, 240] on input "text" at bounding box center [676, 250] width 325 height 23
paste input "370631702"
type input "370631702"
click at [1513, 544] on input "Apply" at bounding box center [1506, 541] width 36 height 23
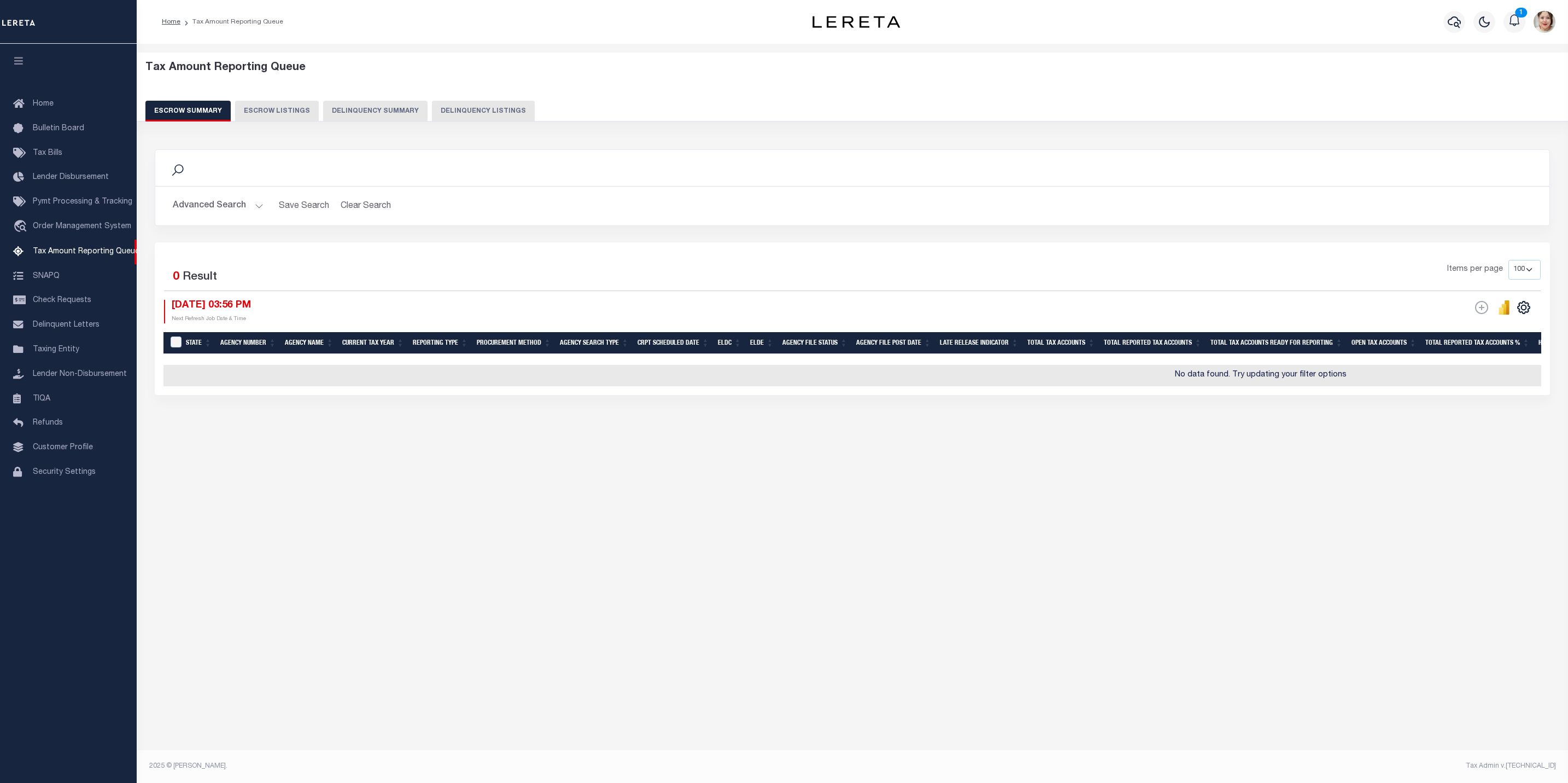
click at [205, 207] on button "Advanced Search" at bounding box center [217, 206] width 91 height 22
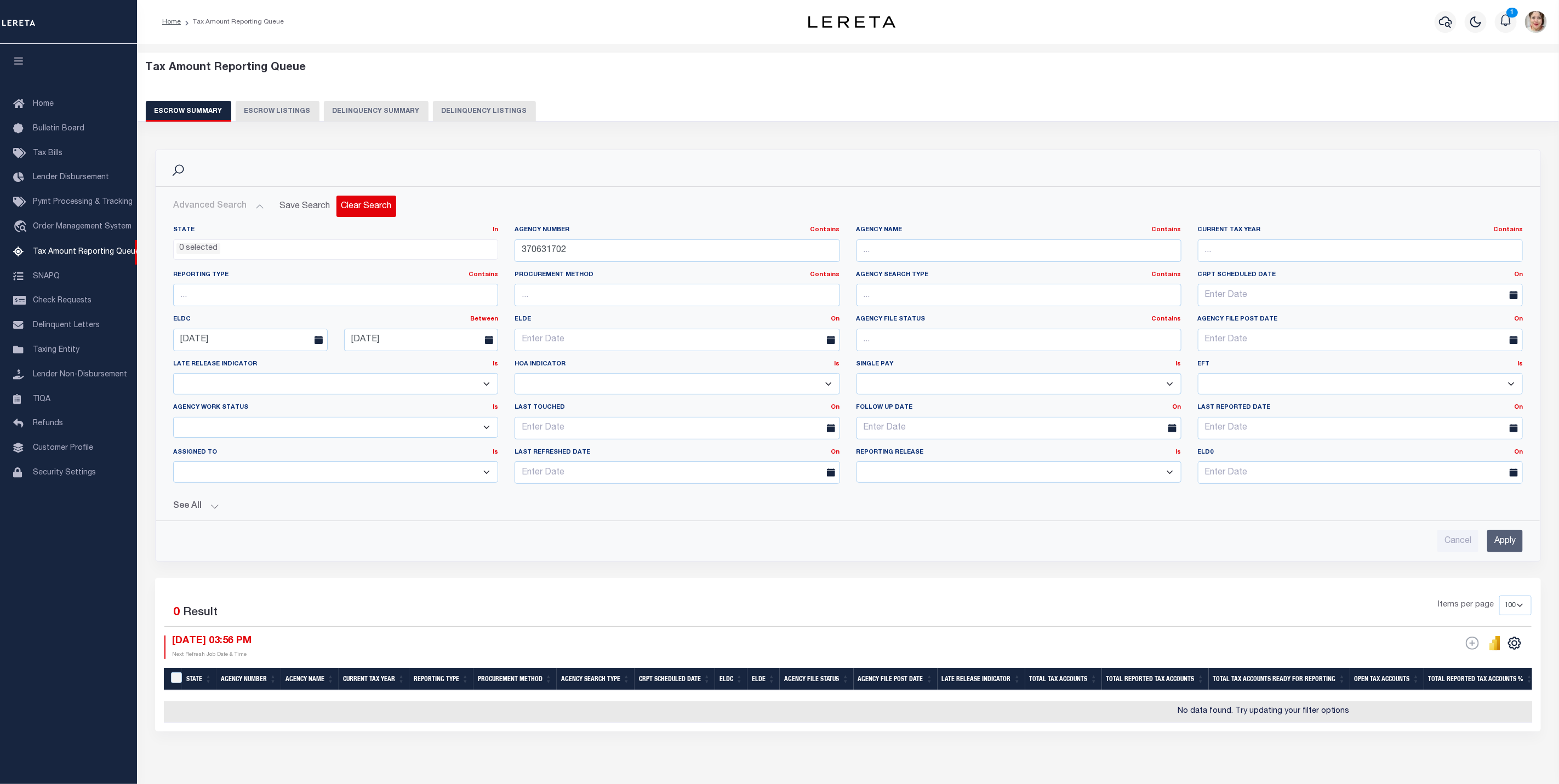
click at [368, 206] on button "Clear Search" at bounding box center [367, 206] width 59 height 22
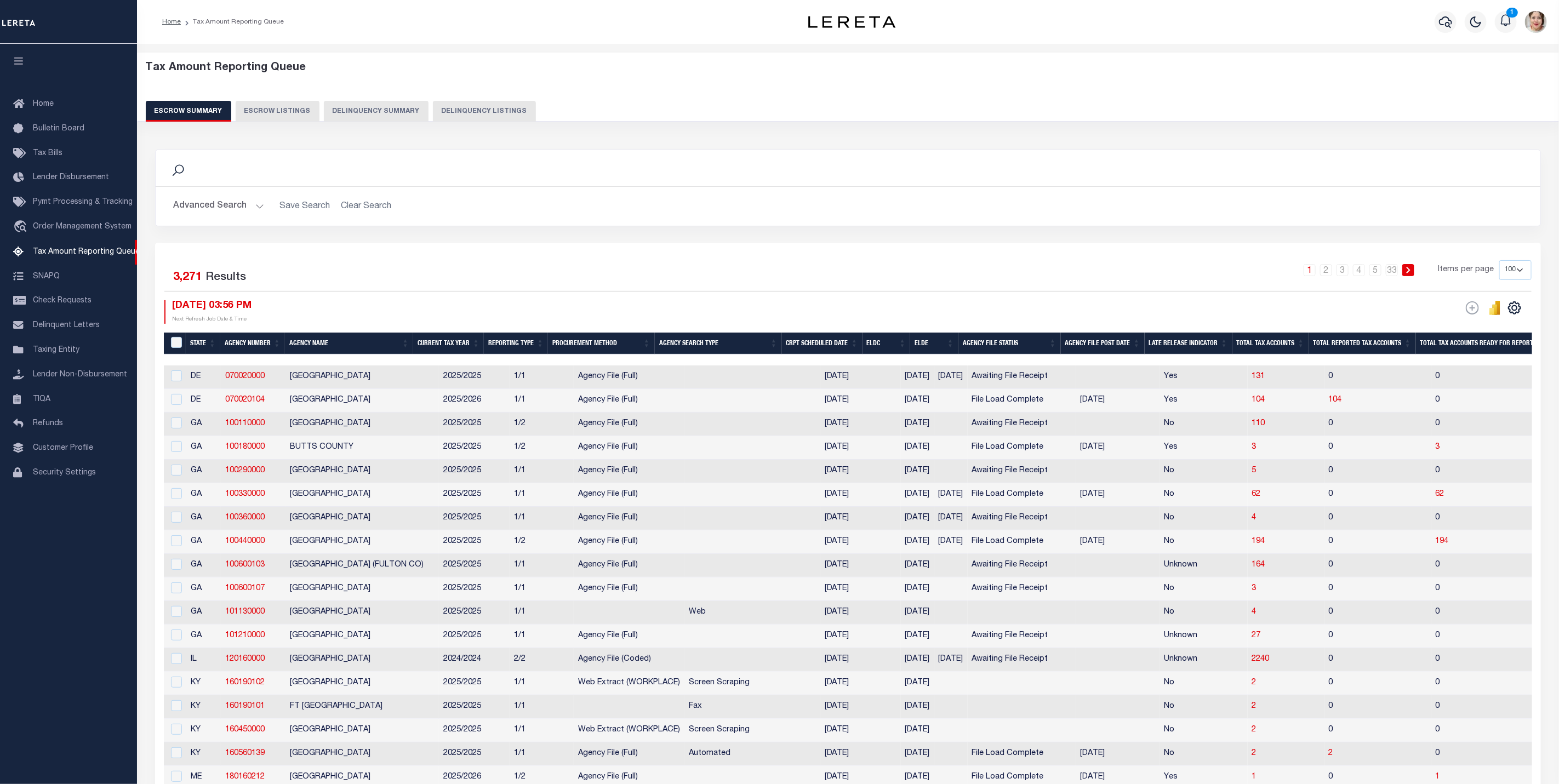
click at [221, 203] on button "Advanced Search" at bounding box center [218, 206] width 91 height 22
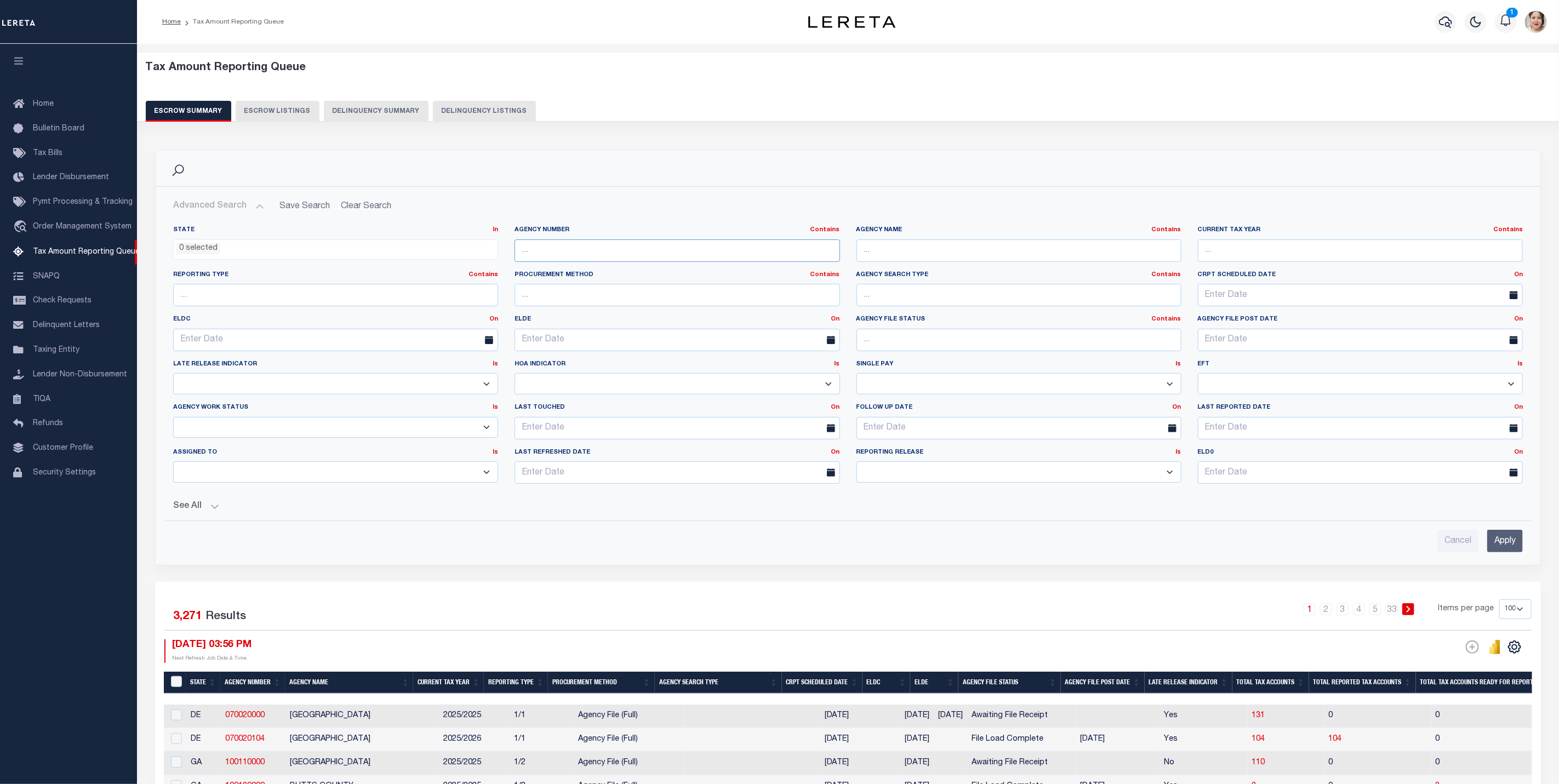
click at [561, 243] on input "text" at bounding box center [676, 250] width 325 height 23
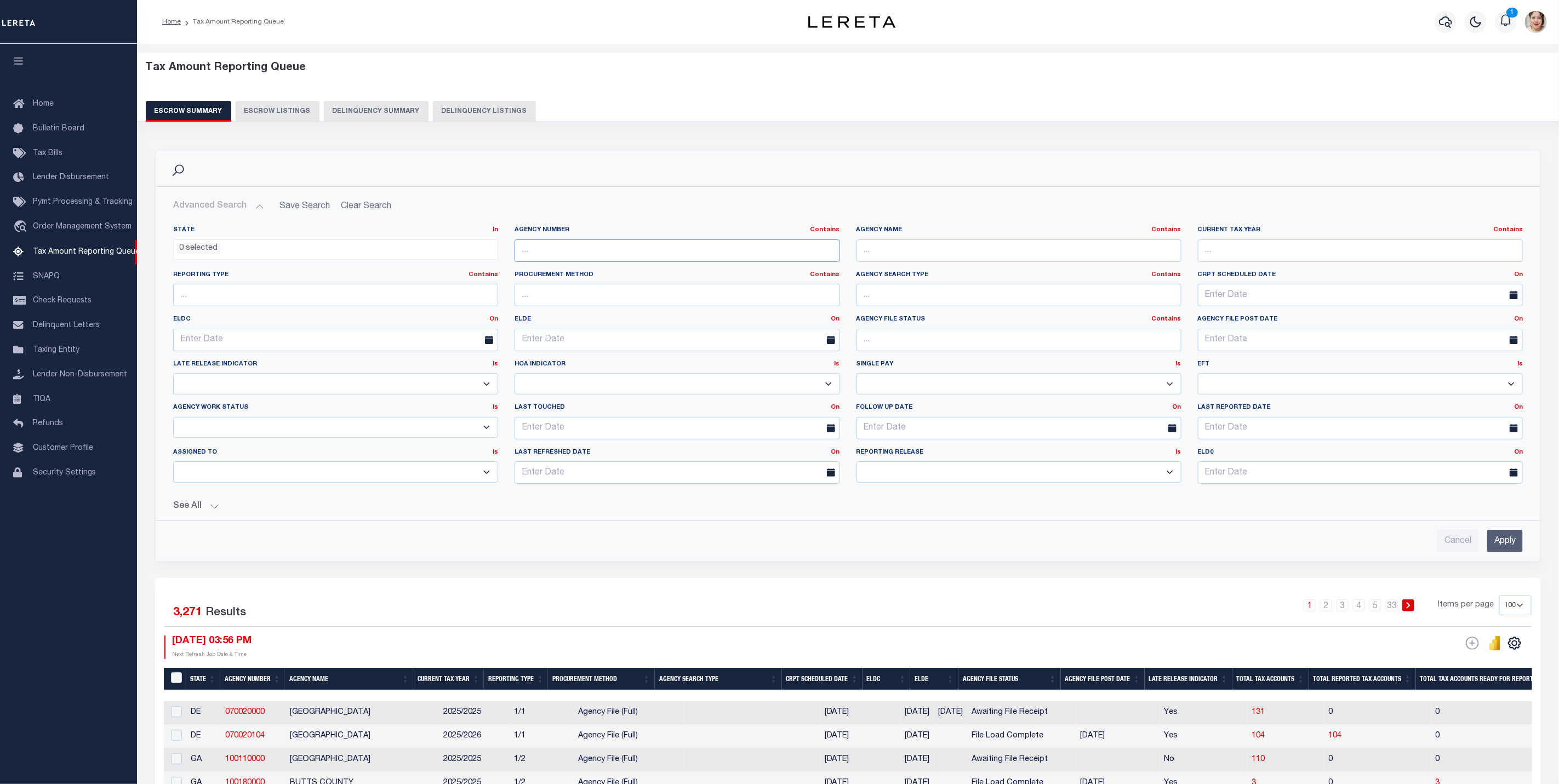
paste input "370631702"
type input "370631702"
click at [196, 509] on button "See All" at bounding box center [847, 507] width 1350 height 11
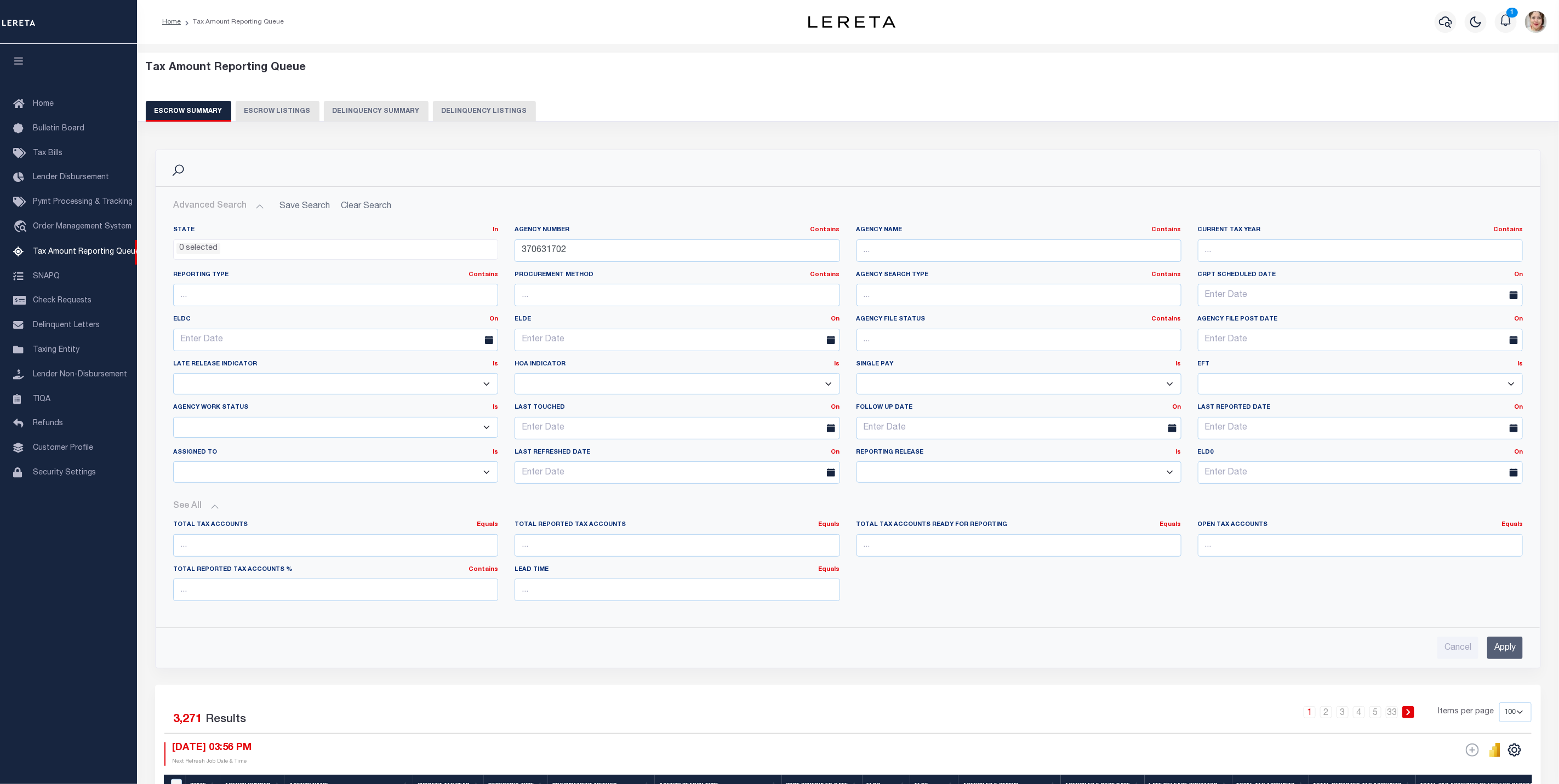
click at [1500, 650] on input "Apply" at bounding box center [1506, 647] width 36 height 23
